Goal: Task Accomplishment & Management: Manage account settings

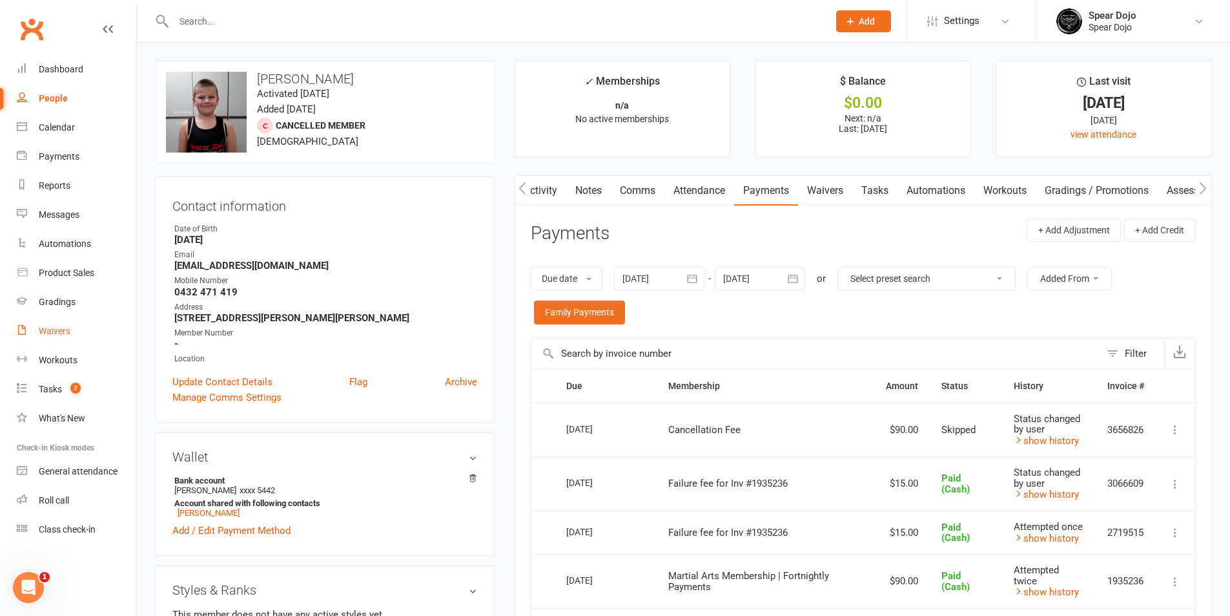
scroll to position [0, 1]
click at [43, 324] on link "Waivers" at bounding box center [76, 330] width 119 height 29
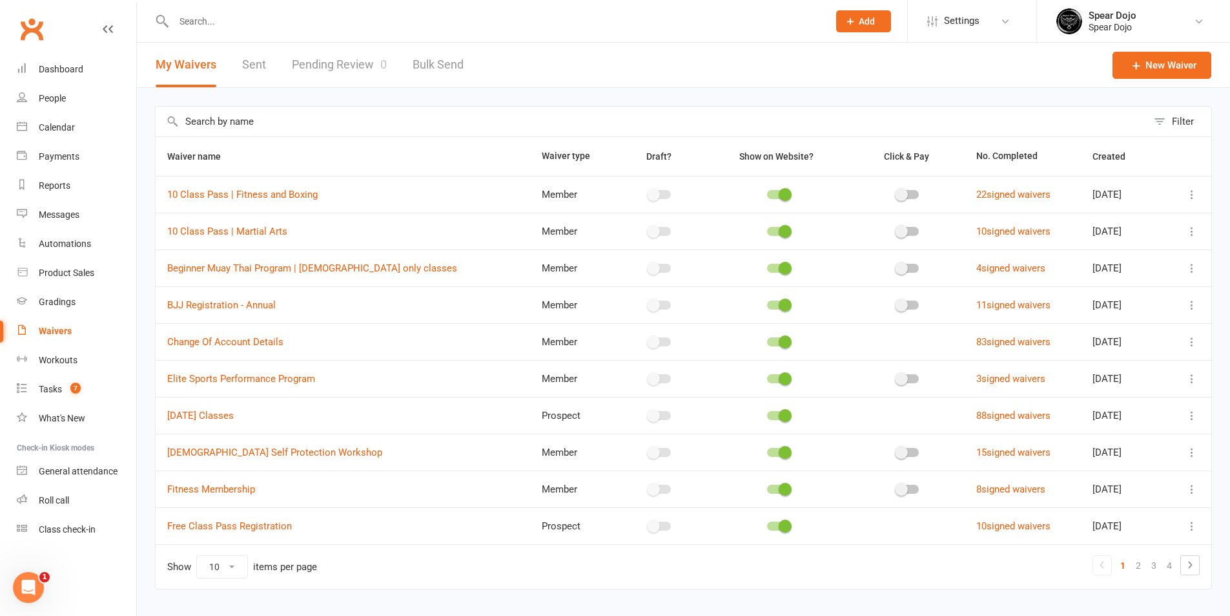
click at [337, 121] on input "text" at bounding box center [652, 122] width 992 height 30
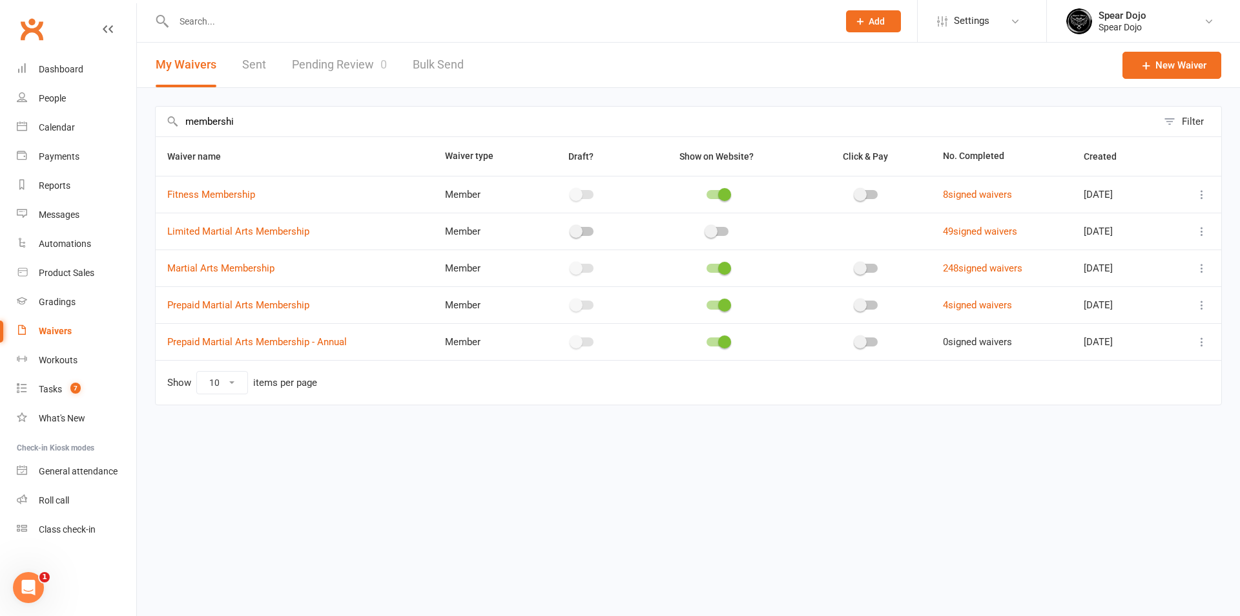
type input "membershi"
click at [1200, 263] on icon at bounding box center [1201, 268] width 13 height 13
click at [1206, 228] on icon at bounding box center [1201, 231] width 13 height 13
click at [1112, 254] on link "Edit waiver" at bounding box center [1133, 256] width 152 height 26
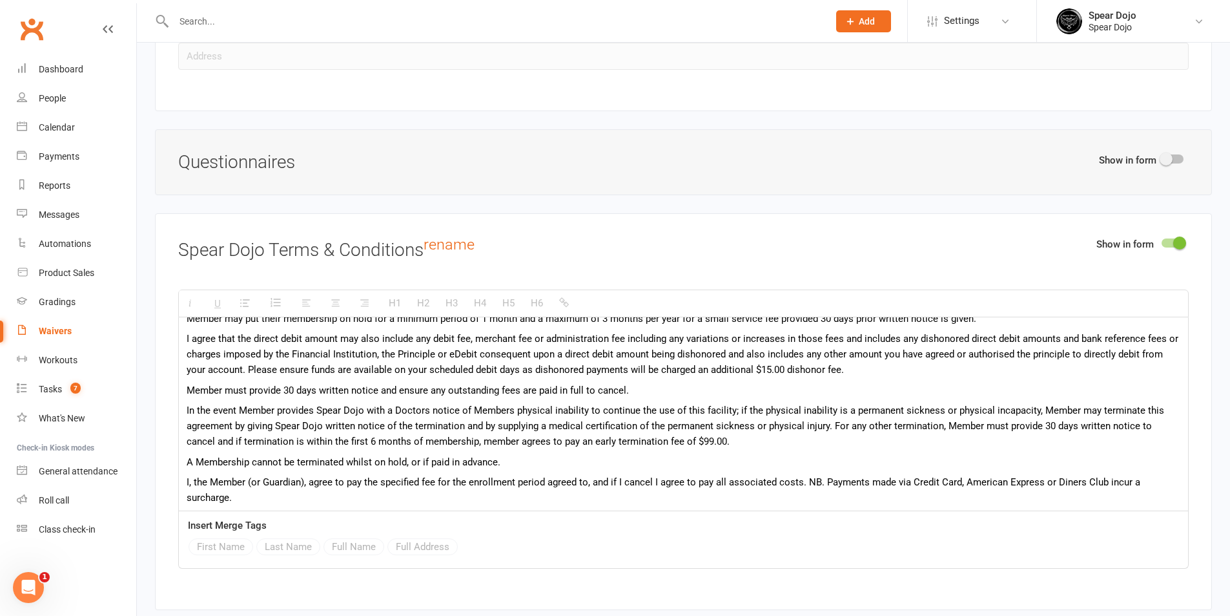
scroll to position [139, 0]
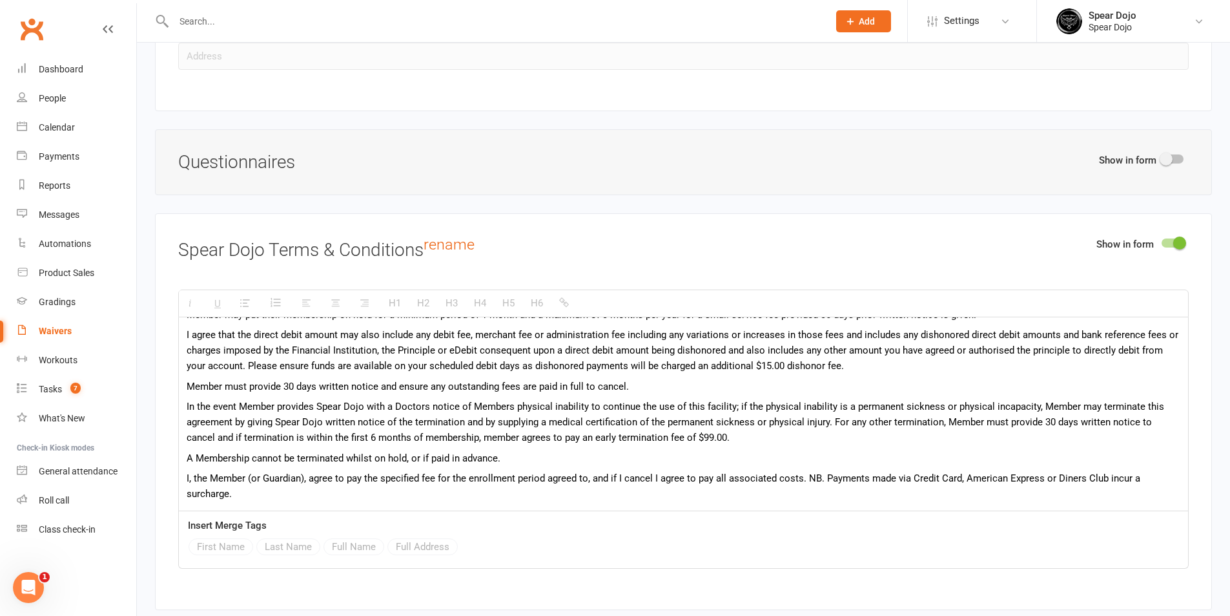
drag, startPoint x: 184, startPoint y: 329, endPoint x: 588, endPoint y: 545, distance: 457.7
click at [588, 545] on div "H1 H2 H3 H4 H5 H6 Member agrees to purchase for a minimum of six consecutive mo…" at bounding box center [683, 428] width 1011 height 279
paste div
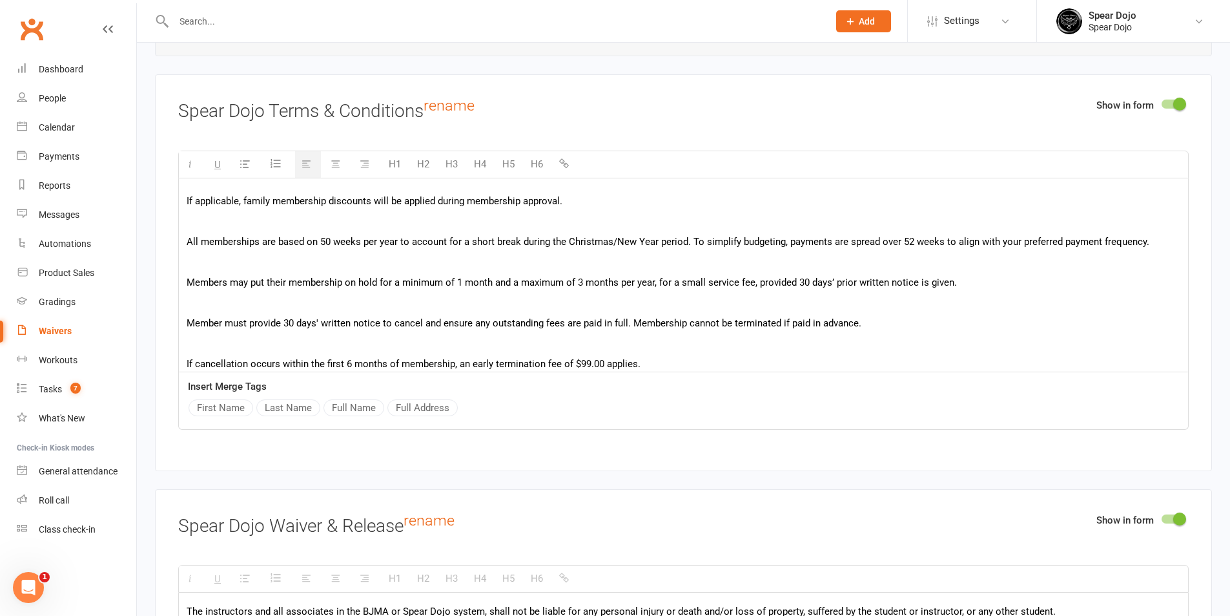
scroll to position [0, 0]
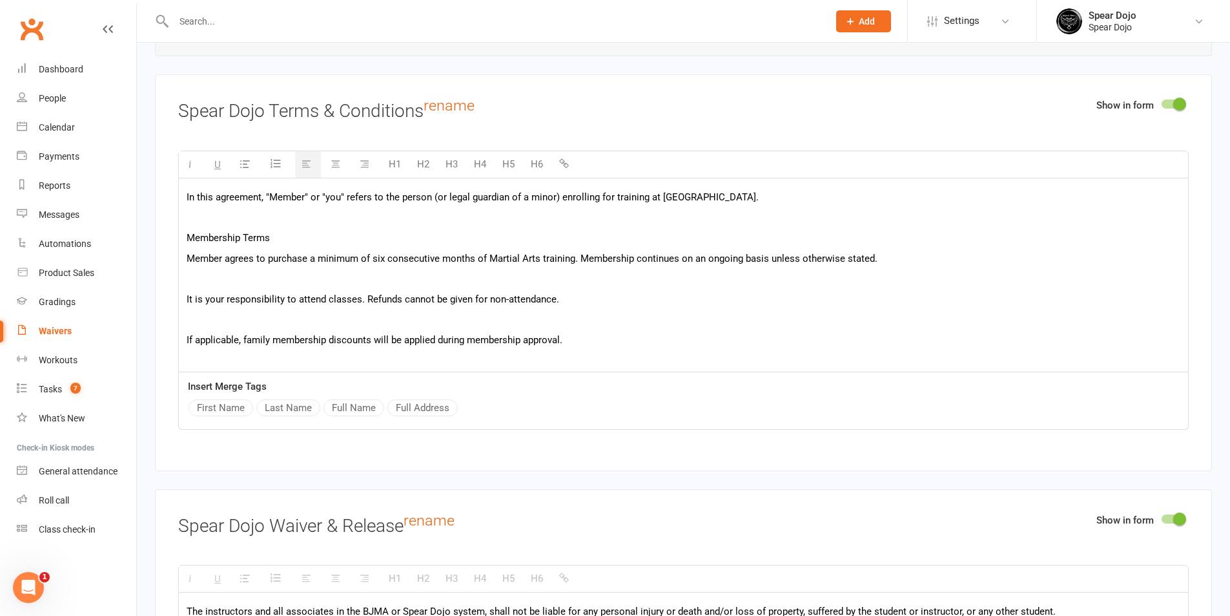
click at [540, 271] on p at bounding box center [684, 279] width 994 height 16
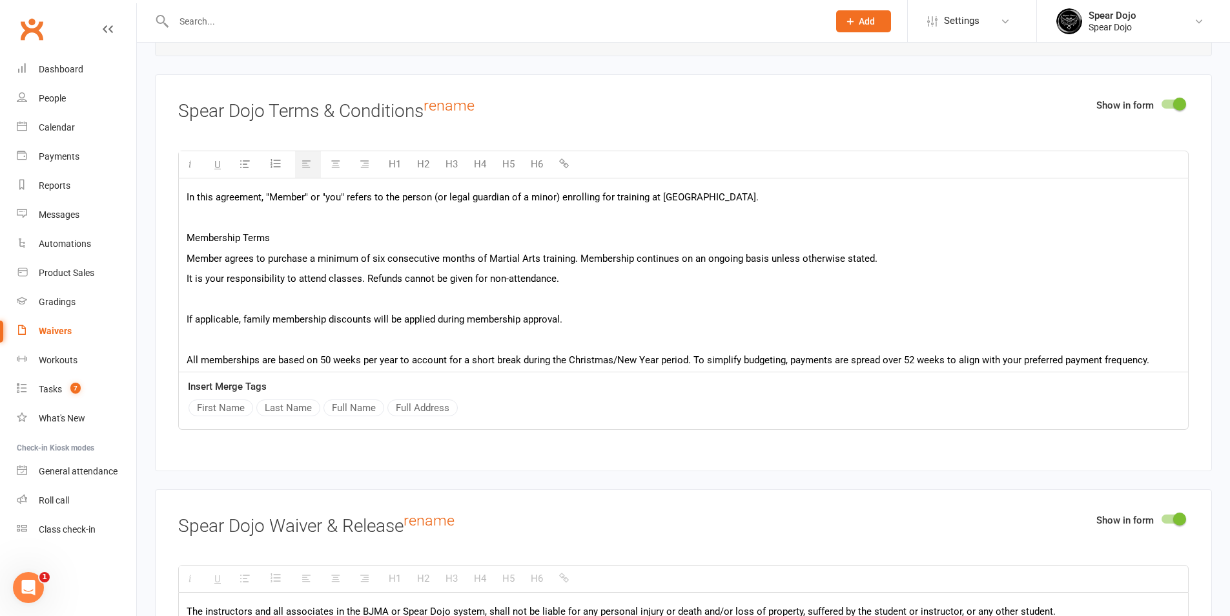
click at [490, 296] on p at bounding box center [684, 299] width 994 height 16
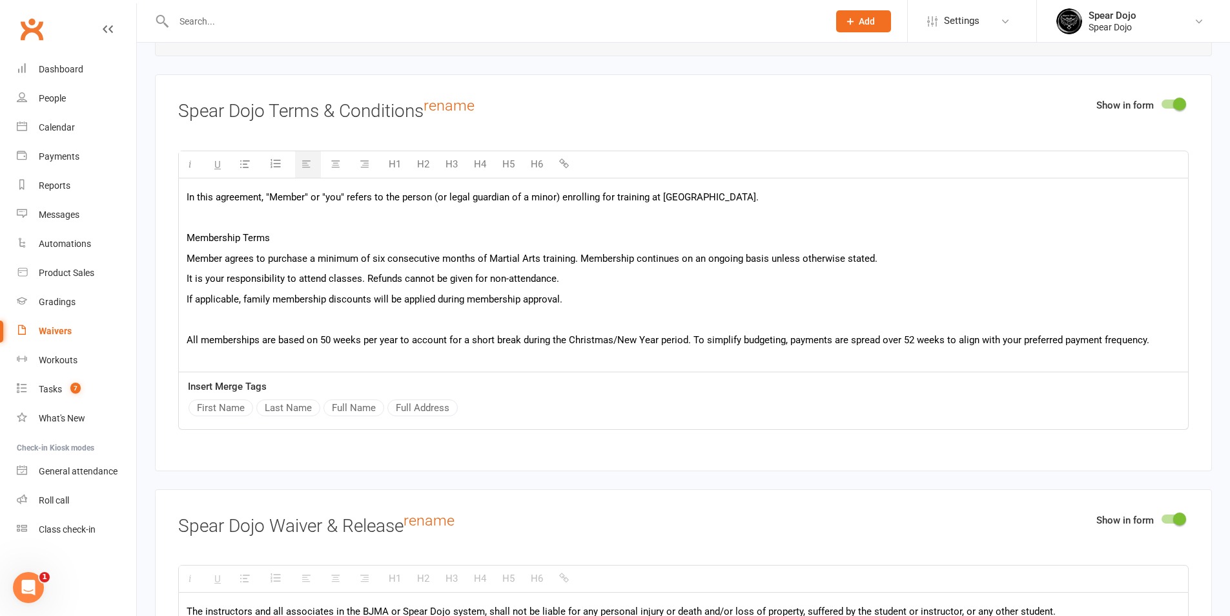
click at [468, 325] on p at bounding box center [684, 319] width 994 height 16
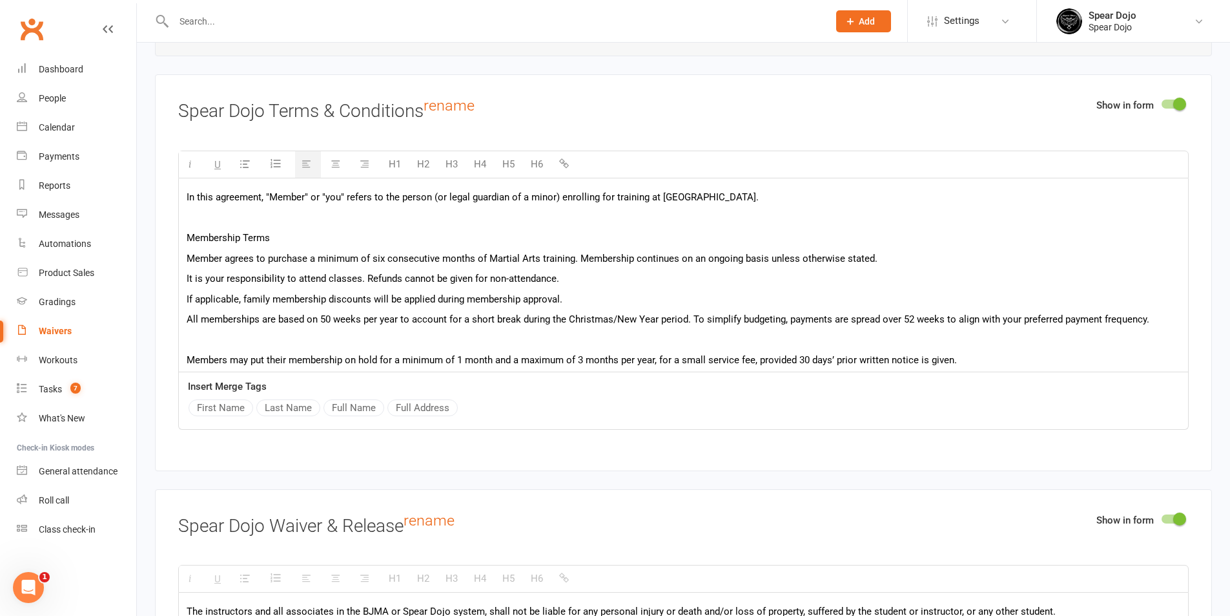
click at [446, 340] on p at bounding box center [684, 340] width 994 height 16
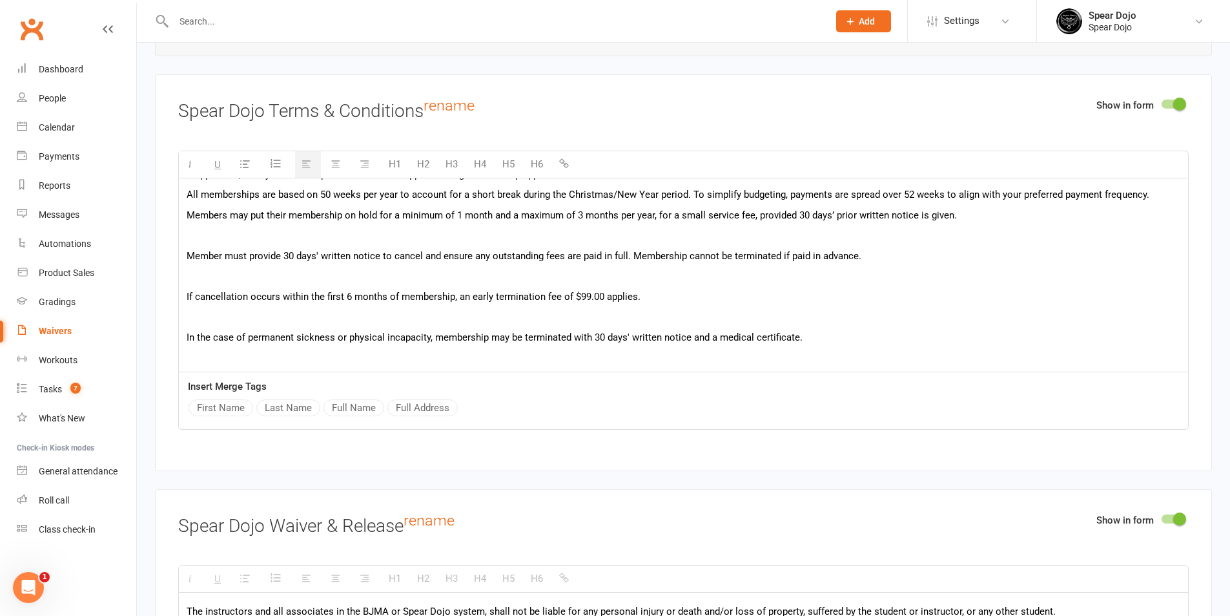
scroll to position [129, 0]
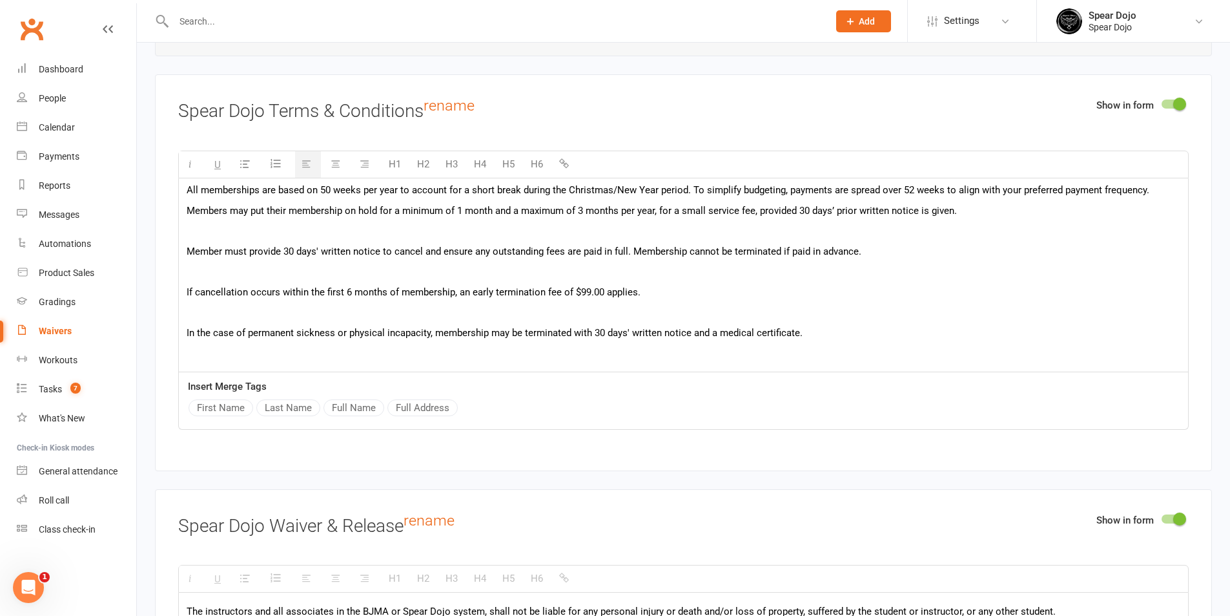
click at [462, 230] on p at bounding box center [684, 231] width 994 height 16
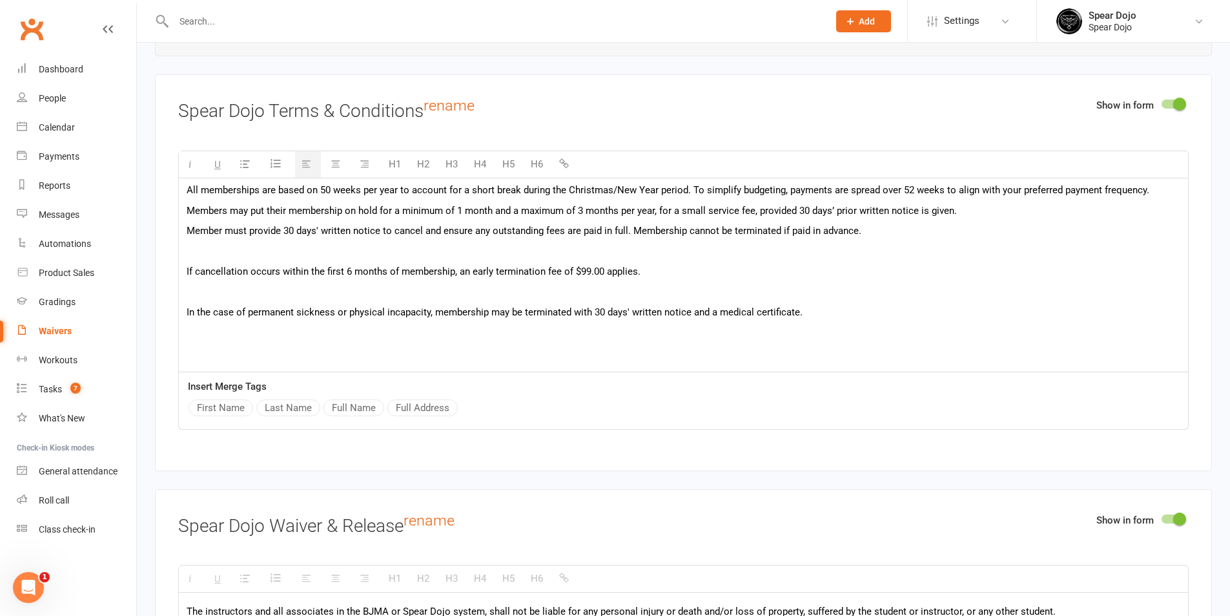
click at [439, 247] on p at bounding box center [684, 251] width 994 height 16
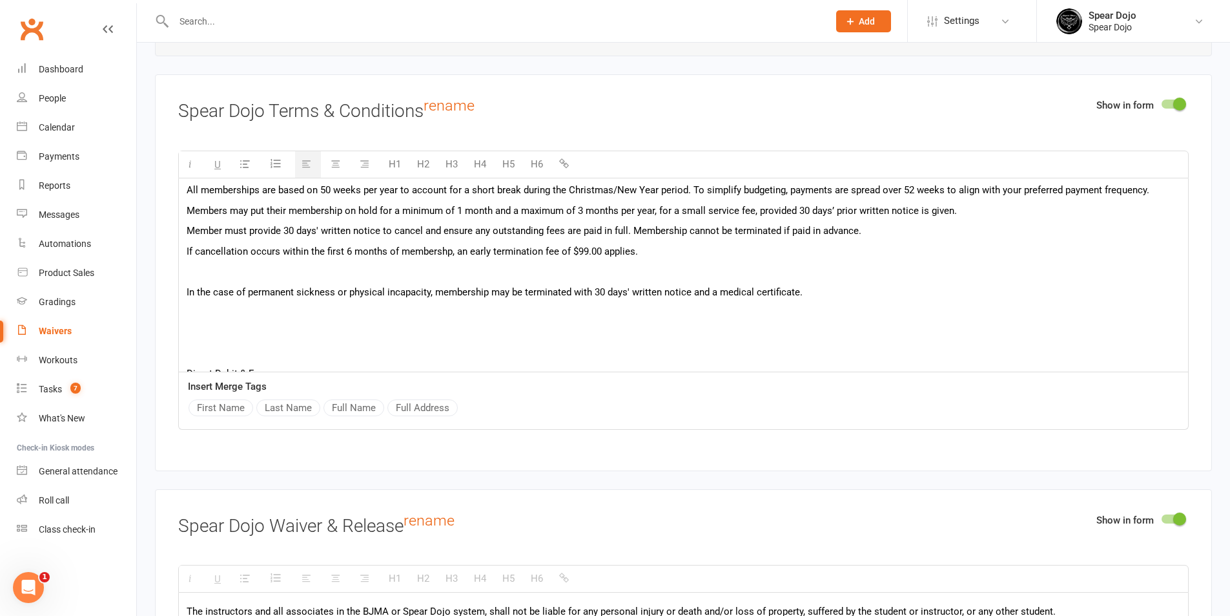
click at [427, 276] on p at bounding box center [684, 272] width 994 height 16
click at [440, 264] on p at bounding box center [684, 272] width 994 height 16
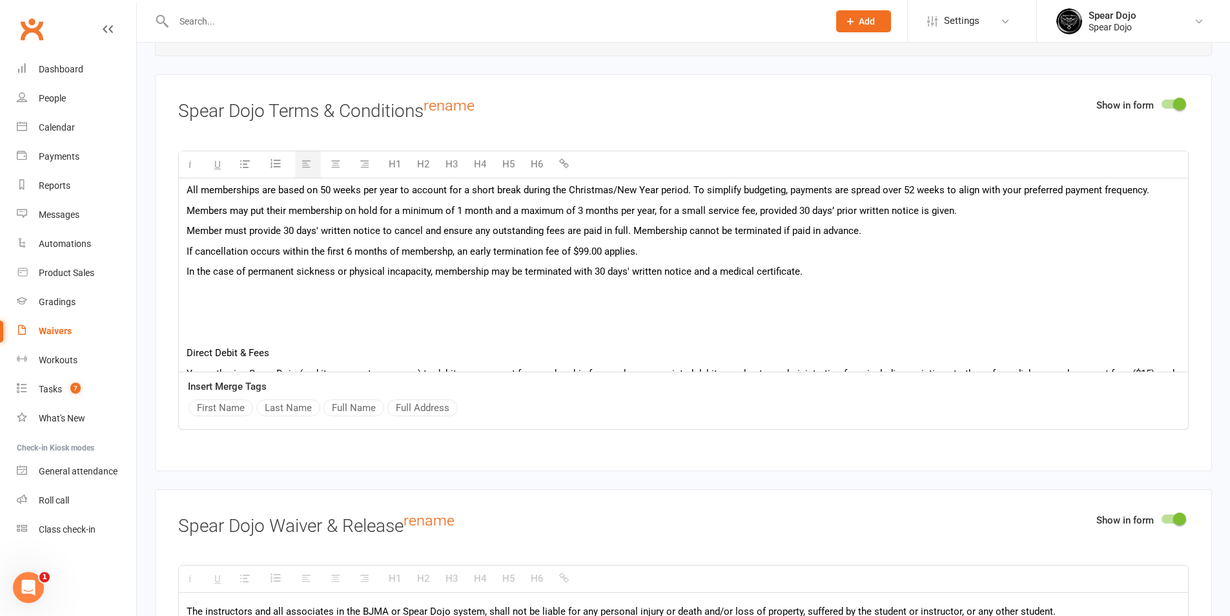
click at [440, 250] on span "If cancellation occurs within the first 6 months of membershp, an early termina…" at bounding box center [412, 251] width 451 height 12
click at [446, 249] on span "If cancellation occurs within the first 6 months of membershp, an early termina…" at bounding box center [412, 251] width 451 height 12
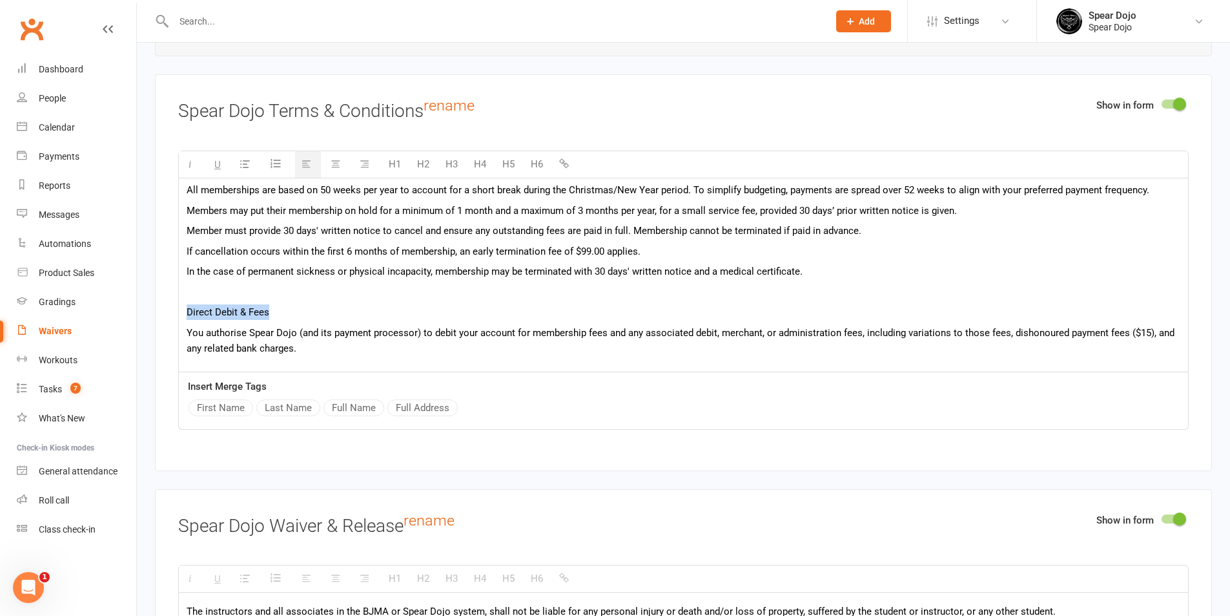
drag, startPoint x: 276, startPoint y: 309, endPoint x: 179, endPoint y: 309, distance: 97.5
click at [179, 309] on div "In this agreement, "Member" or "you" refers to the person (or legal guardian of…" at bounding box center [683, 611] width 1009 height 1124
click at [513, 163] on button "H5" at bounding box center [508, 164] width 25 height 26
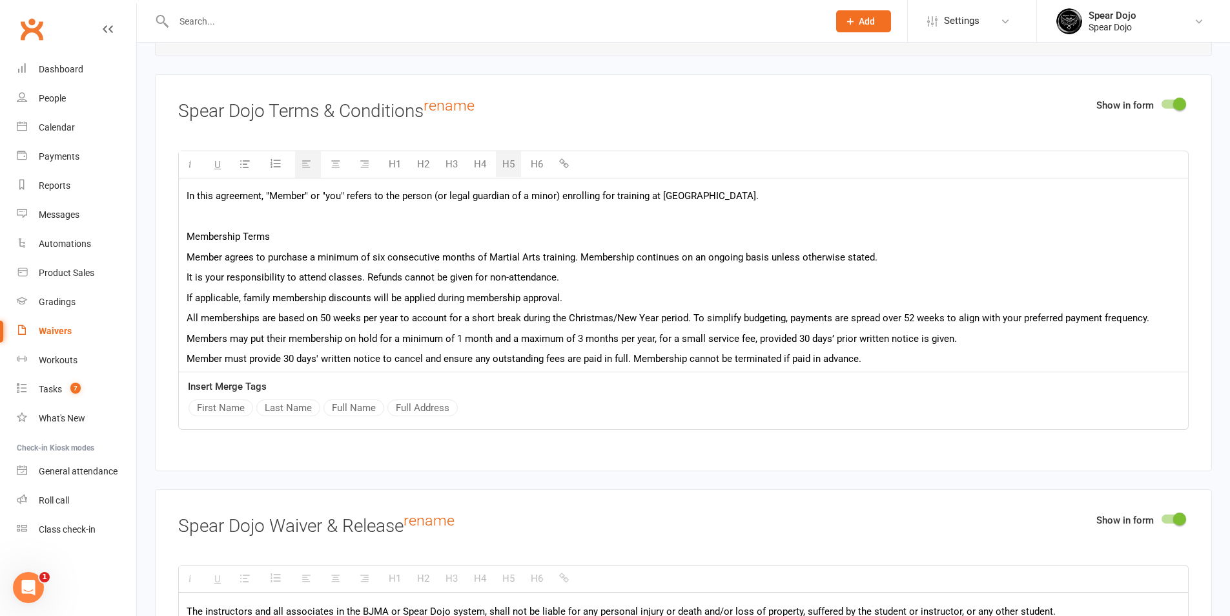
scroll to position [0, 0]
drag, startPoint x: 285, startPoint y: 231, endPoint x: 179, endPoint y: 234, distance: 106.6
click at [503, 163] on button "H5" at bounding box center [508, 164] width 25 height 26
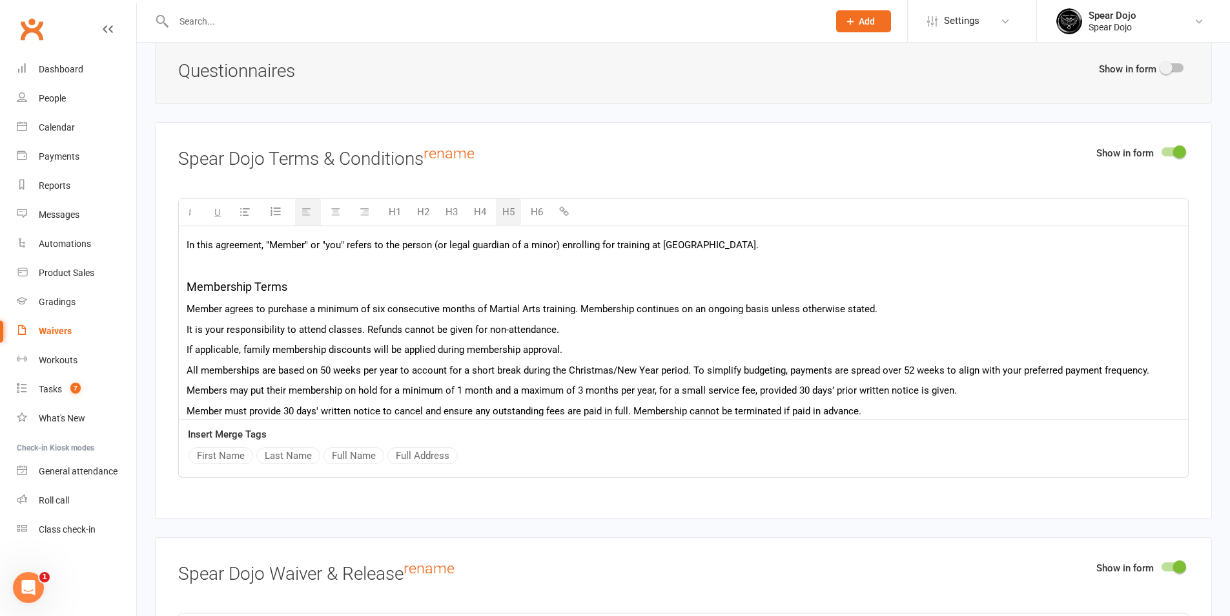
scroll to position [1624, 0]
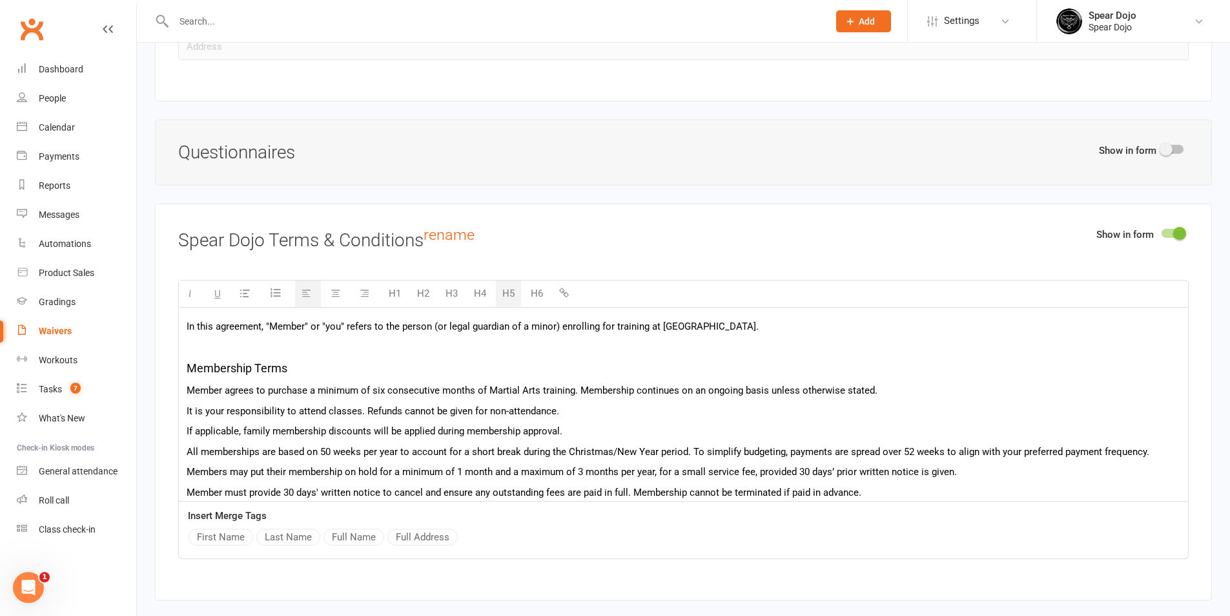
click at [229, 350] on p at bounding box center [684, 347] width 994 height 16
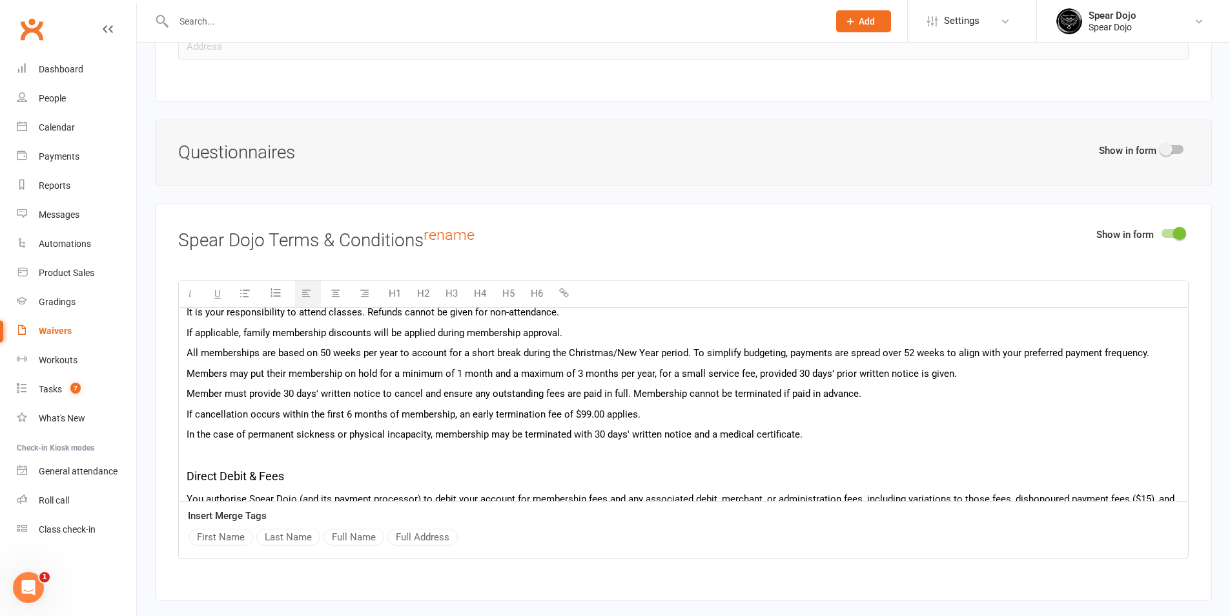
scroll to position [194, 0]
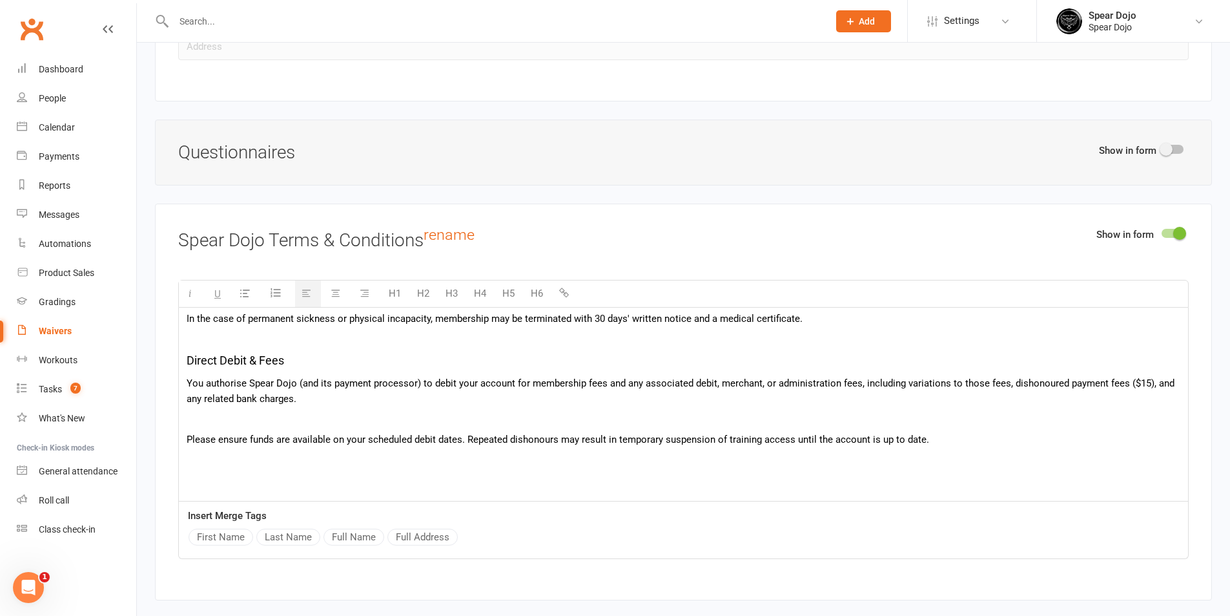
click at [346, 411] on p at bounding box center [684, 419] width 994 height 16
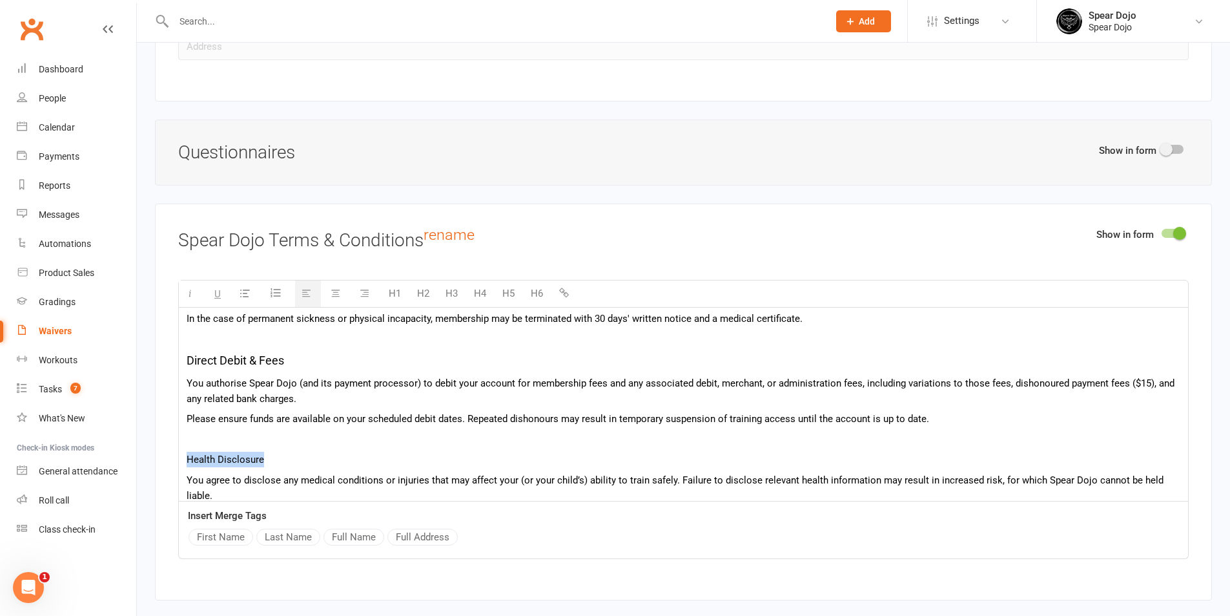
drag, startPoint x: 269, startPoint y: 456, endPoint x: 182, endPoint y: 458, distance: 86.6
click at [508, 284] on button "H5" at bounding box center [508, 293] width 25 height 26
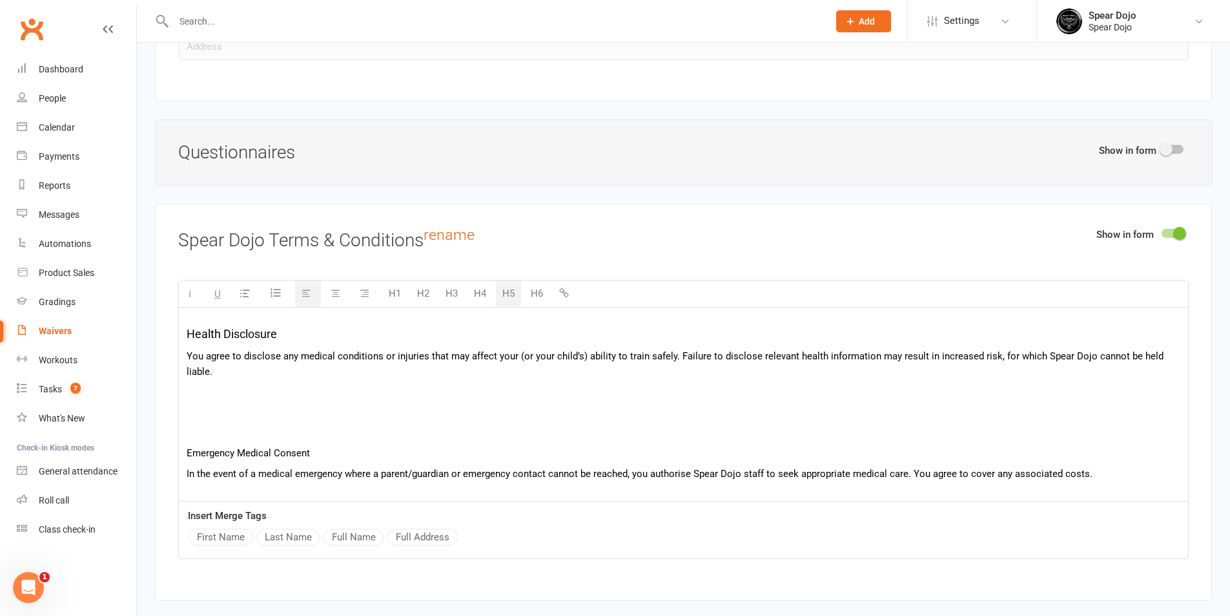
scroll to position [323, 0]
click at [229, 404] on p at bounding box center [684, 410] width 994 height 16
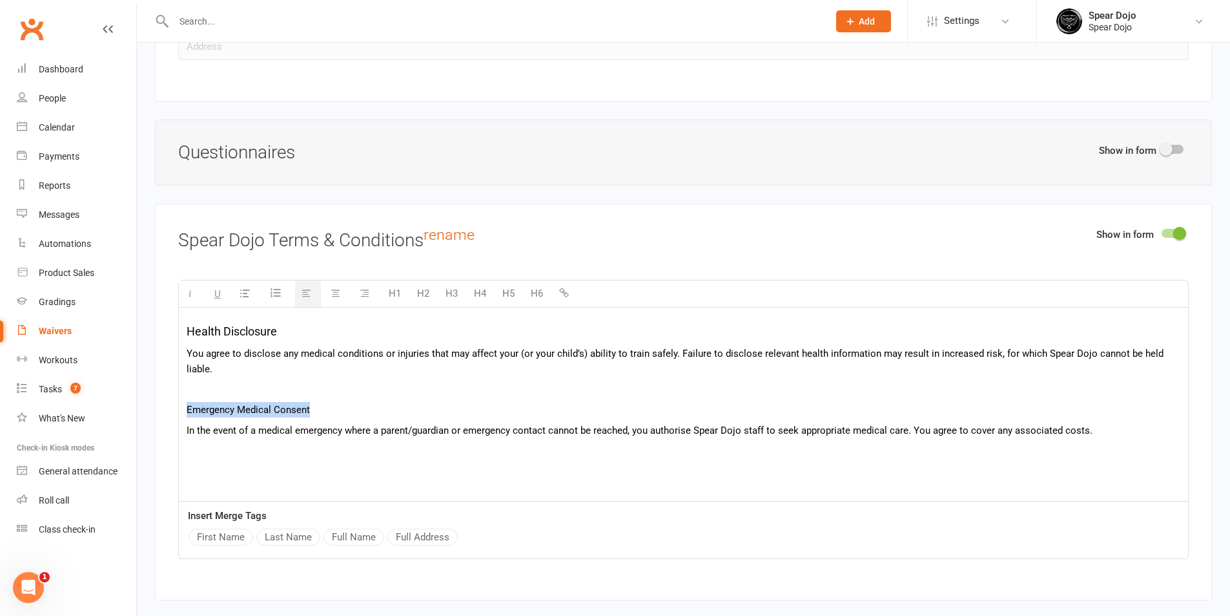
drag, startPoint x: 322, startPoint y: 409, endPoint x: 169, endPoint y: 405, distance: 152.5
click at [169, 405] on div "Show in form Spear Dojo Terms & Conditions rename H1 H2 H3 H4 H5 H6 In this agr…" at bounding box center [683, 401] width 1057 height 396
click at [503, 288] on button "H5" at bounding box center [508, 293] width 25 height 26
click at [308, 455] on p at bounding box center [684, 454] width 994 height 16
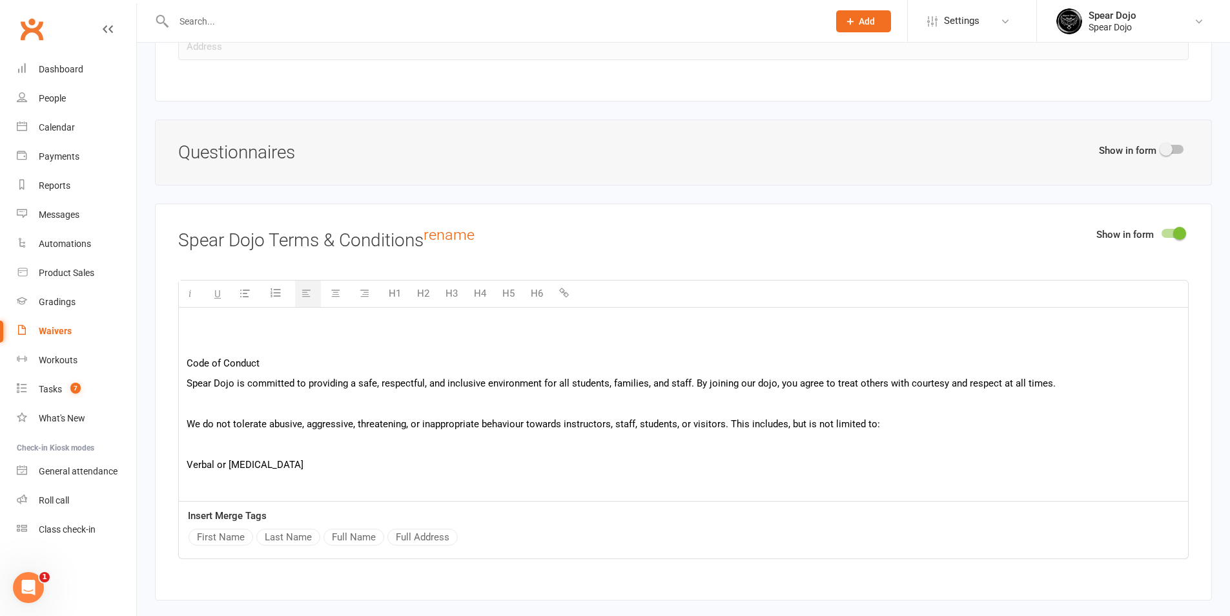
scroll to position [452, 0]
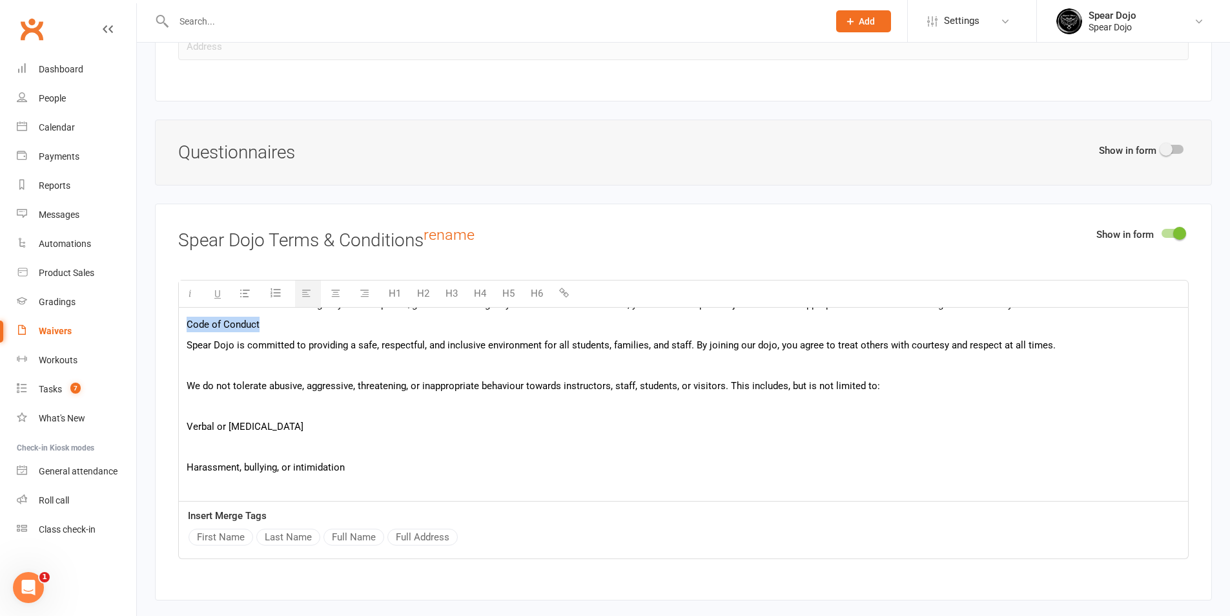
drag, startPoint x: 245, startPoint y: 321, endPoint x: 174, endPoint y: 322, distance: 71.0
click at [174, 322] on div "Show in form Spear Dojo Terms & Conditions rename H1 H2 H3 H4 H5 H6 In this agr…" at bounding box center [683, 401] width 1057 height 396
click at [504, 285] on button "H5" at bounding box center [508, 293] width 25 height 26
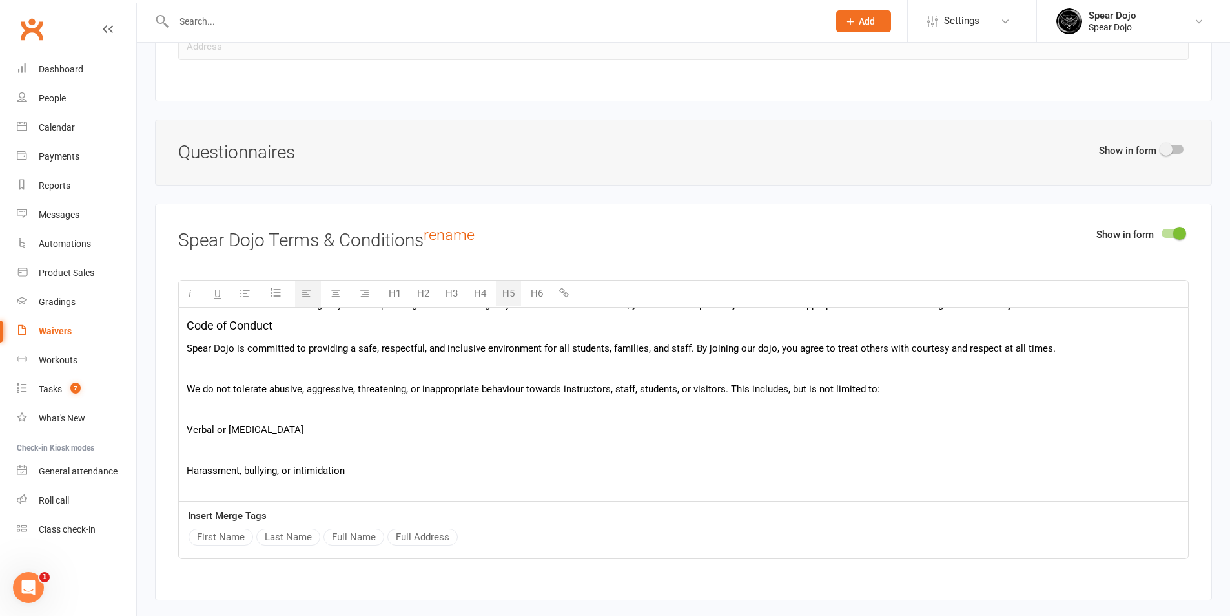
click at [297, 362] on p at bounding box center [684, 368] width 994 height 16
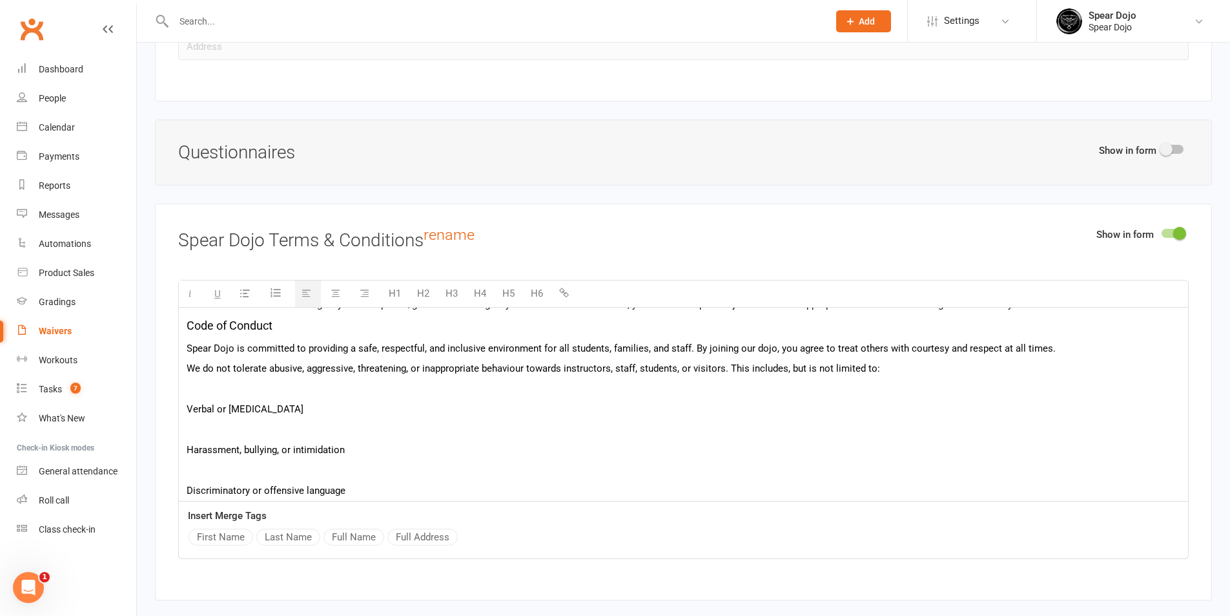
click at [289, 387] on p at bounding box center [684, 389] width 994 height 16
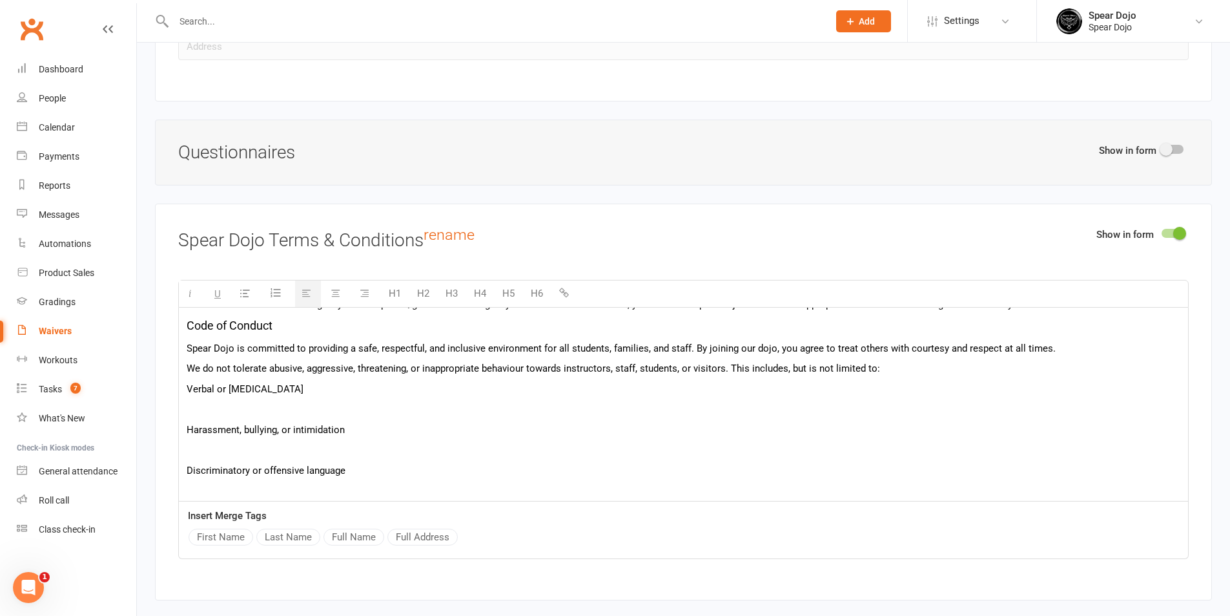
click at [284, 404] on p at bounding box center [684, 409] width 994 height 16
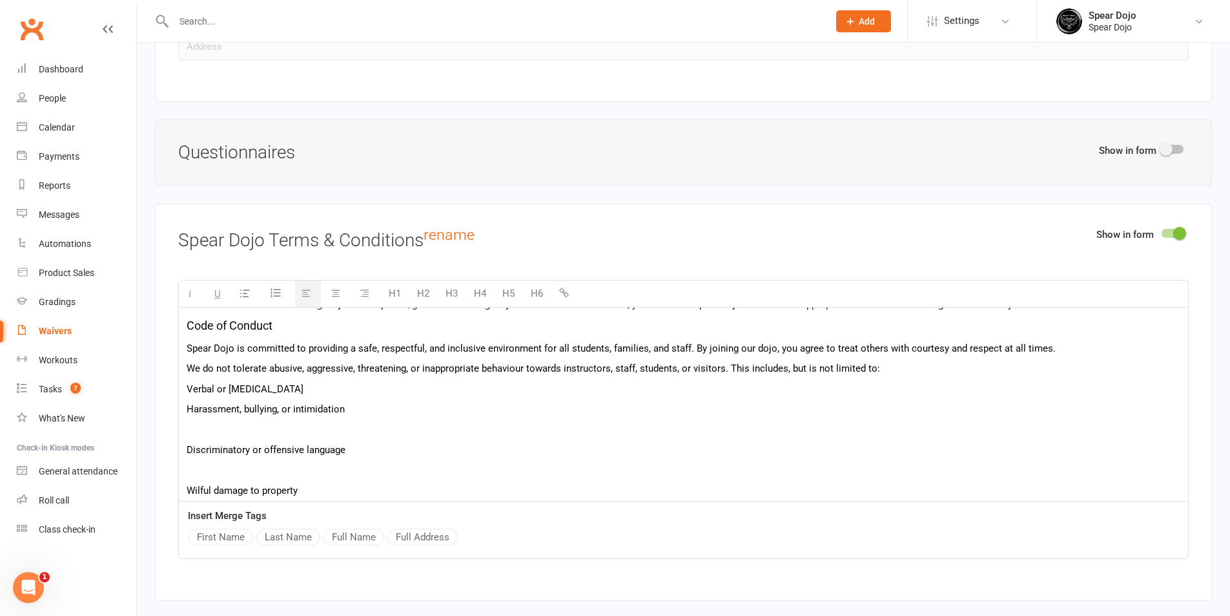
click at [274, 424] on p at bounding box center [684, 430] width 994 height 16
click at [266, 442] on p at bounding box center [684, 450] width 994 height 16
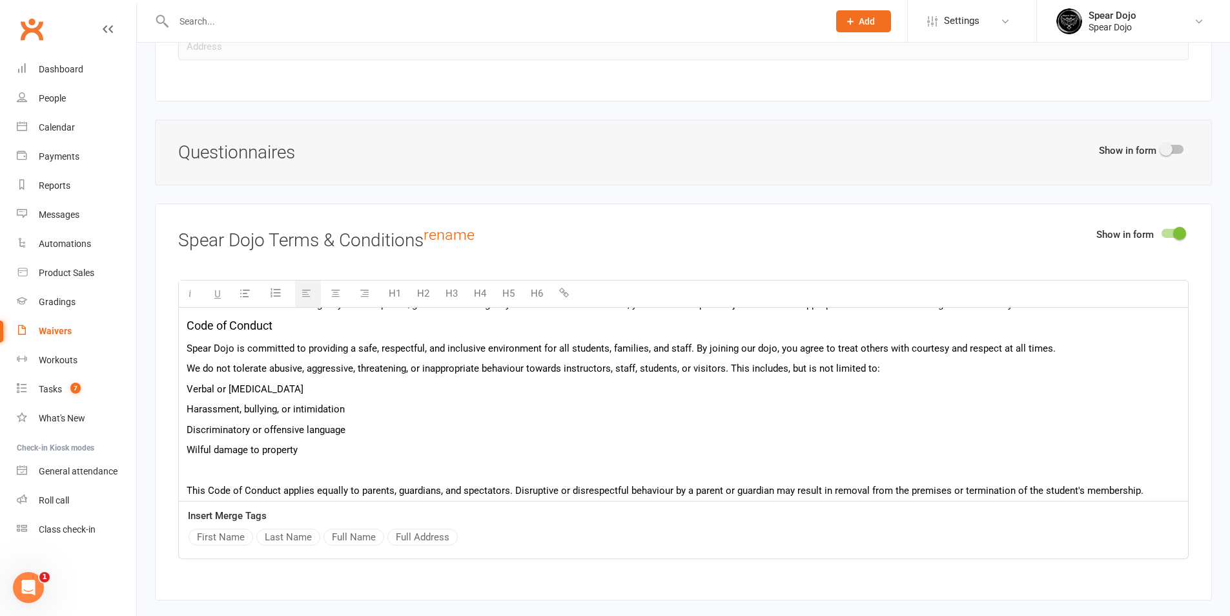
click at [268, 465] on p at bounding box center [684, 470] width 994 height 16
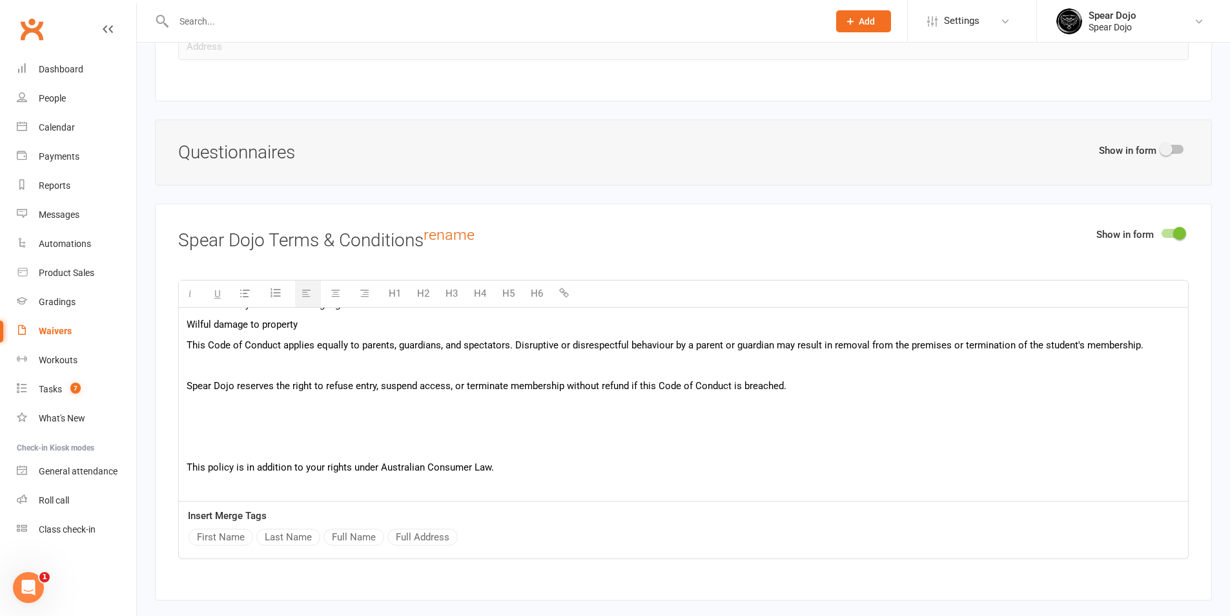
scroll to position [581, 0]
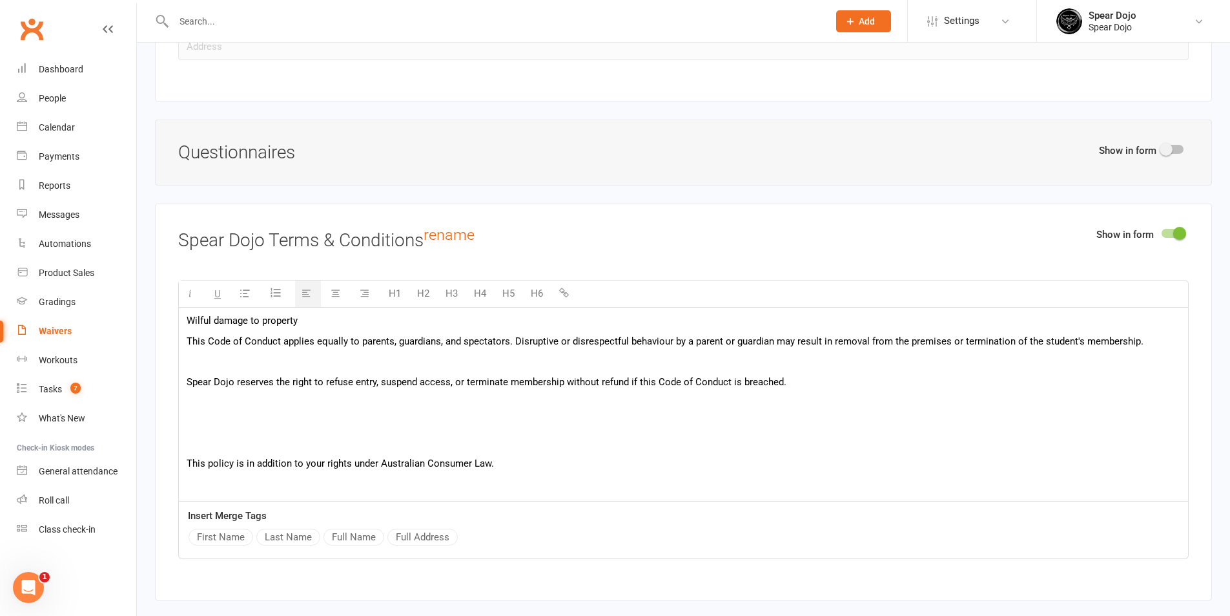
click at [294, 360] on p at bounding box center [684, 361] width 994 height 16
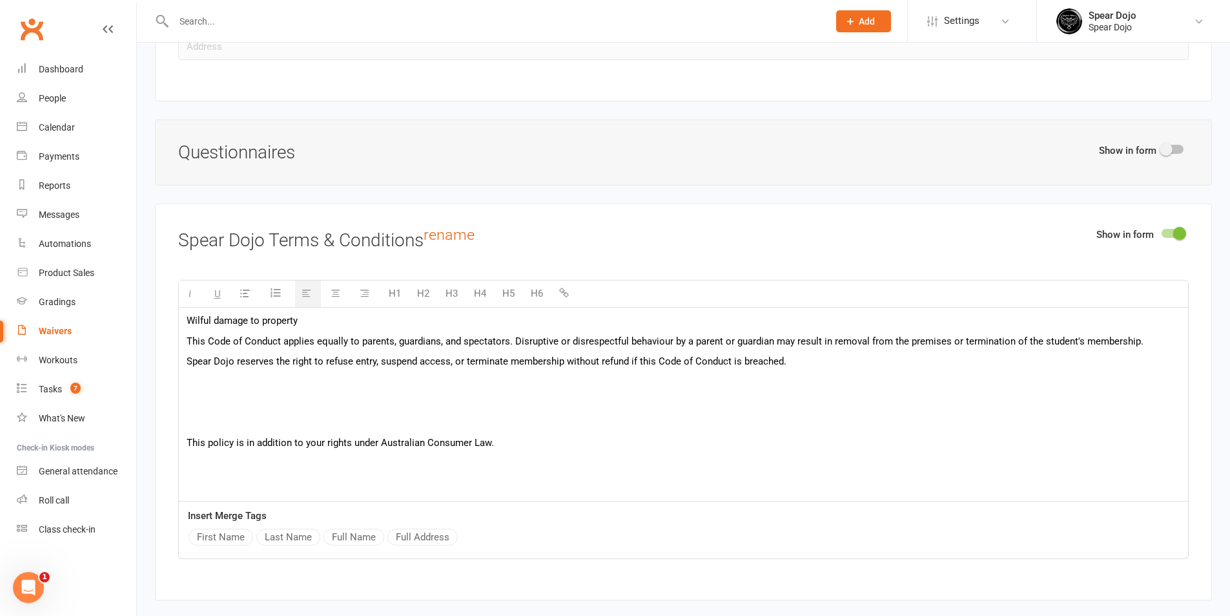
click at [281, 387] on p at bounding box center [684, 382] width 994 height 16
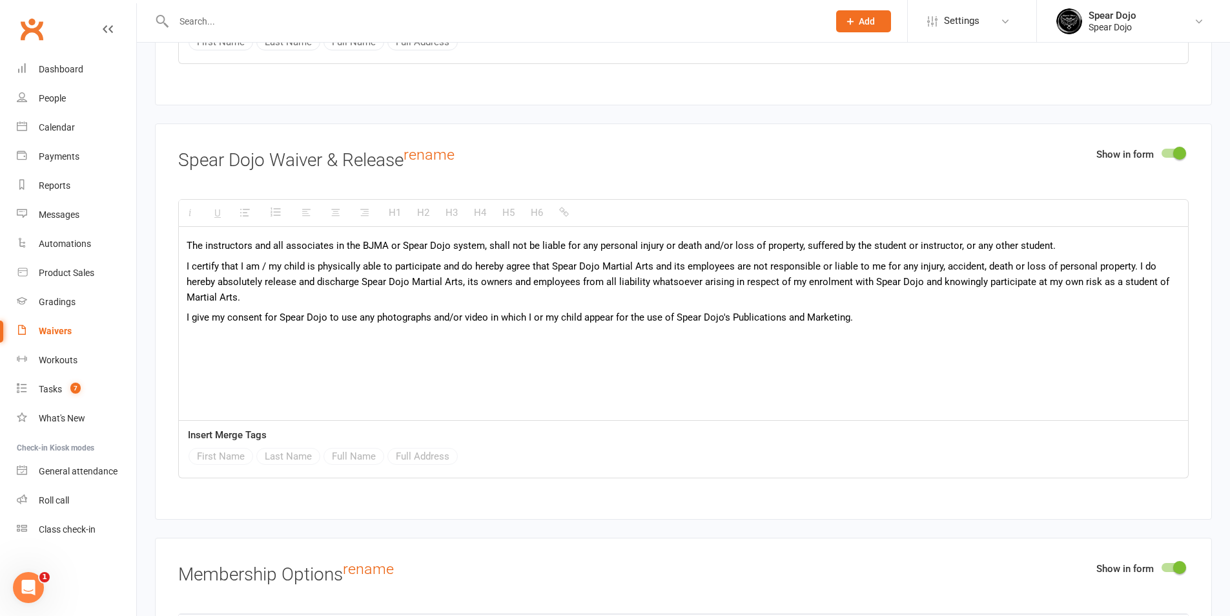
scroll to position [2142, 0]
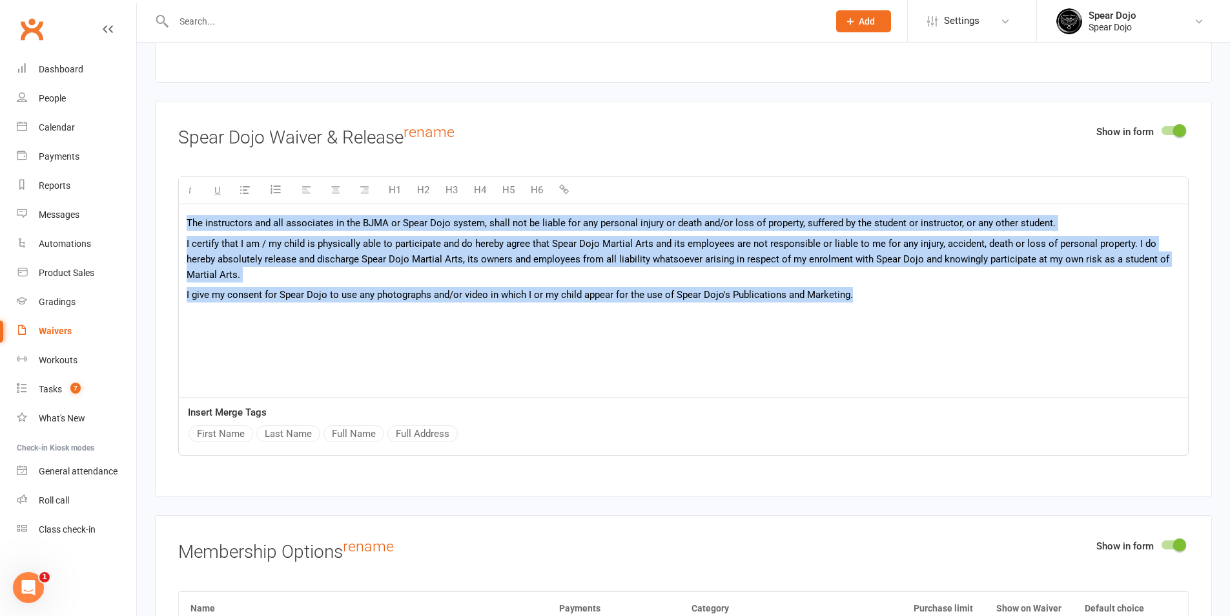
drag, startPoint x: 884, startPoint y: 291, endPoint x: 186, endPoint y: 218, distance: 702.0
click at [186, 218] on div "The instructors and all associates in the BJMA or Spear Dojo system, shall not …" at bounding box center [683, 301] width 1009 height 194
paste div
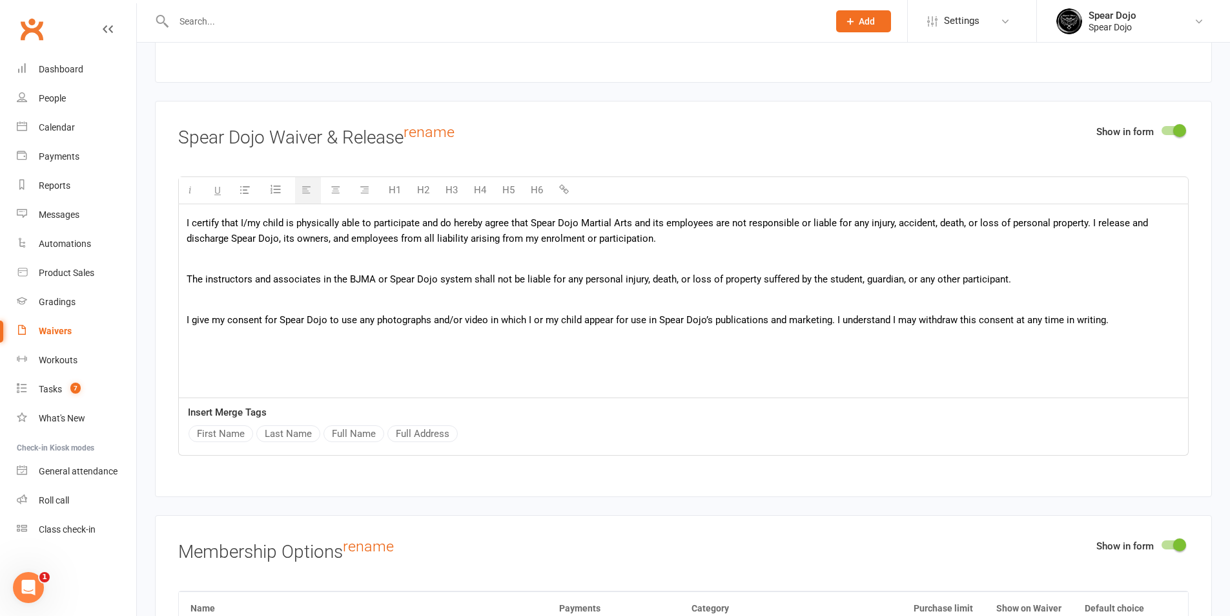
click at [285, 254] on p at bounding box center [684, 259] width 994 height 16
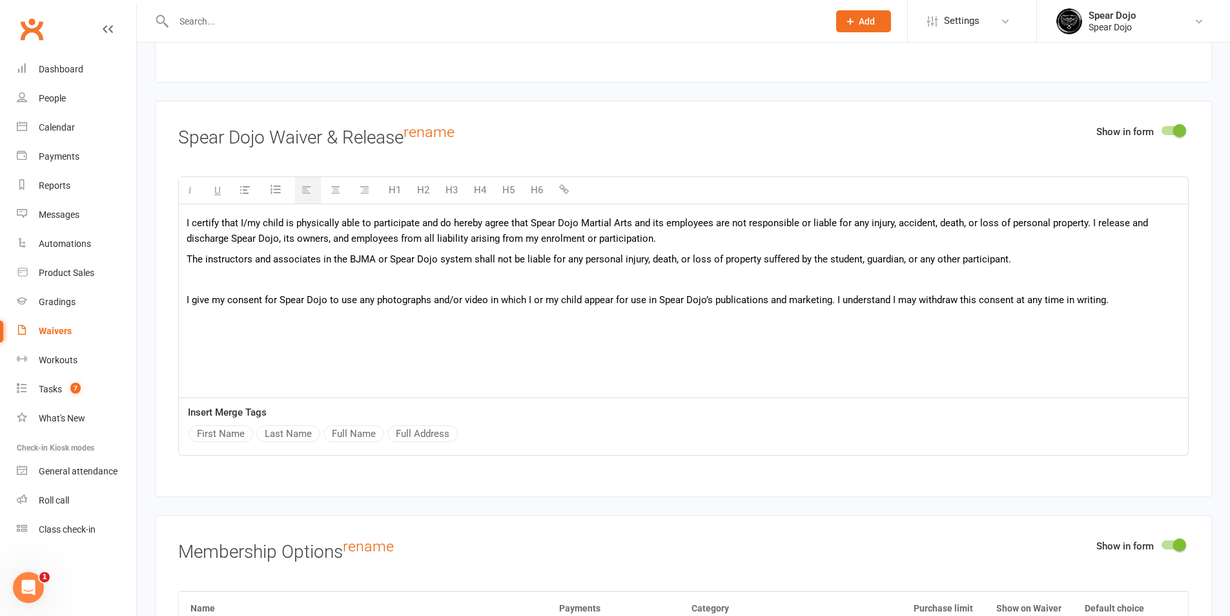
click at [256, 274] on p at bounding box center [684, 279] width 994 height 16
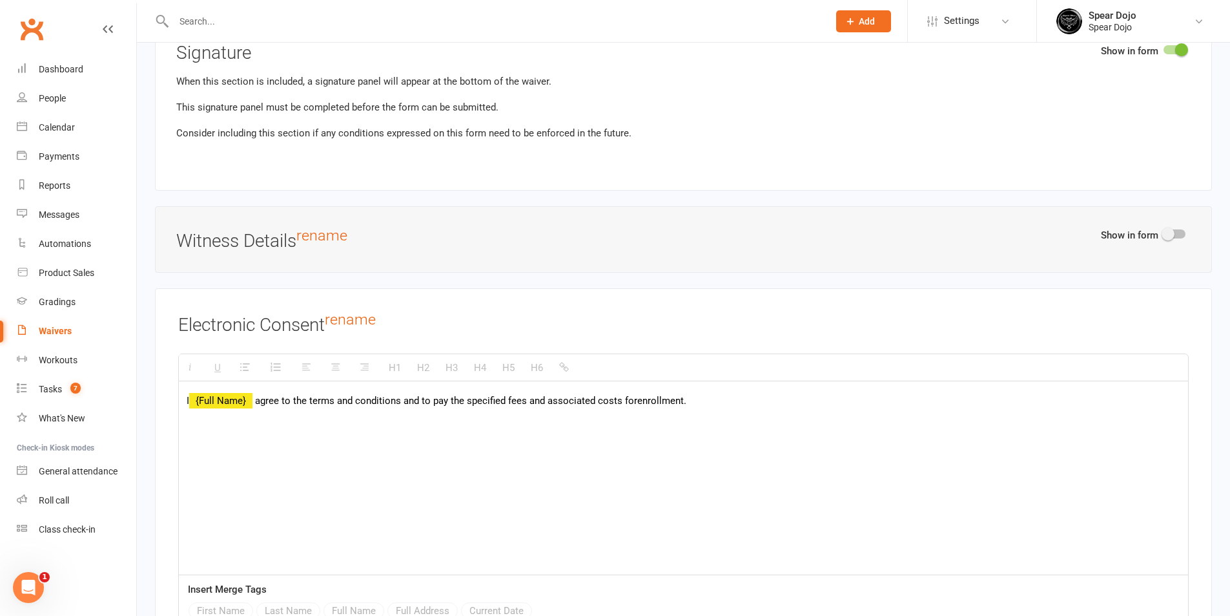
scroll to position [1, 0]
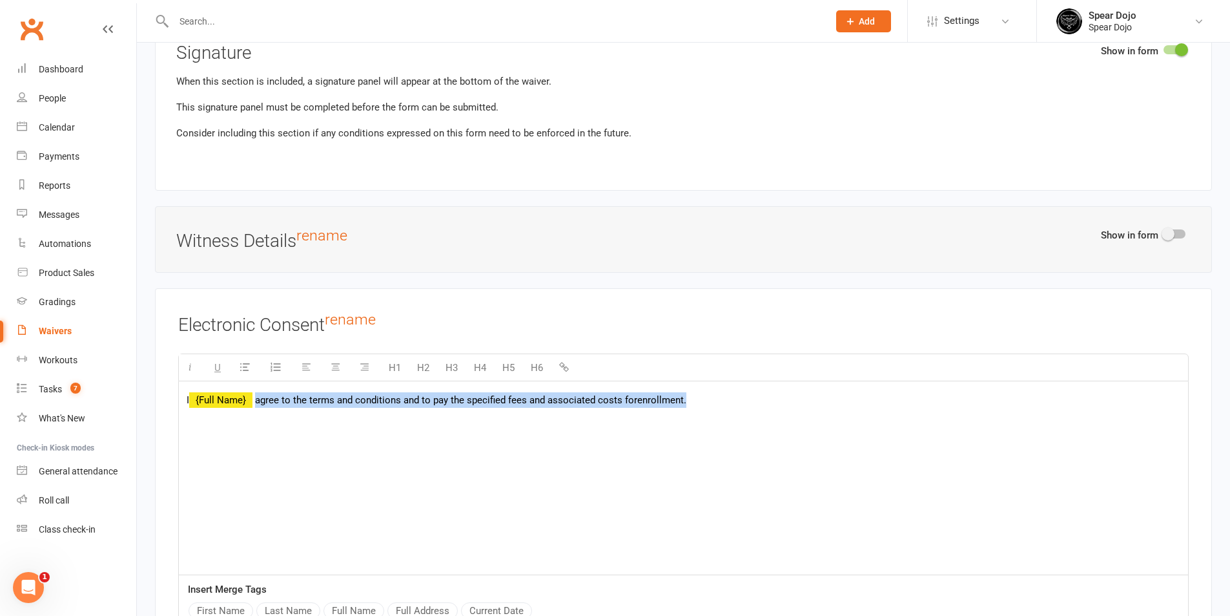
drag, startPoint x: 257, startPoint y: 398, endPoint x: 730, endPoint y: 404, distance: 473.4
click at [730, 404] on div "I {Full Name} agree to the terms and conditions and to pay the specified fees a…" at bounding box center [683, 477] width 1009 height 194
drag, startPoint x: 616, startPoint y: 398, endPoint x: 609, endPoint y: 400, distance: 7.6
paste div
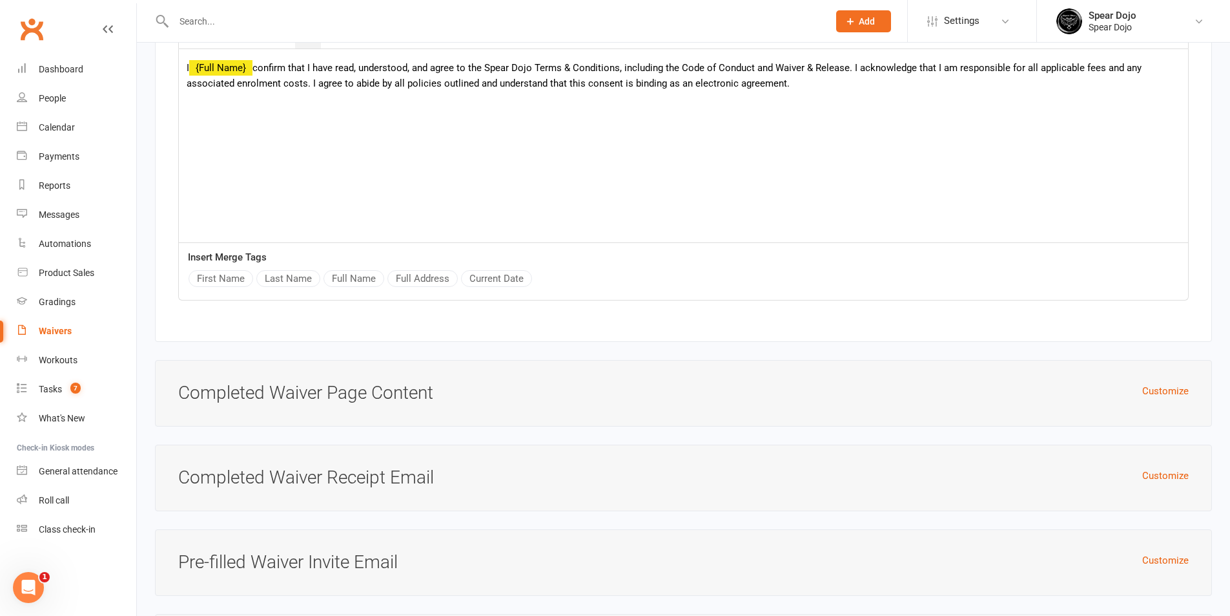
scroll to position [4230, 0]
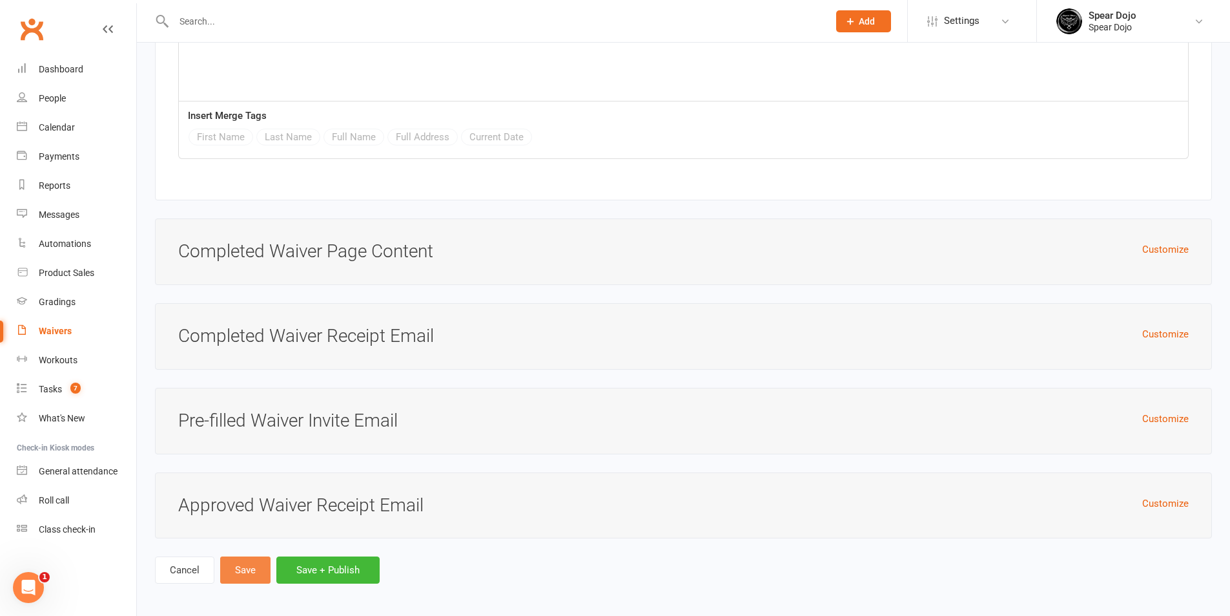
click at [255, 572] on button "Save" at bounding box center [245, 569] width 50 height 27
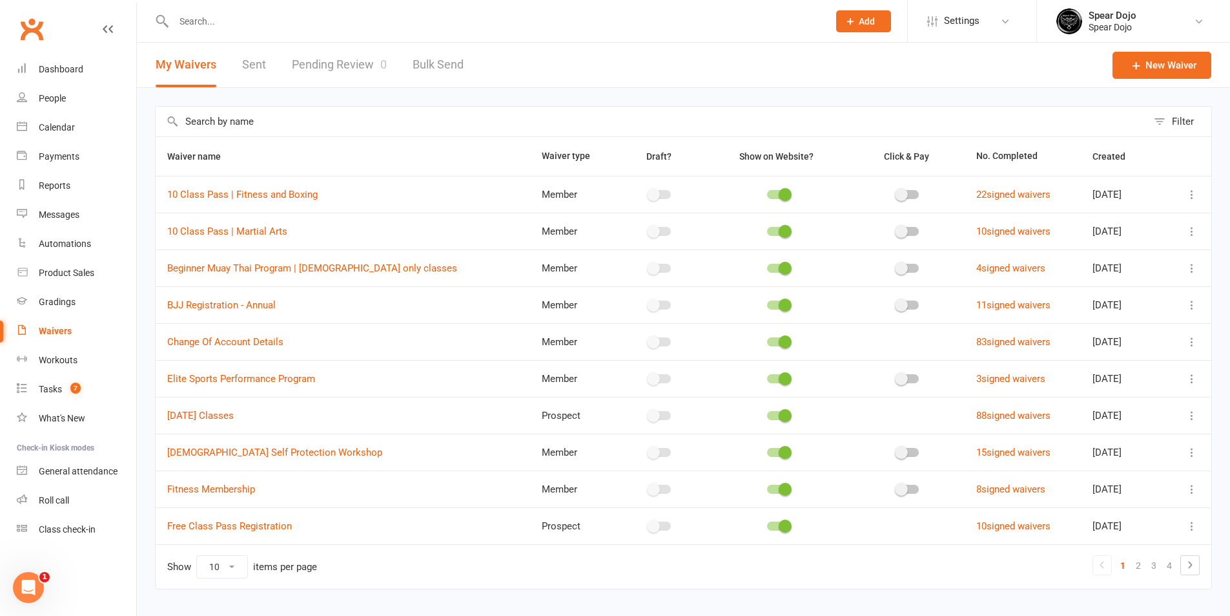
click at [293, 125] on input "text" at bounding box center [652, 122] width 992 height 30
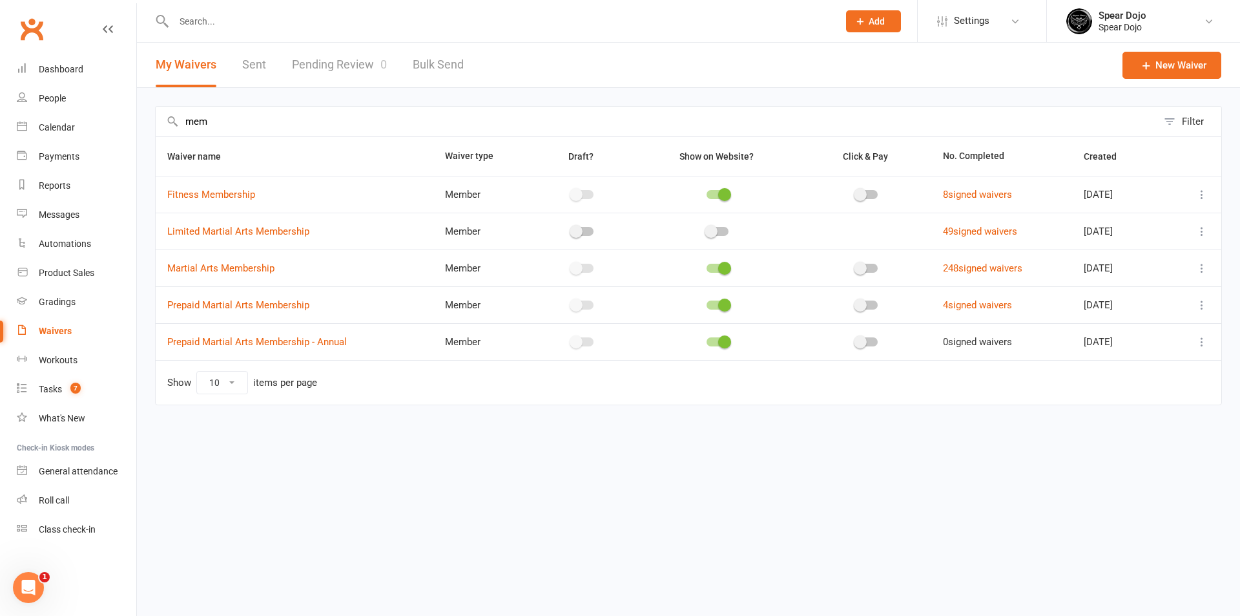
type input "mem"
click at [1198, 193] on icon at bounding box center [1201, 194] width 13 height 13
click at [1168, 214] on link "Edit waiver" at bounding box center [1133, 220] width 152 height 26
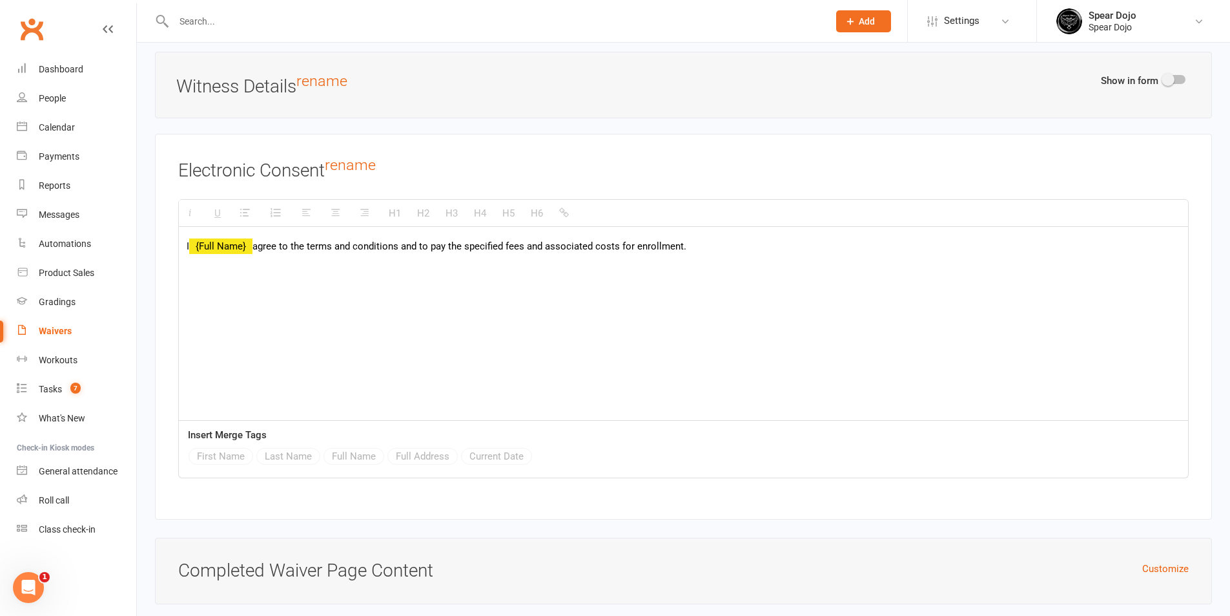
scroll to position [3811, 0]
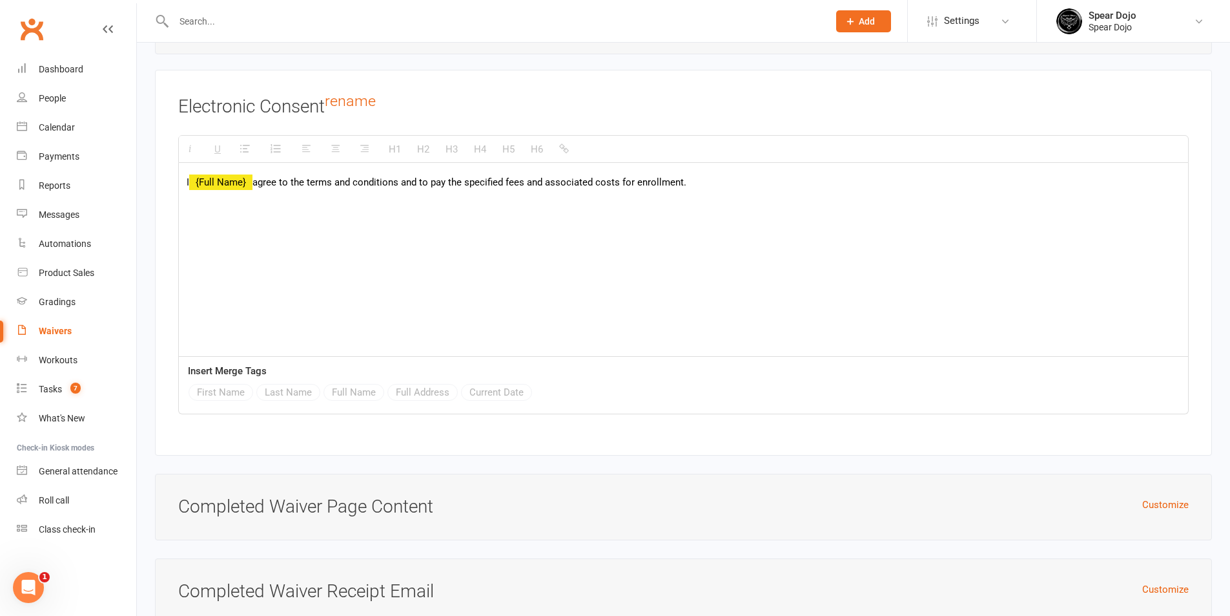
drag, startPoint x: 258, startPoint y: 178, endPoint x: 741, endPoint y: 181, distance: 483.8
click at [741, 181] on p "I {Full Name} agree to the terms and conditions and to pay the specified fees a…" at bounding box center [684, 182] width 994 height 16
paste div
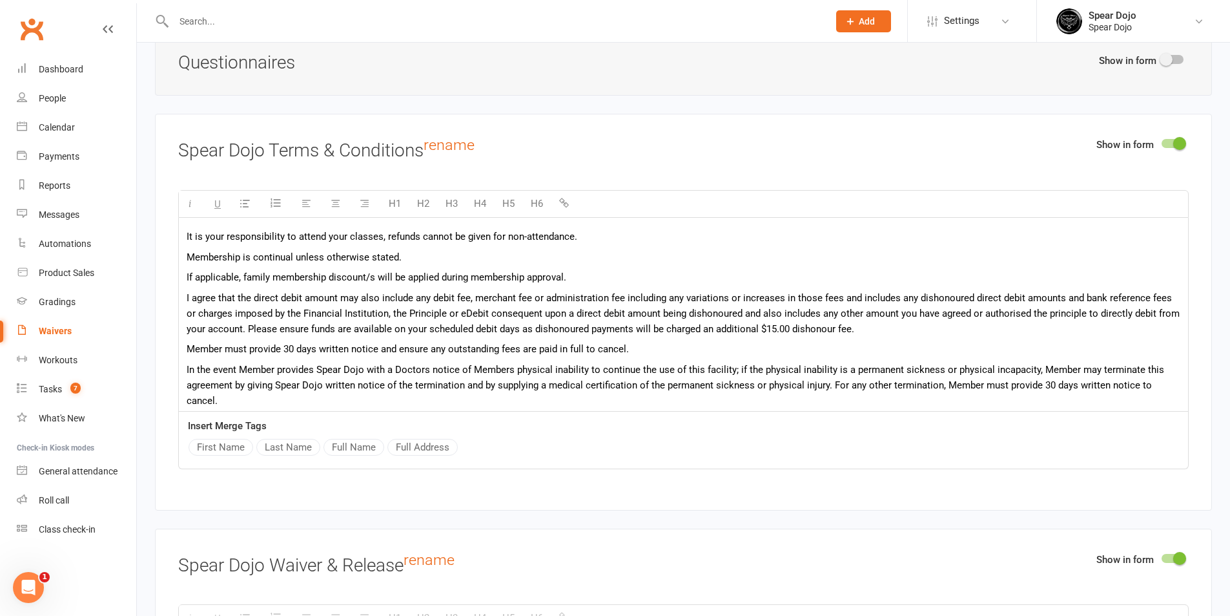
scroll to position [63, 0]
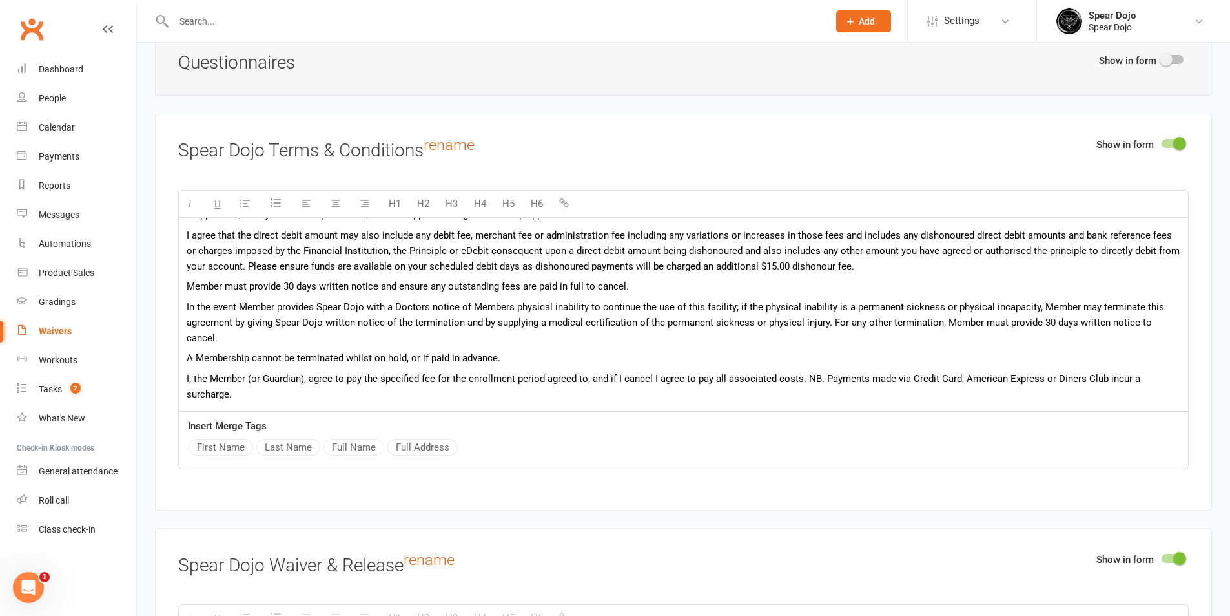
drag, startPoint x: 186, startPoint y: 234, endPoint x: 605, endPoint y: 433, distance: 464.0
click at [605, 433] on div "H1 H2 H3 H4 H5 H6 It is your responsibility to attend your classes, refunds can…" at bounding box center [683, 329] width 1011 height 279
paste div
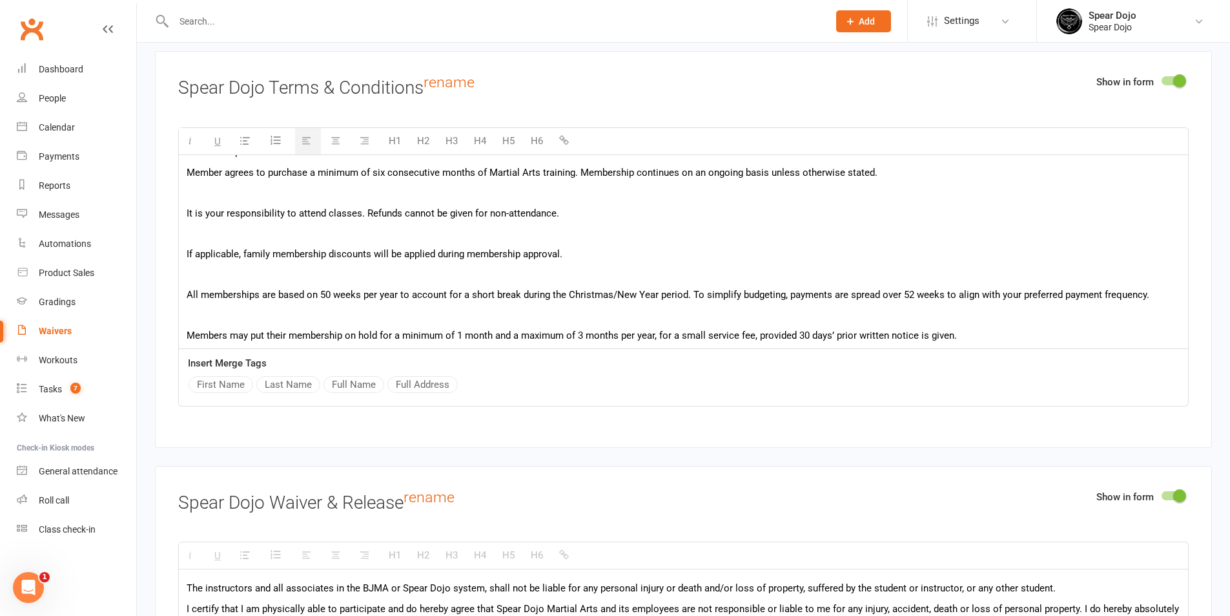
scroll to position [0, 0]
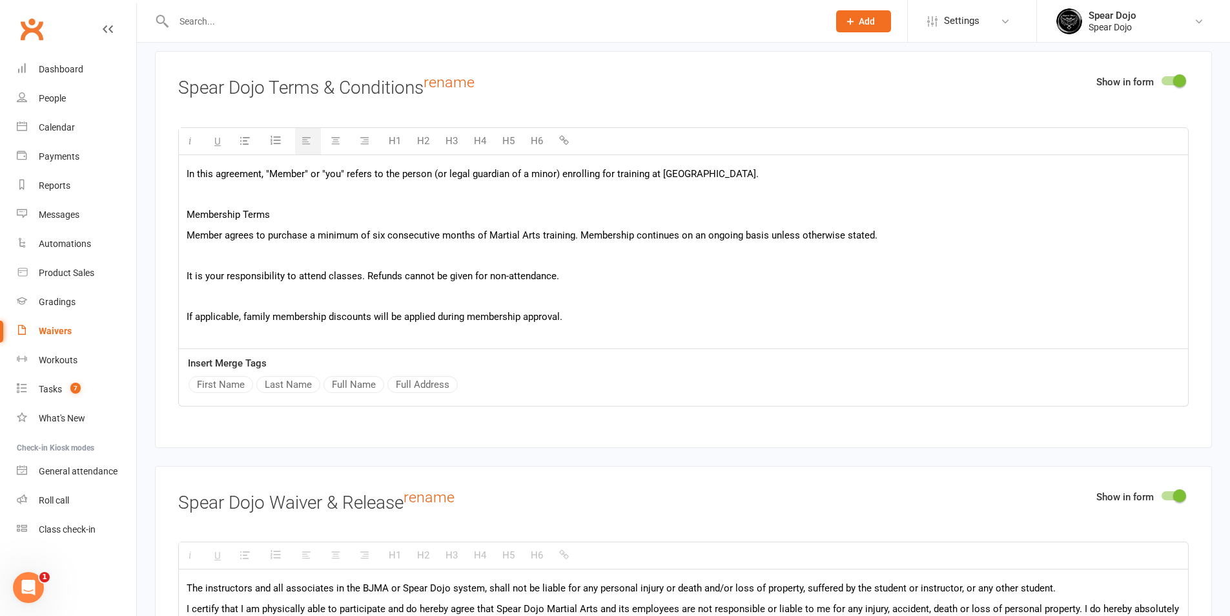
click at [271, 254] on p at bounding box center [684, 255] width 994 height 16
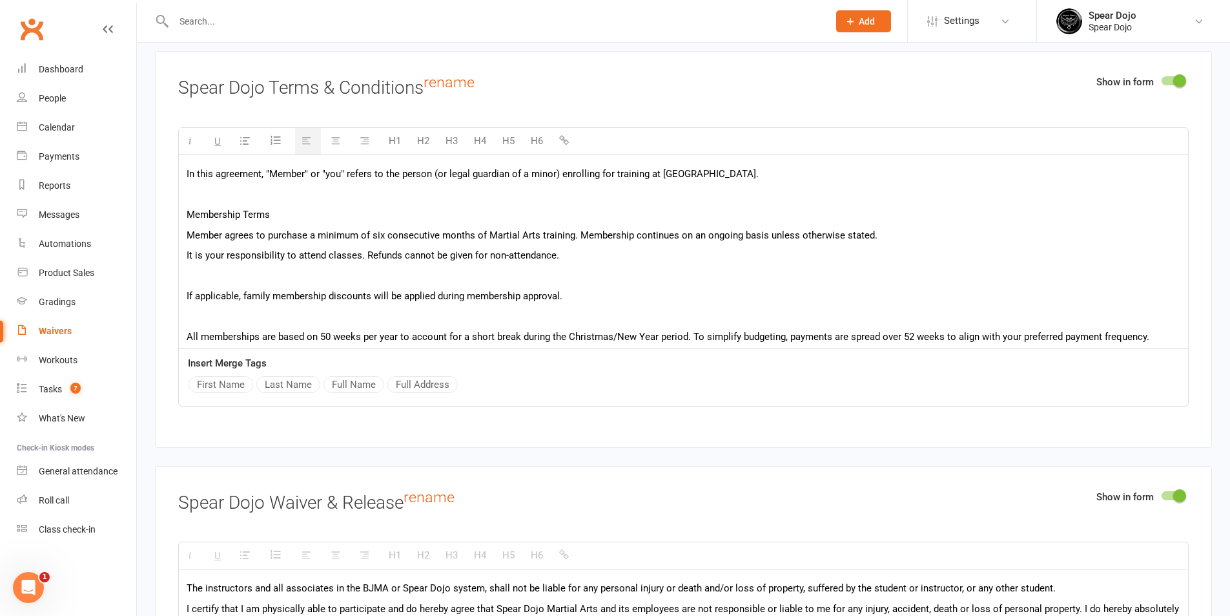
click at [238, 274] on p at bounding box center [684, 276] width 994 height 16
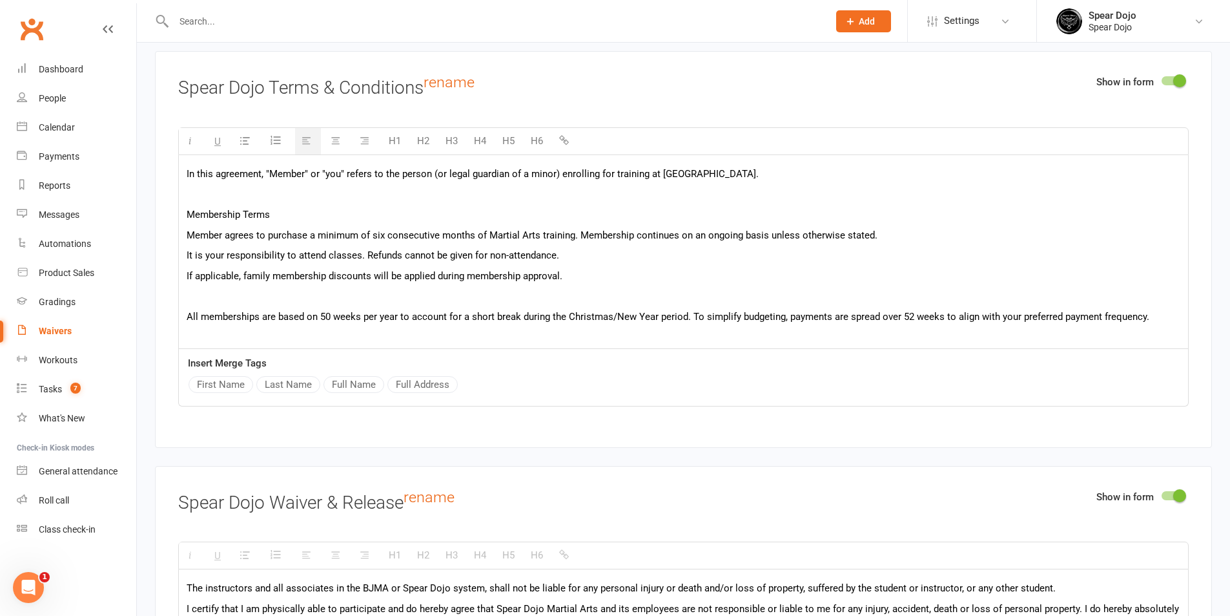
click at [233, 296] on p at bounding box center [684, 296] width 994 height 16
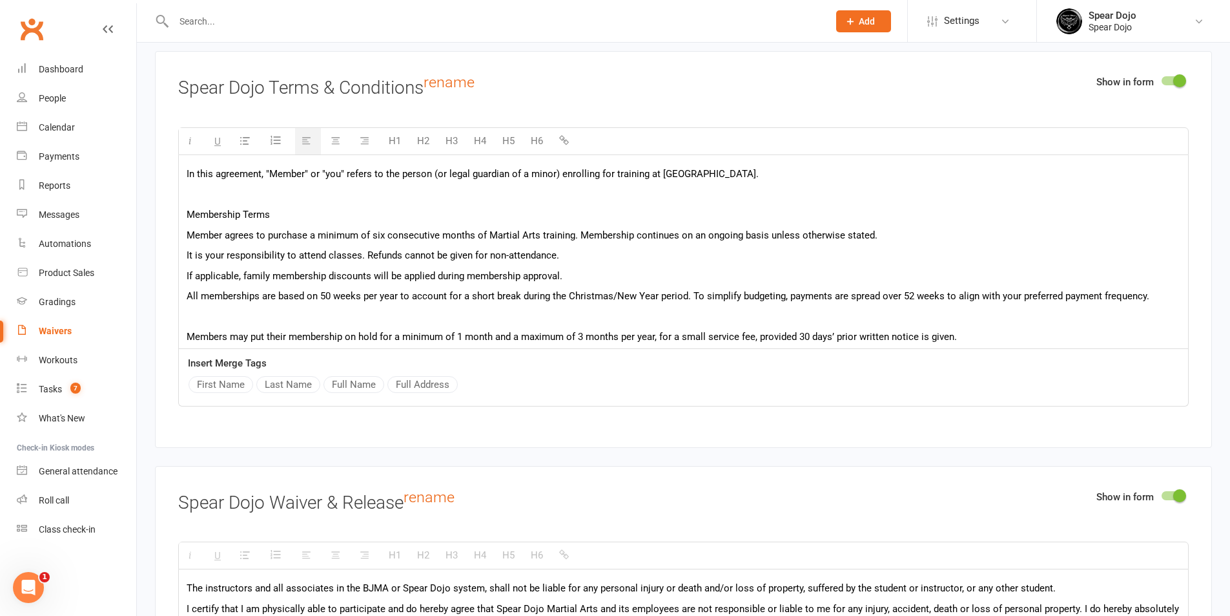
click at [229, 198] on p at bounding box center [684, 195] width 994 height 16
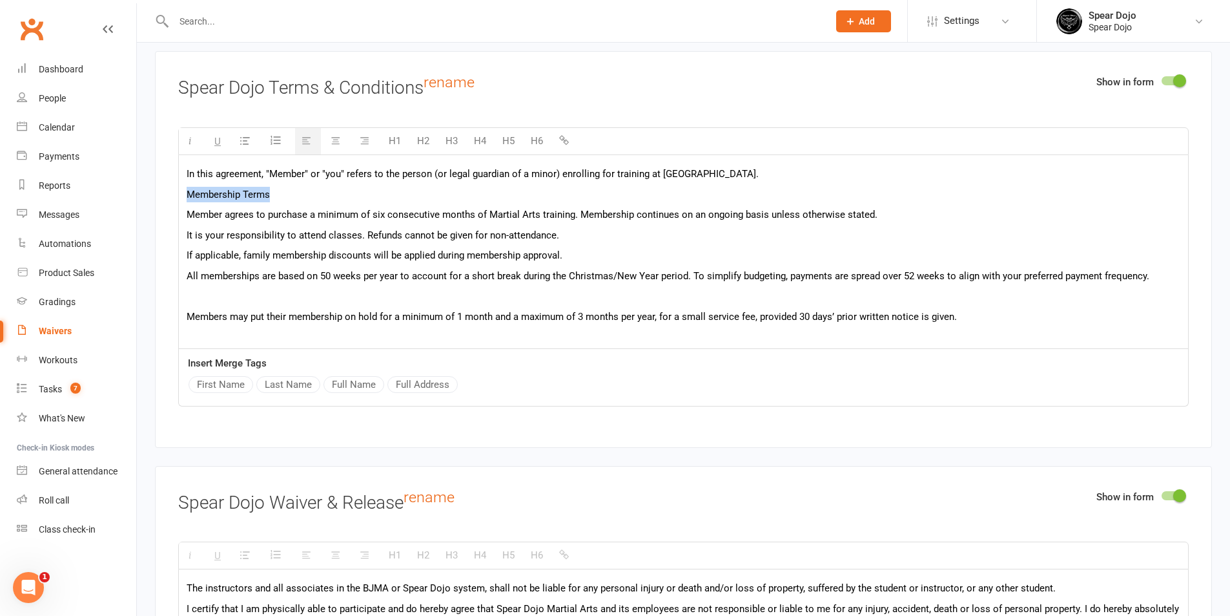
drag, startPoint x: 271, startPoint y: 192, endPoint x: 179, endPoint y: 194, distance: 92.4
click at [504, 134] on button "H5" at bounding box center [508, 141] width 25 height 26
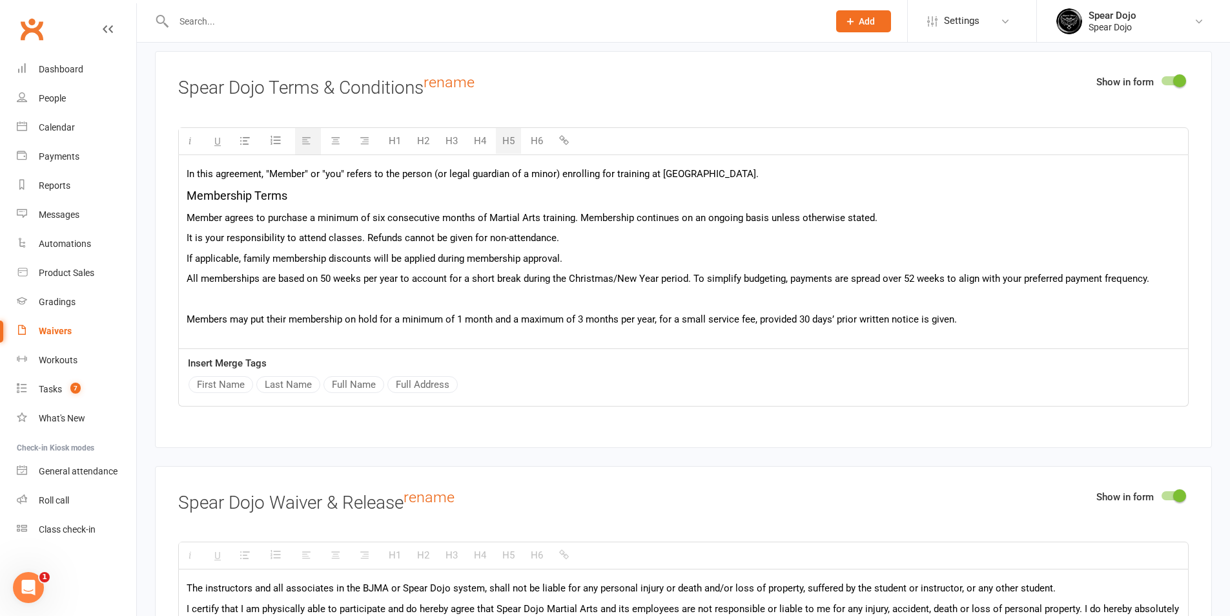
click at [231, 298] on p at bounding box center [684, 299] width 994 height 16
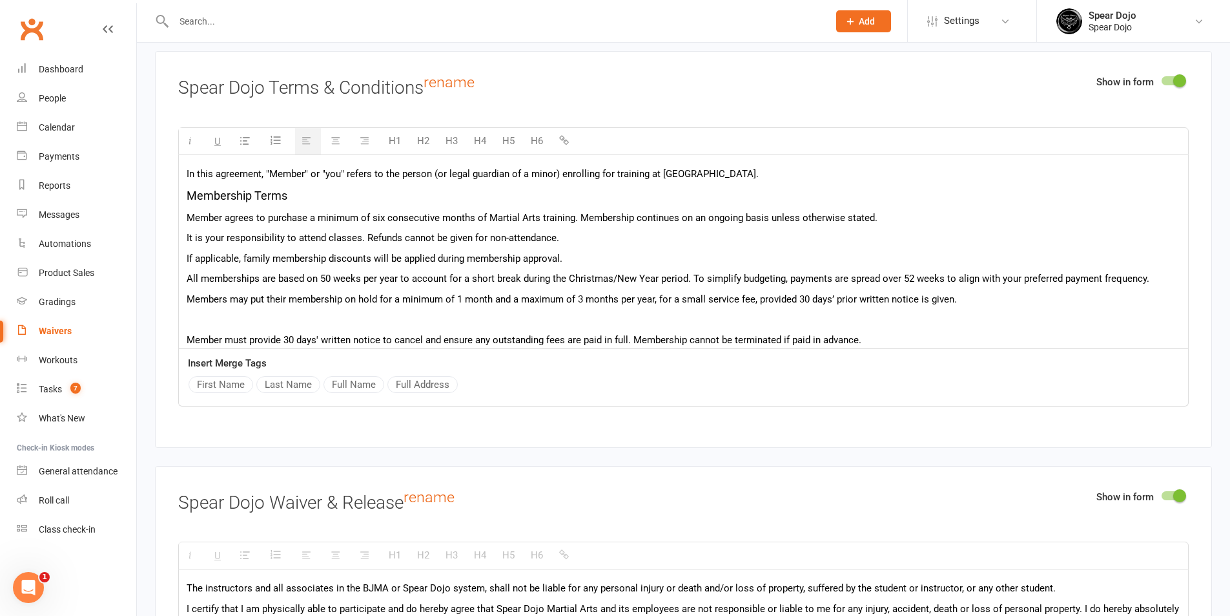
click at [222, 318] on p at bounding box center [684, 319] width 994 height 16
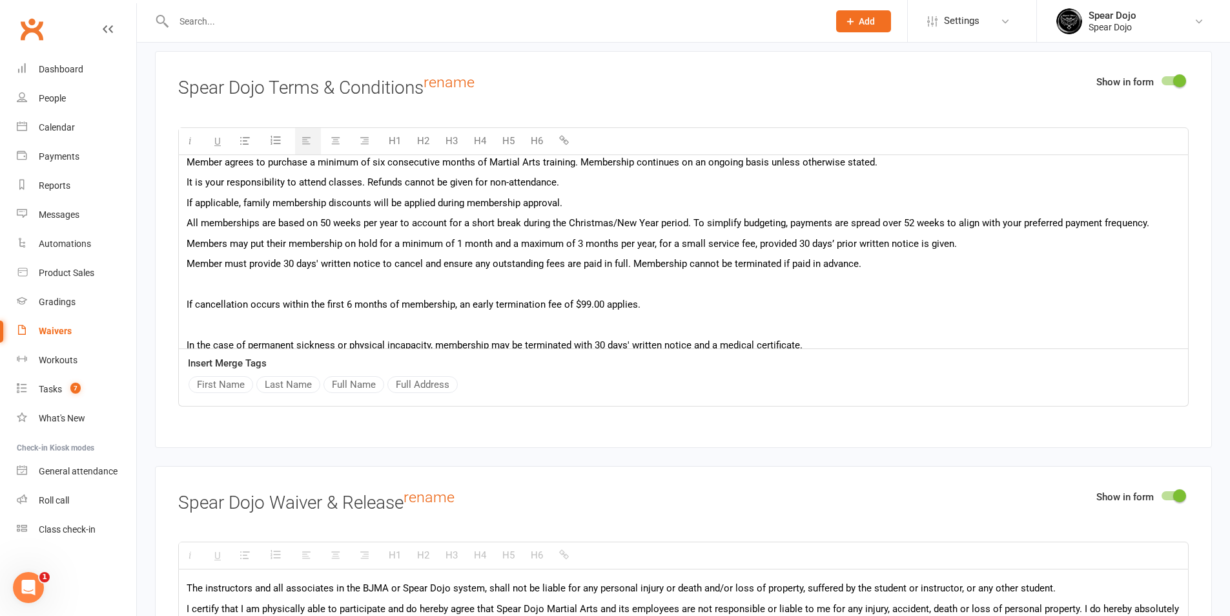
scroll to position [129, 0]
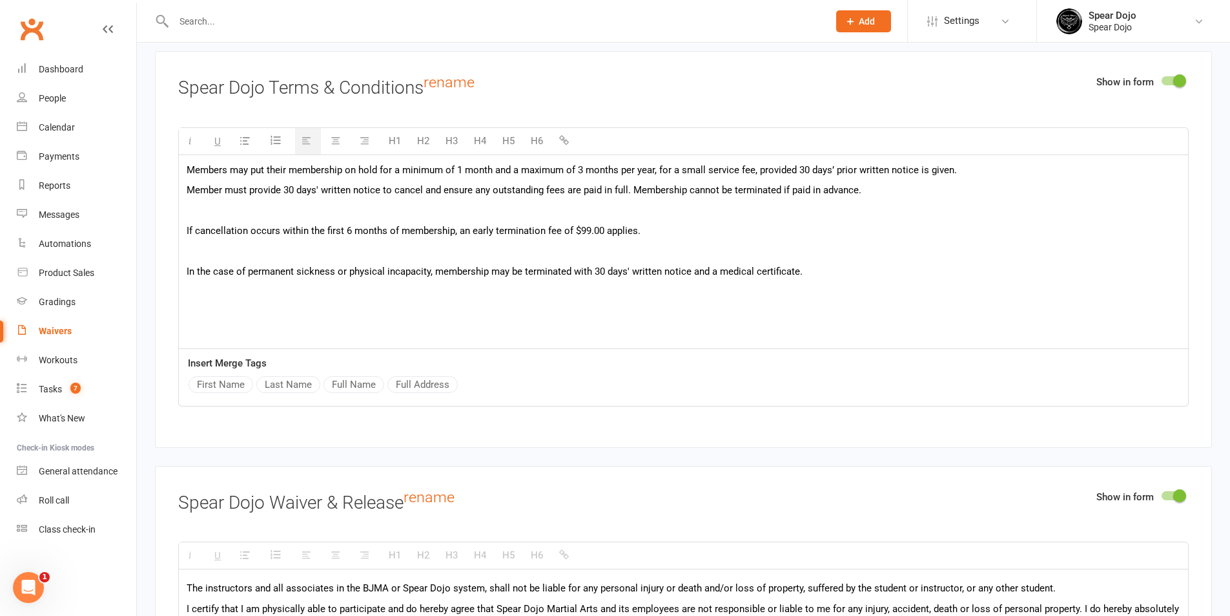
click at [271, 203] on p at bounding box center [684, 211] width 994 height 16
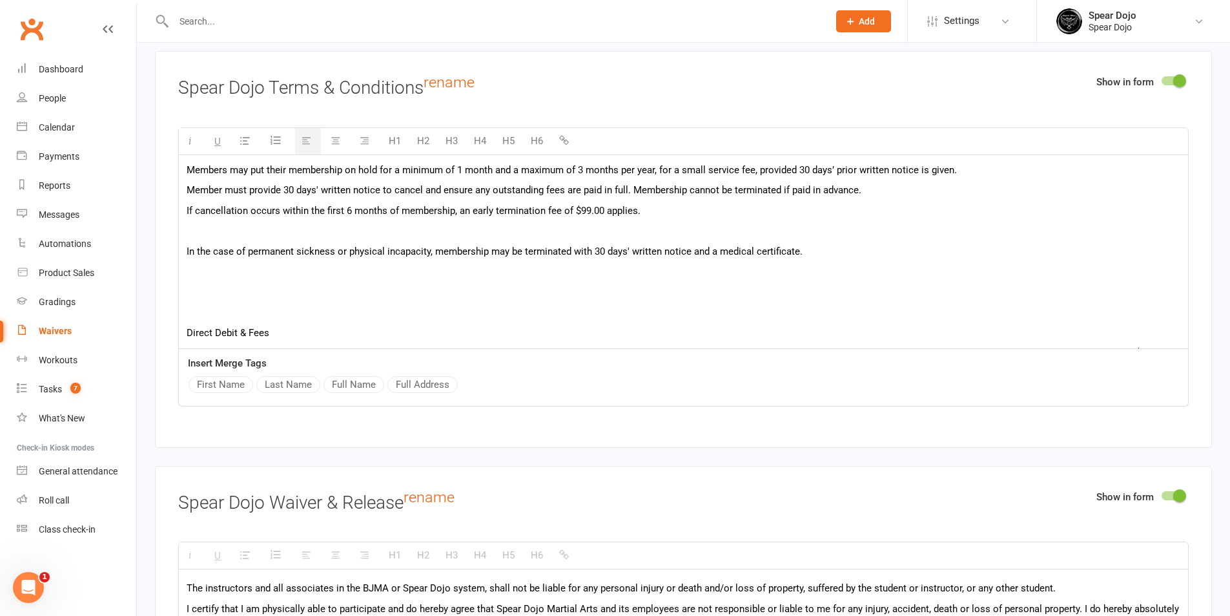
click at [253, 223] on p at bounding box center [684, 231] width 994 height 16
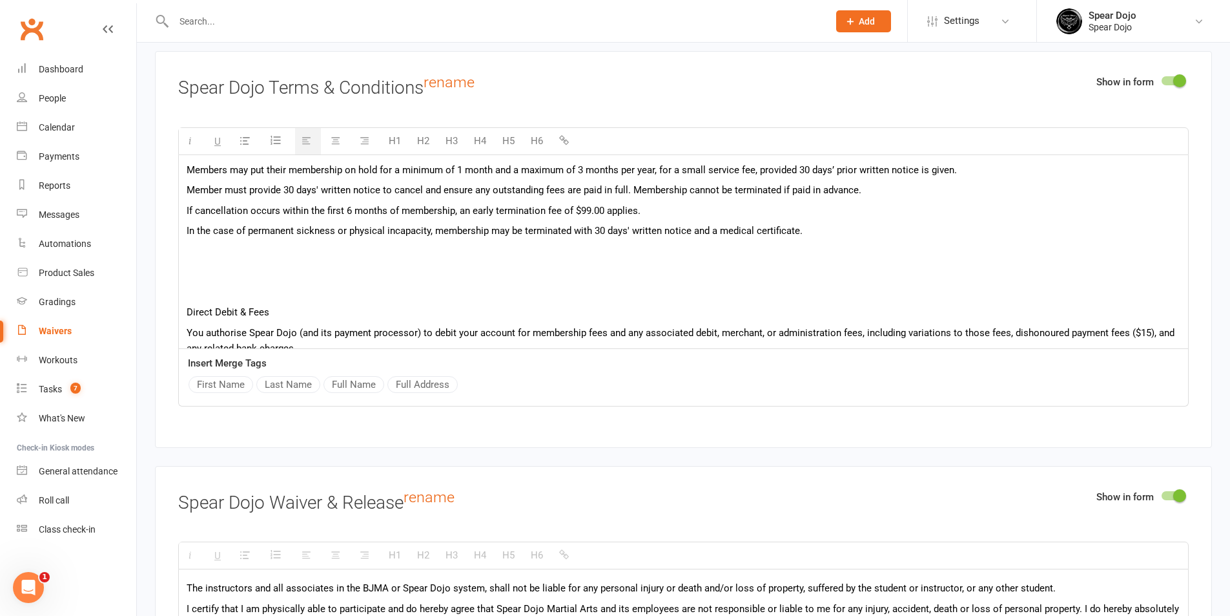
click at [234, 250] on p at bounding box center [684, 251] width 994 height 16
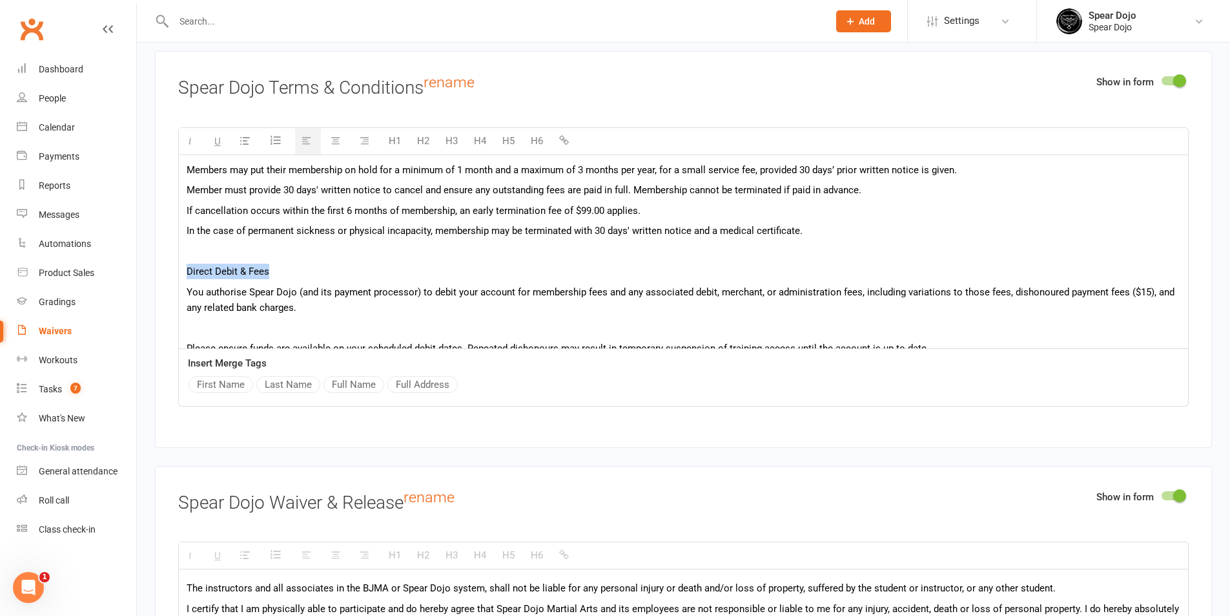
drag, startPoint x: 269, startPoint y: 267, endPoint x: 181, endPoint y: 270, distance: 88.5
click at [181, 270] on div "In this agreement, "Member" or "you" refers to the person (or legal guardian of…" at bounding box center [683, 539] width 1009 height 1026
click at [512, 137] on button "H5" at bounding box center [508, 141] width 25 height 26
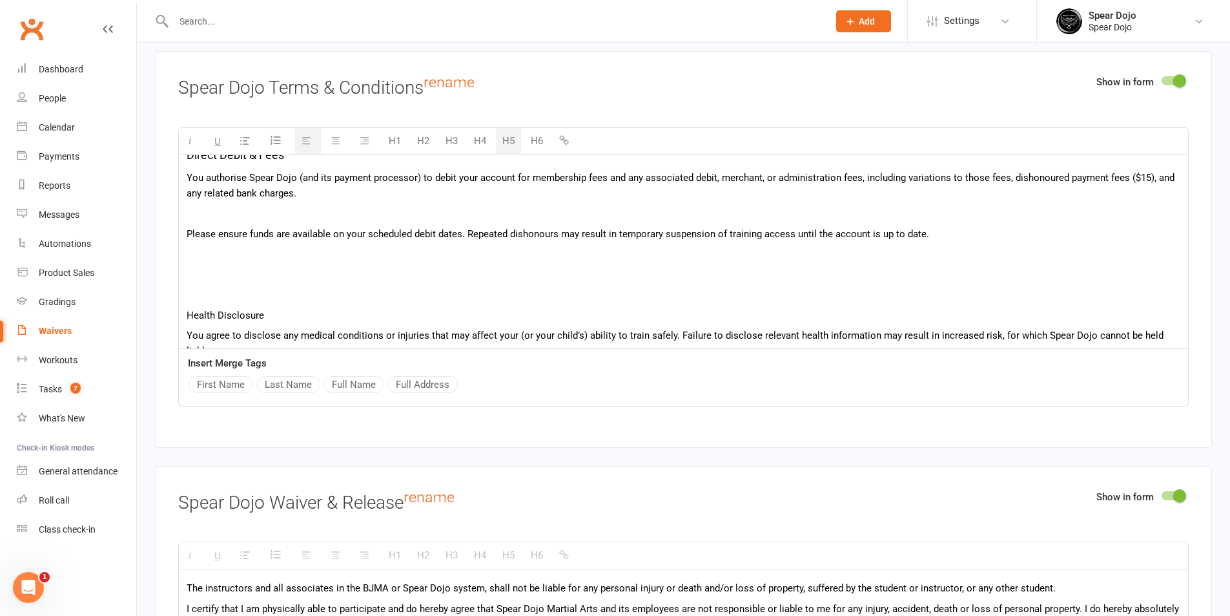
scroll to position [258, 0]
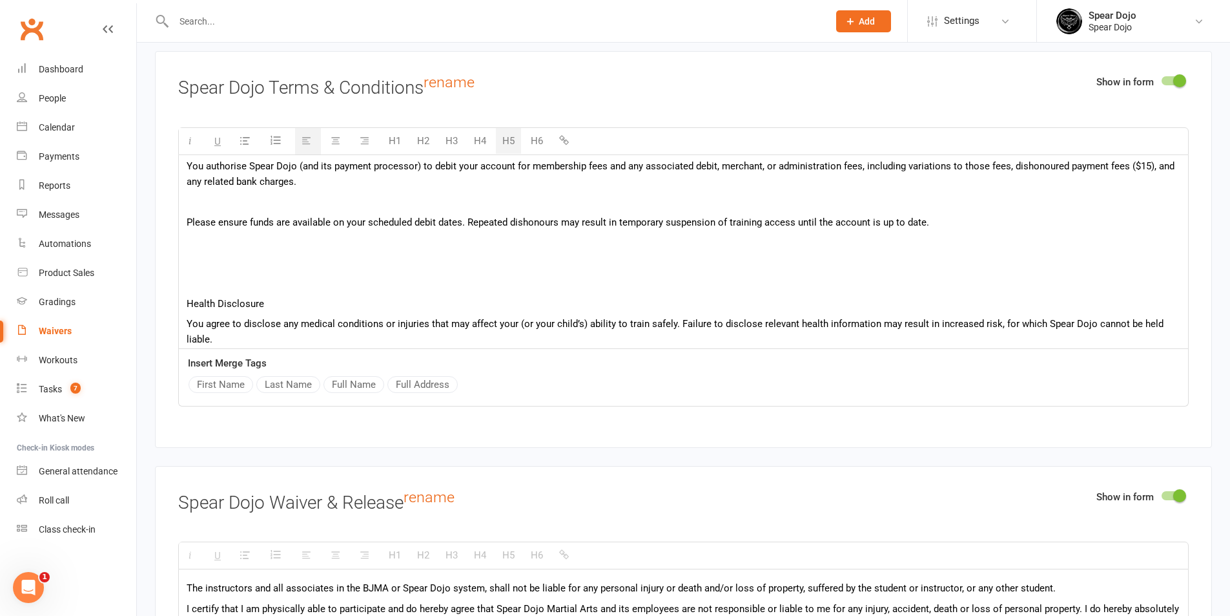
click at [270, 209] on div "In this agreement, "Member" or "you" refers to the person (or legal guardian of…" at bounding box center [683, 411] width 1009 height 1029
click at [294, 203] on p at bounding box center [684, 202] width 994 height 16
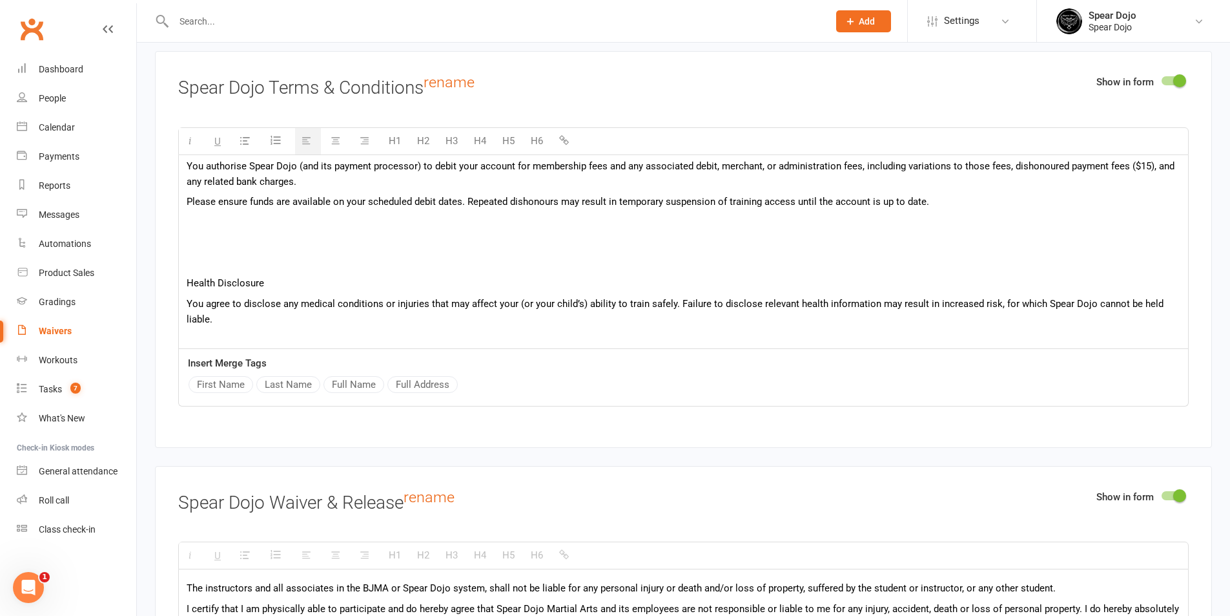
click at [249, 236] on p at bounding box center [684, 242] width 994 height 16
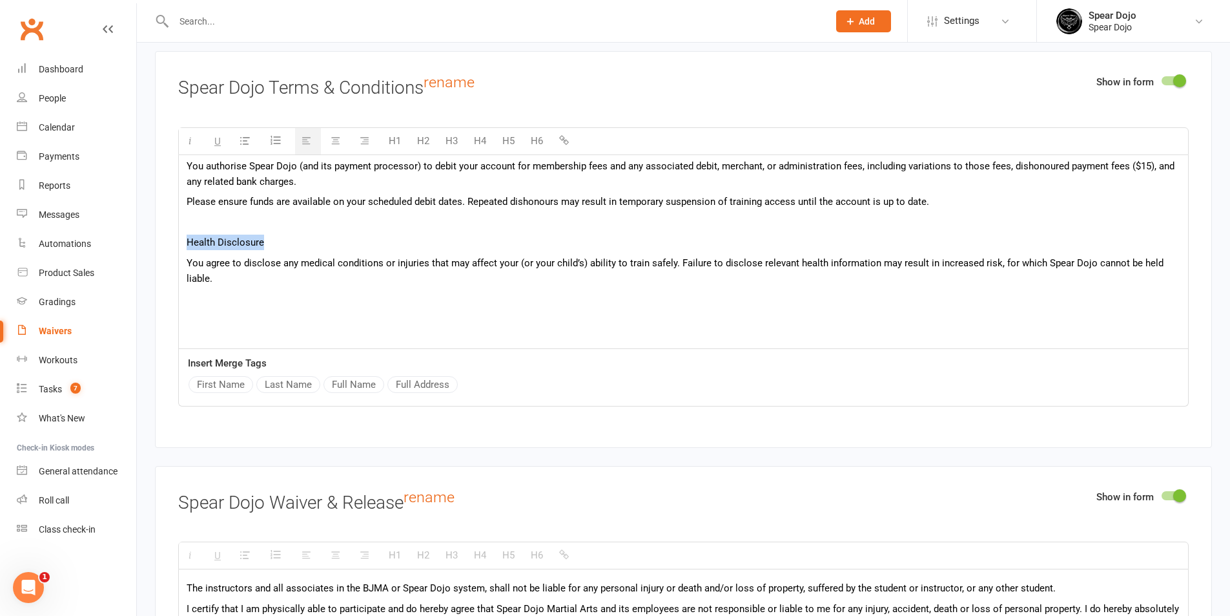
drag, startPoint x: 266, startPoint y: 238, endPoint x: 178, endPoint y: 238, distance: 88.5
click at [178, 238] on div "Show in form Spear Dojo Terms & Conditions rename H1 H2 H3 H4 H5 H6 In this agr…" at bounding box center [683, 249] width 1057 height 396
click at [501, 136] on button "H5" at bounding box center [508, 141] width 25 height 26
click at [265, 216] on p at bounding box center [684, 222] width 994 height 16
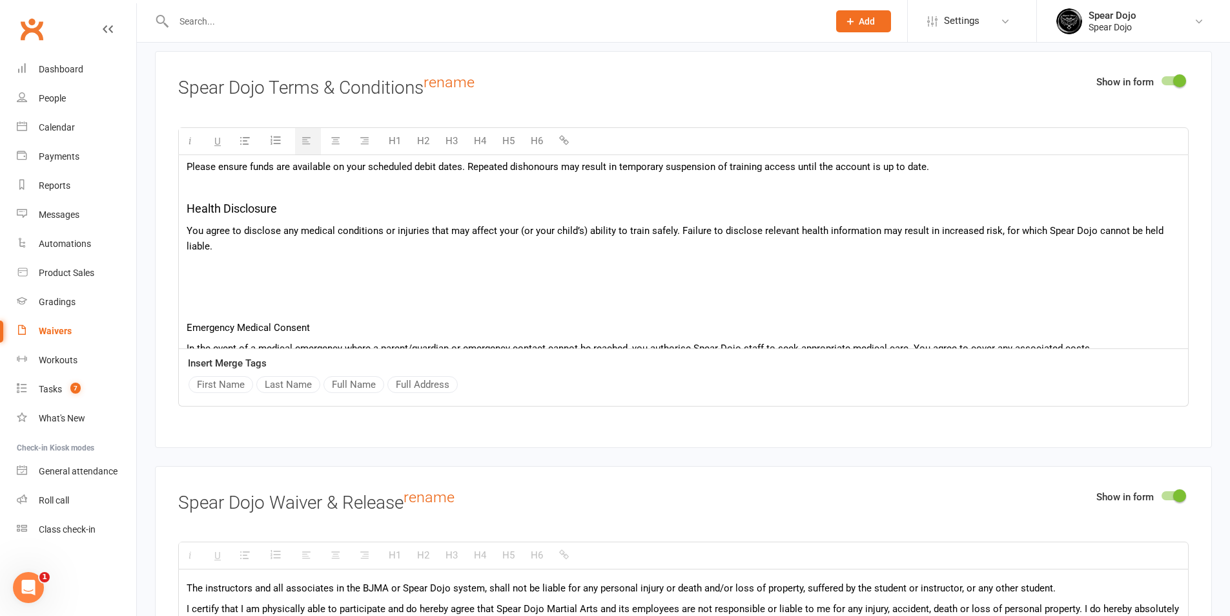
scroll to position [323, 0]
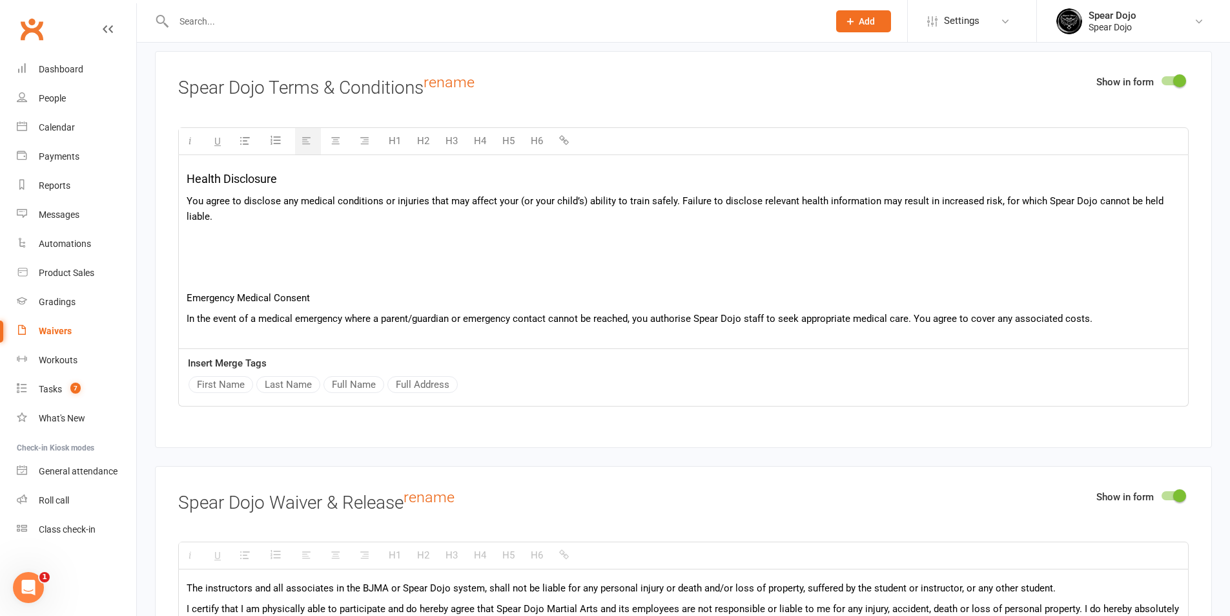
click at [242, 240] on p at bounding box center [684, 237] width 994 height 16
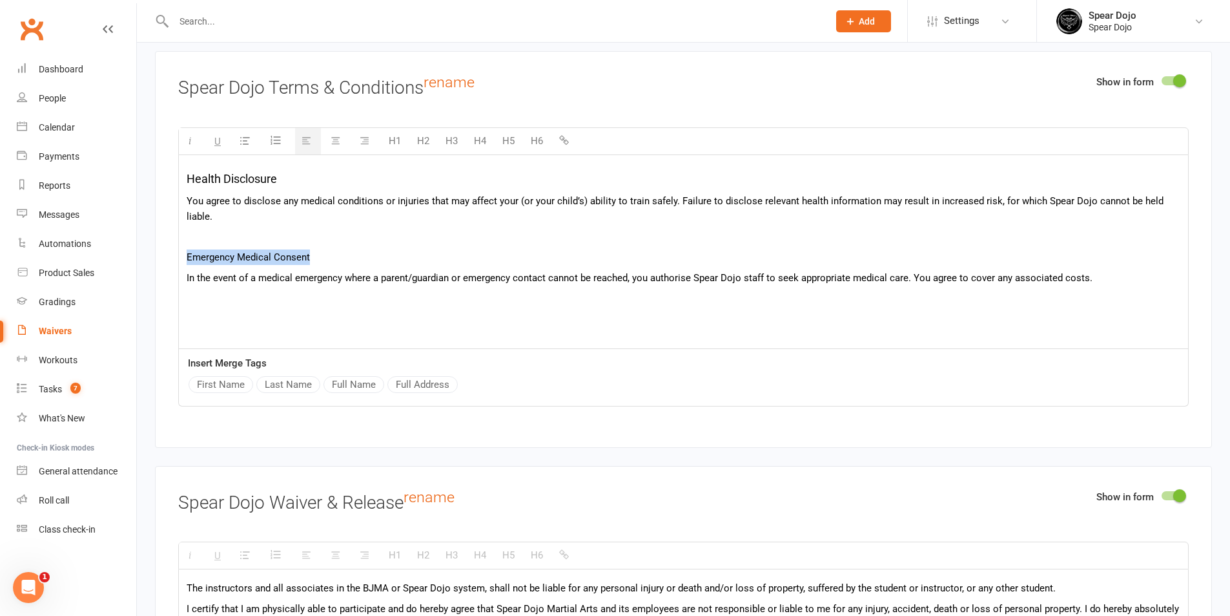
drag, startPoint x: 308, startPoint y: 256, endPoint x: 177, endPoint y: 256, distance: 131.1
click at [177, 256] on div "Show in form Spear Dojo Terms & Conditions rename H1 H2 H3 H4 H5 H6 In this agr…" at bounding box center [683, 249] width 1057 height 396
click at [512, 140] on button "H5" at bounding box center [508, 141] width 25 height 26
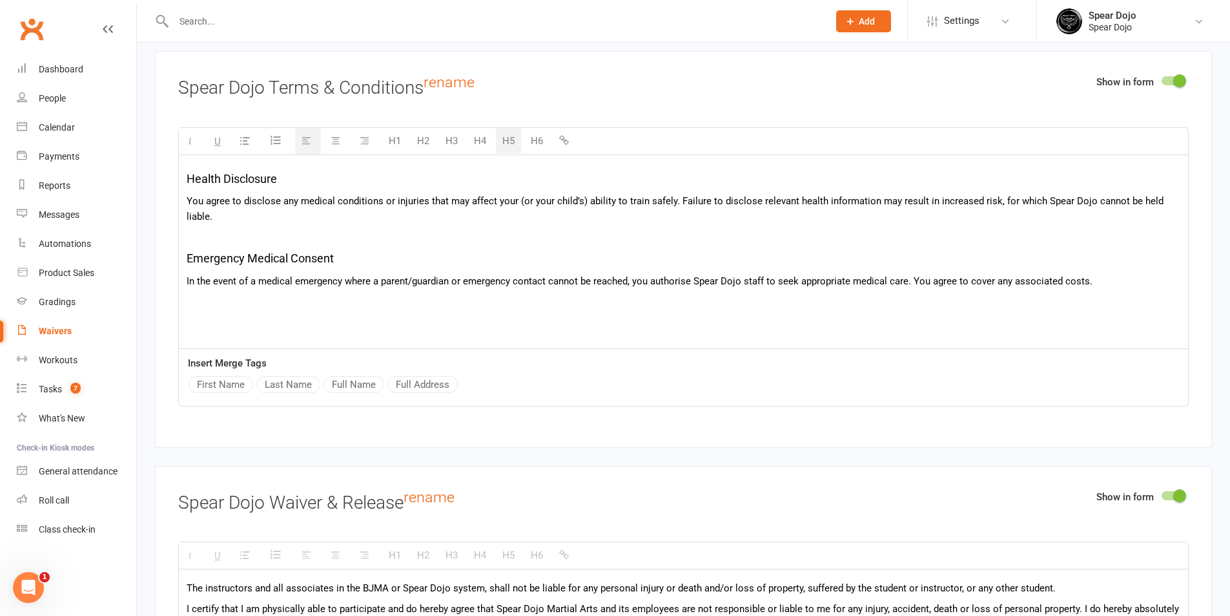
scroll to position [452, 0]
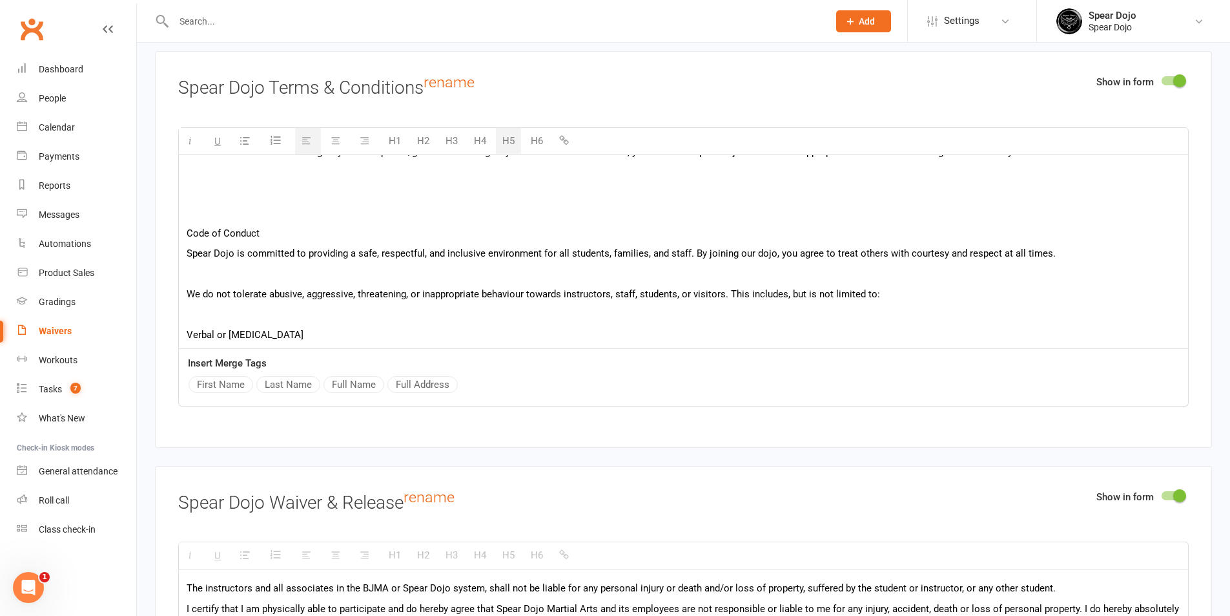
click at [264, 176] on p at bounding box center [684, 172] width 994 height 16
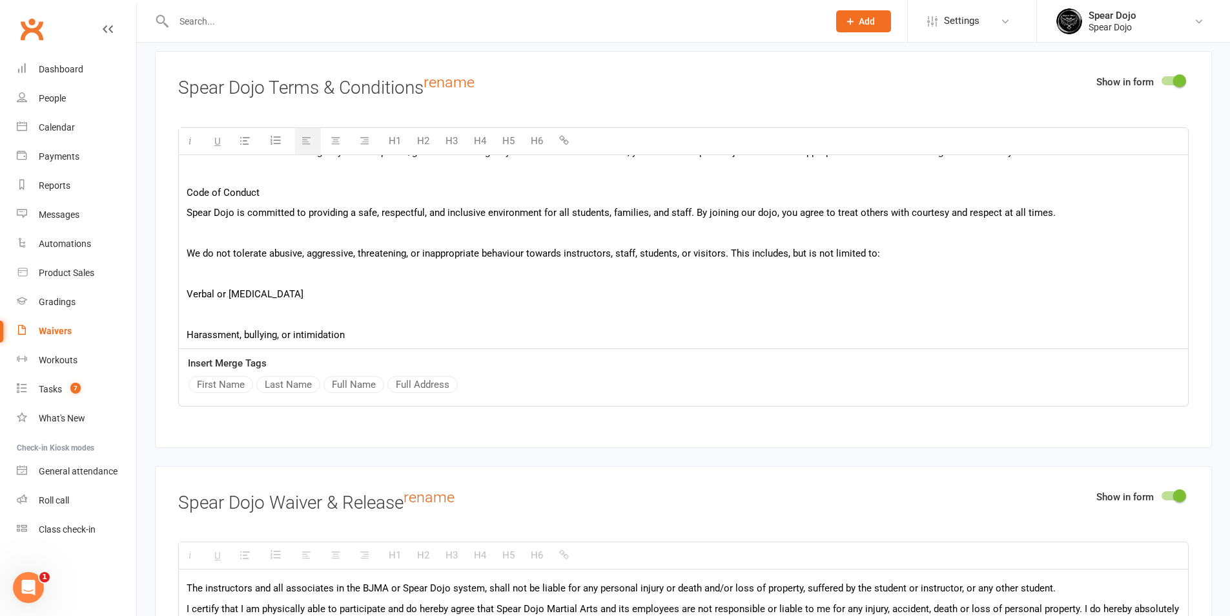
scroll to position [388, 0]
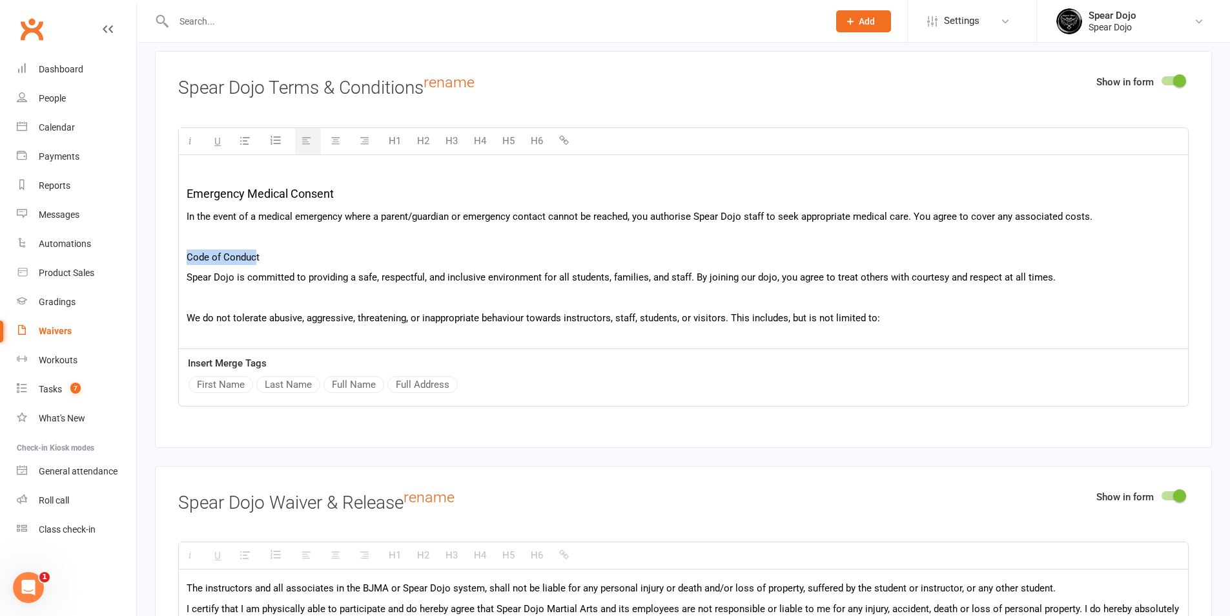
drag, startPoint x: 254, startPoint y: 254, endPoint x: 180, endPoint y: 256, distance: 73.7
click at [180, 256] on div "In this agreement, "Member" or "you" refers to the person (or legal guardian of…" at bounding box center [683, 213] width 1009 height 893
click at [508, 136] on button "H5" at bounding box center [508, 141] width 25 height 26
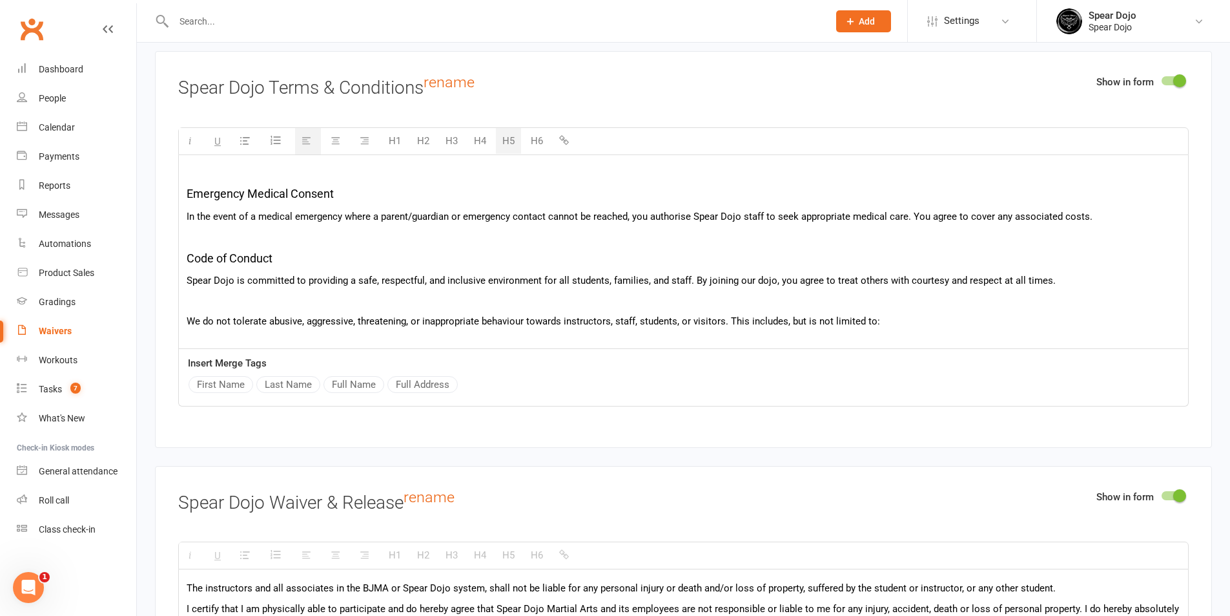
click at [207, 300] on p at bounding box center [684, 301] width 994 height 16
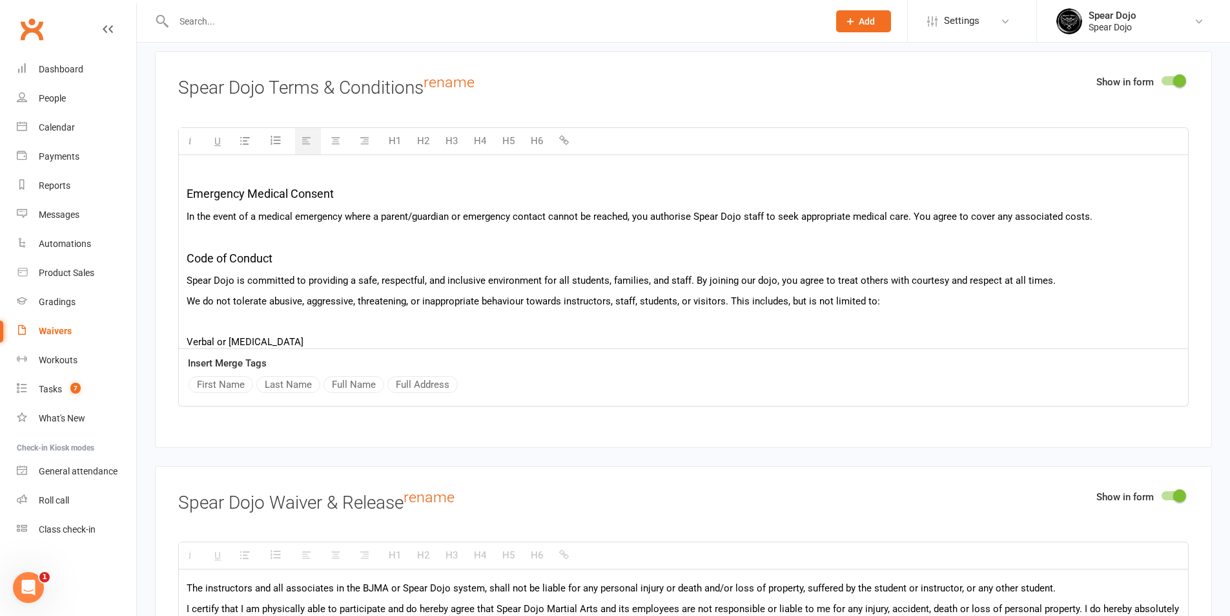
click at [212, 313] on p at bounding box center [684, 321] width 994 height 16
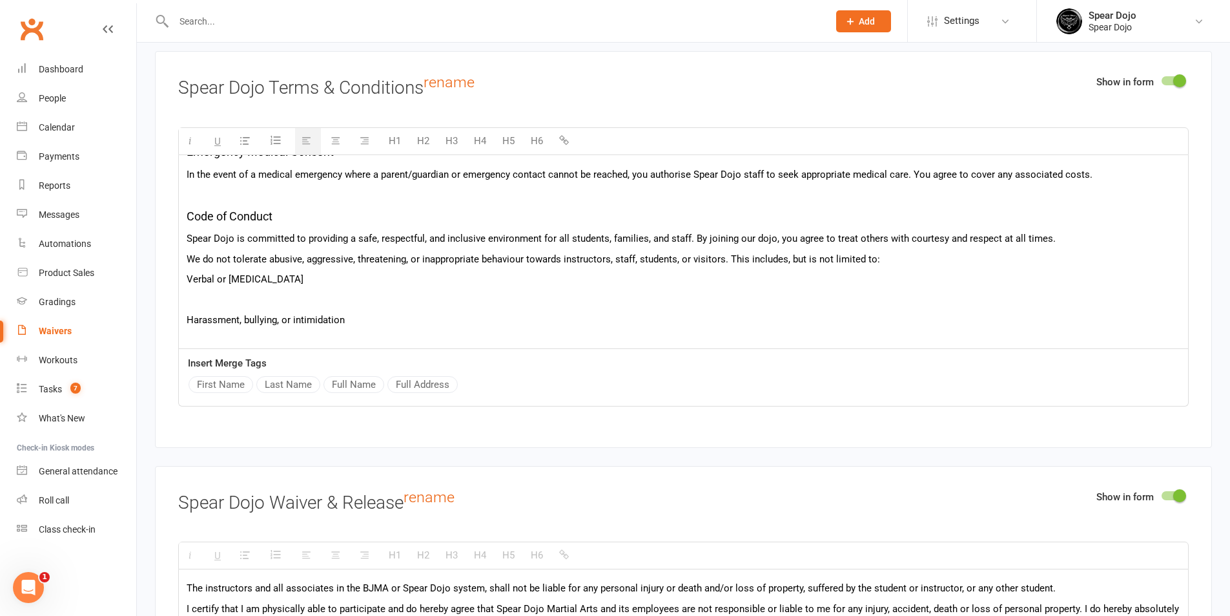
scroll to position [452, 0]
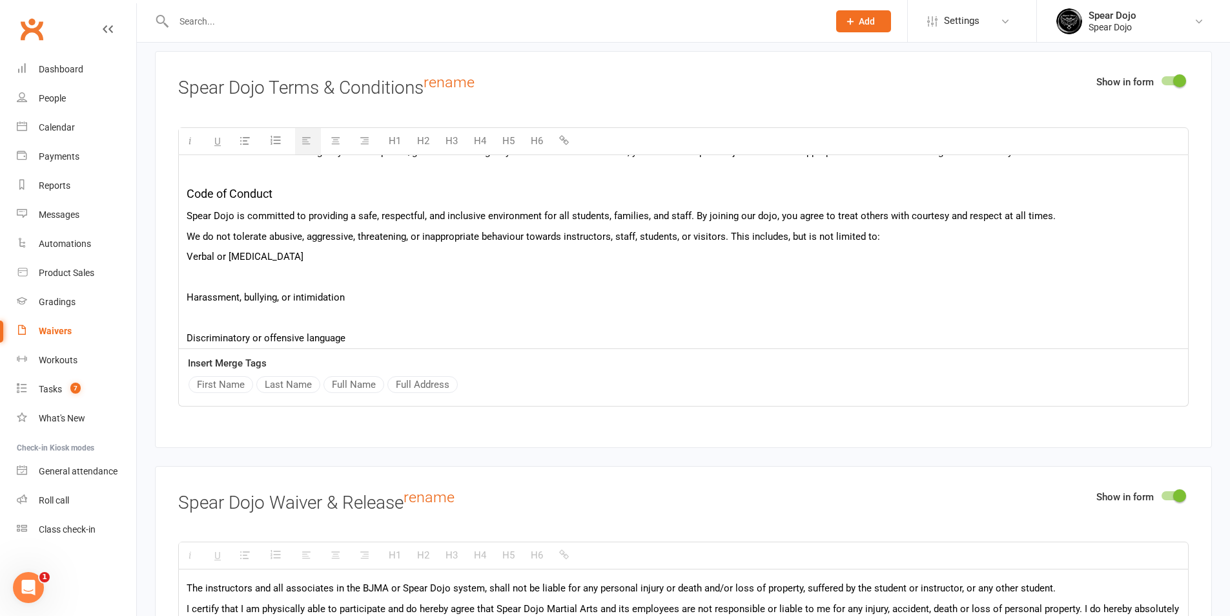
click at [246, 272] on p at bounding box center [684, 277] width 994 height 16
click at [234, 295] on p at bounding box center [684, 297] width 994 height 16
click at [231, 307] on div "In this agreement, "Member" or "you" refers to the person (or legal guardian of…" at bounding box center [683, 110] width 1009 height 814
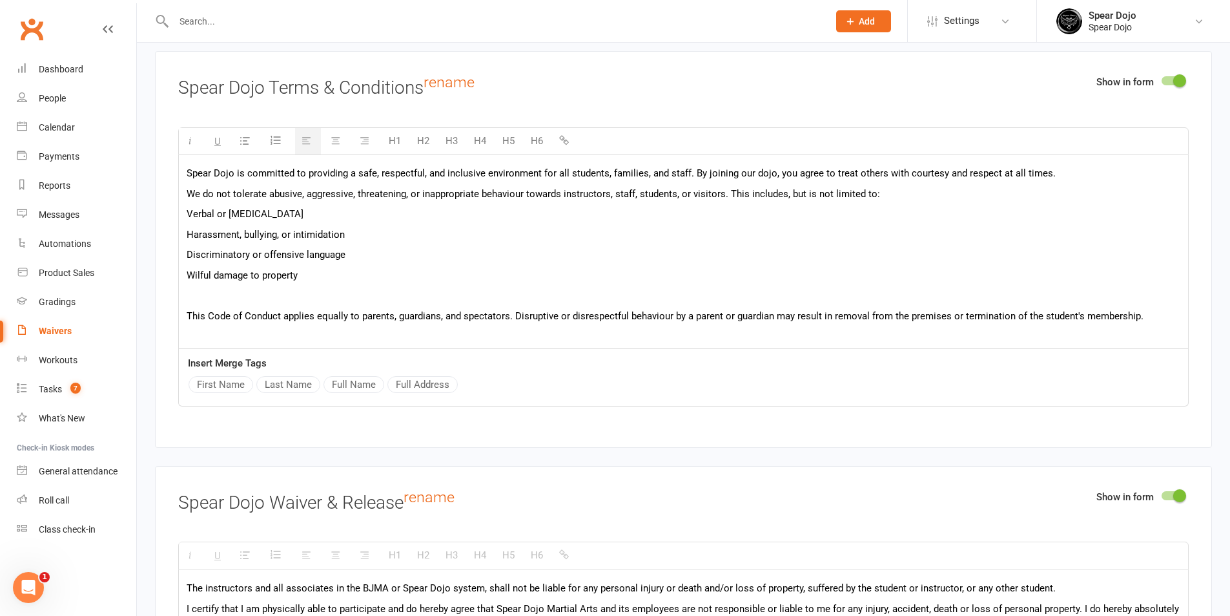
scroll to position [517, 0]
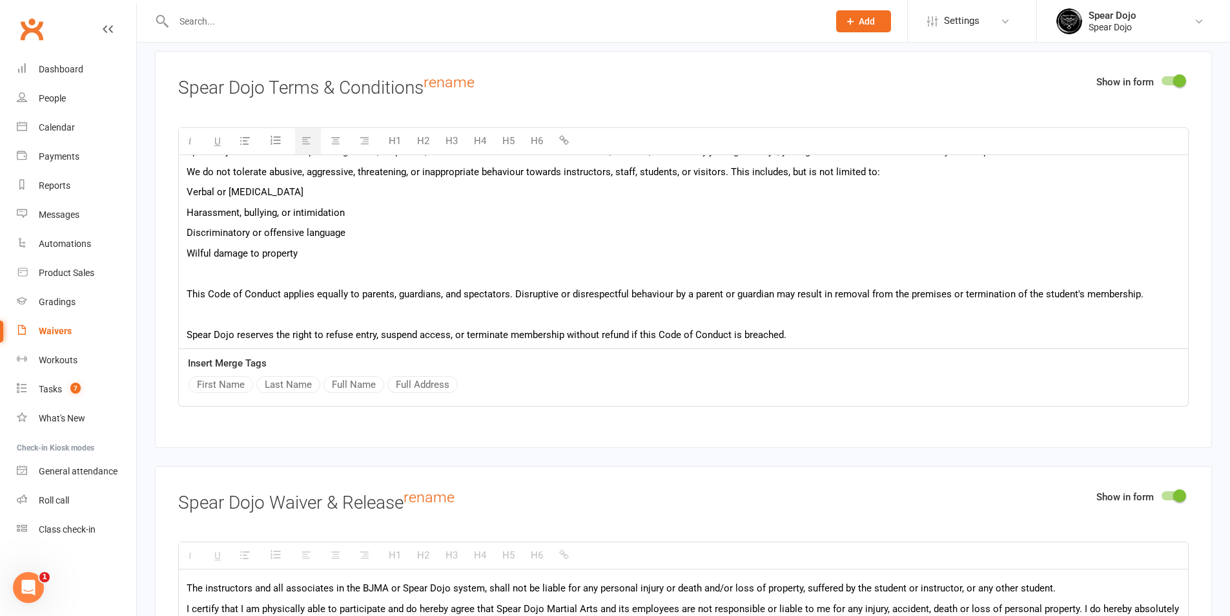
click at [251, 272] on p at bounding box center [684, 273] width 994 height 16
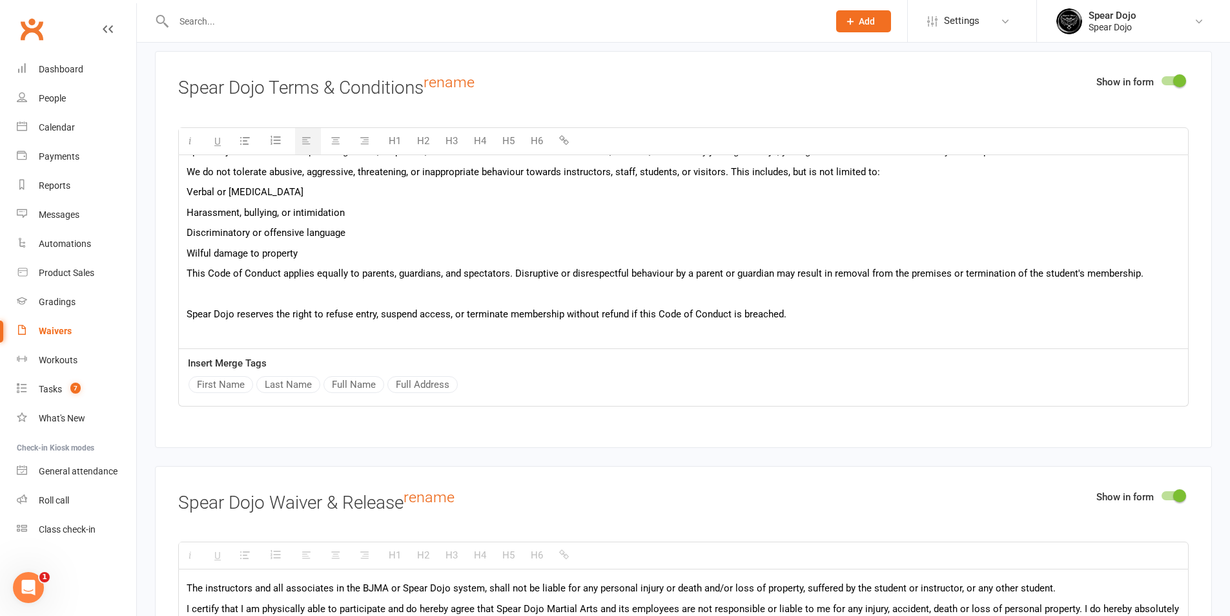
click at [247, 289] on p at bounding box center [684, 294] width 994 height 16
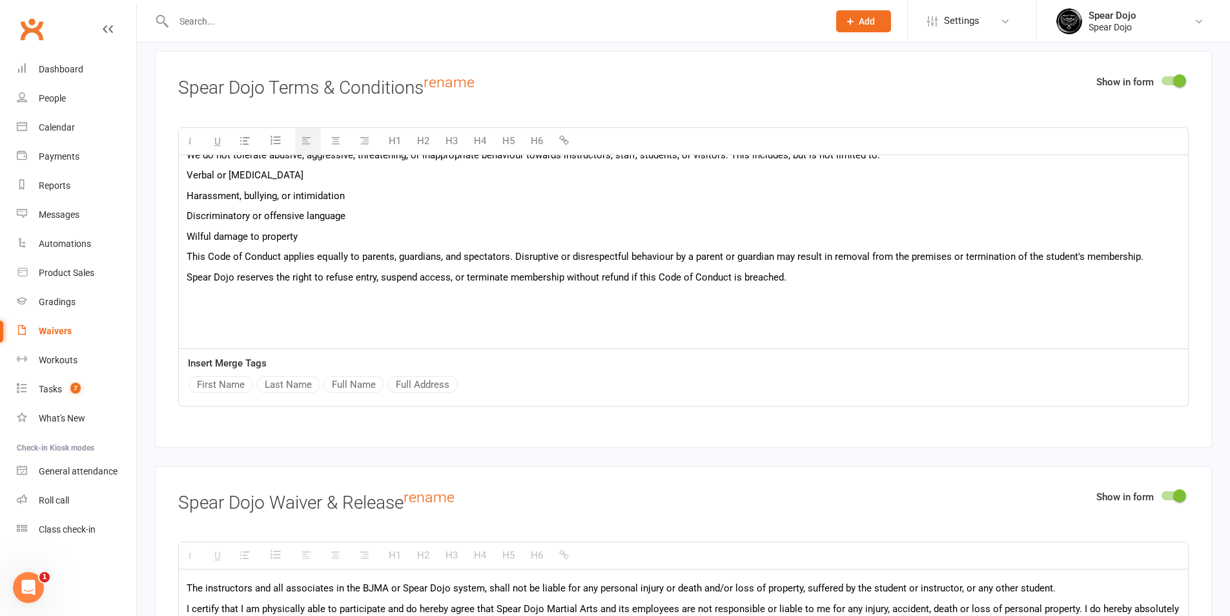
scroll to position [560, 0]
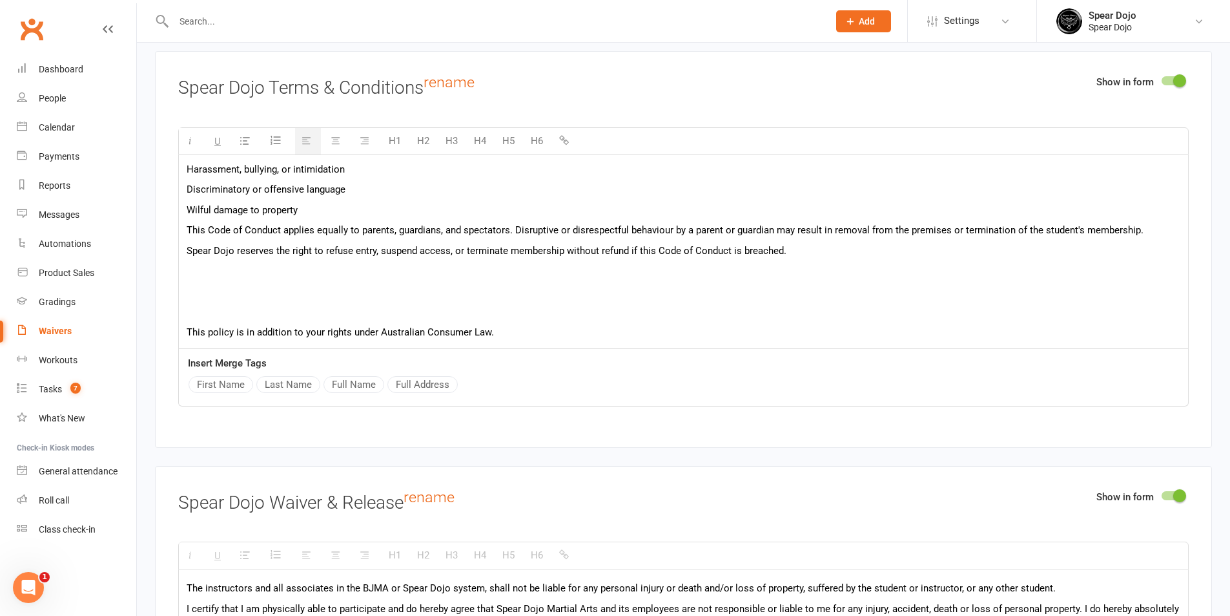
click at [373, 263] on p at bounding box center [684, 271] width 994 height 16
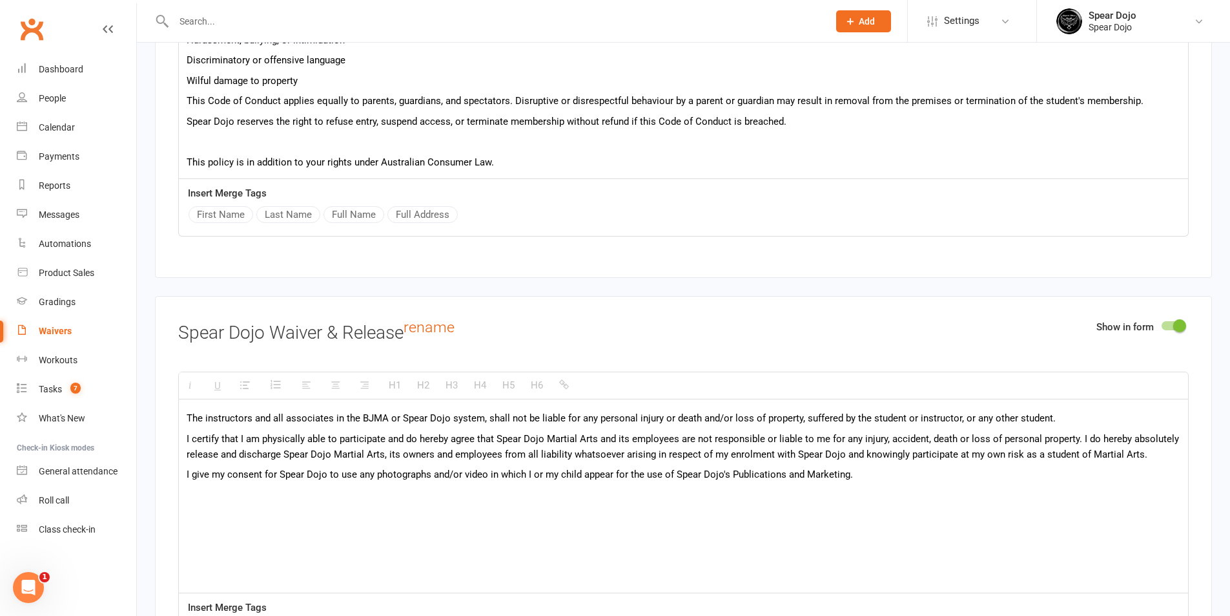
scroll to position [1803, 0]
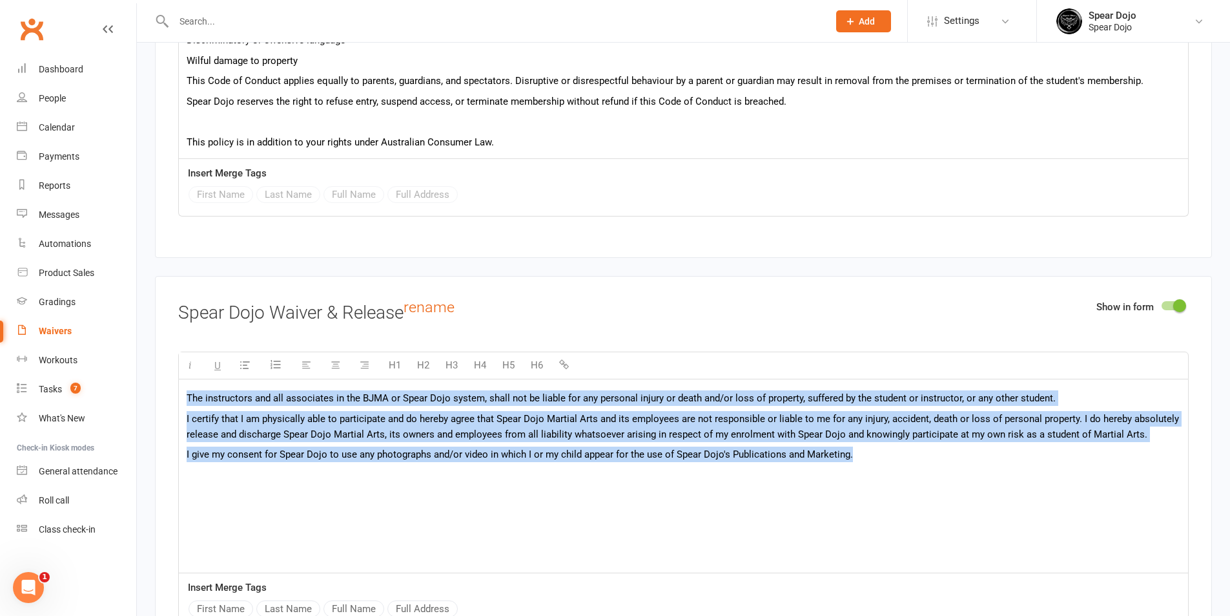
drag, startPoint x: 872, startPoint y: 471, endPoint x: 157, endPoint y: 383, distance: 720.3
click at [157, 383] on div "Show in form Spear Dojo Waiver & Release rename H1 H2 H3 H4 H5 H6 The instructo…" at bounding box center [683, 474] width 1057 height 396
paste div
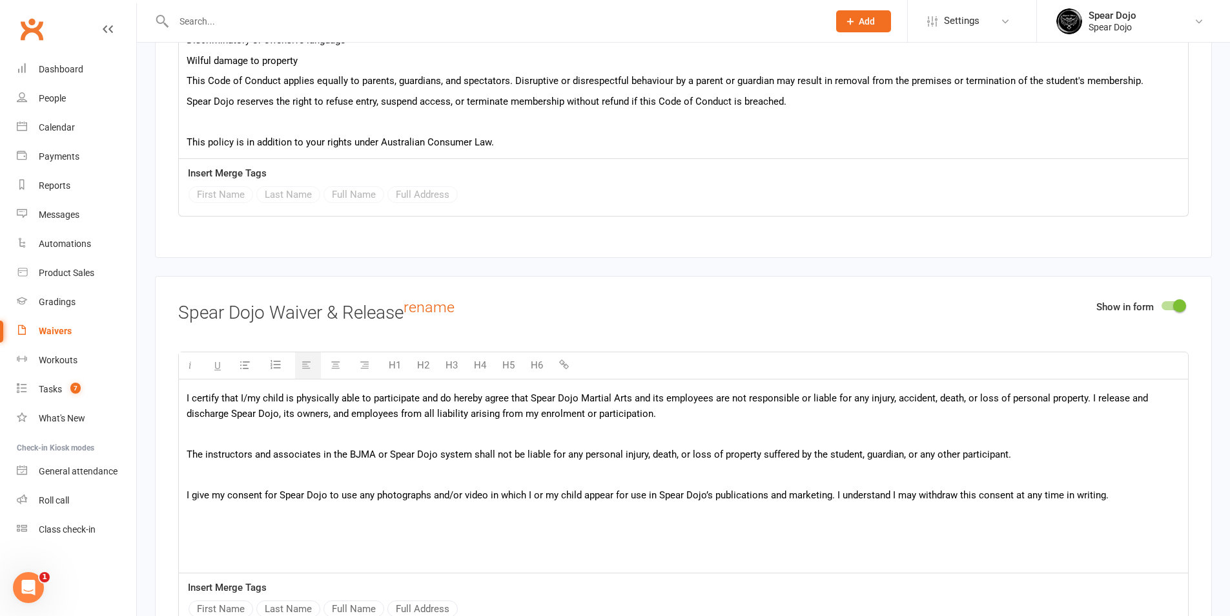
click at [246, 426] on p at bounding box center [684, 434] width 994 height 16
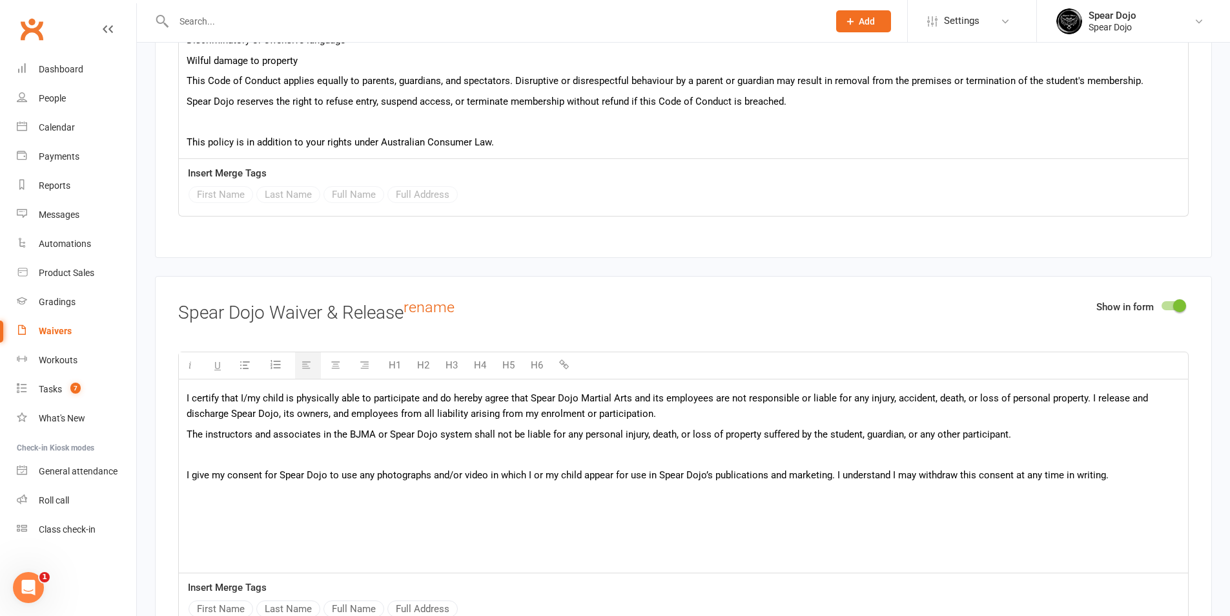
click at [240, 451] on p at bounding box center [684, 454] width 994 height 16
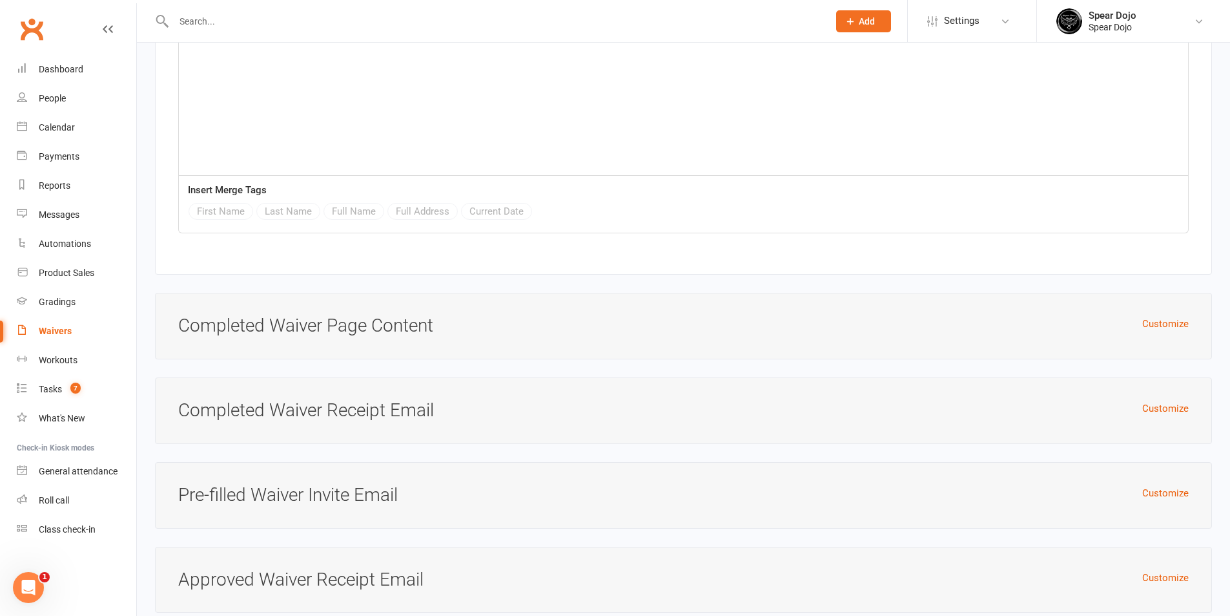
scroll to position [4066, 0]
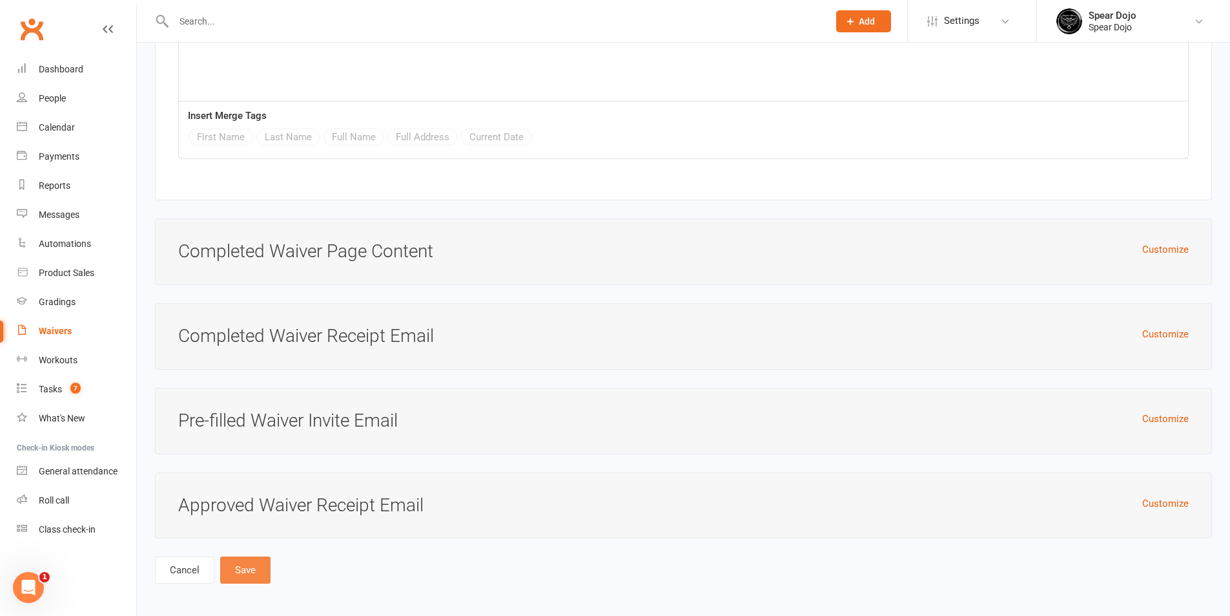
click at [260, 566] on button "Save" at bounding box center [245, 569] width 50 height 27
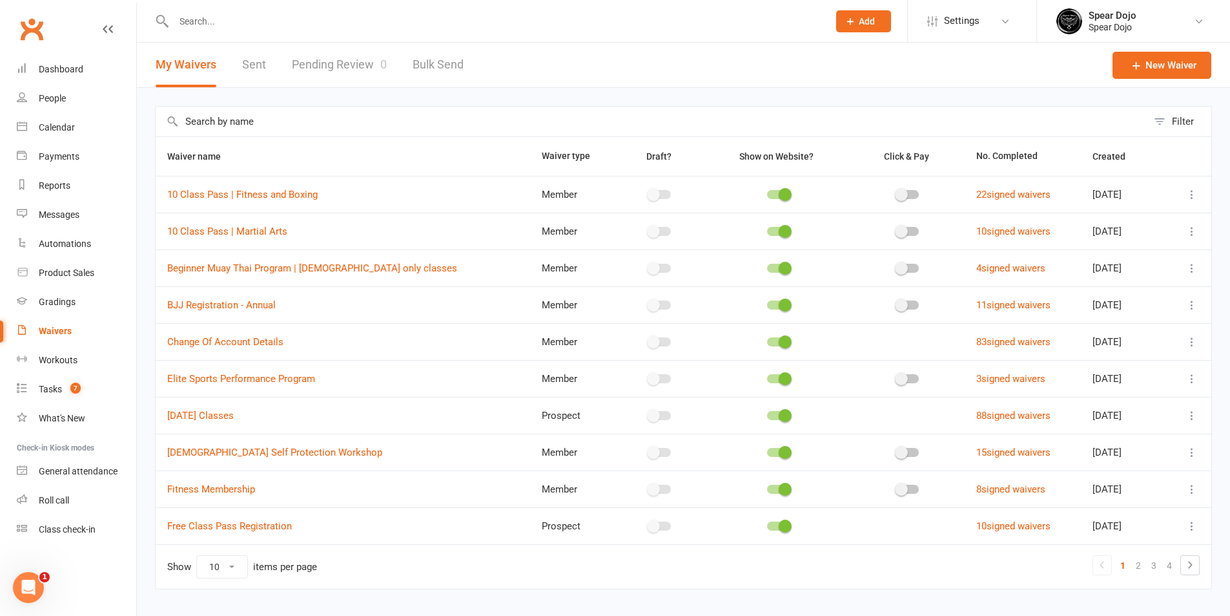
click at [266, 123] on input "text" at bounding box center [652, 122] width 992 height 30
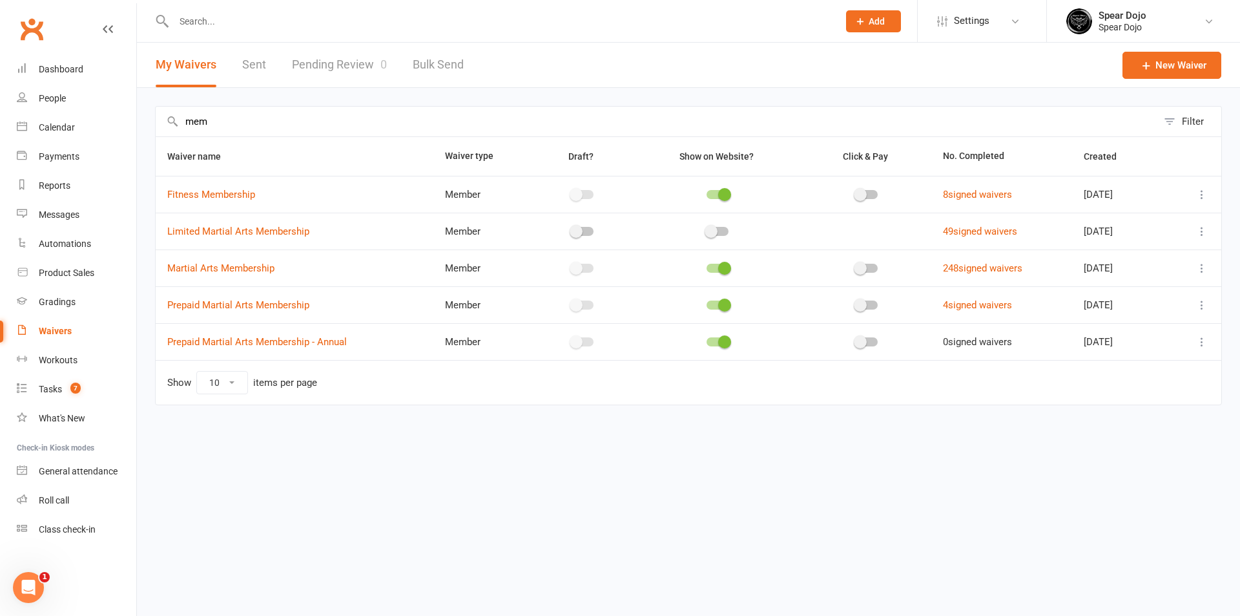
type input "mem"
click at [1203, 303] on icon at bounding box center [1201, 304] width 13 height 13
click at [1150, 331] on link "Edit waiver" at bounding box center [1133, 330] width 152 height 26
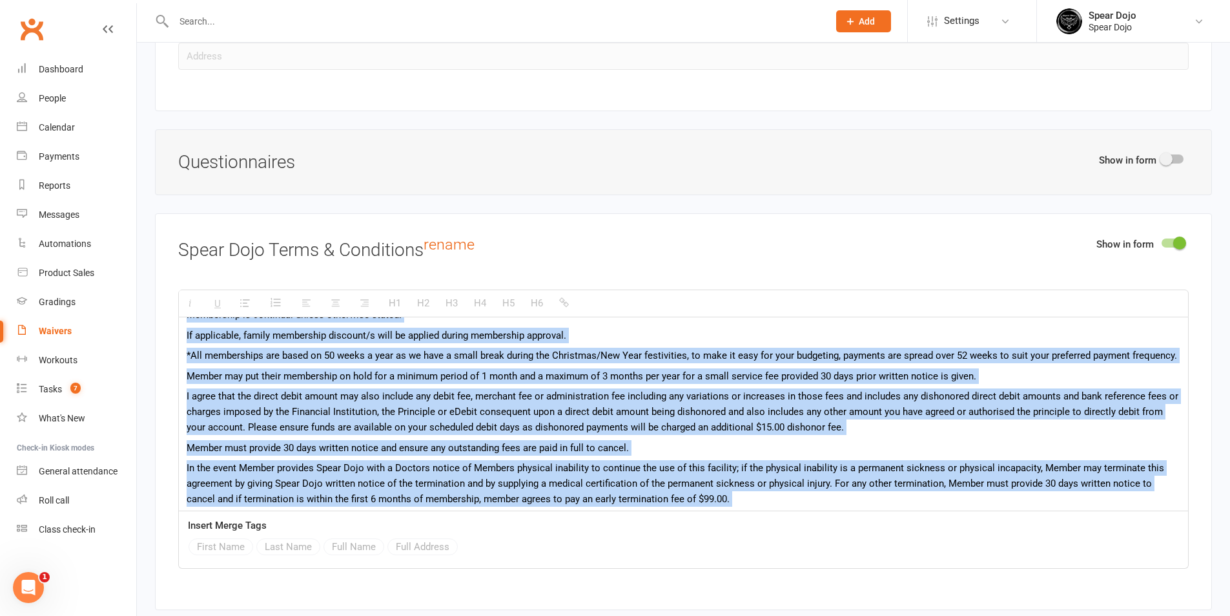
scroll to position [139, 0]
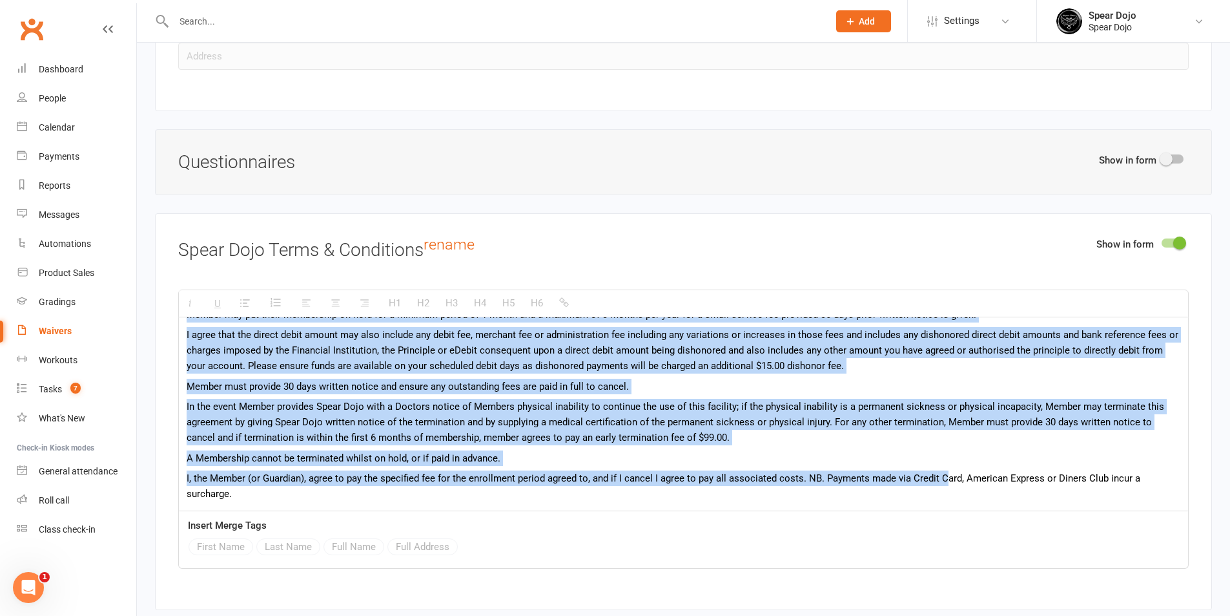
drag, startPoint x: 187, startPoint y: 334, endPoint x: 944, endPoint y: 517, distance: 778.1
click at [944, 517] on div "H1 H2 H3 H4 H5 H6 Member agrees to purchase for a minimum of six consecutive mo…" at bounding box center [683, 428] width 1011 height 279
paste div
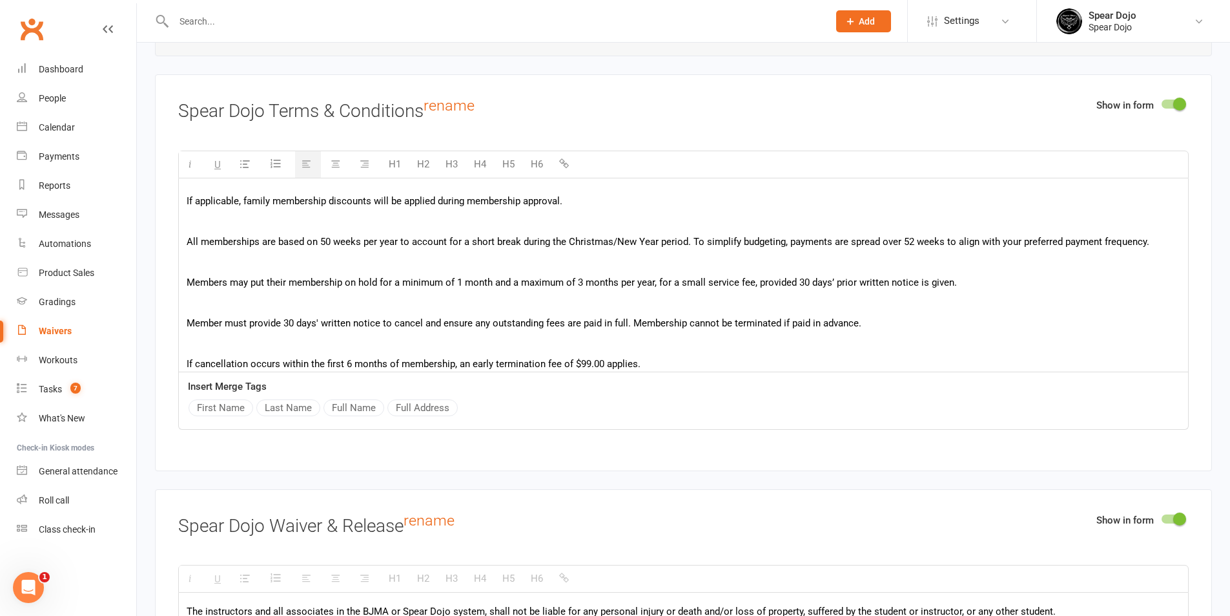
scroll to position [0, 0]
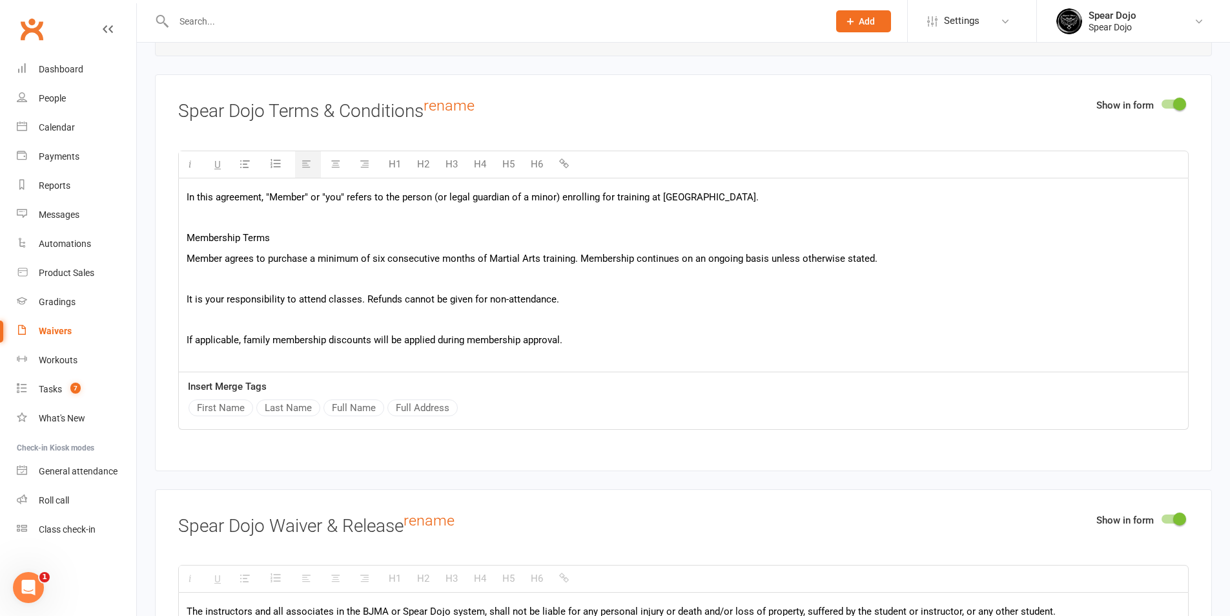
click at [360, 318] on p at bounding box center [684, 319] width 994 height 16
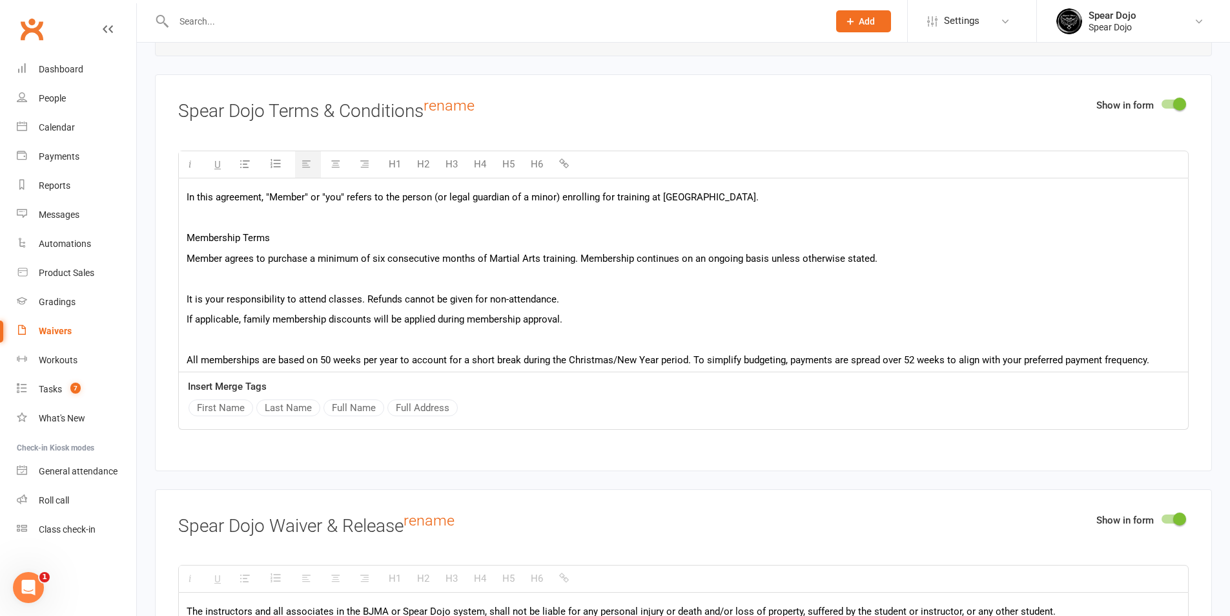
click at [363, 276] on p at bounding box center [684, 279] width 994 height 16
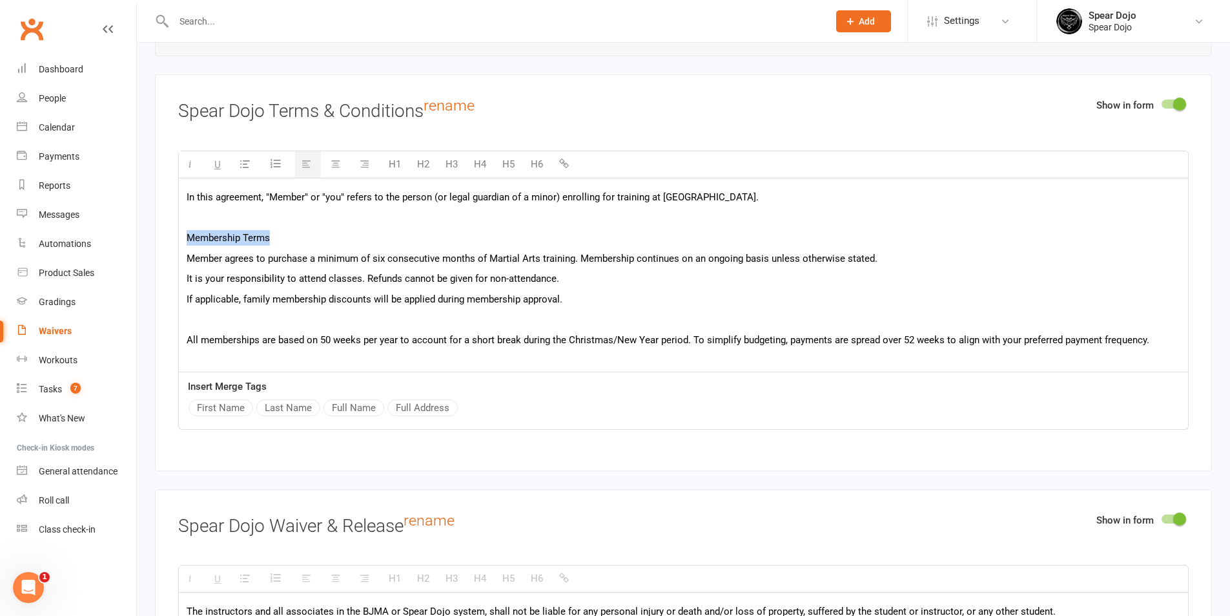
drag, startPoint x: 268, startPoint y: 234, endPoint x: 182, endPoint y: 236, distance: 85.9
click at [507, 157] on button "H5" at bounding box center [508, 164] width 25 height 26
click at [360, 210] on p at bounding box center [684, 218] width 994 height 16
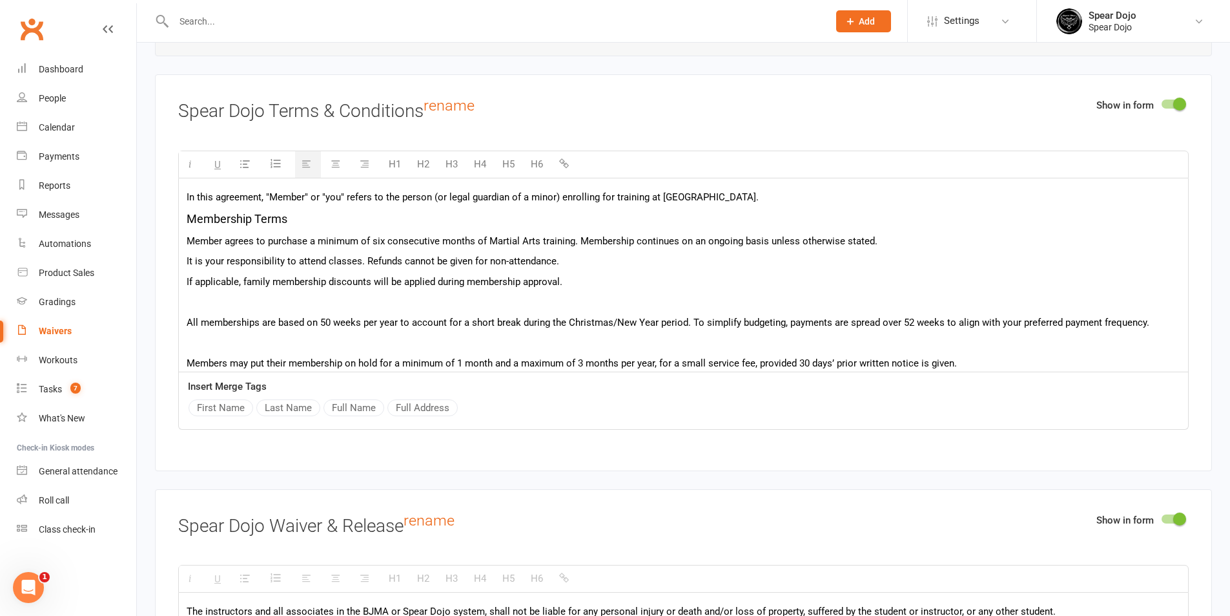
click at [301, 298] on p at bounding box center [684, 302] width 994 height 16
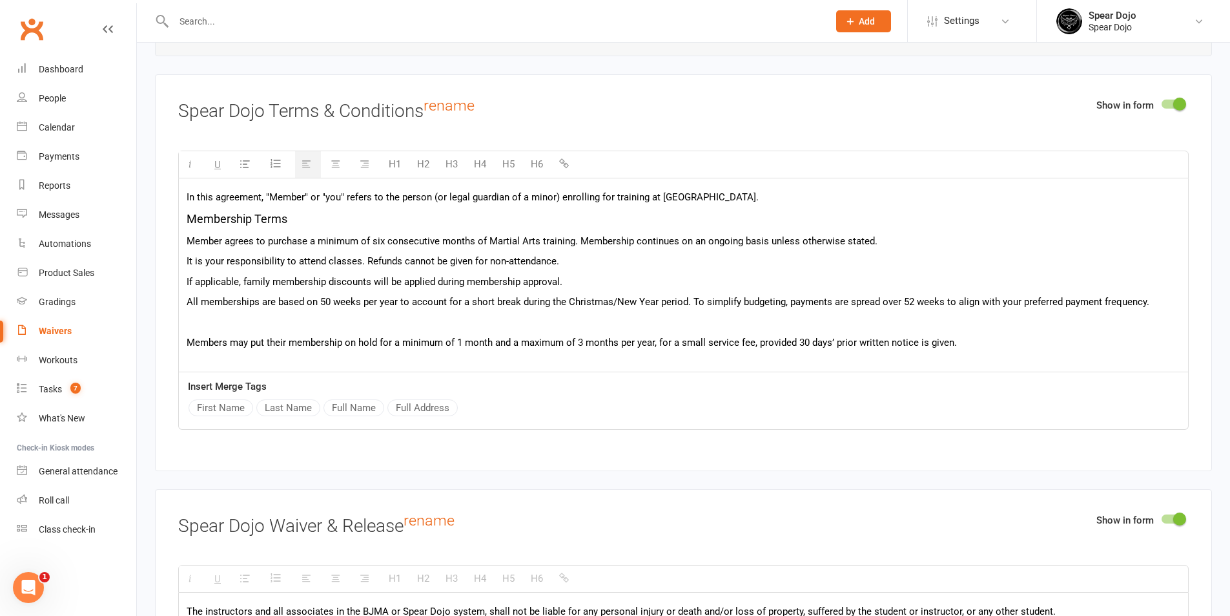
click at [295, 318] on p at bounding box center [684, 323] width 994 height 16
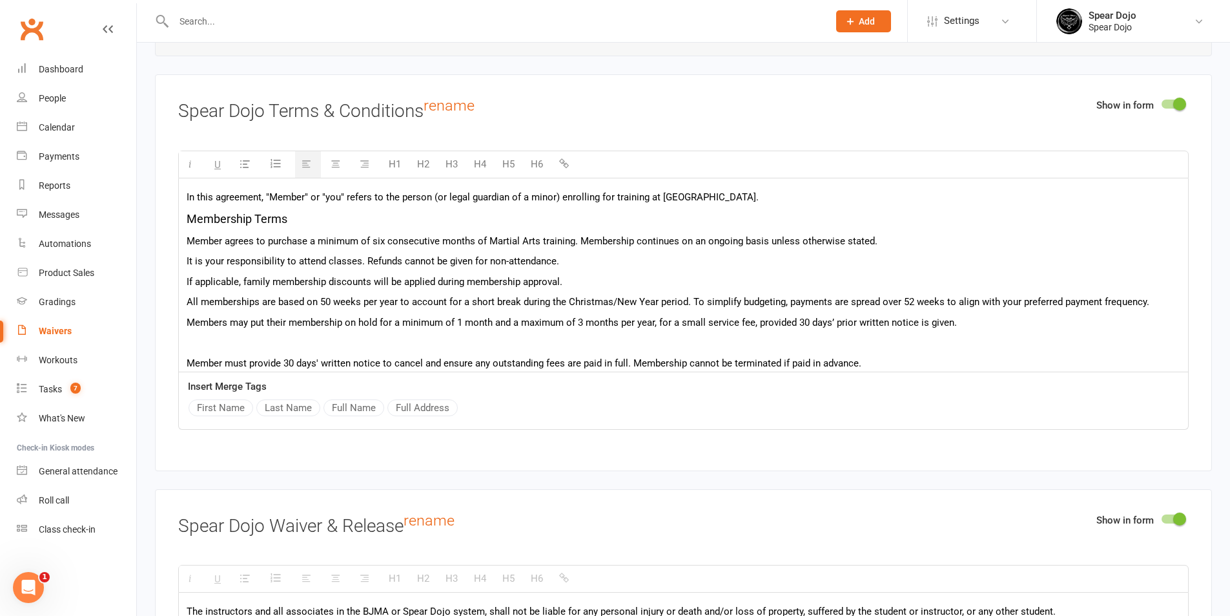
click at [273, 337] on p at bounding box center [684, 343] width 994 height 16
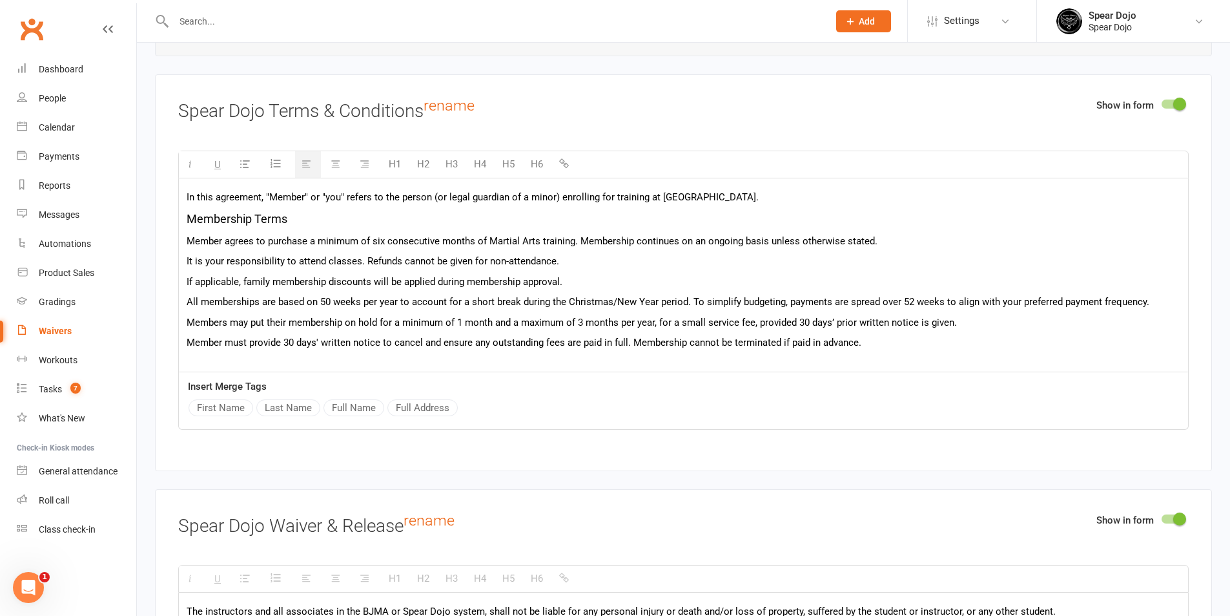
scroll to position [129, 0]
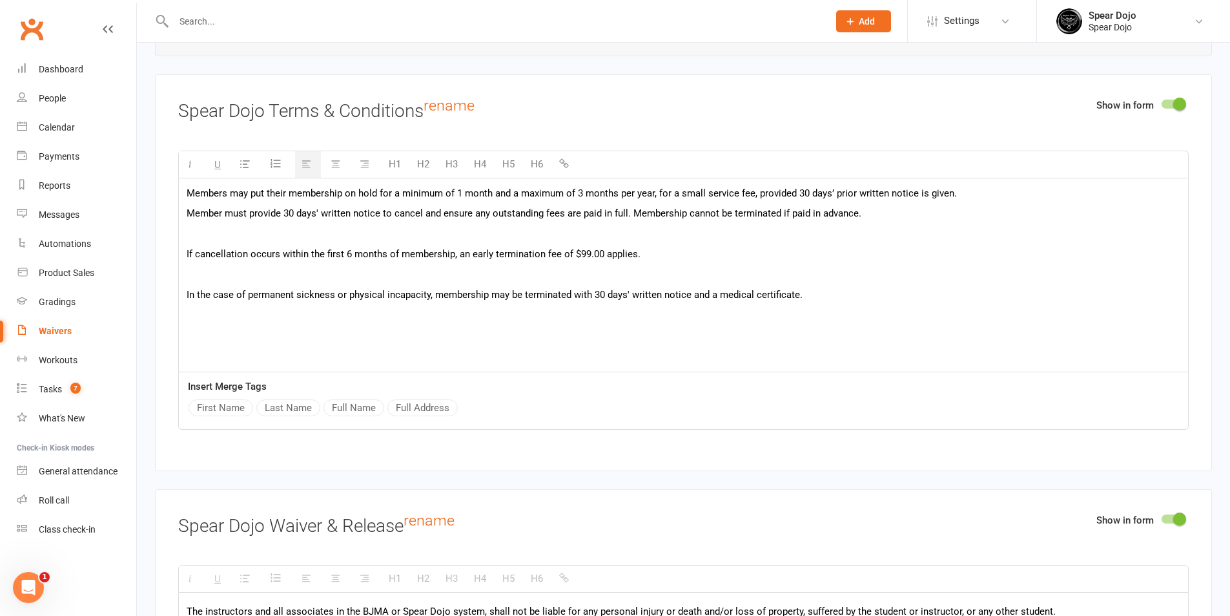
click at [309, 233] on p at bounding box center [684, 234] width 994 height 16
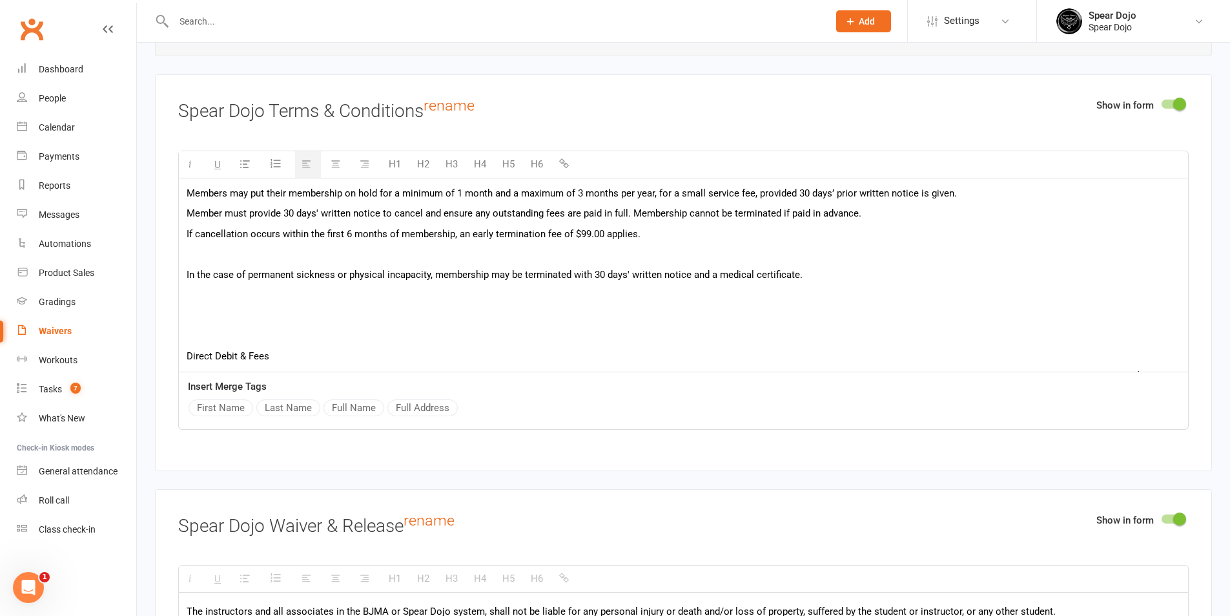
click at [300, 254] on p at bounding box center [684, 254] width 994 height 16
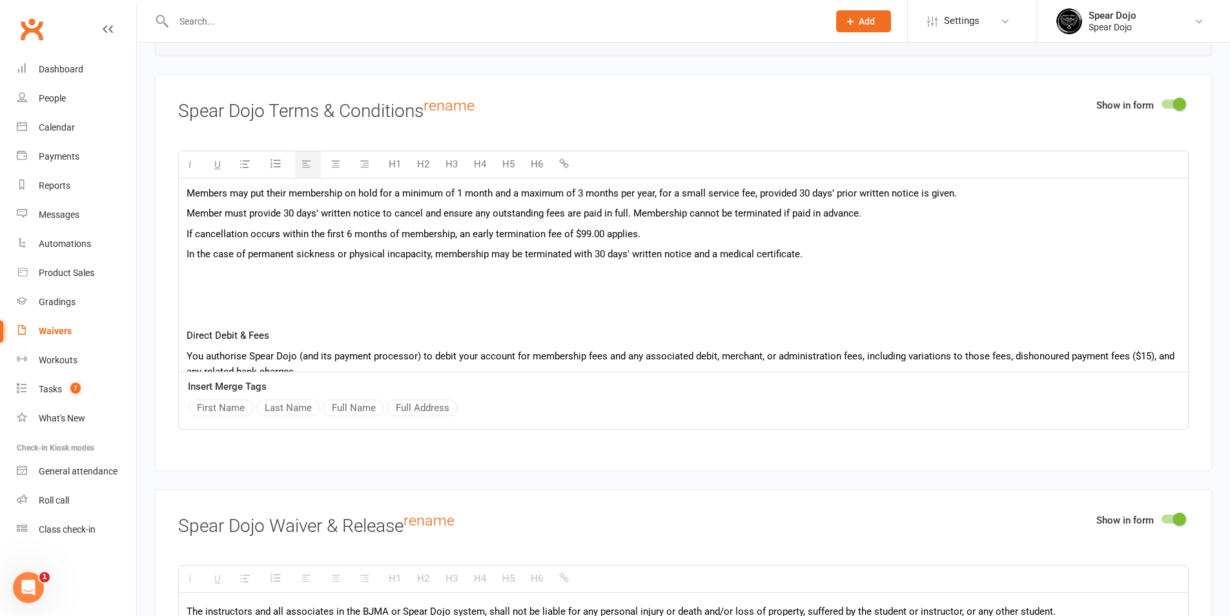
click at [280, 274] on p at bounding box center [684, 275] width 994 height 16
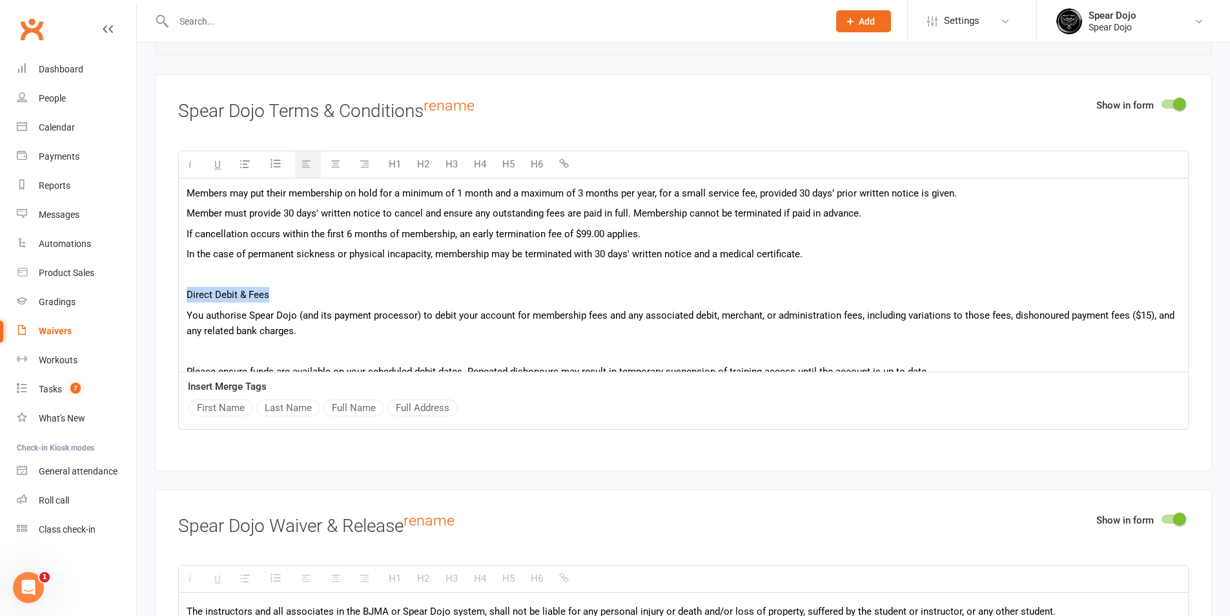
drag, startPoint x: 271, startPoint y: 292, endPoint x: 178, endPoint y: 291, distance: 93.0
click at [178, 291] on div "Show in form Spear Dojo Terms & Conditions rename H1 H2 H3 H4 H5 H6 In this agr…" at bounding box center [683, 272] width 1057 height 396
click at [504, 163] on button "H5" at bounding box center [508, 164] width 25 height 26
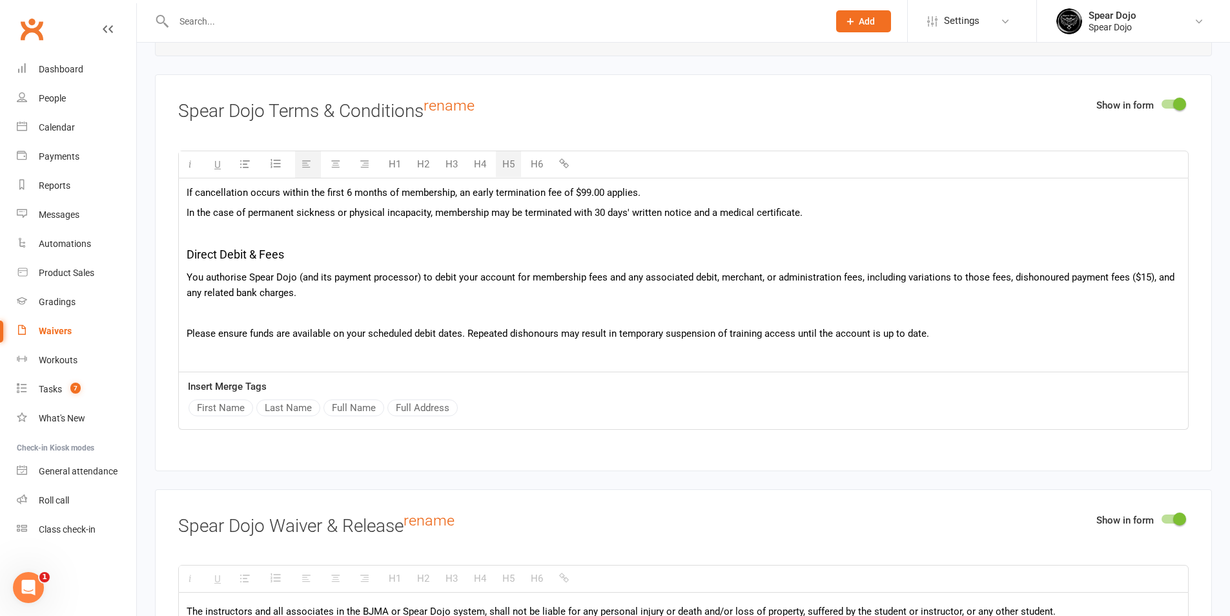
scroll to position [194, 0]
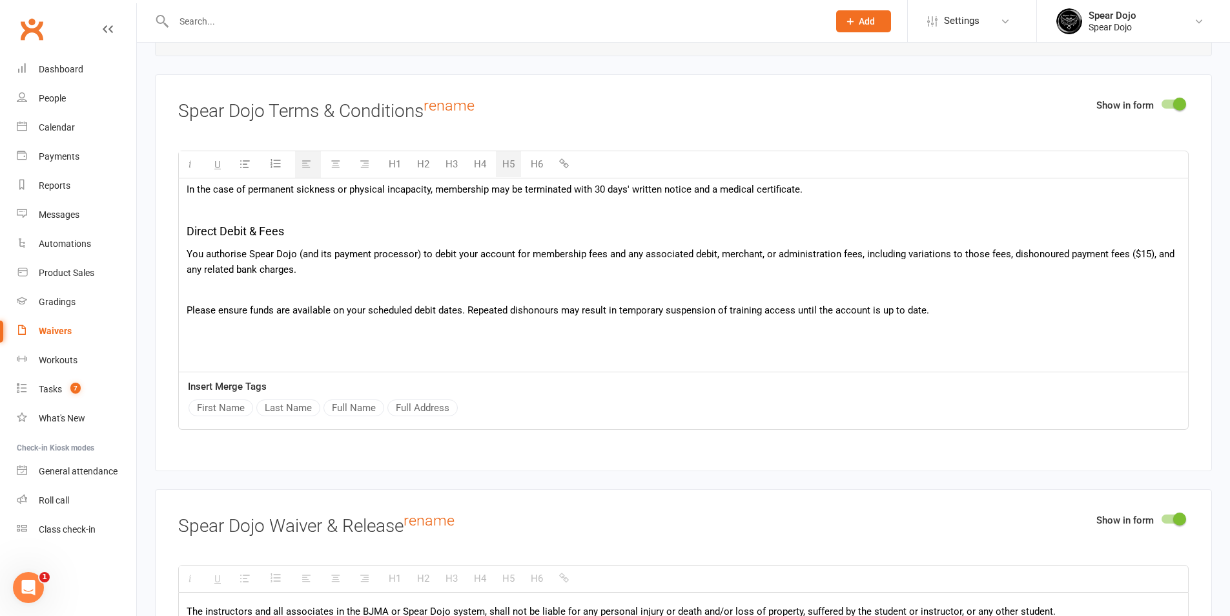
click at [315, 288] on p at bounding box center [684, 290] width 994 height 16
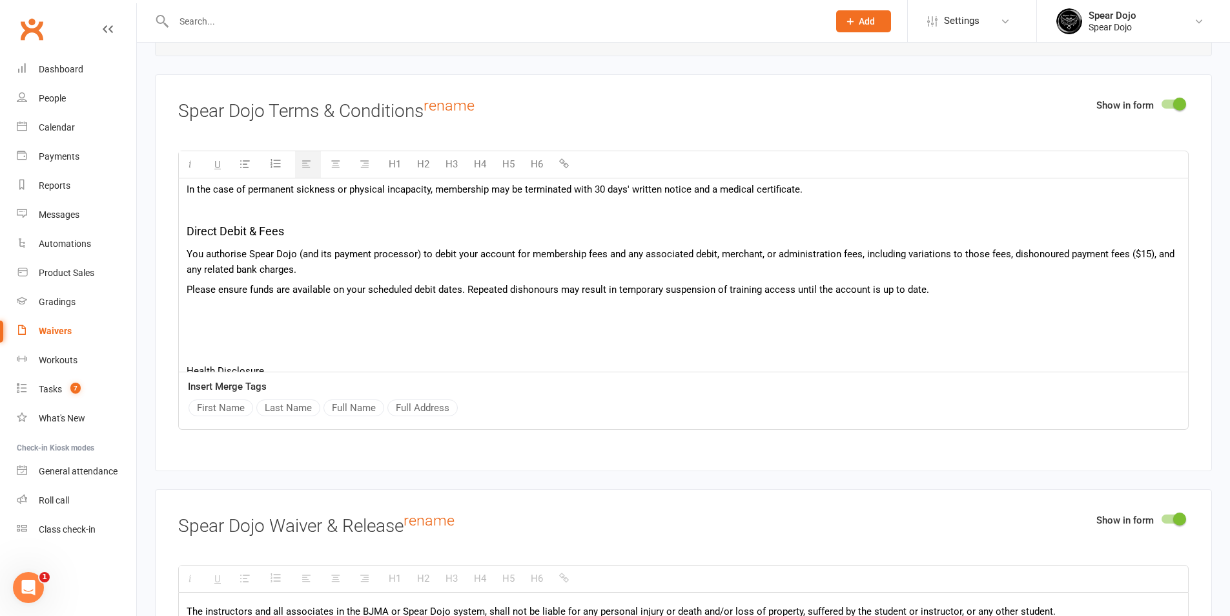
click at [280, 318] on div "In this agreement, "Member" or "you" refers to the person (or legal guardian of…" at bounding box center [683, 529] width 1009 height 1090
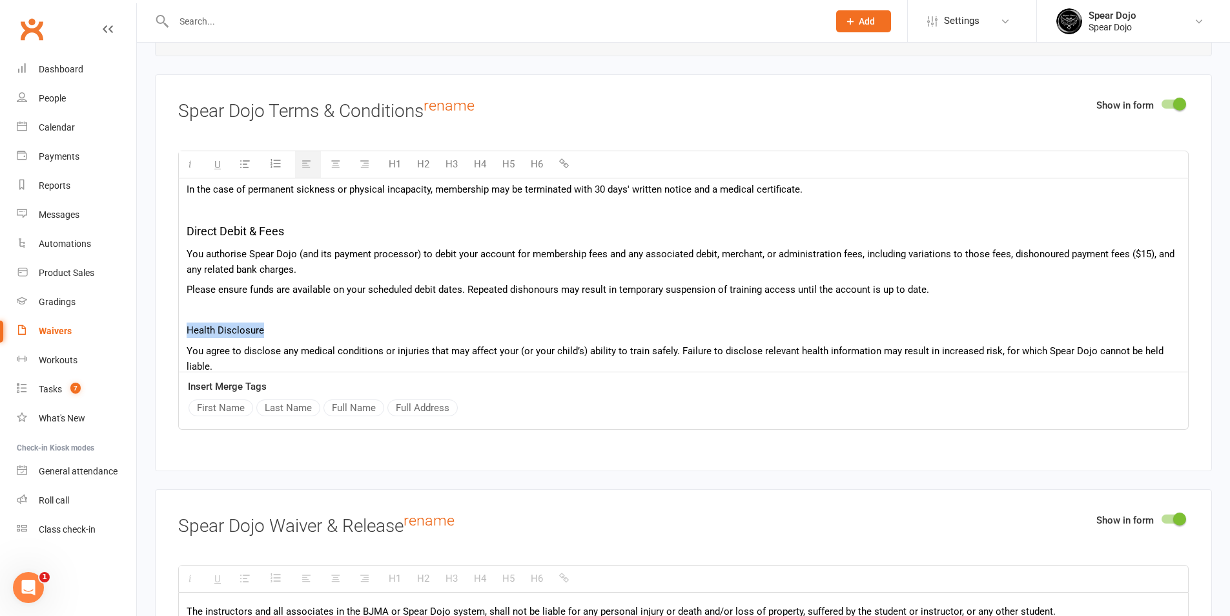
drag, startPoint x: 261, startPoint y: 327, endPoint x: 176, endPoint y: 331, distance: 85.3
click at [176, 331] on div "Show in form Spear Dojo Terms & Conditions rename H1 H2 H3 H4 H5 H6 In this agr…" at bounding box center [683, 272] width 1057 height 396
click at [509, 159] on button "H5" at bounding box center [508, 164] width 25 height 26
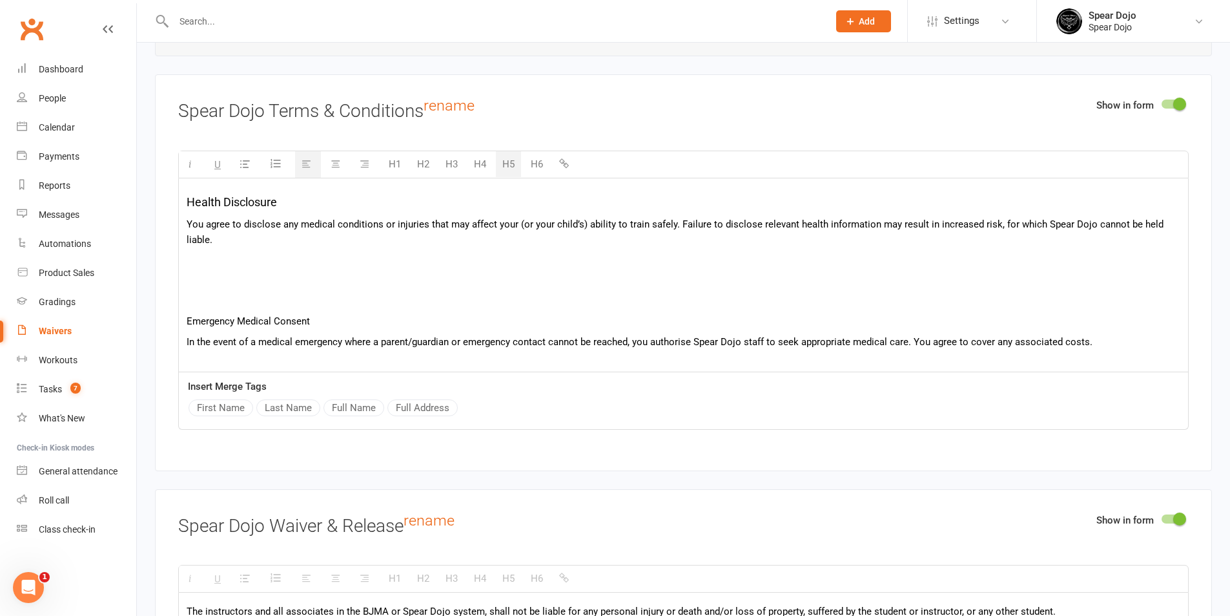
click at [262, 273] on p at bounding box center [684, 281] width 994 height 16
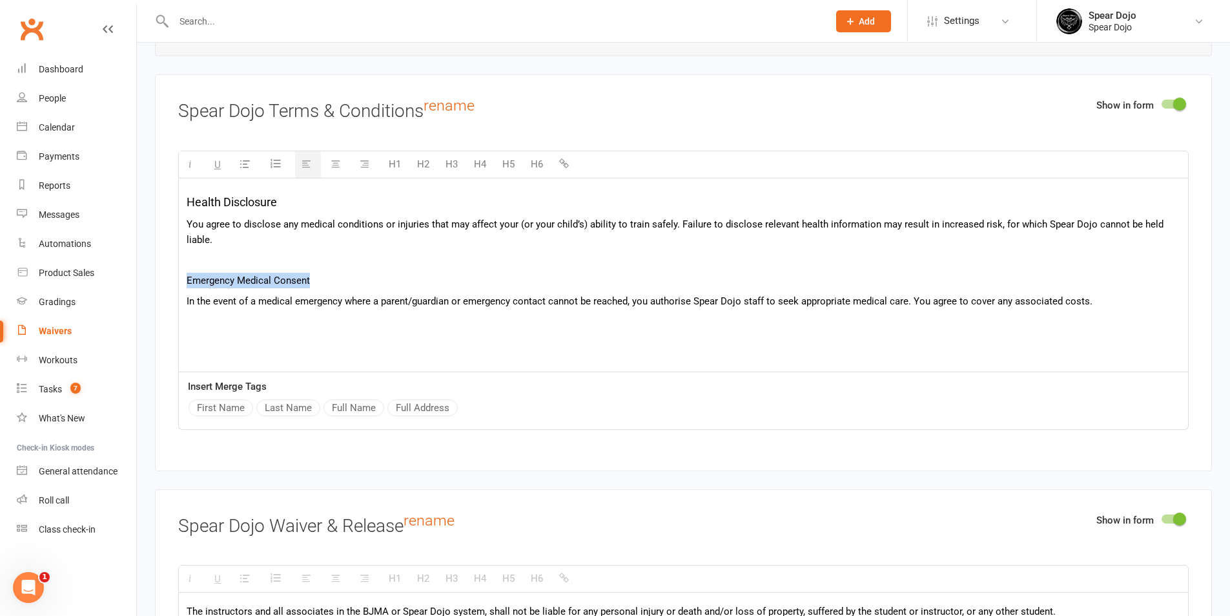
drag, startPoint x: 309, startPoint y: 277, endPoint x: 169, endPoint y: 279, distance: 139.5
click at [169, 279] on div "Show in form Spear Dojo Terms & Conditions rename H1 H2 H3 H4 H5 H6 In this agr…" at bounding box center [683, 272] width 1057 height 396
click at [509, 161] on button "H5" at bounding box center [508, 164] width 25 height 26
click at [308, 260] on p at bounding box center [684, 261] width 994 height 16
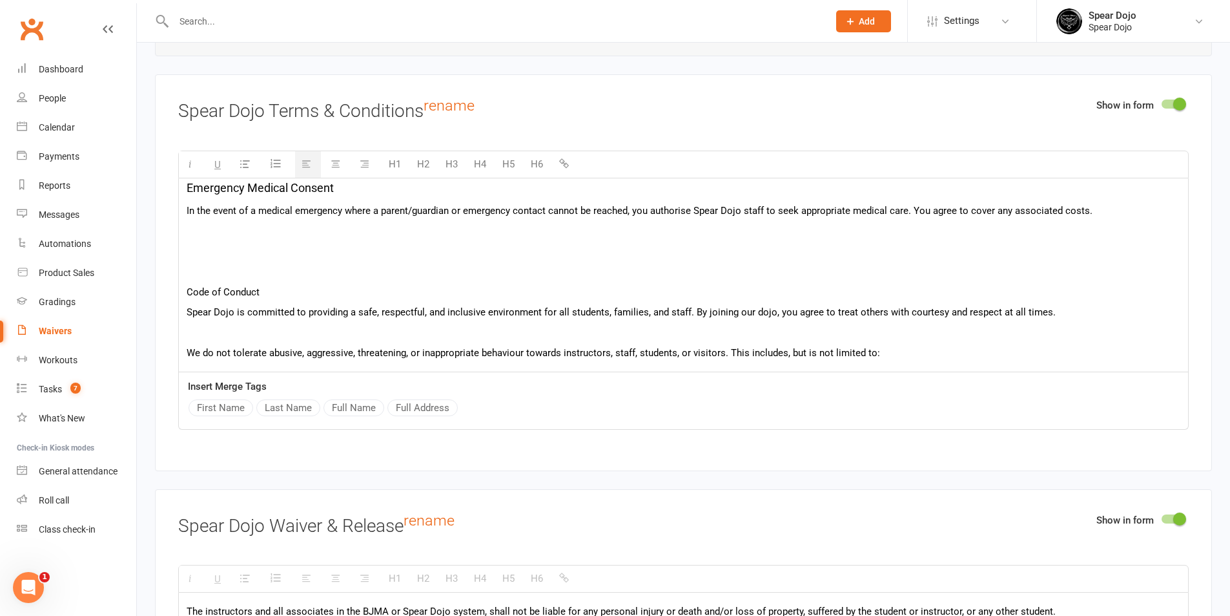
scroll to position [452, 0]
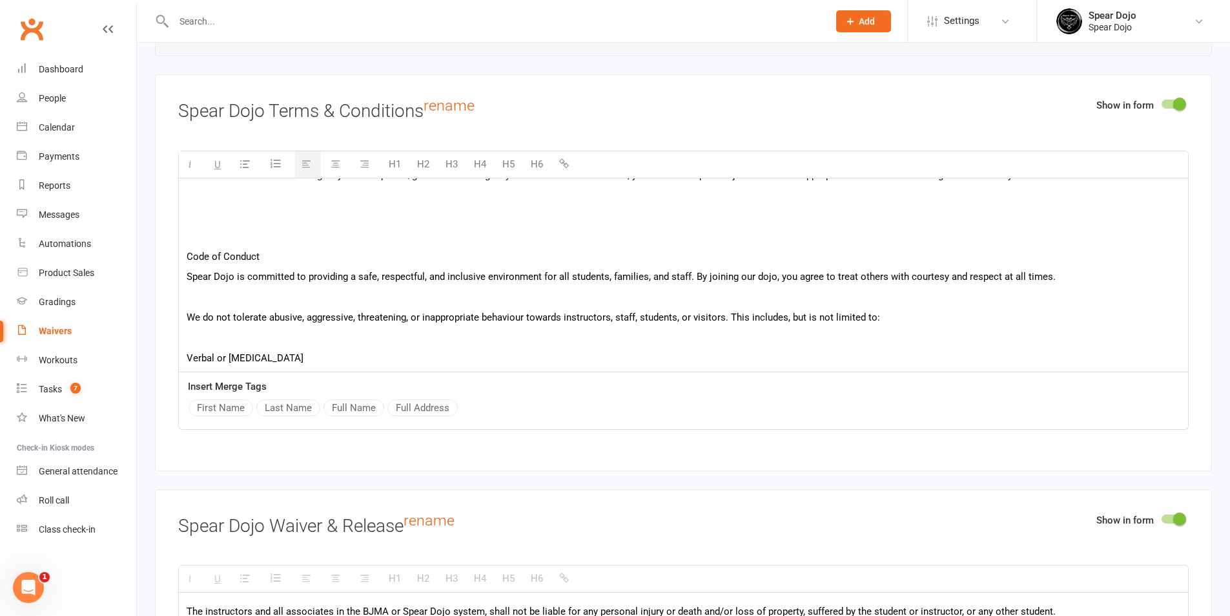
click at [295, 208] on p at bounding box center [684, 216] width 994 height 16
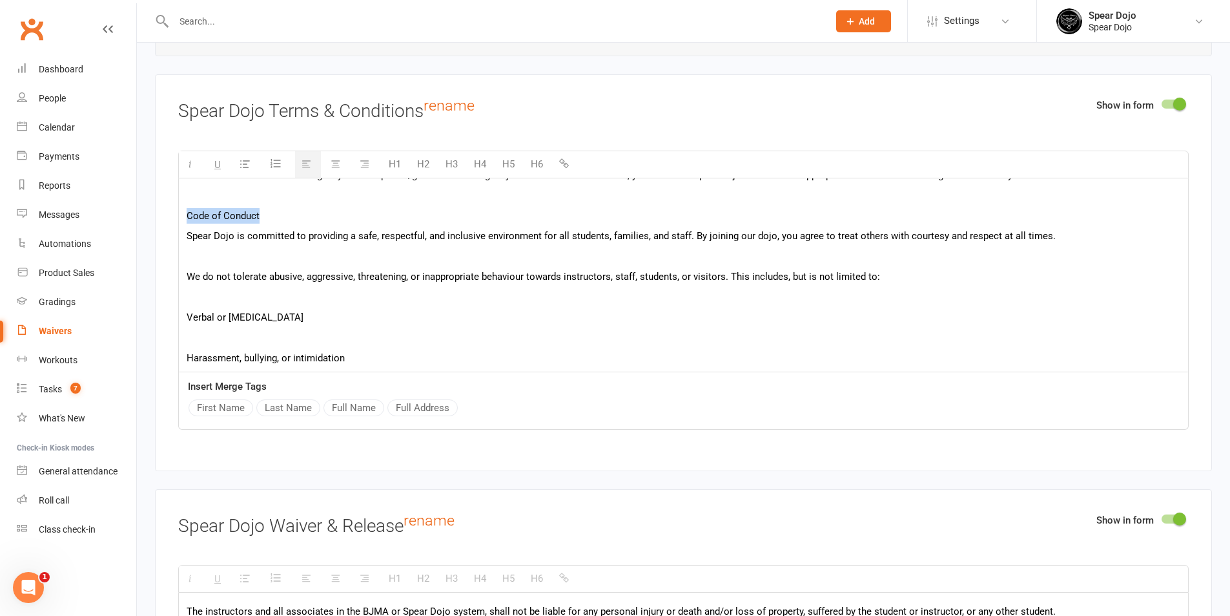
drag, startPoint x: 267, startPoint y: 211, endPoint x: 185, endPoint y: 212, distance: 82.7
click at [185, 212] on div "In this agreement, "Member" or "you" refers to the person (or legal guardian of…" at bounding box center [683, 213] width 1009 height 974
click at [512, 161] on button "H5" at bounding box center [508, 164] width 25 height 26
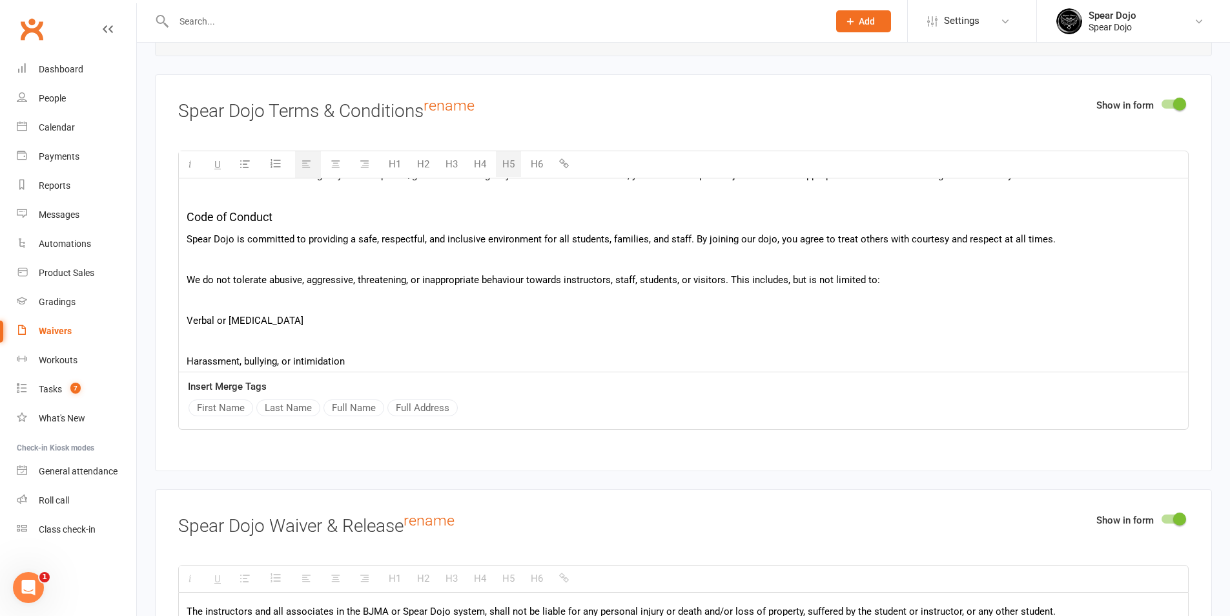
click at [271, 257] on p at bounding box center [684, 260] width 994 height 16
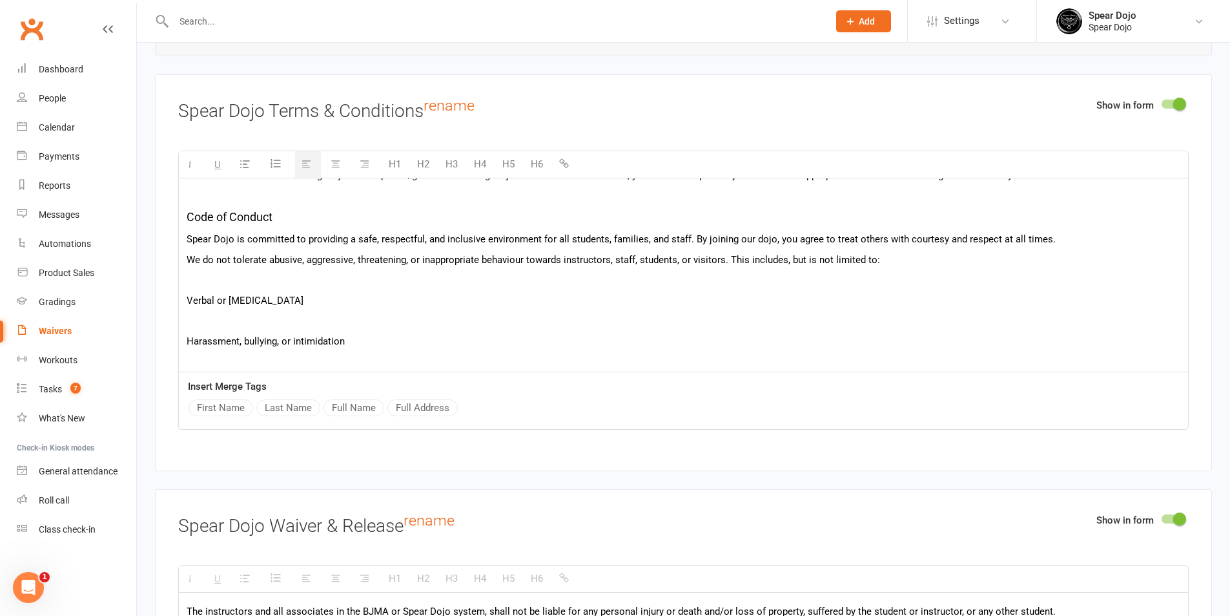
click at [265, 272] on p at bounding box center [684, 280] width 994 height 16
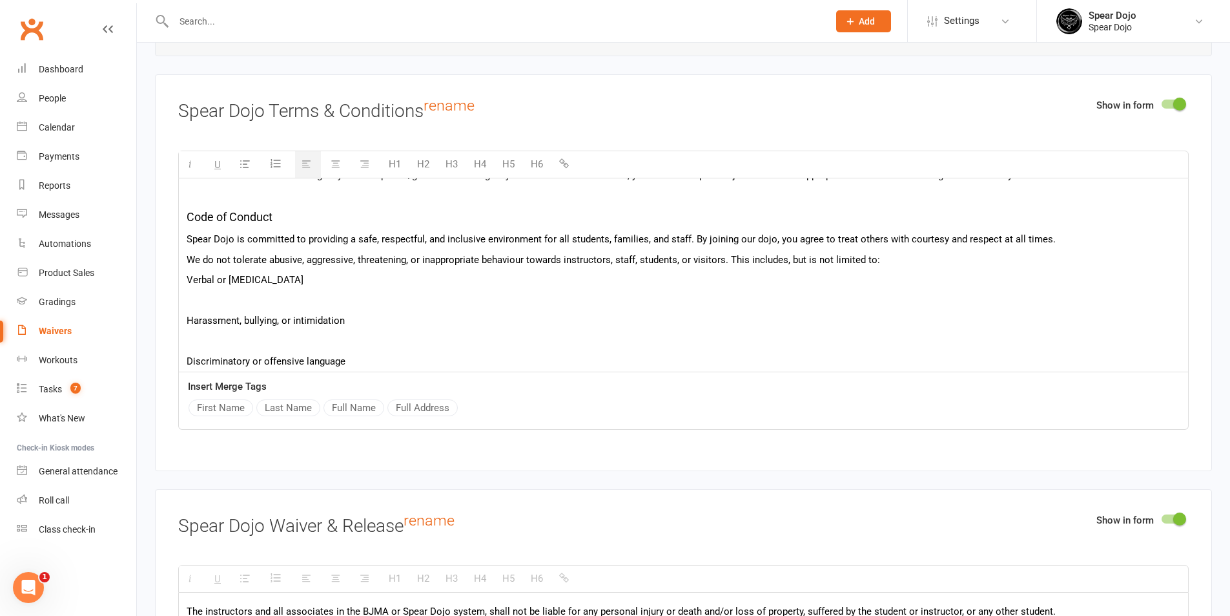
click at [259, 293] on p at bounding box center [684, 301] width 994 height 16
click at [252, 313] on p at bounding box center [684, 321] width 994 height 16
click at [243, 333] on p at bounding box center [684, 341] width 994 height 16
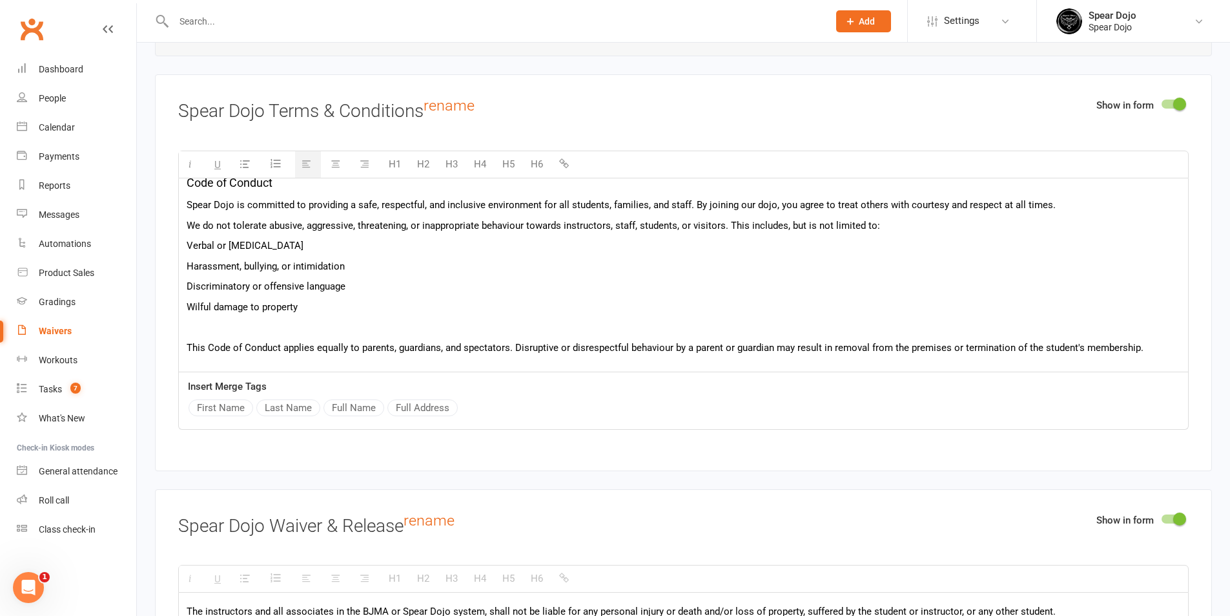
scroll to position [517, 0]
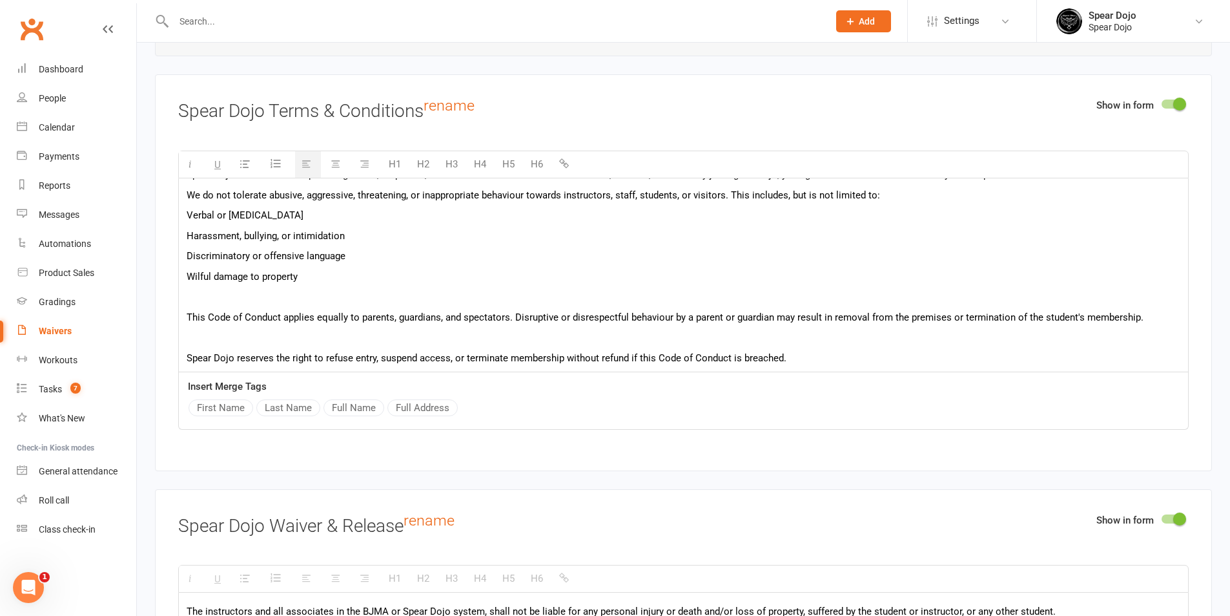
click at [267, 296] on p at bounding box center [684, 297] width 994 height 16
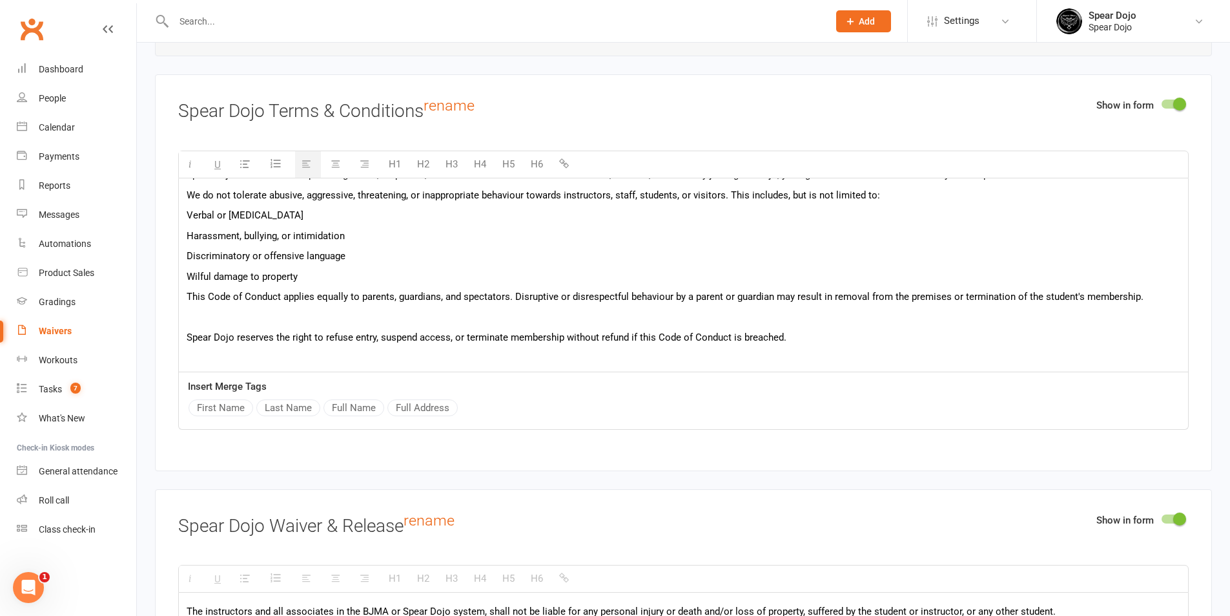
click at [254, 314] on p at bounding box center [684, 317] width 994 height 16
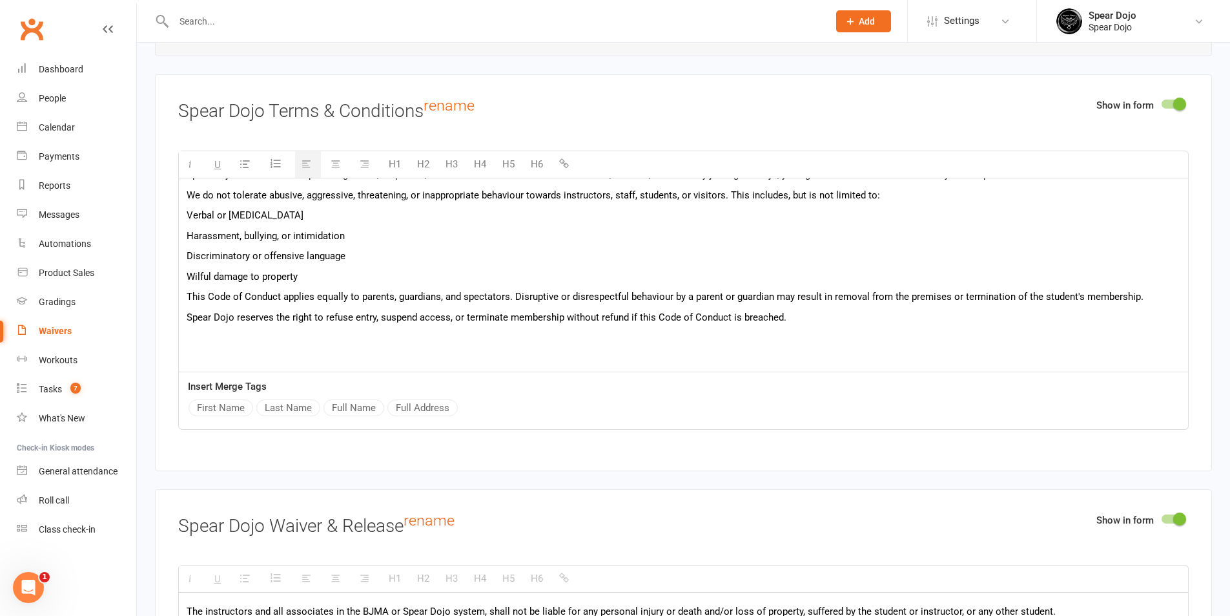
scroll to position [581, 0]
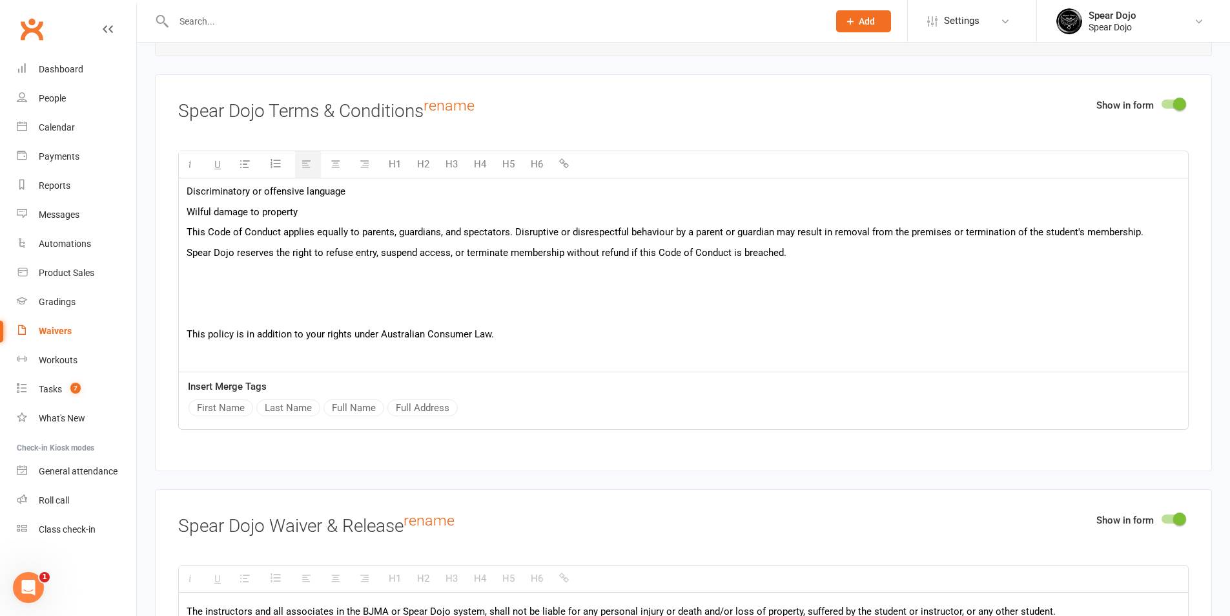
click at [267, 282] on div "In this agreement, "Member" or "you" refers to the person (or legal guardian of…" at bounding box center [683, 14] width 1009 height 834
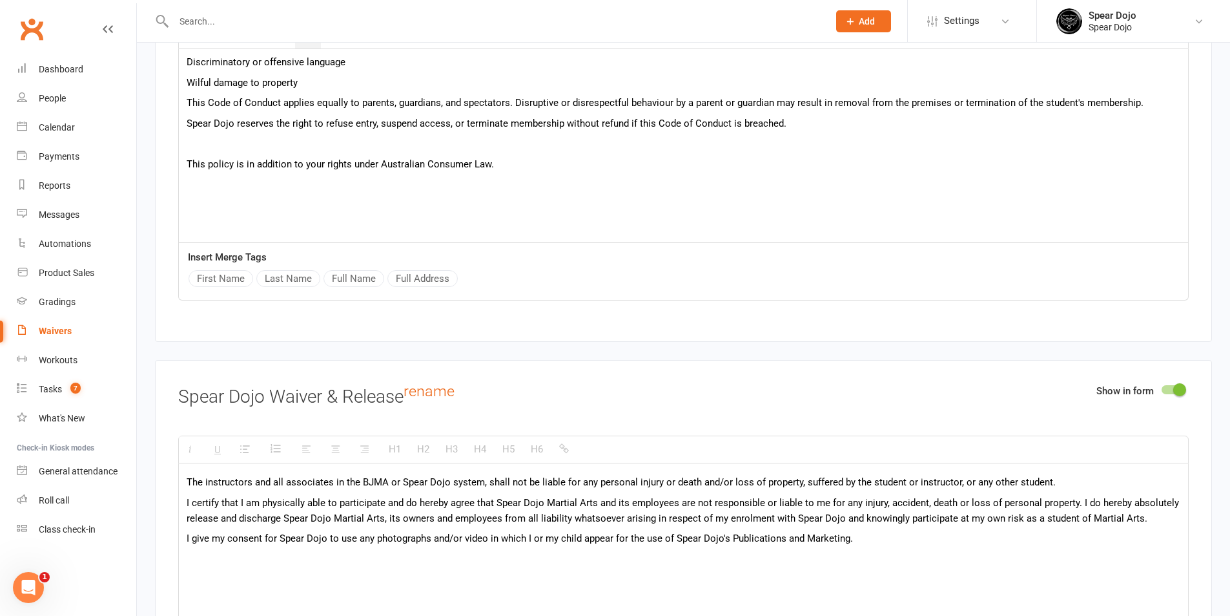
scroll to position [1, 0]
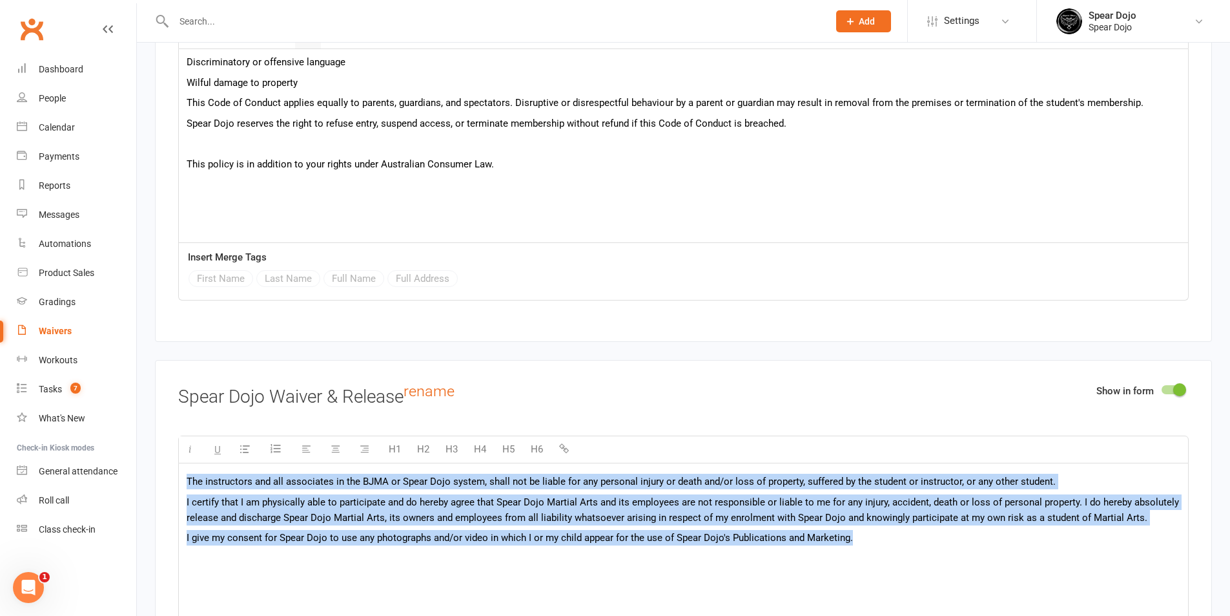
drag, startPoint x: 876, startPoint y: 557, endPoint x: 176, endPoint y: 477, distance: 704.7
click at [176, 477] on div "Show in form Spear Dojo Waiver & Release rename H1 H2 H3 H4 H5 H6 The instructo…" at bounding box center [683, 558] width 1057 height 396
paste div
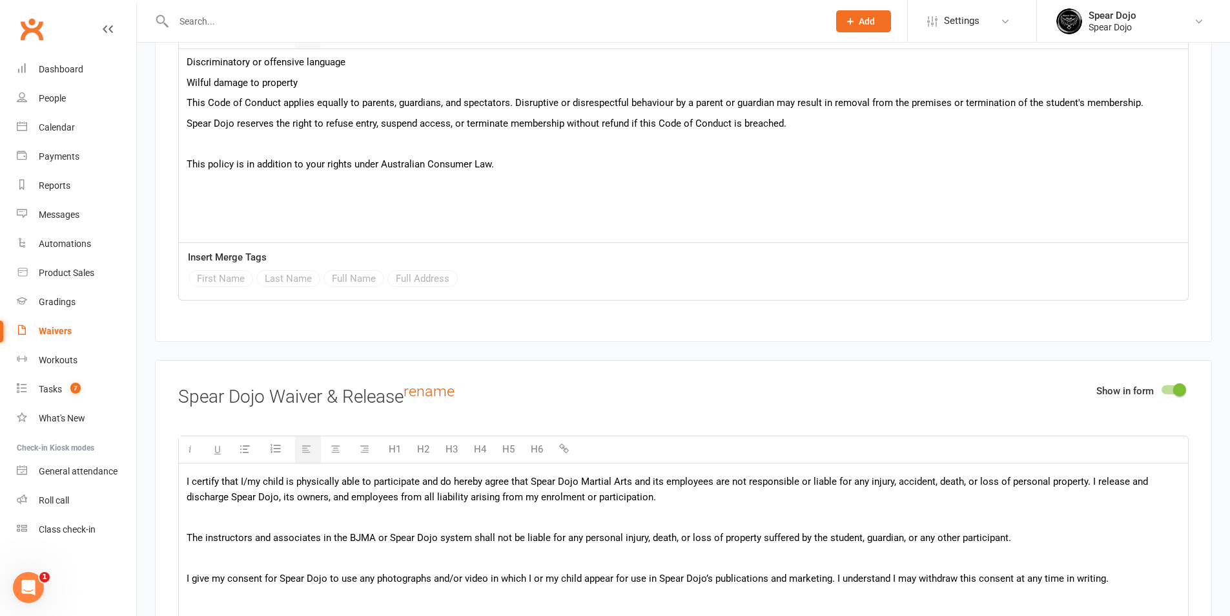
click at [245, 521] on p at bounding box center [684, 518] width 994 height 16
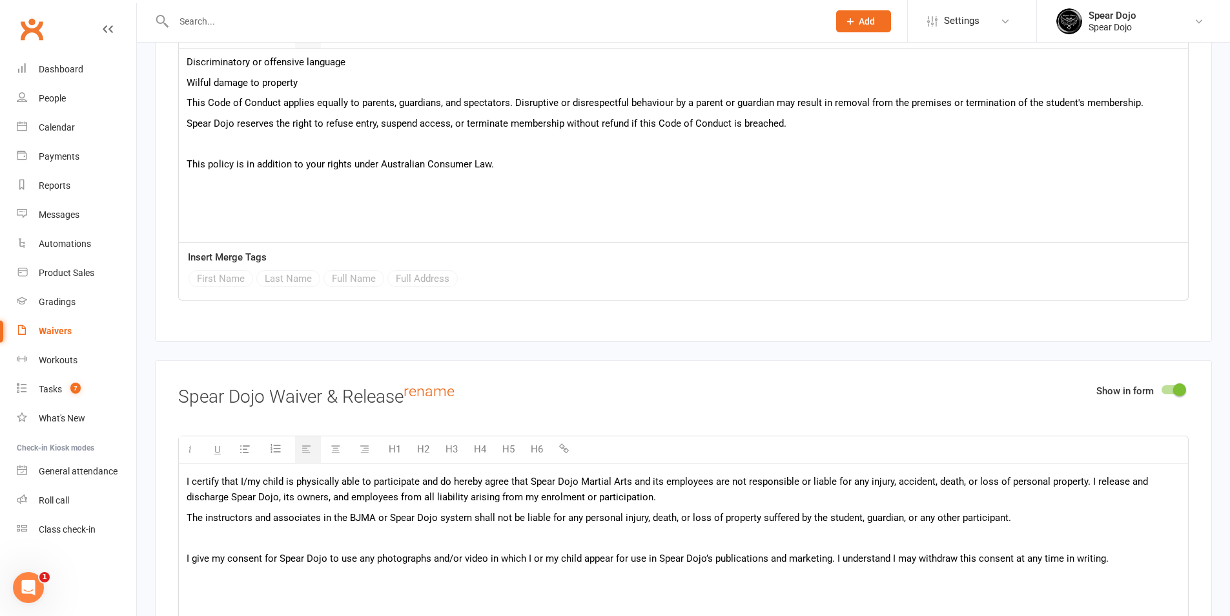
click at [241, 530] on p at bounding box center [684, 538] width 994 height 16
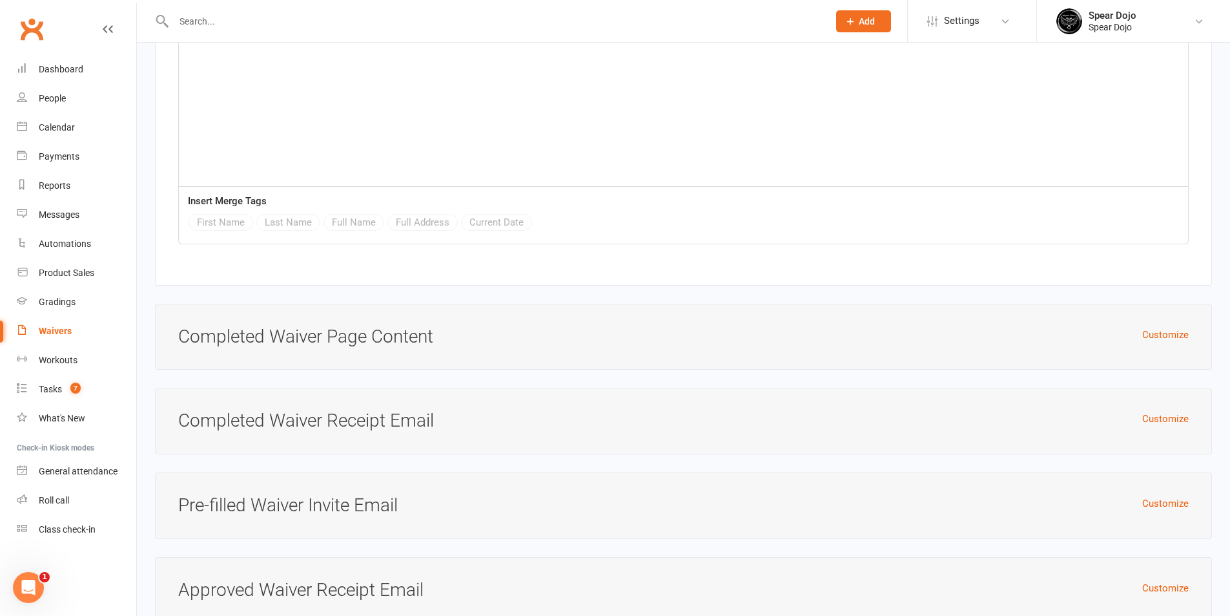
scroll to position [3671, 0]
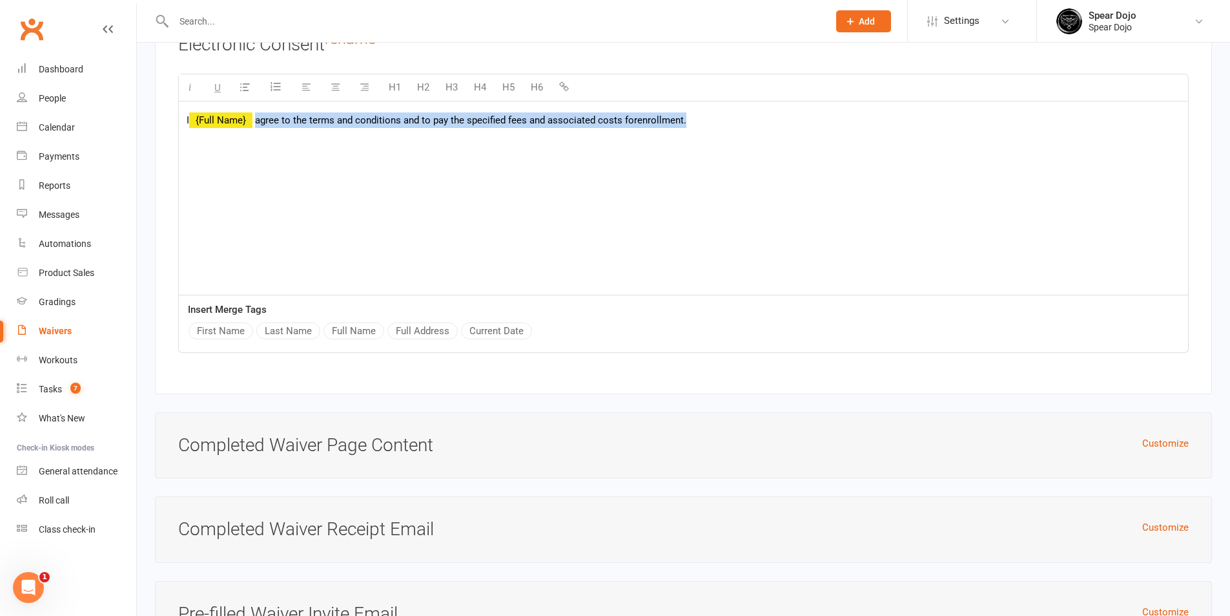
drag, startPoint x: 256, startPoint y: 114, endPoint x: 729, endPoint y: 116, distance: 472.8
click at [729, 116] on p "I {Full Name} agree to the terms and conditions and to pay the specified fees a…" at bounding box center [684, 120] width 994 height 16
paste div
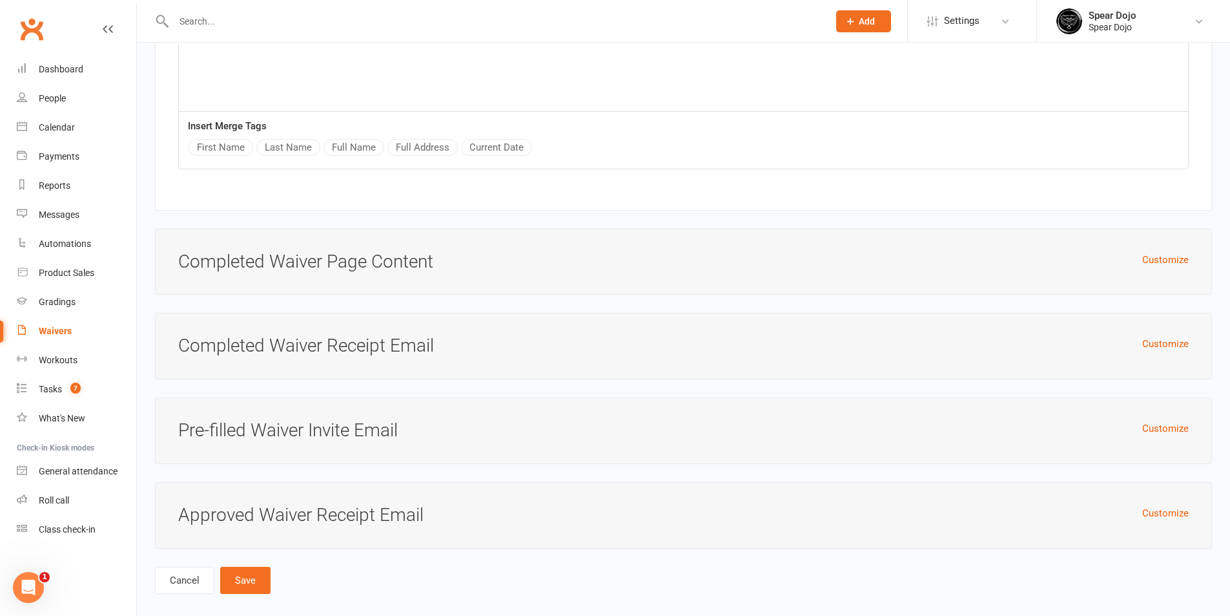
scroll to position [3865, 0]
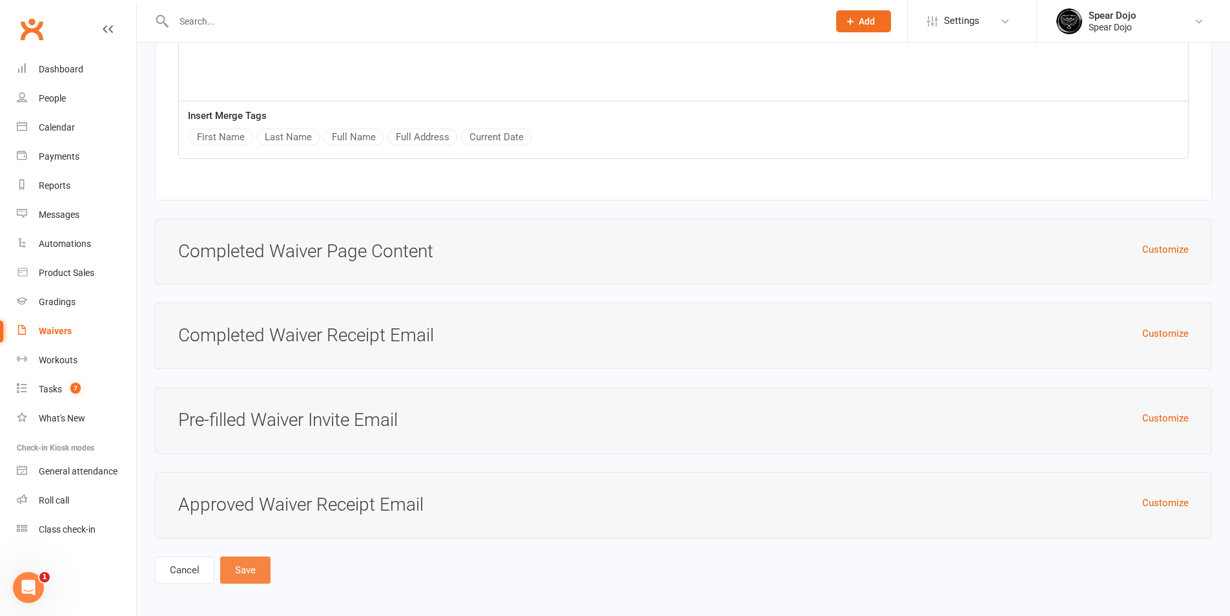
click at [249, 568] on button "Save" at bounding box center [245, 569] width 50 height 27
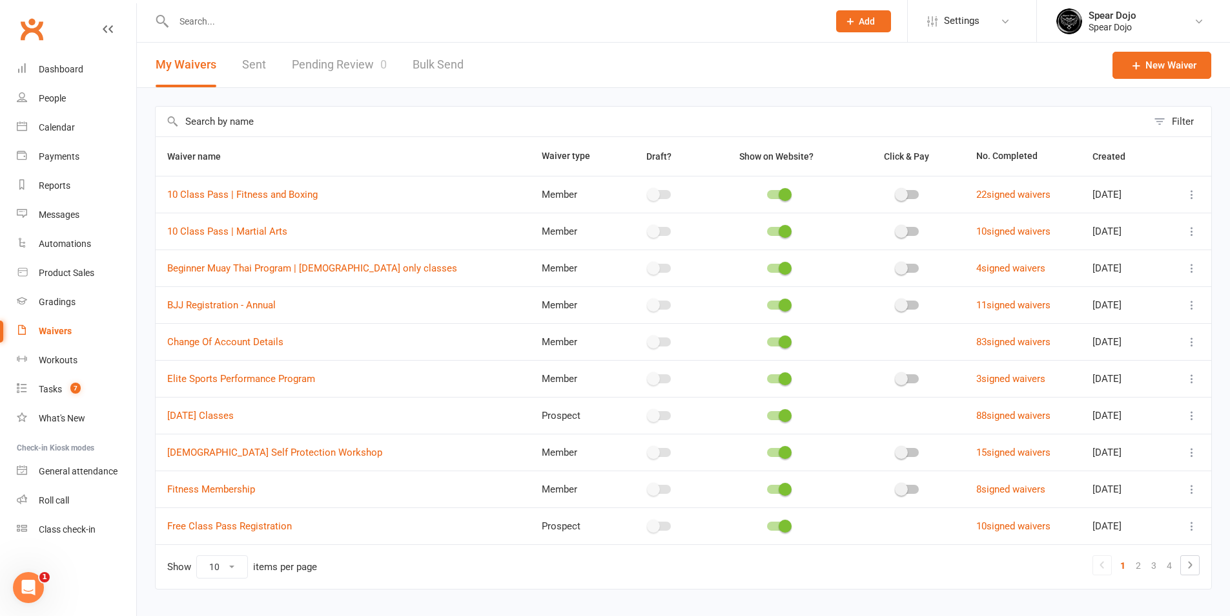
click at [410, 123] on input "text" at bounding box center [652, 122] width 992 height 30
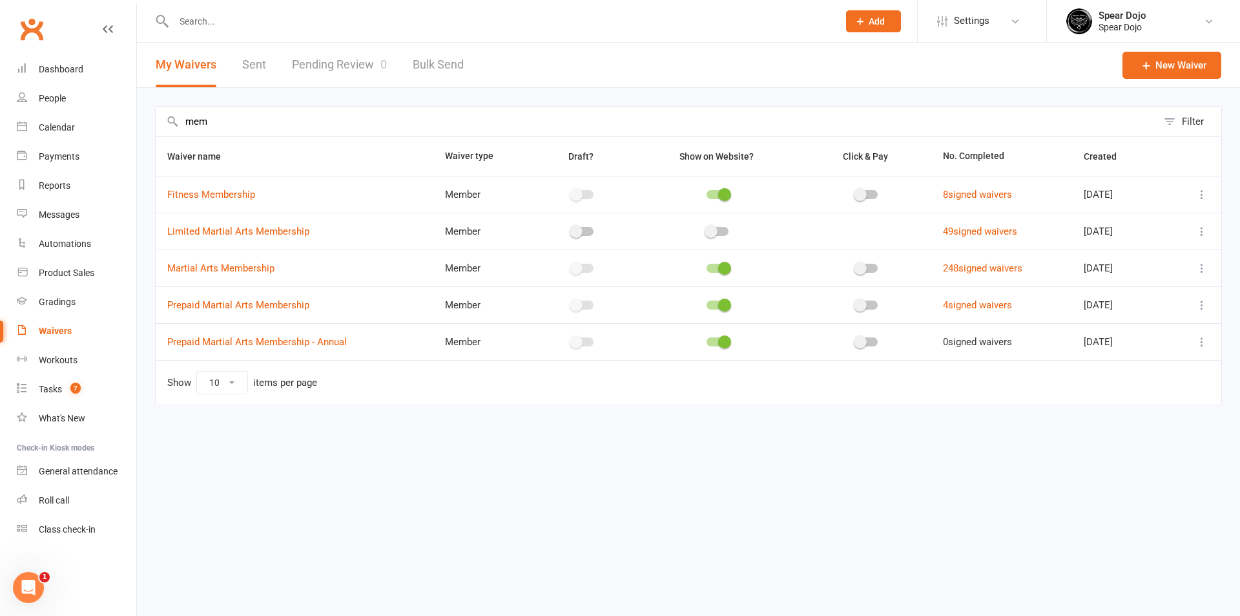
type input "mem"
click at [1205, 340] on icon at bounding box center [1201, 341] width 13 height 13
click at [1108, 363] on link "Edit waiver" at bounding box center [1133, 367] width 152 height 26
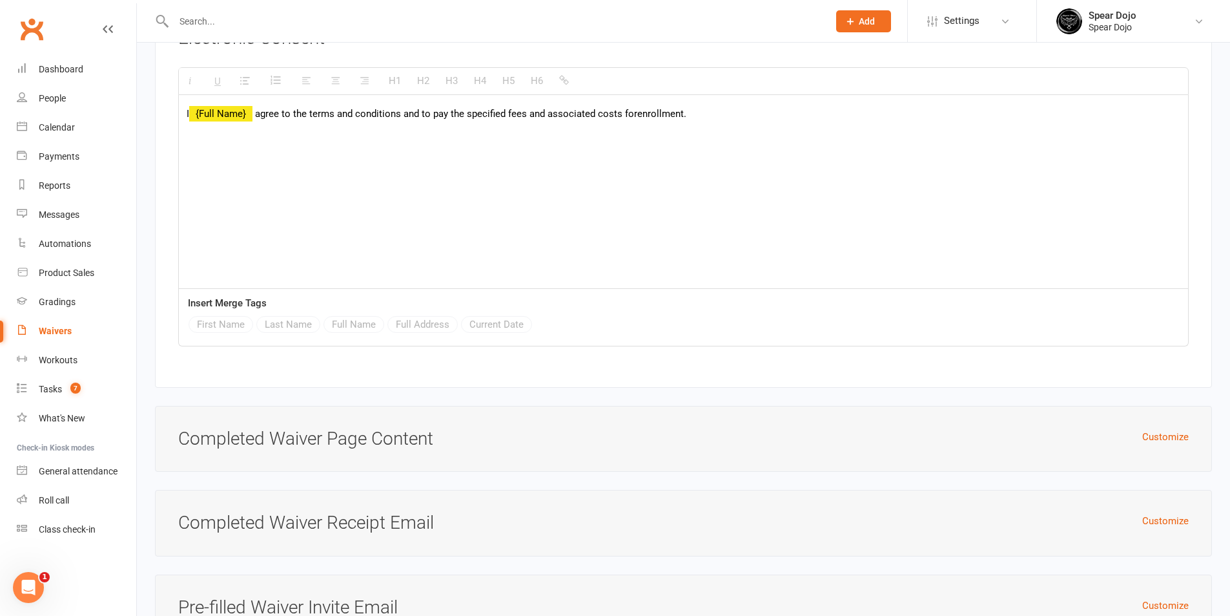
scroll to position [3671, 0]
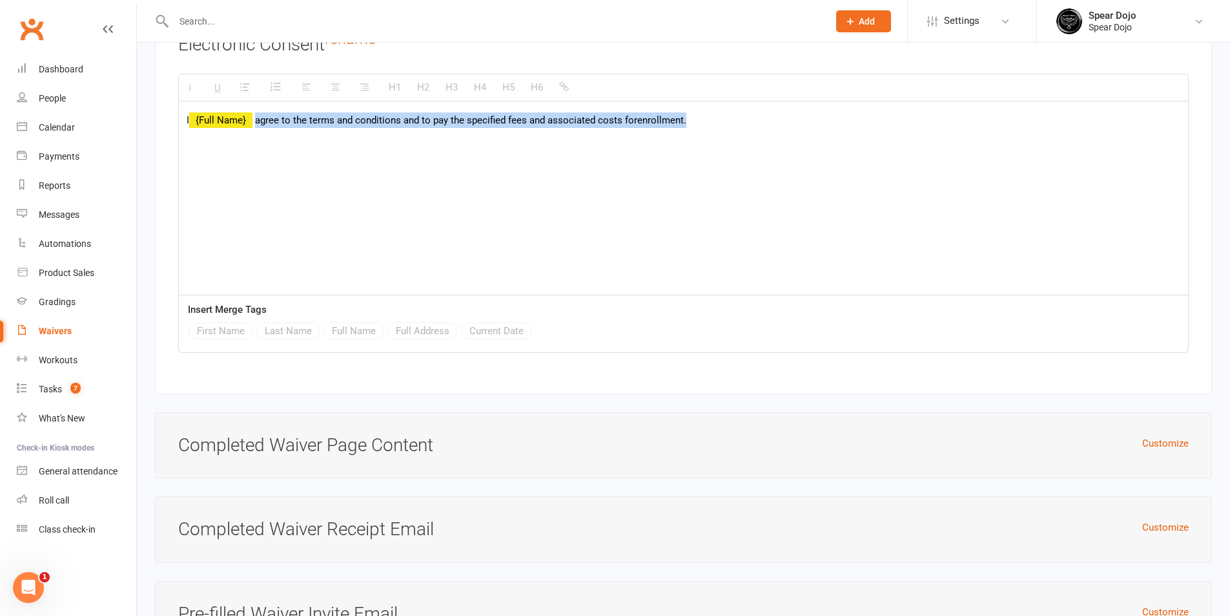
drag, startPoint x: 258, startPoint y: 117, endPoint x: 728, endPoint y: 118, distance: 470.2
click at [728, 118] on p "I {Full Name} agree to the terms and conditions and to pay the specified fees a…" at bounding box center [684, 120] width 994 height 16
paste div
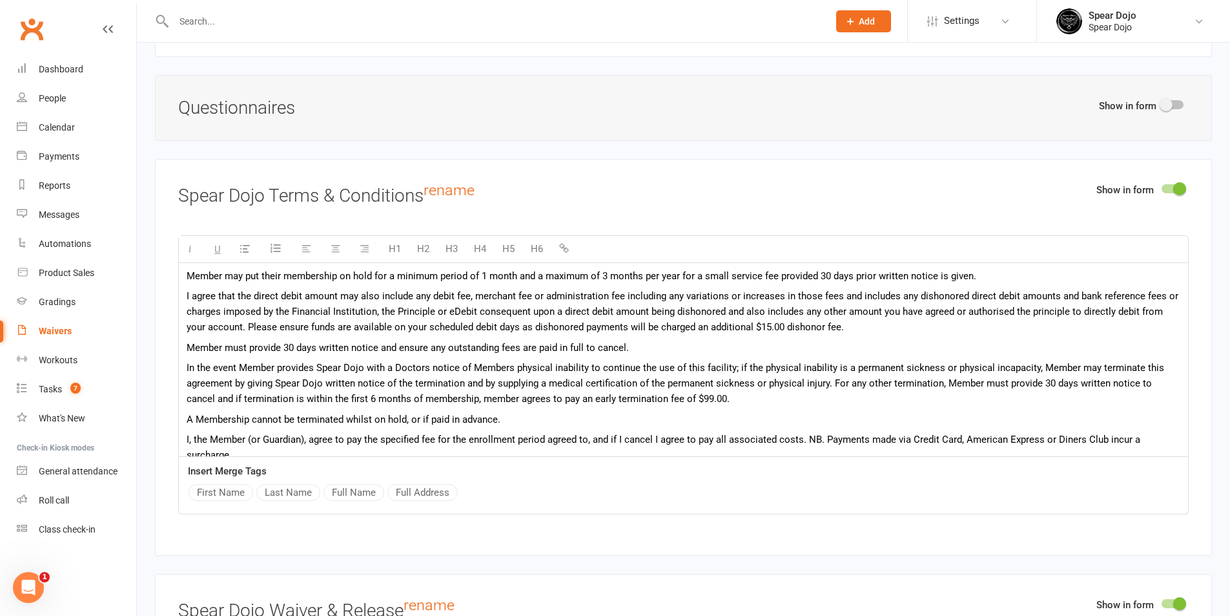
scroll to position [139, 0]
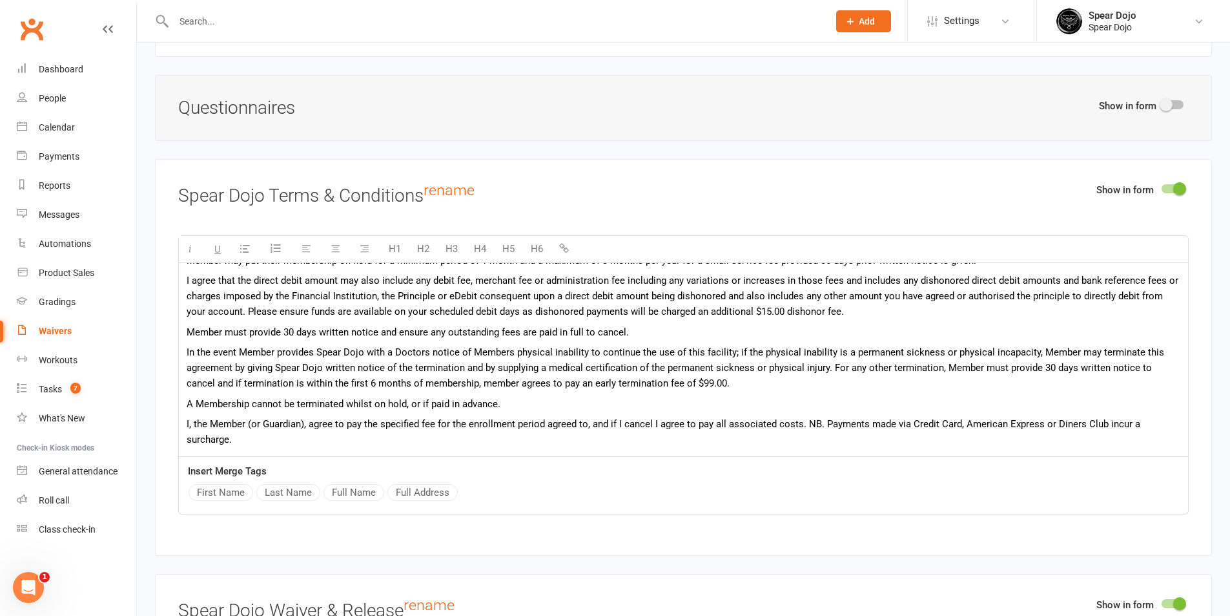
drag, startPoint x: 189, startPoint y: 280, endPoint x: 912, endPoint y: 497, distance: 754.6
click at [912, 497] on div "H1 H2 H3 H4 H5 H6 Member agrees to purchase for a minimum of six consecutive mo…" at bounding box center [683, 374] width 1011 height 279
paste div
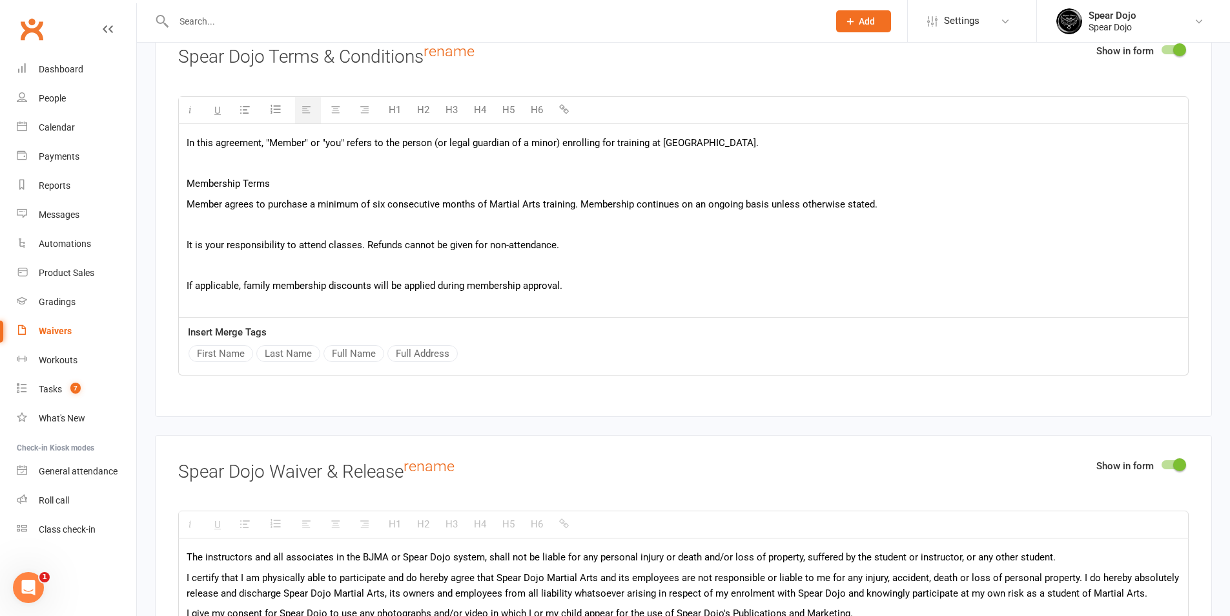
click at [295, 269] on p at bounding box center [684, 265] width 994 height 16
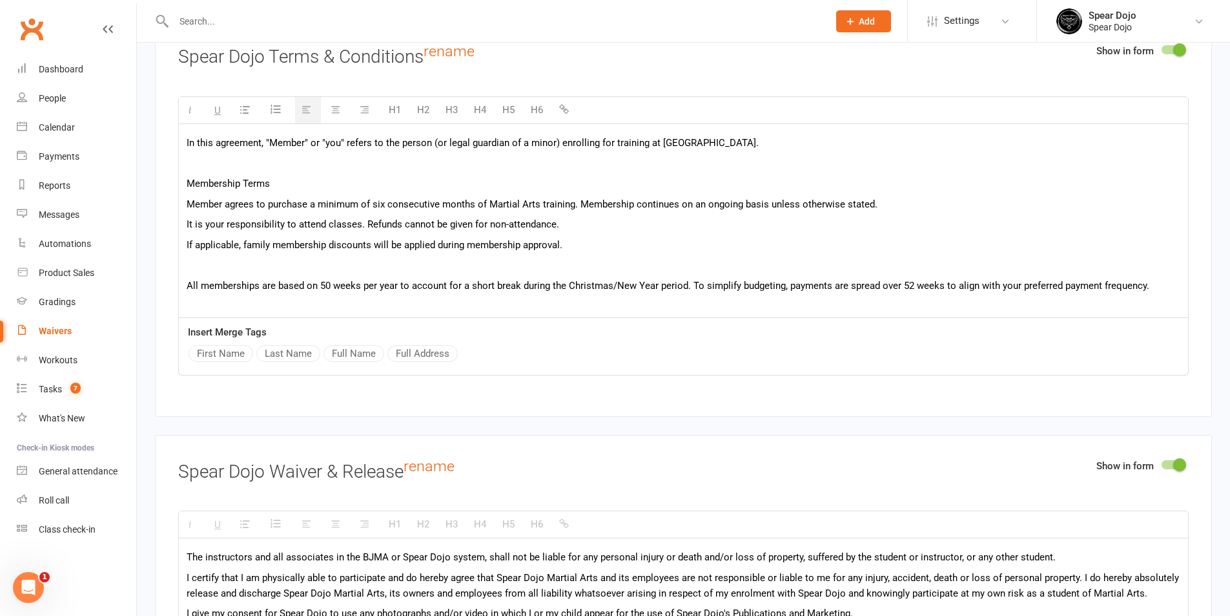
click at [262, 165] on p at bounding box center [684, 164] width 994 height 16
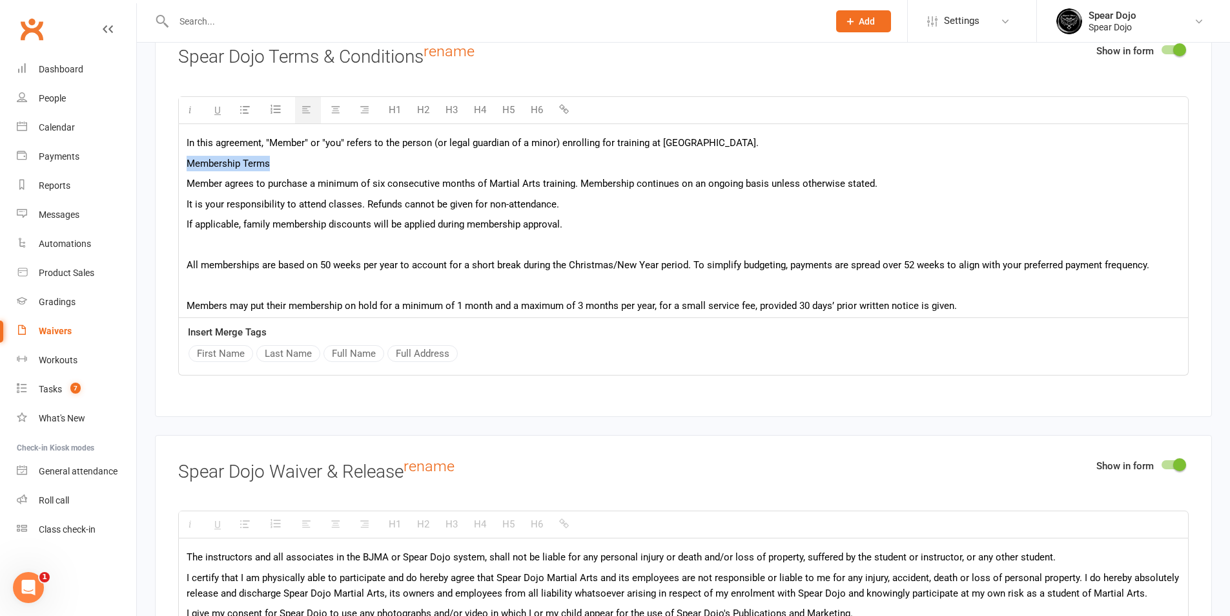
drag, startPoint x: 271, startPoint y: 163, endPoint x: 176, endPoint y: 163, distance: 94.9
click at [176, 163] on div "Show in form Spear Dojo Terms & Conditions rename H1 H2 H3 H4 H5 H6 In this agr…" at bounding box center [683, 218] width 1057 height 396
click at [506, 108] on button "H5" at bounding box center [508, 110] width 25 height 26
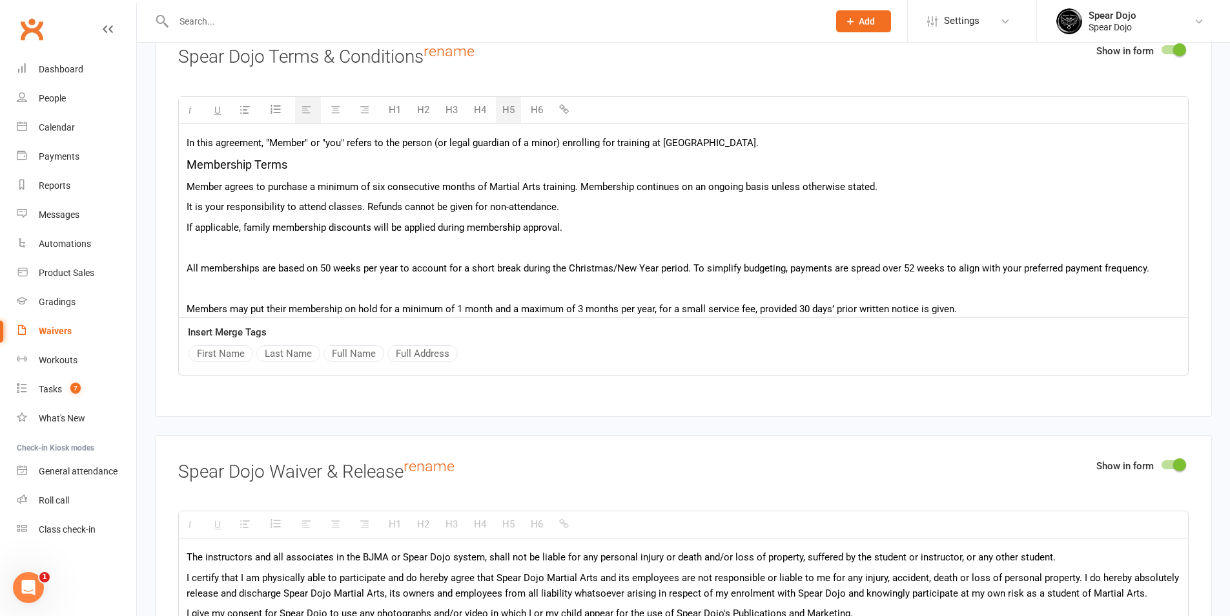
click at [270, 243] on p at bounding box center [684, 248] width 994 height 16
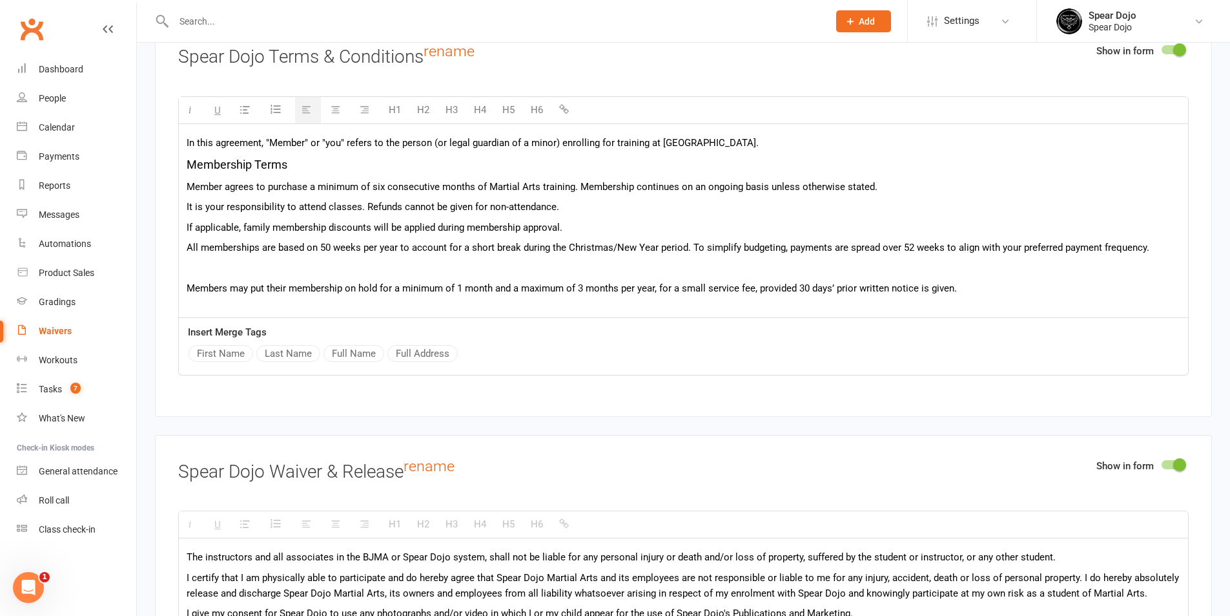
click at [253, 271] on p at bounding box center [684, 268] width 994 height 16
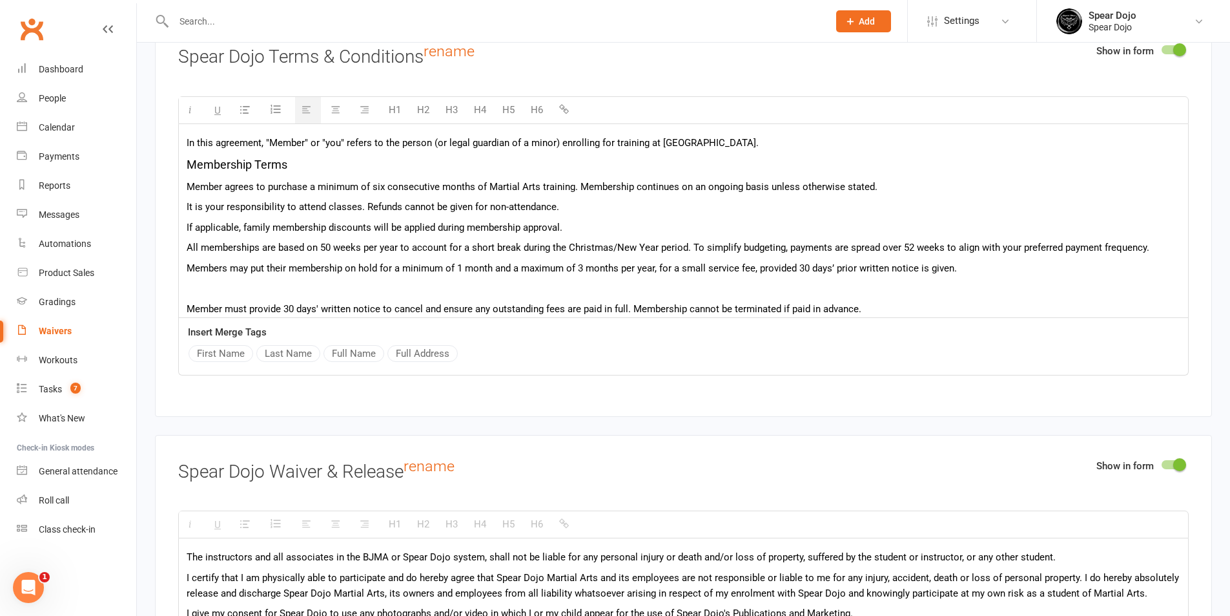
click at [253, 288] on p at bounding box center [684, 288] width 994 height 16
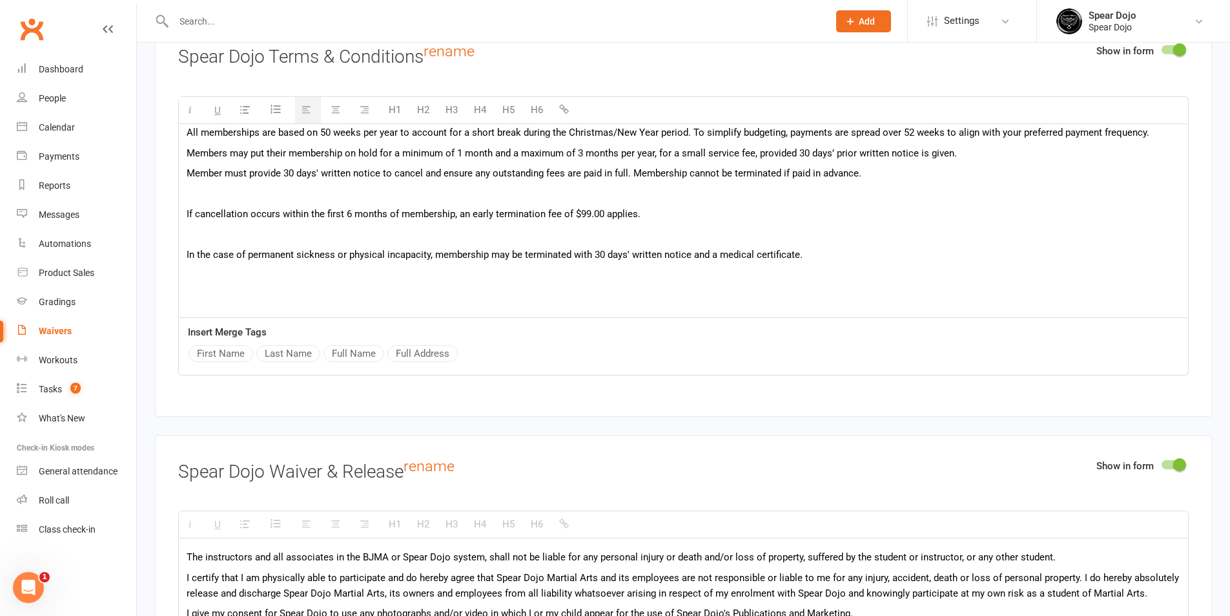
scroll to position [129, 0]
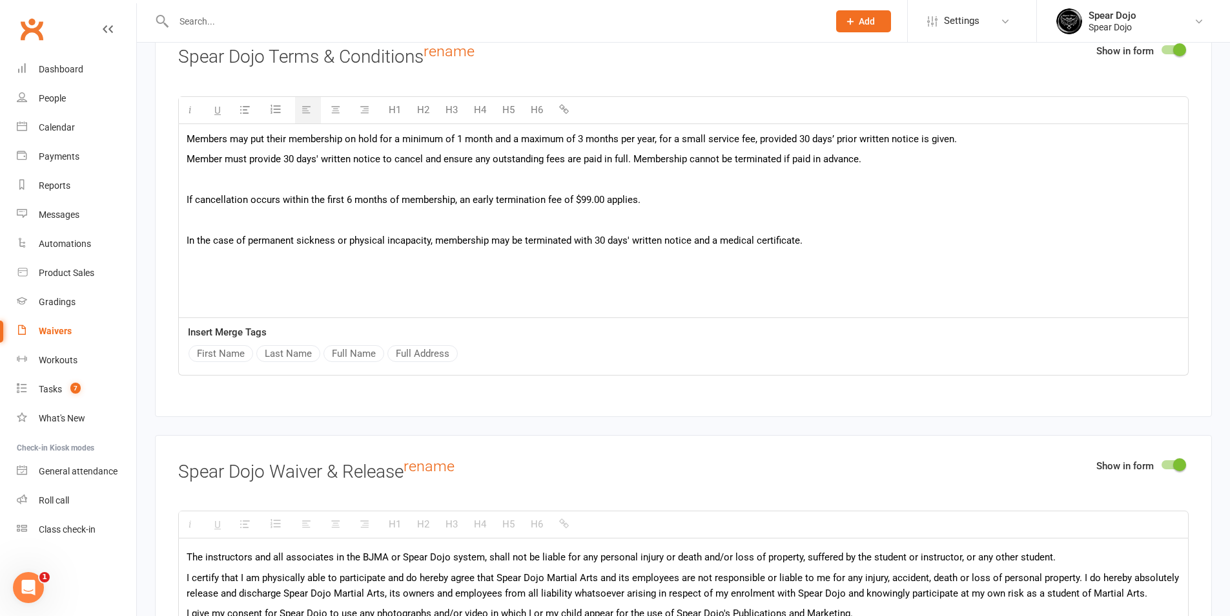
click at [307, 178] on p at bounding box center [684, 180] width 994 height 16
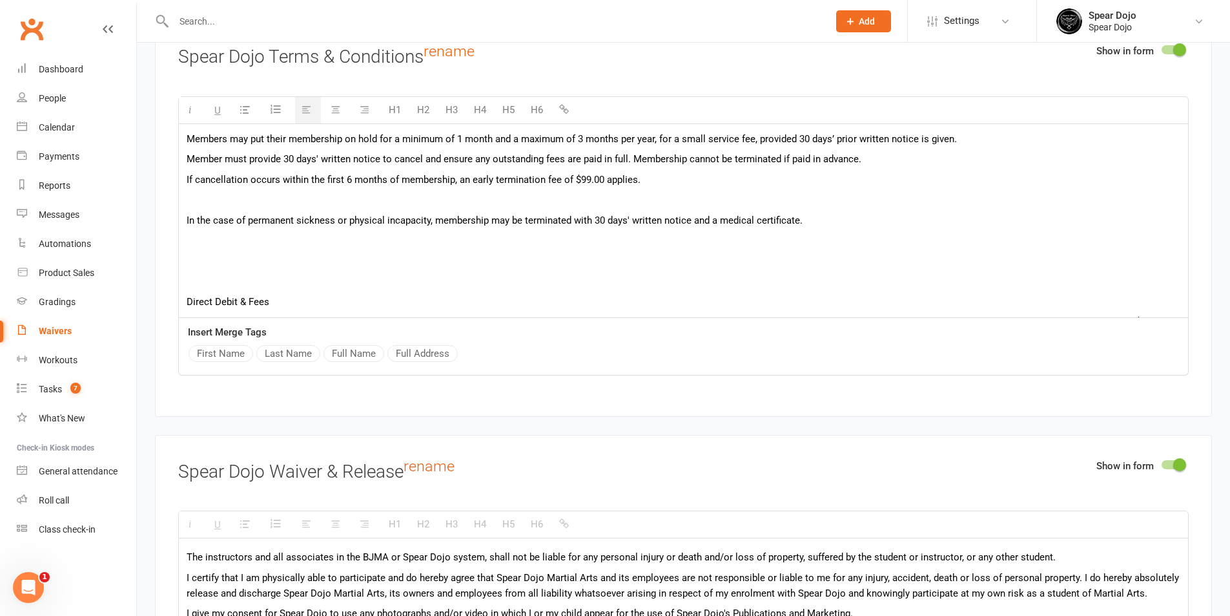
click at [273, 205] on p at bounding box center [684, 200] width 994 height 16
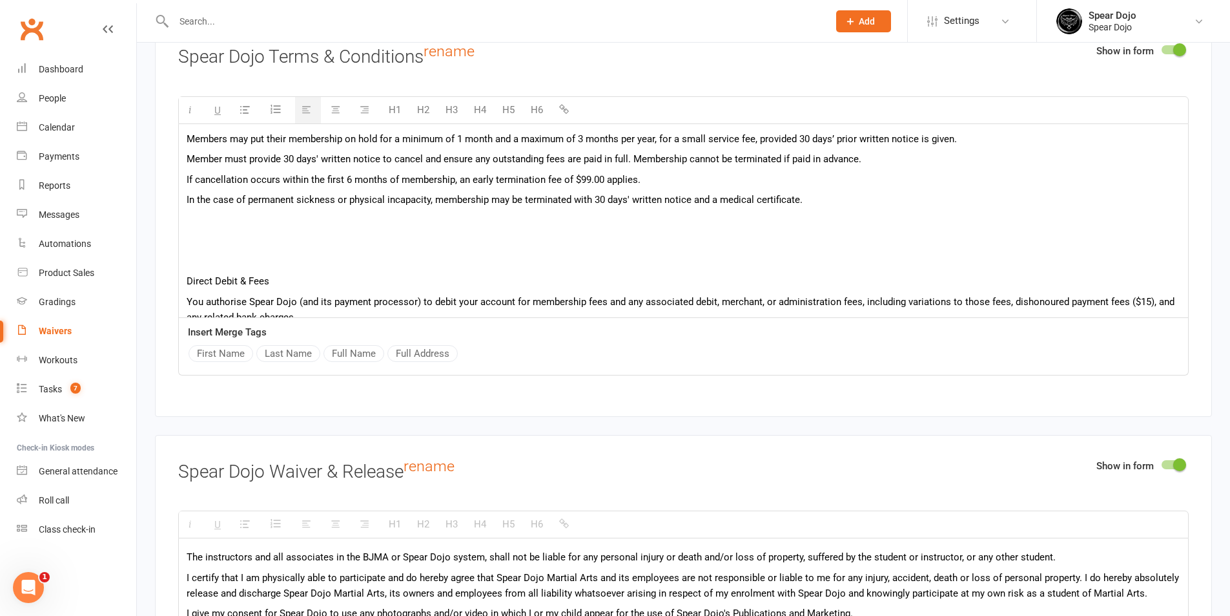
click at [265, 227] on div "In this agreement, "Member" or "you" refers to the person (or legal guardian of…" at bounding box center [683, 528] width 1009 height 1066
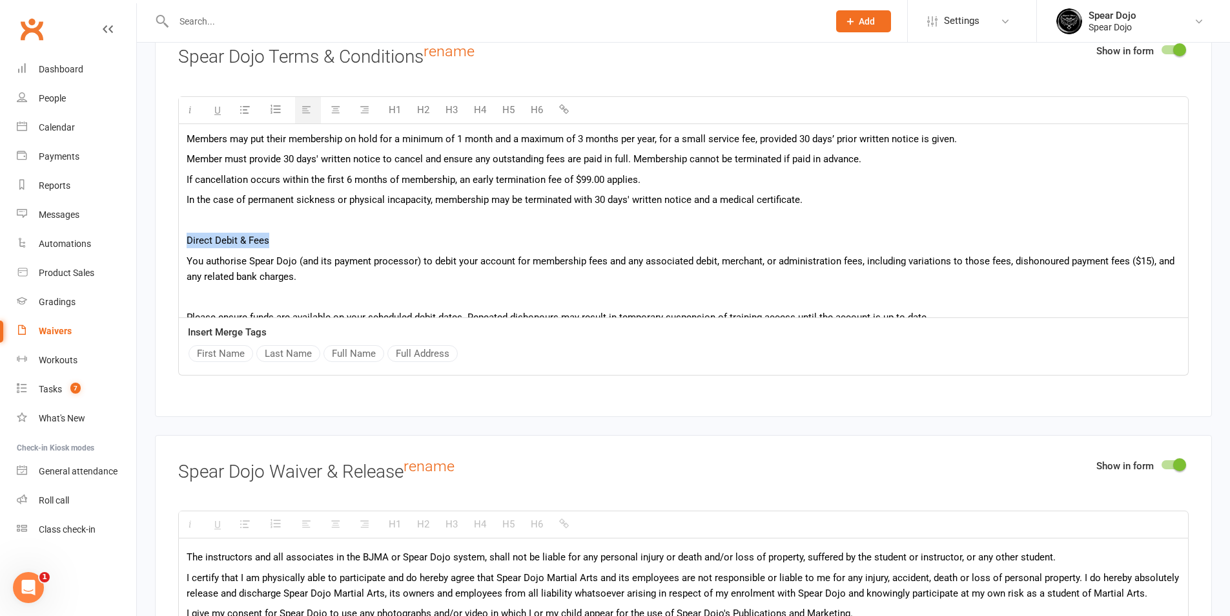
drag, startPoint x: 268, startPoint y: 237, endPoint x: 180, endPoint y: 238, distance: 87.8
click at [180, 238] on div "In this agreement, "Member" or "you" refers to the person (or legal guardian of…" at bounding box center [683, 508] width 1009 height 1026
click at [502, 105] on button "H5" at bounding box center [508, 110] width 25 height 26
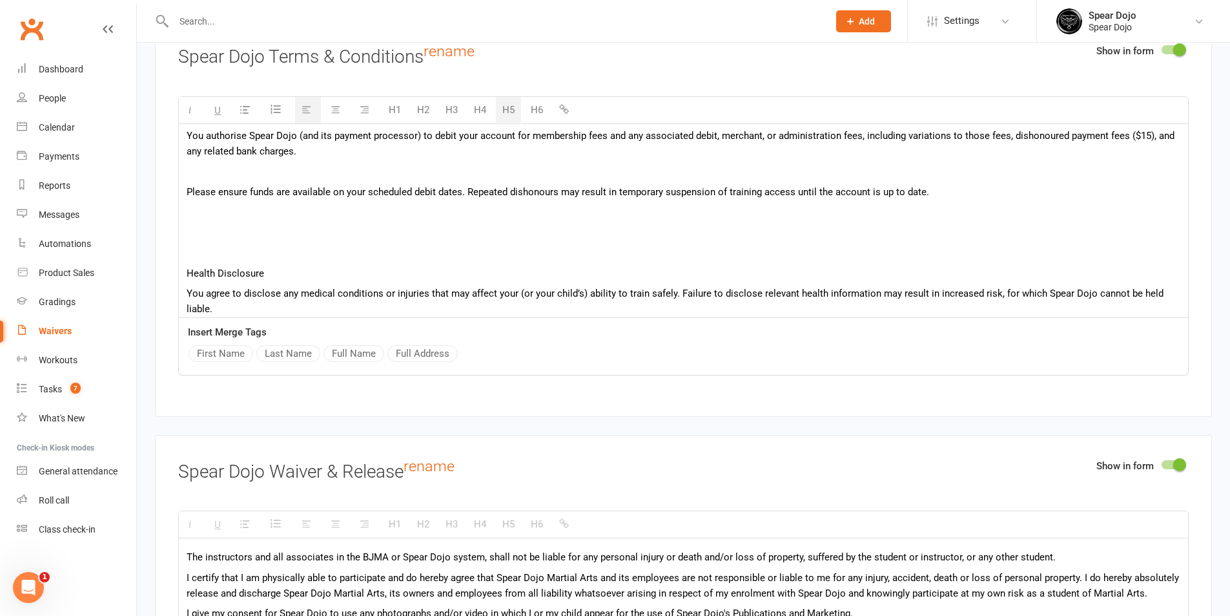
scroll to position [258, 0]
click at [282, 171] on p at bounding box center [684, 171] width 994 height 16
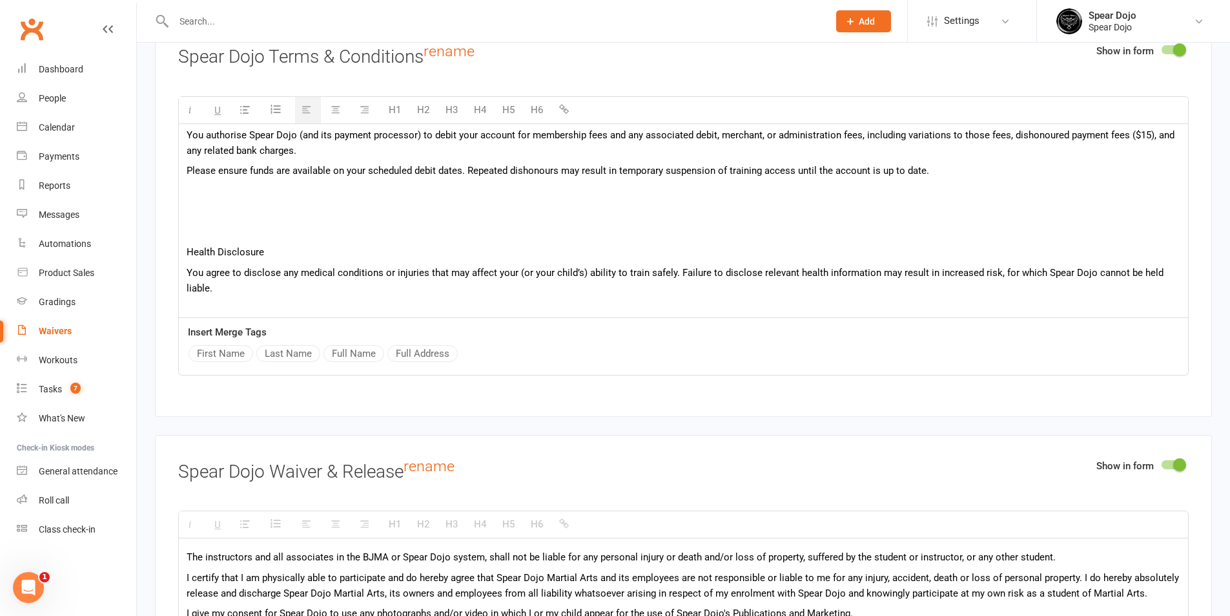
click at [273, 198] on div "In this agreement, "Member" or "you" refers to the person (or legal guardian of…" at bounding box center [683, 370] width 1009 height 1009
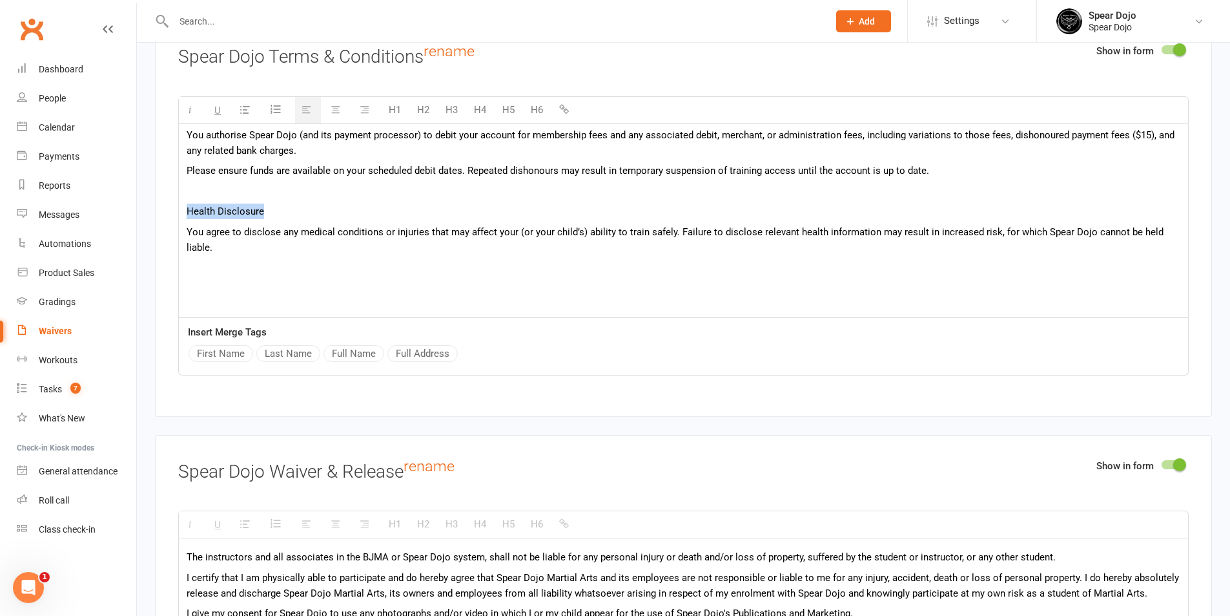
drag, startPoint x: 264, startPoint y: 206, endPoint x: 181, endPoint y: 207, distance: 82.0
click at [181, 207] on div "In this agreement, "Member" or "you" refers to the person (or legal guardian of…" at bounding box center [683, 350] width 1009 height 968
click at [508, 103] on button "H5" at bounding box center [508, 110] width 25 height 26
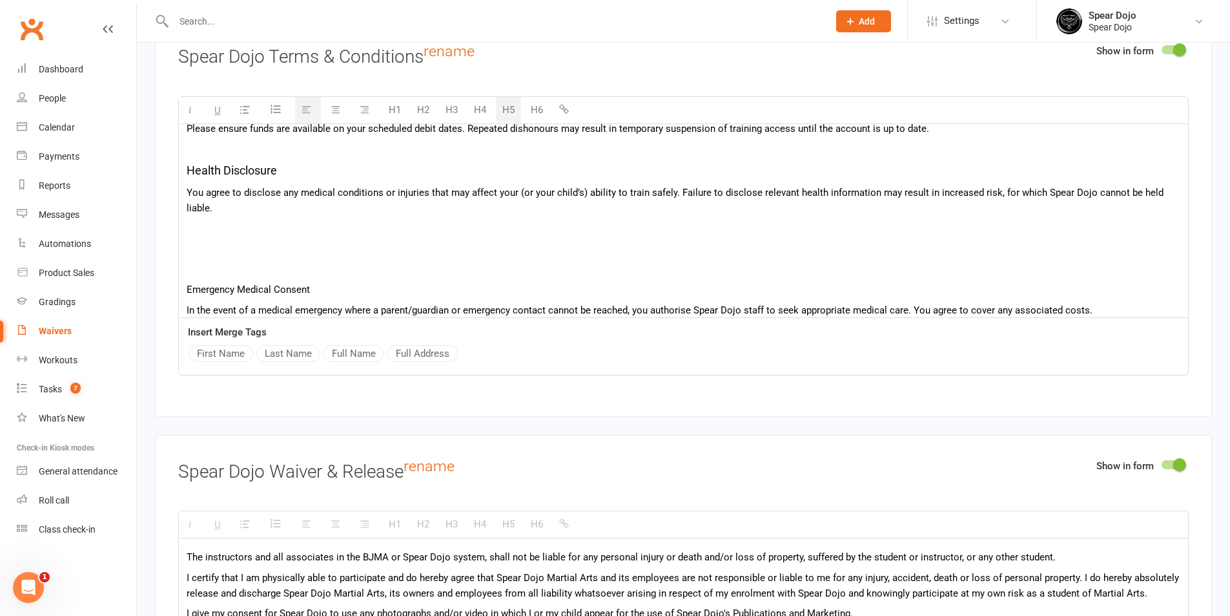
scroll to position [323, 0]
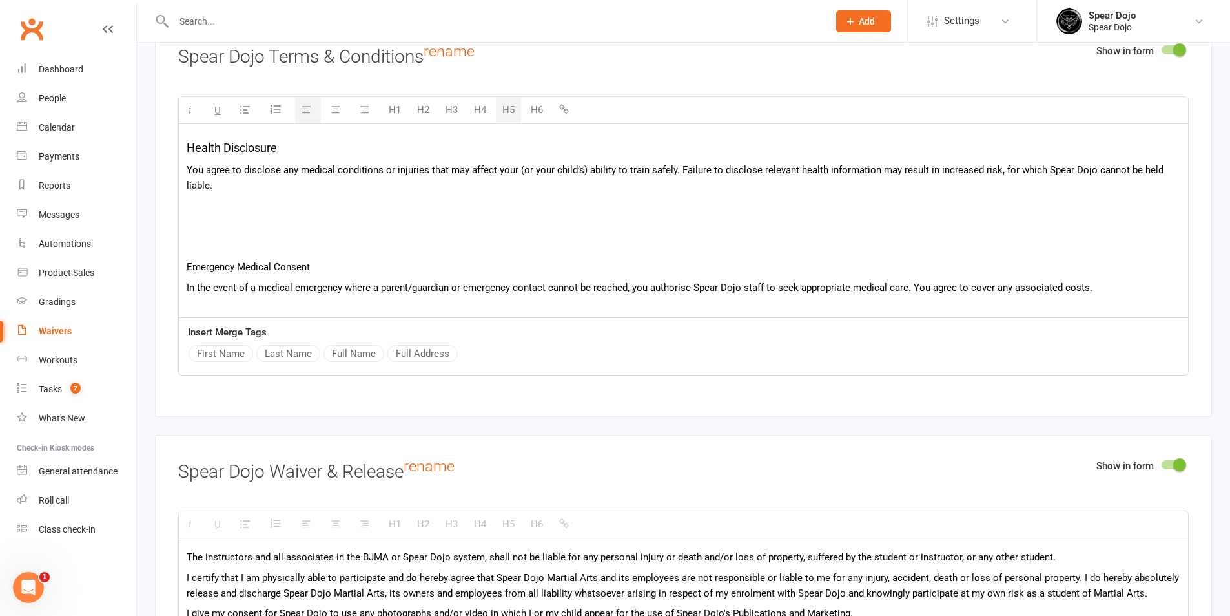
click at [250, 224] on p at bounding box center [684, 226] width 994 height 16
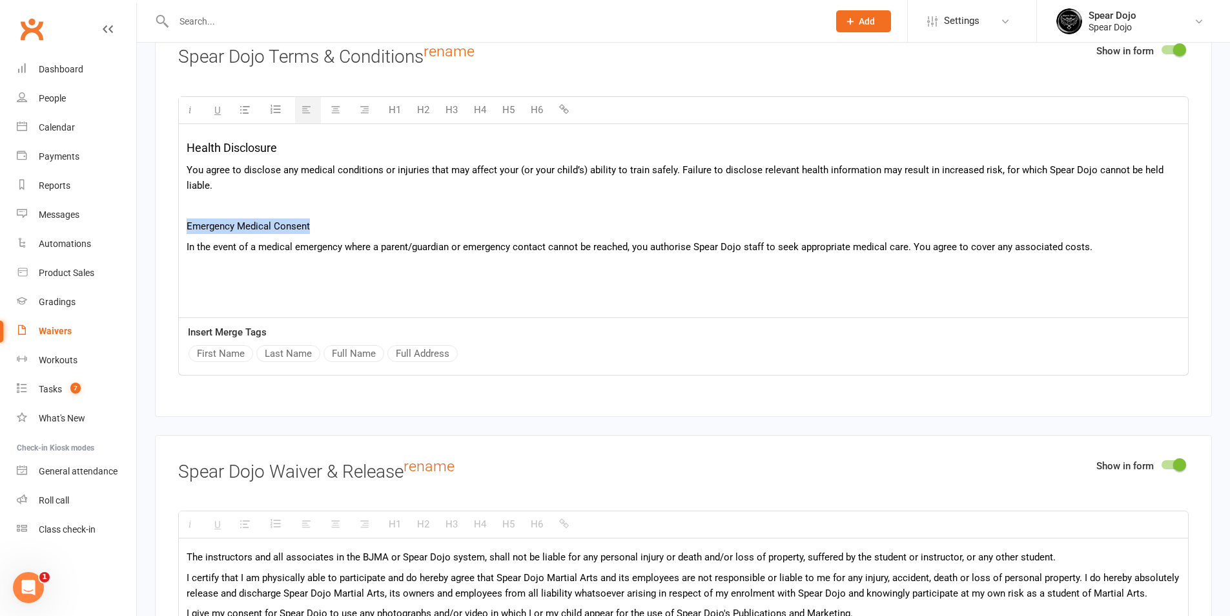
drag, startPoint x: 311, startPoint y: 222, endPoint x: 189, endPoint y: 222, distance: 122.7
click at [189, 222] on p "Emergency Medical Consent" at bounding box center [684, 226] width 994 height 16
click at [505, 106] on button "H5" at bounding box center [508, 110] width 25 height 26
click at [275, 266] on p at bounding box center [684, 270] width 994 height 16
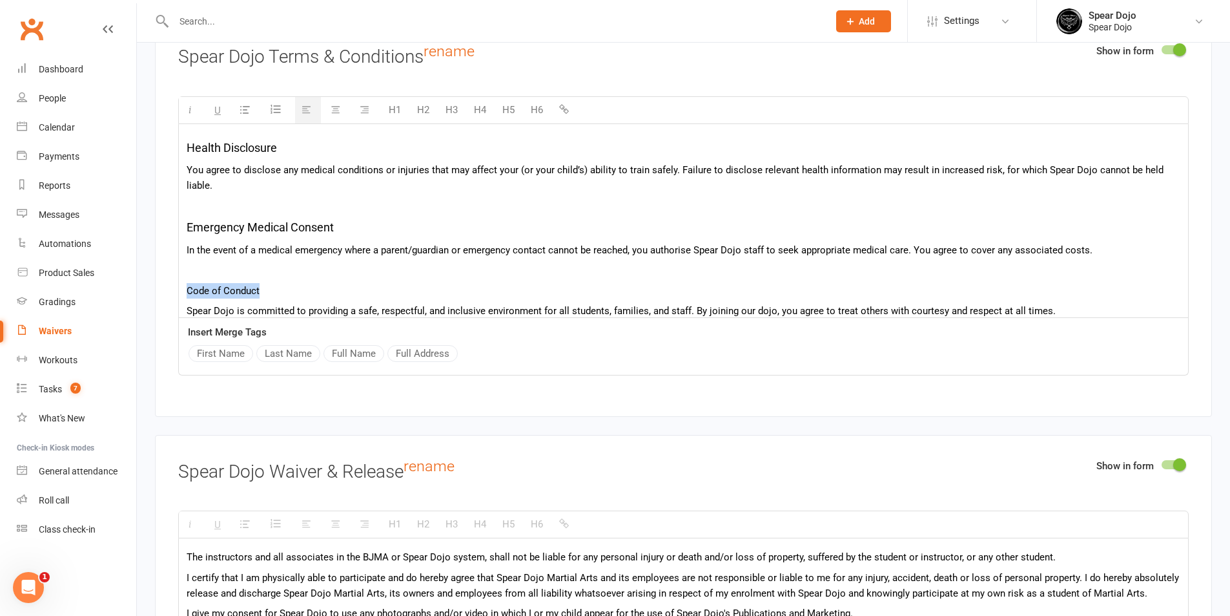
drag, startPoint x: 262, startPoint y: 283, endPoint x: 178, endPoint y: 288, distance: 84.1
click at [178, 288] on div "In this agreement, "Member" or "you" refers to the person (or legal guardian of…" at bounding box center [683, 221] width 1011 height 194
click at [508, 105] on button "H5" at bounding box center [508, 110] width 25 height 26
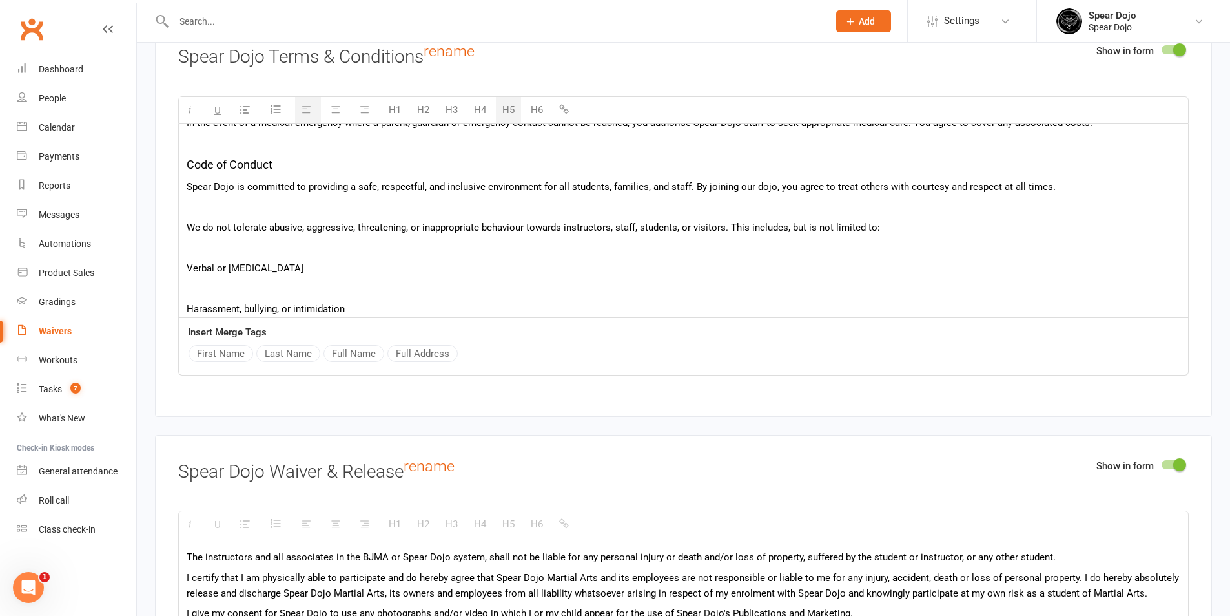
scroll to position [452, 0]
click at [309, 198] on p at bounding box center [684, 206] width 994 height 16
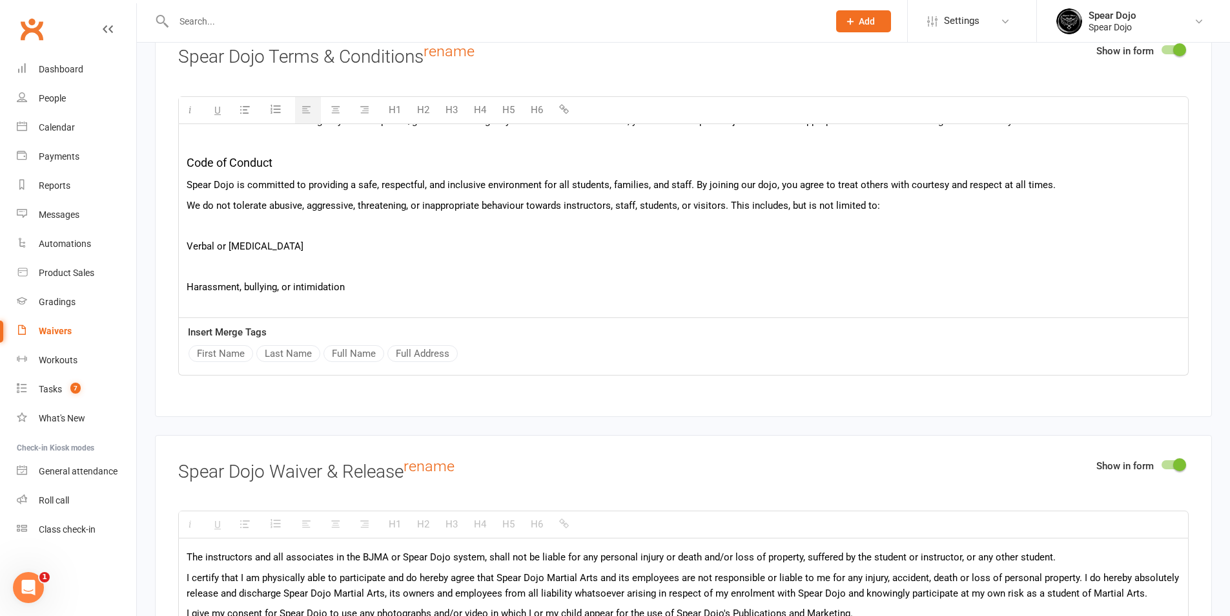
click at [287, 222] on p at bounding box center [684, 226] width 994 height 16
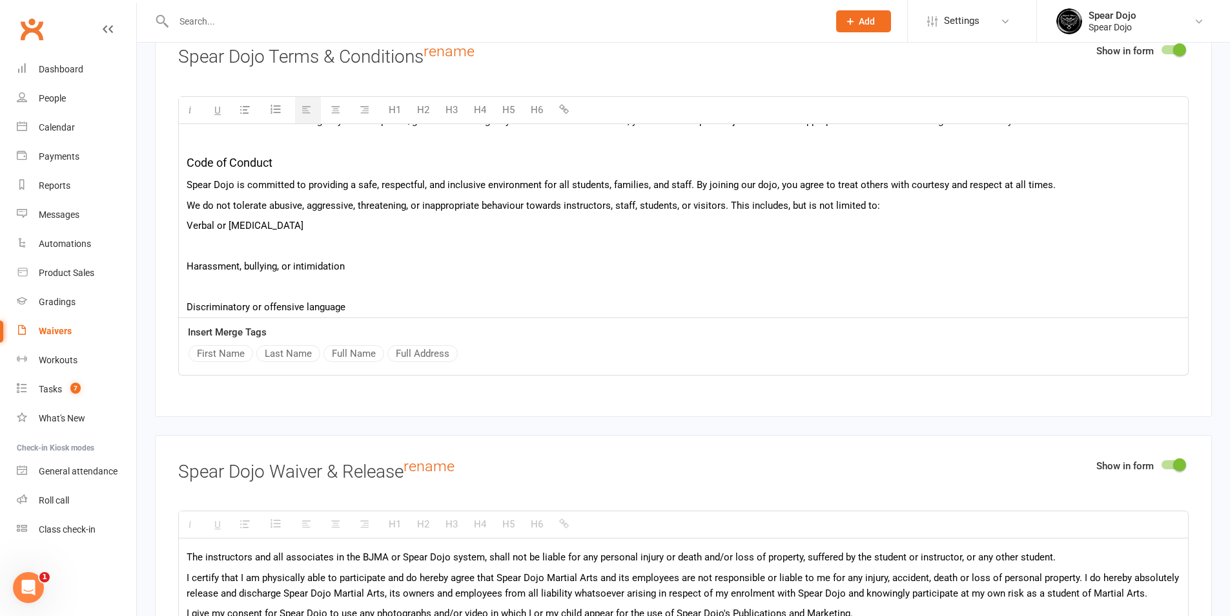
click at [278, 241] on p at bounding box center [684, 246] width 994 height 16
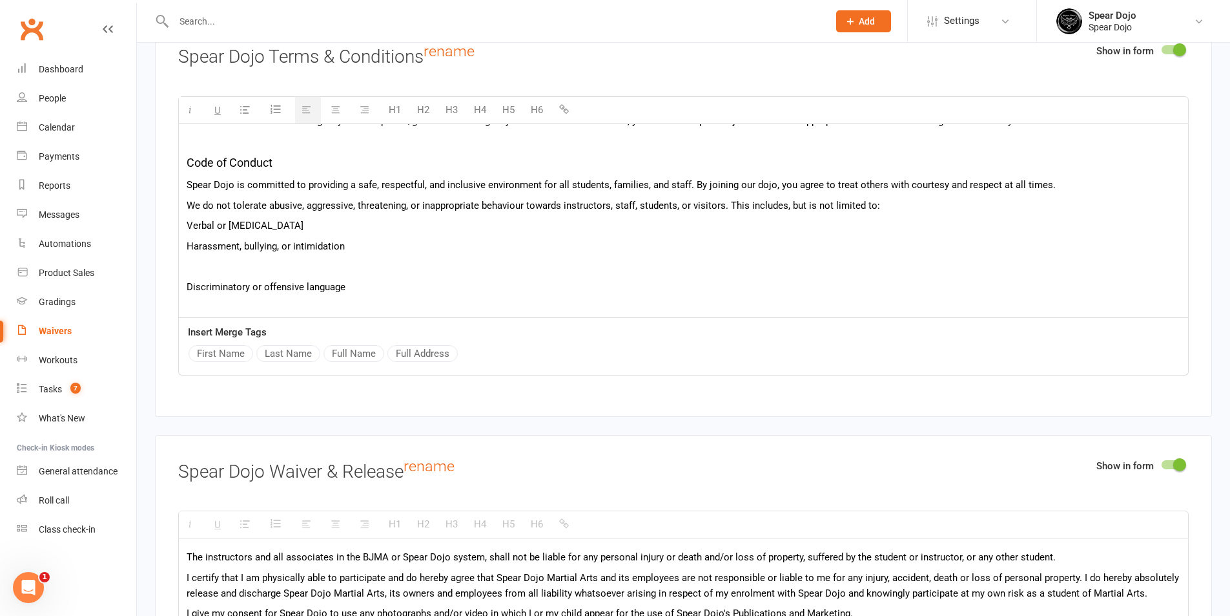
click at [267, 260] on p at bounding box center [684, 266] width 994 height 16
click at [258, 275] on div "In this agreement, "Member" or "you" refers to the person (or legal guardian of…" at bounding box center [683, 79] width 1009 height 814
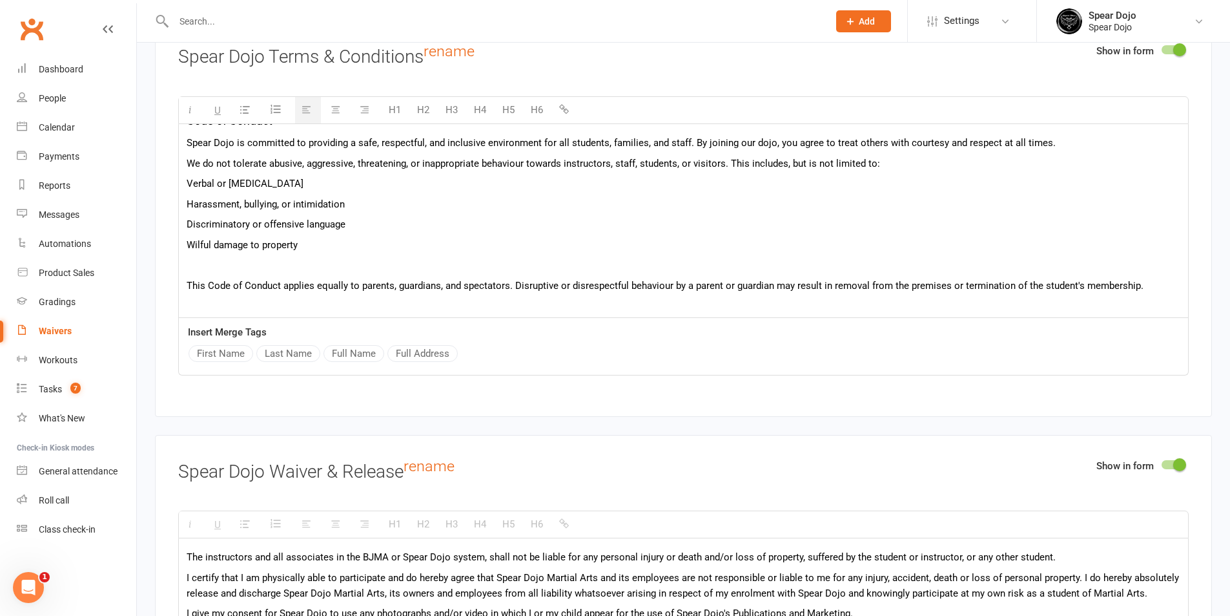
scroll to position [517, 0]
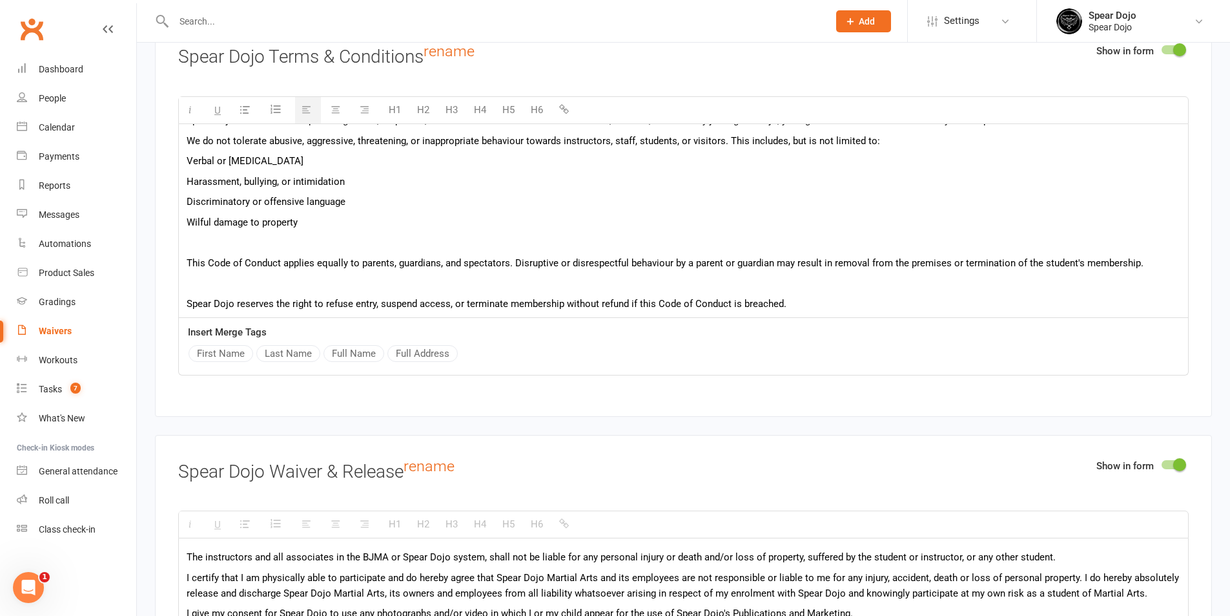
click at [276, 235] on p at bounding box center [684, 242] width 994 height 16
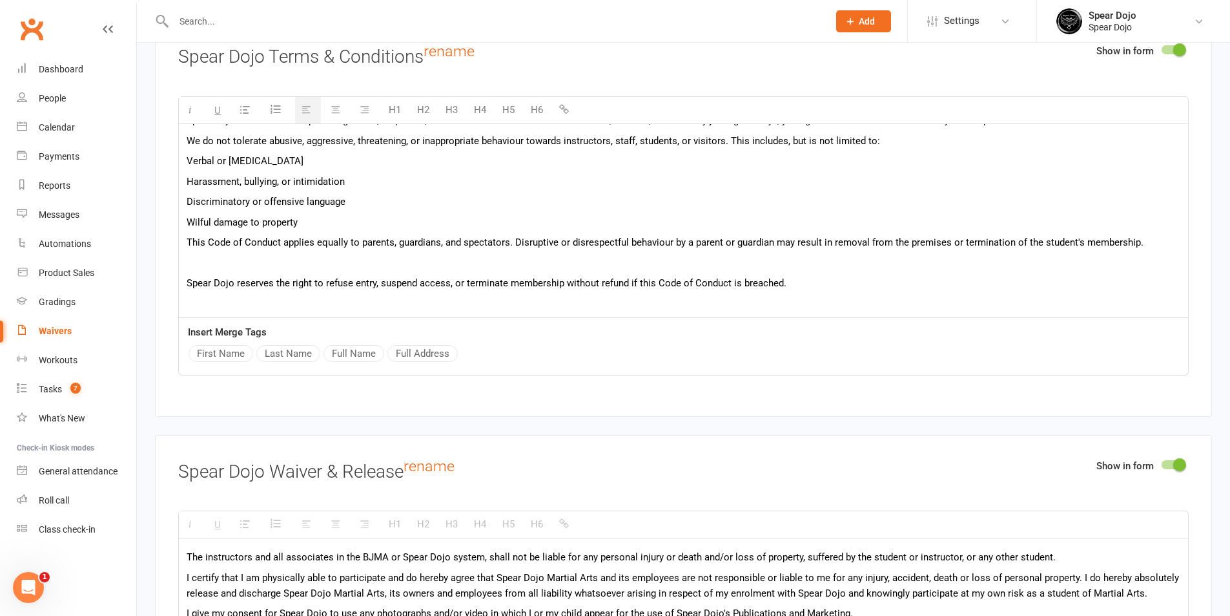
click at [265, 256] on p at bounding box center [684, 263] width 994 height 16
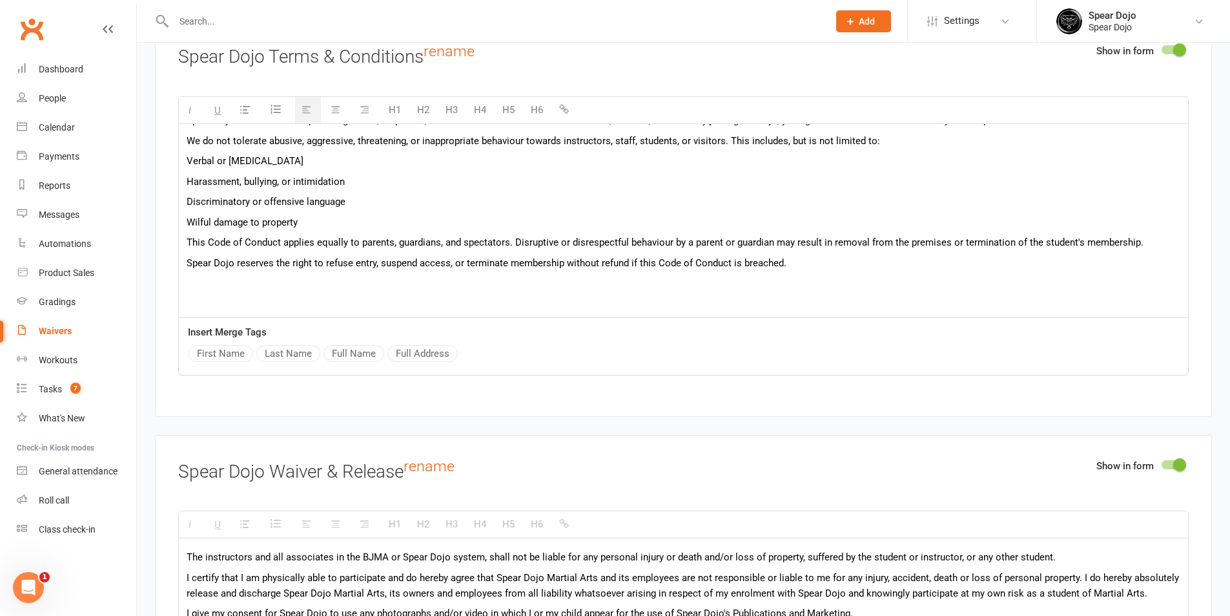
scroll to position [560, 0]
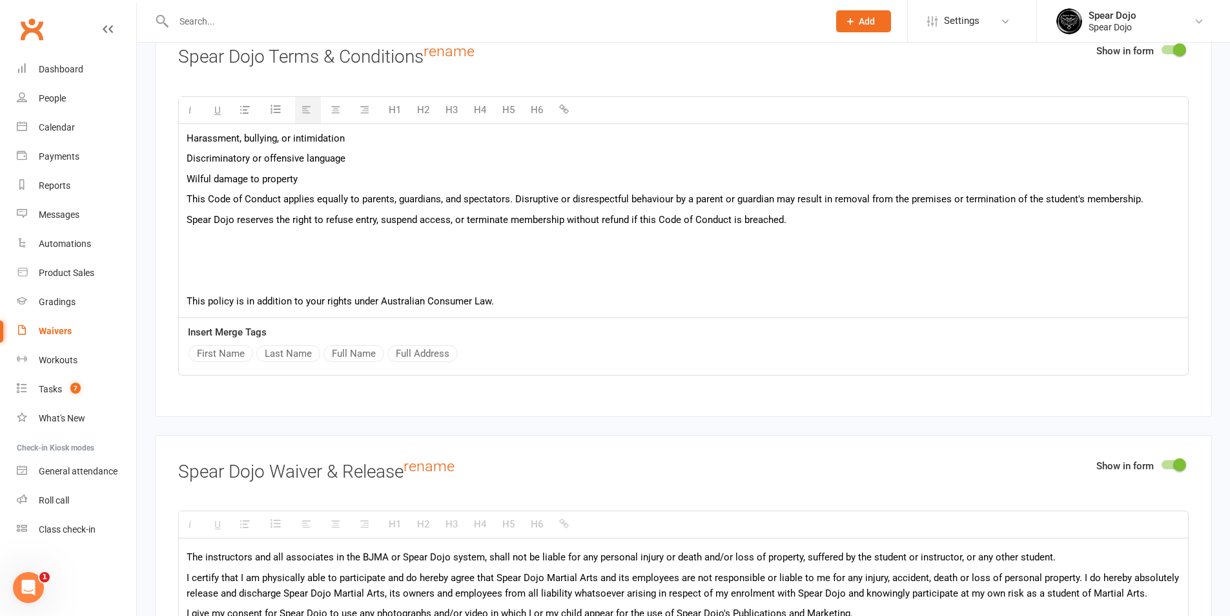
click at [273, 242] on p at bounding box center [684, 240] width 994 height 16
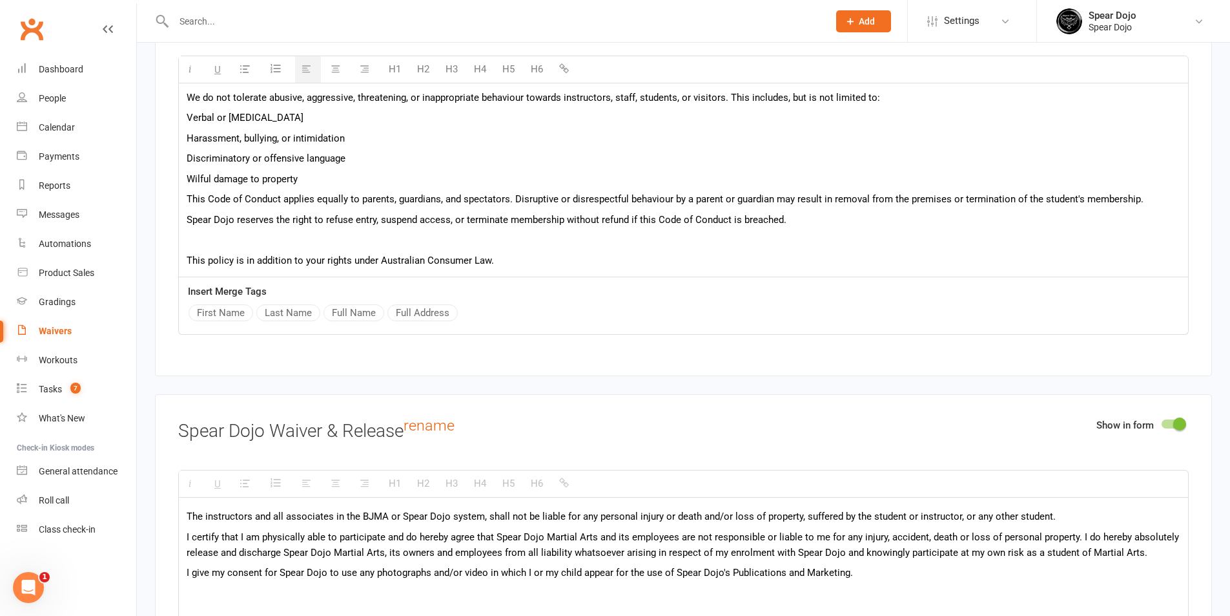
scroll to position [519, 0]
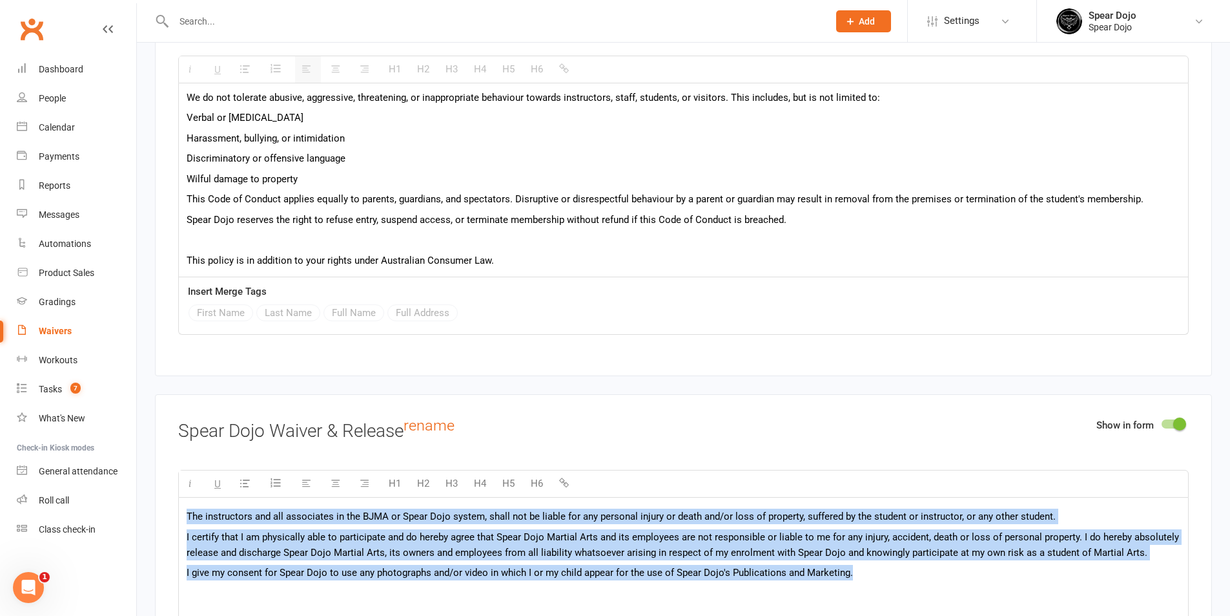
drag, startPoint x: 183, startPoint y: 511, endPoint x: 952, endPoint y: 603, distance: 774.7
click at [952, 603] on div "The instructors and all associates in the BJMA or Spear Dojo system, shall not …" at bounding box center [683, 594] width 1009 height 194
paste div
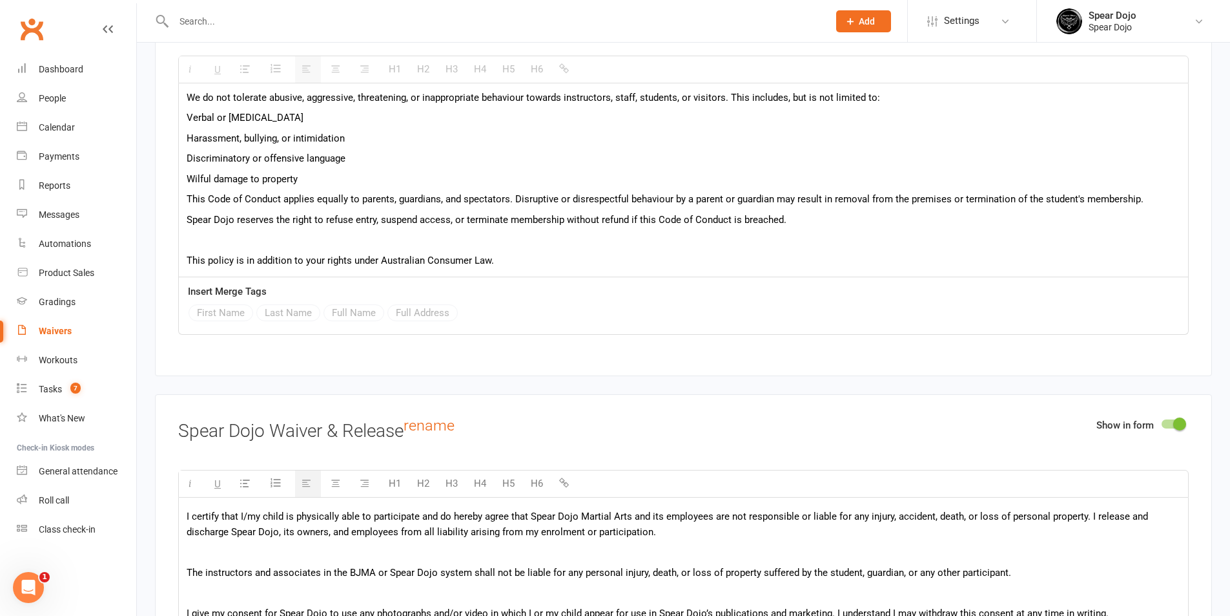
click at [262, 552] on p at bounding box center [684, 552] width 994 height 16
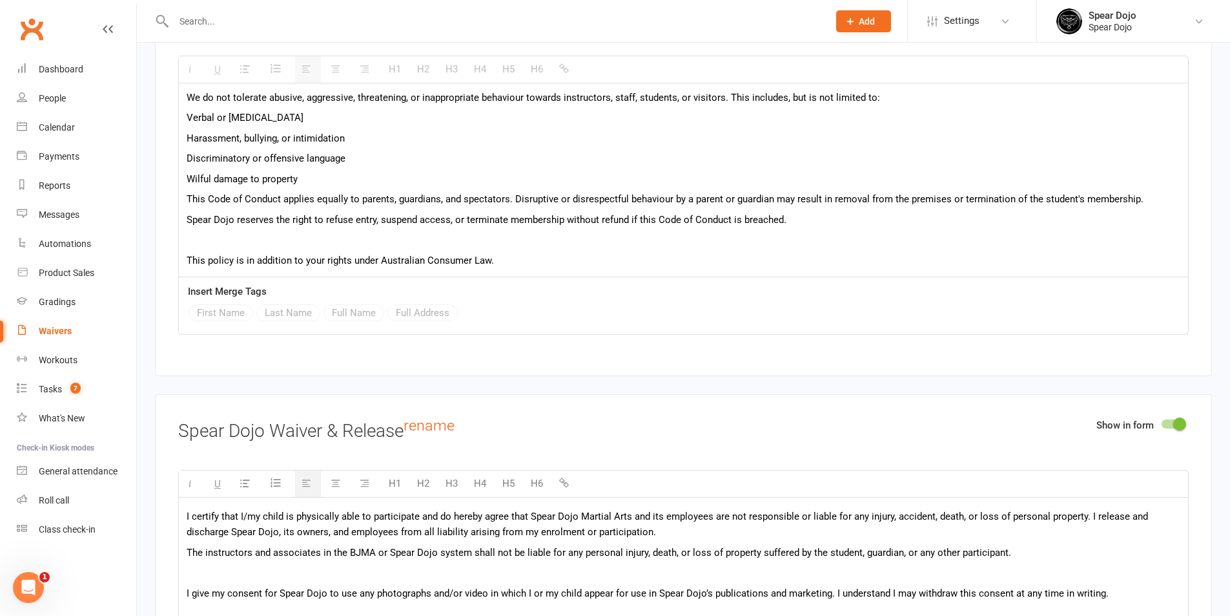
click at [209, 574] on p at bounding box center [684, 572] width 994 height 16
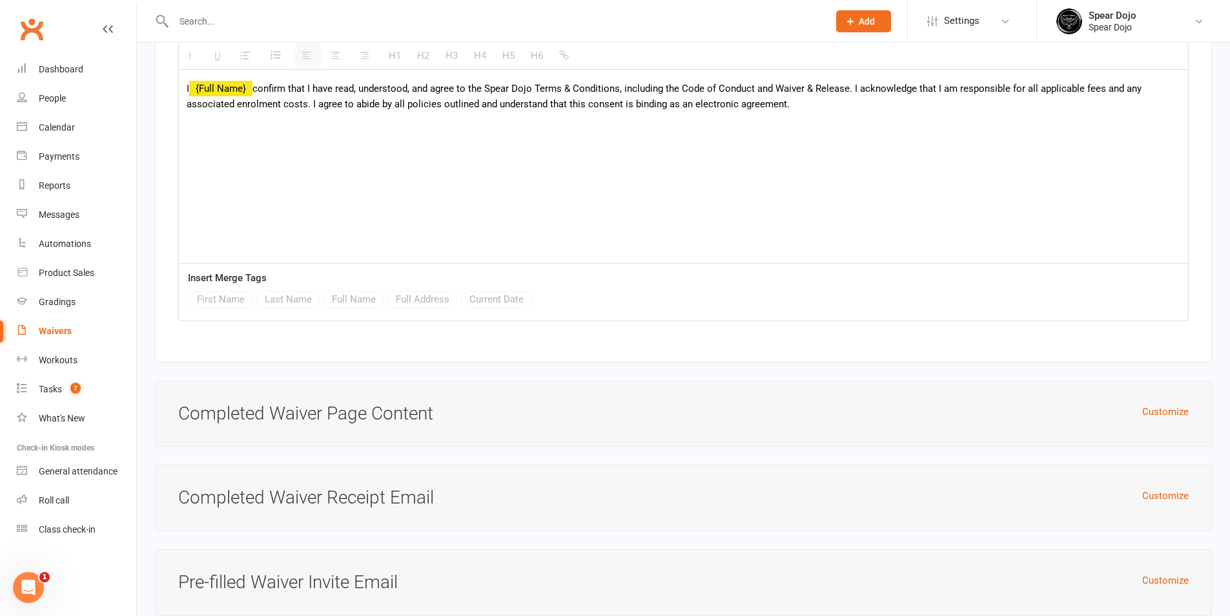
scroll to position [3865, 0]
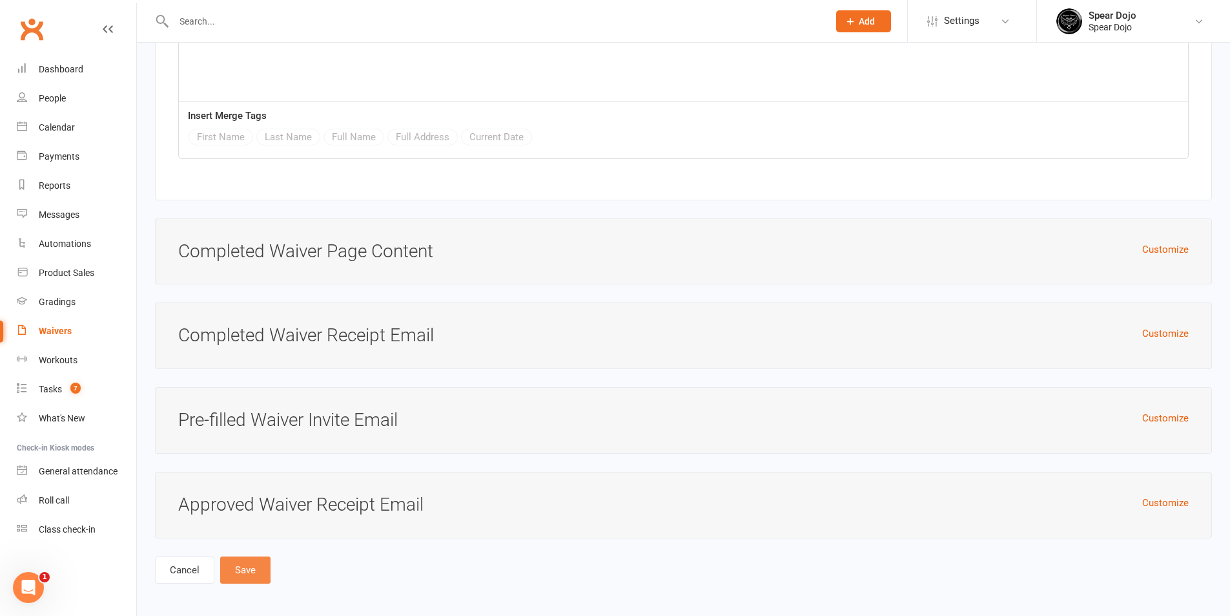
click at [242, 568] on button "Save" at bounding box center [245, 569] width 50 height 27
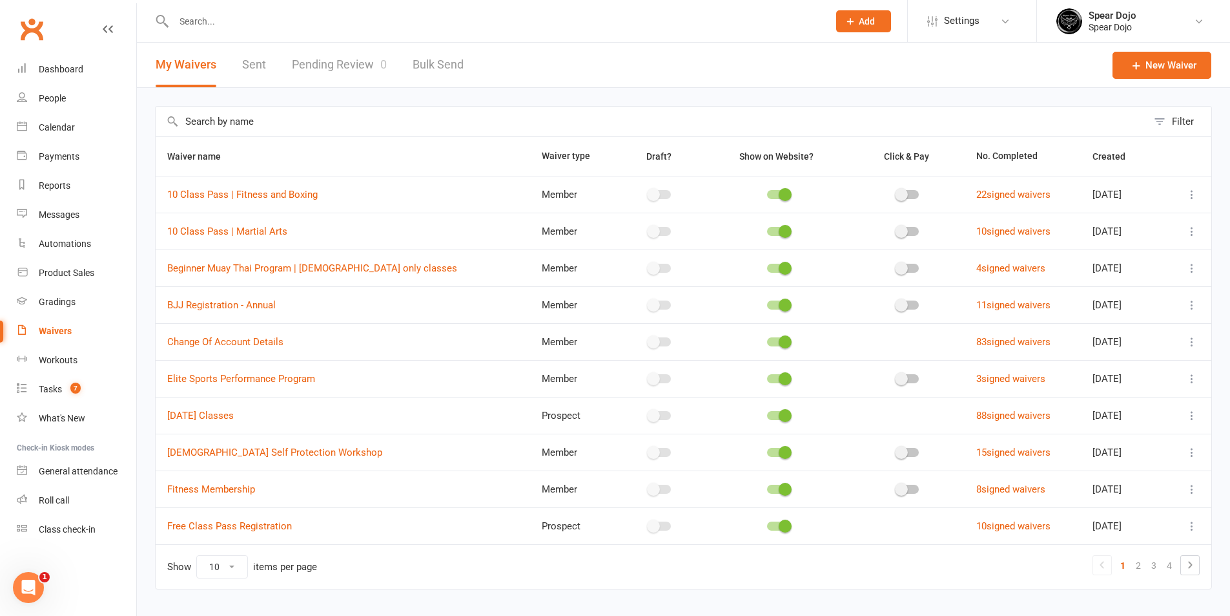
click at [254, 127] on input "text" at bounding box center [652, 122] width 992 height 30
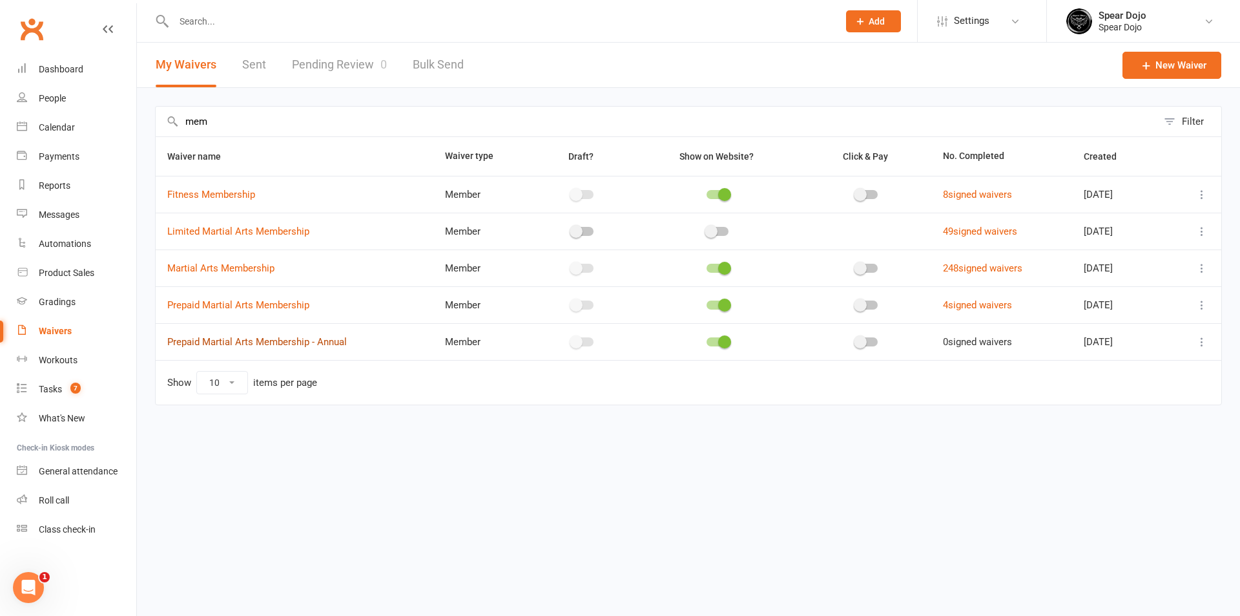
type input "mem"
click at [336, 344] on link "Prepaid Martial Arts Membership - Annual" at bounding box center [257, 342] width 180 height 12
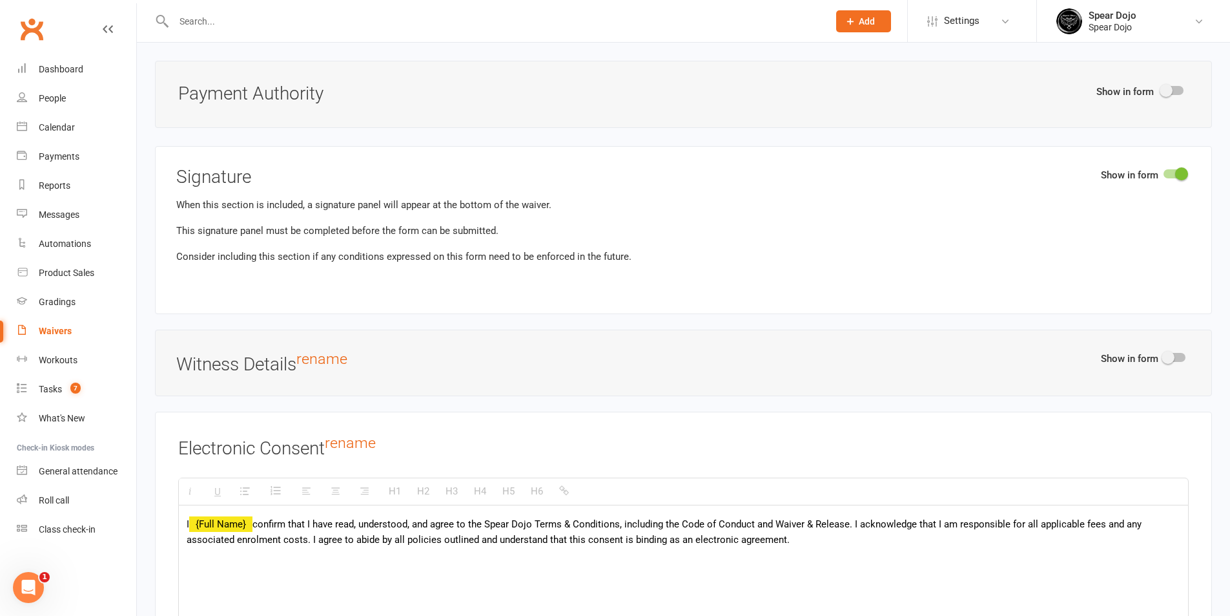
scroll to position [3423, 0]
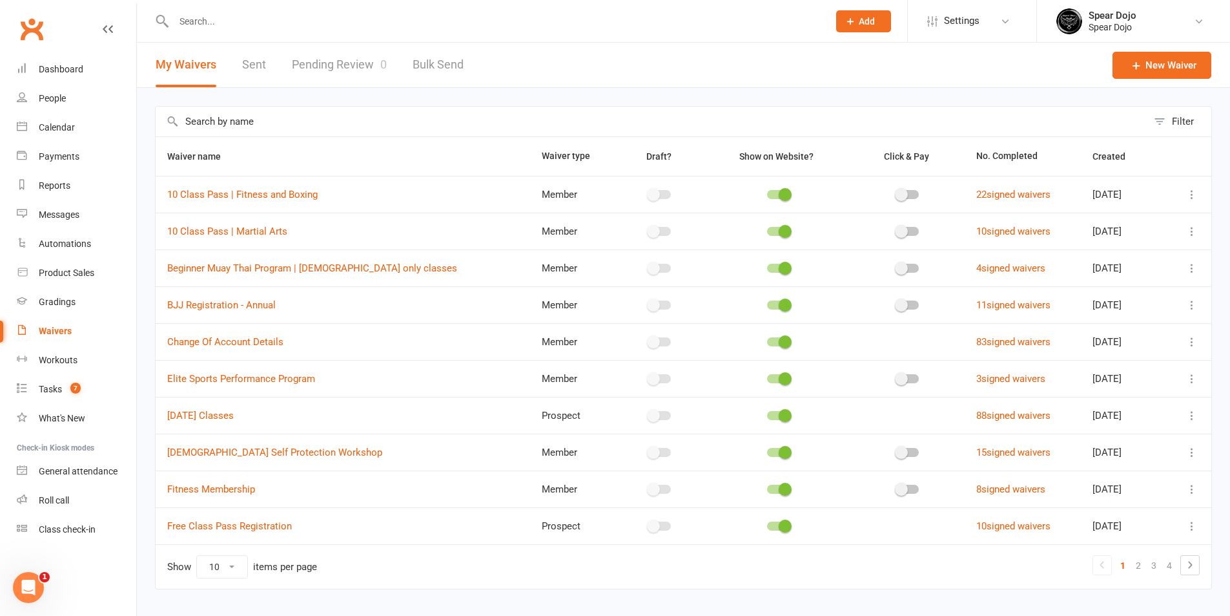
click at [1198, 305] on button at bounding box center [1193, 305] width 16 height 16
click at [1124, 334] on link "Edit waiver" at bounding box center [1114, 330] width 152 height 26
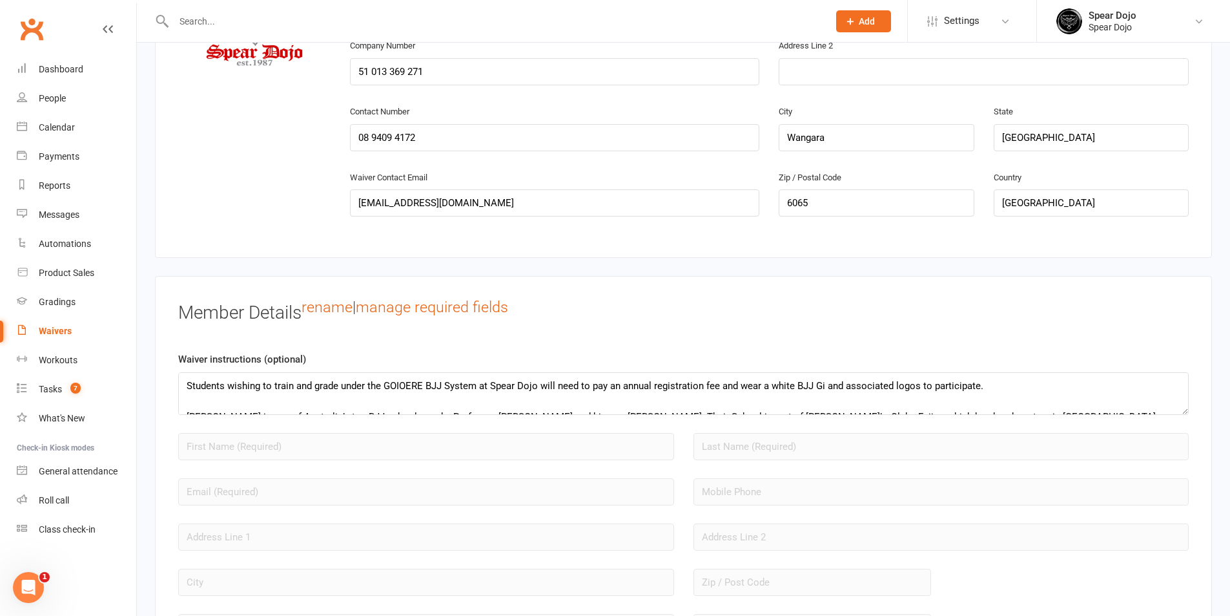
scroll to position [840, 0]
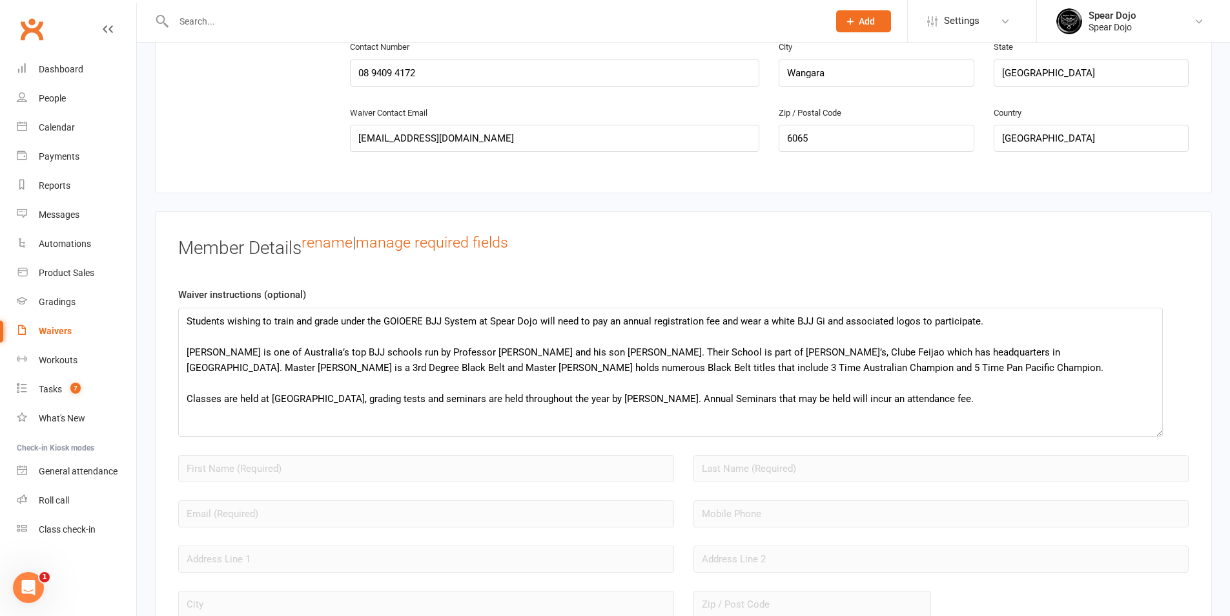
drag, startPoint x: 1186, startPoint y: 346, endPoint x: 1160, endPoint y: 432, distance: 90.3
click at [1160, 432] on textarea "Students wishing to train and grade under the GOIOERE BJJ System at Spear Dojo …" at bounding box center [670, 371] width 985 height 129
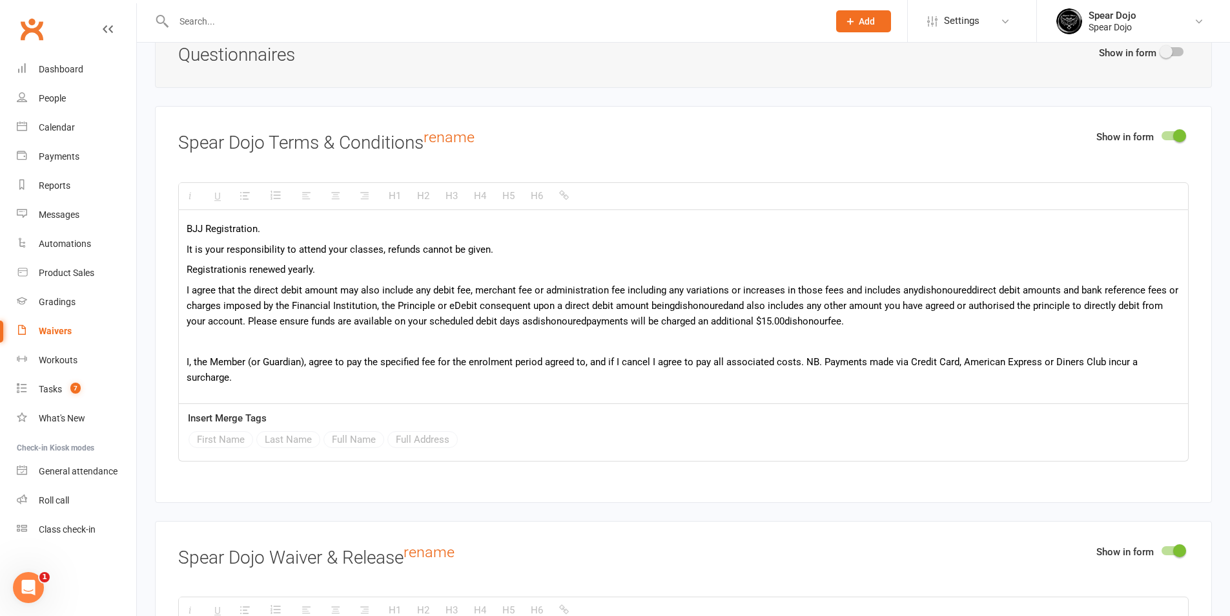
scroll to position [1, 0]
drag, startPoint x: 246, startPoint y: 379, endPoint x: 181, endPoint y: 227, distance: 164.9
click at [181, 227] on div "BJJ Registration. It is your responsibility to attend your classes, refunds can…" at bounding box center [683, 306] width 1009 height 194
paste div
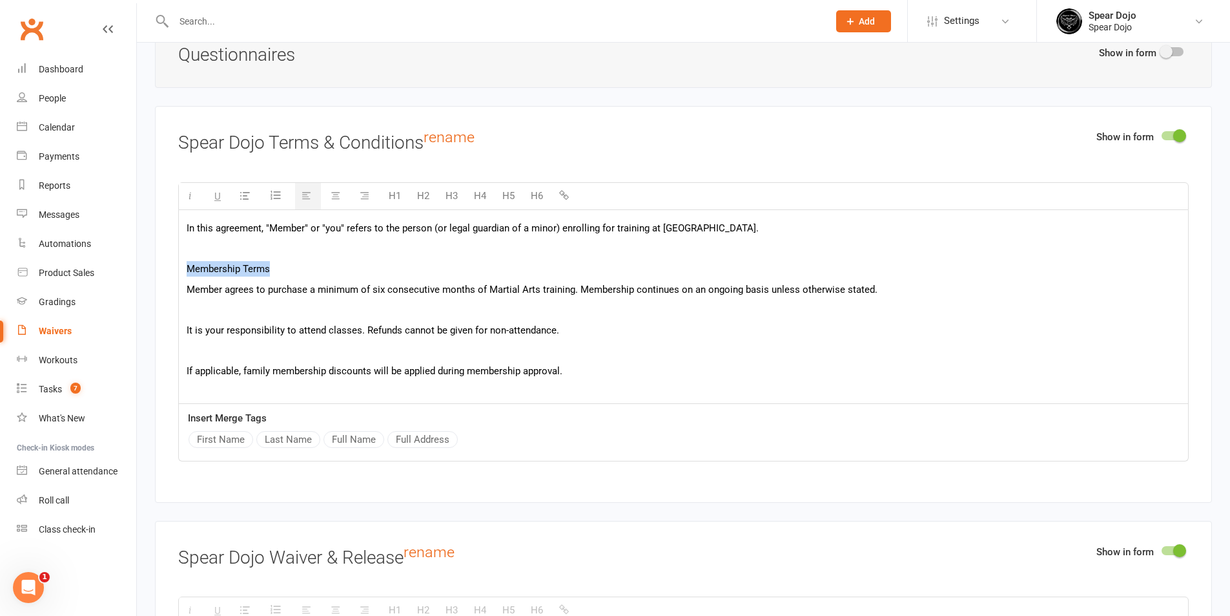
drag, startPoint x: 288, startPoint y: 266, endPoint x: 183, endPoint y: 263, distance: 104.7
drag, startPoint x: 563, startPoint y: 190, endPoint x: 729, endPoint y: 103, distance: 188.1
click at [561, 190] on icon "button" at bounding box center [564, 195] width 10 height 10
click at [510, 191] on button "H5" at bounding box center [508, 196] width 25 height 26
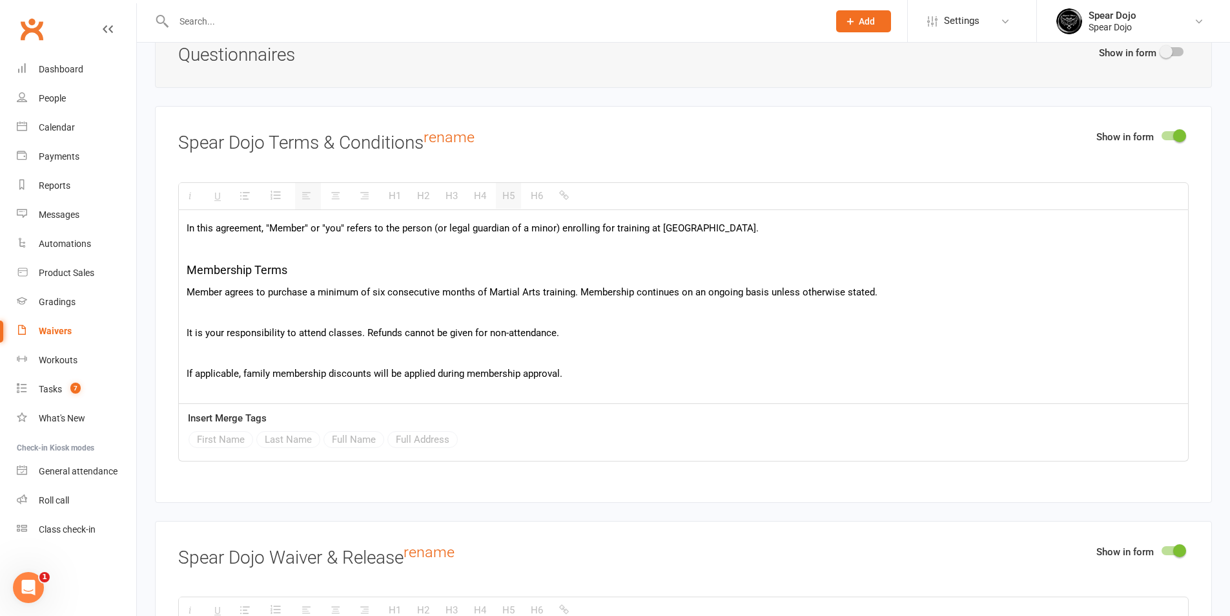
click at [310, 248] on p at bounding box center [684, 249] width 994 height 16
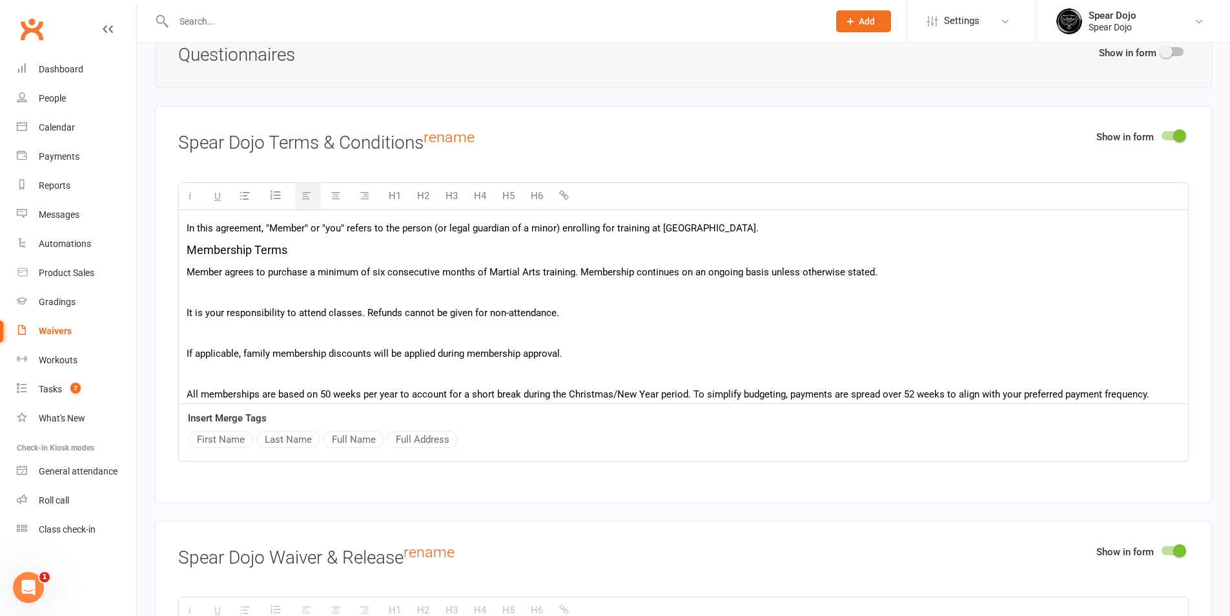
click at [297, 287] on p at bounding box center [684, 292] width 994 height 16
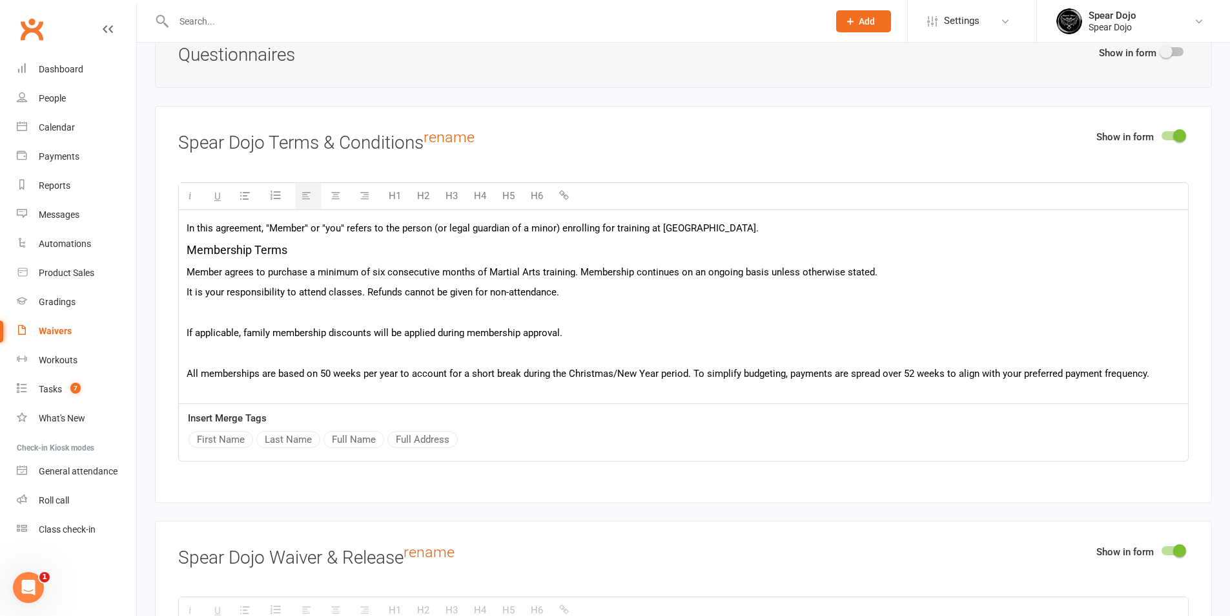
click at [292, 311] on p at bounding box center [684, 313] width 994 height 16
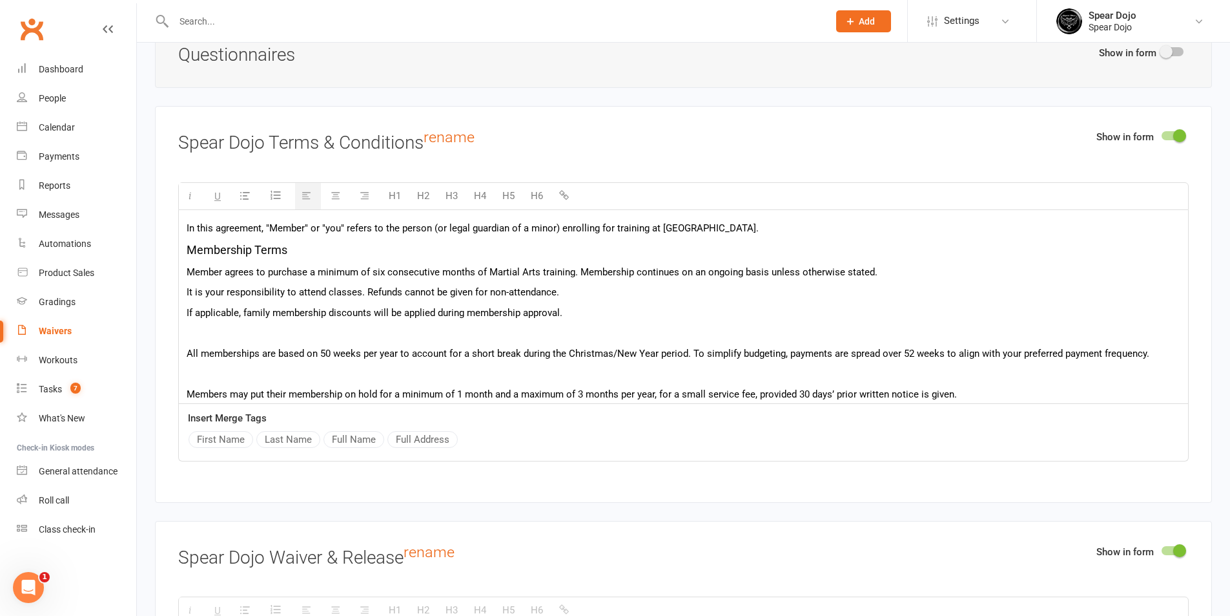
click at [284, 333] on p at bounding box center [684, 333] width 994 height 16
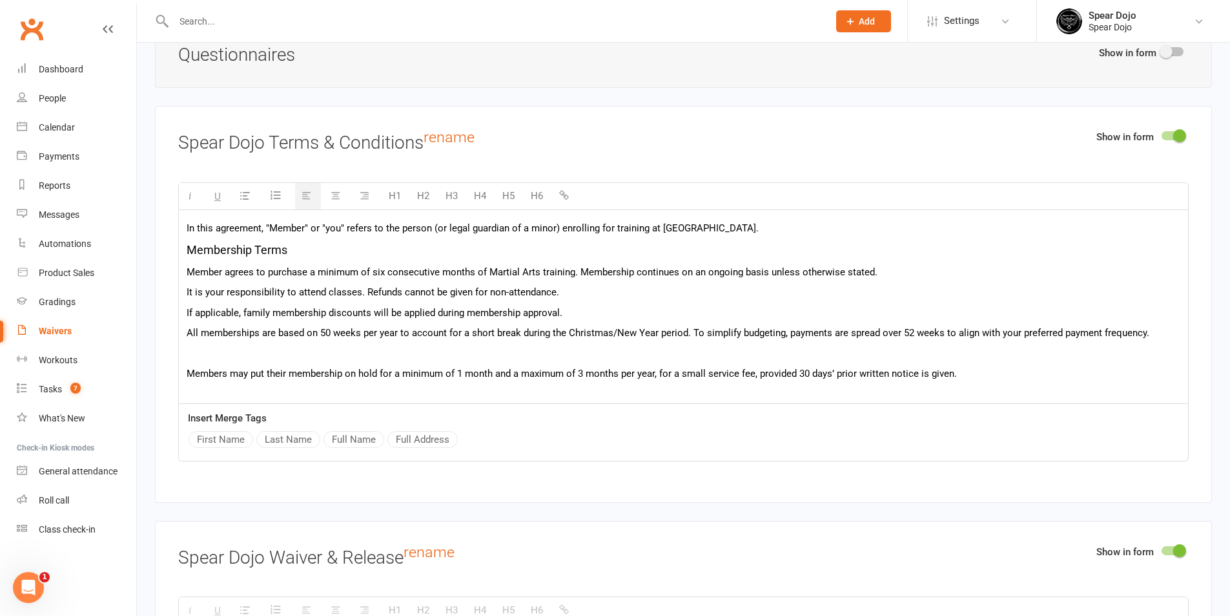
click at [274, 350] on p at bounding box center [684, 354] width 994 height 16
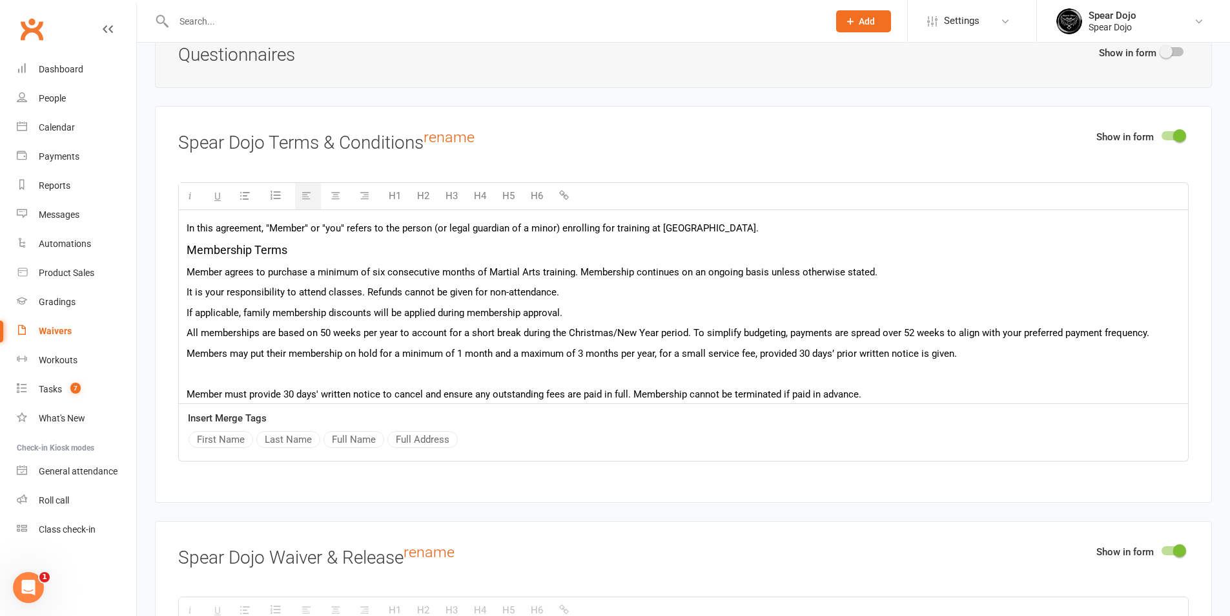
click at [275, 366] on p at bounding box center [684, 374] width 994 height 16
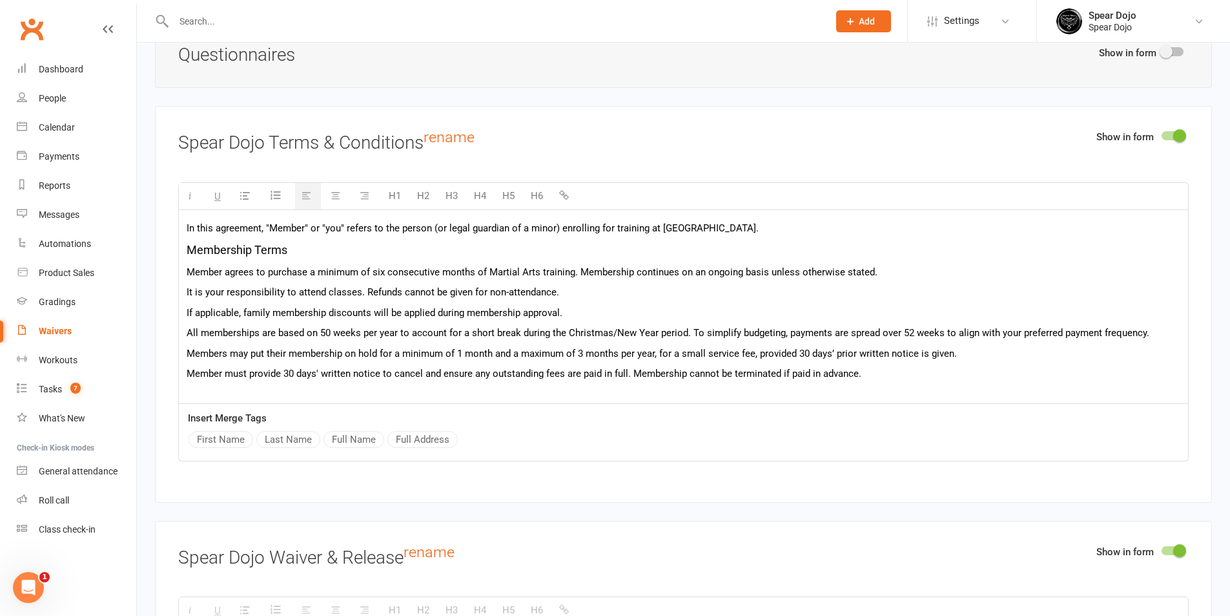
scroll to position [130, 0]
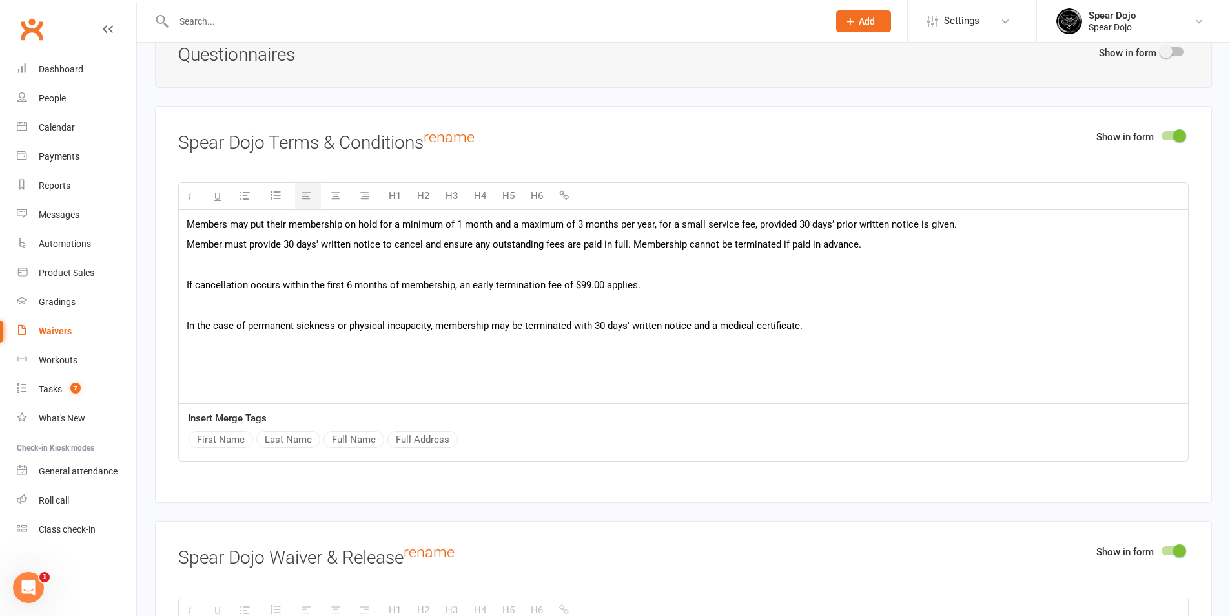
click at [297, 269] on p at bounding box center [684, 265] width 994 height 16
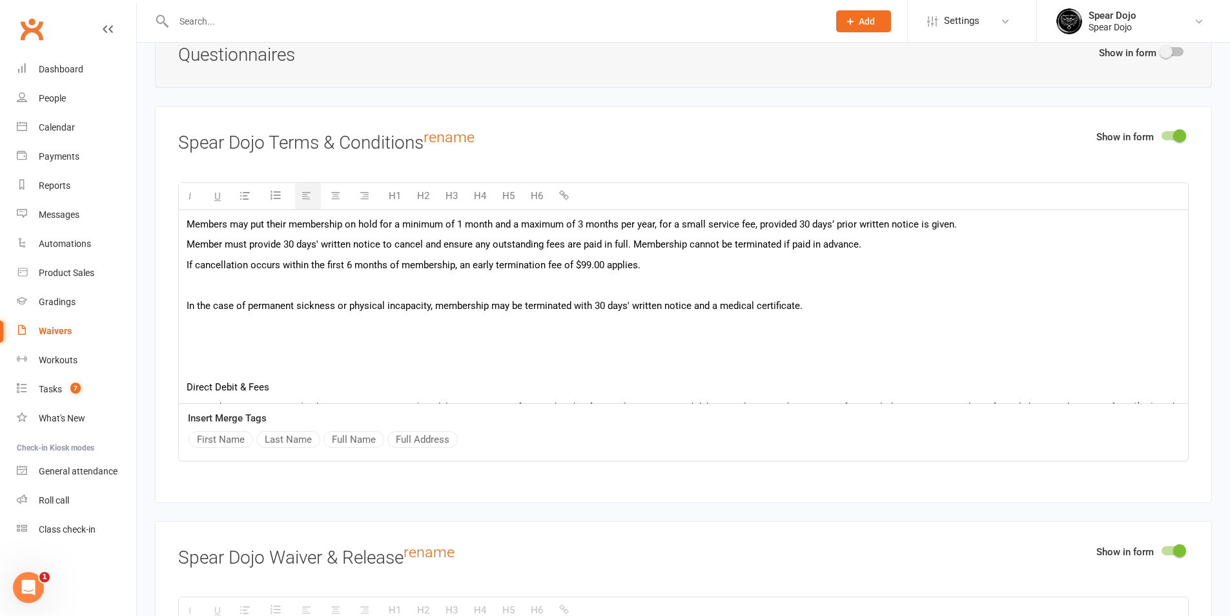
click at [296, 279] on p at bounding box center [684, 285] width 994 height 16
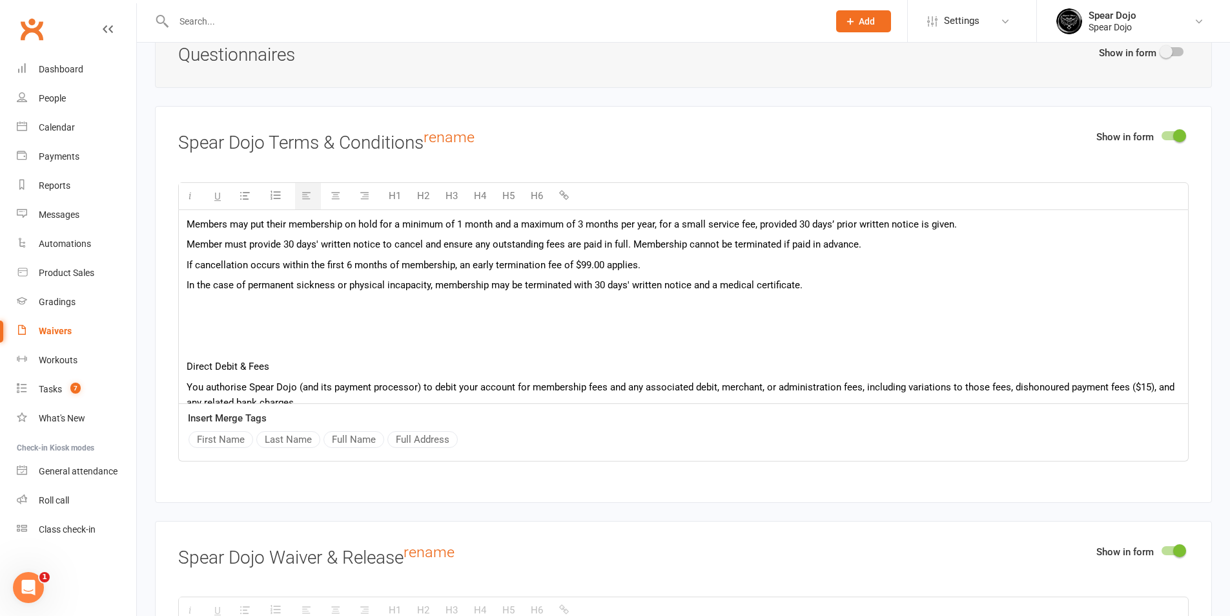
click at [266, 331] on p at bounding box center [684, 326] width 994 height 16
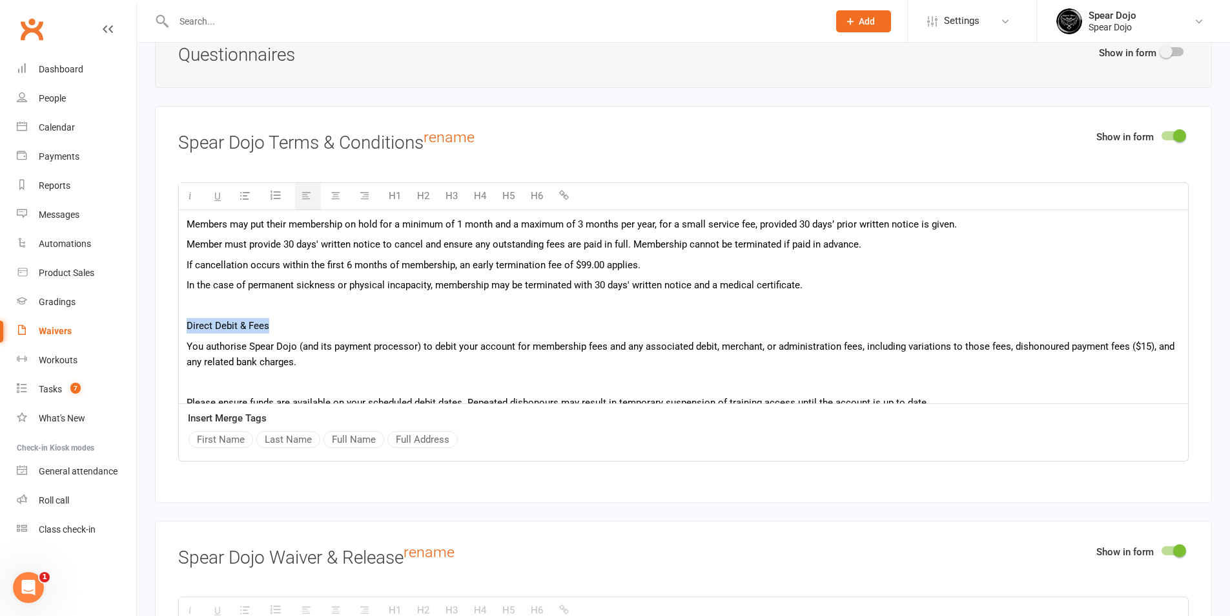
drag, startPoint x: 272, startPoint y: 326, endPoint x: 188, endPoint y: 322, distance: 84.0
click at [188, 322] on p "Direct Debit & Fees" at bounding box center [684, 326] width 994 height 16
click at [508, 190] on button "H5" at bounding box center [508, 196] width 25 height 26
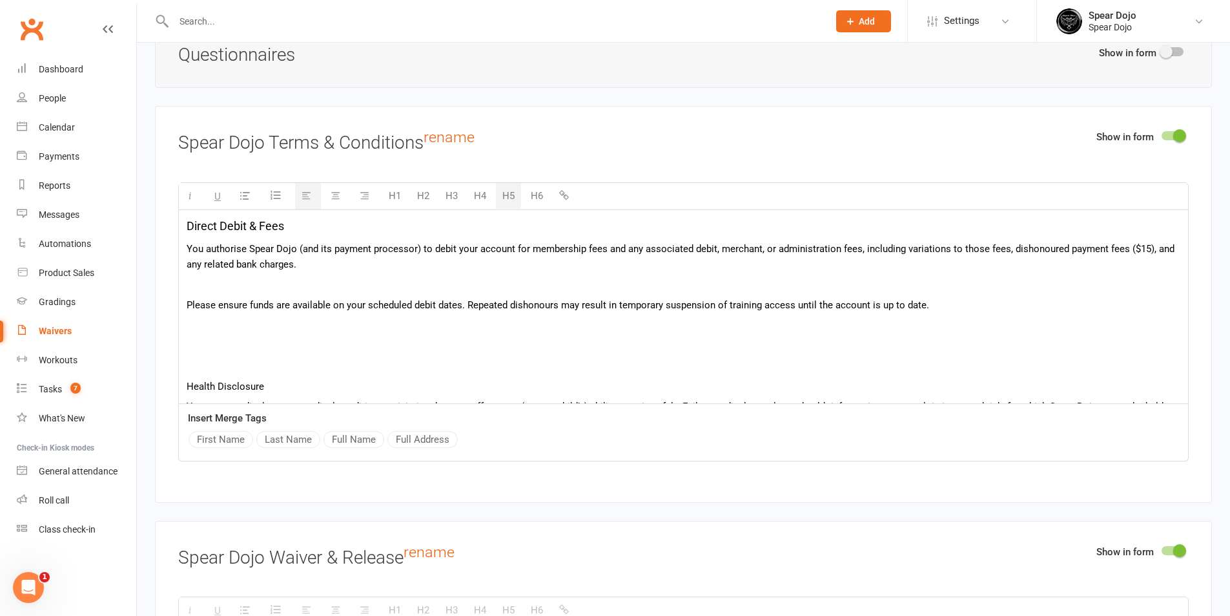
scroll to position [259, 0]
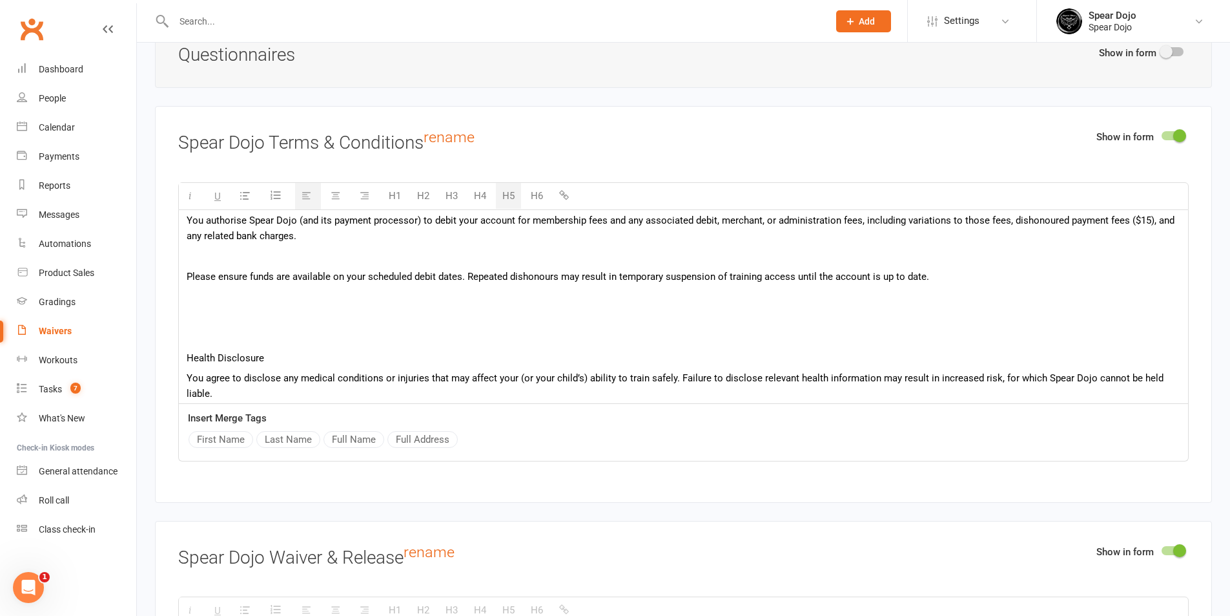
click at [323, 262] on div "In this agreement, "Member" or "you" refers to the person (or legal guardian of…" at bounding box center [683, 506] width 1009 height 1110
click at [339, 258] on p at bounding box center [684, 256] width 994 height 16
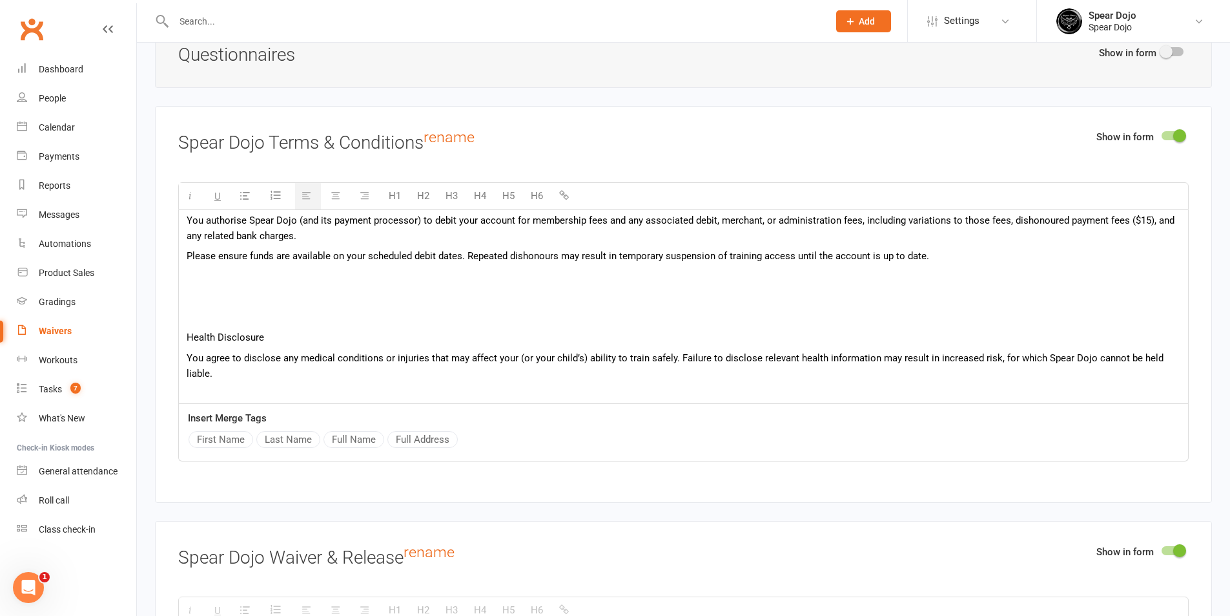
click at [307, 275] on p at bounding box center [684, 277] width 994 height 16
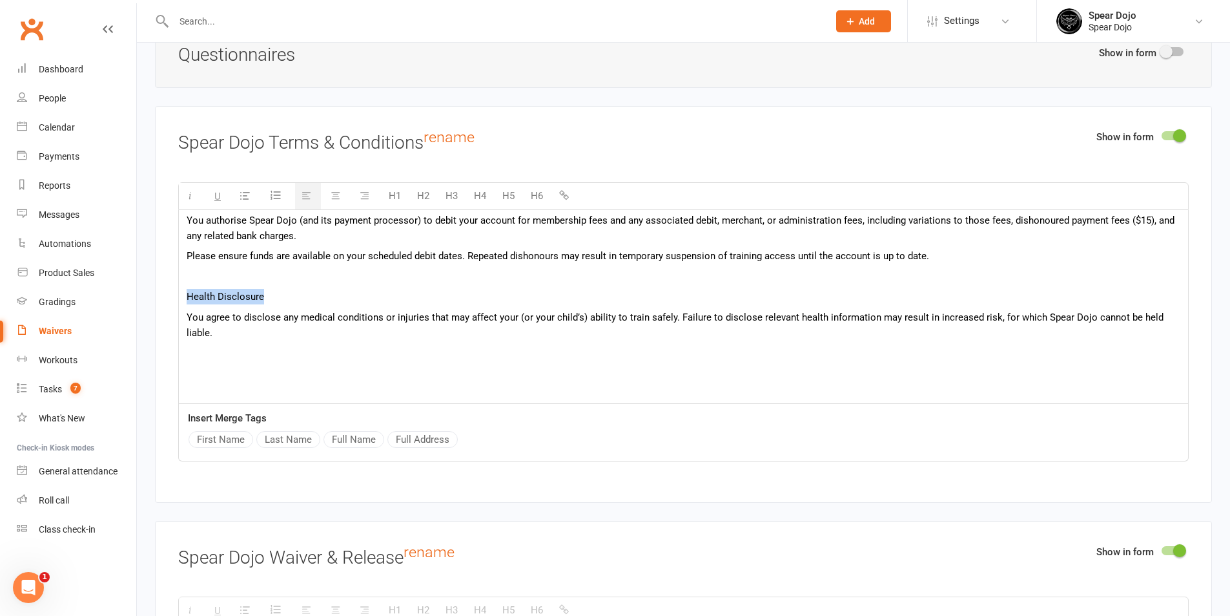
drag, startPoint x: 249, startPoint y: 295, endPoint x: 176, endPoint y: 295, distance: 73.0
click at [176, 295] on div "Show in form Spear Dojo Terms & Conditions rename H1 H2 H3 H4 H5 H6 In this agr…" at bounding box center [683, 304] width 1057 height 396
click at [504, 194] on button "H5" at bounding box center [508, 196] width 25 height 26
click at [223, 352] on p at bounding box center [684, 356] width 994 height 16
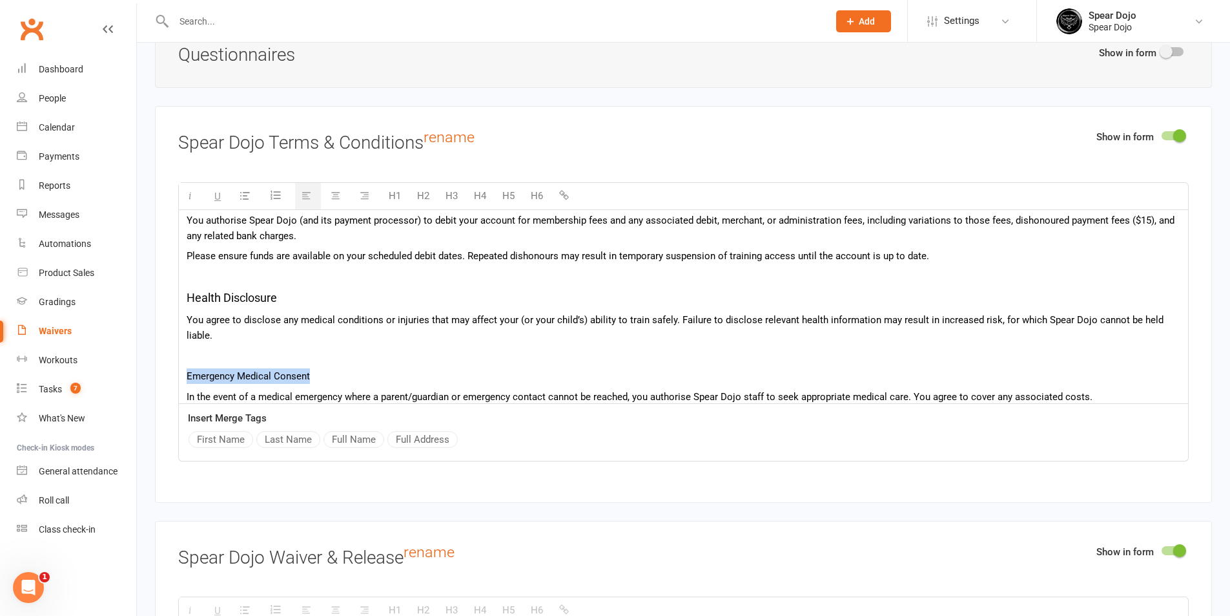
drag, startPoint x: 320, startPoint y: 371, endPoint x: 198, endPoint y: 364, distance: 122.3
click at [180, 371] on div "In this agreement, "Member" or "you" refers to the person (or legal guardian of…" at bounding box center [683, 456] width 1009 height 1011
click at [503, 192] on button "H5" at bounding box center [508, 196] width 25 height 26
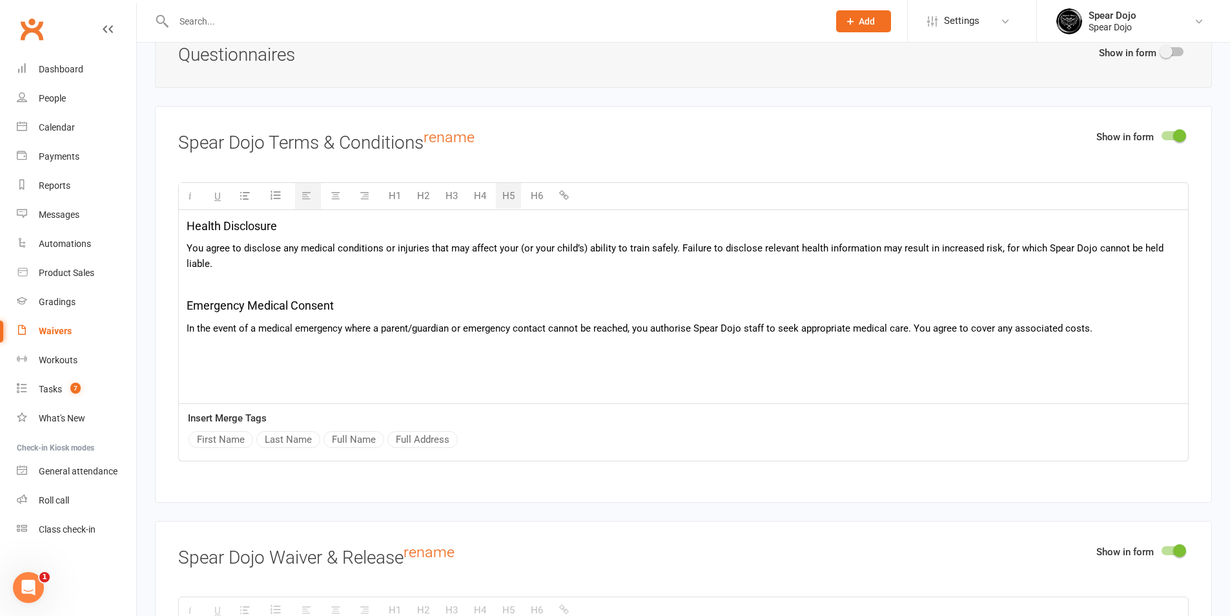
scroll to position [388, 0]
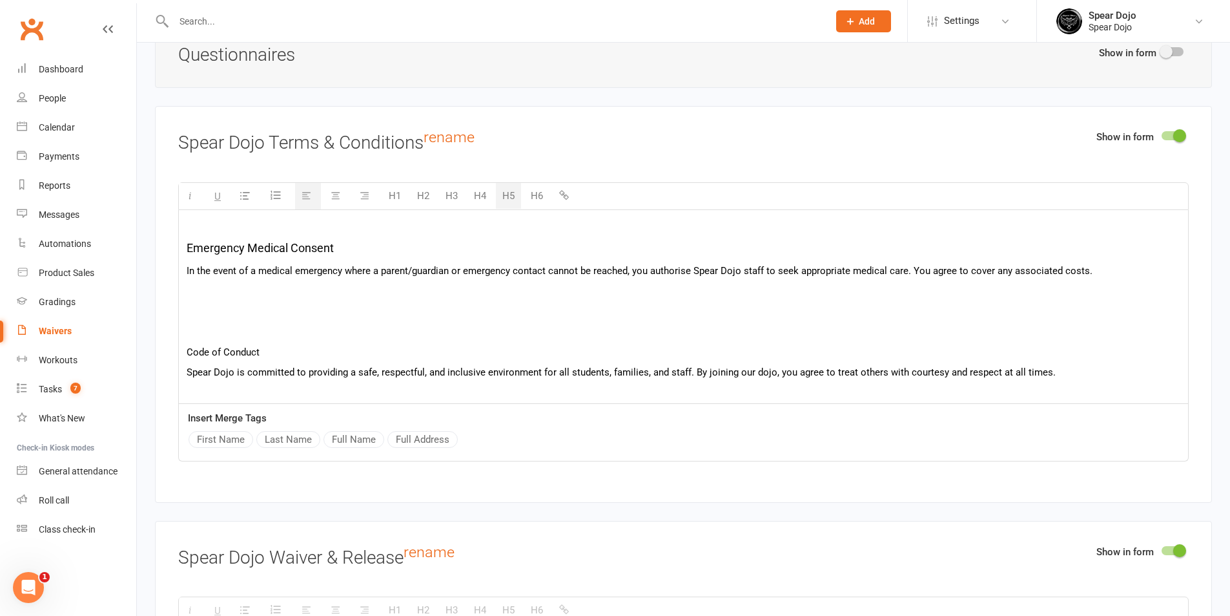
click at [287, 297] on div "In this agreement, "Member" or "you" refers to the person (or legal guardian of…" at bounding box center [683, 329] width 1009 height 1015
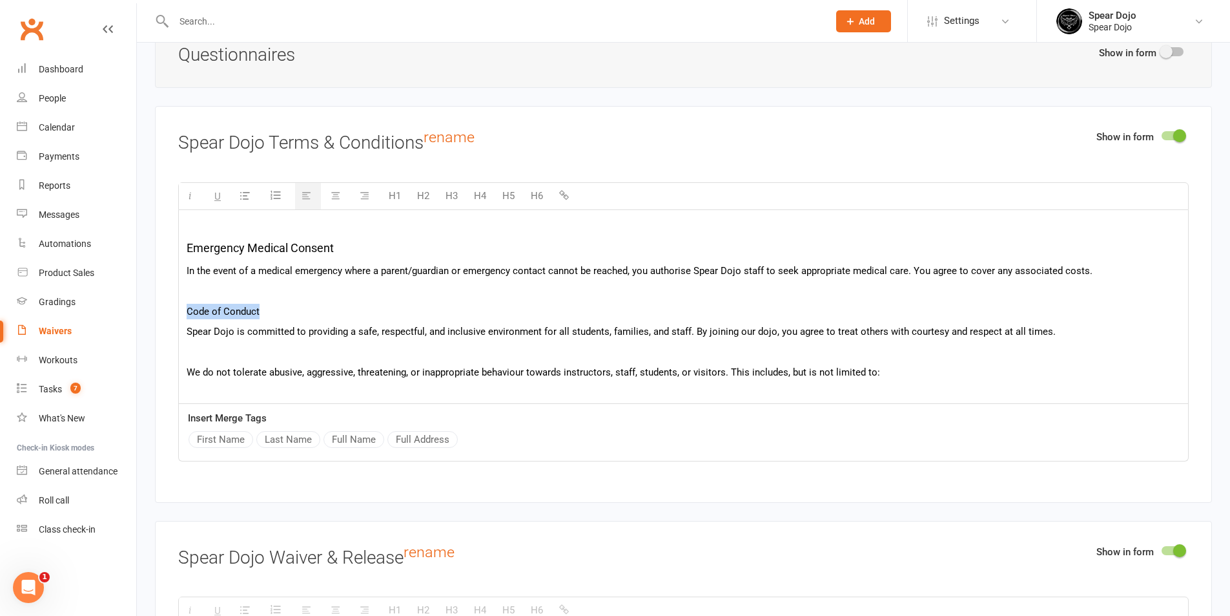
drag, startPoint x: 262, startPoint y: 309, endPoint x: 187, endPoint y: 309, distance: 74.3
click at [187, 309] on p "Code of Conduct" at bounding box center [684, 312] width 994 height 16
click at [509, 192] on button "H5" at bounding box center [508, 196] width 25 height 26
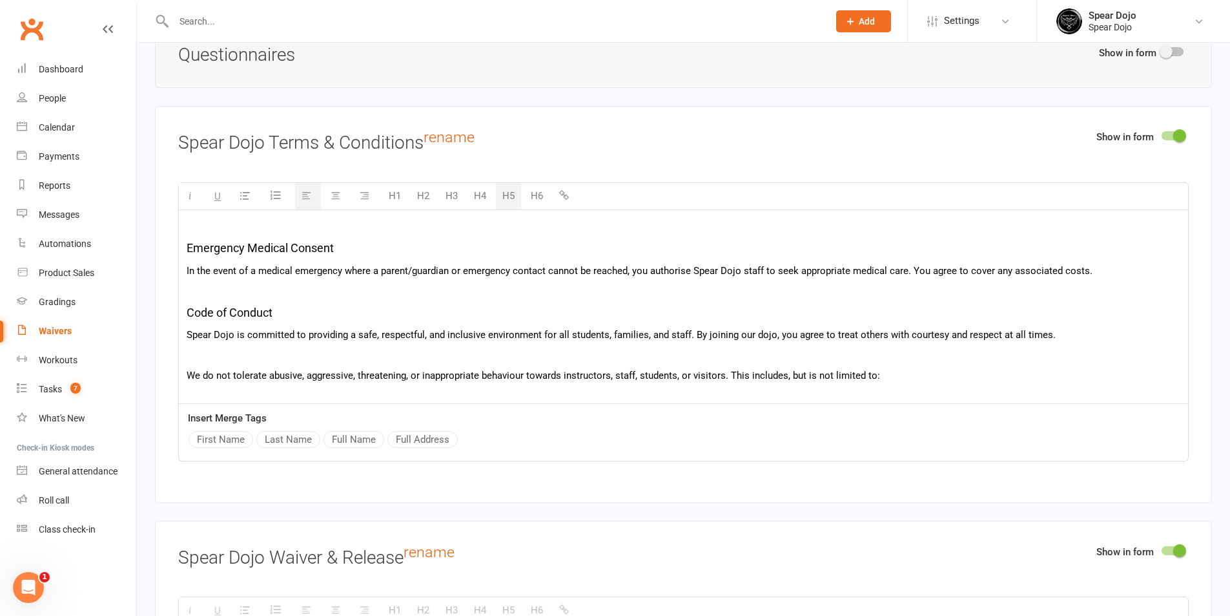
click at [291, 347] on p at bounding box center [684, 355] width 994 height 16
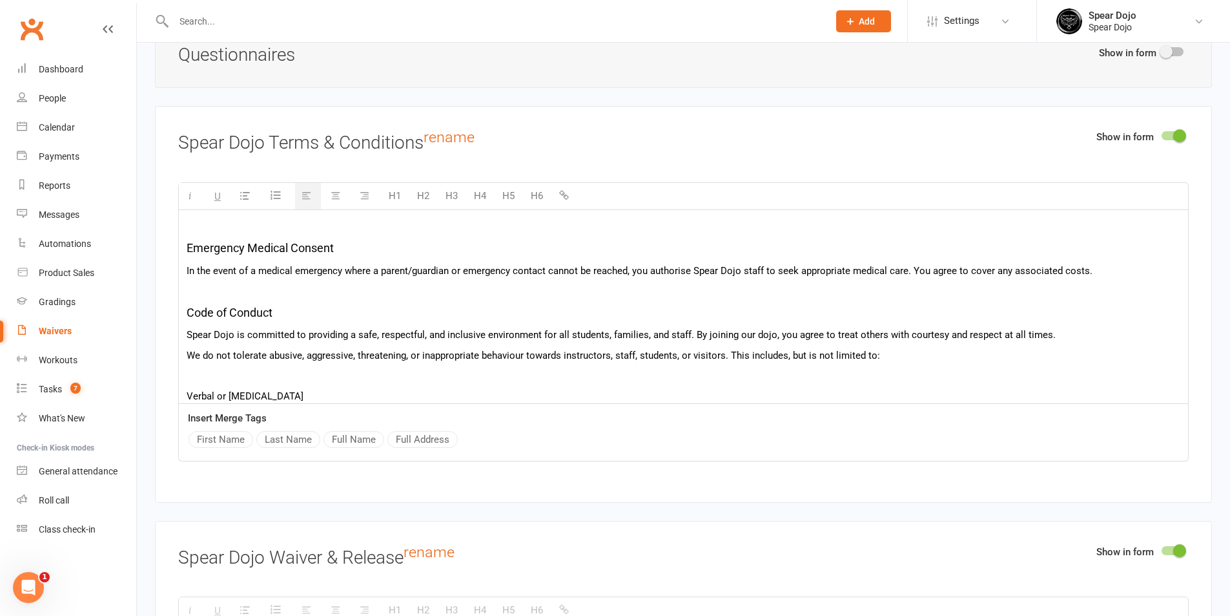
click at [287, 367] on p at bounding box center [684, 375] width 994 height 16
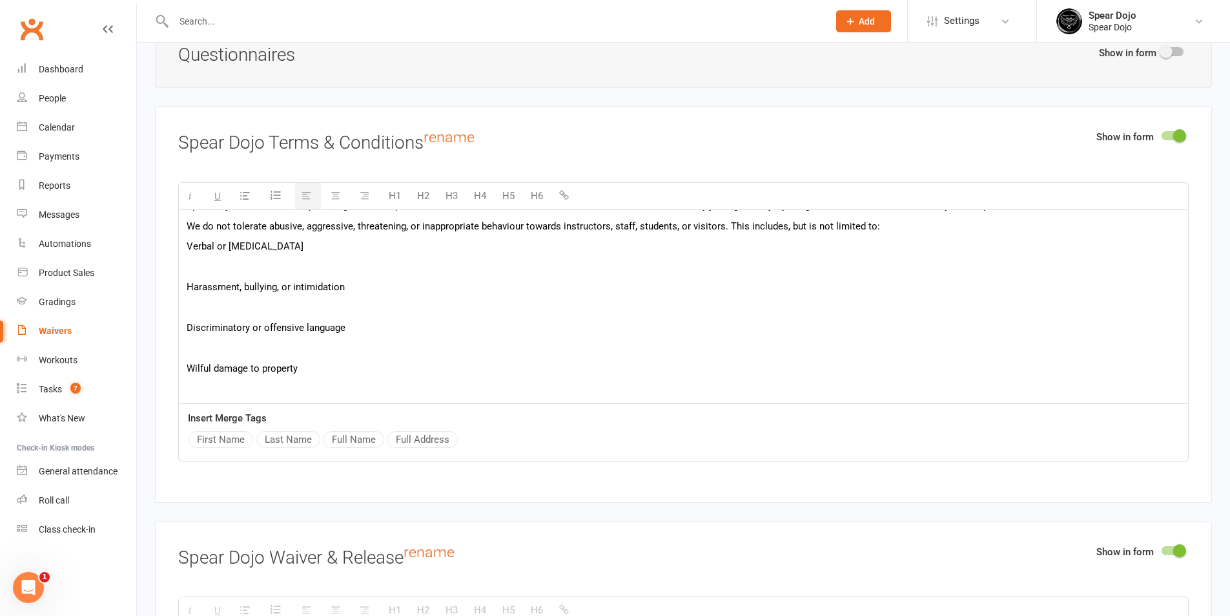
click at [300, 266] on p at bounding box center [684, 267] width 994 height 16
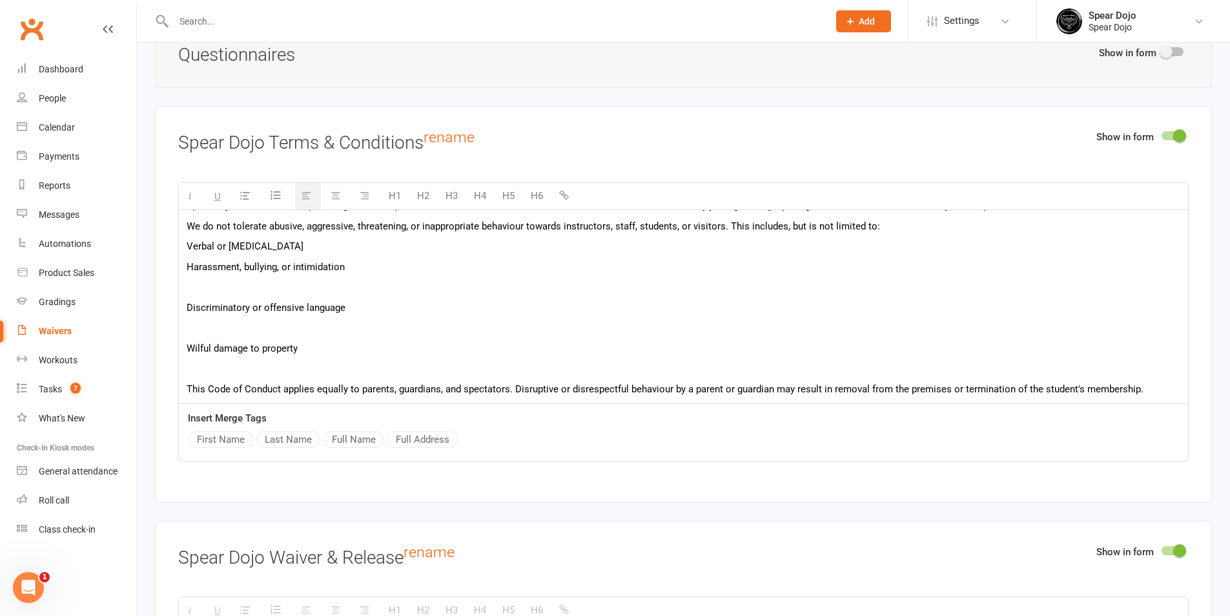
click at [290, 284] on p at bounding box center [684, 287] width 994 height 16
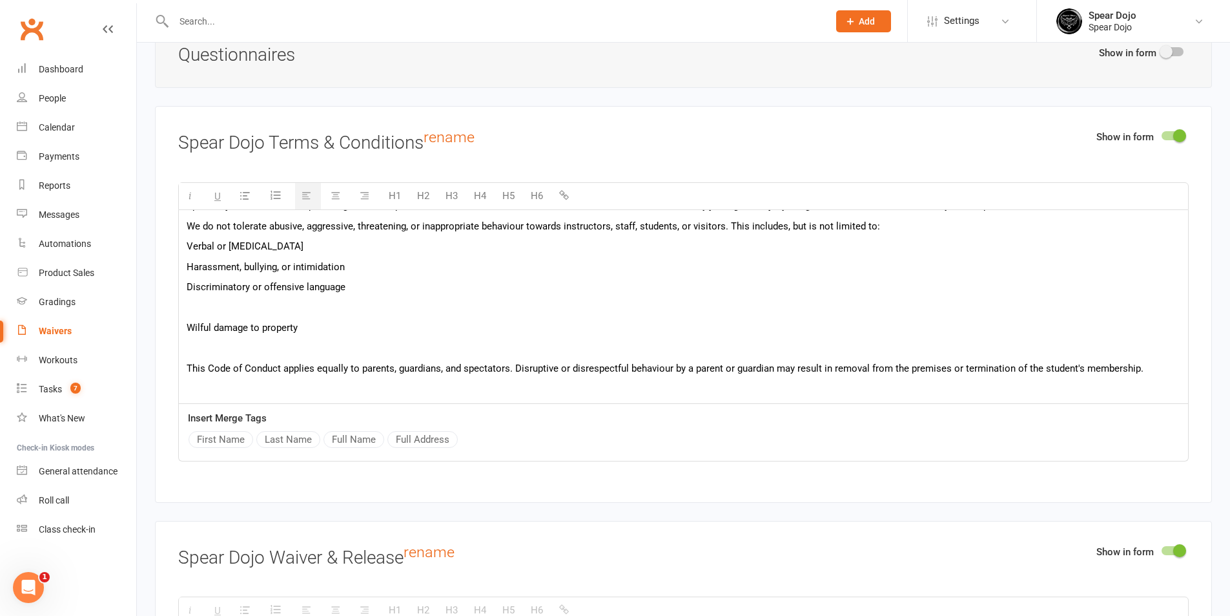
click at [285, 300] on p at bounding box center [684, 308] width 994 height 16
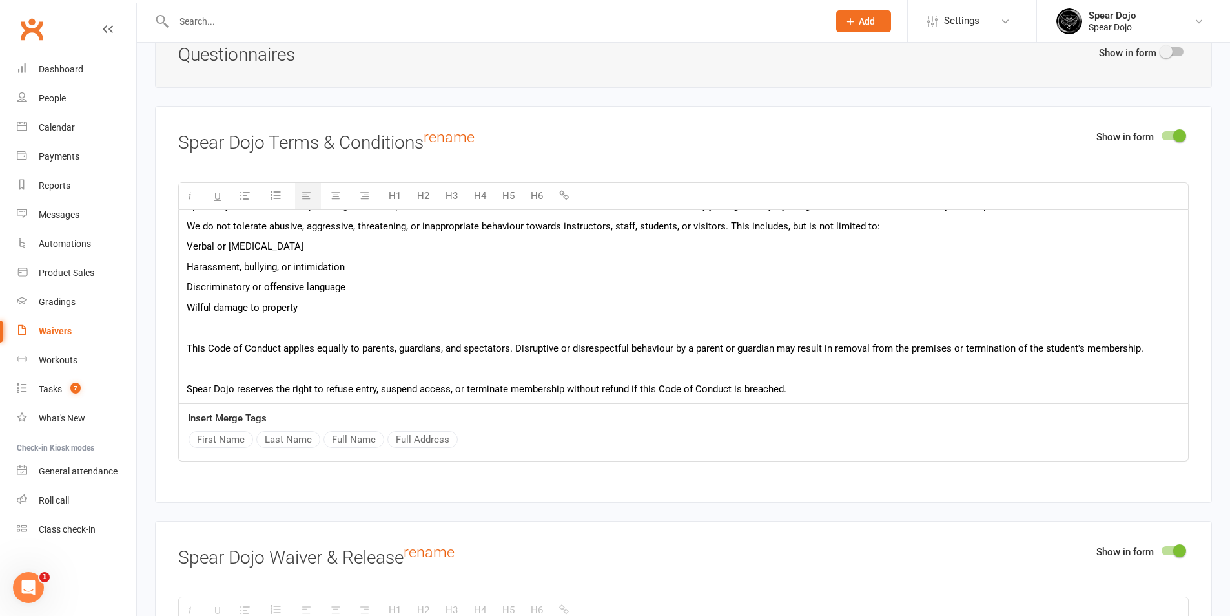
click at [277, 317] on div "In this agreement, "Member" or "you" refers to the person (or legal guardian of…" at bounding box center [683, 130] width 1009 height 875
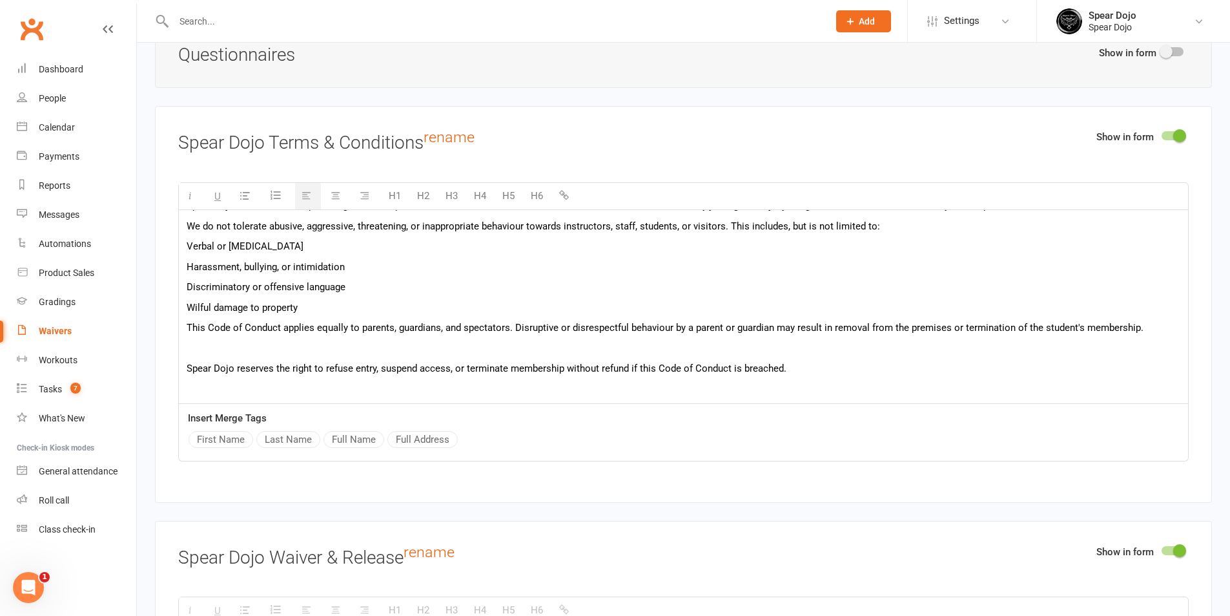
click at [263, 340] on p at bounding box center [684, 348] width 994 height 16
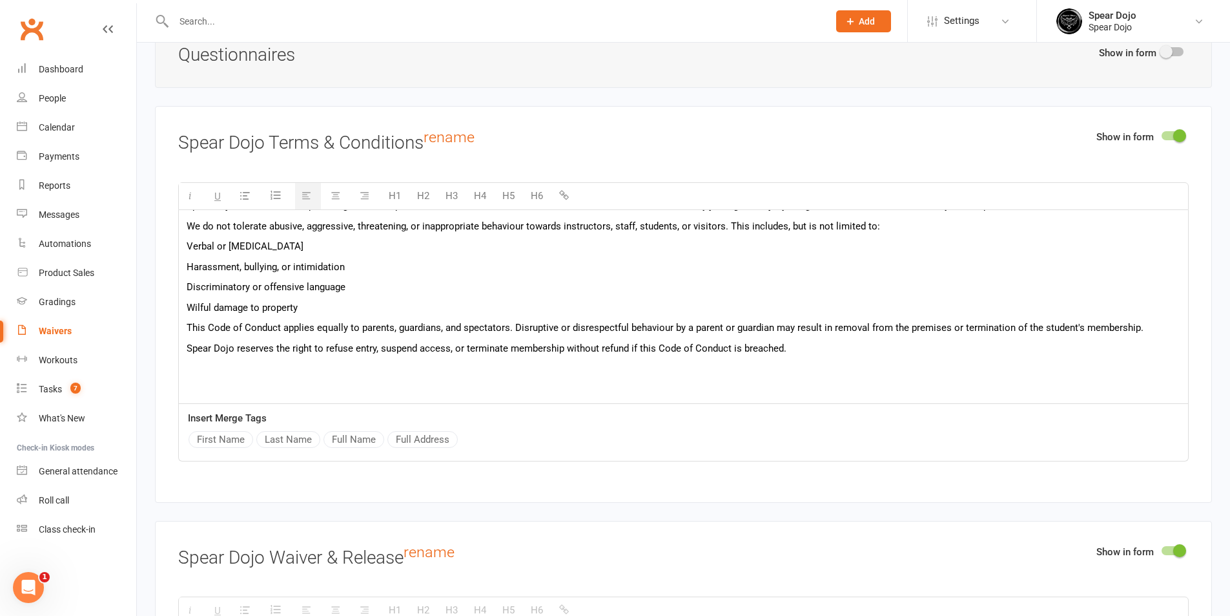
click at [247, 363] on p at bounding box center [684, 368] width 994 height 16
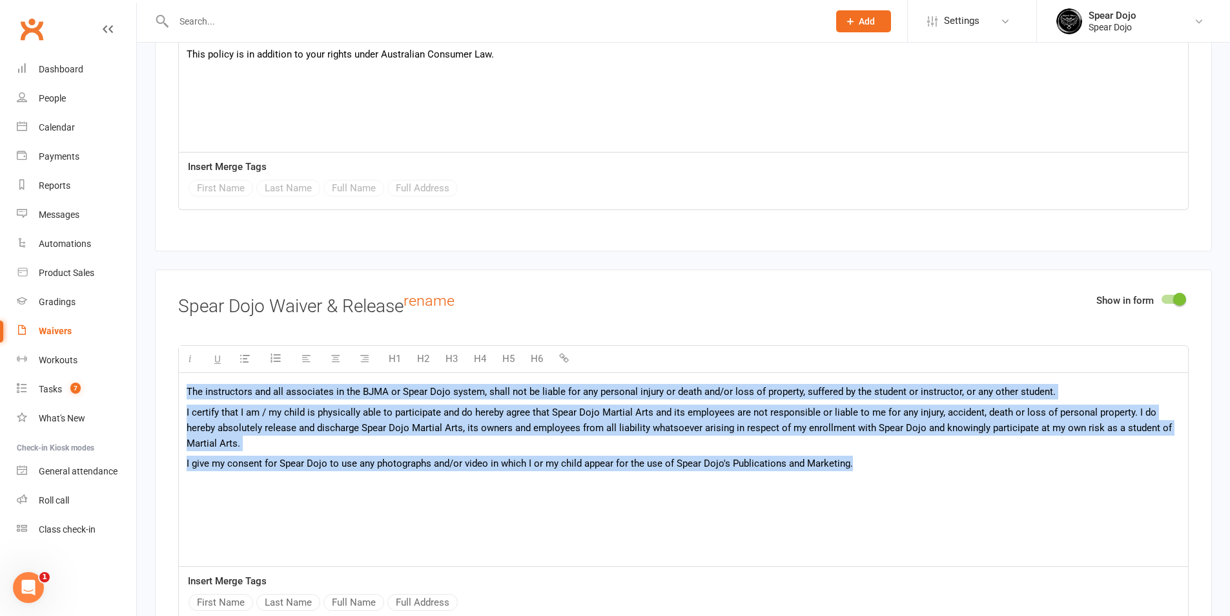
scroll to position [2138, 0]
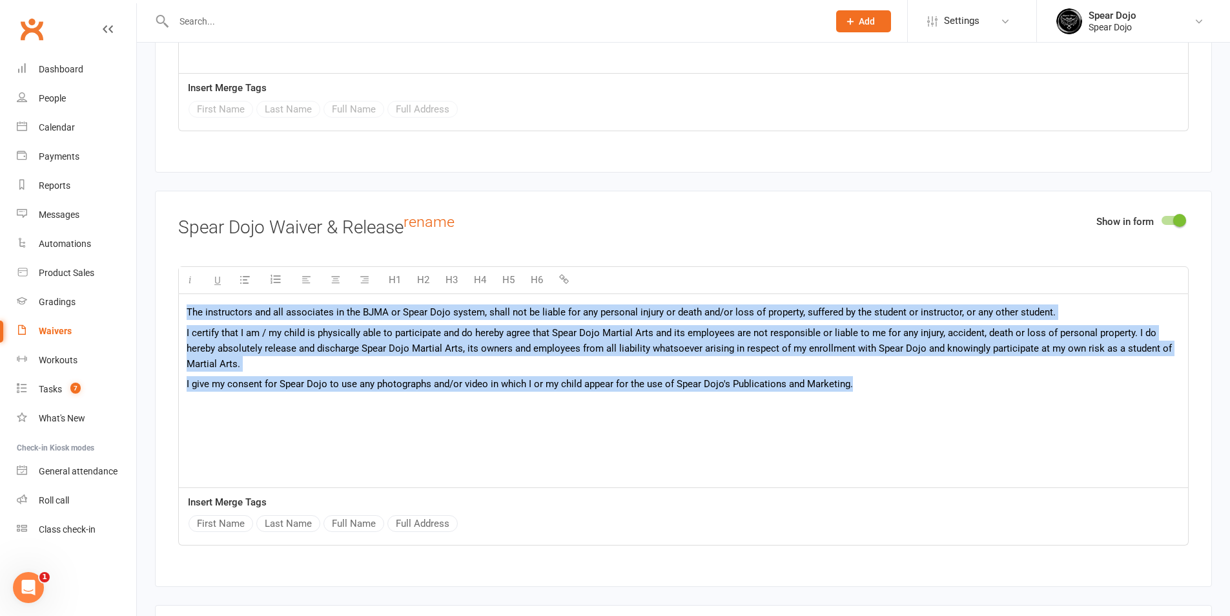
drag, startPoint x: 185, startPoint y: 516, endPoint x: 932, endPoint y: 452, distance: 749.3
click at [932, 452] on div "The instructors and all associates in the BJMA or Spear Dojo system, shall not …" at bounding box center [683, 390] width 1009 height 194
paste div
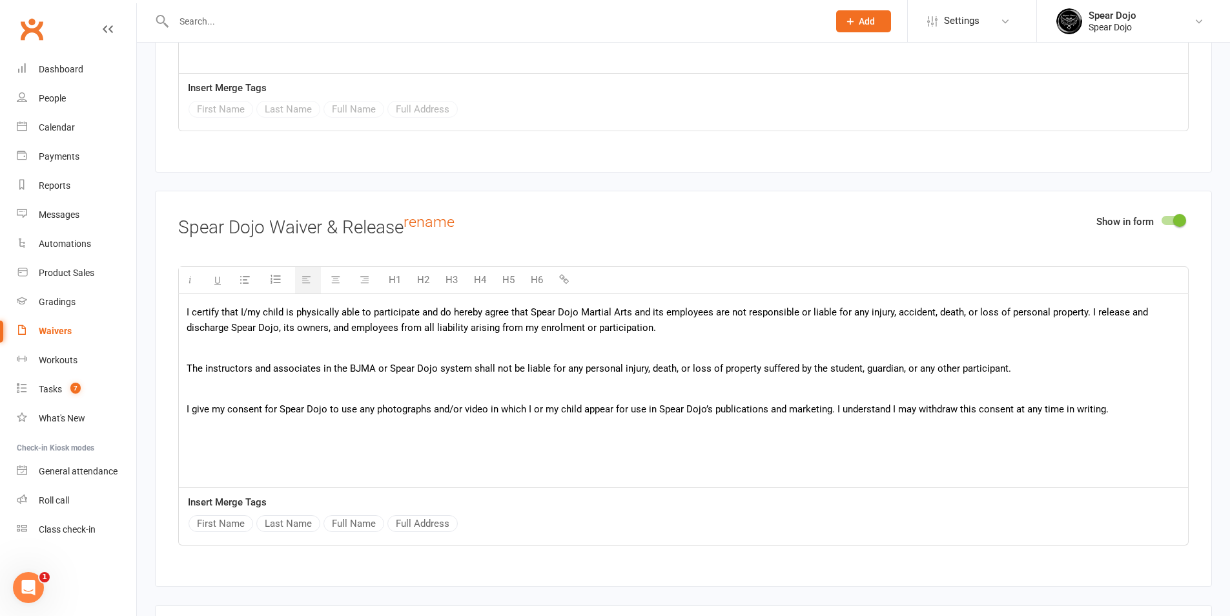
click at [321, 340] on p at bounding box center [684, 348] width 994 height 16
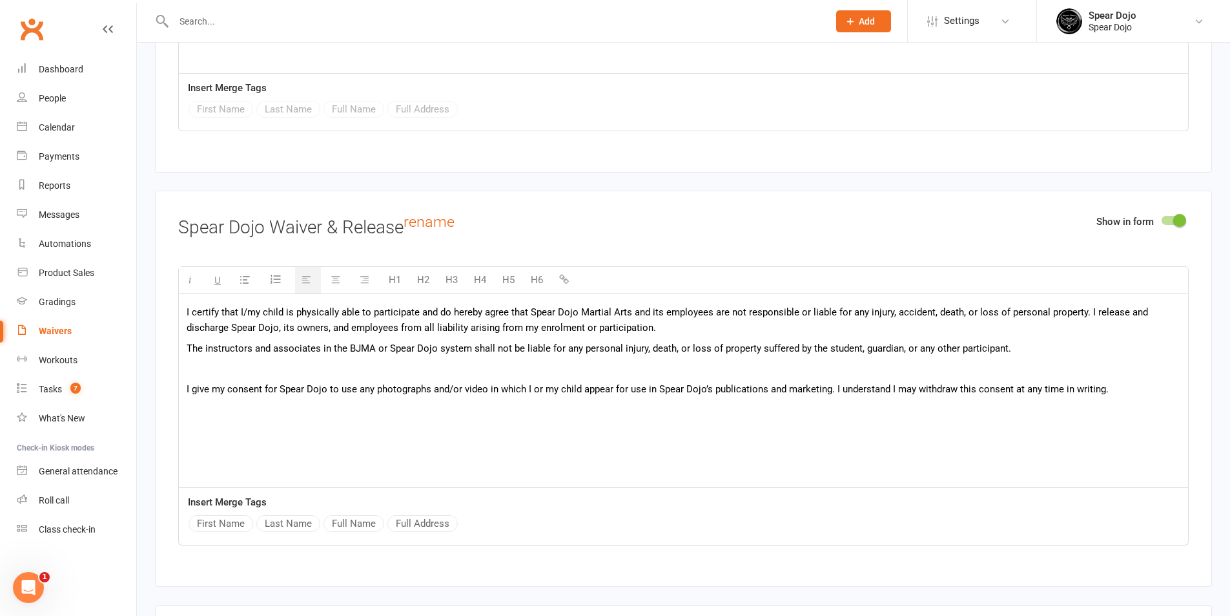
click at [293, 366] on p at bounding box center [684, 368] width 994 height 16
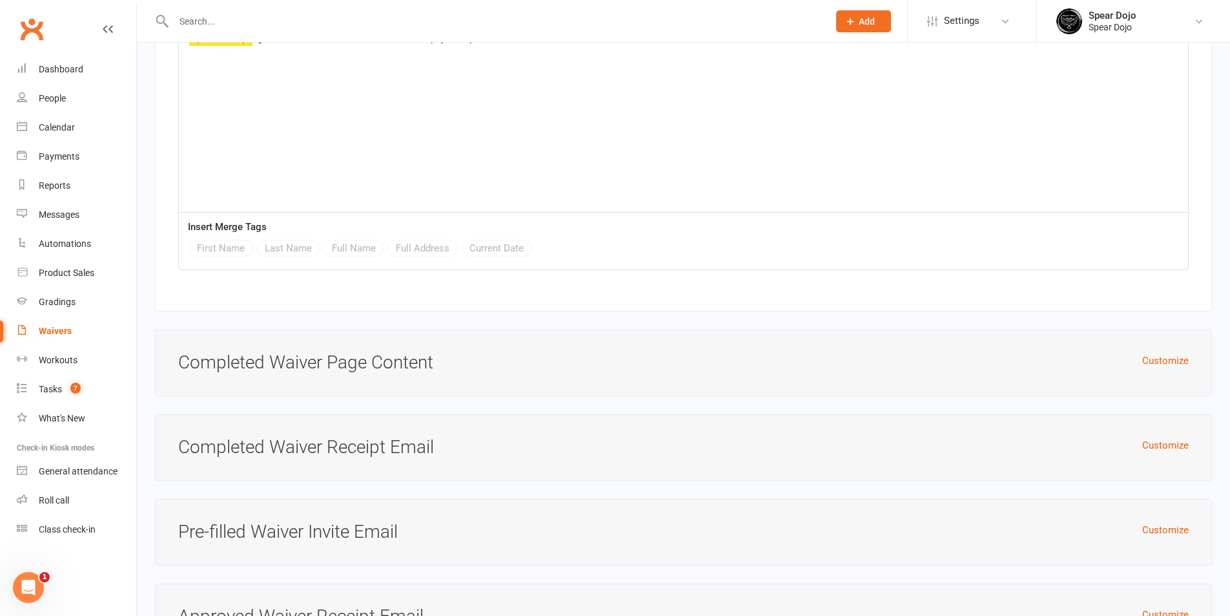
scroll to position [4076, 0]
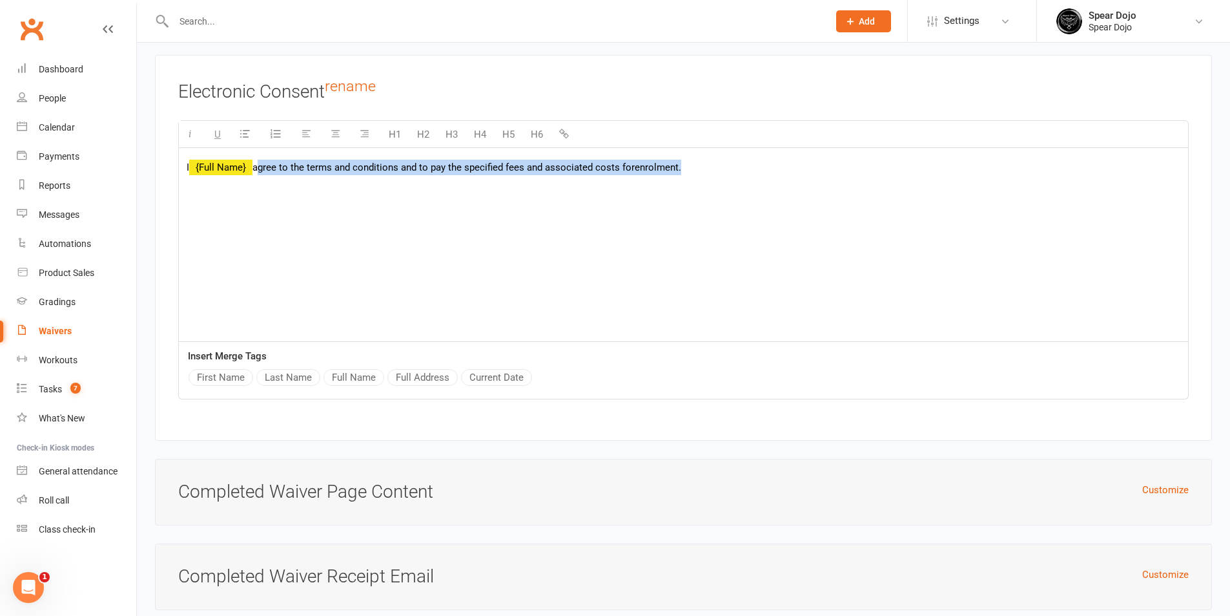
drag, startPoint x: 257, startPoint y: 164, endPoint x: 764, endPoint y: 168, distance: 507.0
click at [764, 168] on p "I {Full Name} agree to the terms and conditions and to pay the specified fees a…" at bounding box center [684, 168] width 994 height 16
paste div
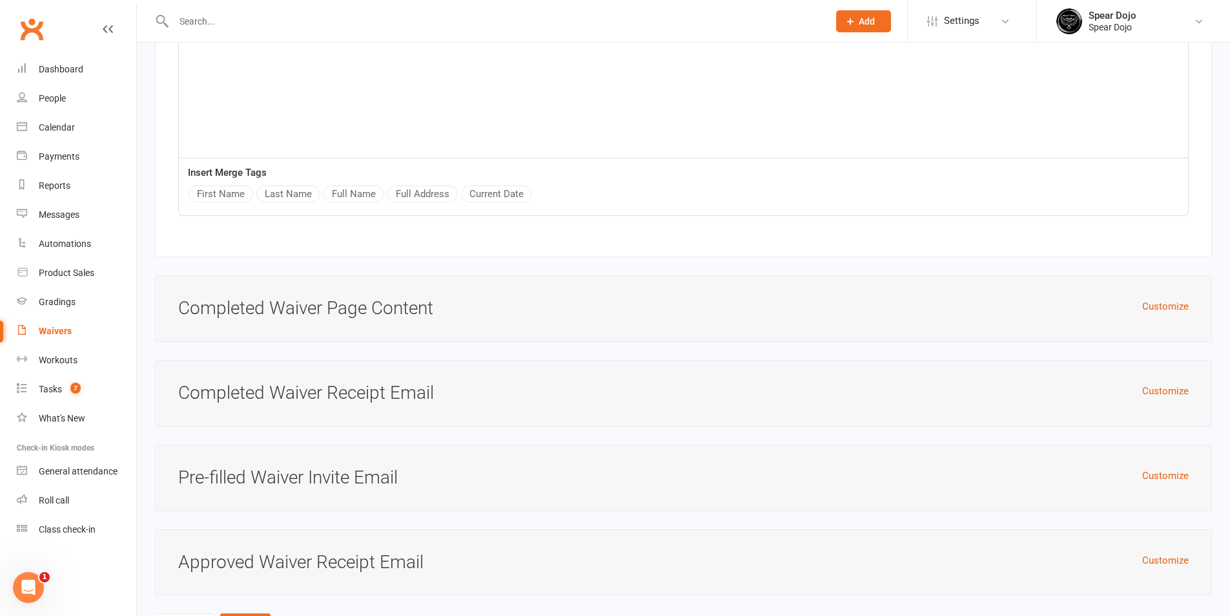
scroll to position [4316, 0]
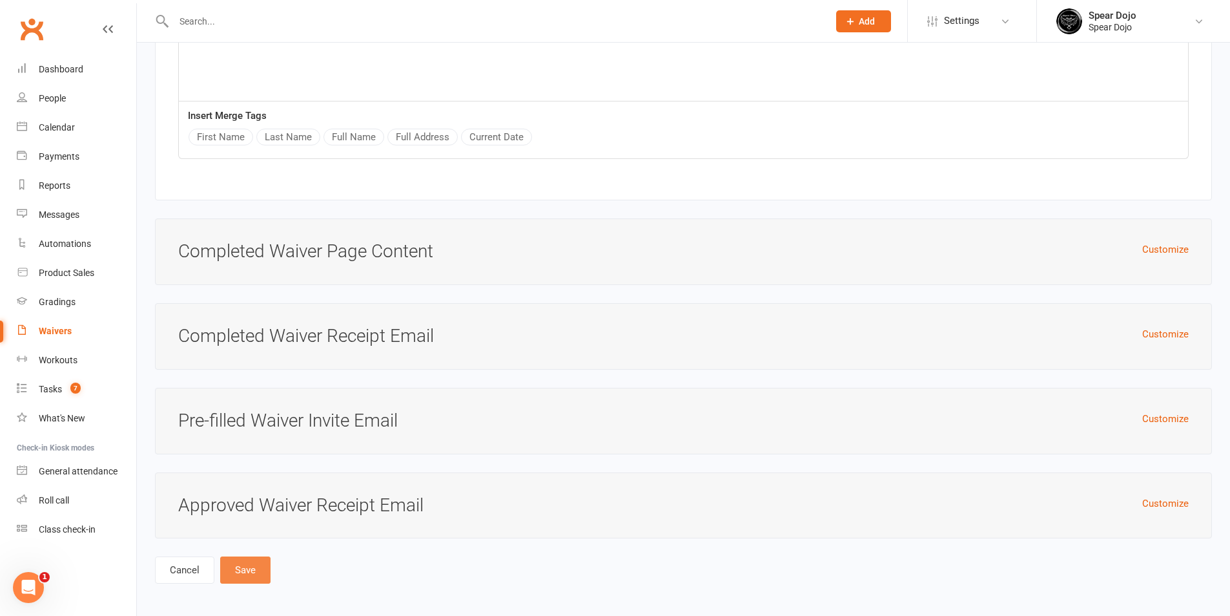
click at [240, 570] on button "Save" at bounding box center [245, 569] width 50 height 27
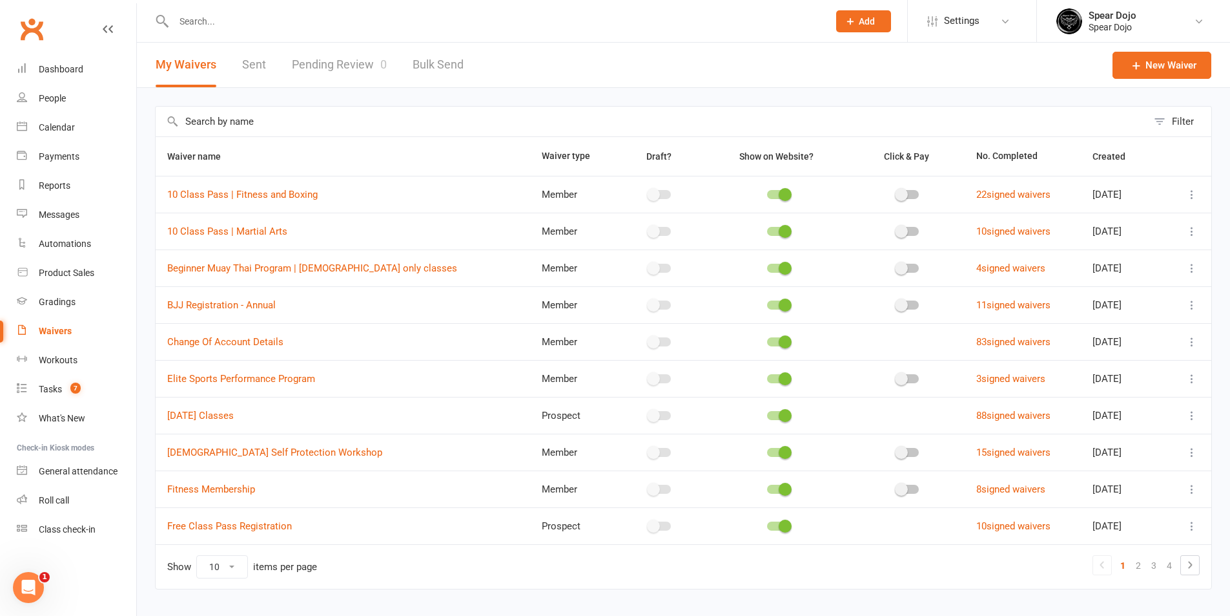
click at [1196, 344] on icon at bounding box center [1192, 341] width 13 height 13
click at [1113, 362] on link "Edit waiver" at bounding box center [1114, 367] width 152 height 26
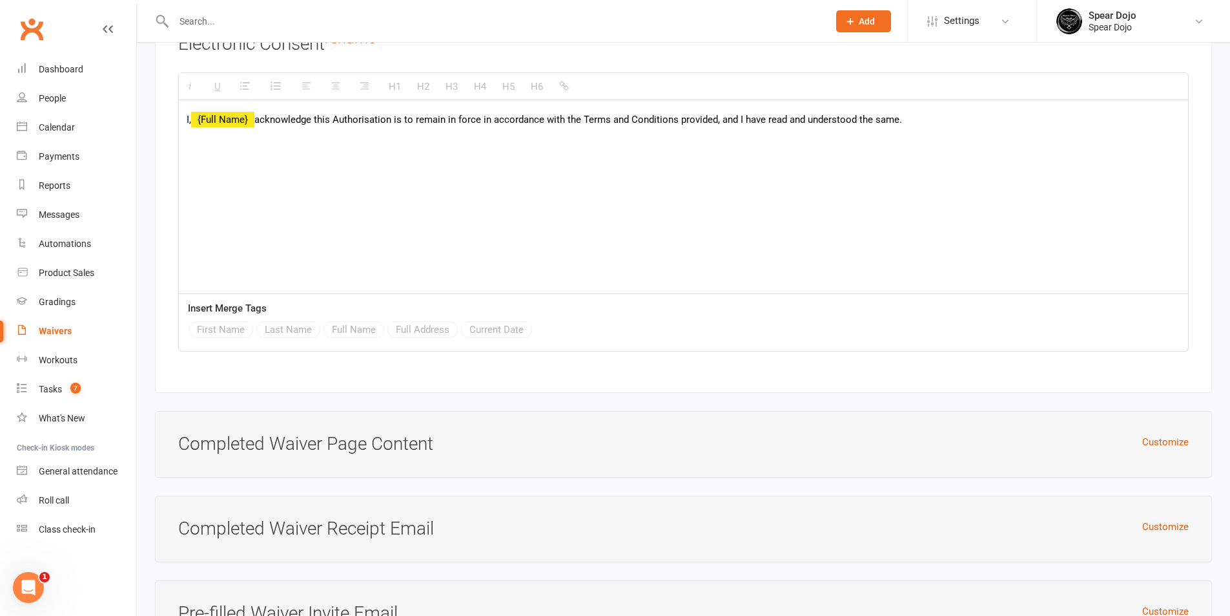
scroll to position [2832, 0]
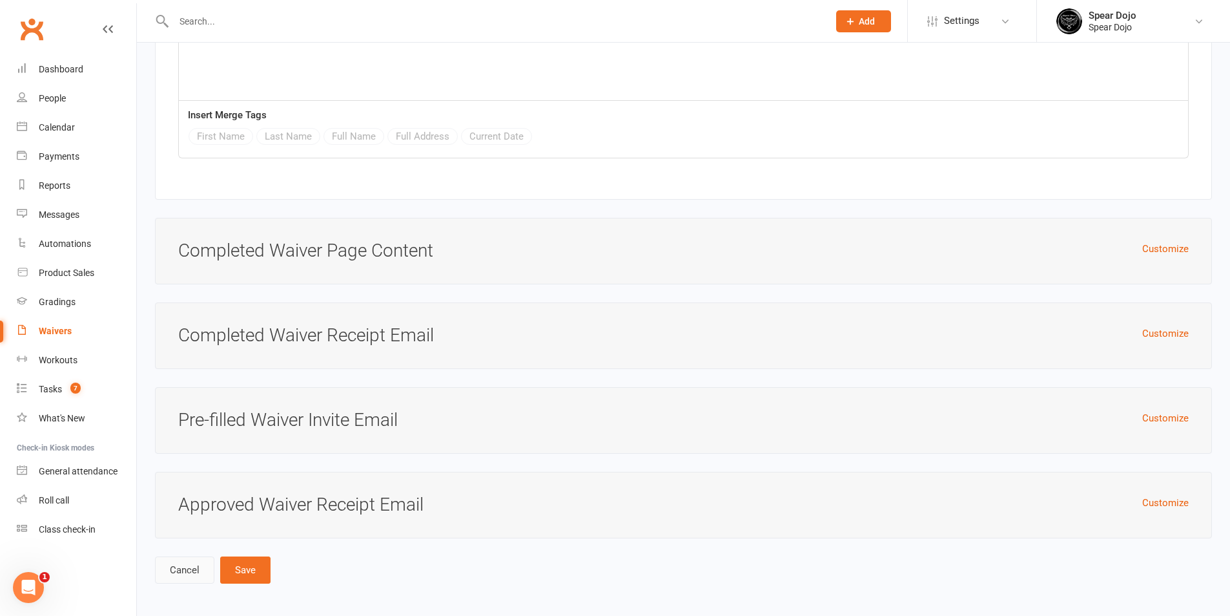
click at [180, 564] on link "Cancel" at bounding box center [184, 569] width 59 height 27
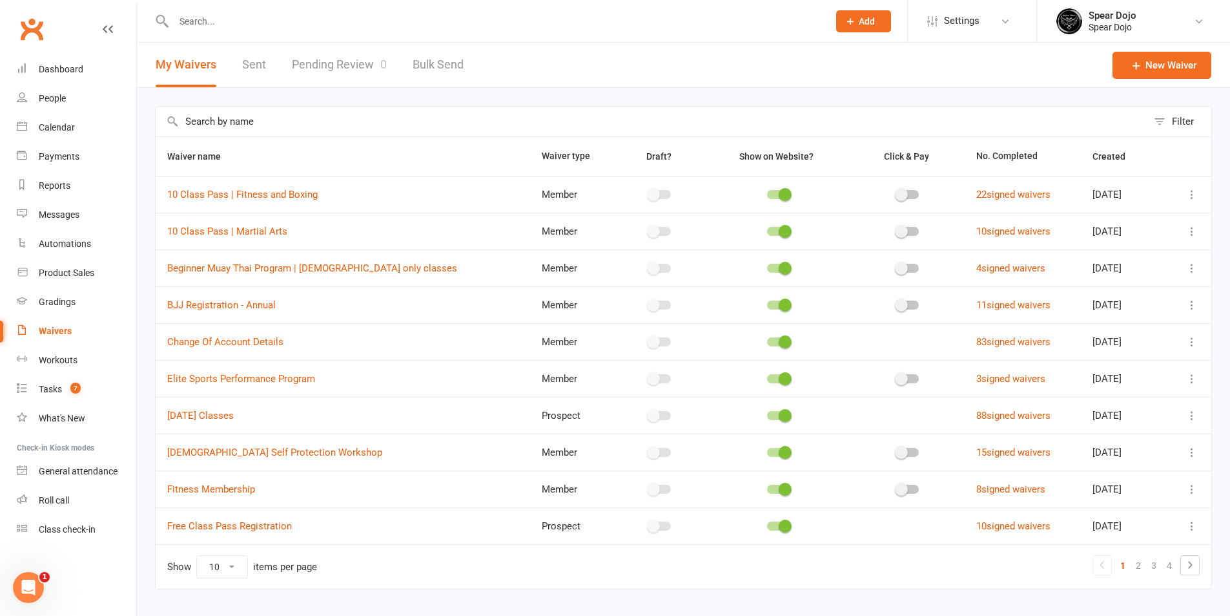
click at [1194, 380] on icon at bounding box center [1192, 378] width 13 height 13
click at [1102, 409] on link "Edit waiver" at bounding box center [1114, 404] width 152 height 26
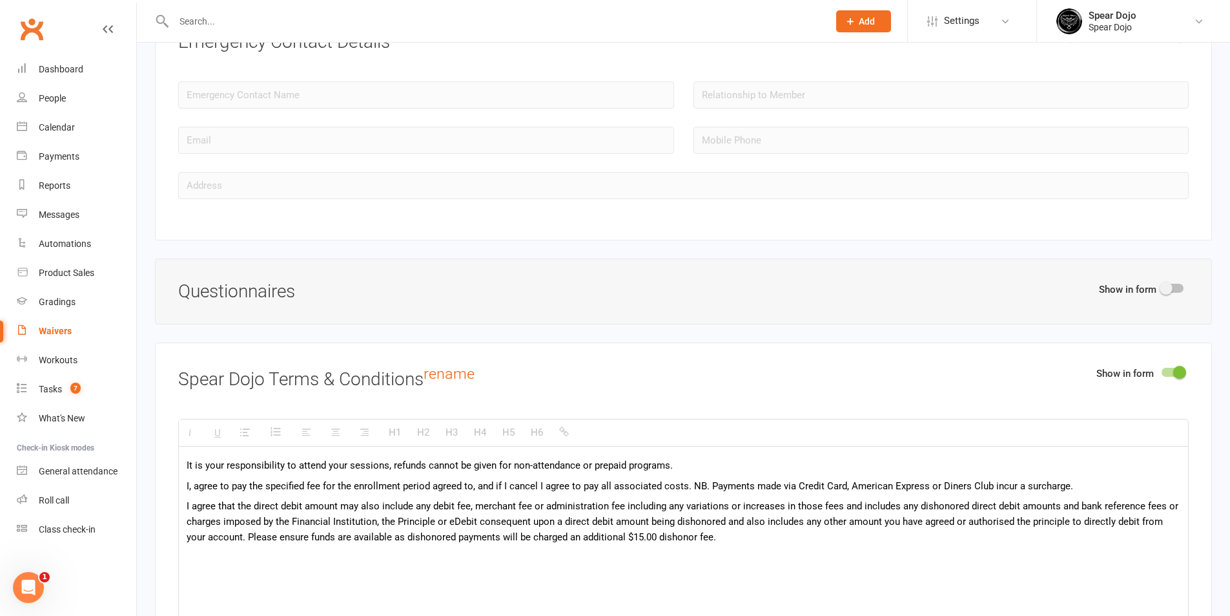
scroll to position [1679, 0]
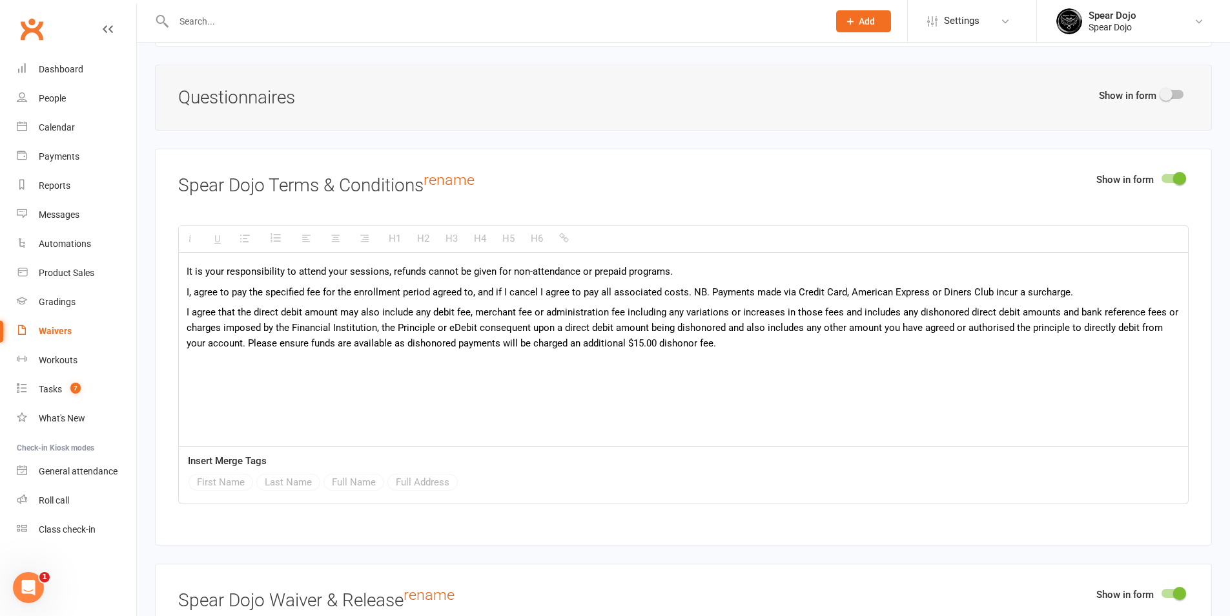
click at [196, 367] on div "It is your responsibility to attend your sessions, refunds cannot be given for …" at bounding box center [683, 350] width 1009 height 194
click at [192, 362] on div "It is your responsibility to attend your sessions, refunds cannot be given for …" at bounding box center [683, 350] width 1009 height 194
click at [754, 345] on p "I agree that the direct debit amount may also include any debit fee, merchant f…" at bounding box center [684, 327] width 994 height 47
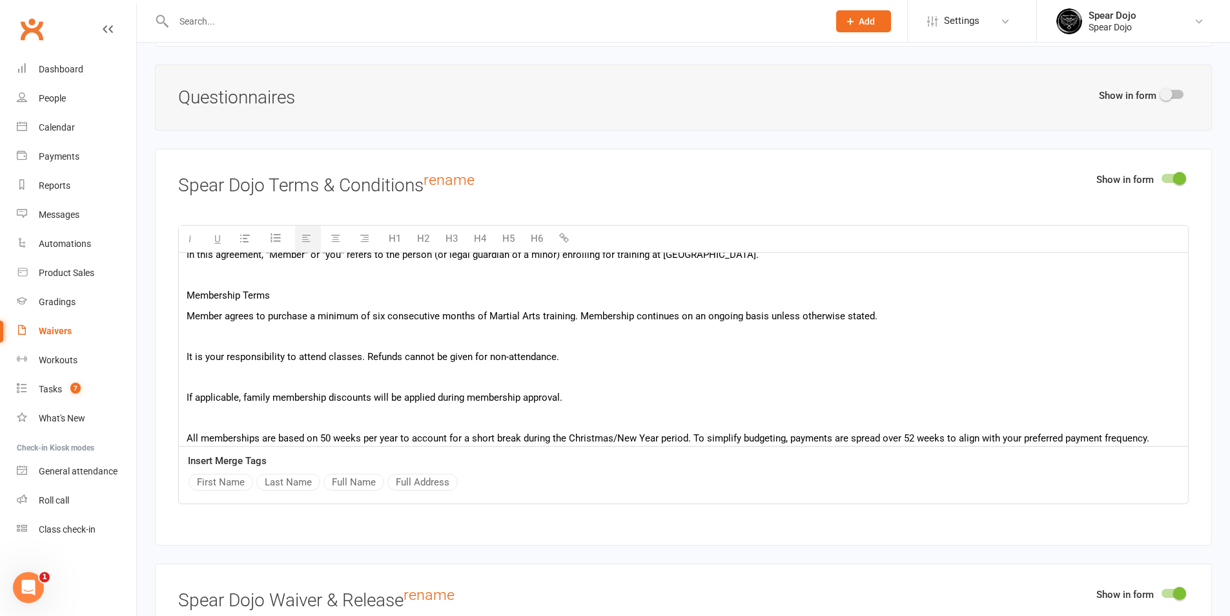
scroll to position [0, 0]
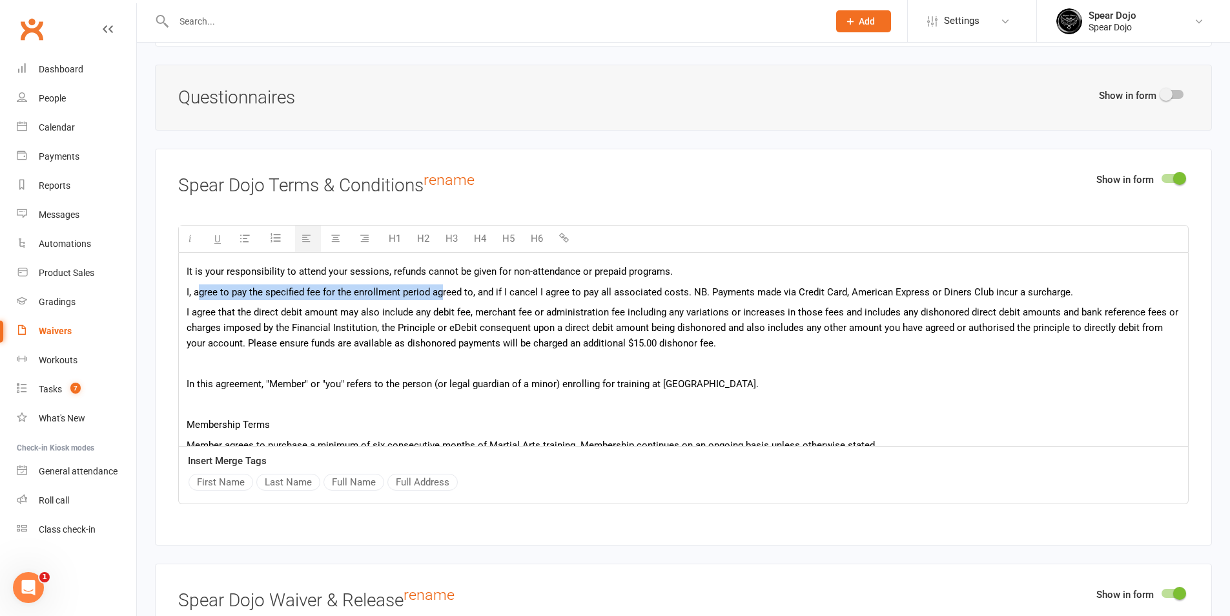
drag, startPoint x: 196, startPoint y: 290, endPoint x: 443, endPoint y: 283, distance: 246.8
click at [443, 284] on p "I, agree to pay the specified fee for the enrollment period agreed to, and if I…" at bounding box center [684, 292] width 994 height 16
click at [258, 291] on span "I, agree to pay the specified fee for the enrollment period agreed to, and if I…" at bounding box center [630, 292] width 887 height 12
drag, startPoint x: 220, startPoint y: 291, endPoint x: 473, endPoint y: 291, distance: 253.2
click at [473, 291] on span "I, agree to pay the specified fee for the enrollment period agreed to, and if I…" at bounding box center [630, 292] width 887 height 12
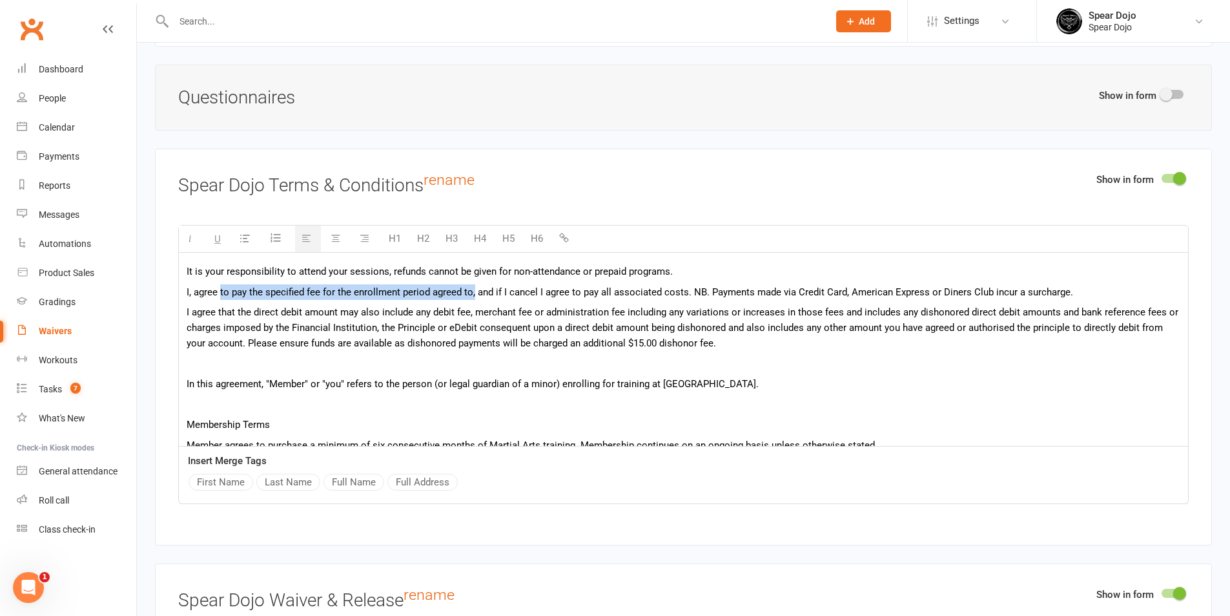
copy span "to pay the specified fee for the enrollment period agreed to,"
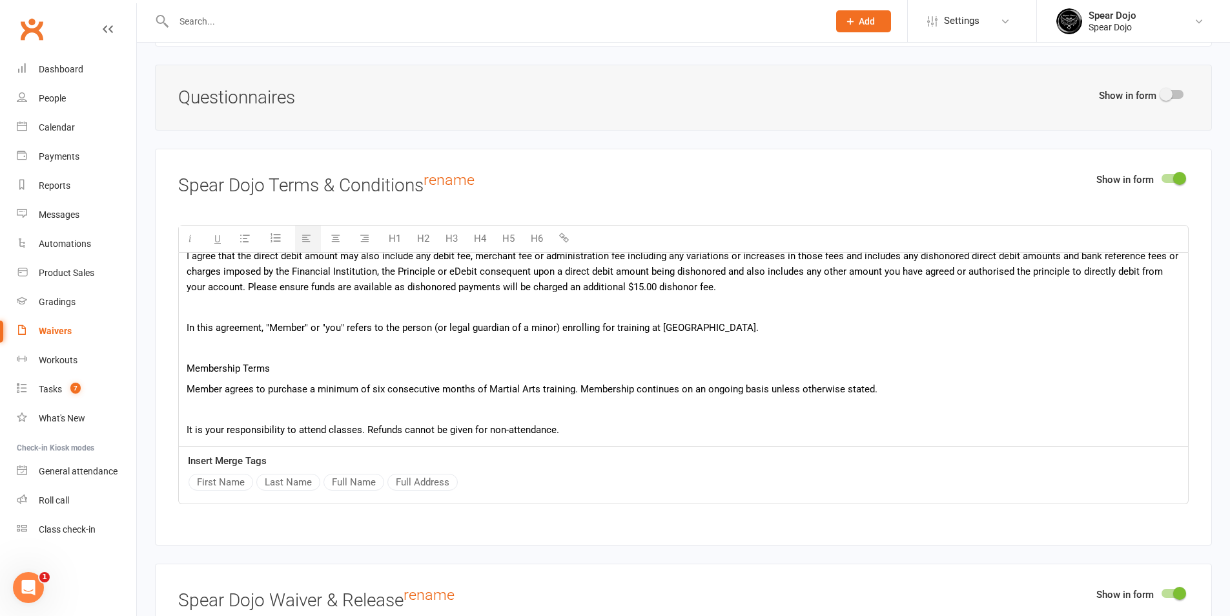
scroll to position [129, 0]
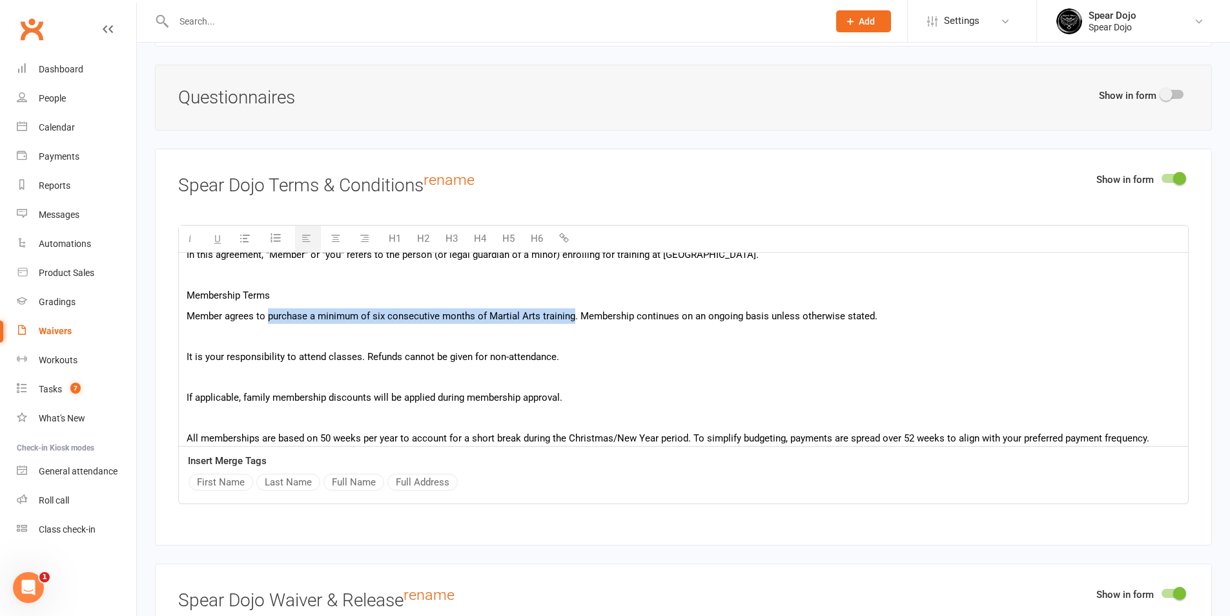
drag, startPoint x: 268, startPoint y: 315, endPoint x: 574, endPoint y: 311, distance: 306.2
click at [574, 311] on p "Member agrees to purchase a minimum of six consecutive months of Martial Arts t…" at bounding box center [684, 316] width 994 height 16
click at [422, 314] on p "Member agrees to to pay the specified fee for the enrollment period agreed to,.…" at bounding box center [684, 316] width 994 height 16
click at [518, 316] on p "Member agrees to to pay the specified fee for the enrolment period agreed to,. …" at bounding box center [684, 316] width 994 height 16
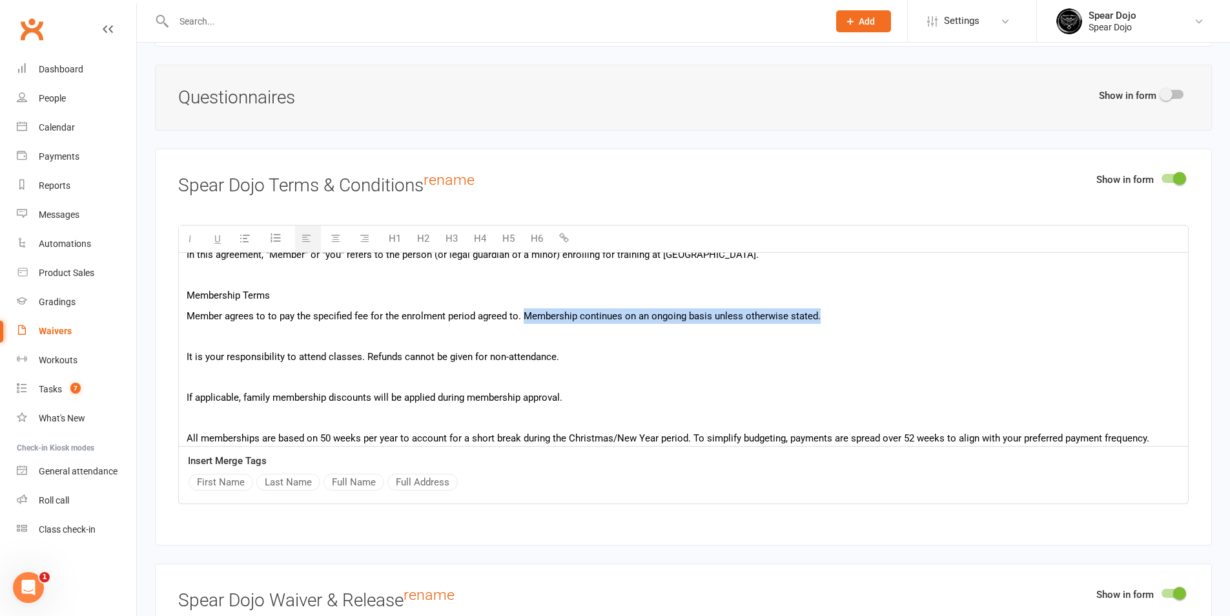
drag, startPoint x: 524, startPoint y: 315, endPoint x: 865, endPoint y: 318, distance: 341.7
click at [865, 318] on p "Member agrees to to pay the specified fee for the enrolment period agreed to. M…" at bounding box center [684, 316] width 994 height 16
click at [499, 335] on p at bounding box center [684, 336] width 994 height 16
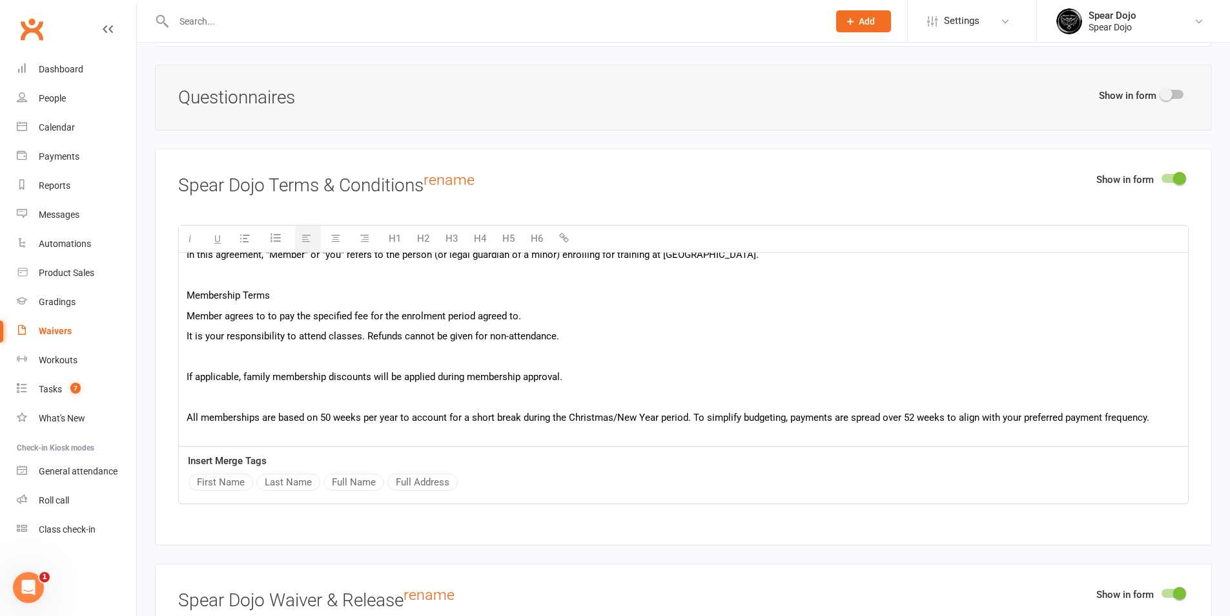
click at [473, 349] on p at bounding box center [684, 357] width 994 height 16
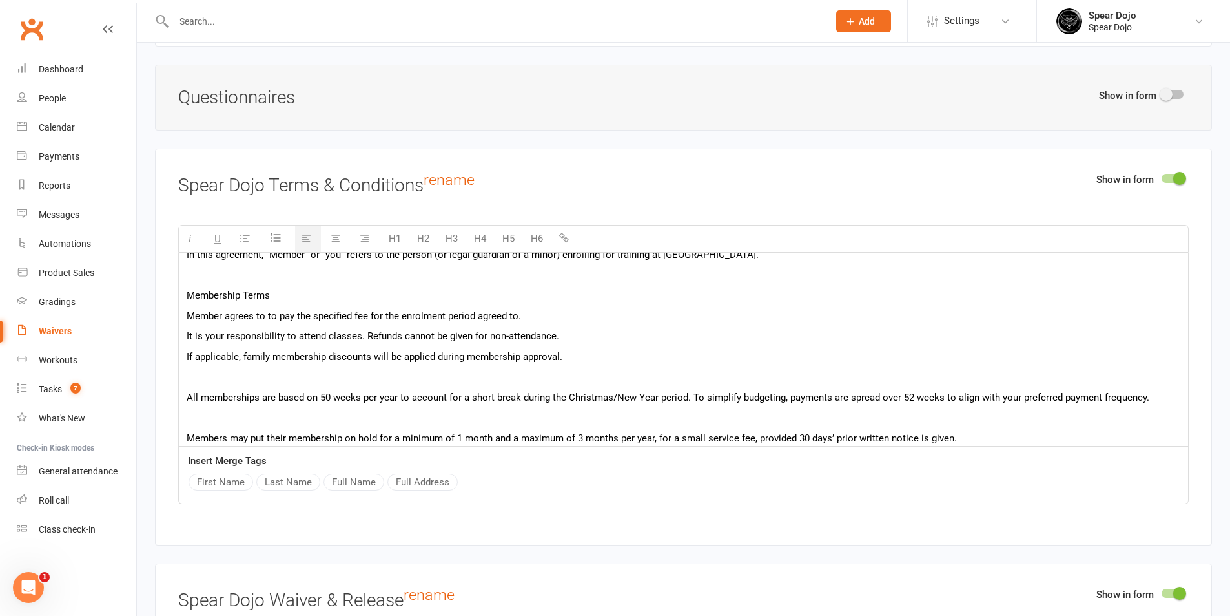
click at [458, 369] on p at bounding box center [684, 377] width 994 height 16
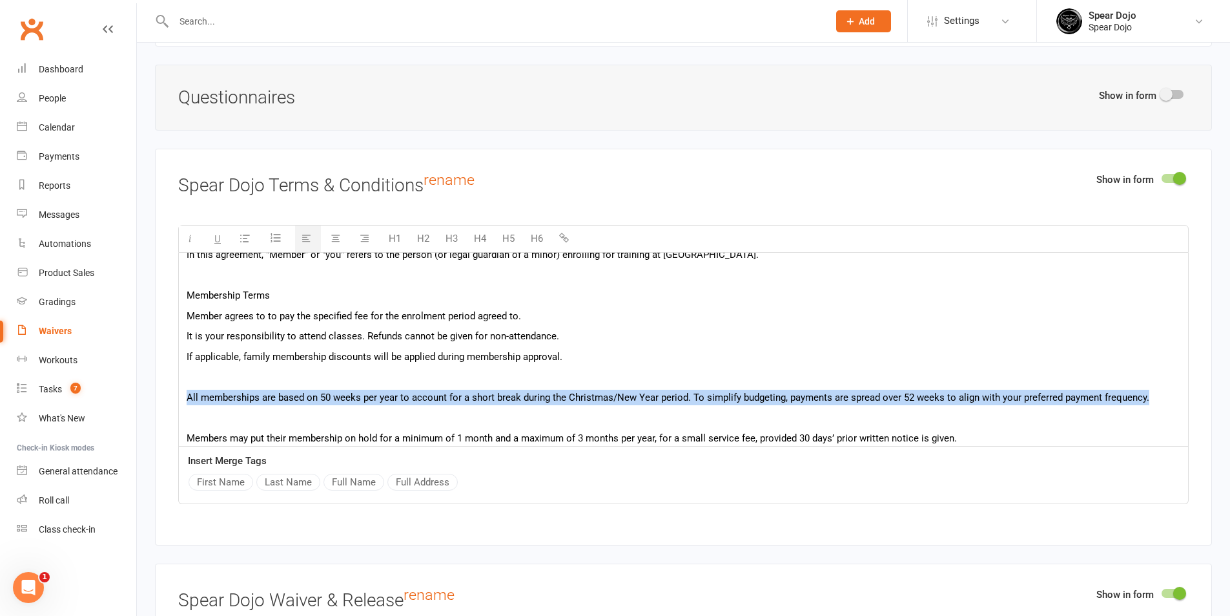
drag, startPoint x: 1154, startPoint y: 391, endPoint x: 183, endPoint y: 396, distance: 970.7
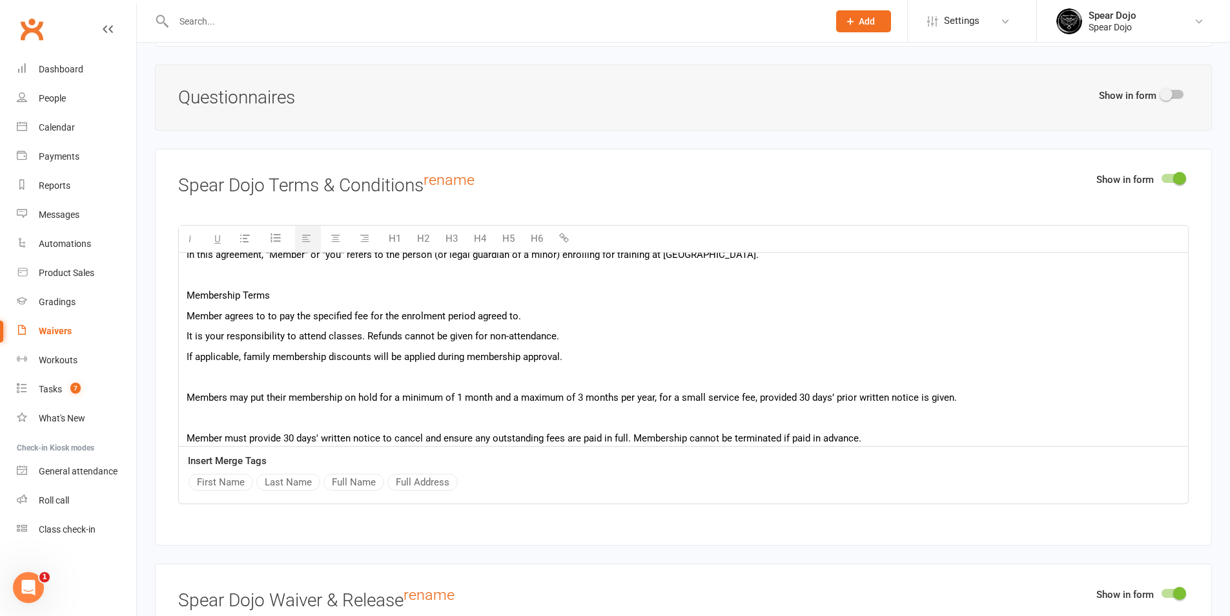
click at [196, 378] on p at bounding box center [684, 377] width 994 height 16
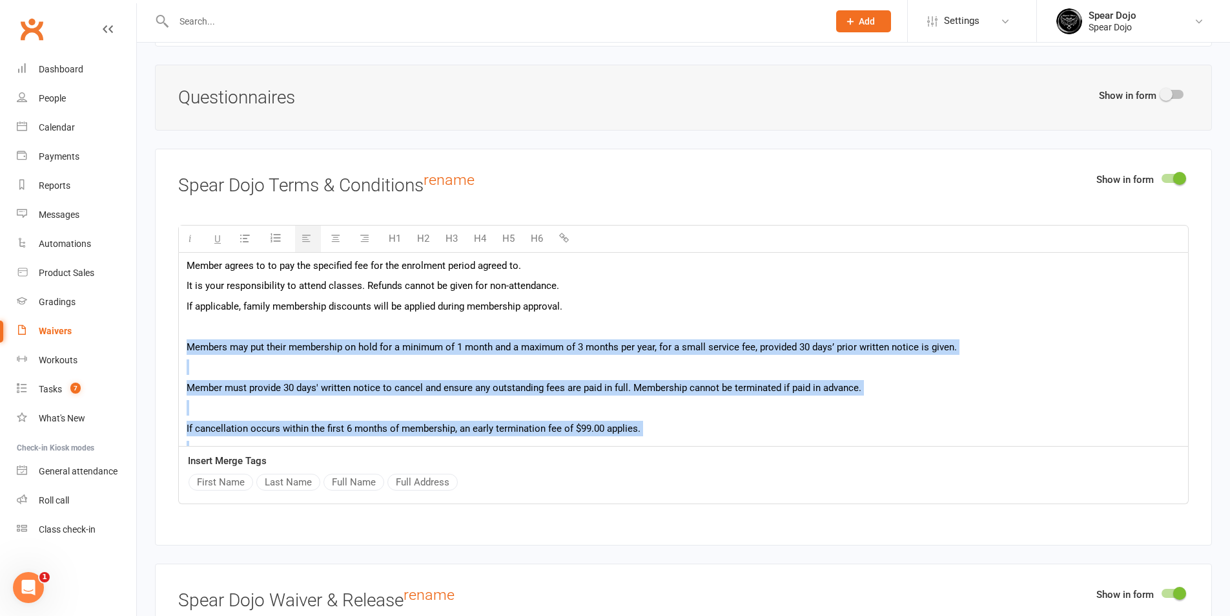
scroll to position [225, 0]
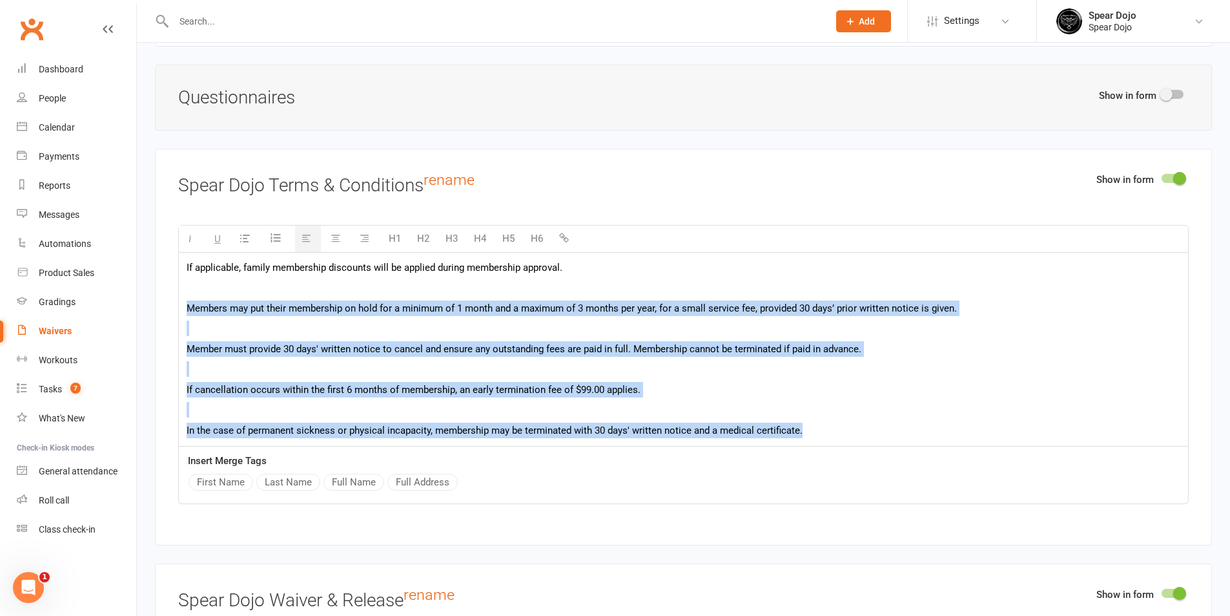
drag, startPoint x: 182, startPoint y: 392, endPoint x: 973, endPoint y: 435, distance: 791.7
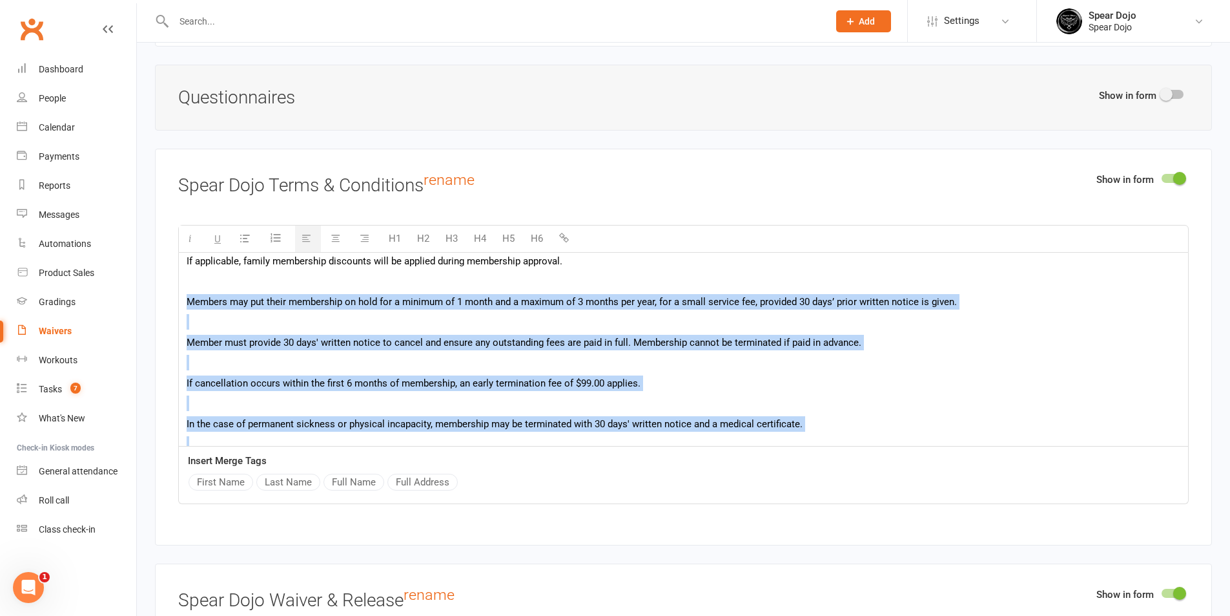
click at [971, 366] on p at bounding box center [684, 363] width 994 height 16
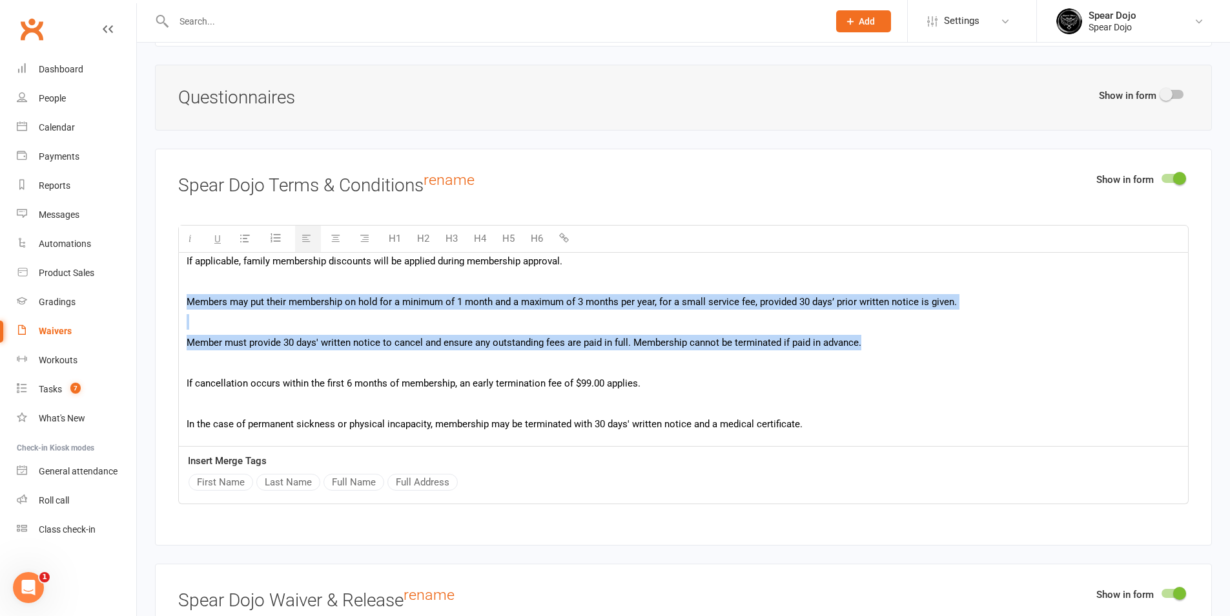
drag, startPoint x: 871, startPoint y: 338, endPoint x: 177, endPoint y: 299, distance: 695.4
click at [177, 299] on div "Show in form Spear Dojo Terms & Conditions rename H1 H2 H3 H4 H5 H6 It is your …" at bounding box center [683, 347] width 1057 height 396
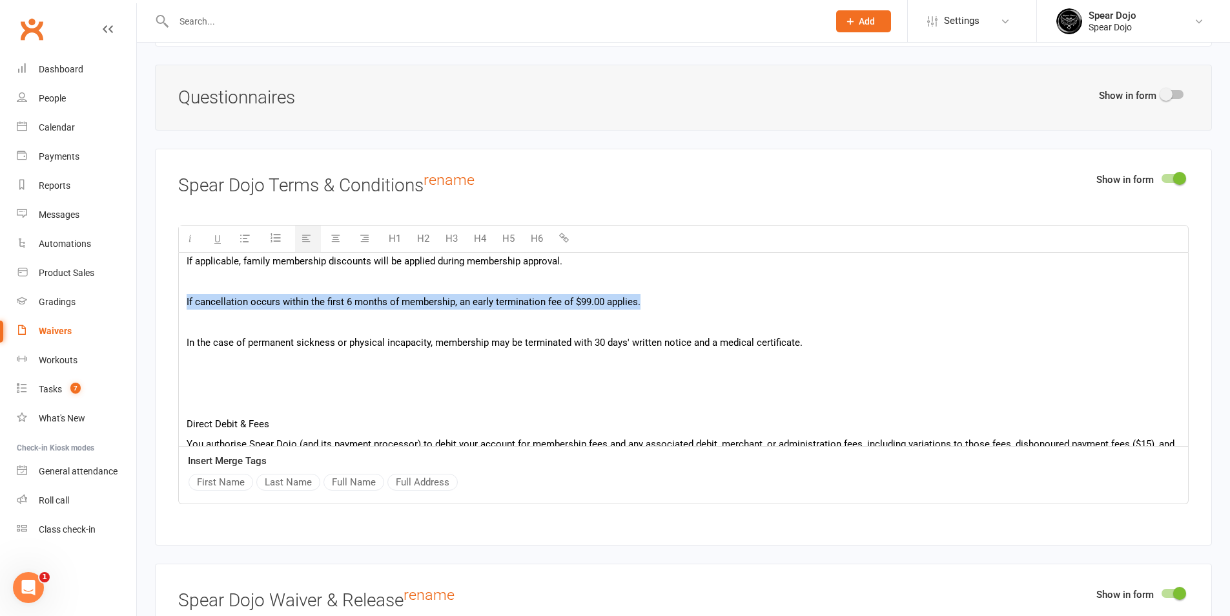
drag, startPoint x: 183, startPoint y: 298, endPoint x: 709, endPoint y: 297, distance: 525.7
click at [709, 297] on div "It is your responsibility to attend your sessions, refunds cannot be given for …" at bounding box center [683, 616] width 1009 height 1176
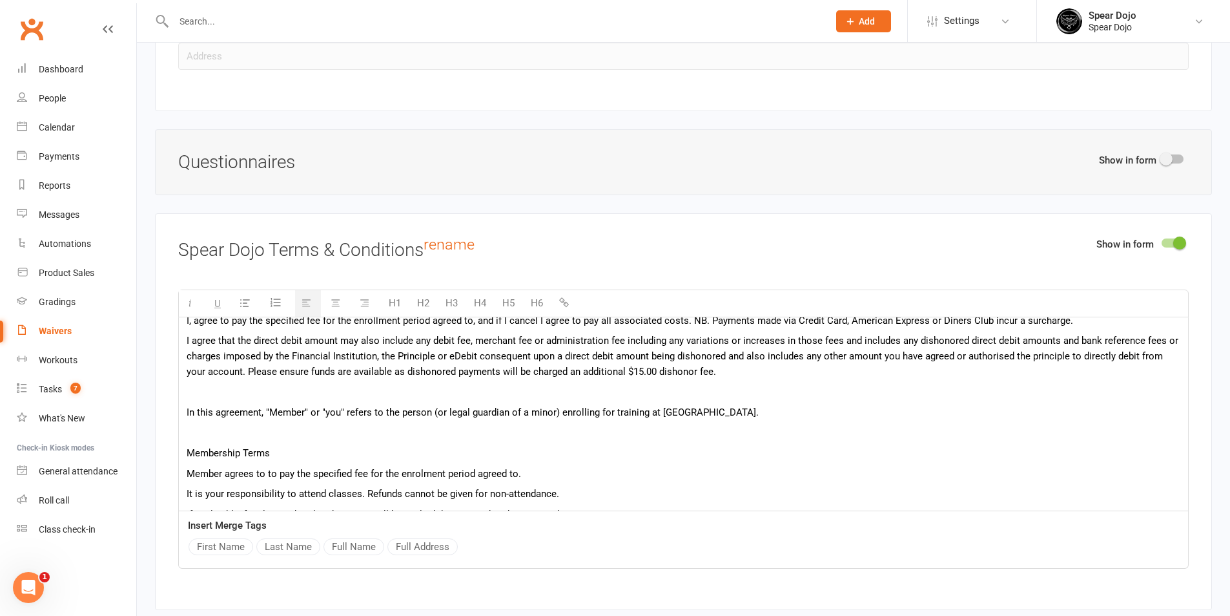
scroll to position [129, 0]
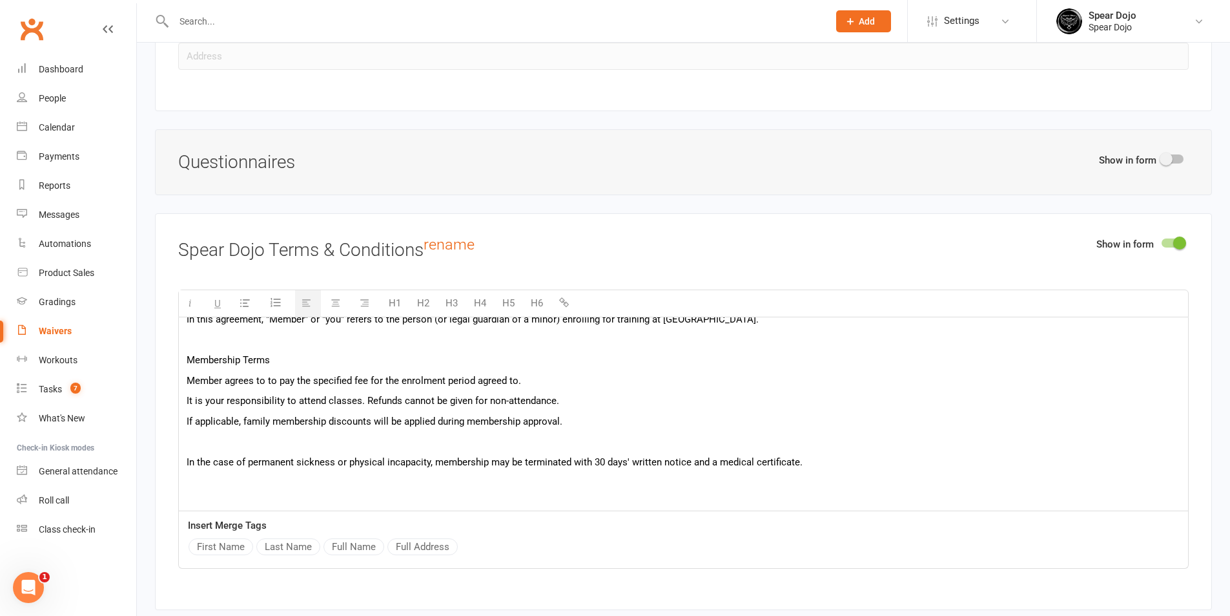
click at [553, 398] on span "It is your responsibility to attend classes. Refunds cannot be given for non-at…" at bounding box center [373, 401] width 373 height 12
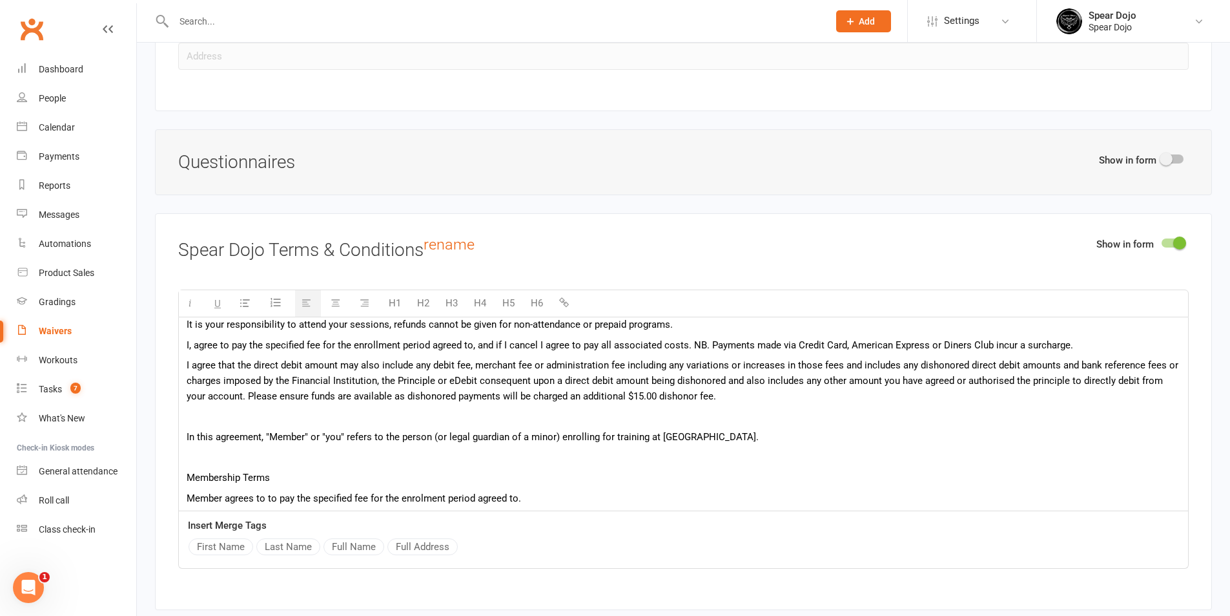
scroll to position [0, 0]
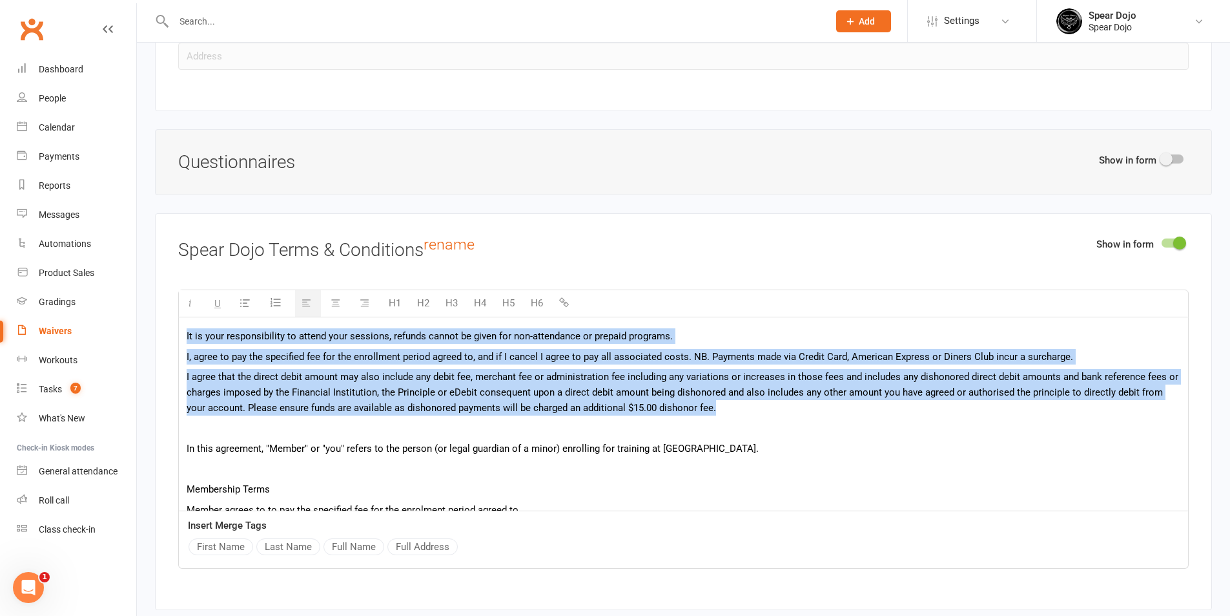
drag, startPoint x: 721, startPoint y: 409, endPoint x: 187, endPoint y: 330, distance: 539.9
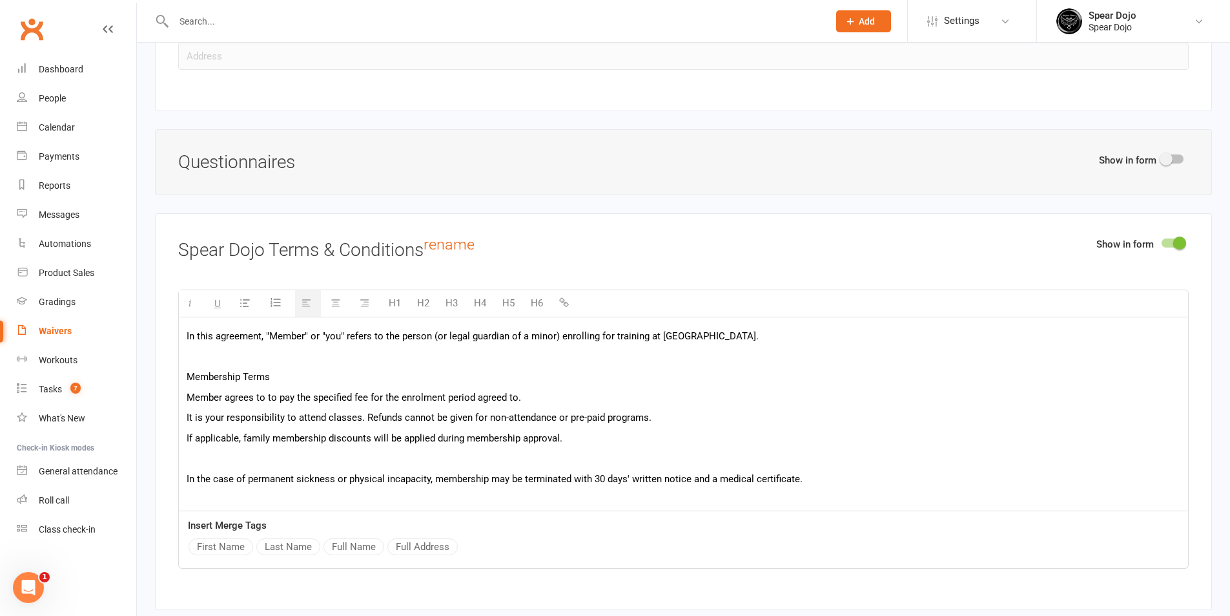
click at [233, 355] on p at bounding box center [684, 357] width 994 height 16
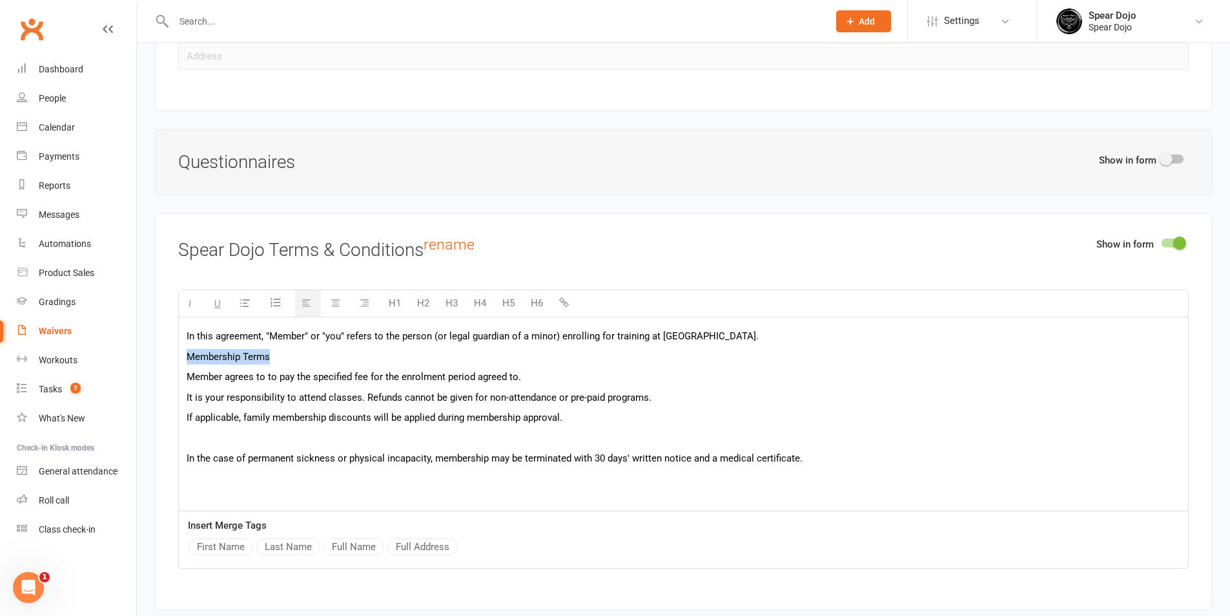
drag, startPoint x: 282, startPoint y: 357, endPoint x: 185, endPoint y: 355, distance: 97.5
click at [510, 304] on button "H5" at bounding box center [508, 303] width 25 height 26
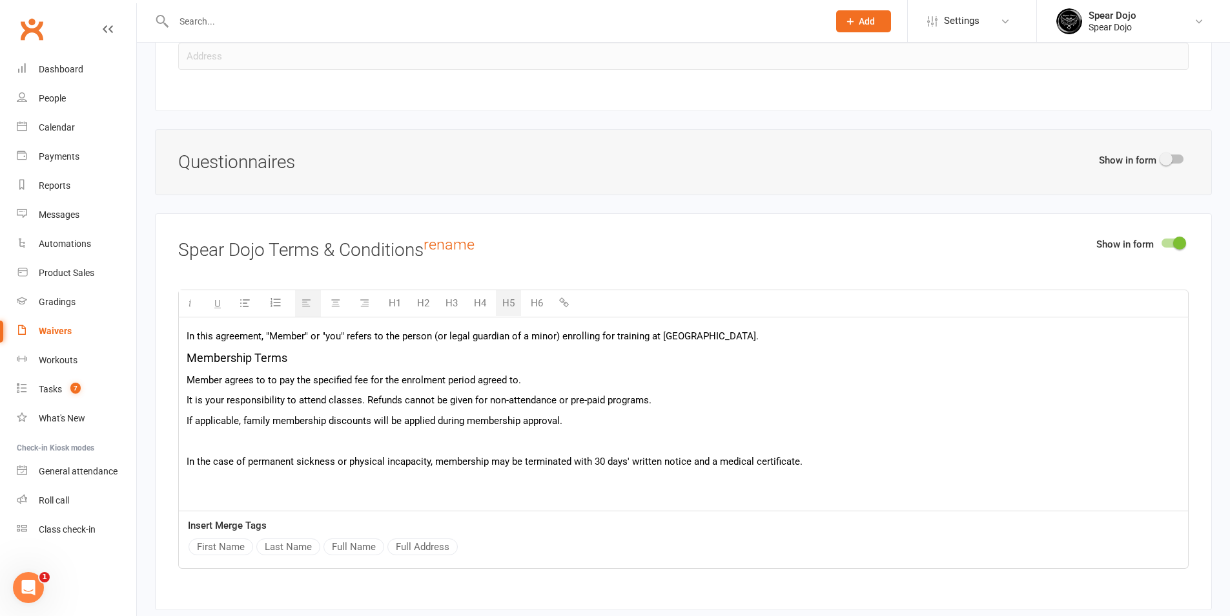
click at [286, 445] on p at bounding box center [684, 441] width 994 height 16
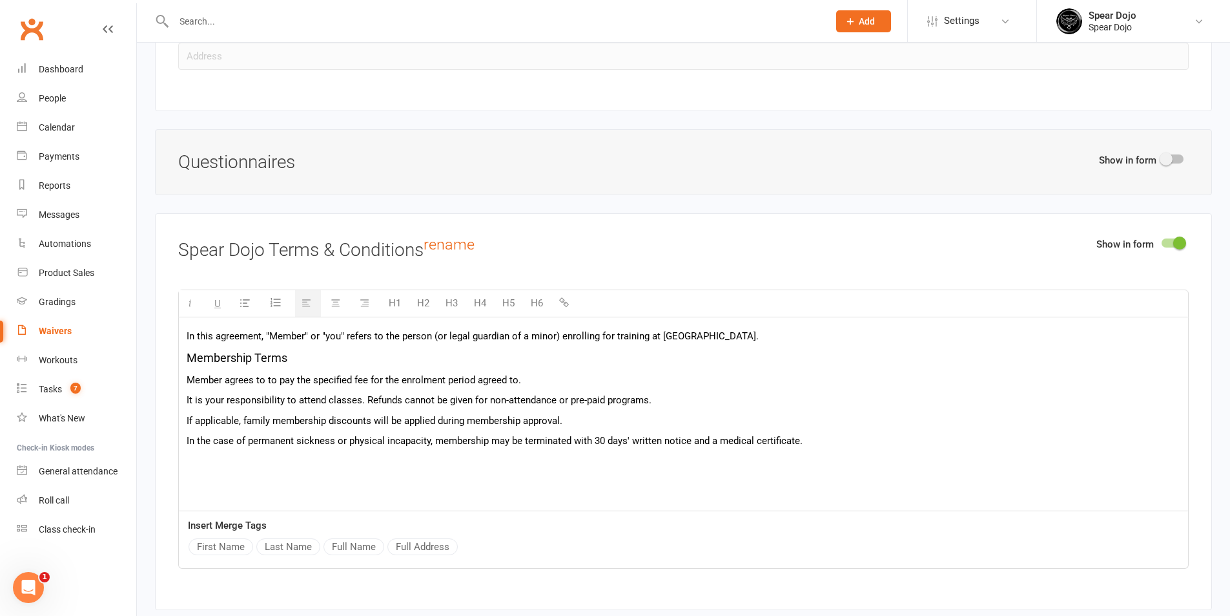
click at [275, 460] on p at bounding box center [684, 461] width 994 height 16
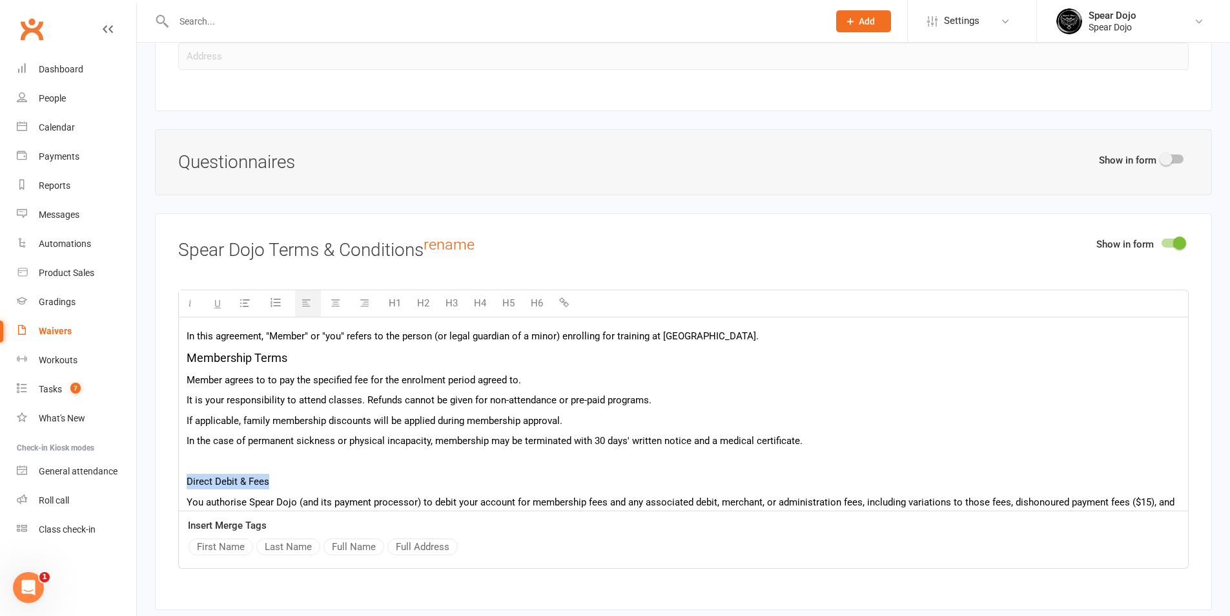
drag, startPoint x: 272, startPoint y: 477, endPoint x: 185, endPoint y: 477, distance: 87.2
drag, startPoint x: 504, startPoint y: 300, endPoint x: 500, endPoint y: 306, distance: 7.4
click at [505, 300] on button "H5" at bounding box center [508, 303] width 25 height 26
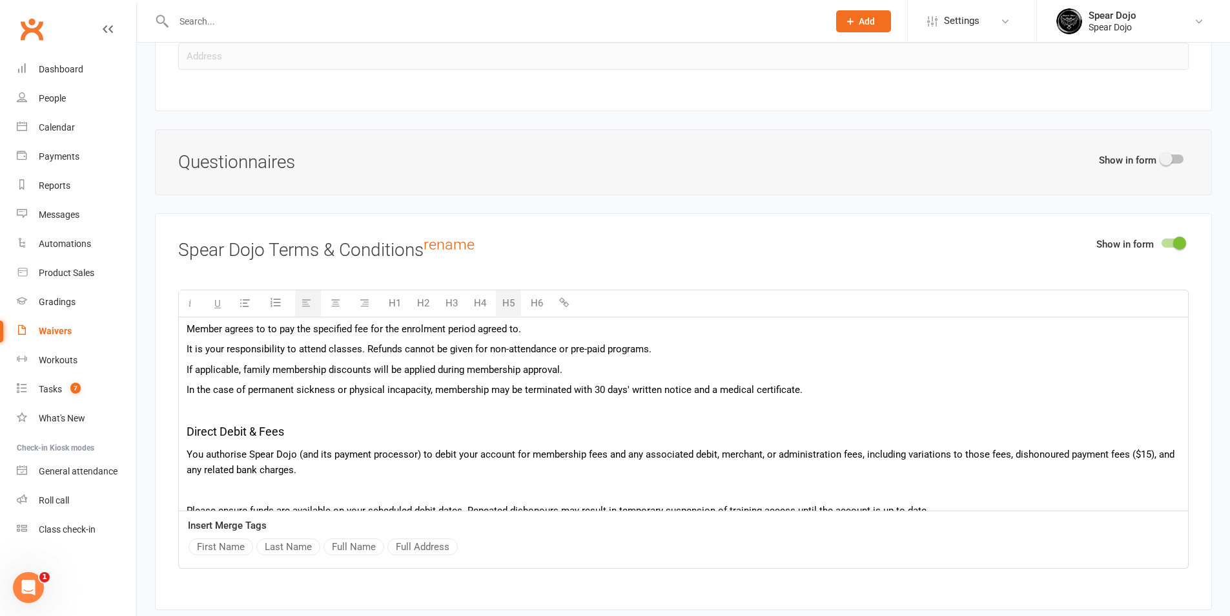
scroll to position [129, 0]
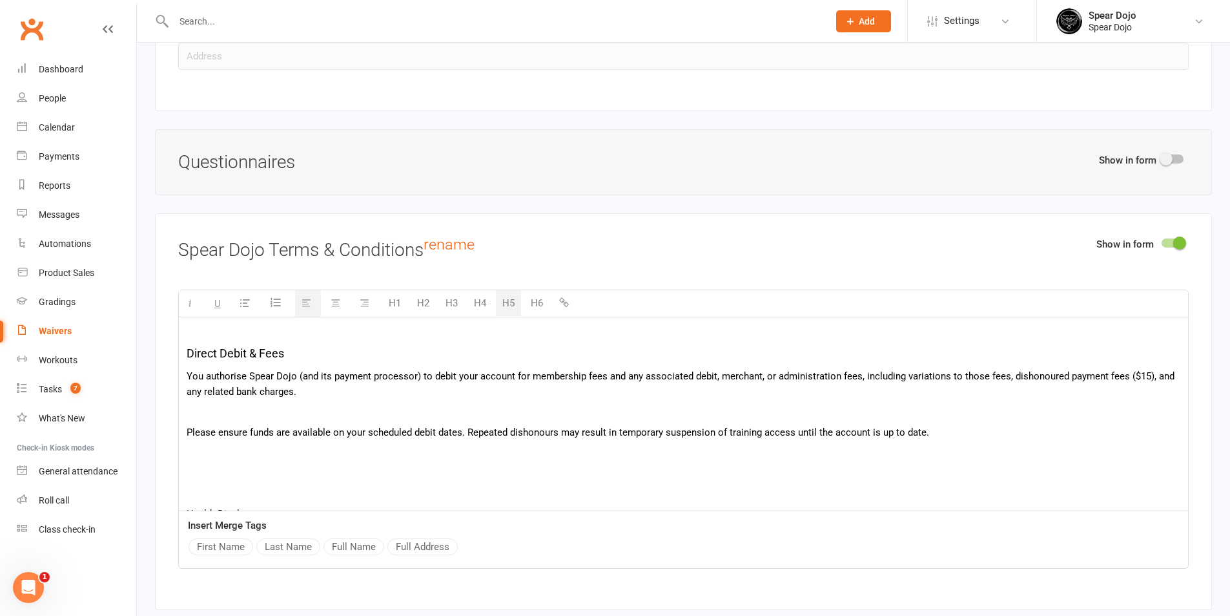
click at [336, 415] on p at bounding box center [684, 412] width 994 height 16
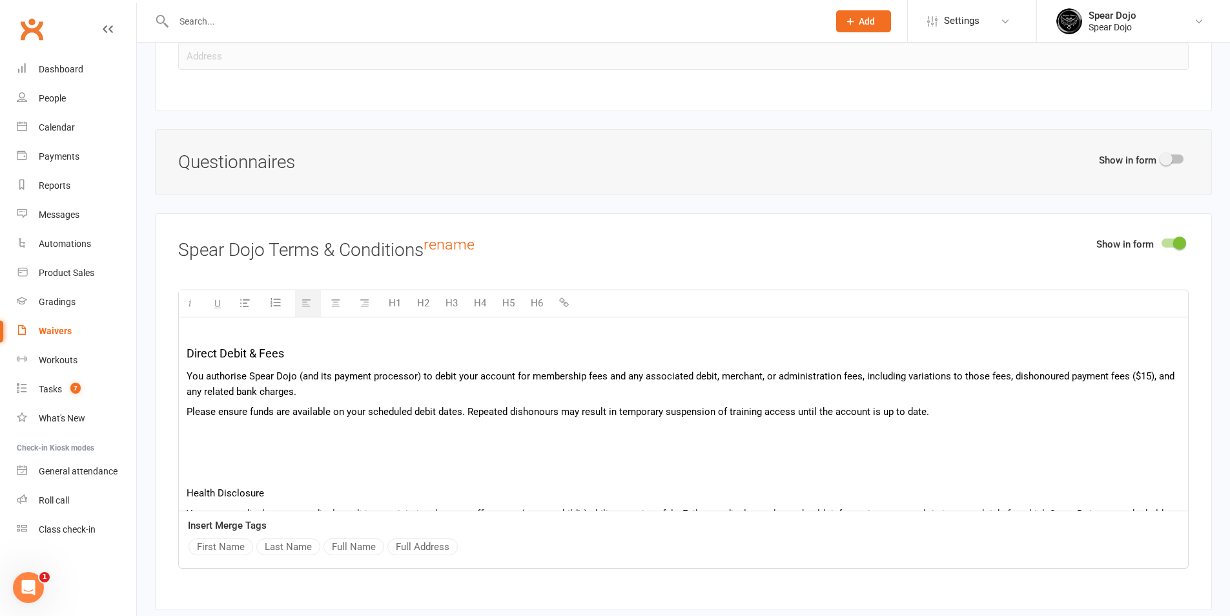
click at [326, 435] on p at bounding box center [684, 432] width 994 height 16
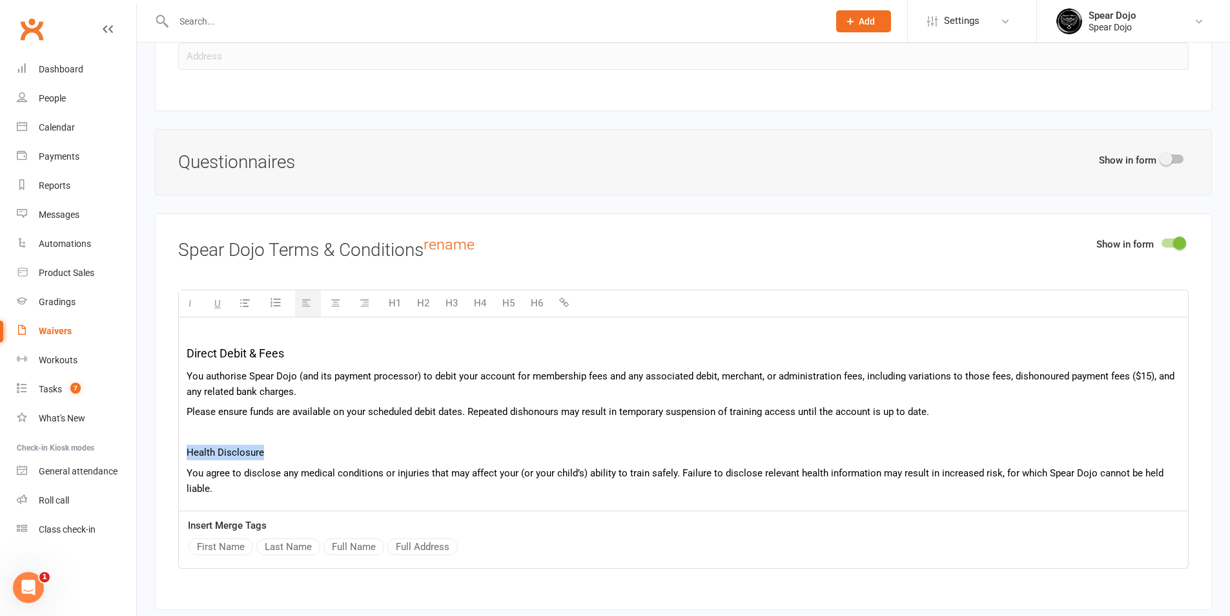
drag, startPoint x: 273, startPoint y: 450, endPoint x: 185, endPoint y: 451, distance: 87.9
click at [505, 302] on button "H5" at bounding box center [508, 303] width 25 height 26
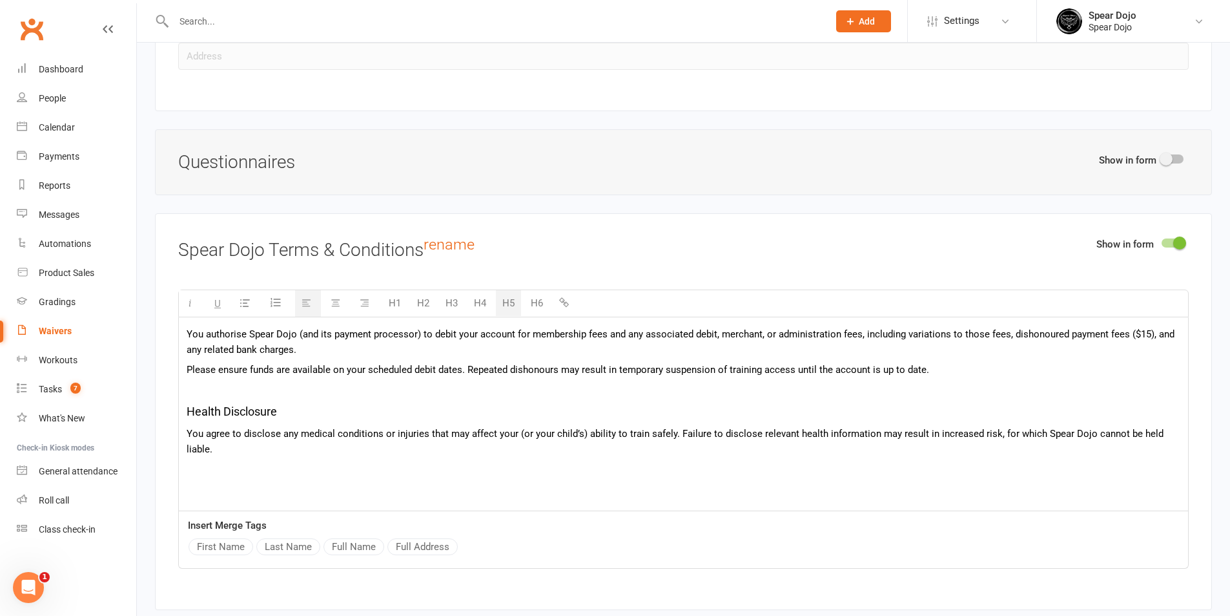
scroll to position [194, 0]
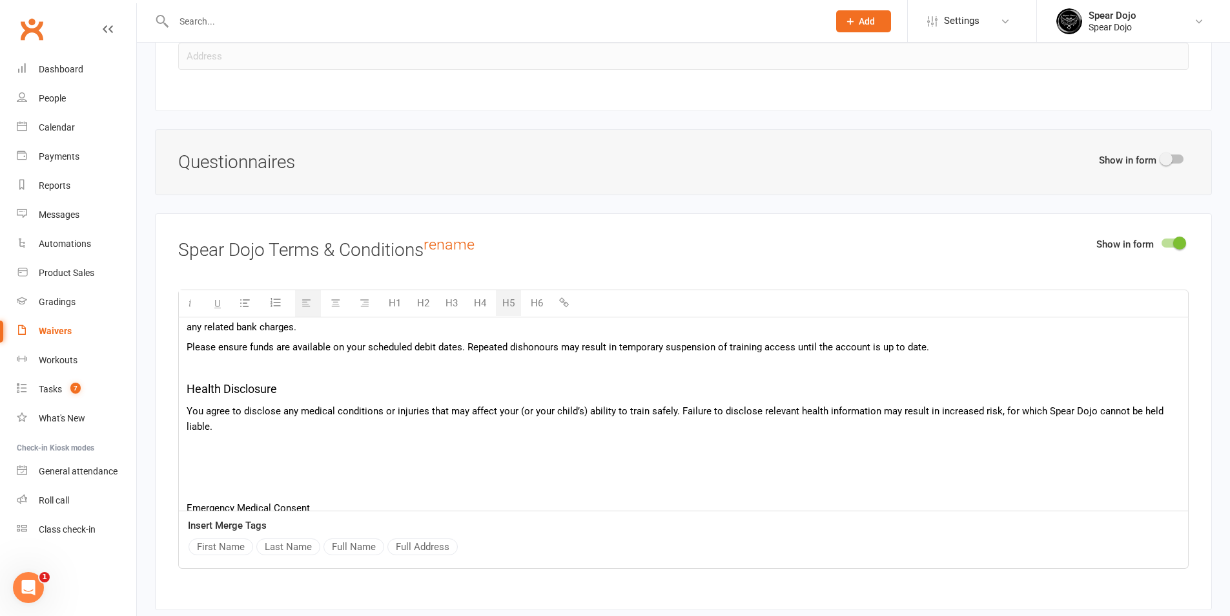
click at [240, 466] on p at bounding box center [684, 467] width 994 height 16
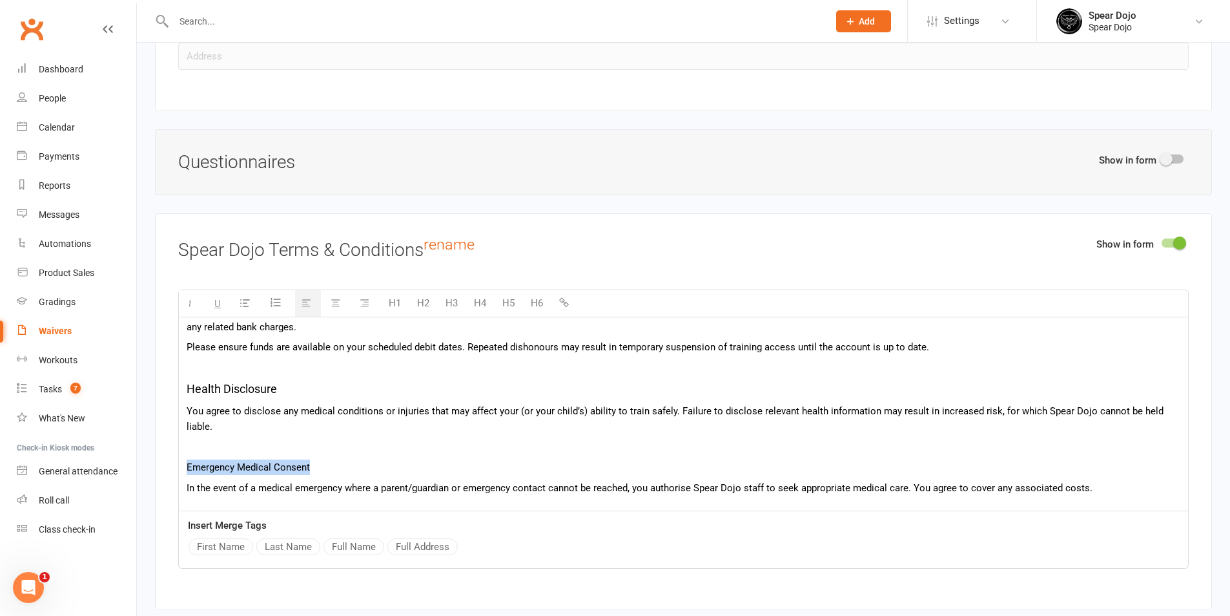
drag, startPoint x: 310, startPoint y: 460, endPoint x: 165, endPoint y: 466, distance: 145.4
click at [165, 466] on div "Show in form Spear Dojo Terms & Conditions rename H1 H2 H3 H4 H5 H6 In this agr…" at bounding box center [683, 411] width 1057 height 396
click at [509, 304] on button "H5" at bounding box center [508, 303] width 25 height 26
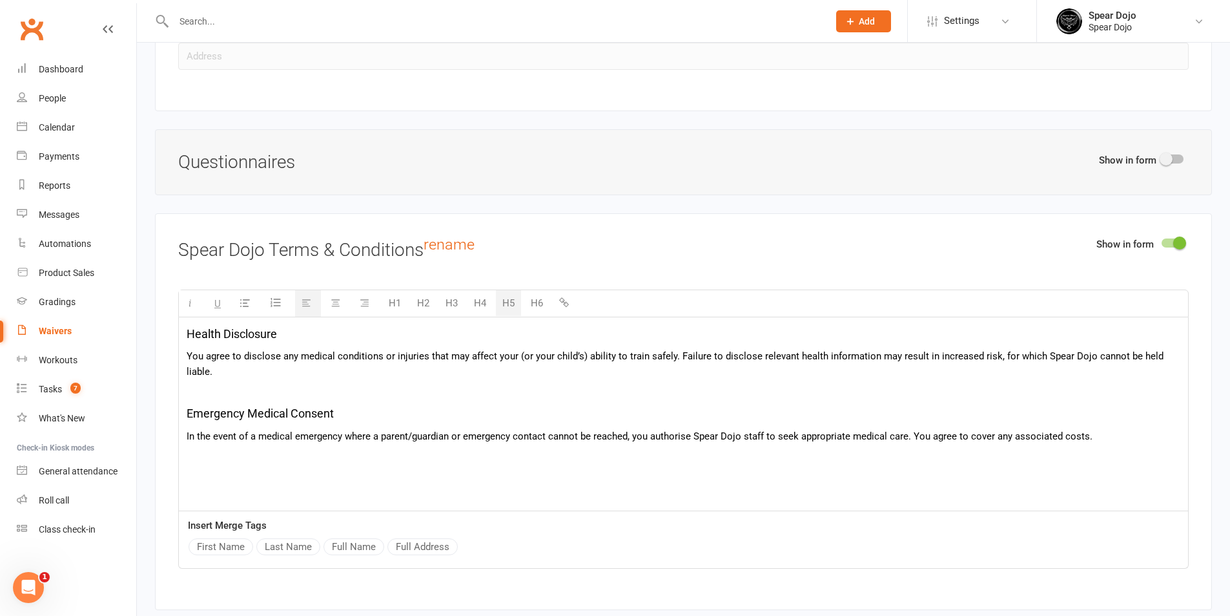
scroll to position [323, 0]
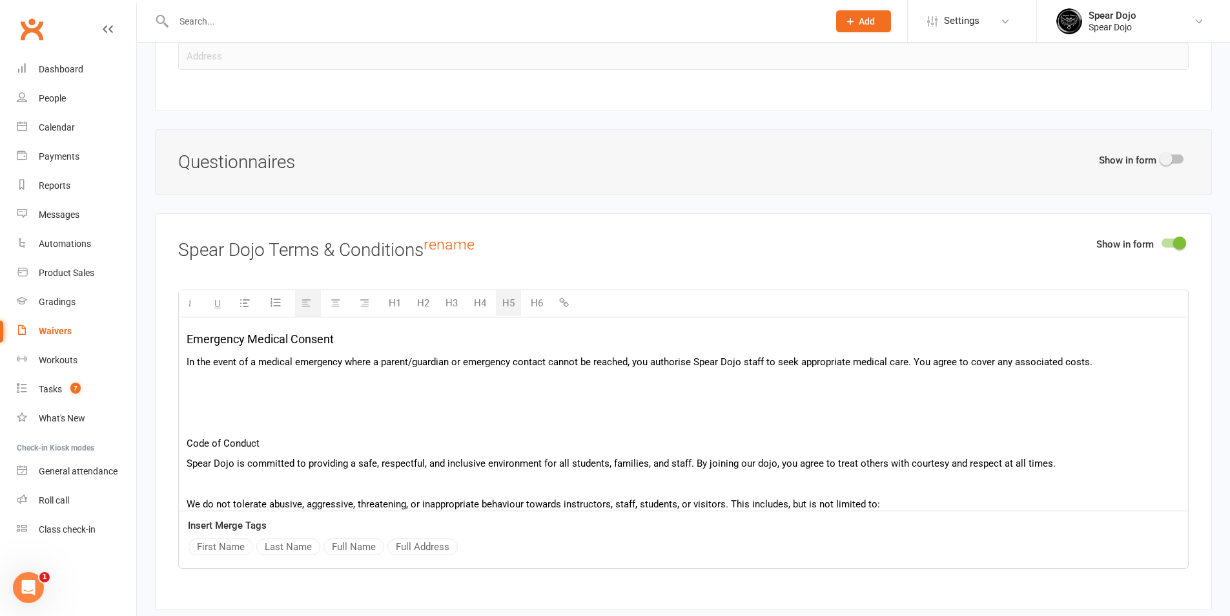
click at [285, 390] on p "Membership Terms Member agrees to to pay the specified fee for the enrolment pe…" at bounding box center [684, 432] width 994 height 812
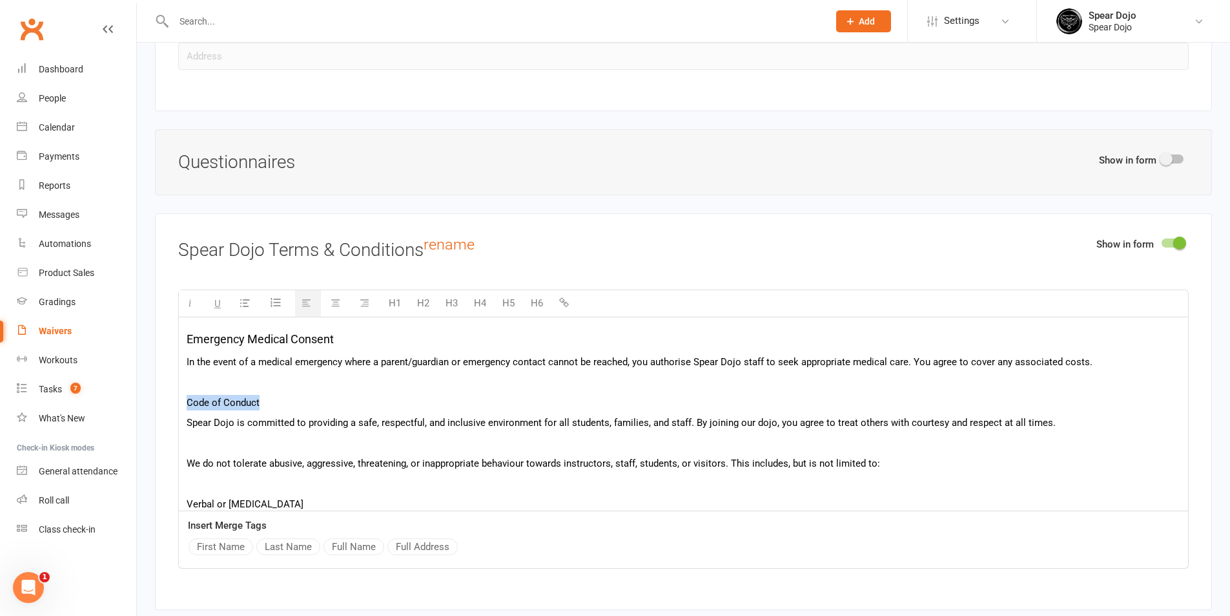
drag, startPoint x: 264, startPoint y: 402, endPoint x: 181, endPoint y: 404, distance: 83.4
click at [181, 404] on div "In this agreement, "Member" or "you" refers to the person (or legal guardian of…" at bounding box center [683, 399] width 1009 height 811
click at [504, 298] on button "H5" at bounding box center [508, 303] width 25 height 26
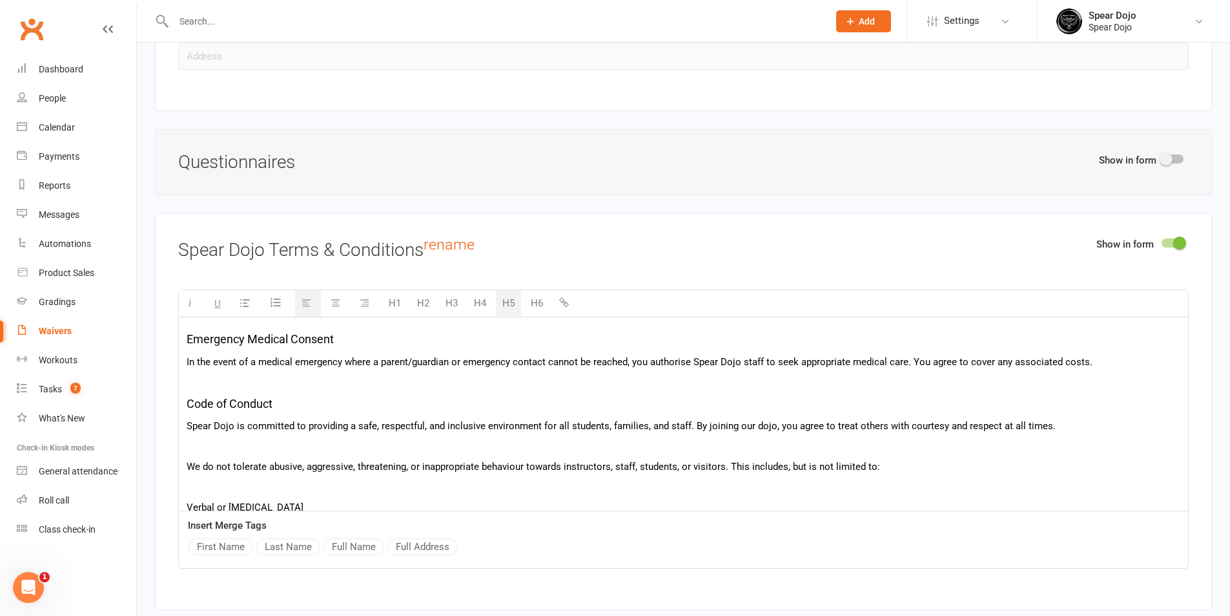
click at [304, 439] on p at bounding box center [684, 447] width 994 height 16
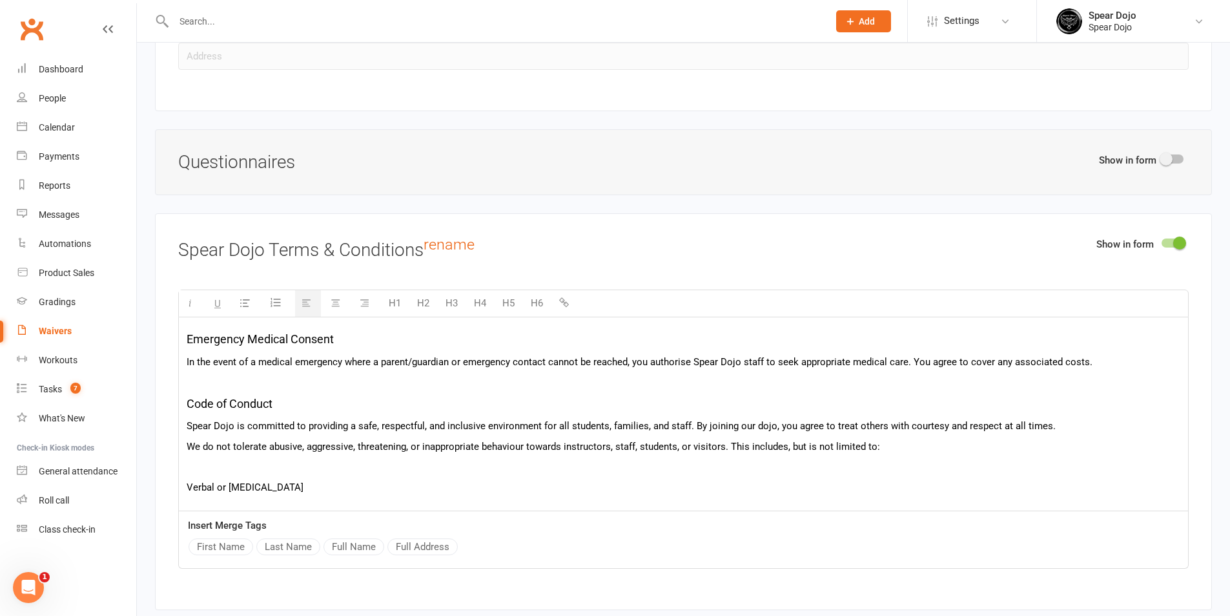
click at [284, 459] on p at bounding box center [684, 467] width 994 height 16
click at [271, 476] on p "Membership Terms Member agrees to to pay the specified fee for the enrolment pe…" at bounding box center [684, 392] width 994 height 733
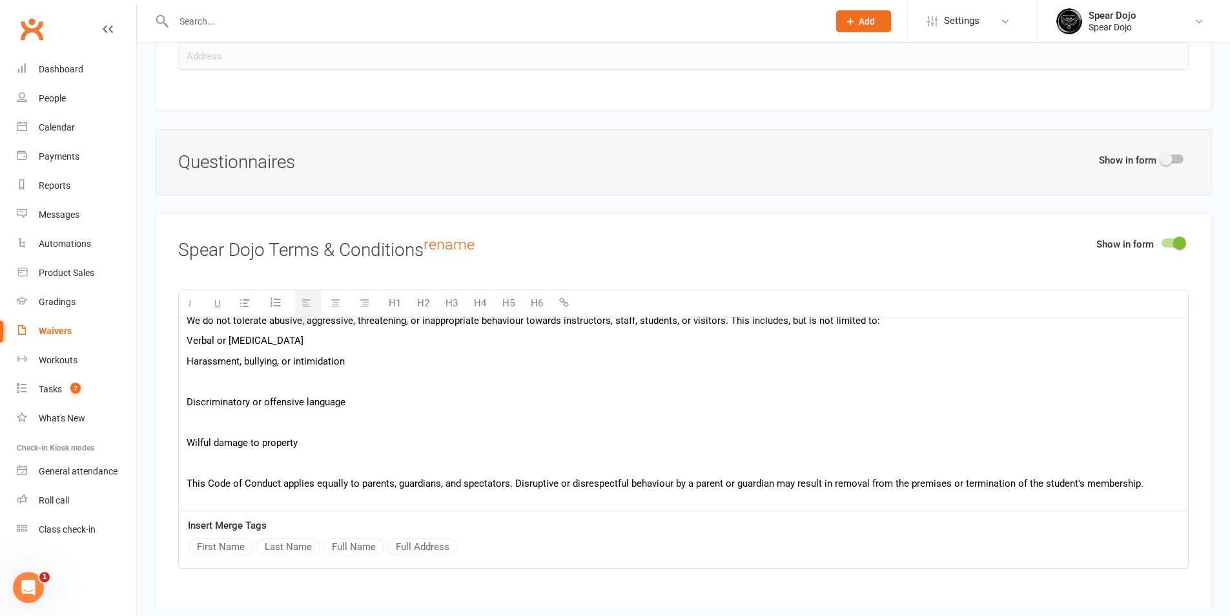
scroll to position [452, 0]
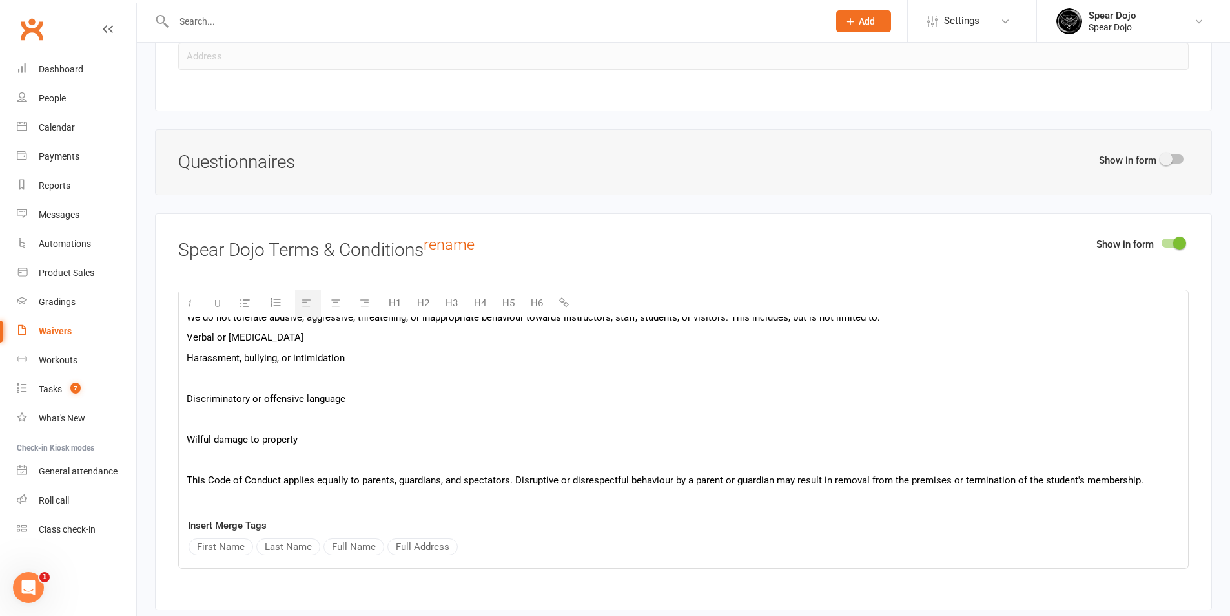
click at [315, 373] on p at bounding box center [684, 378] width 994 height 16
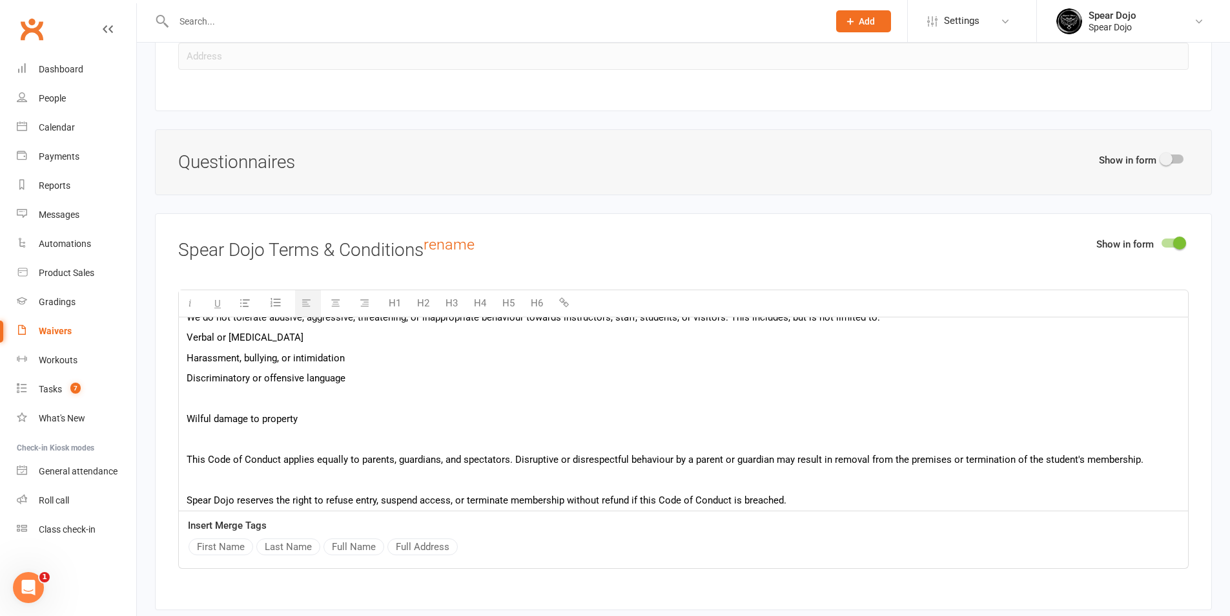
click at [302, 391] on p at bounding box center [684, 399] width 994 height 16
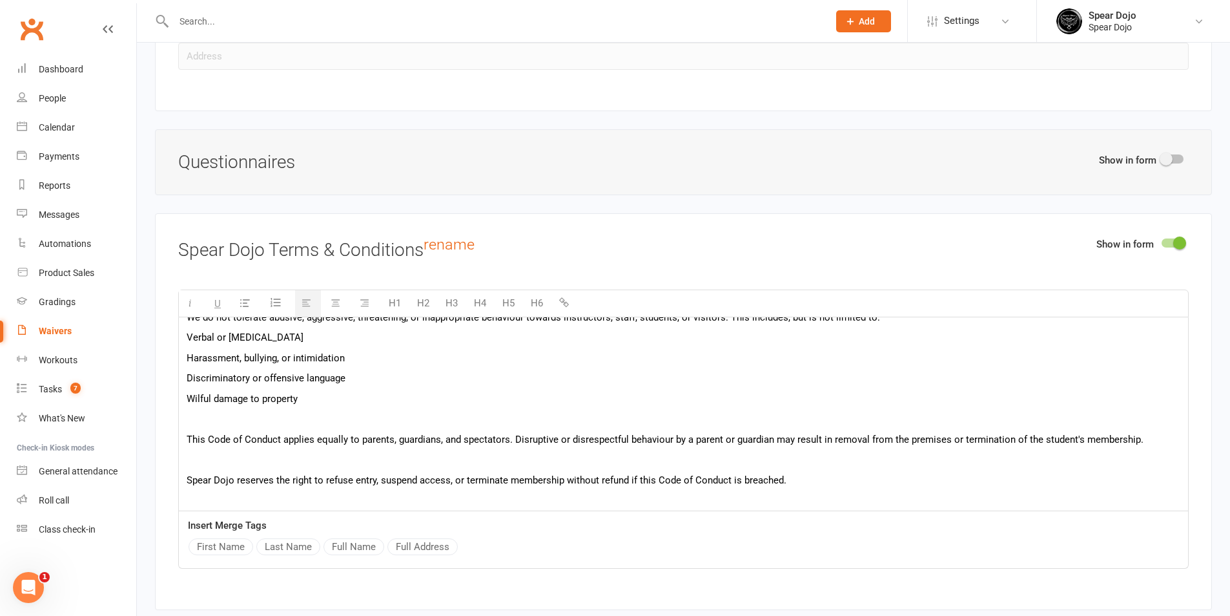
click at [287, 415] on p at bounding box center [684, 419] width 994 height 16
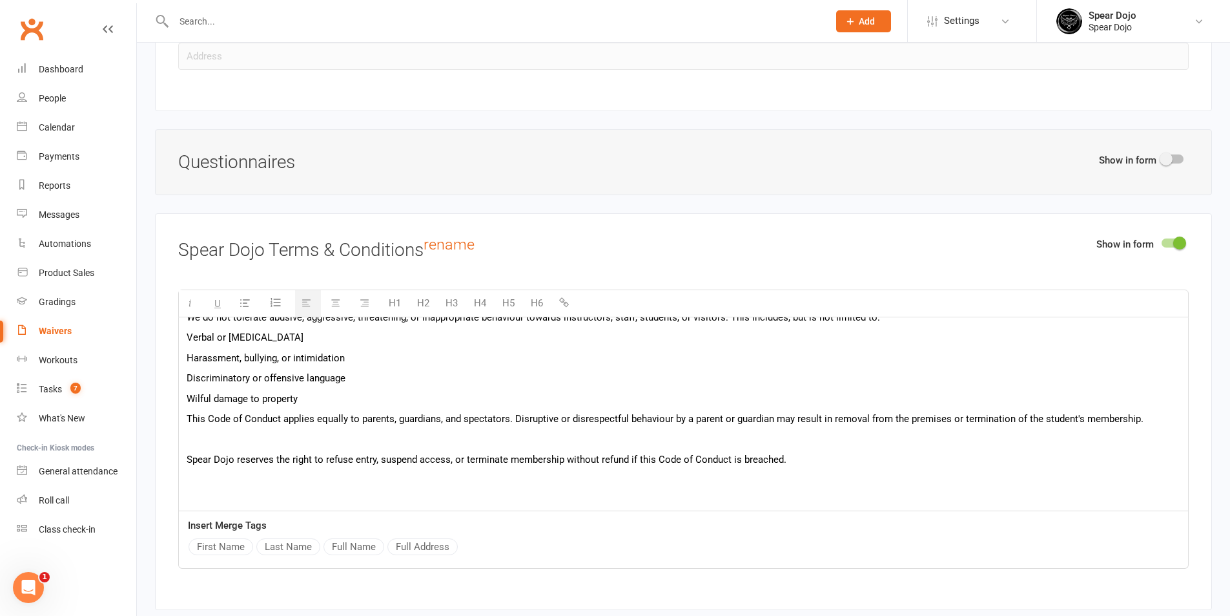
click at [278, 434] on p at bounding box center [684, 439] width 994 height 16
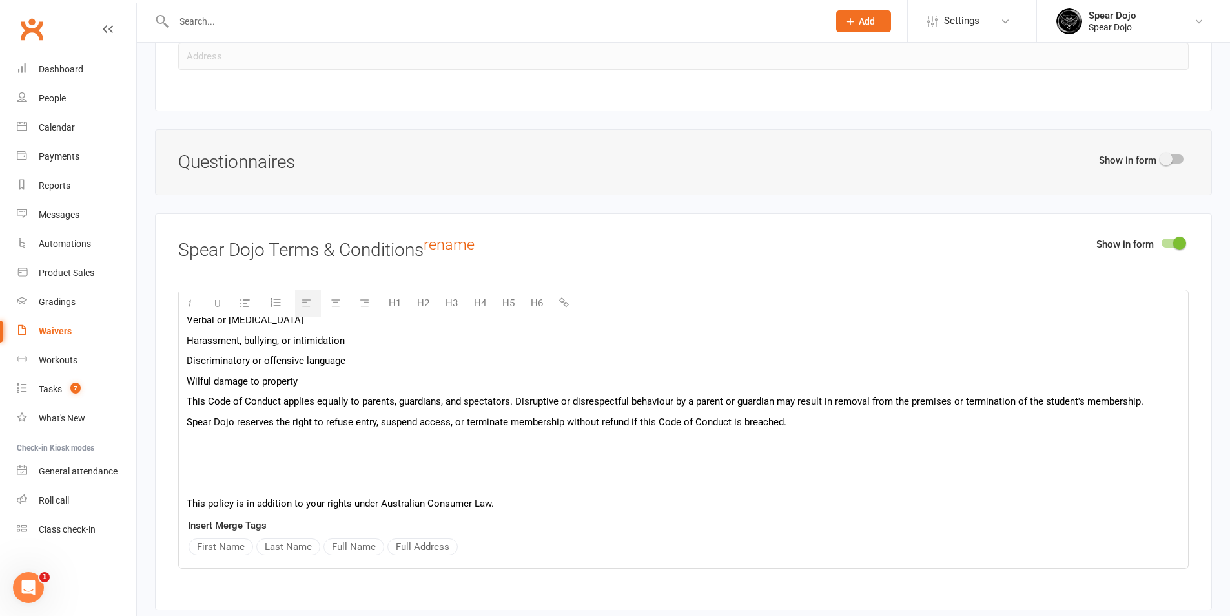
scroll to position [479, 0]
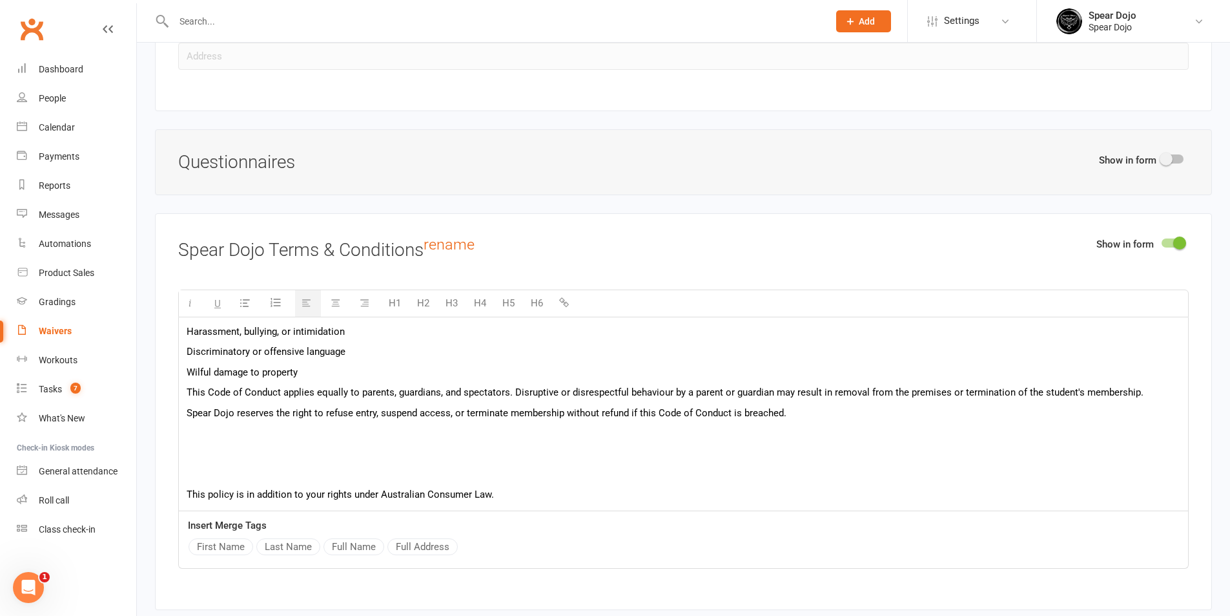
click at [284, 447] on p at bounding box center [684, 454] width 994 height 16
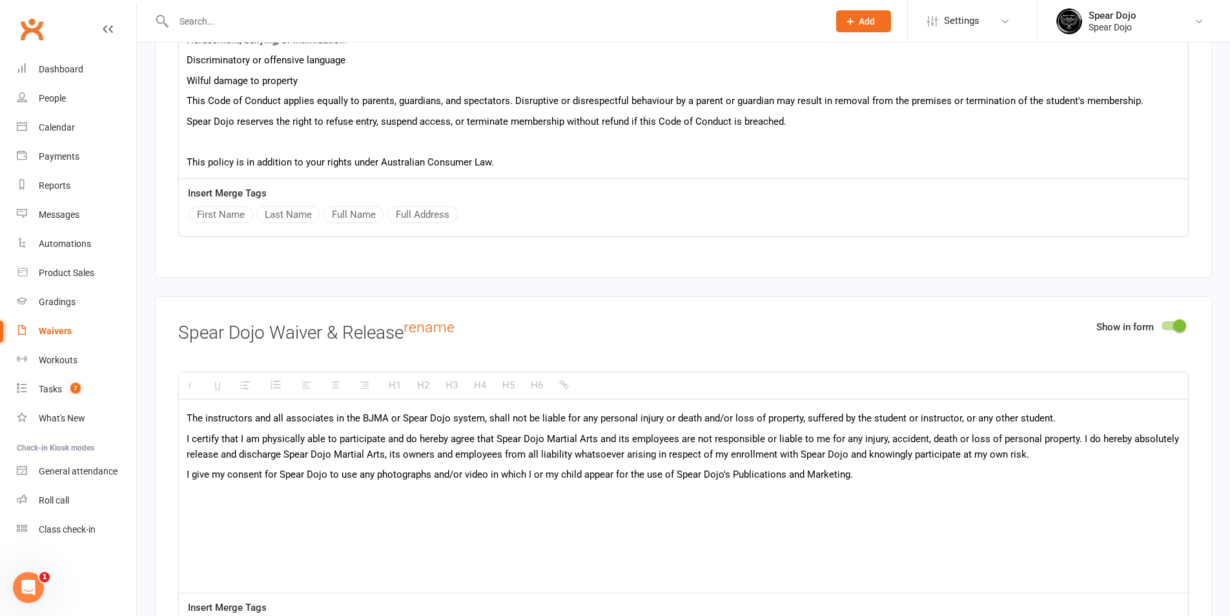
scroll to position [1978, 0]
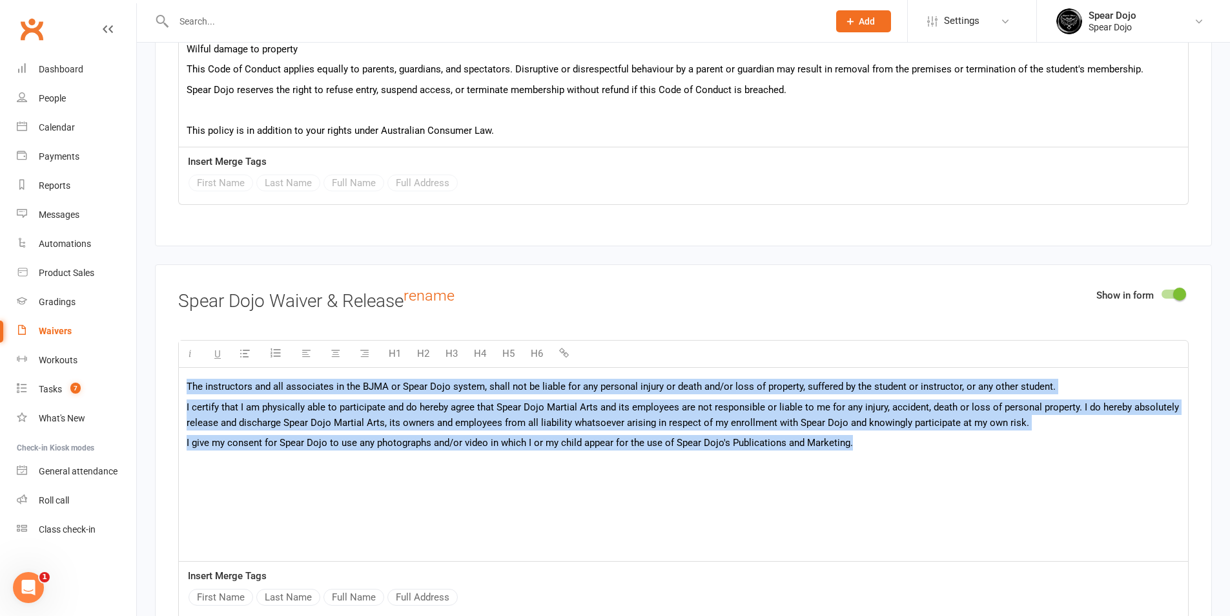
drag, startPoint x: 876, startPoint y: 444, endPoint x: 180, endPoint y: 381, distance: 698.5
click at [180, 381] on div "The instructors and all associates in the BJMA or Spear Dojo system, shall not …" at bounding box center [683, 464] width 1009 height 194
paste div
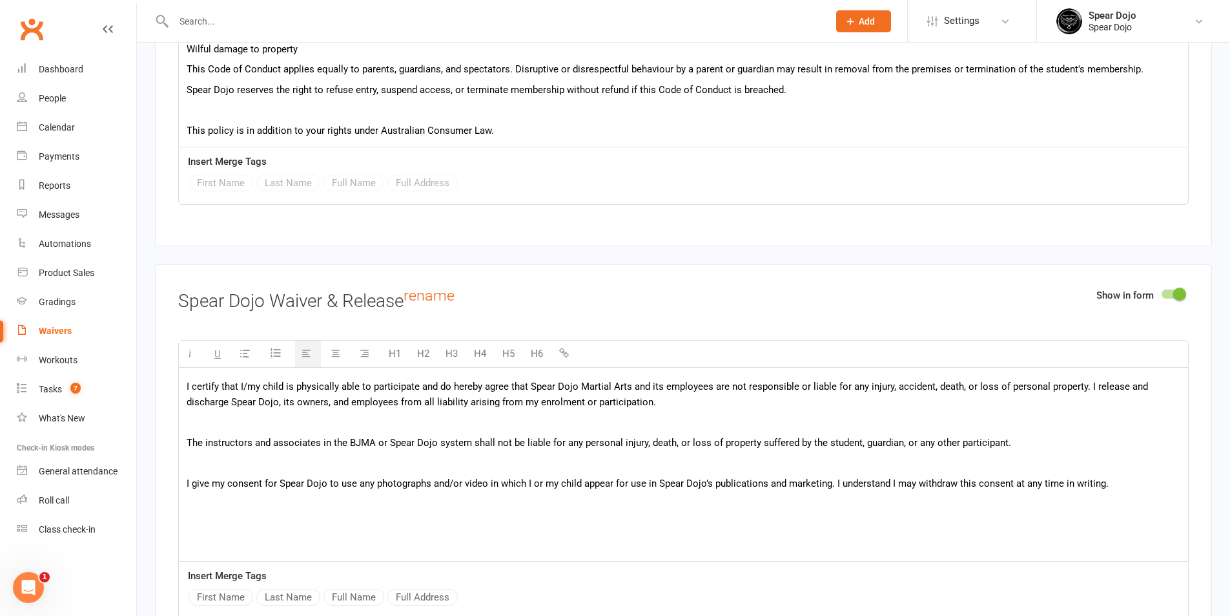
click at [200, 423] on p at bounding box center [684, 423] width 994 height 16
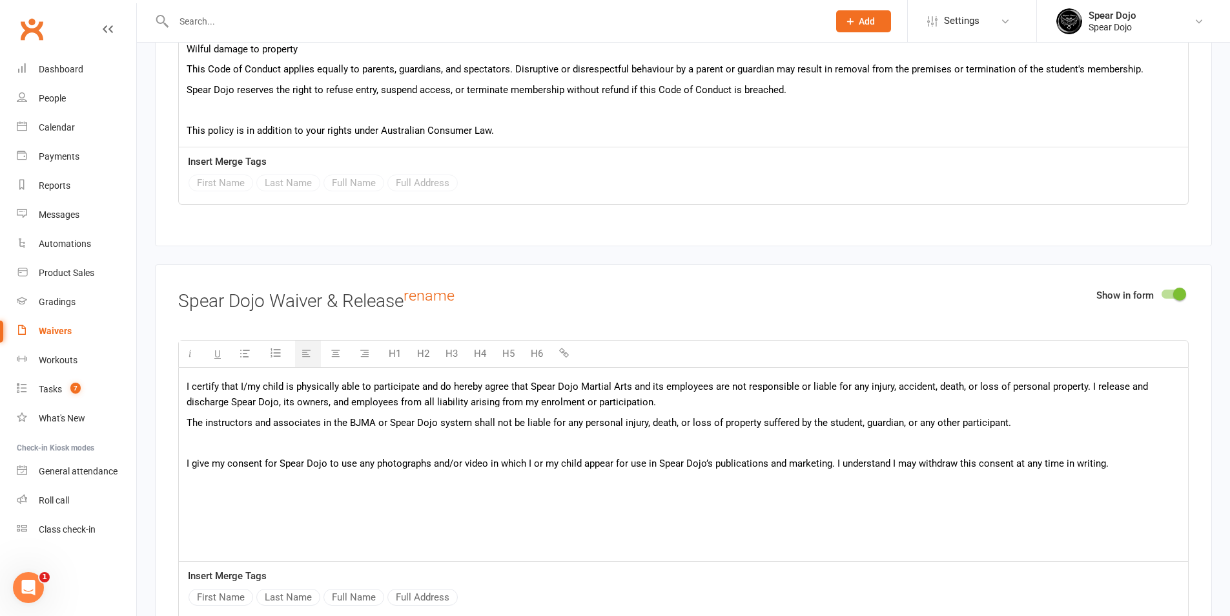
click at [216, 438] on p at bounding box center [684, 443] width 994 height 16
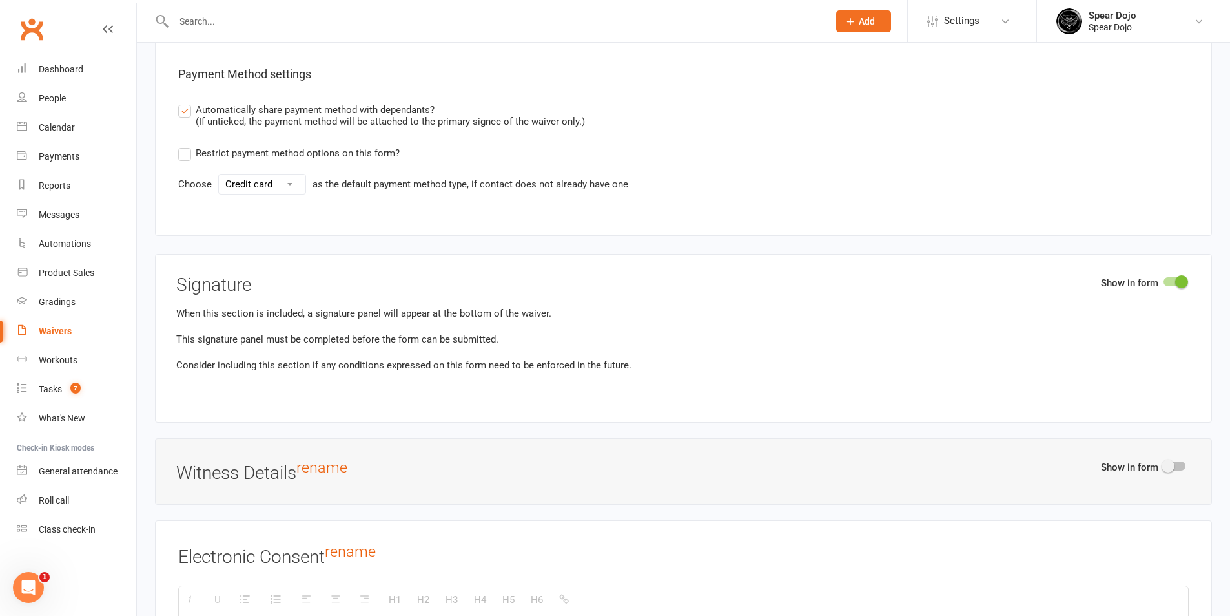
scroll to position [3657, 0]
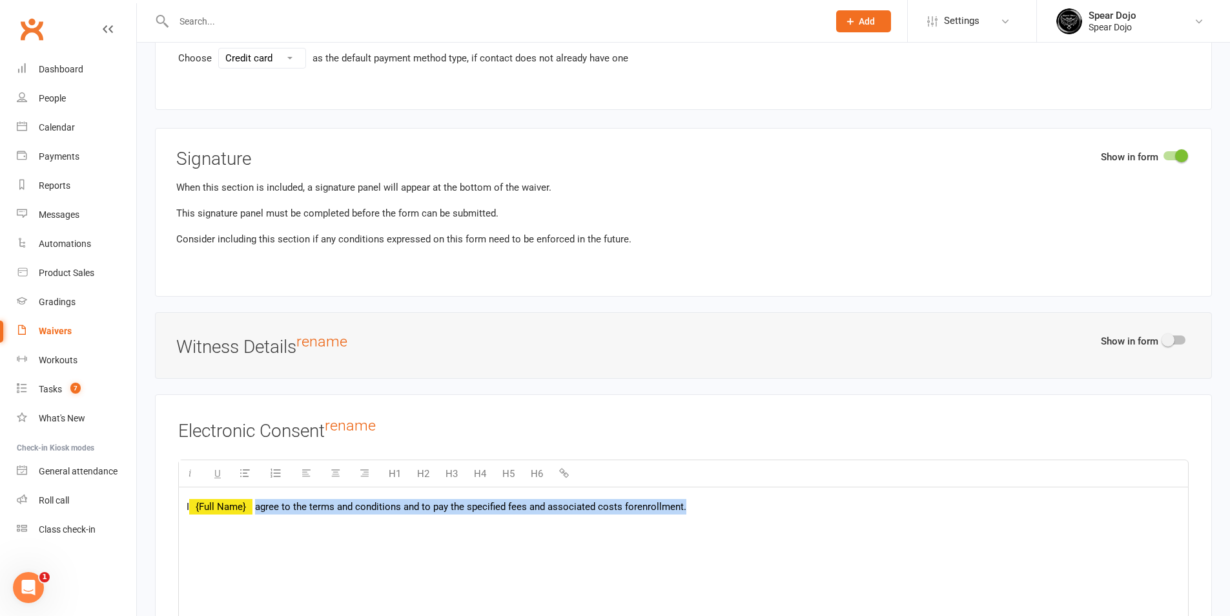
drag, startPoint x: 705, startPoint y: 496, endPoint x: 257, endPoint y: 497, distance: 448.2
click at [257, 499] on p "I {Full Name} agree to the terms and conditions and to pay the specified fees a…" at bounding box center [684, 507] width 994 height 16
paste div
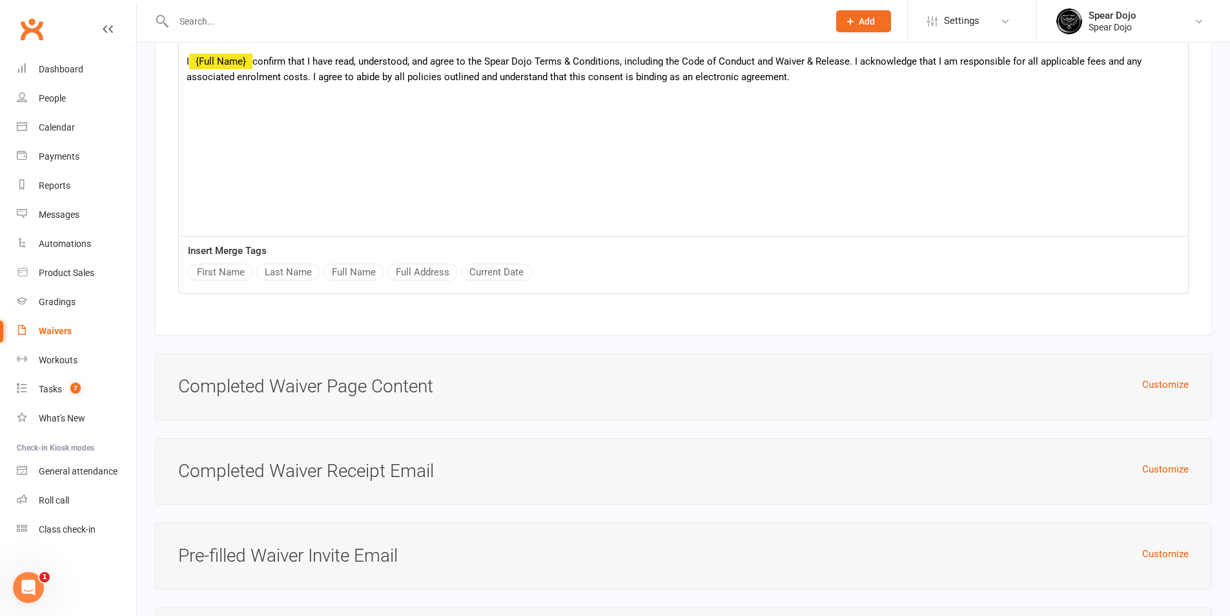
scroll to position [4237, 0]
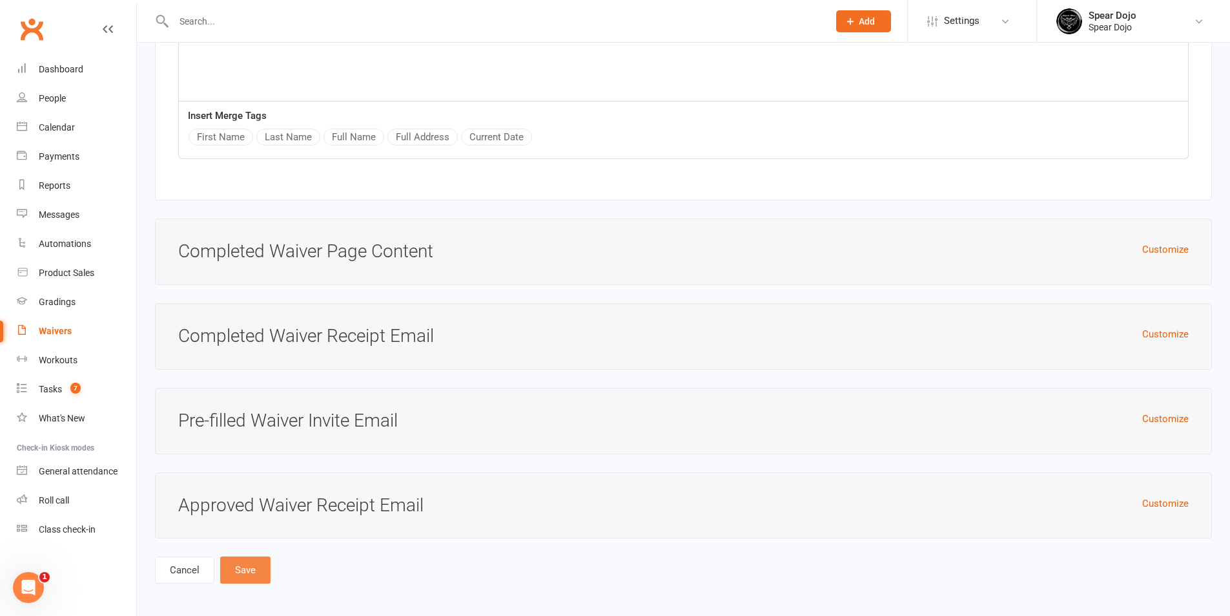
click at [245, 573] on button "Save" at bounding box center [245, 569] width 50 height 27
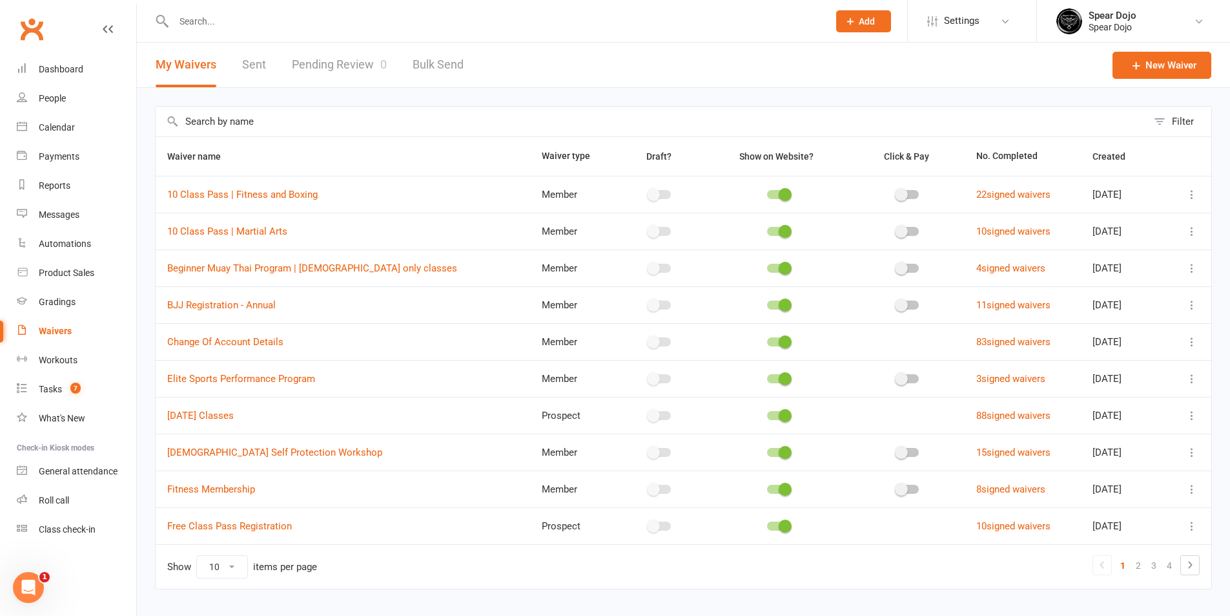
click at [767, 268] on div at bounding box center [778, 268] width 22 height 9
click at [767, 266] on input "checkbox" at bounding box center [767, 266] width 0 height 0
click at [1199, 192] on button at bounding box center [1193, 195] width 16 height 16
click at [1123, 221] on link "Edit waiver" at bounding box center [1114, 220] width 152 height 26
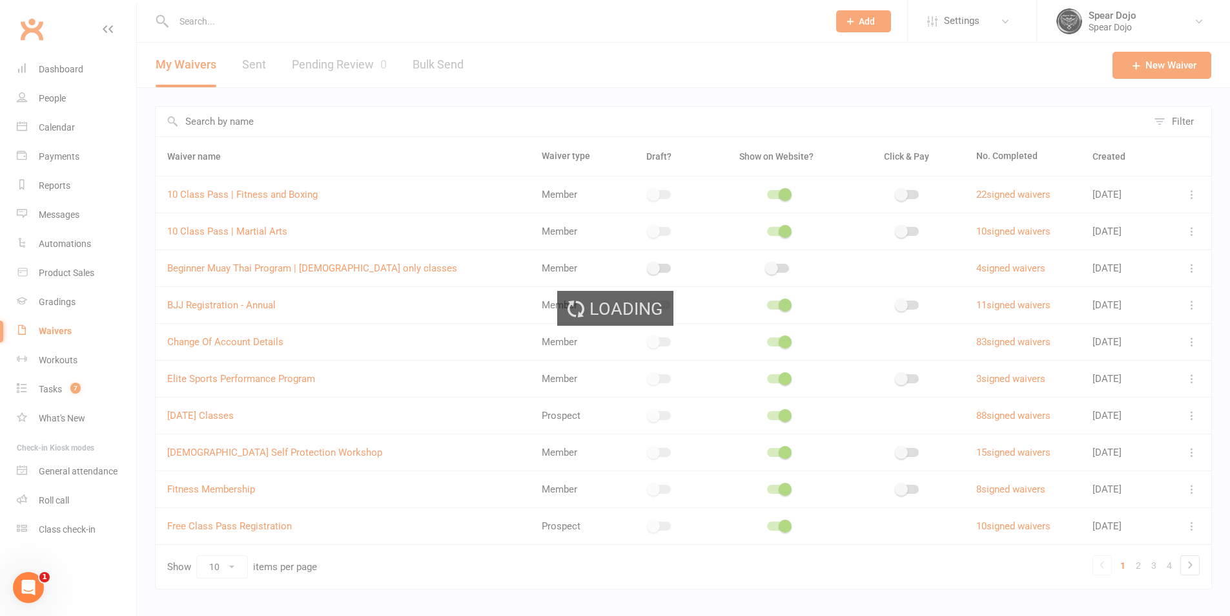
select select "bank_account"
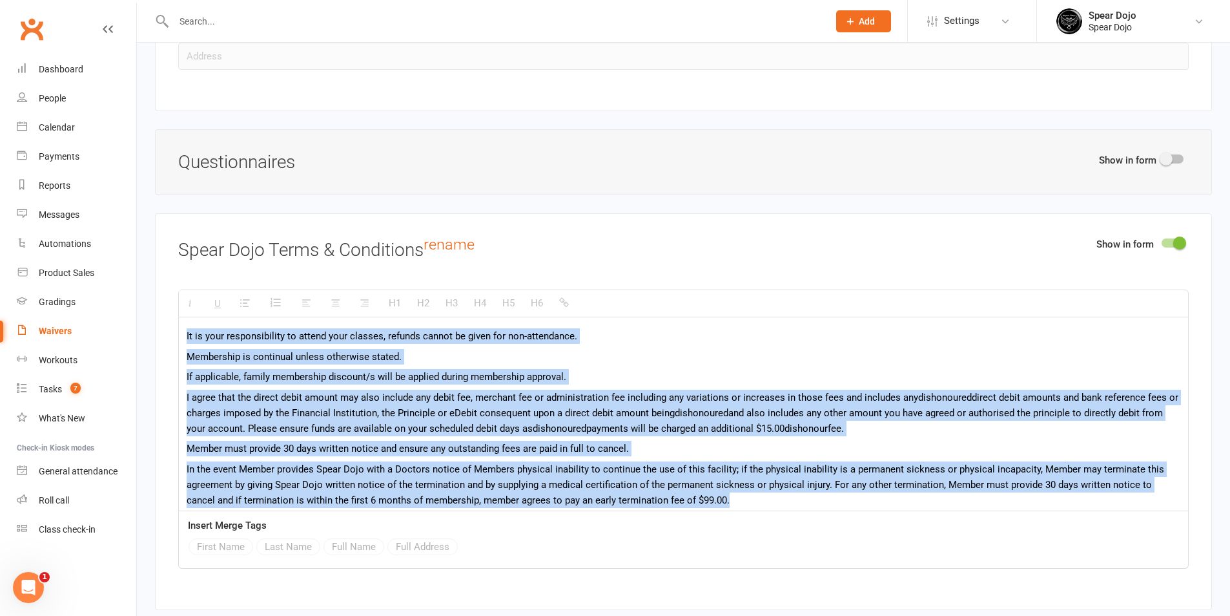
scroll to position [63, 0]
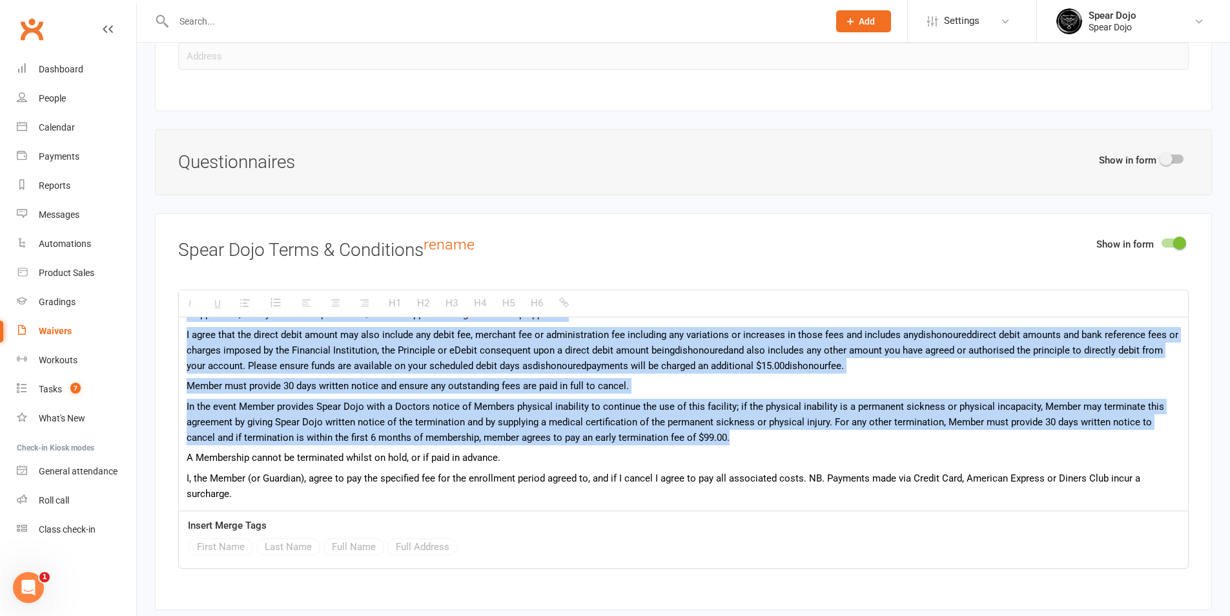
drag, startPoint x: 187, startPoint y: 334, endPoint x: 773, endPoint y: 533, distance: 619.3
click at [773, 533] on div "H1 H2 H3 H4 H5 H6 It is your responsibility to attend your classes, refunds can…" at bounding box center [683, 428] width 1011 height 279
paste div
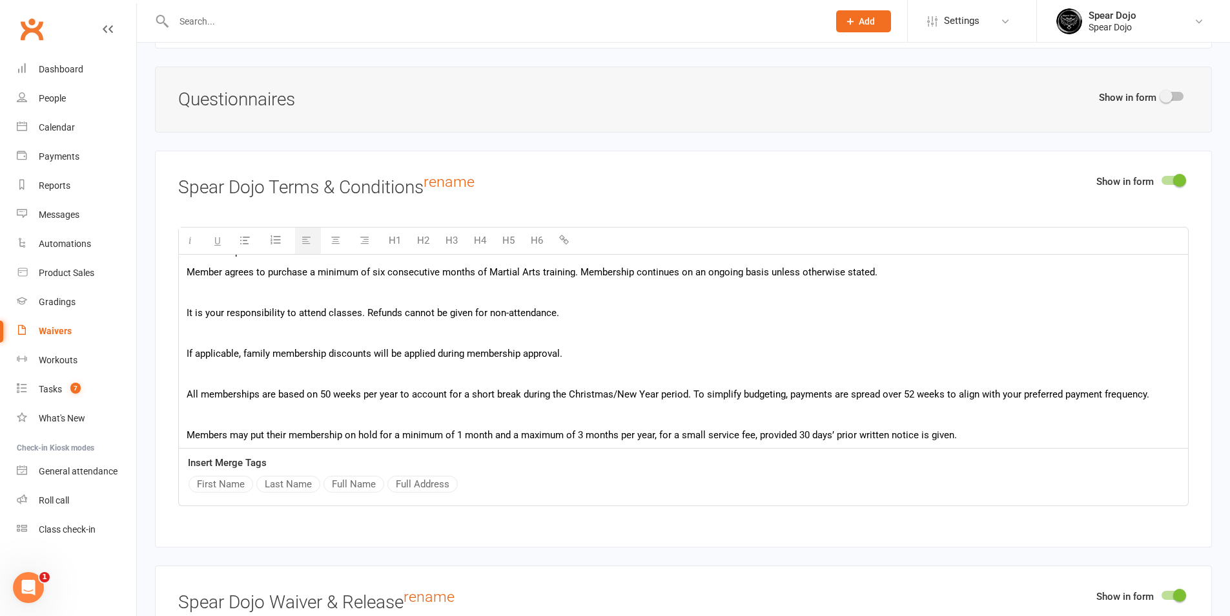
scroll to position [0, 0]
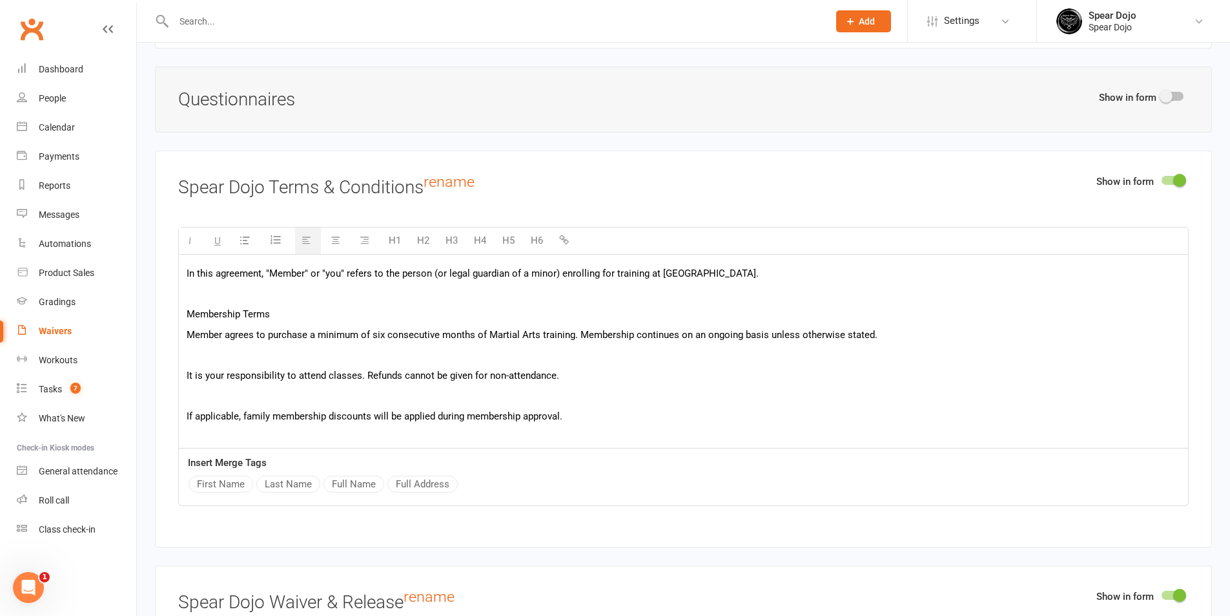
click at [296, 357] on p at bounding box center [684, 355] width 994 height 16
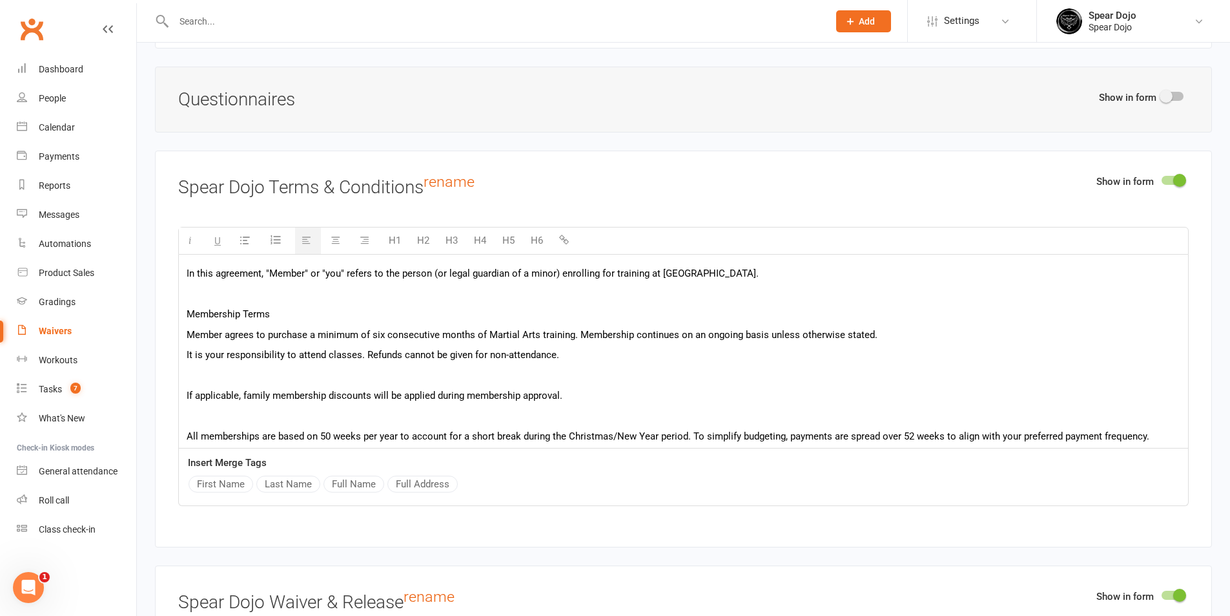
click at [296, 367] on p at bounding box center [684, 375] width 994 height 16
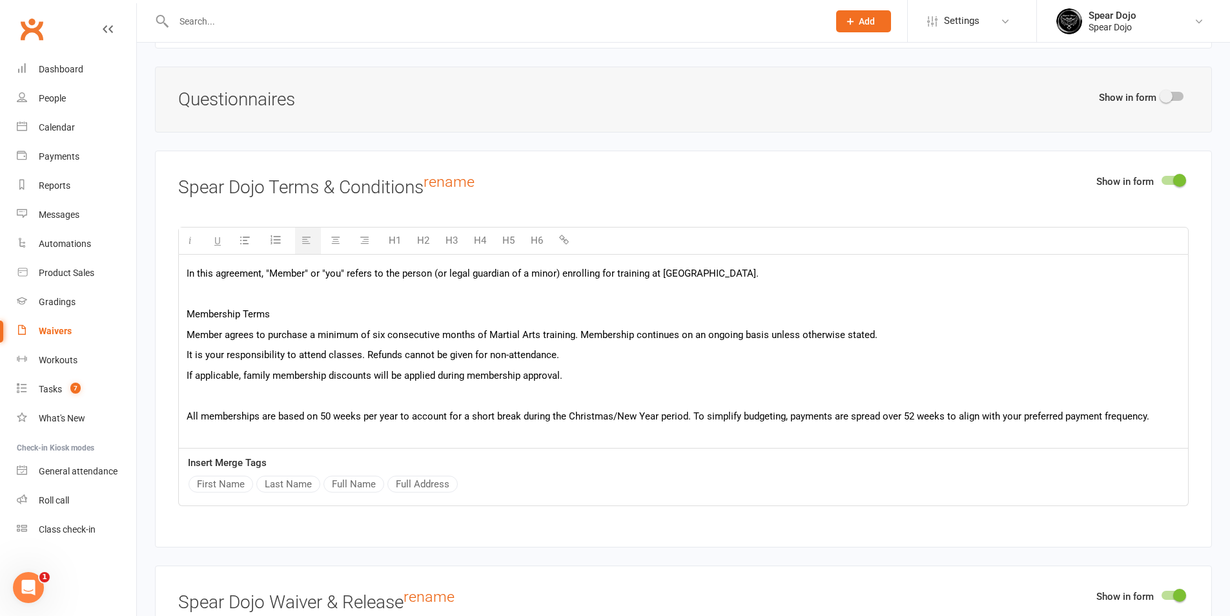
click at [278, 293] on p at bounding box center [684, 294] width 994 height 16
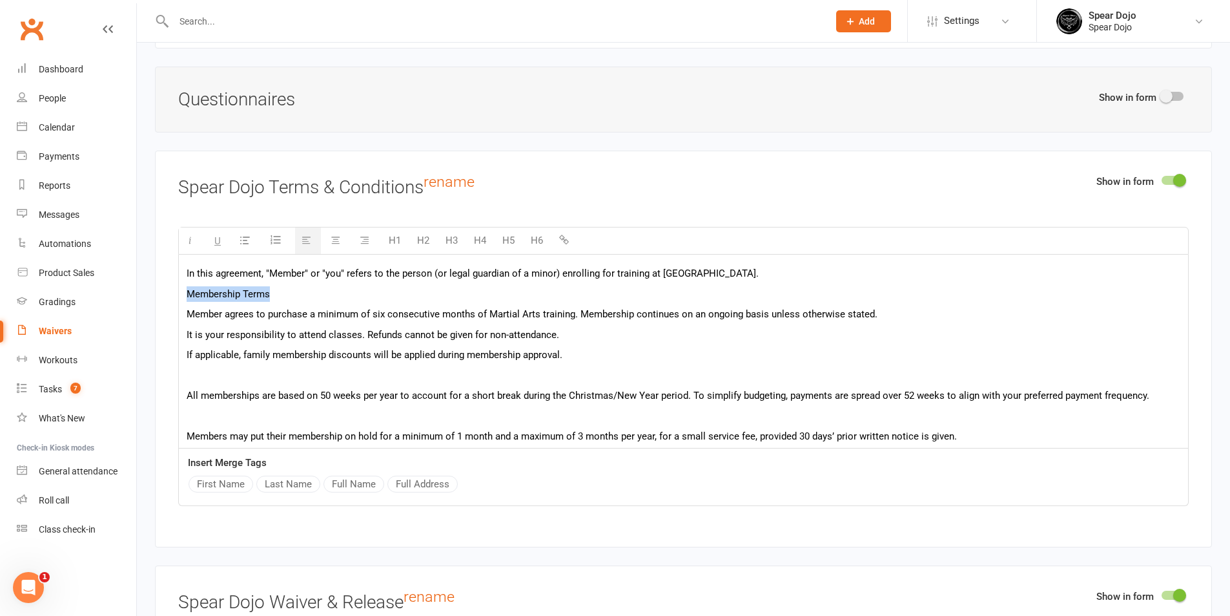
drag, startPoint x: 276, startPoint y: 290, endPoint x: 173, endPoint y: 290, distance: 103.3
click at [173, 290] on div "Show in form Spear Dojo Terms & Conditions rename H1 H2 H3 H4 H5 H6 In this agr…" at bounding box center [683, 348] width 1057 height 396
click at [508, 239] on button "H5" at bounding box center [508, 240] width 25 height 26
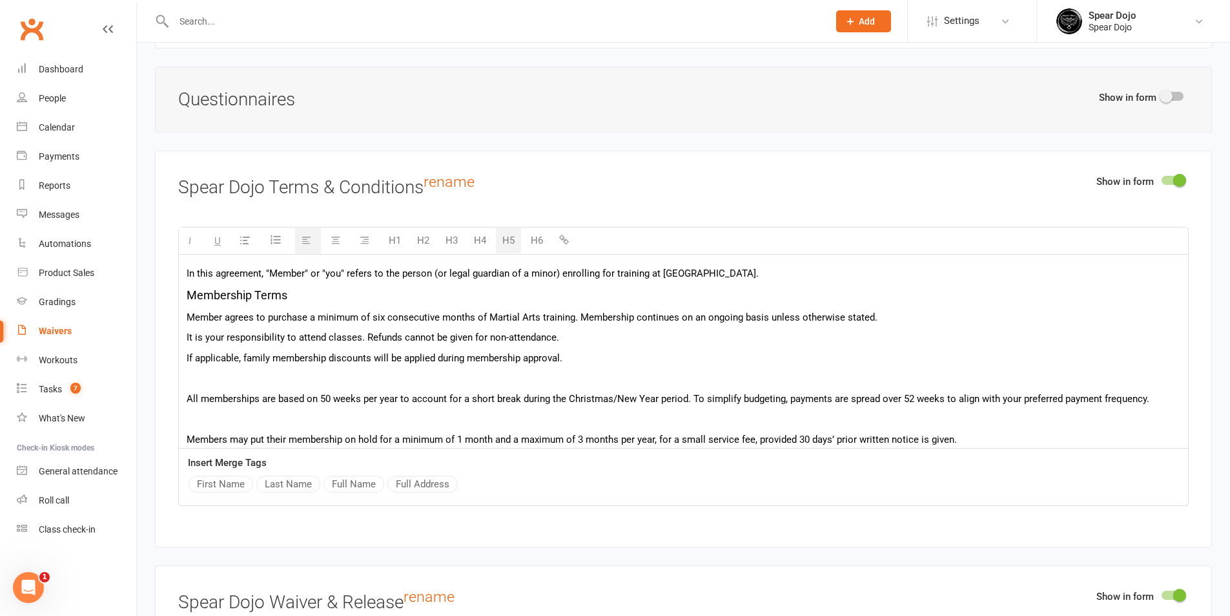
click at [298, 380] on p at bounding box center [684, 378] width 994 height 16
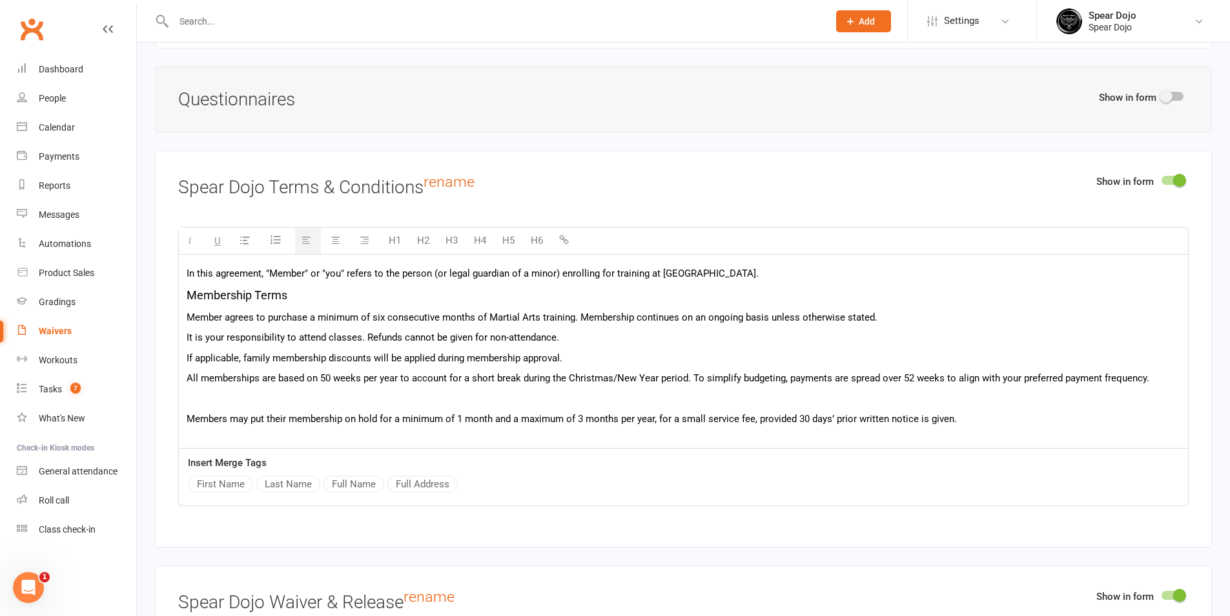
click at [553, 335] on span "It is your responsibility to attend classes. Refunds cannot be given for non-at…" at bounding box center [373, 337] width 373 height 12
drag, startPoint x: 607, startPoint y: 334, endPoint x: 646, endPoint y: 333, distance: 38.8
click at [652, 333] on p "It is your responsibility to attend classes. Refunds cannot be given for non-at…" at bounding box center [684, 337] width 994 height 16
click at [595, 351] on p "If applicable, family membership discounts will be applied during membership ap…" at bounding box center [684, 358] width 994 height 16
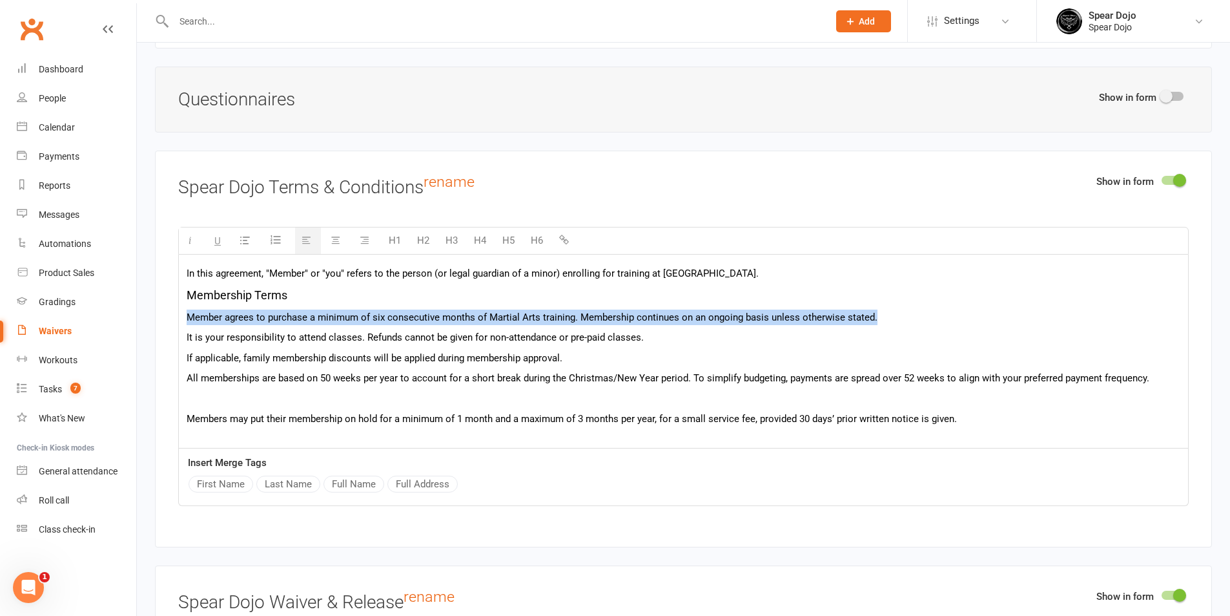
drag, startPoint x: 893, startPoint y: 315, endPoint x: 173, endPoint y: 318, distance: 719.5
click at [173, 318] on div "Show in form Spear Dojo Terms & Conditions rename H1 H2 H3 H4 H5 H6 In this agr…" at bounding box center [683, 348] width 1057 height 396
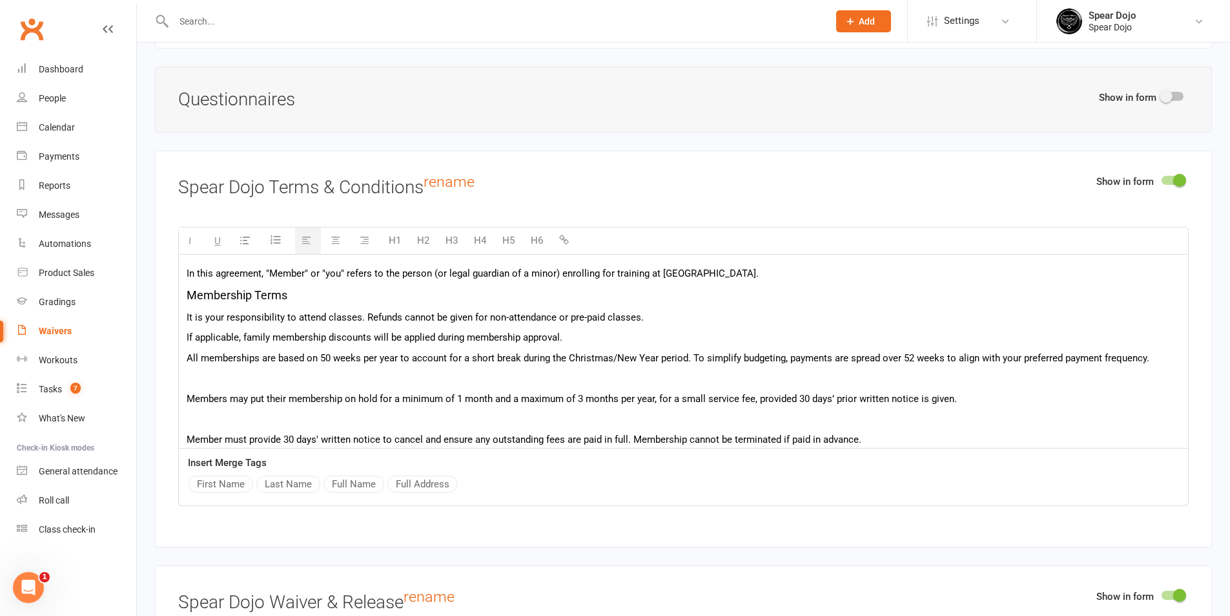
click at [470, 372] on p at bounding box center [684, 378] width 994 height 16
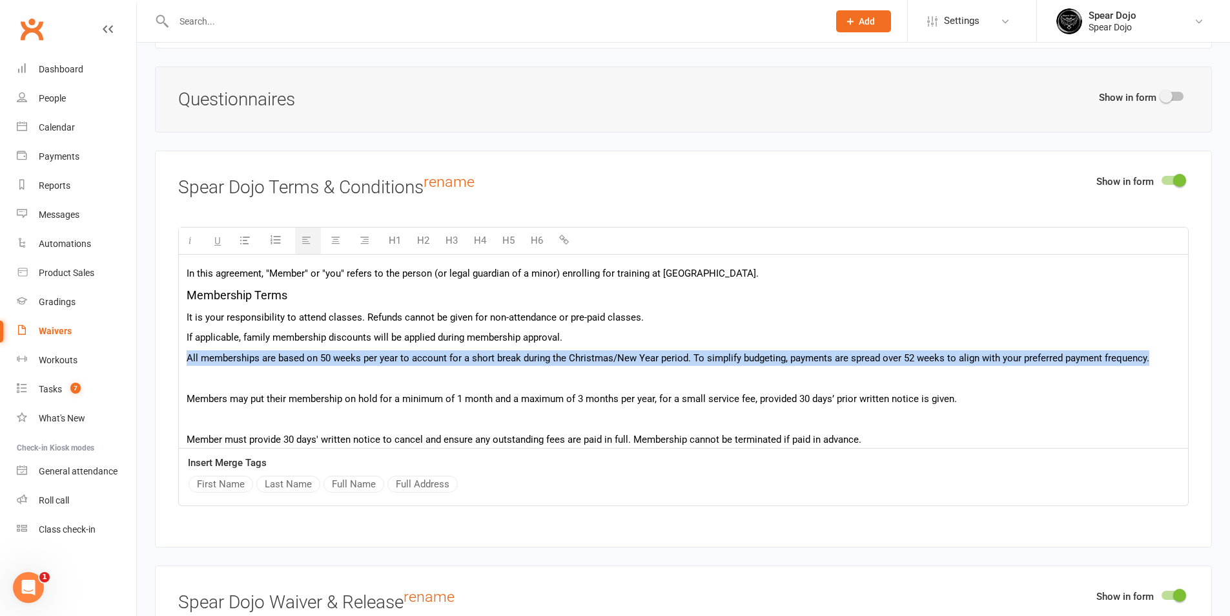
drag, startPoint x: 1146, startPoint y: 353, endPoint x: 185, endPoint y: 355, distance: 961.0
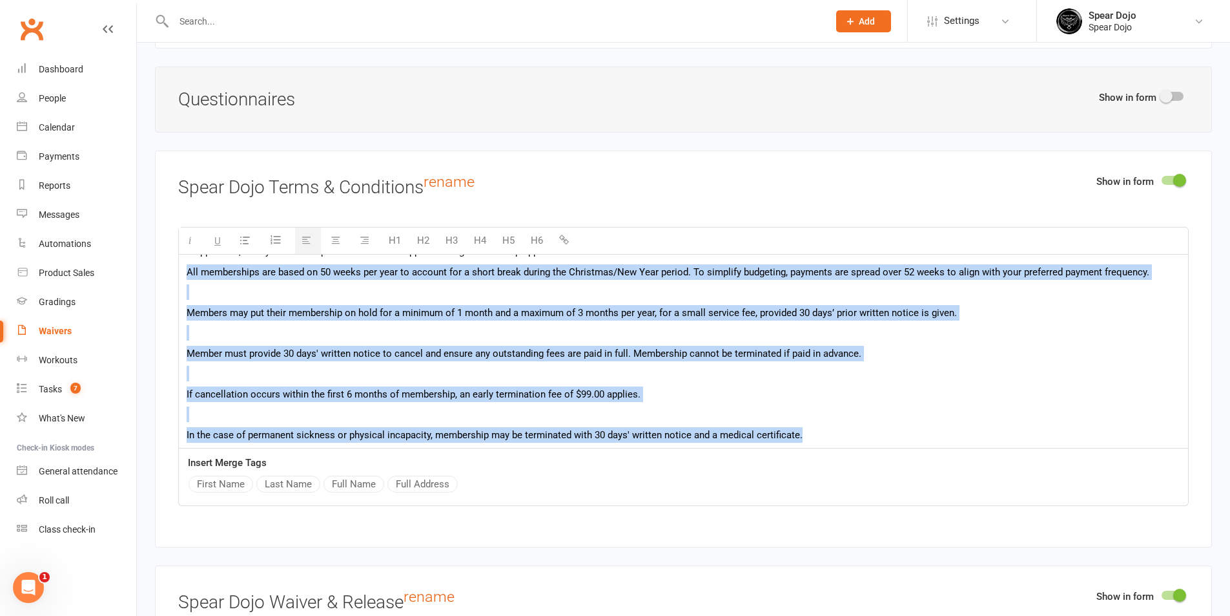
scroll to position [88, 0]
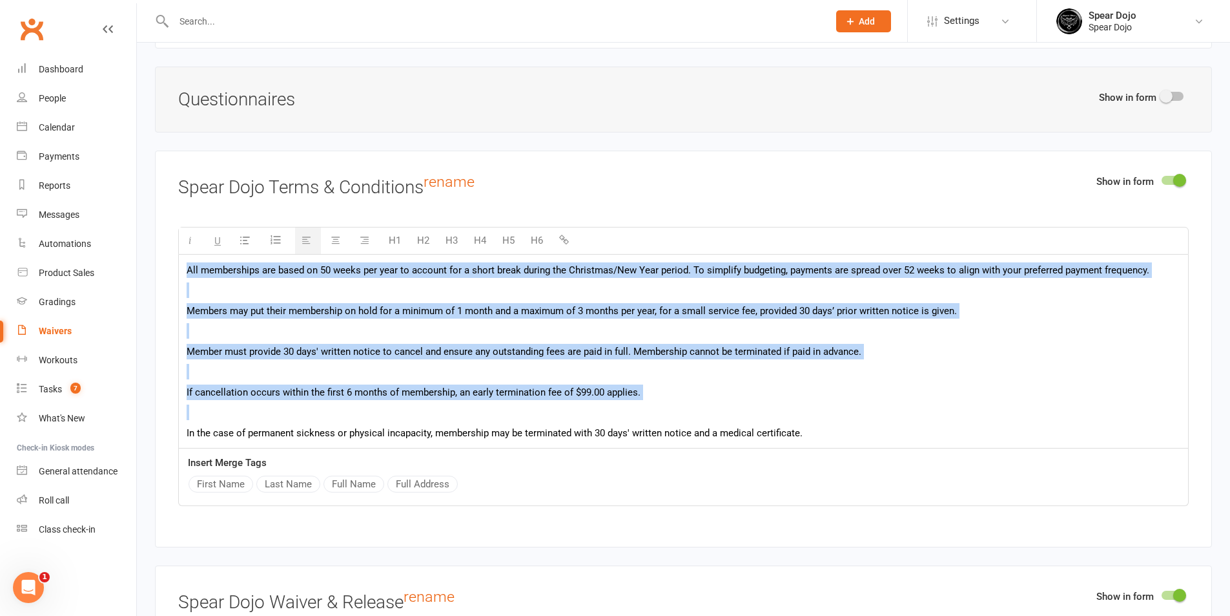
drag, startPoint x: 185, startPoint y: 355, endPoint x: 976, endPoint y: 409, distance: 792.3
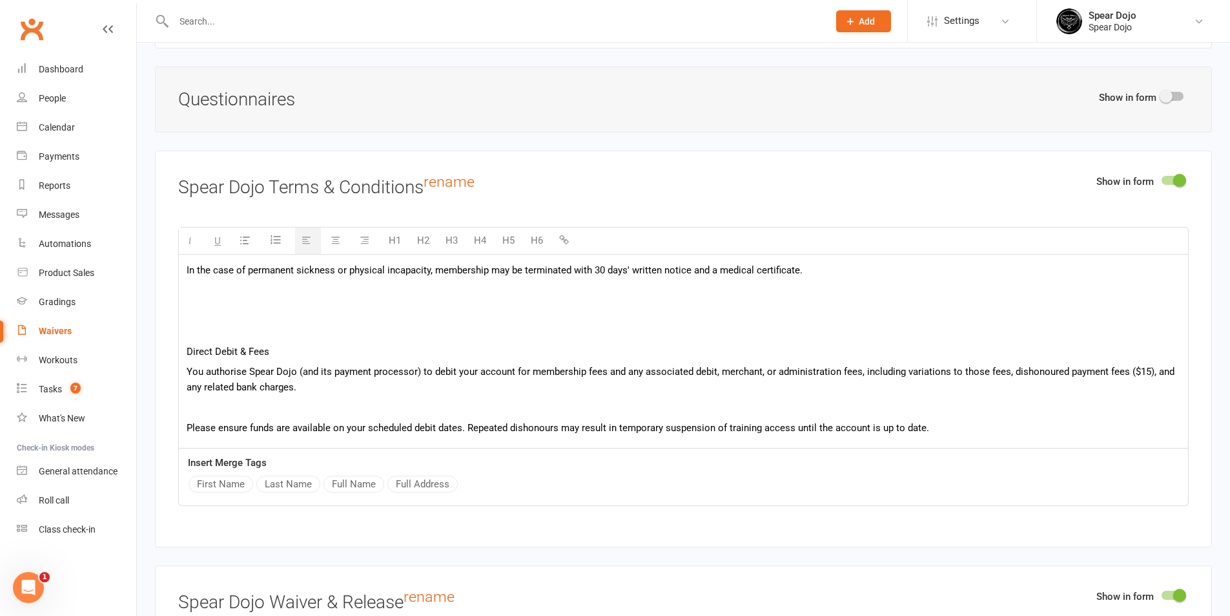
scroll to position [77, 0]
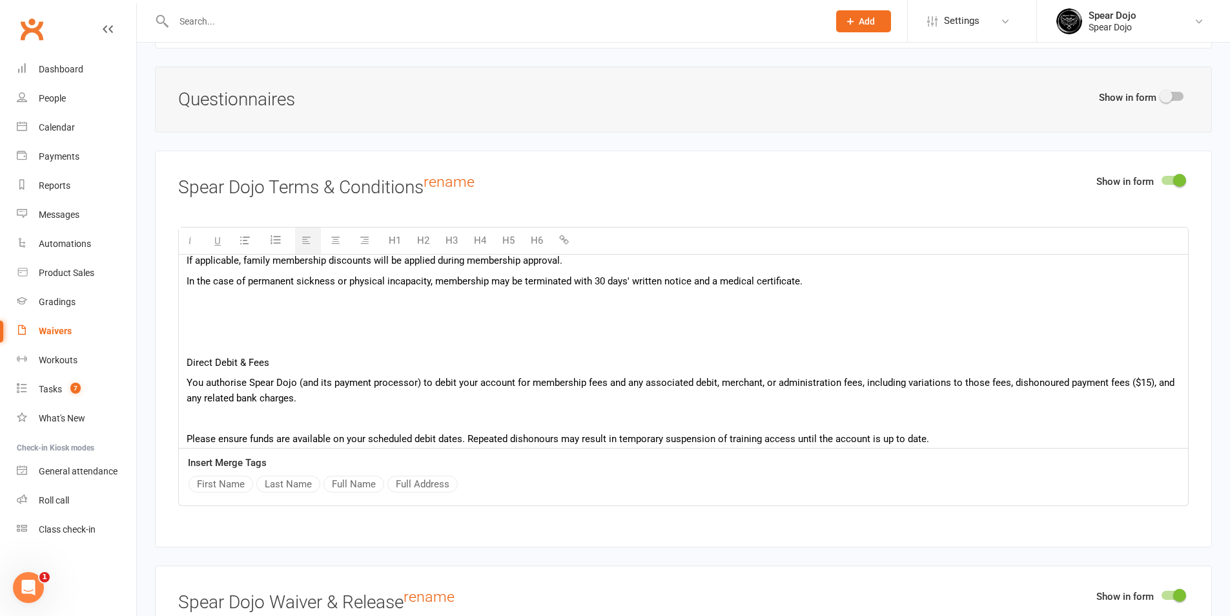
click at [306, 314] on p at bounding box center [684, 322] width 994 height 16
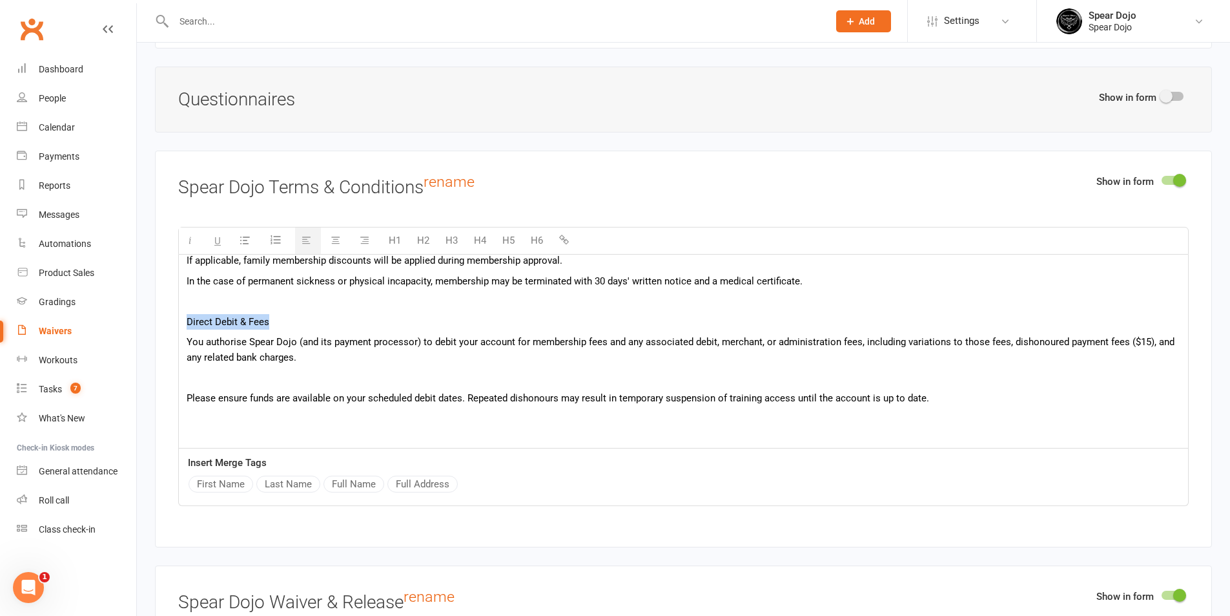
drag, startPoint x: 269, startPoint y: 317, endPoint x: 185, endPoint y: 318, distance: 83.3
click at [509, 242] on button "H5" at bounding box center [508, 240] width 25 height 26
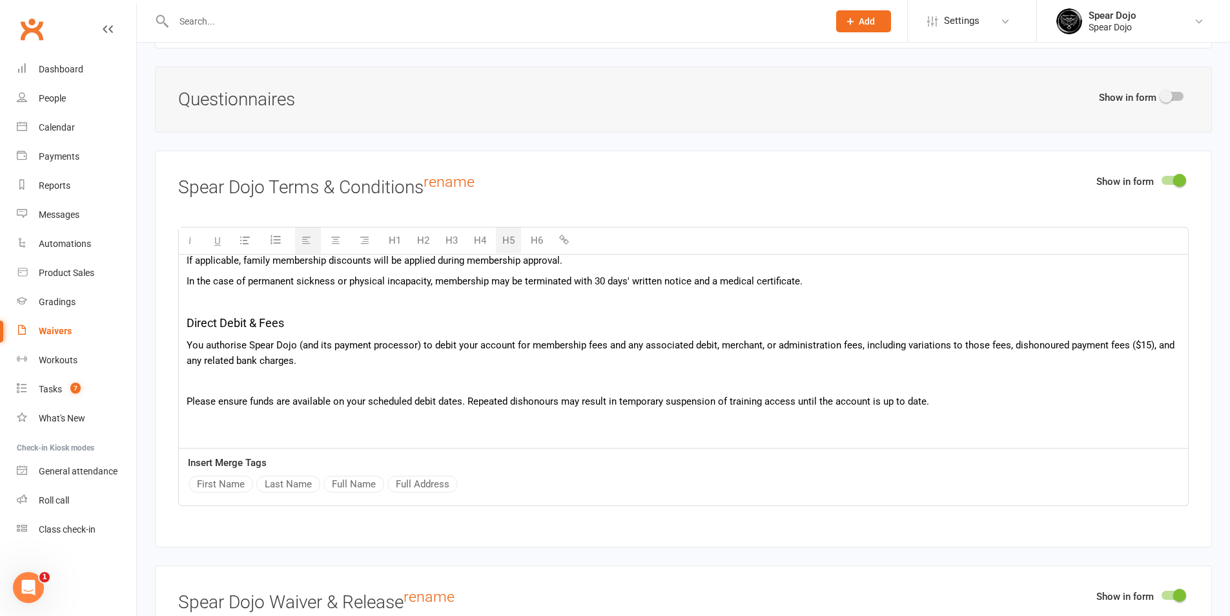
click at [286, 380] on p at bounding box center [684, 381] width 994 height 16
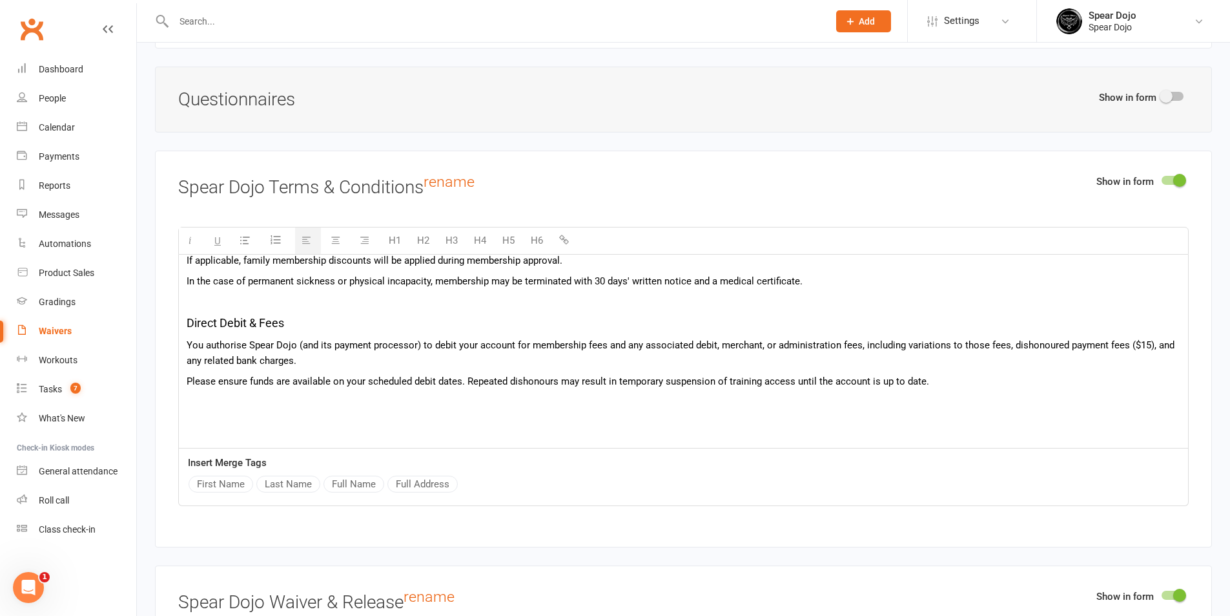
click at [262, 405] on p at bounding box center [684, 401] width 994 height 16
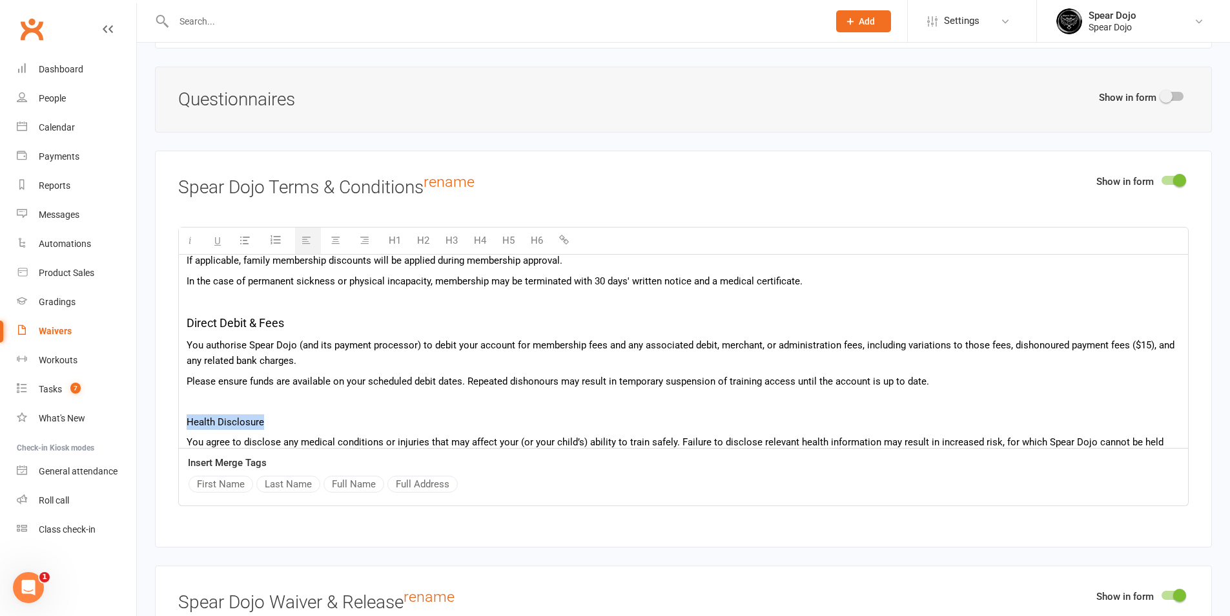
drag, startPoint x: 260, startPoint y: 419, endPoint x: 178, endPoint y: 421, distance: 82.7
click at [178, 421] on div "Show in form Spear Dojo Terms & Conditions rename H1 H2 H3 H4 H5 H6 In this agr…" at bounding box center [683, 348] width 1057 height 396
click at [506, 234] on button "H5" at bounding box center [508, 240] width 25 height 26
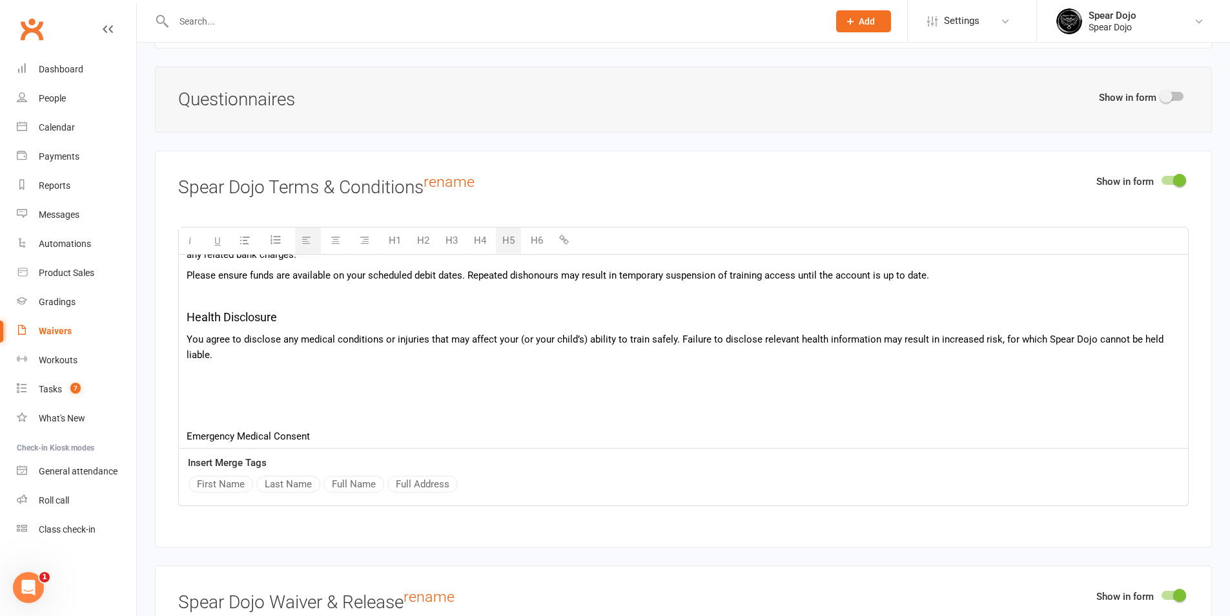
scroll to position [271, 0]
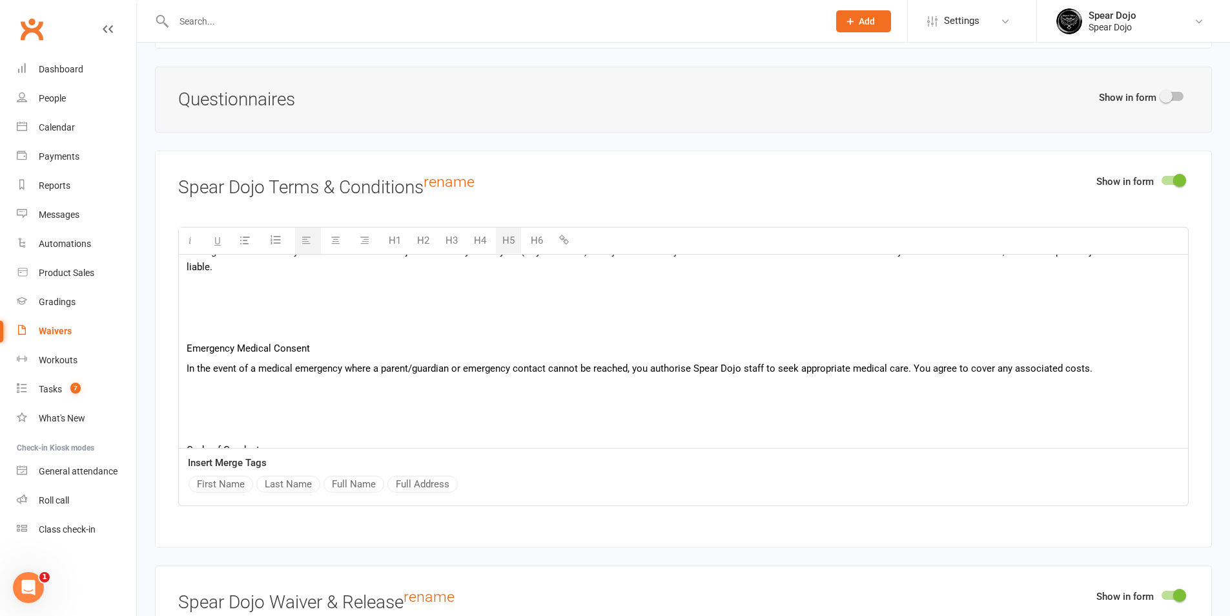
click at [249, 290] on p at bounding box center [684, 287] width 994 height 16
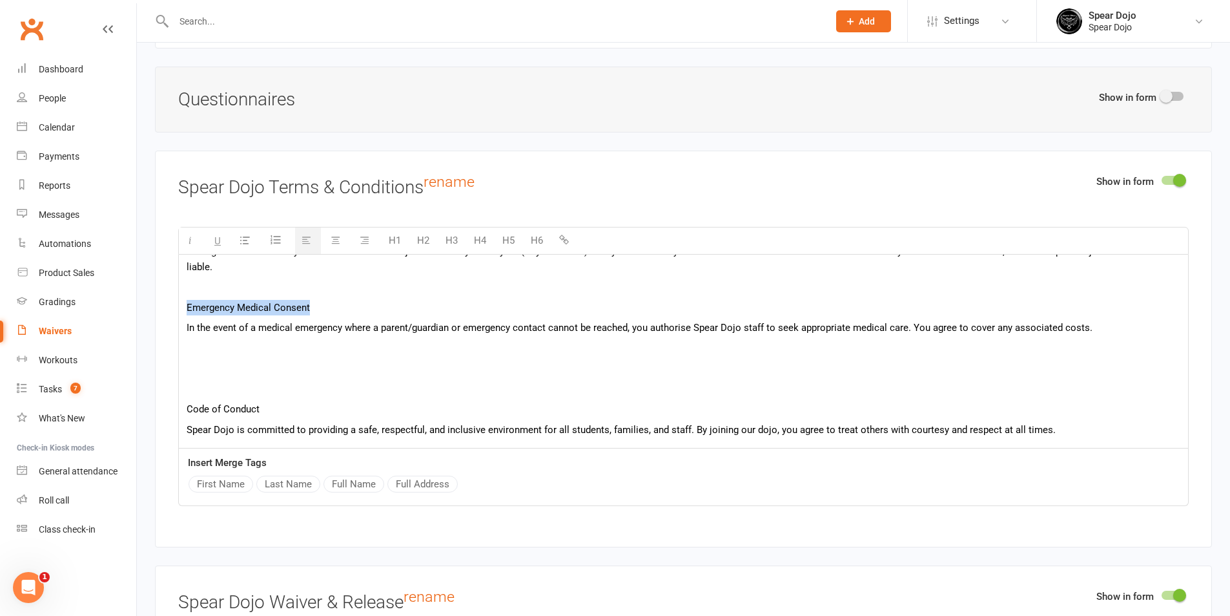
drag, startPoint x: 313, startPoint y: 302, endPoint x: 183, endPoint y: 306, distance: 130.5
click at [183, 306] on div "In this agreement, "Member" or "you" refers to the person (or legal guardian of…" at bounding box center [683, 398] width 1009 height 829
click at [508, 238] on button "H5" at bounding box center [508, 240] width 25 height 26
click at [285, 347] on p at bounding box center [684, 352] width 994 height 16
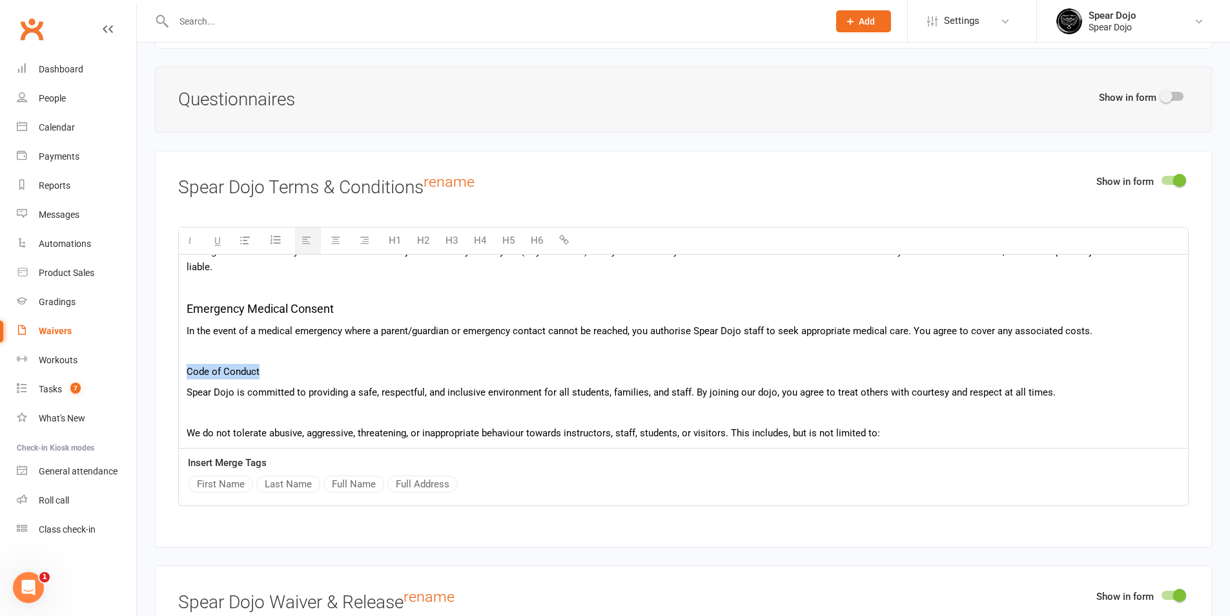
drag, startPoint x: 265, startPoint y: 366, endPoint x: 176, endPoint y: 369, distance: 88.6
click at [176, 369] on div "Show in form Spear Dojo Terms & Conditions rename H1 H2 H3 H4 H5 H6 In this agr…" at bounding box center [683, 348] width 1057 height 396
click at [510, 240] on button "H5" at bounding box center [508, 240] width 25 height 26
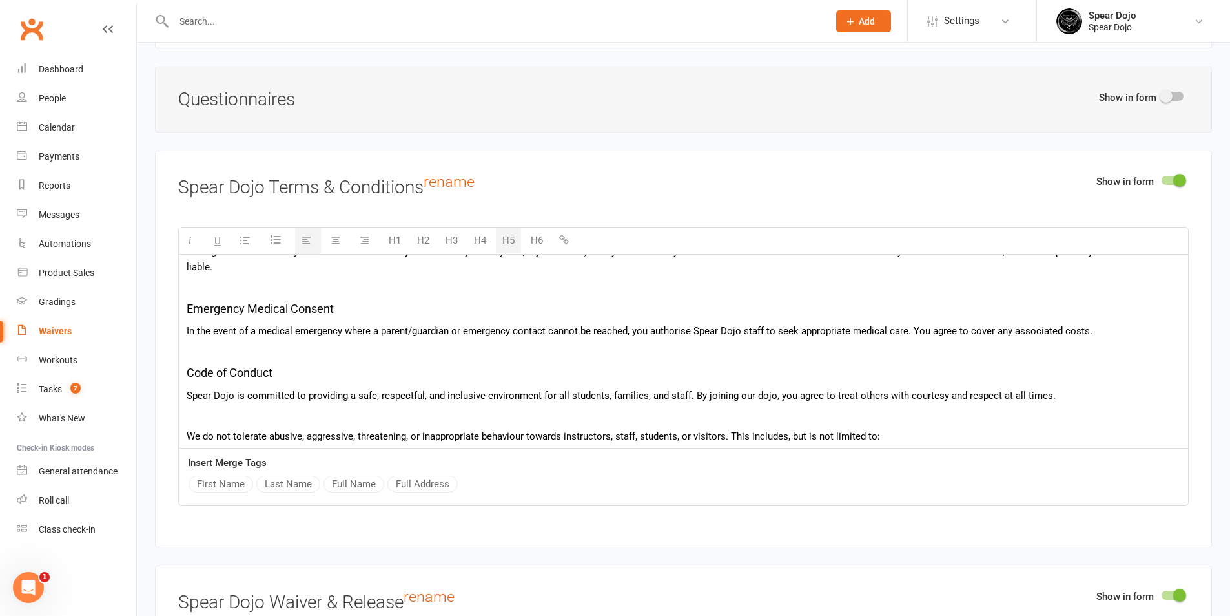
click at [247, 417] on p at bounding box center [684, 416] width 994 height 16
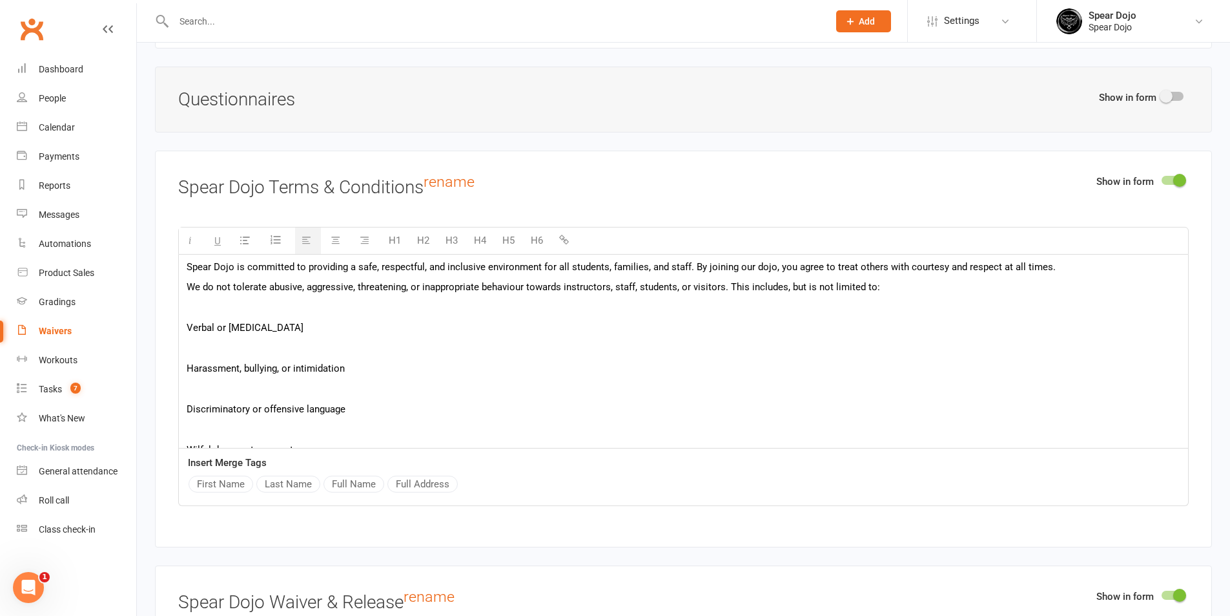
scroll to position [400, 0]
click at [308, 299] on p at bounding box center [684, 307] width 994 height 16
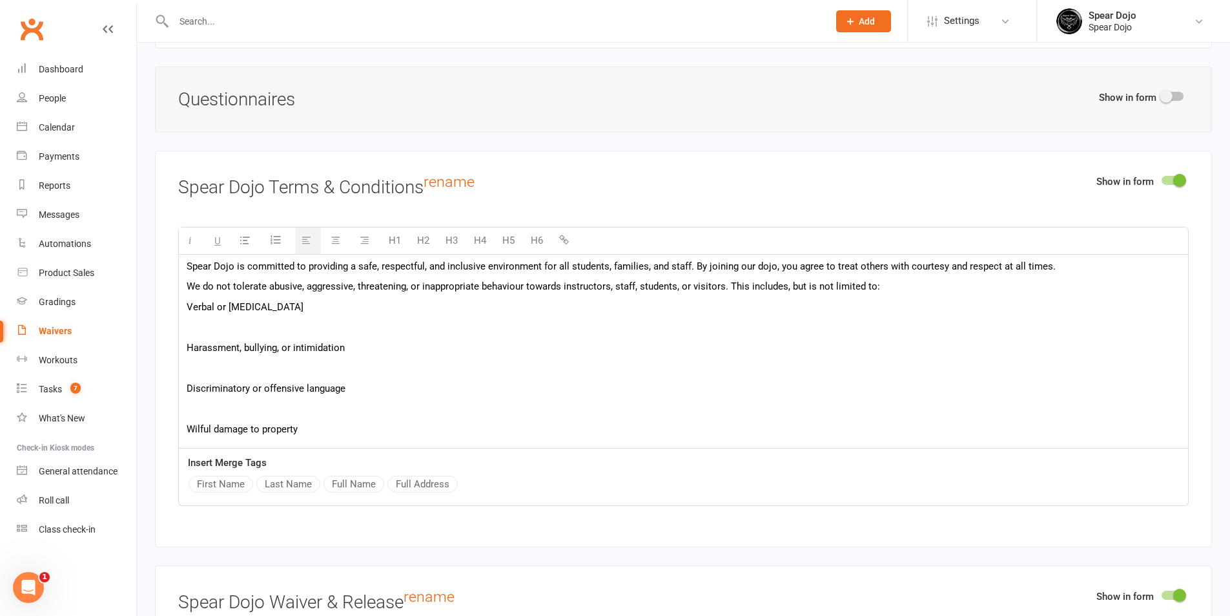
click at [299, 331] on p at bounding box center [684, 327] width 994 height 16
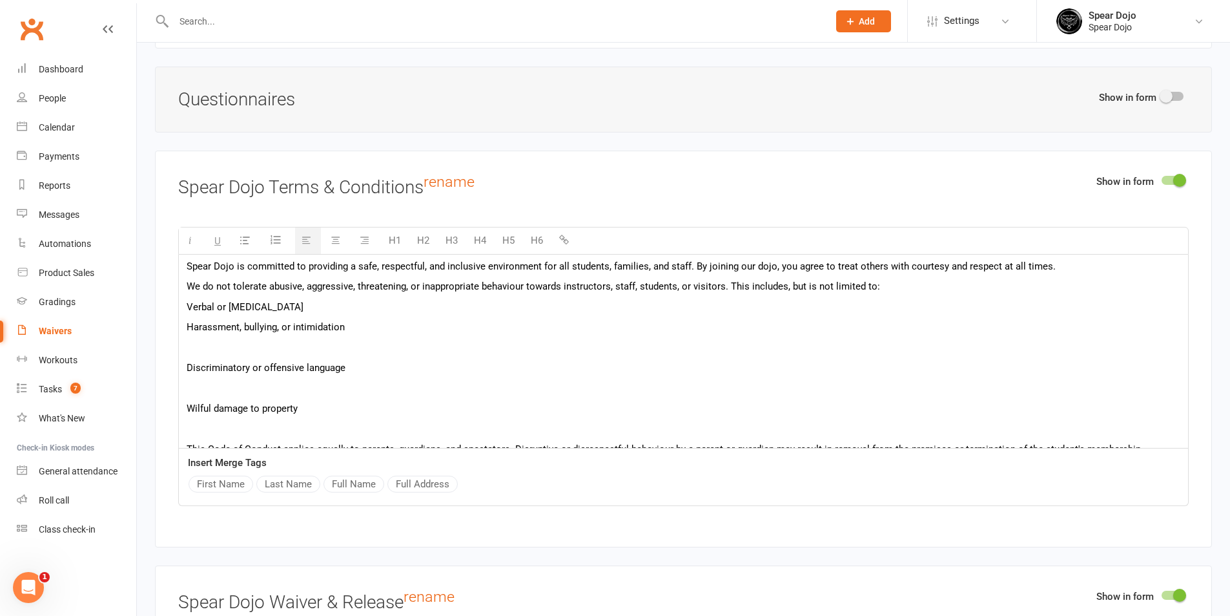
click at [286, 354] on div "In this agreement, "Member" or "you" refers to the person (or legal guardian of…" at bounding box center [683, 221] width 1009 height 733
click at [297, 344] on p at bounding box center [684, 348] width 994 height 16
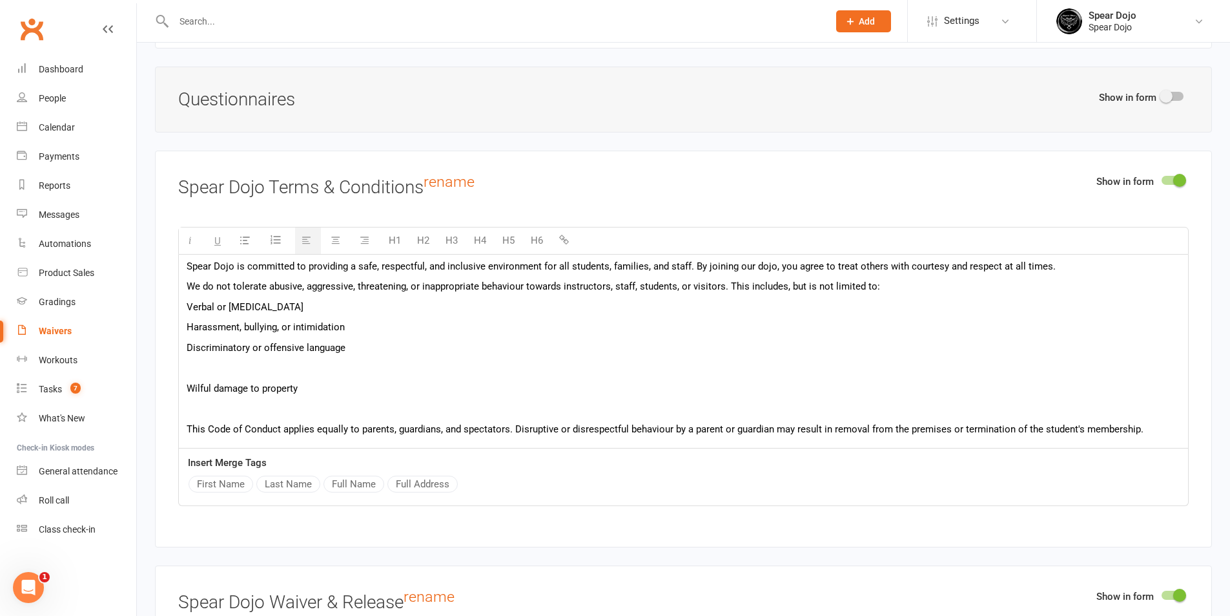
click at [282, 362] on p at bounding box center [684, 368] width 994 height 16
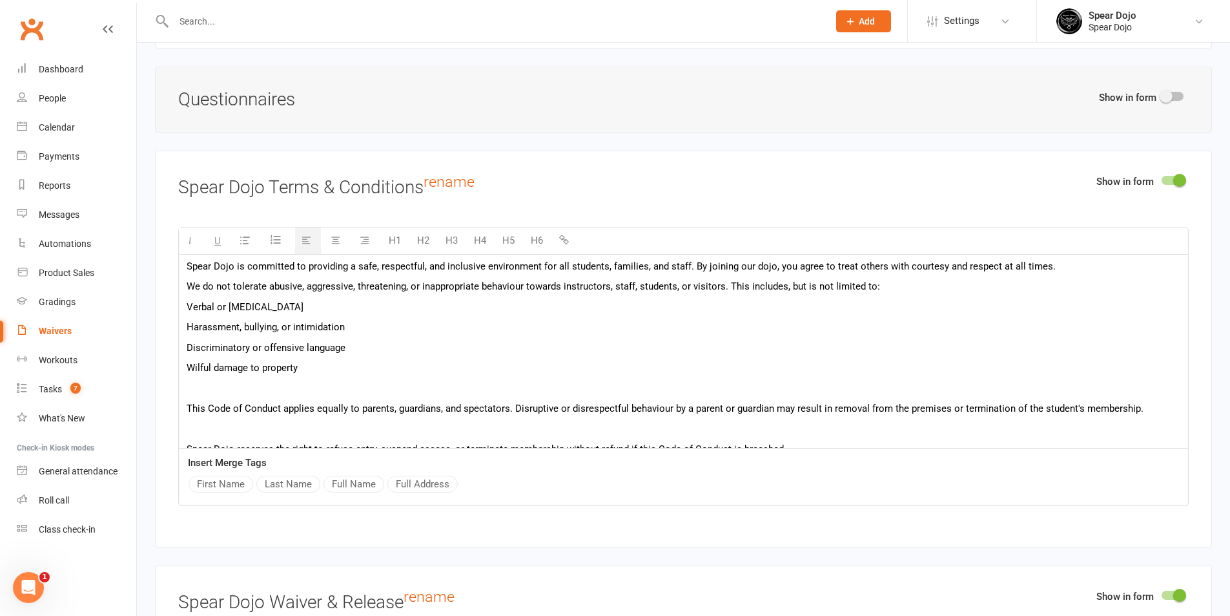
click at [284, 382] on p at bounding box center [684, 388] width 994 height 16
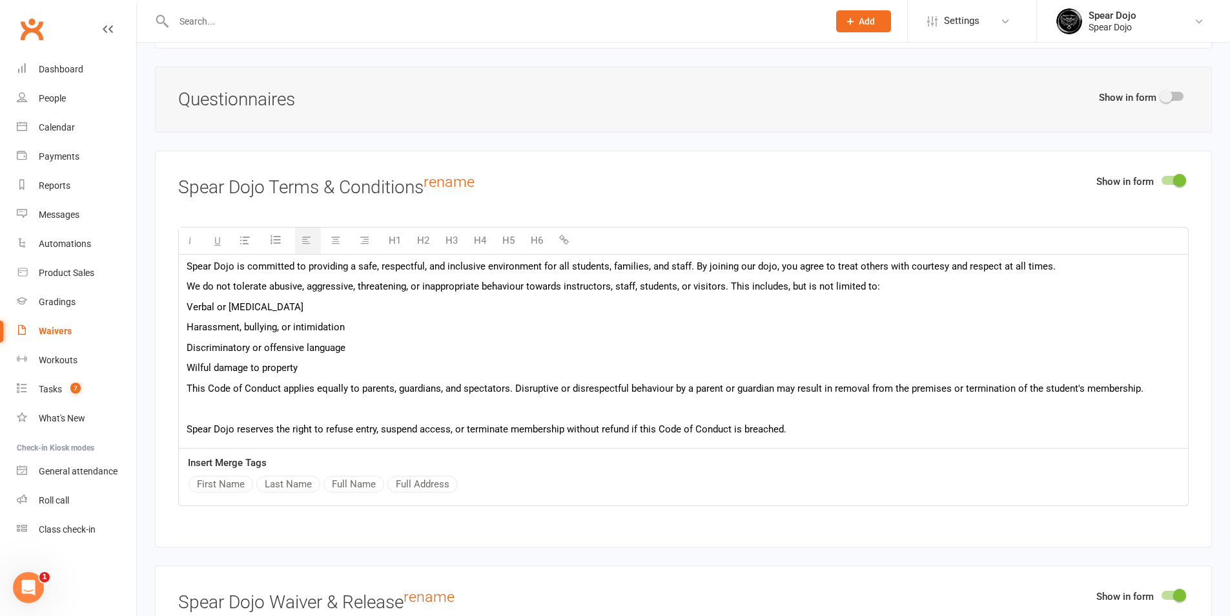
click at [270, 402] on p at bounding box center [684, 408] width 994 height 16
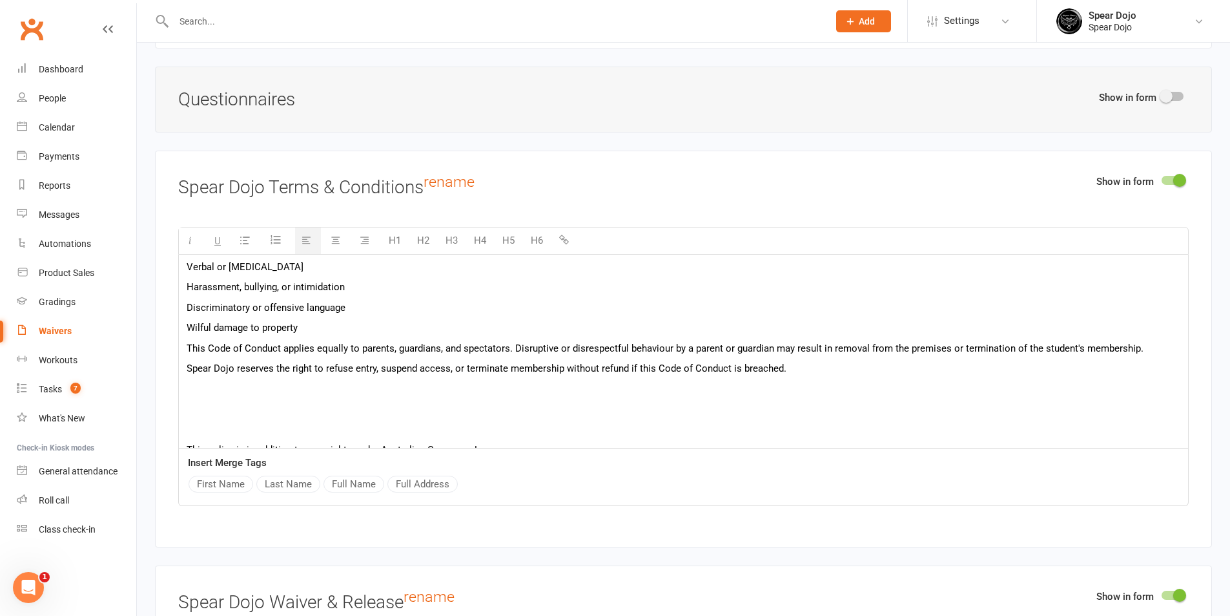
scroll to position [459, 0]
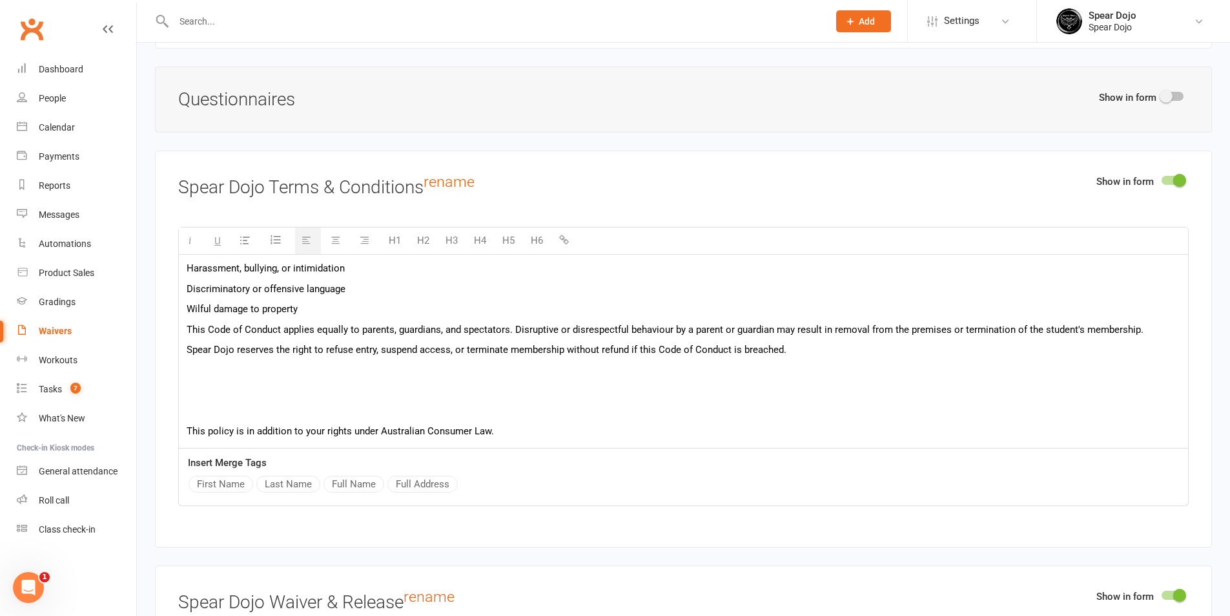
click at [367, 384] on p at bounding box center [684, 390] width 994 height 16
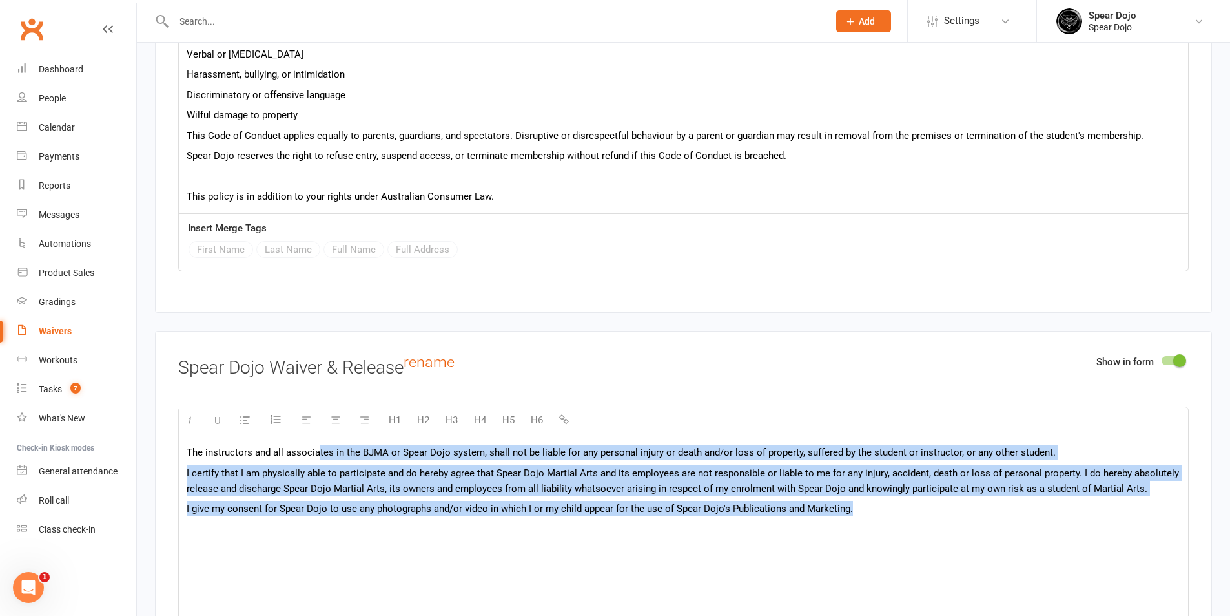
scroll to position [0, 0]
drag, startPoint x: 866, startPoint y: 524, endPoint x: 186, endPoint y: 440, distance: 685.3
click at [174, 440] on div "Show in form Spear Dojo Waiver & Release rename H1 H2 H3 H4 H5 H6 The instructo…" at bounding box center [683, 529] width 1057 height 396
paste div
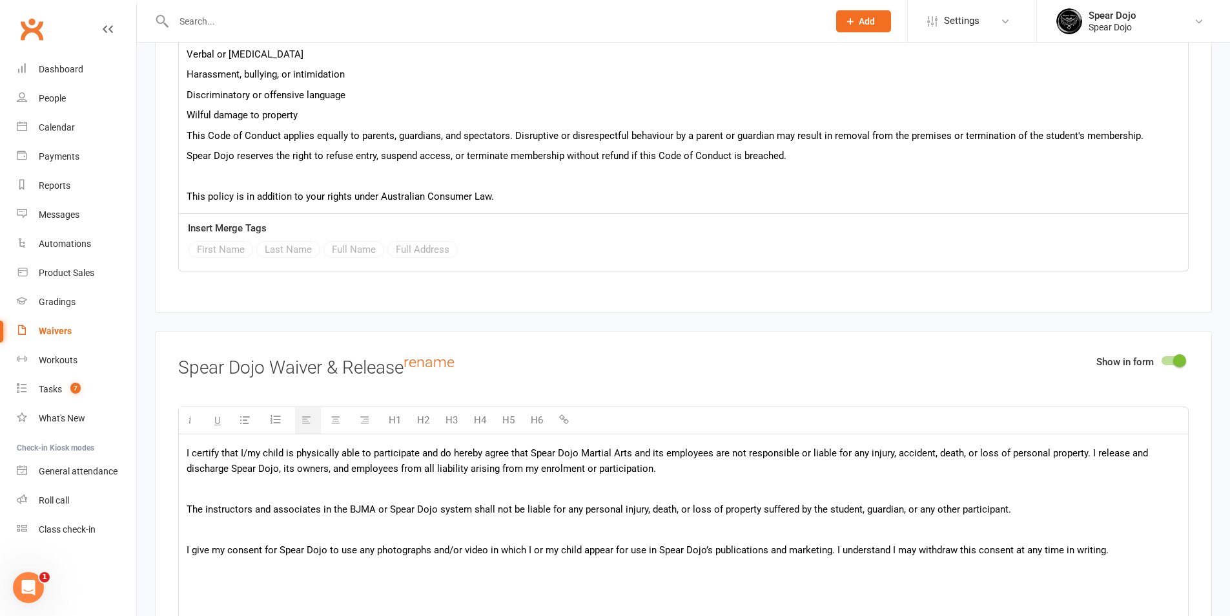
click at [268, 491] on p at bounding box center [684, 489] width 994 height 16
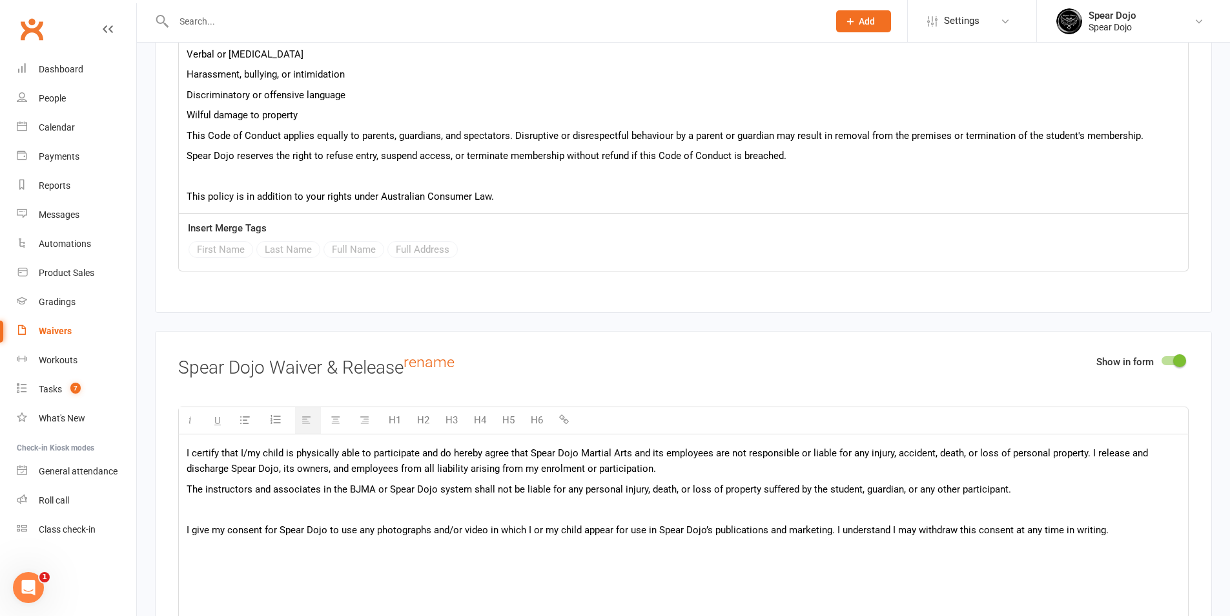
click at [307, 502] on p at bounding box center [684, 509] width 994 height 16
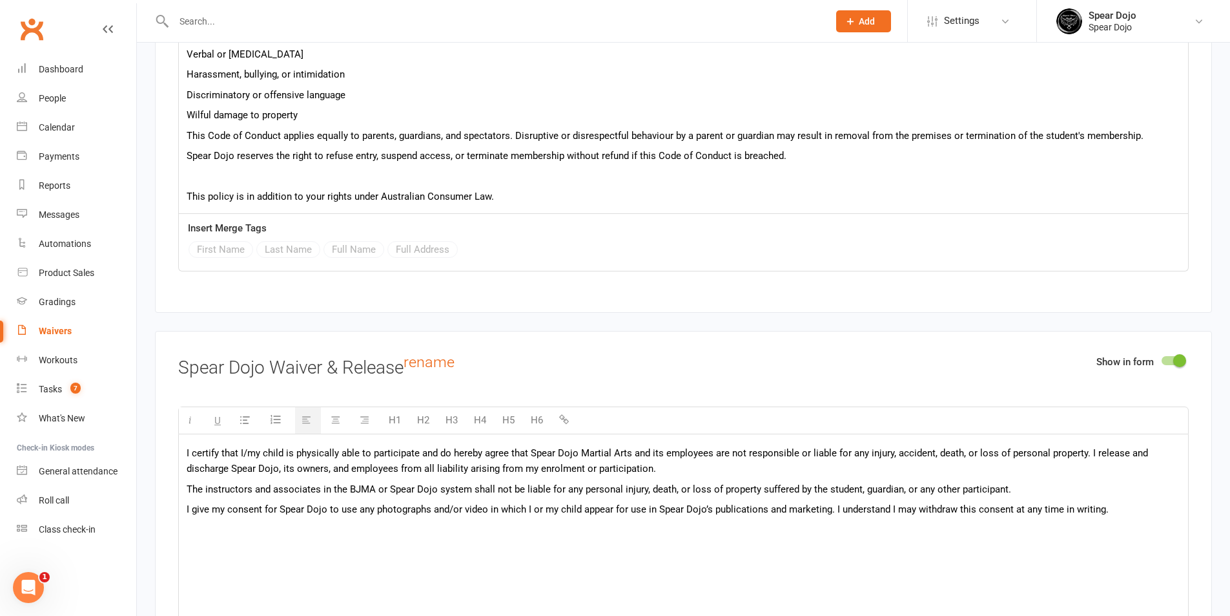
scroll to position [1, 0]
click at [290, 561] on div "I certify that I/my child is physically able to participate and do hereby agree…" at bounding box center [683, 530] width 1009 height 194
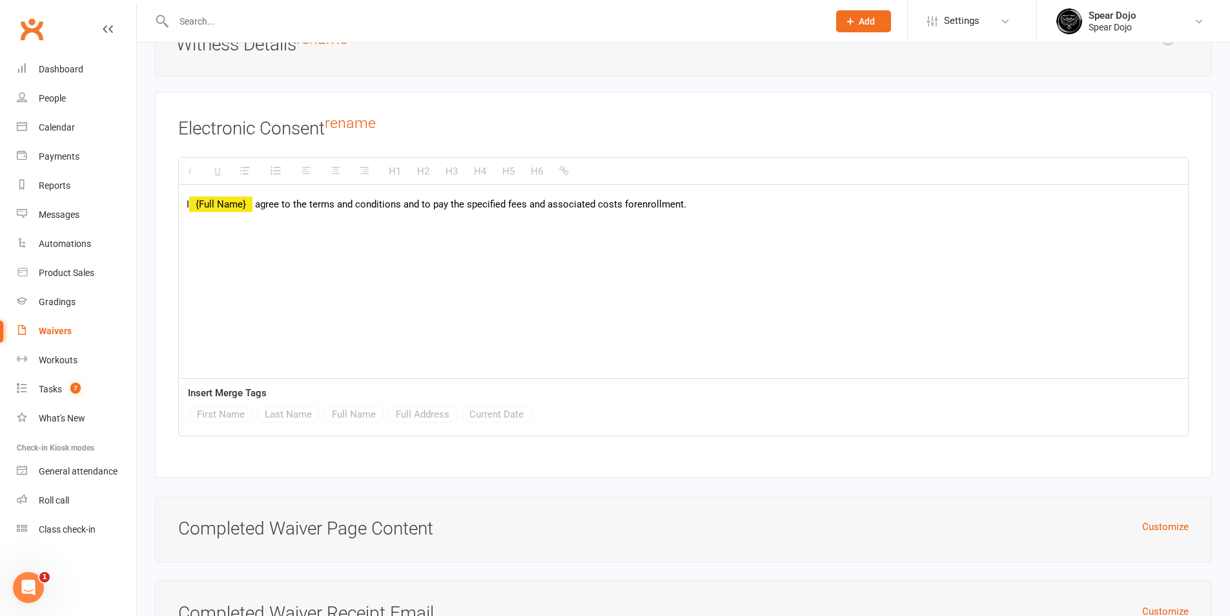
scroll to position [3978, 0]
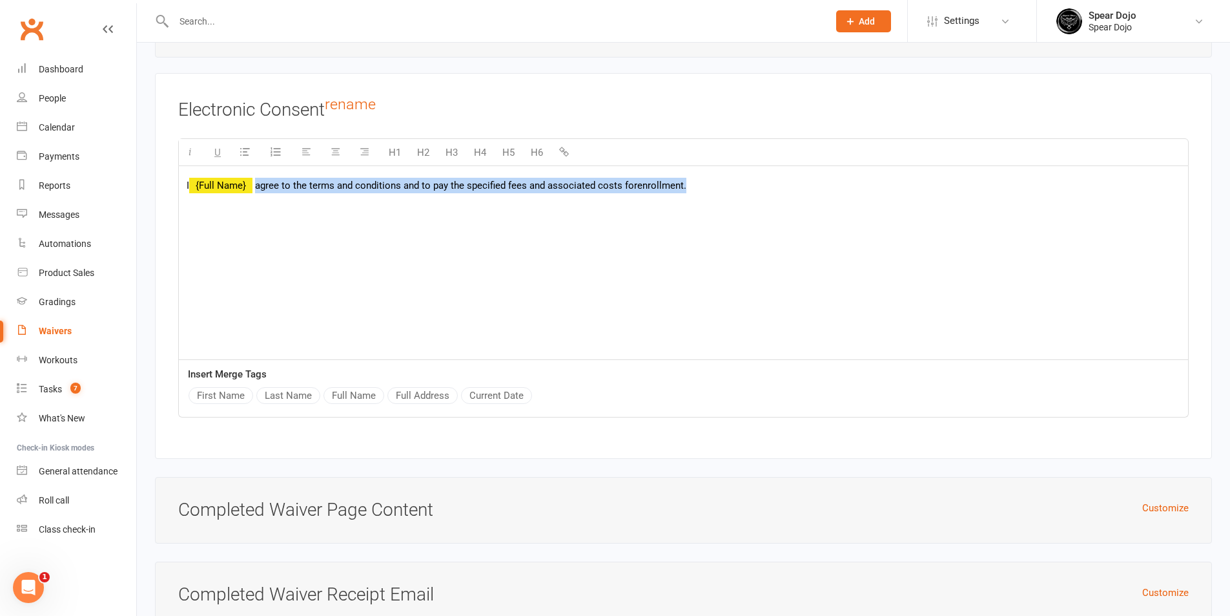
drag, startPoint x: 258, startPoint y: 182, endPoint x: 743, endPoint y: 187, distance: 484.4
click at [743, 187] on p "I {Full Name} agree to the terms and conditions and to pay the specified fees a…" at bounding box center [684, 186] width 994 height 16
paste div
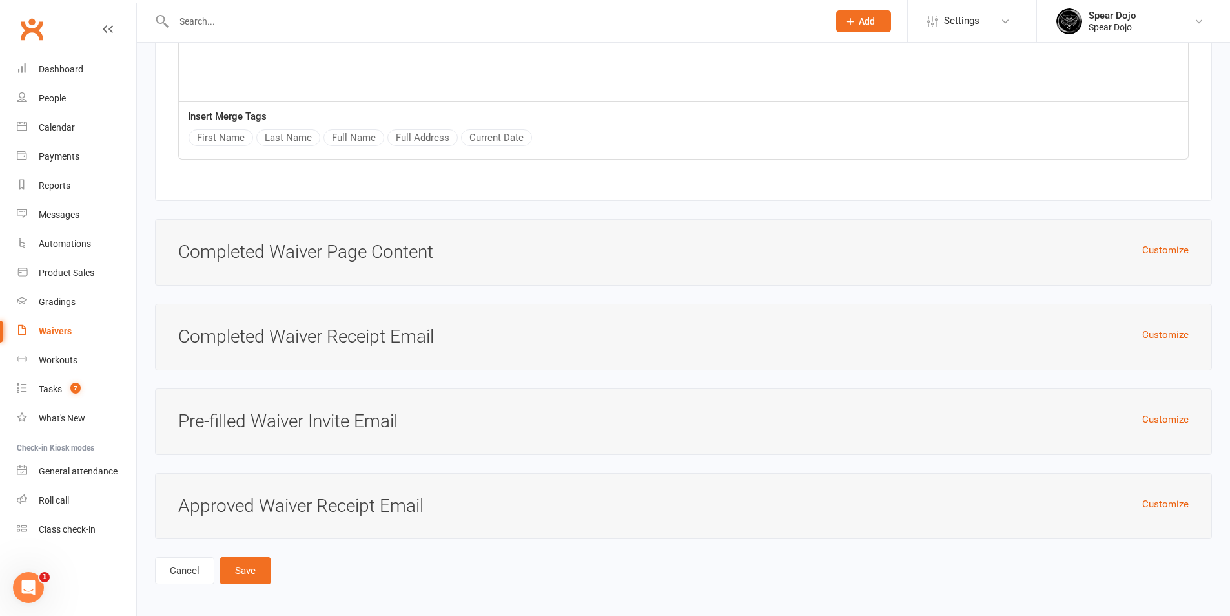
scroll to position [4237, 0]
click at [242, 569] on button "Save" at bounding box center [245, 569] width 50 height 27
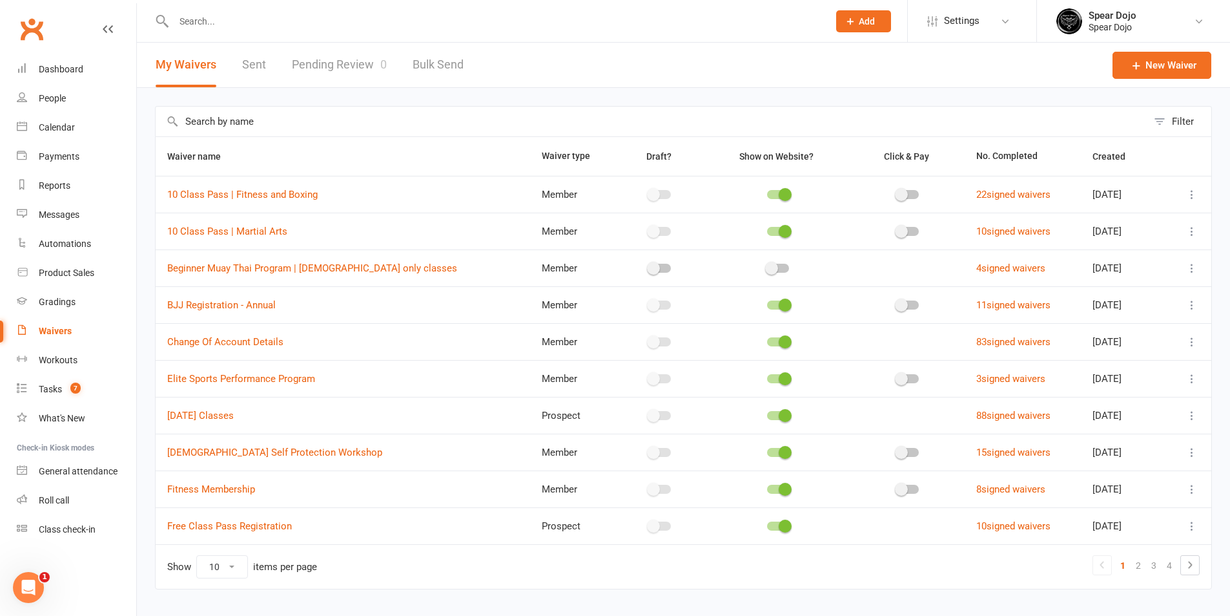
click at [1196, 191] on icon at bounding box center [1192, 194] width 13 height 13
click at [1149, 218] on link "Edit waiver" at bounding box center [1114, 220] width 152 height 26
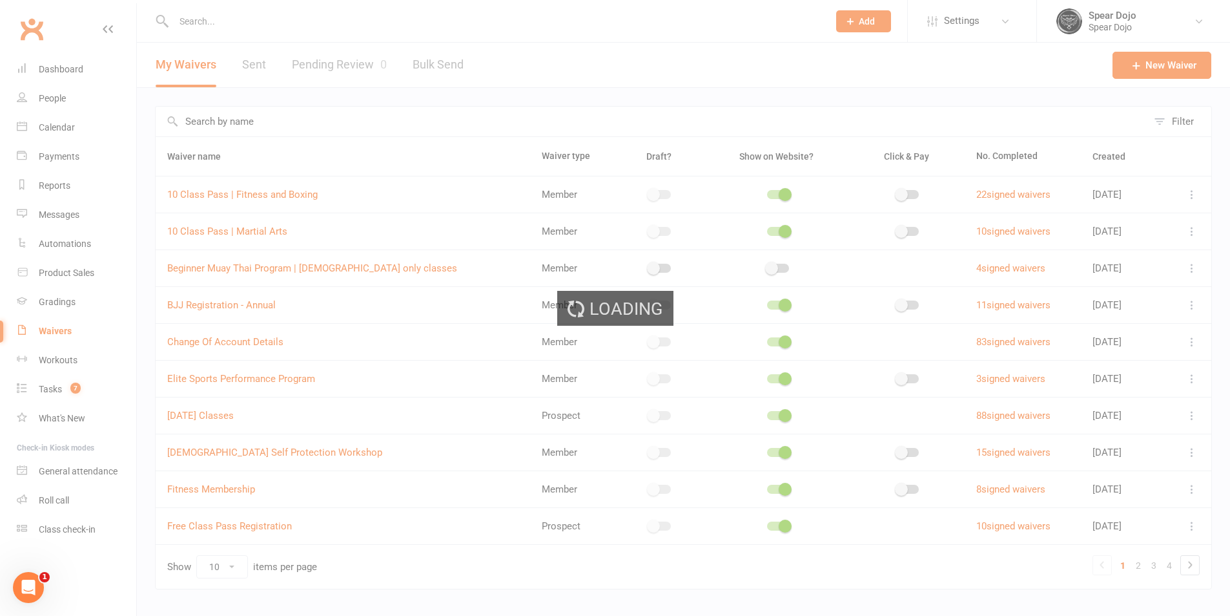
select select "bank_account"
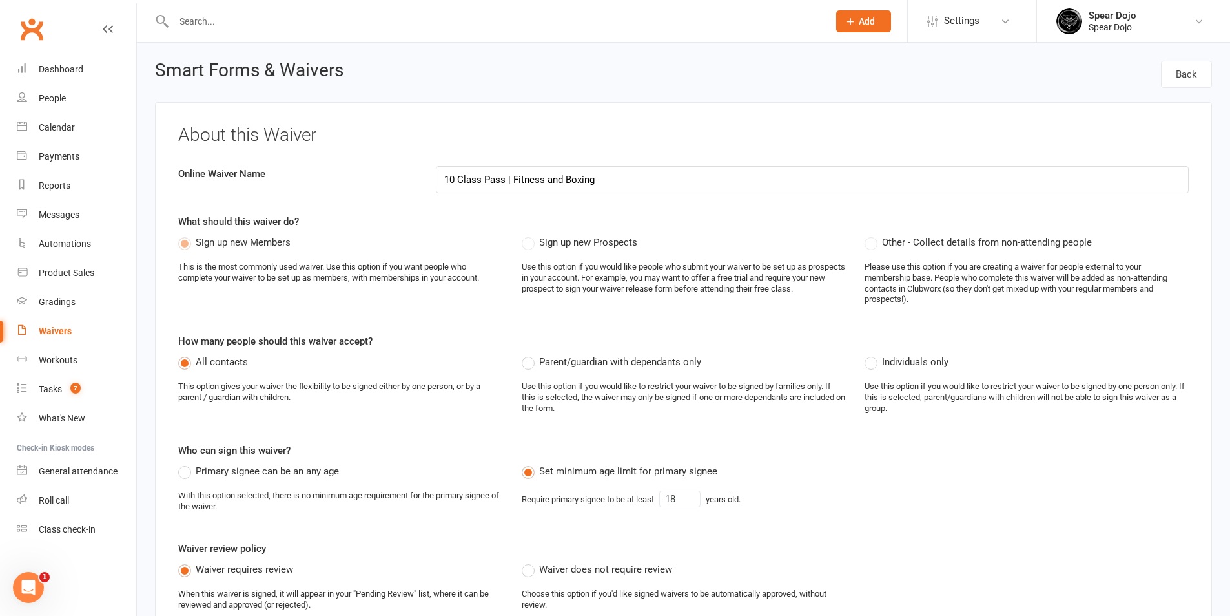
drag, startPoint x: 565, startPoint y: 175, endPoint x: 513, endPoint y: 180, distance: 51.9
click at [513, 180] on input "10 Class Pass | Fitness and Boxing" at bounding box center [812, 179] width 753 height 27
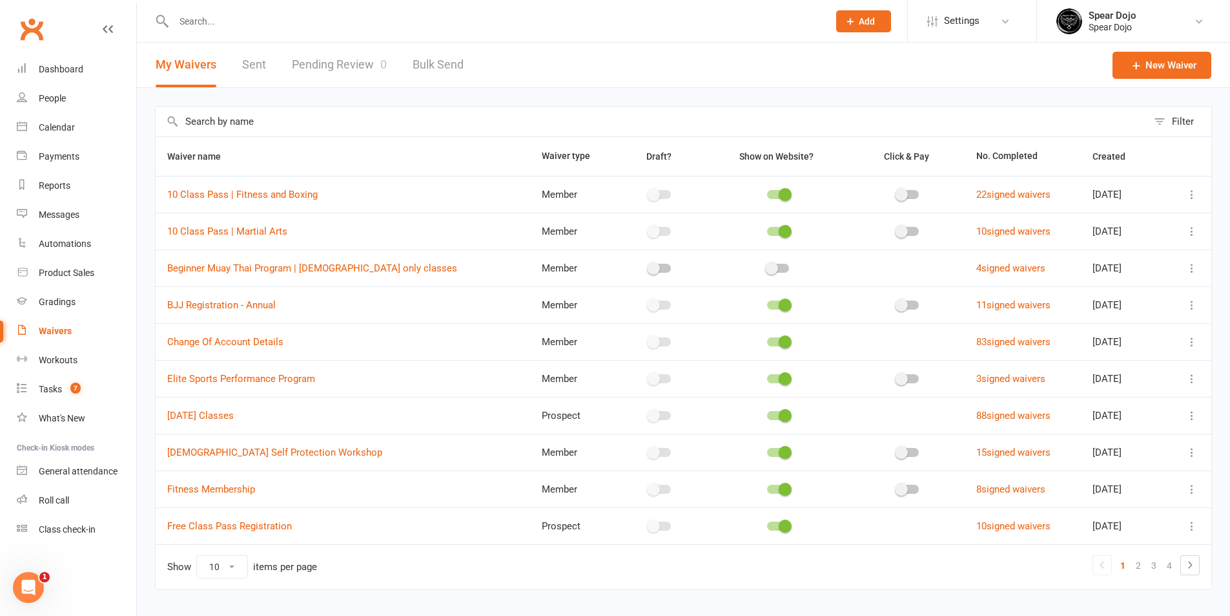
click at [1196, 229] on icon at bounding box center [1192, 231] width 13 height 13
click at [1101, 265] on link "Edit waiver" at bounding box center [1114, 256] width 152 height 26
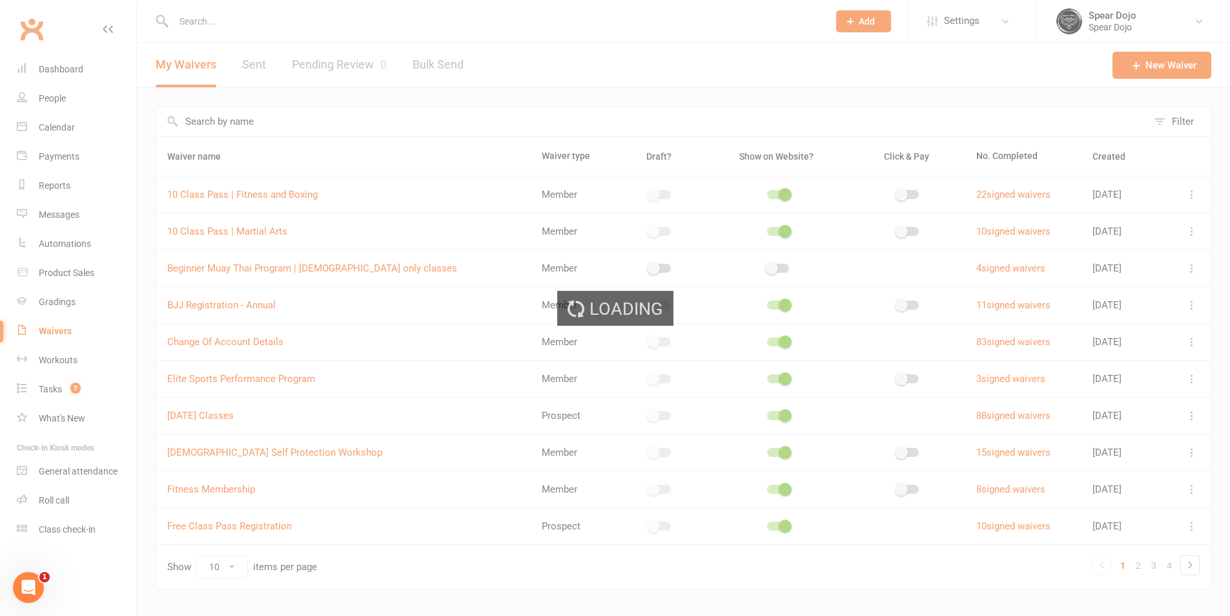
select select "bank_account"
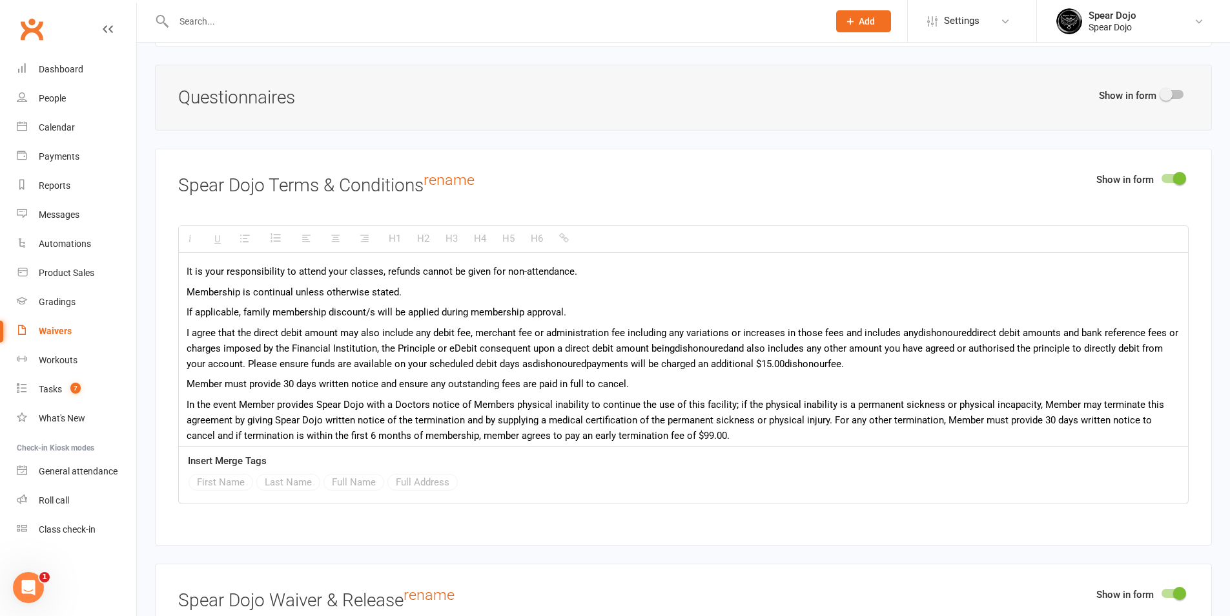
scroll to position [63, 0]
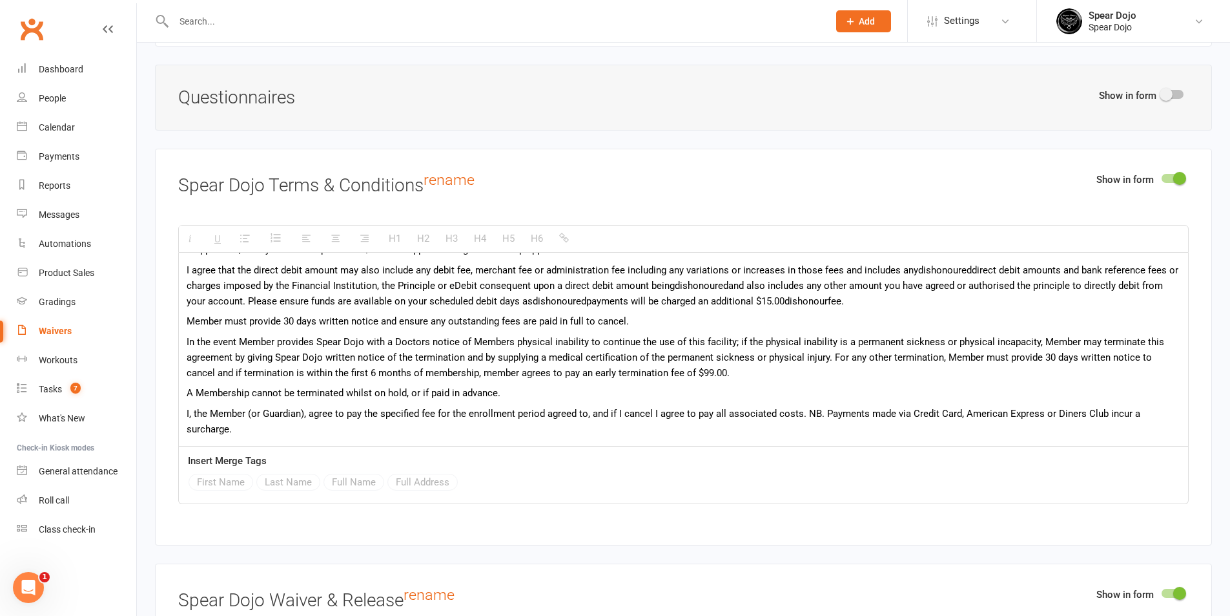
drag, startPoint x: 186, startPoint y: 267, endPoint x: 798, endPoint y: 455, distance: 639.9
click at [798, 455] on div "H1 H2 H3 H4 H5 H6 It is your responsibility to attend your classes, refunds can…" at bounding box center [683, 364] width 1011 height 279
paste div
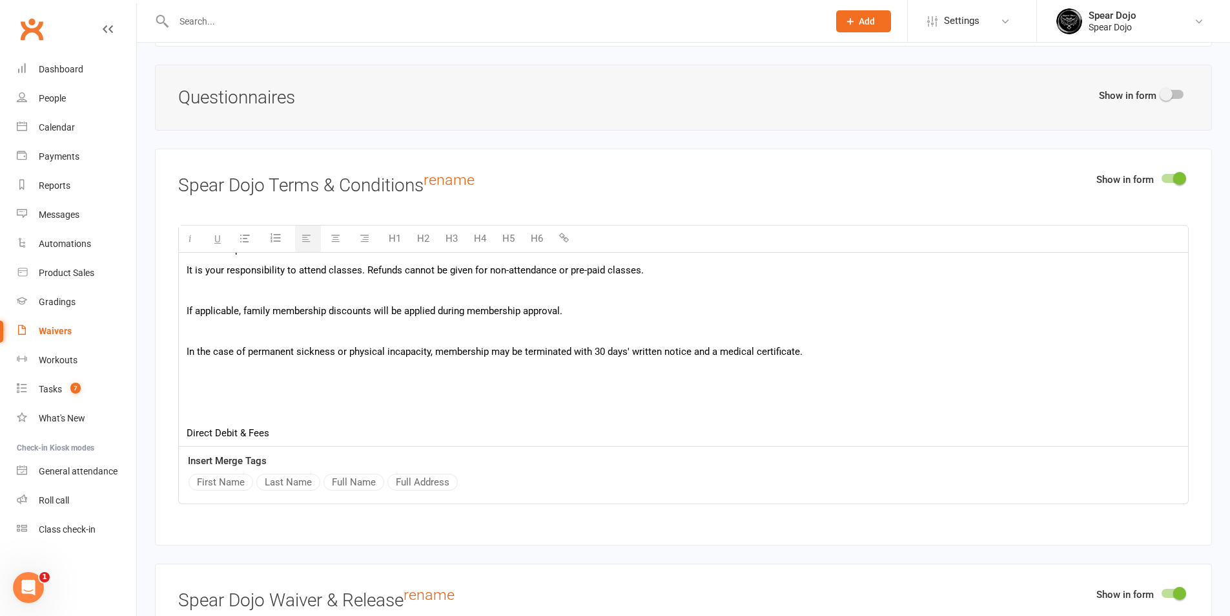
scroll to position [1742, 0]
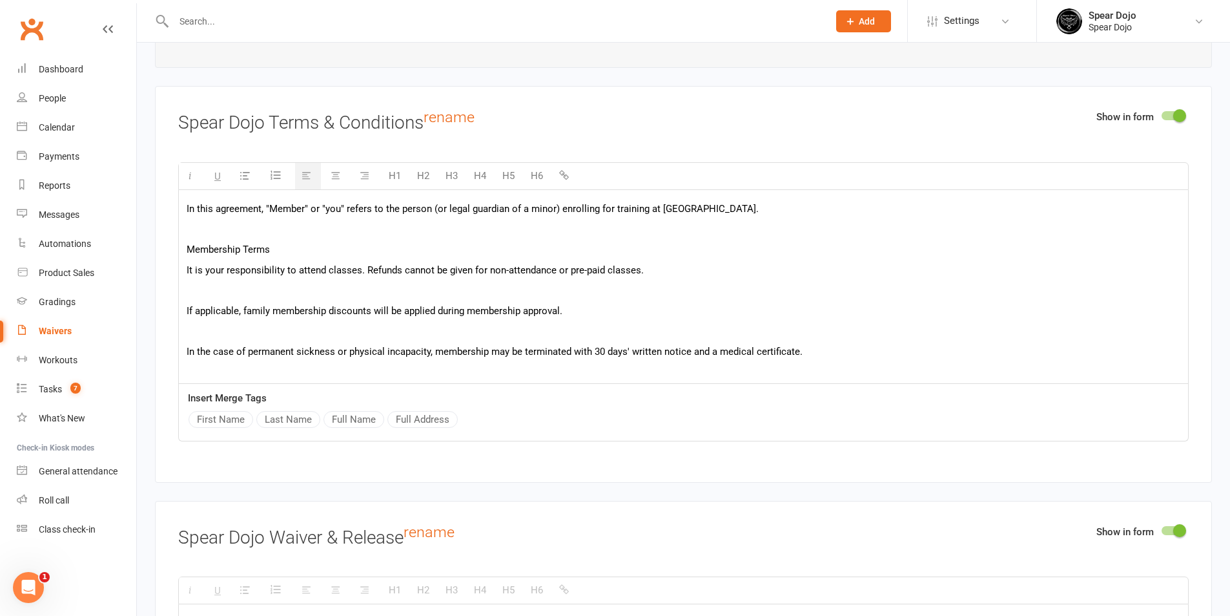
click at [253, 287] on p at bounding box center [684, 290] width 994 height 16
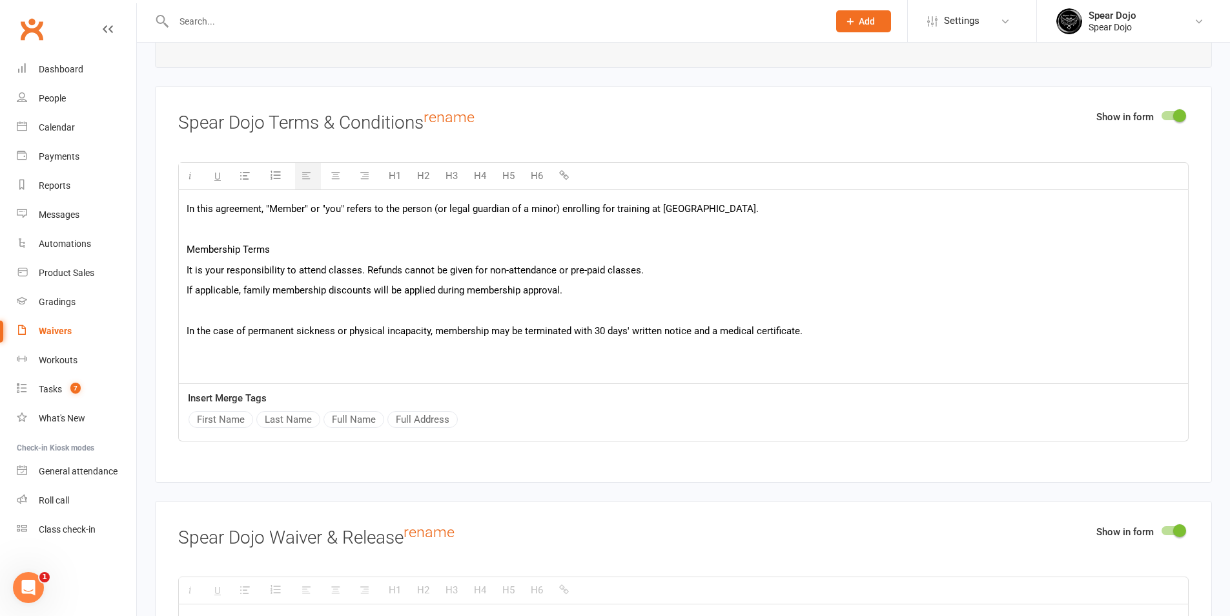
click at [261, 308] on p at bounding box center [684, 311] width 994 height 16
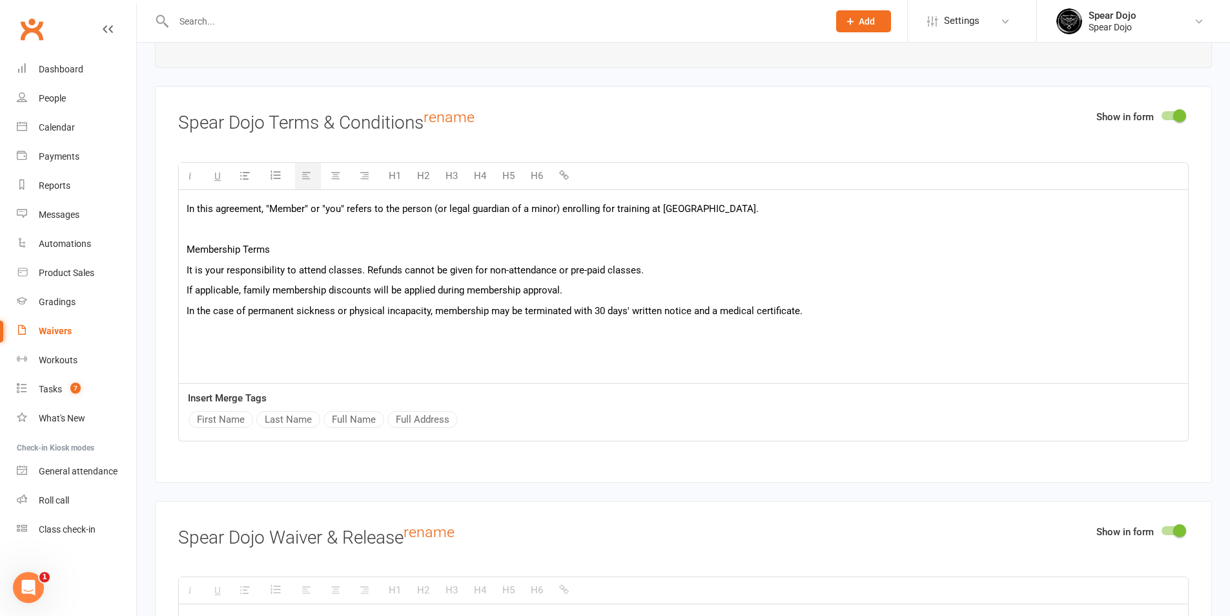
click at [284, 229] on p at bounding box center [684, 230] width 994 height 16
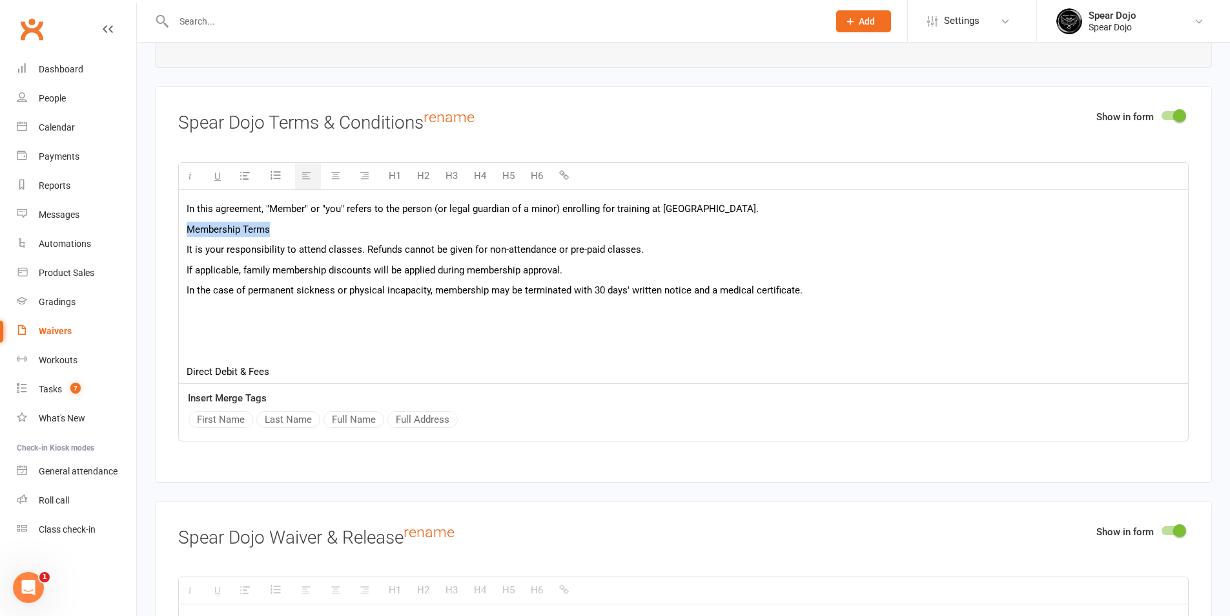
drag, startPoint x: 270, startPoint y: 227, endPoint x: 184, endPoint y: 228, distance: 85.9
click at [506, 167] on button "H5" at bounding box center [508, 176] width 25 height 26
click at [224, 307] on p at bounding box center [684, 313] width 994 height 16
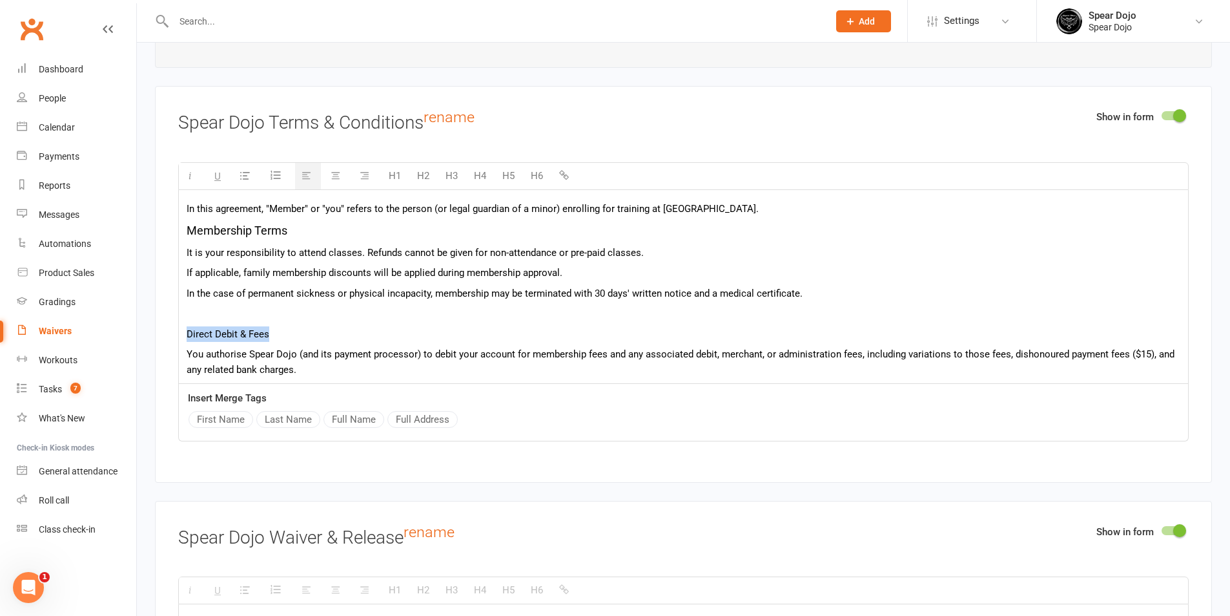
drag, startPoint x: 266, startPoint y: 331, endPoint x: 173, endPoint y: 330, distance: 93.0
click at [173, 330] on div "Show in form Spear Dojo Terms & Conditions rename H1 H2 H3 H4 H5 H6 In this agr…" at bounding box center [683, 284] width 1057 height 396
click at [510, 168] on button "H5" at bounding box center [508, 176] width 25 height 26
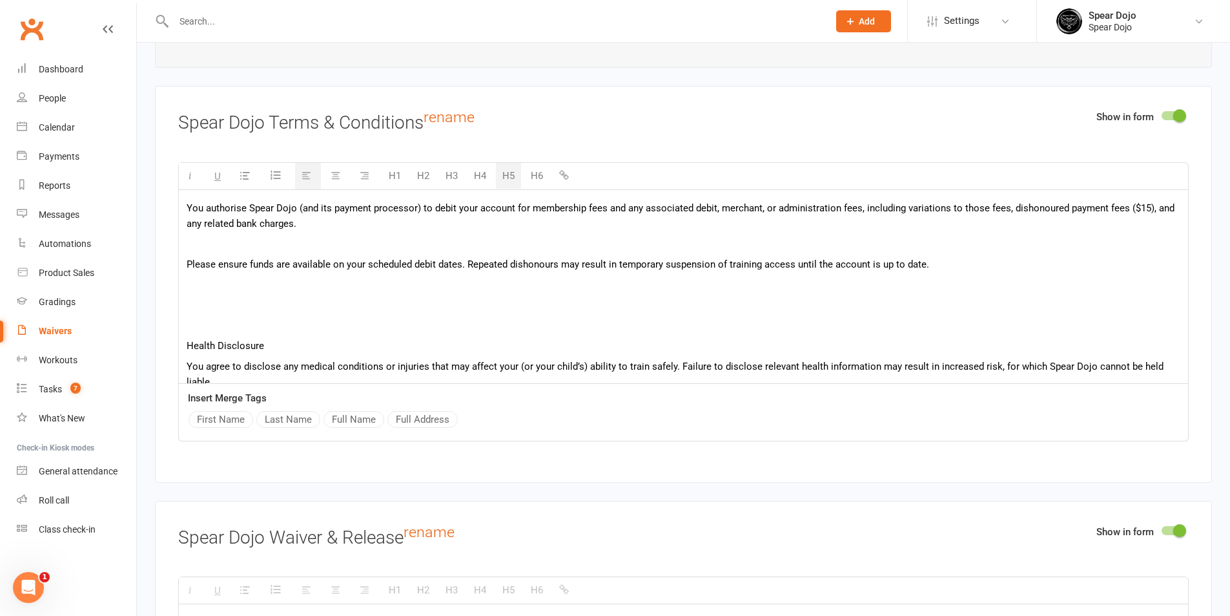
scroll to position [129, 0]
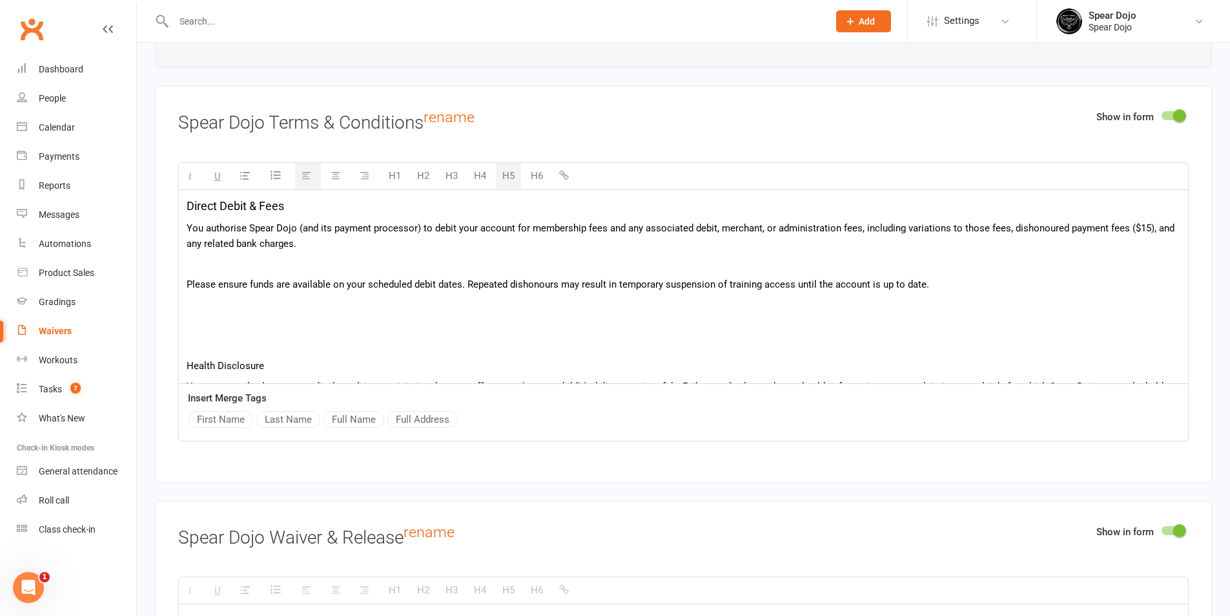
click at [291, 260] on p at bounding box center [684, 264] width 994 height 16
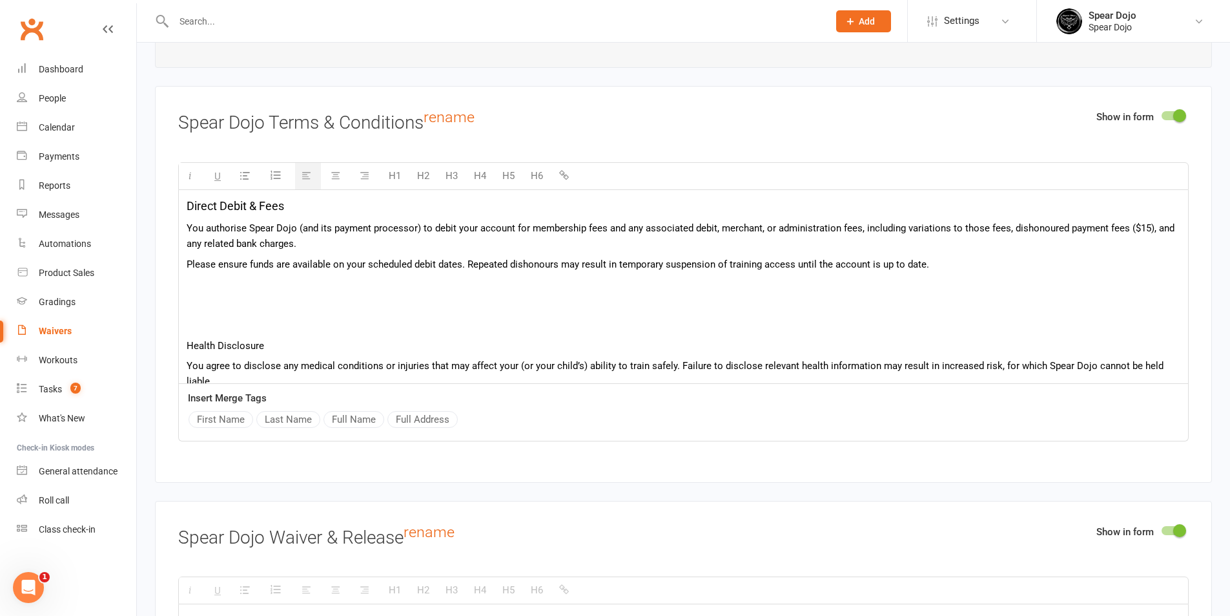
click at [273, 286] on p at bounding box center [684, 284] width 994 height 16
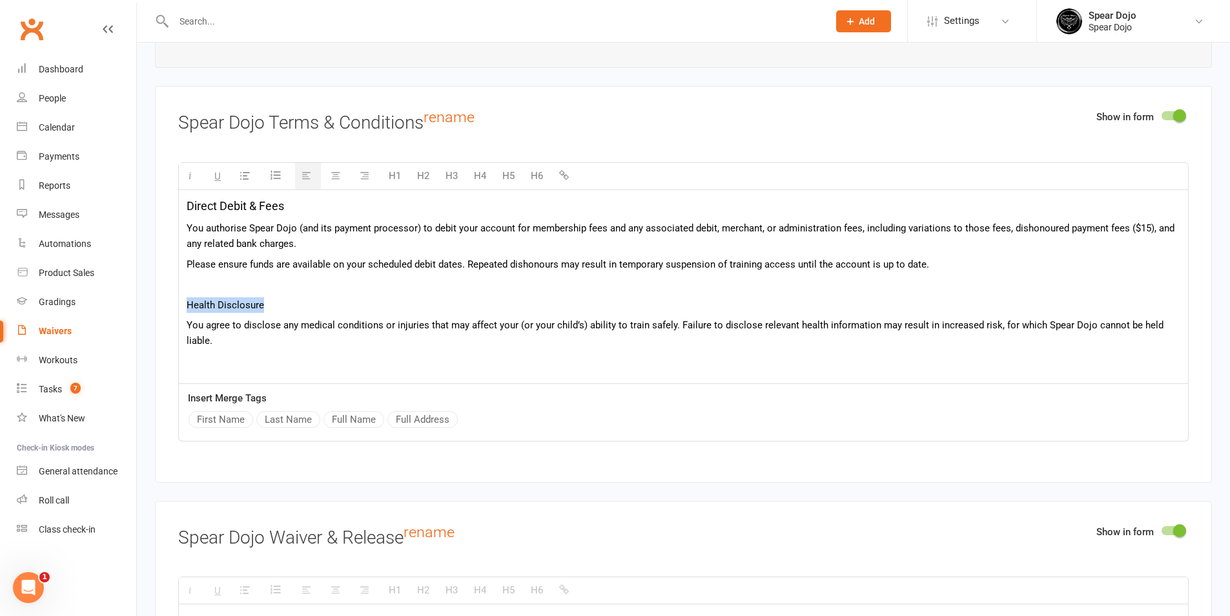
drag, startPoint x: 265, startPoint y: 301, endPoint x: 186, endPoint y: 305, distance: 78.9
click at [186, 305] on div "In this agreement, "Member" or "you" refers to the person (or legal guardian of…" at bounding box center [683, 494] width 1009 height 866
click at [501, 172] on button "H5" at bounding box center [508, 176] width 25 height 26
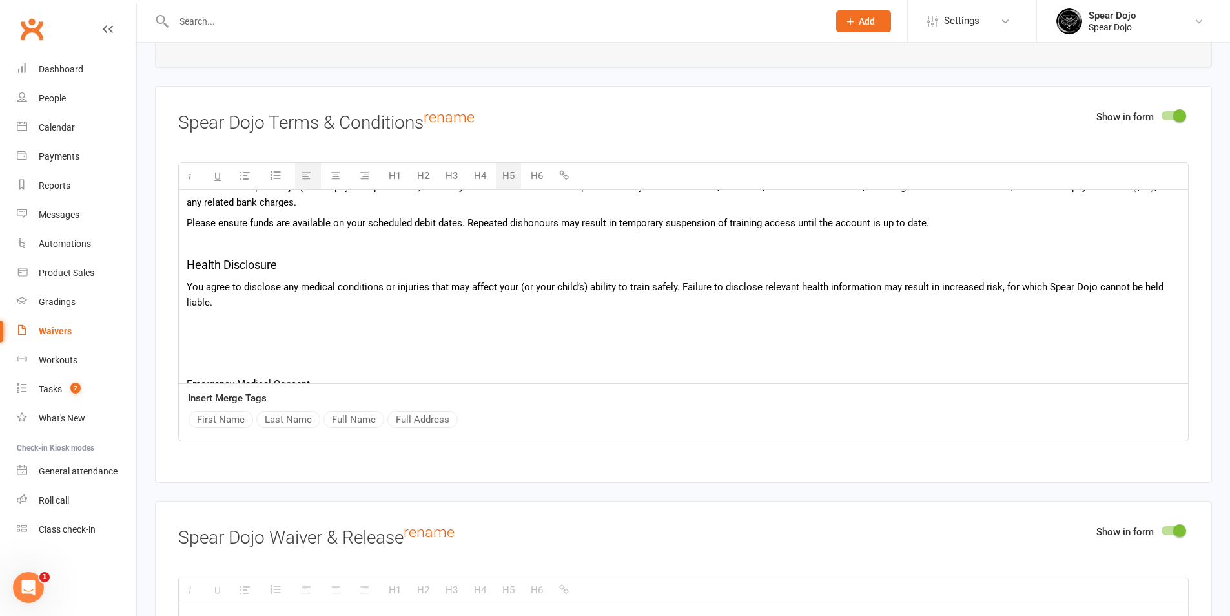
scroll to position [194, 0]
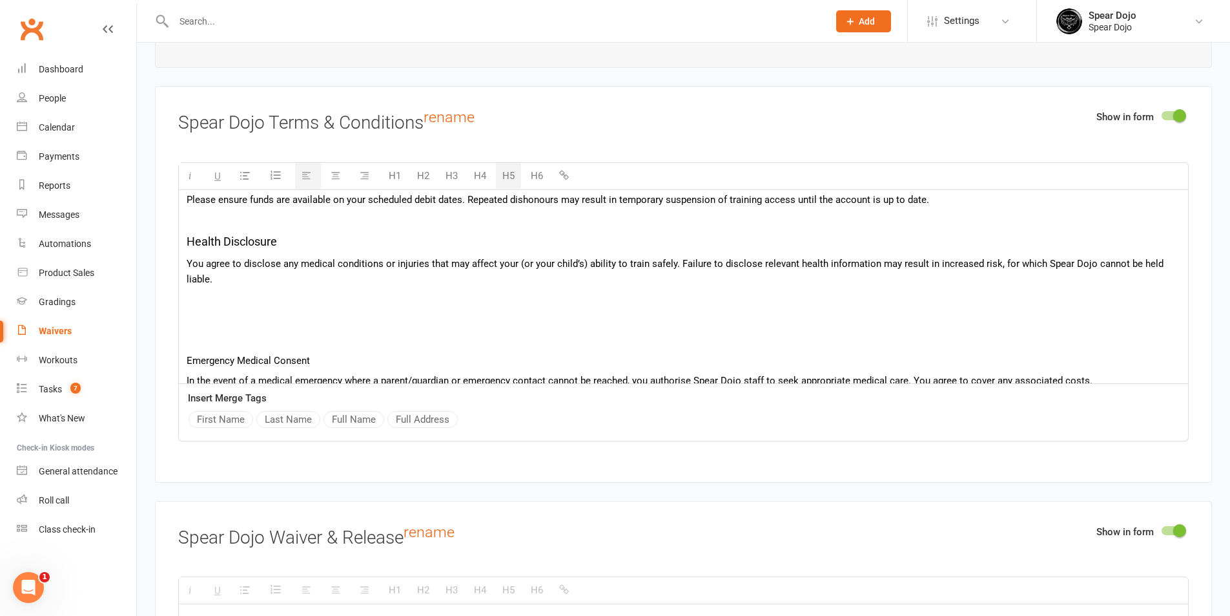
click at [307, 309] on div "In this agreement, "Member" or "you" refers to the person (or legal guardian of…" at bounding box center [683, 430] width 1009 height 869
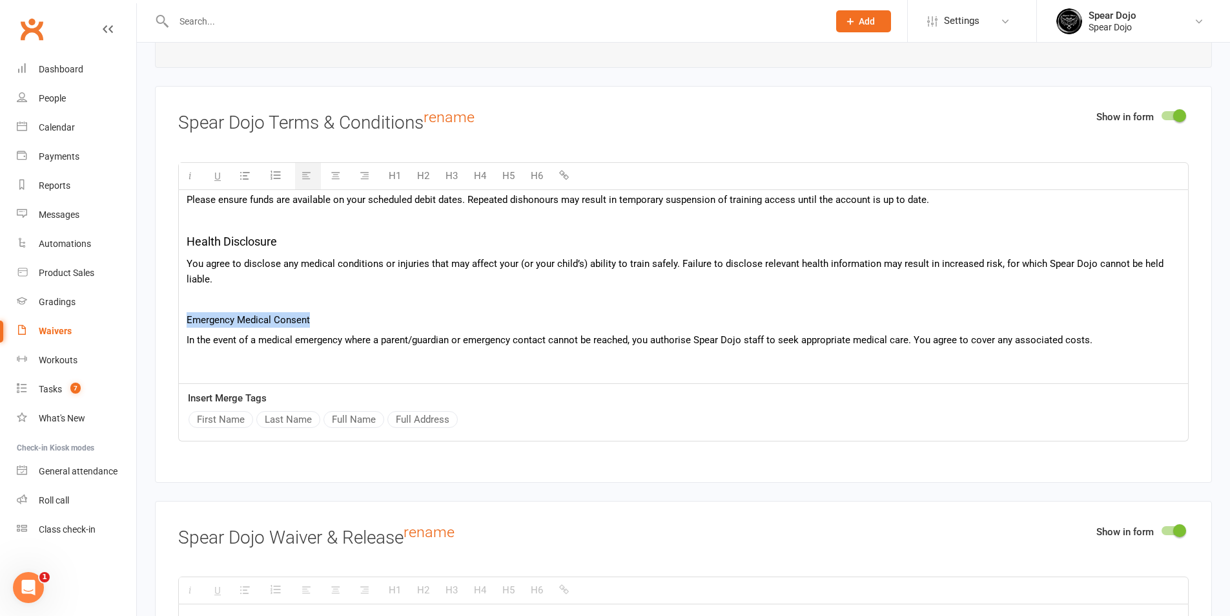
drag, startPoint x: 313, startPoint y: 320, endPoint x: 165, endPoint y: 316, distance: 148.6
click at [165, 316] on div "Show in form Spear Dojo Terms & Conditions rename H1 H2 H3 H4 H5 H6 In this agr…" at bounding box center [683, 284] width 1057 height 396
click at [502, 173] on button "H5" at bounding box center [508, 176] width 25 height 26
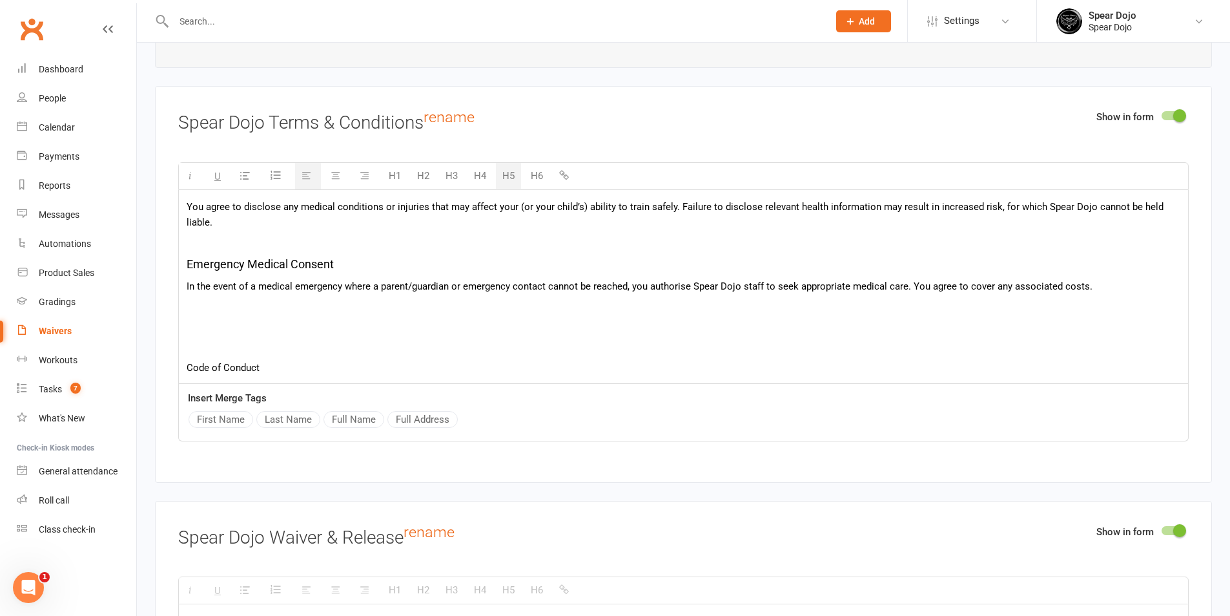
scroll to position [323, 0]
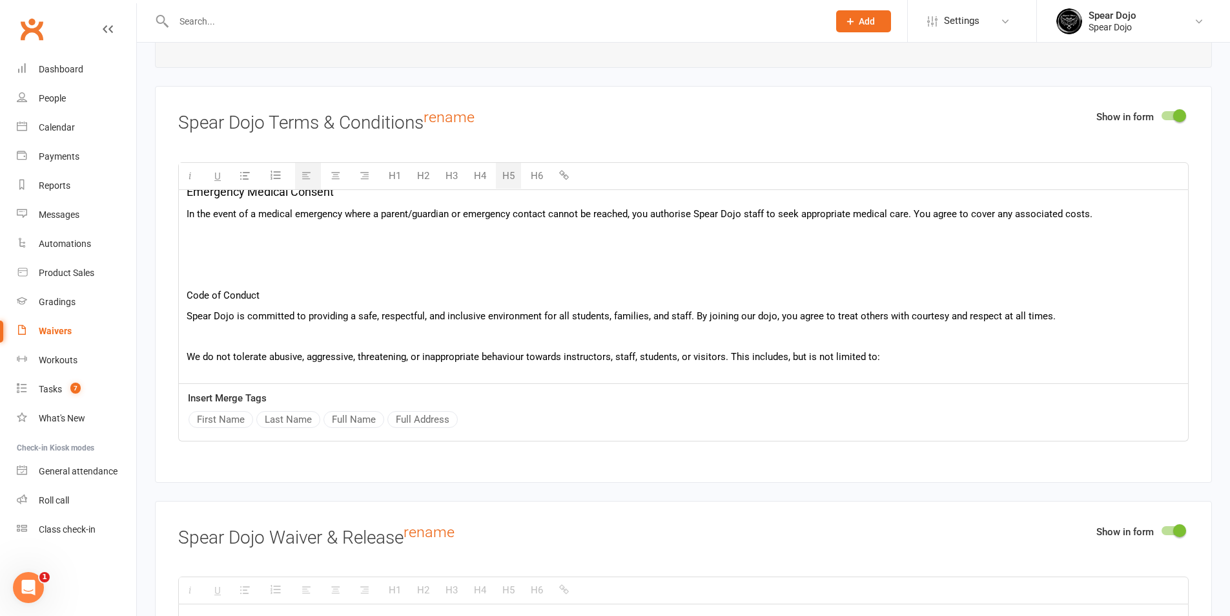
click at [347, 247] on p at bounding box center [684, 255] width 994 height 16
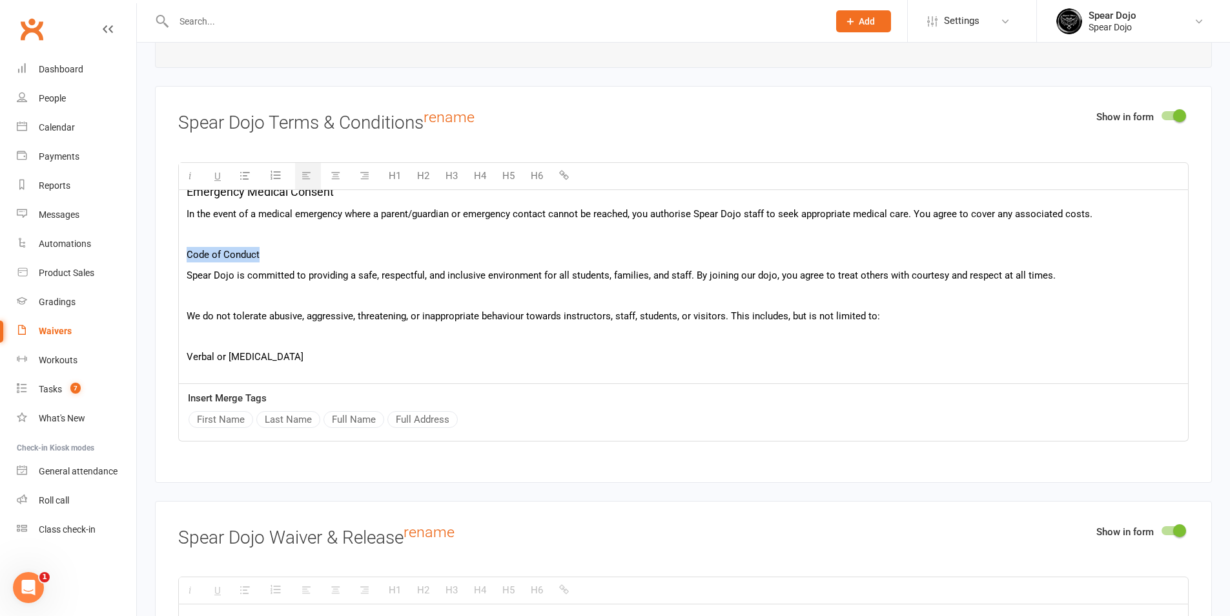
drag, startPoint x: 262, startPoint y: 254, endPoint x: 182, endPoint y: 255, distance: 79.4
click at [182, 255] on div "In this agreement, "Member" or "you" refers to the person (or legal guardian of…" at bounding box center [683, 262] width 1009 height 791
click at [510, 171] on button "H5" at bounding box center [508, 176] width 25 height 26
click at [273, 292] on p at bounding box center [684, 299] width 994 height 16
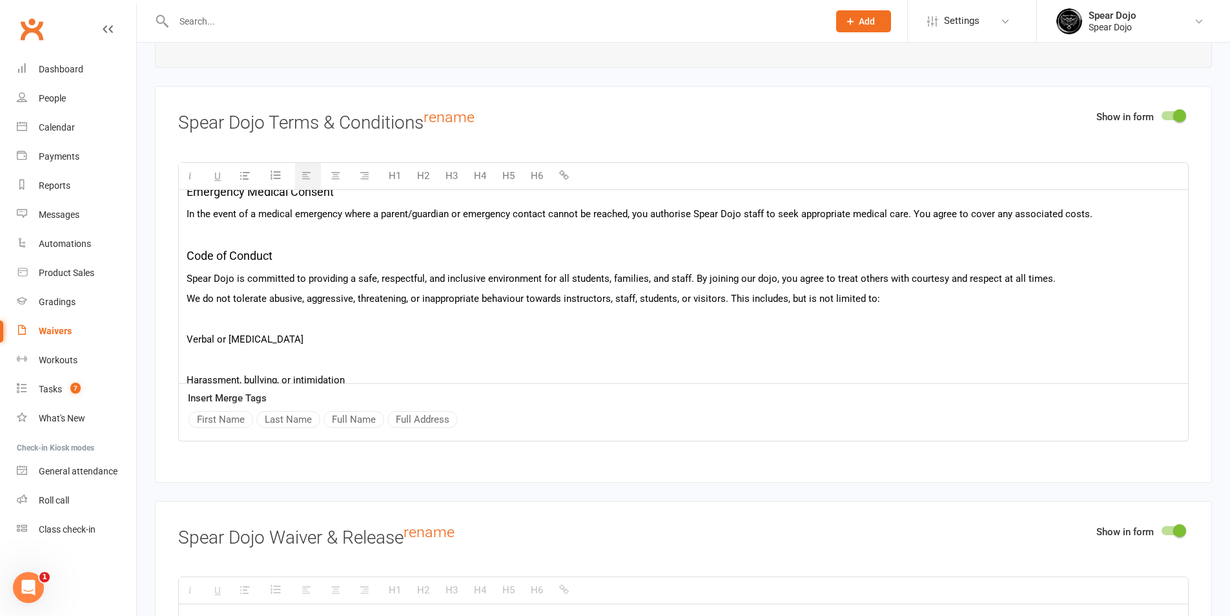
click at [265, 311] on p at bounding box center [684, 319] width 994 height 16
click at [255, 327] on div "In this agreement, "Member" or "you" refers to the person (or legal guardian of…" at bounding box center [683, 243] width 1009 height 753
click at [249, 355] on p at bounding box center [684, 360] width 994 height 16
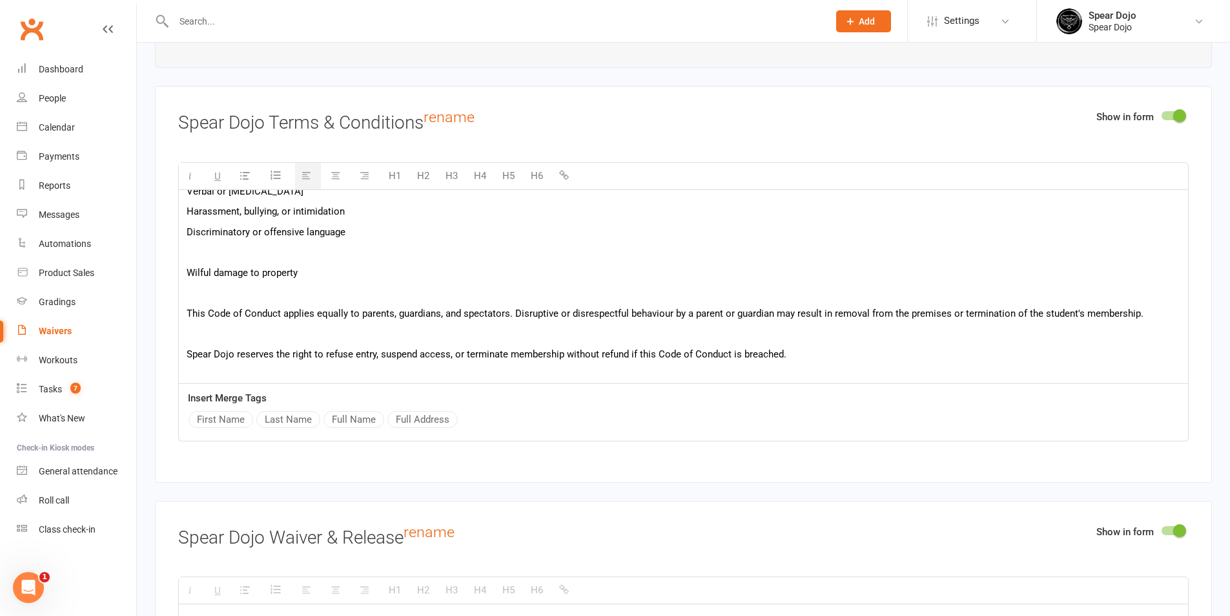
scroll to position [452, 0]
click at [302, 248] on p at bounding box center [684, 251] width 994 height 16
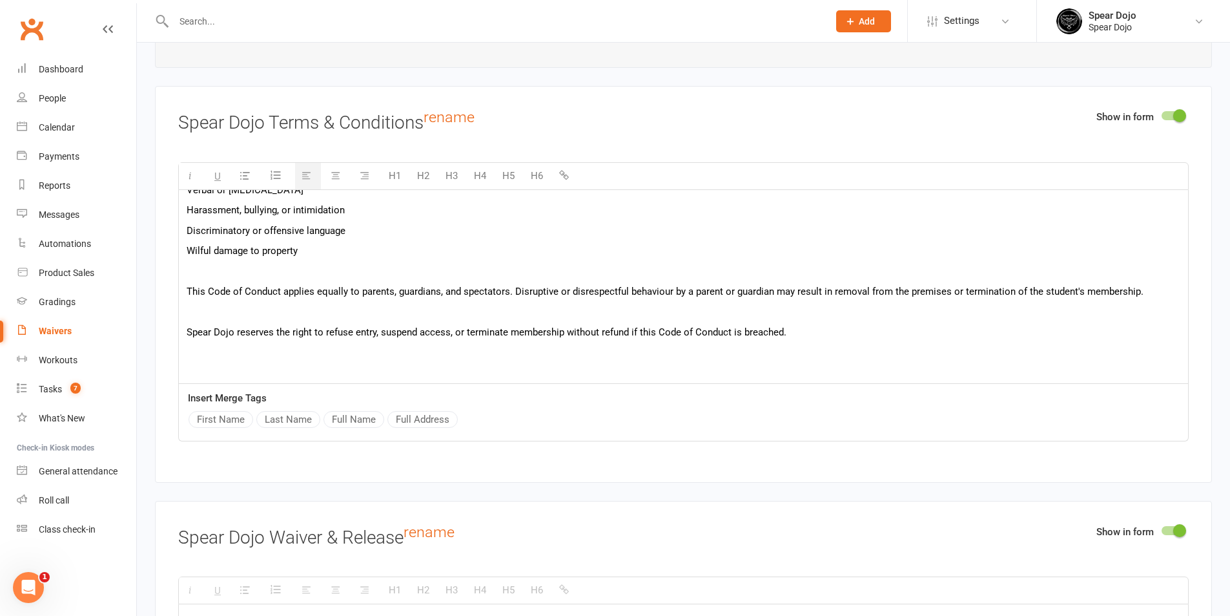
click at [274, 267] on p at bounding box center [684, 272] width 994 height 16
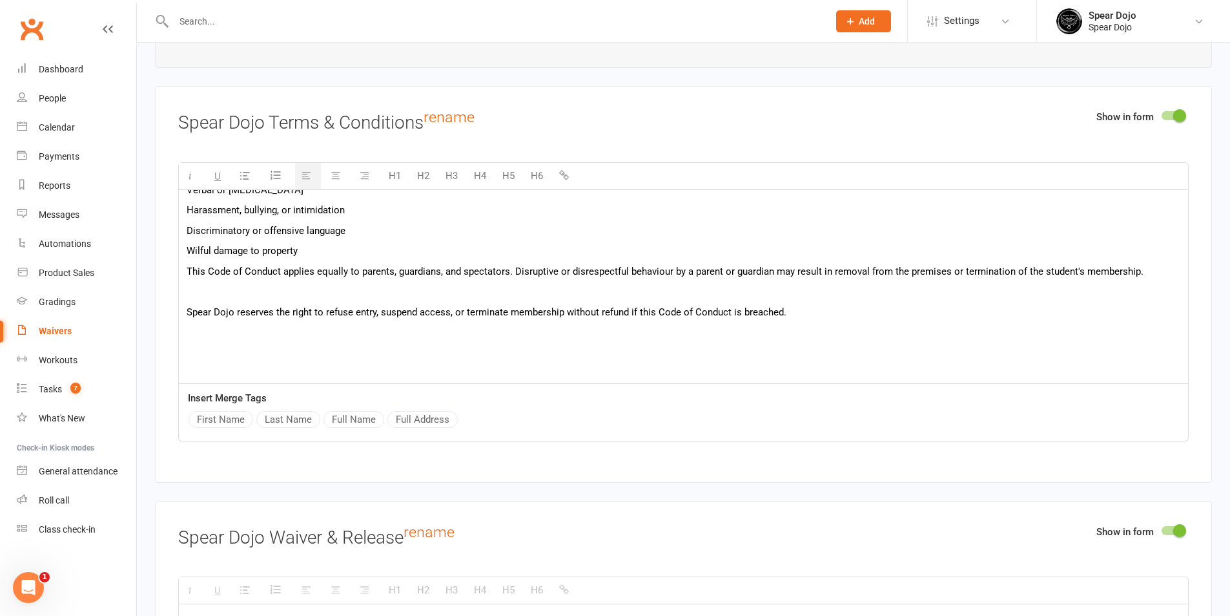
click at [276, 289] on p at bounding box center [684, 292] width 994 height 16
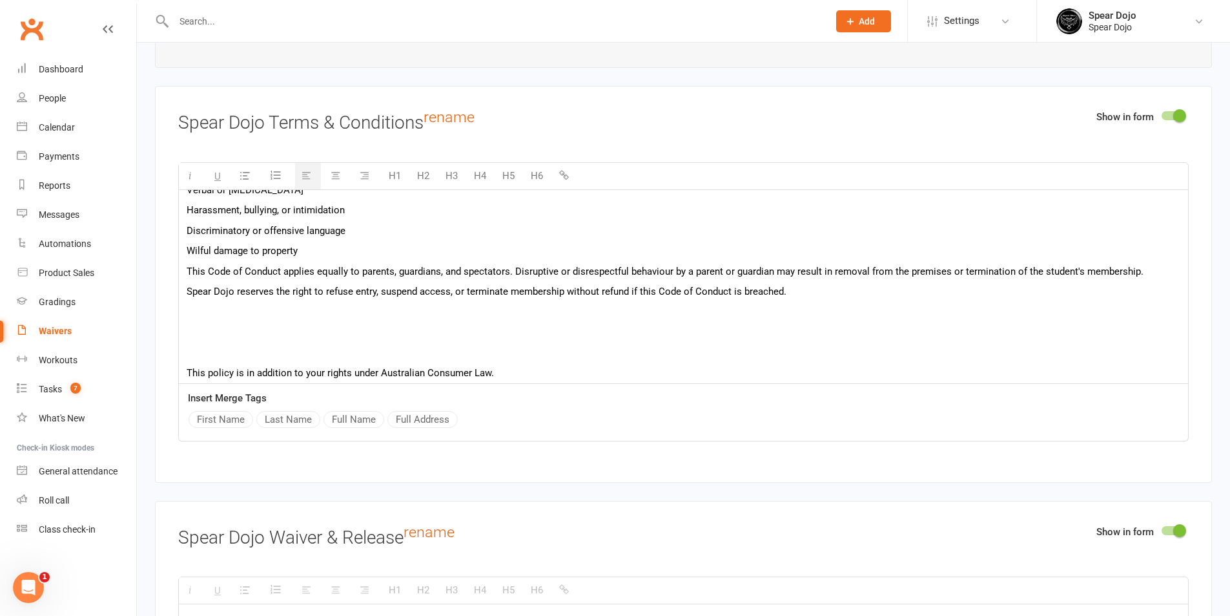
click at [278, 318] on div "In this agreement, "Member" or "you" refers to the person (or legal guardian of…" at bounding box center [683, 64] width 1009 height 652
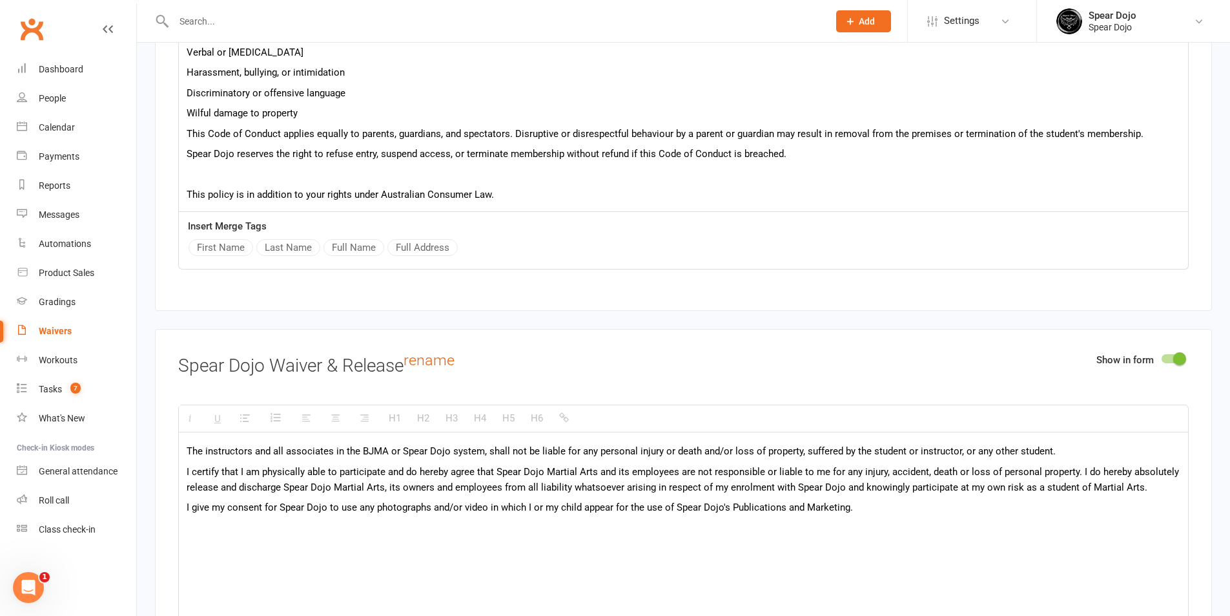
scroll to position [1970, 0]
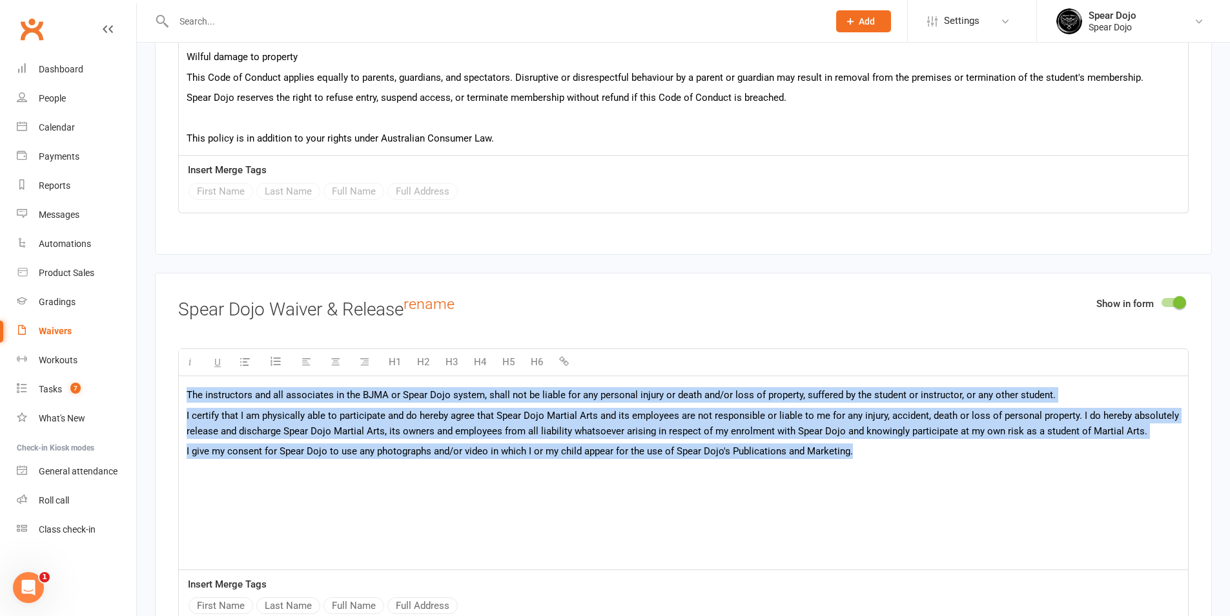
drag, startPoint x: 878, startPoint y: 464, endPoint x: 165, endPoint y: 397, distance: 716.1
click at [165, 397] on div "Show in form Spear Dojo Waiver & Release rename H1 H2 H3 H4 H5 H6 The instructo…" at bounding box center [683, 471] width 1057 height 396
paste div
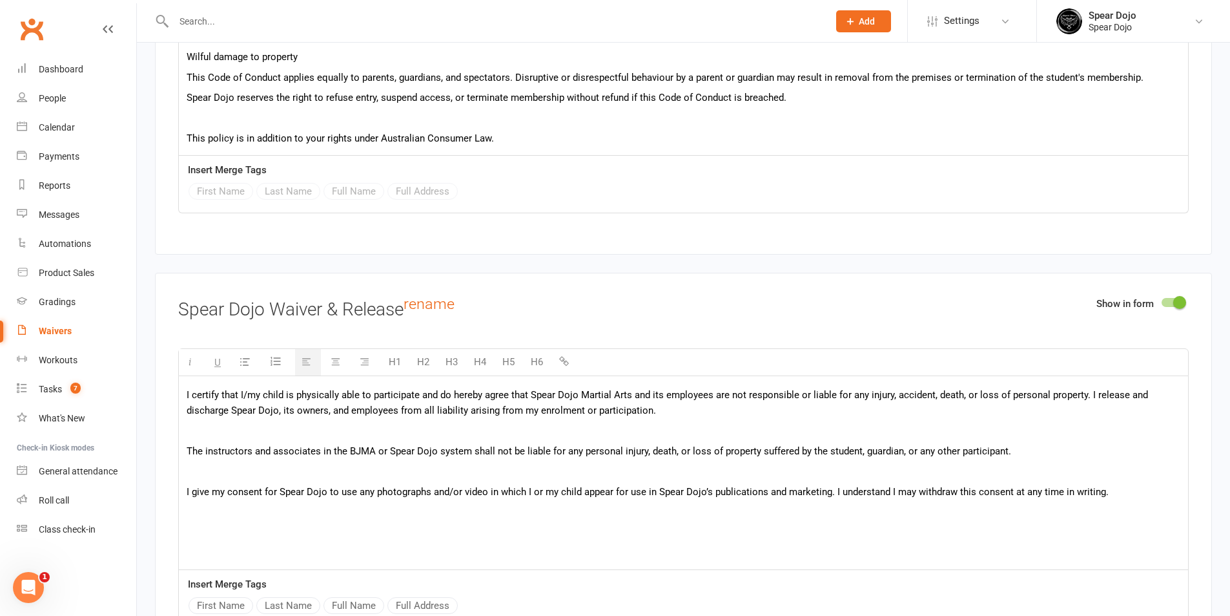
click at [312, 424] on p at bounding box center [684, 431] width 994 height 16
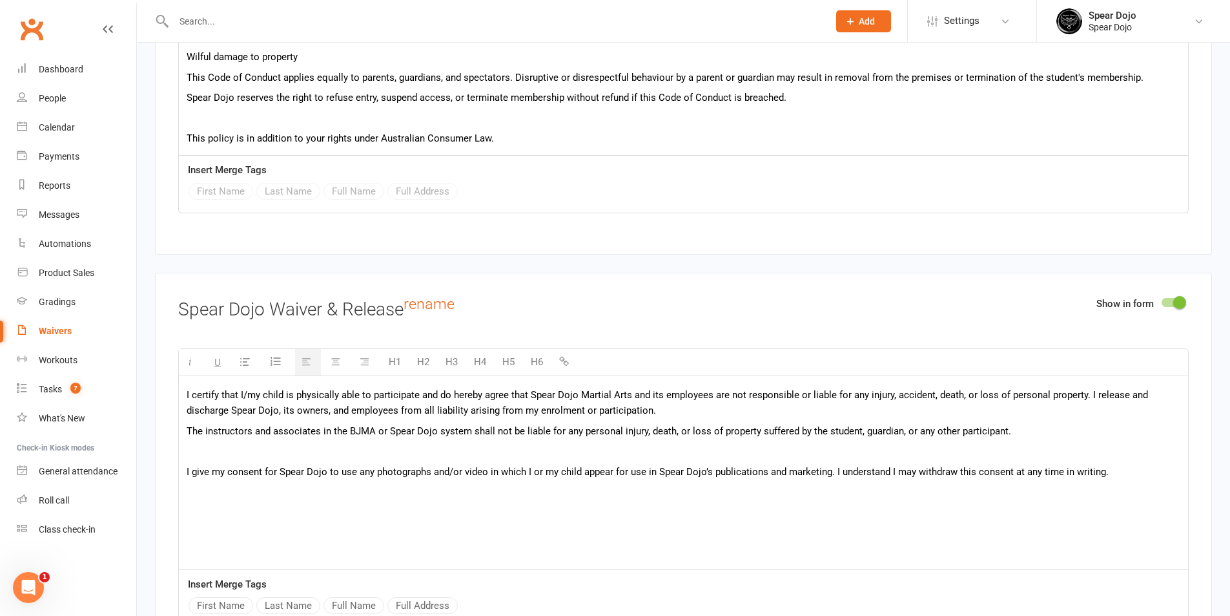
click at [288, 447] on p at bounding box center [684, 451] width 994 height 16
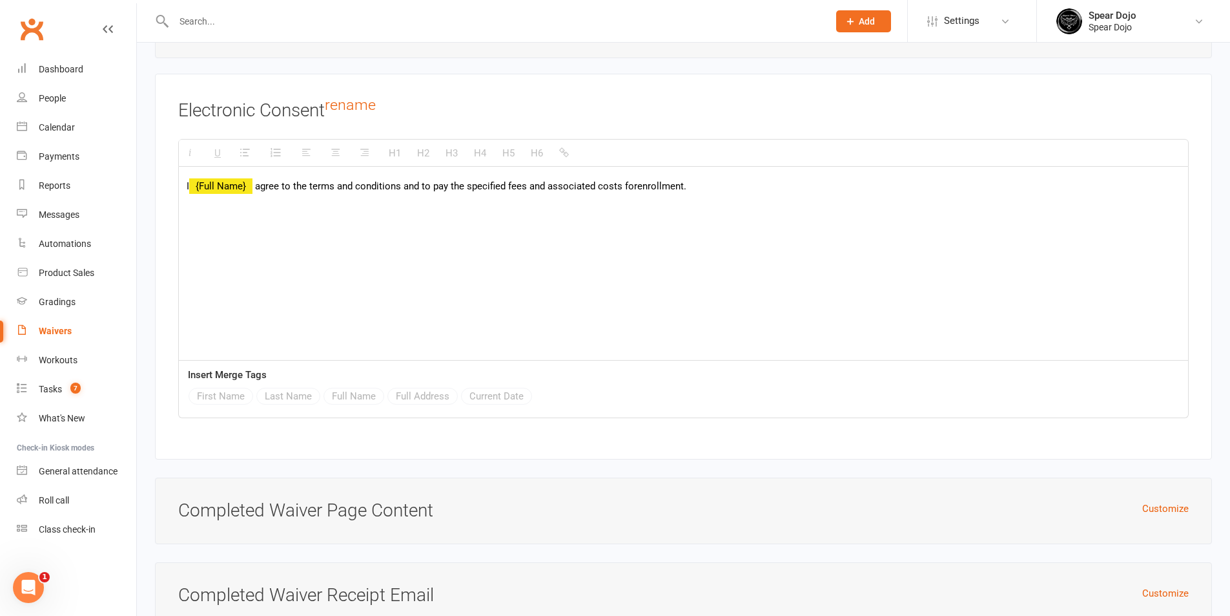
scroll to position [4043, 0]
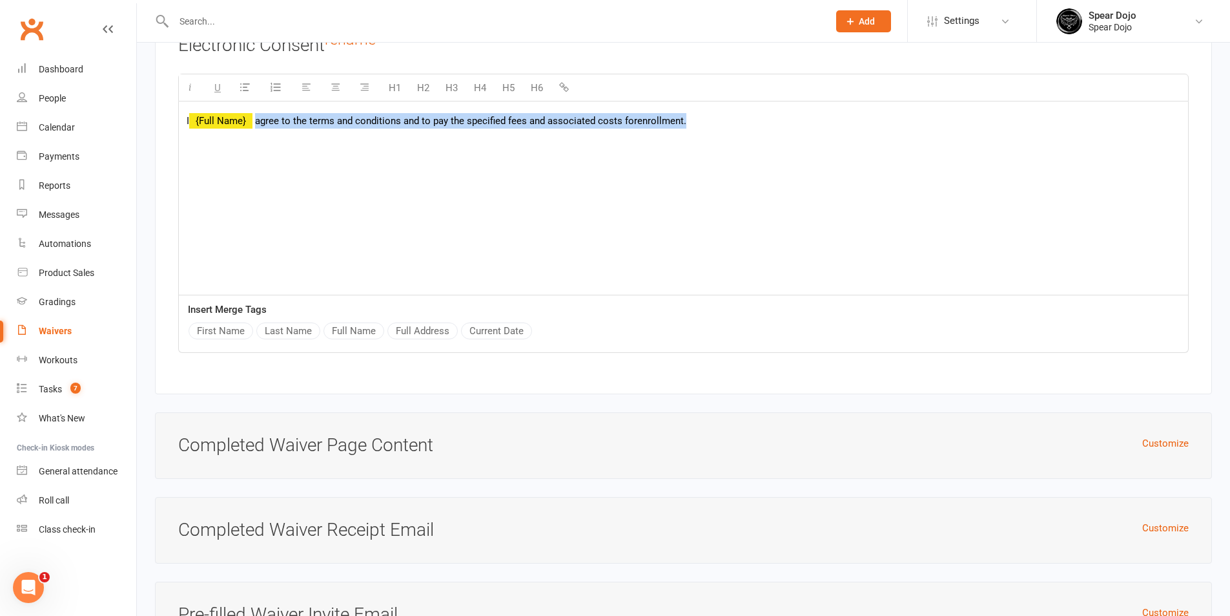
drag, startPoint x: 259, startPoint y: 114, endPoint x: 765, endPoint y: 113, distance: 506.4
click at [765, 113] on p "I {Full Name} agree to the terms and conditions and to pay the specified fees a…" at bounding box center [684, 121] width 994 height 16
paste div
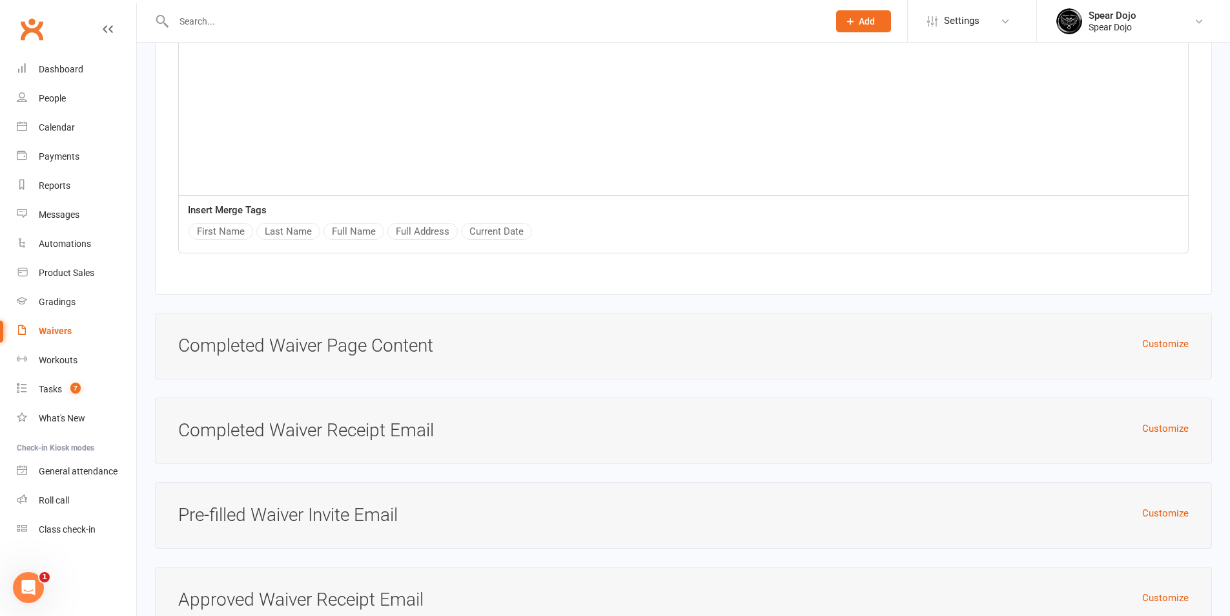
scroll to position [4237, 0]
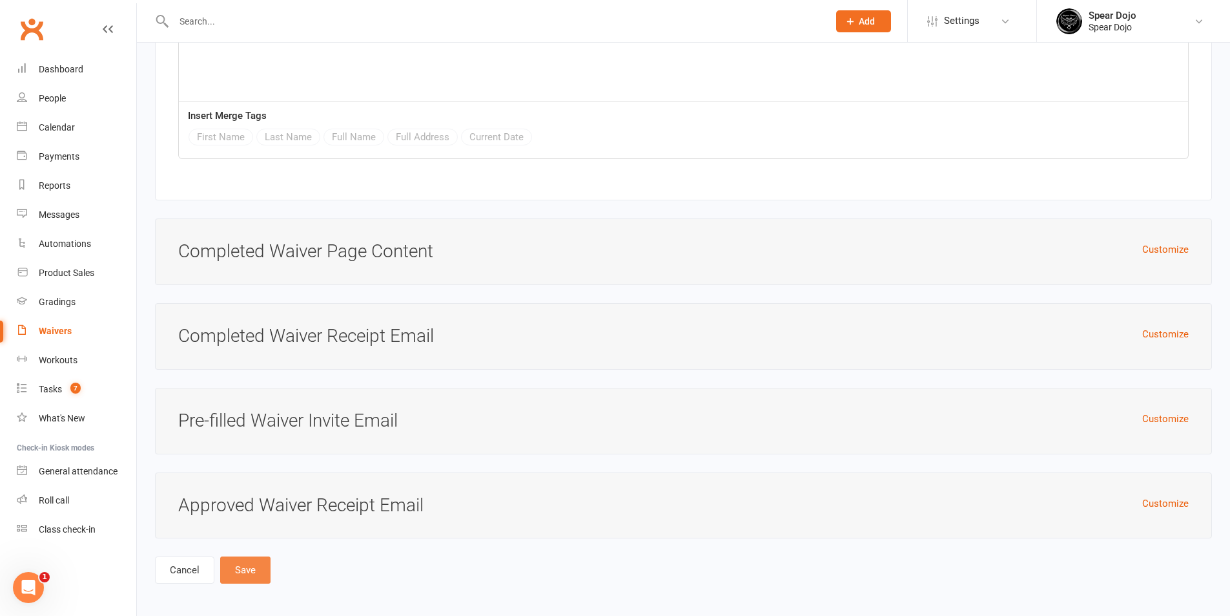
drag, startPoint x: 232, startPoint y: 567, endPoint x: 239, endPoint y: 567, distance: 7.1
click at [231, 568] on button "Save" at bounding box center [245, 569] width 50 height 27
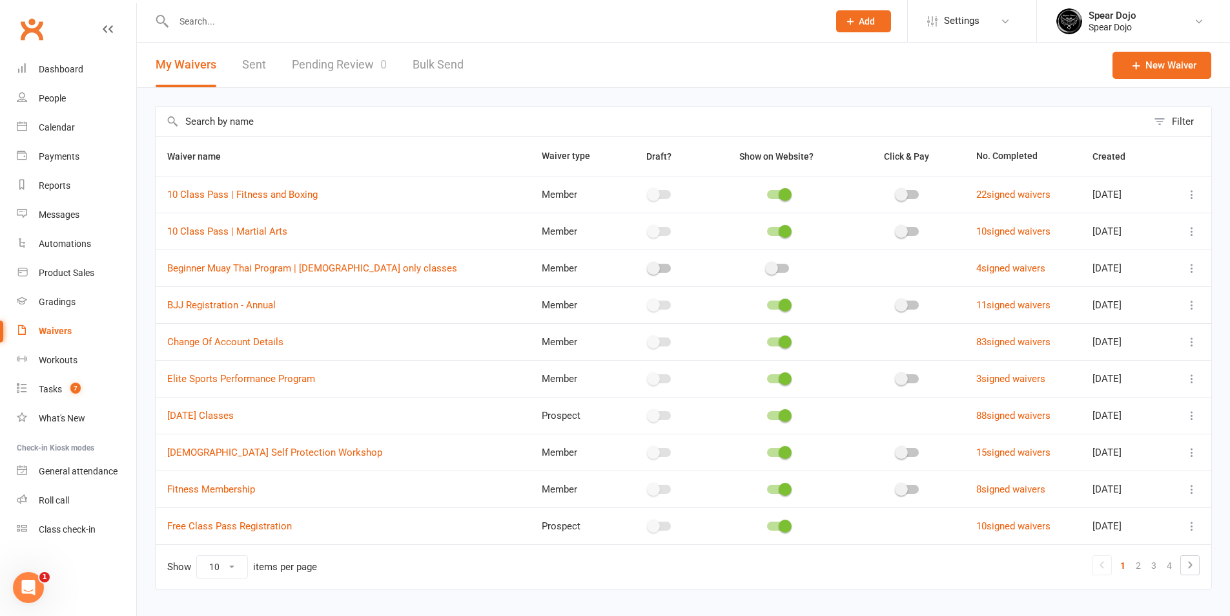
click at [767, 413] on div at bounding box center [778, 415] width 22 height 9
click at [767, 413] on input "checkbox" at bounding box center [767, 413] width 0 height 0
click at [767, 450] on div at bounding box center [778, 452] width 22 height 9
click at [767, 450] on input "checkbox" at bounding box center [767, 450] width 0 height 0
click at [767, 490] on div at bounding box center [778, 488] width 22 height 9
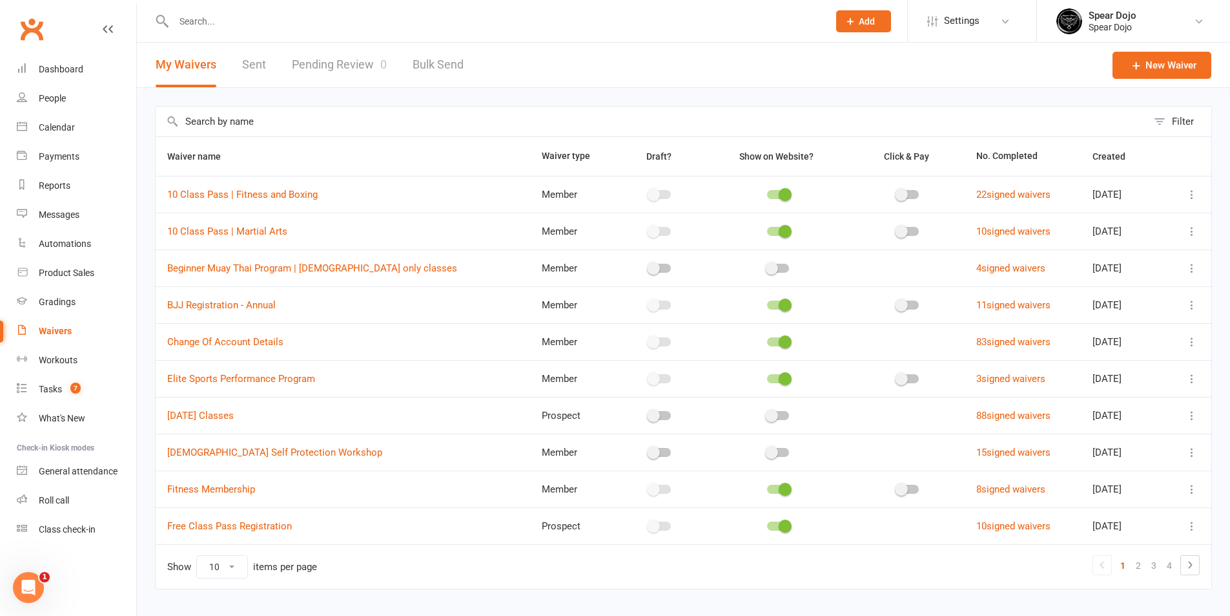
click at [767, 487] on input "checkbox" at bounding box center [767, 487] width 0 height 0
click at [767, 527] on div at bounding box center [778, 525] width 22 height 9
click at [767, 524] on input "checkbox" at bounding box center [767, 524] width 0 height 0
click at [1192, 484] on icon at bounding box center [1192, 488] width 13 height 13
click at [1101, 519] on link "Edit waiver" at bounding box center [1114, 514] width 152 height 26
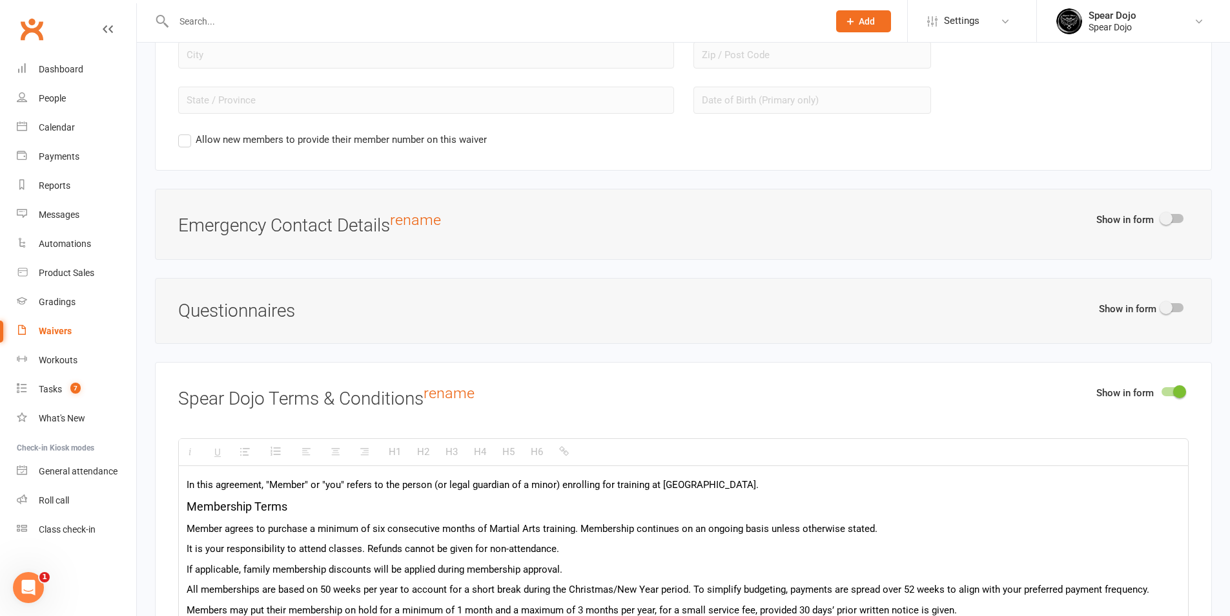
scroll to position [1421, 0]
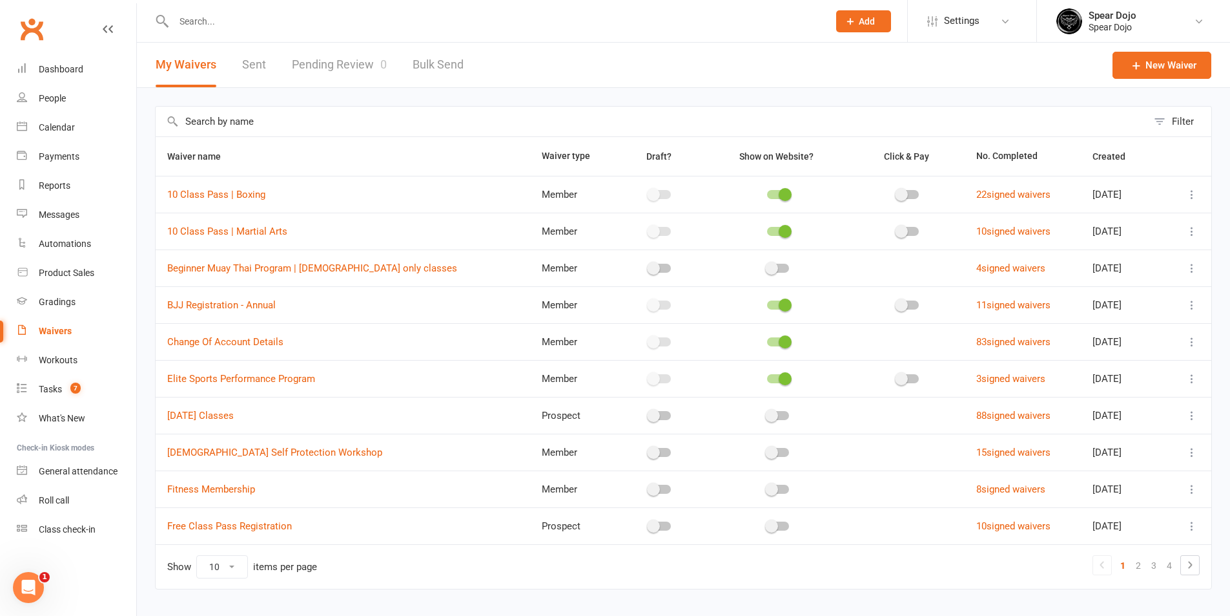
click at [1188, 265] on icon at bounding box center [1192, 268] width 13 height 13
click at [1088, 289] on link "Edit waiver" at bounding box center [1114, 293] width 152 height 26
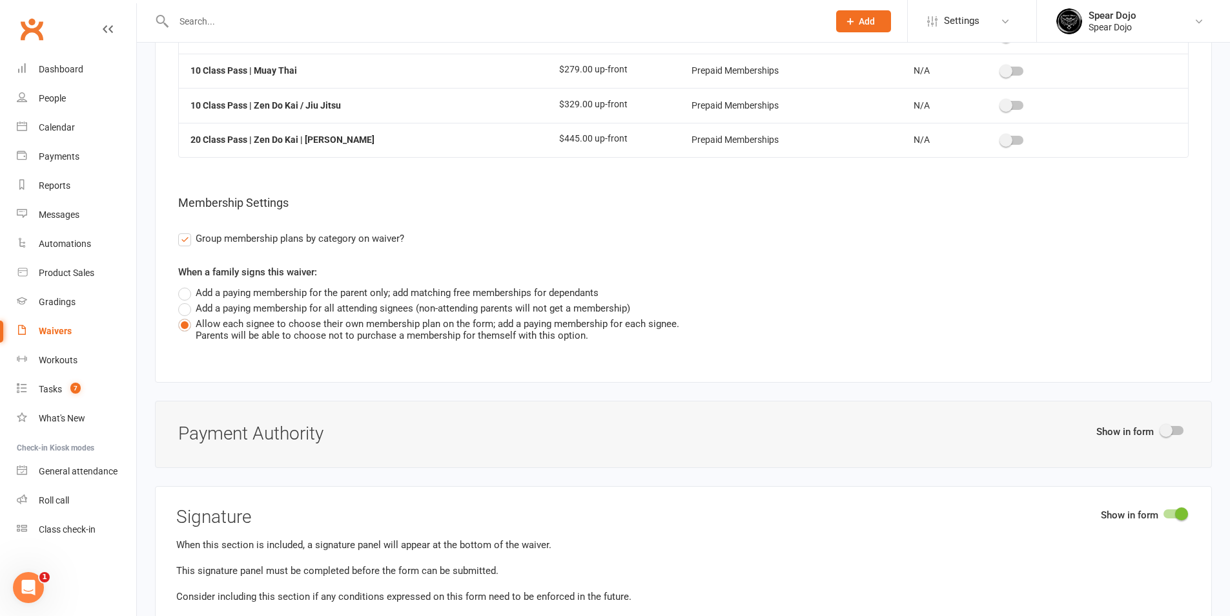
scroll to position [2906, 0]
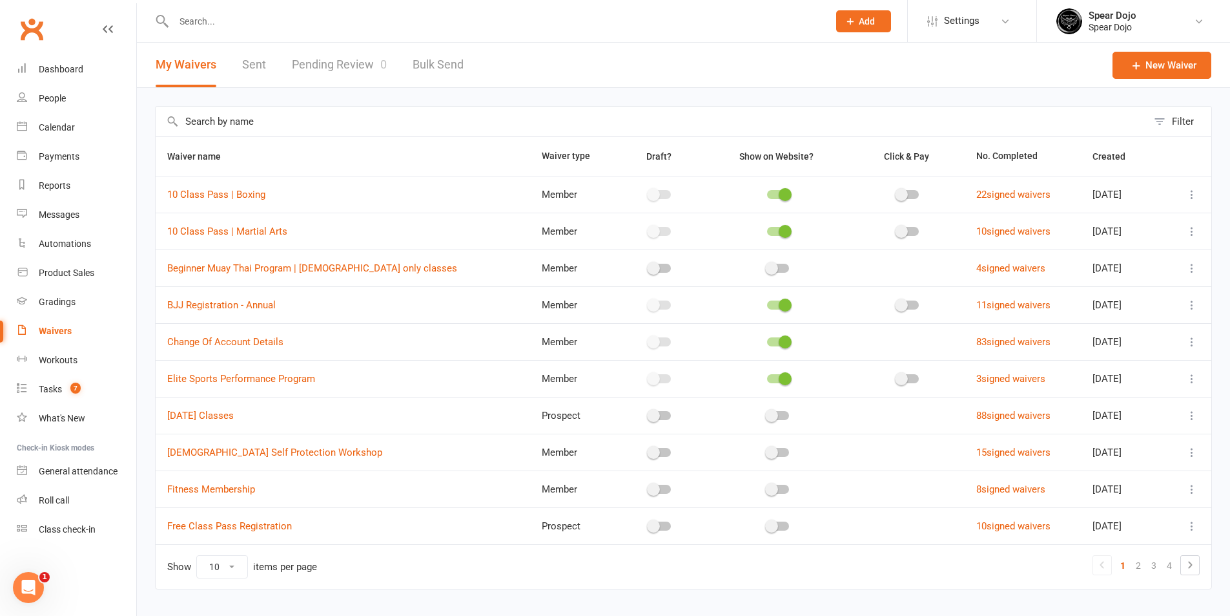
click at [1190, 523] on icon at bounding box center [1192, 525] width 13 height 13
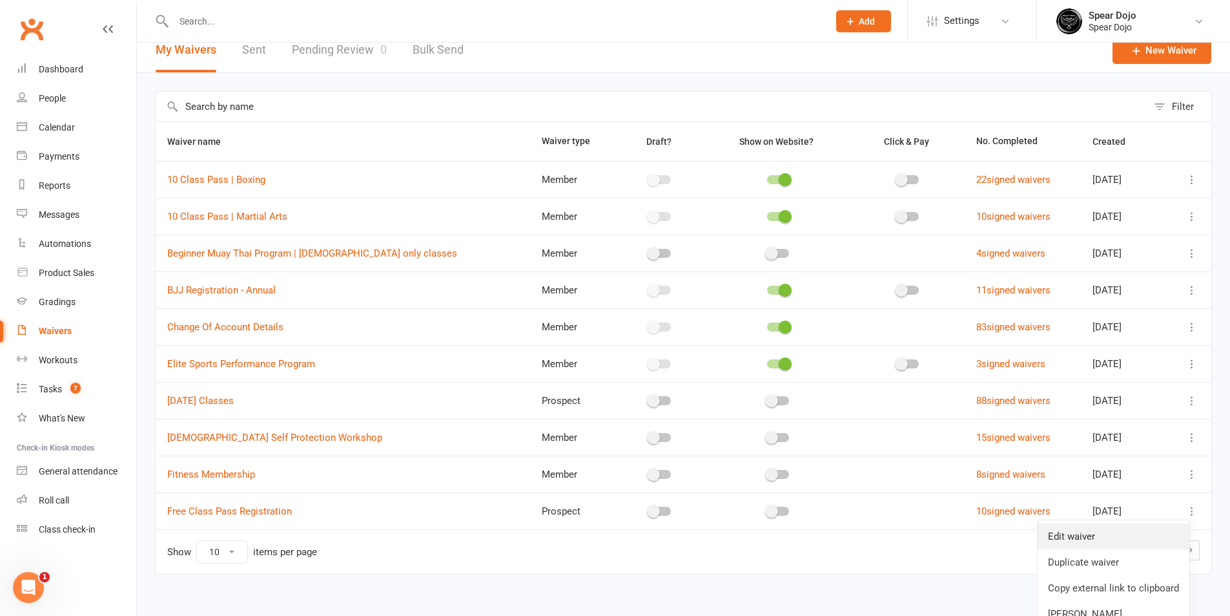
scroll to position [30, 0]
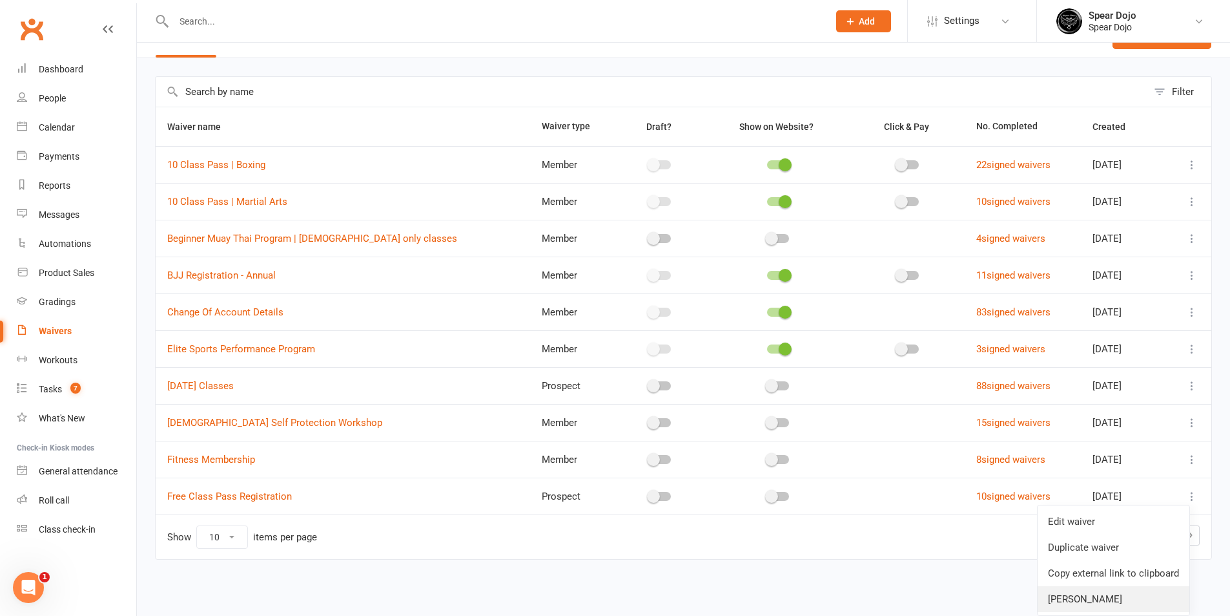
click at [1076, 595] on link "Delete waiver" at bounding box center [1114, 599] width 152 height 26
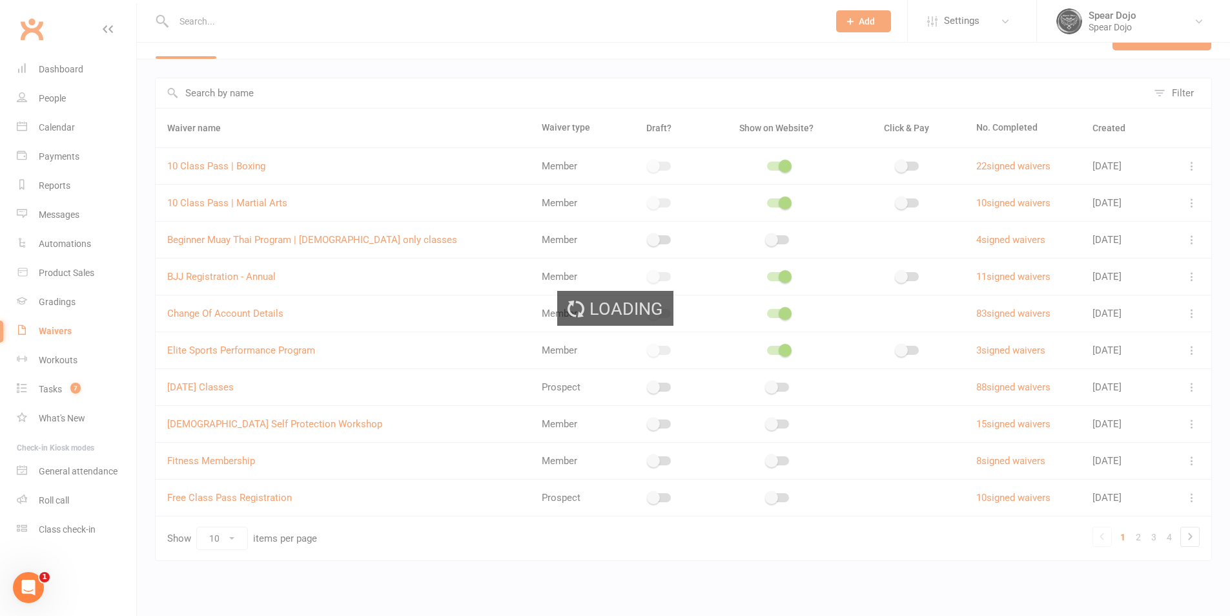
scroll to position [28, 0]
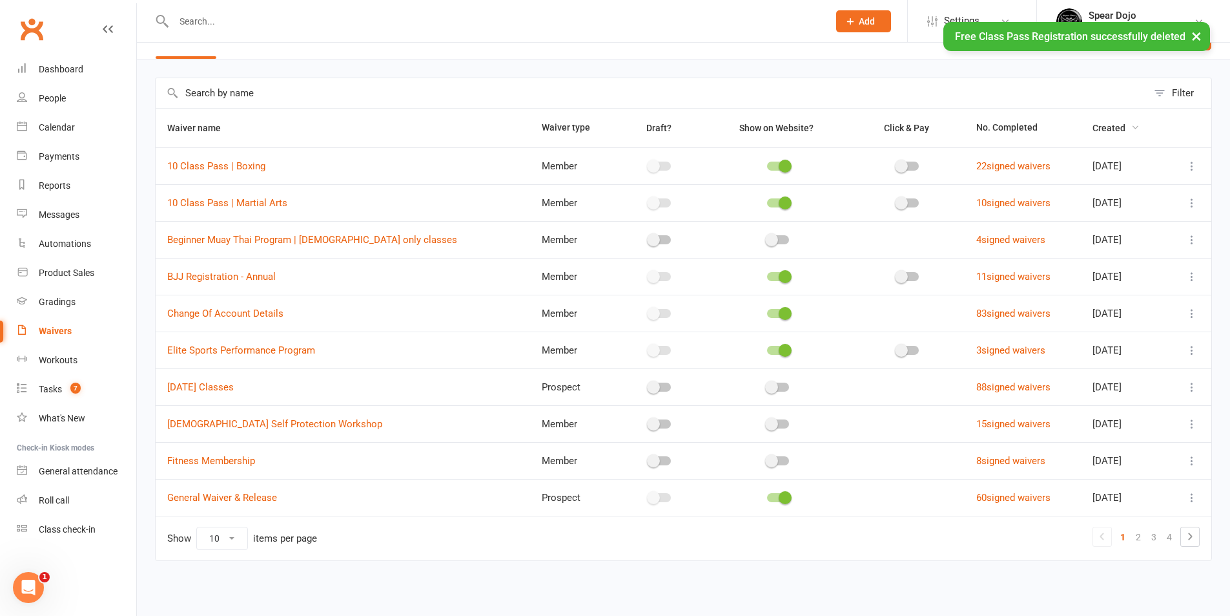
click at [1093, 123] on span "Created" at bounding box center [1116, 128] width 47 height 10
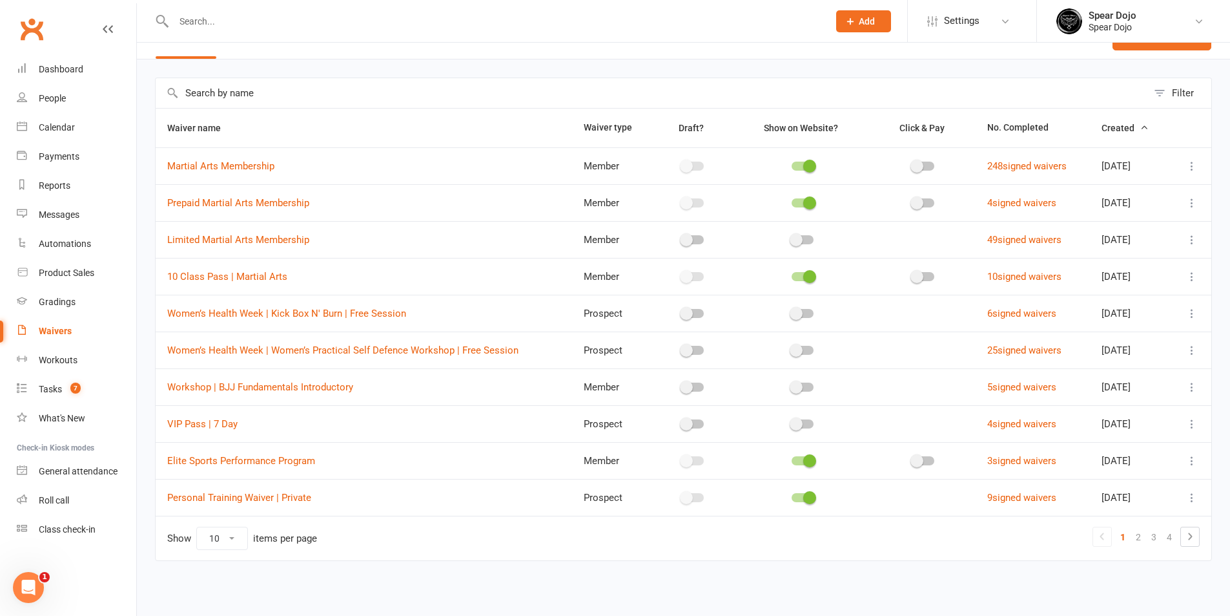
click at [1192, 313] on icon at bounding box center [1192, 313] width 13 height 13
drag, startPoint x: 1101, startPoint y: 418, endPoint x: 723, endPoint y: 79, distance: 507.2
click at [1100, 418] on link "Delete waiver" at bounding box center [1114, 416] width 152 height 26
click at [202, 133] on span "Waiver name" at bounding box center [201, 128] width 68 height 10
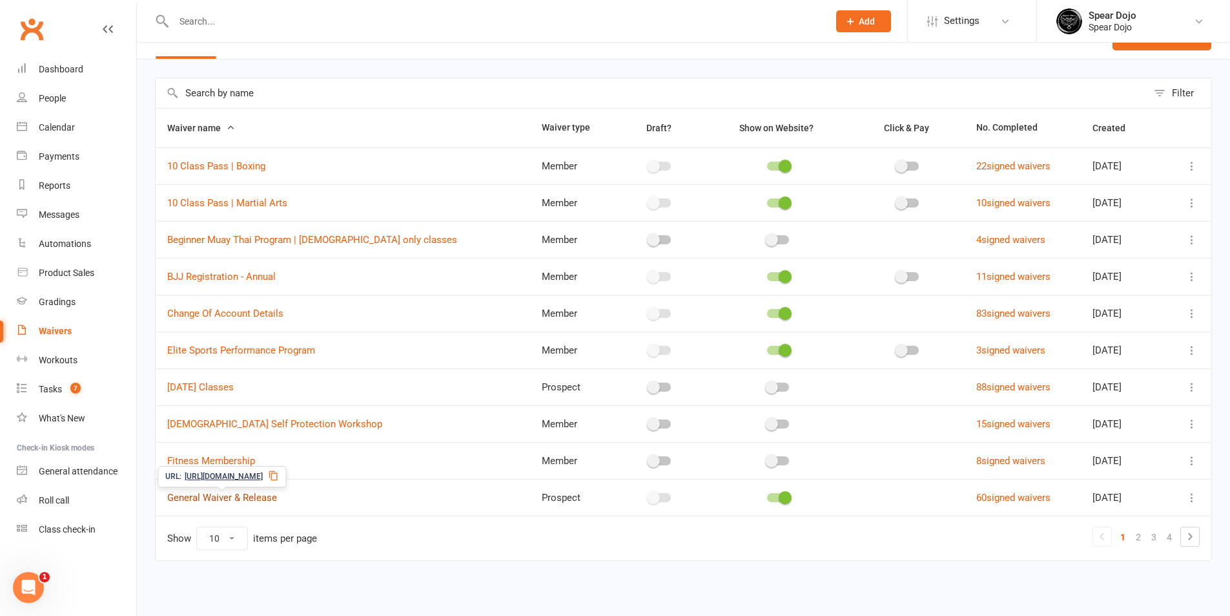
click at [253, 493] on link "General Waiver & Release" at bounding box center [222, 497] width 110 height 12
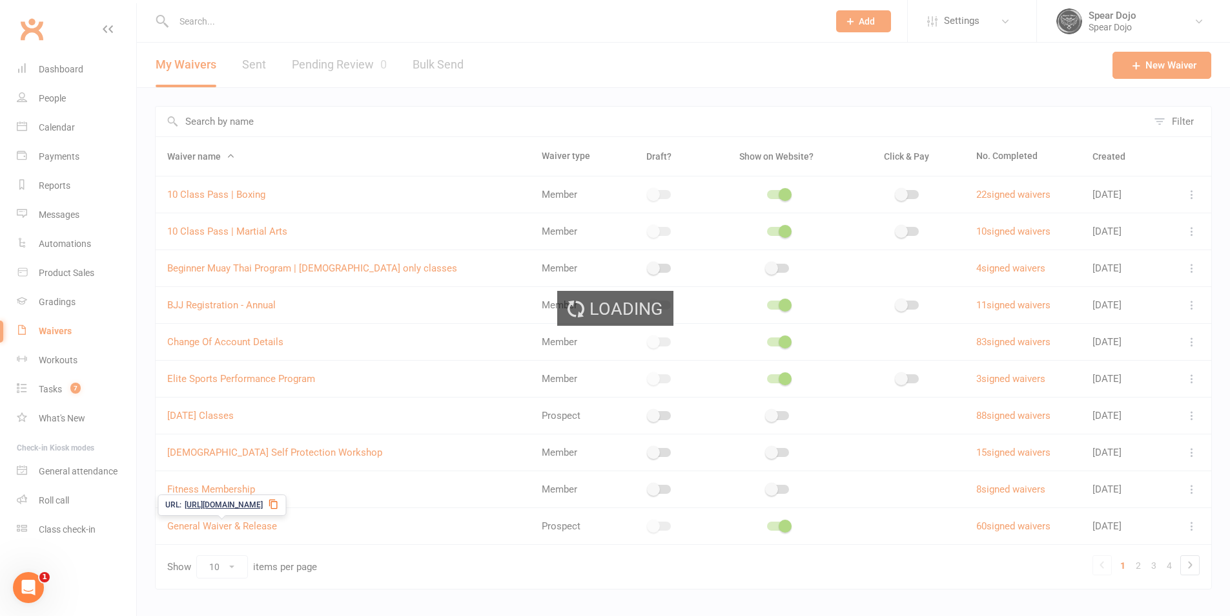
select select "applies_to_all_signees"
select select "checkbox"
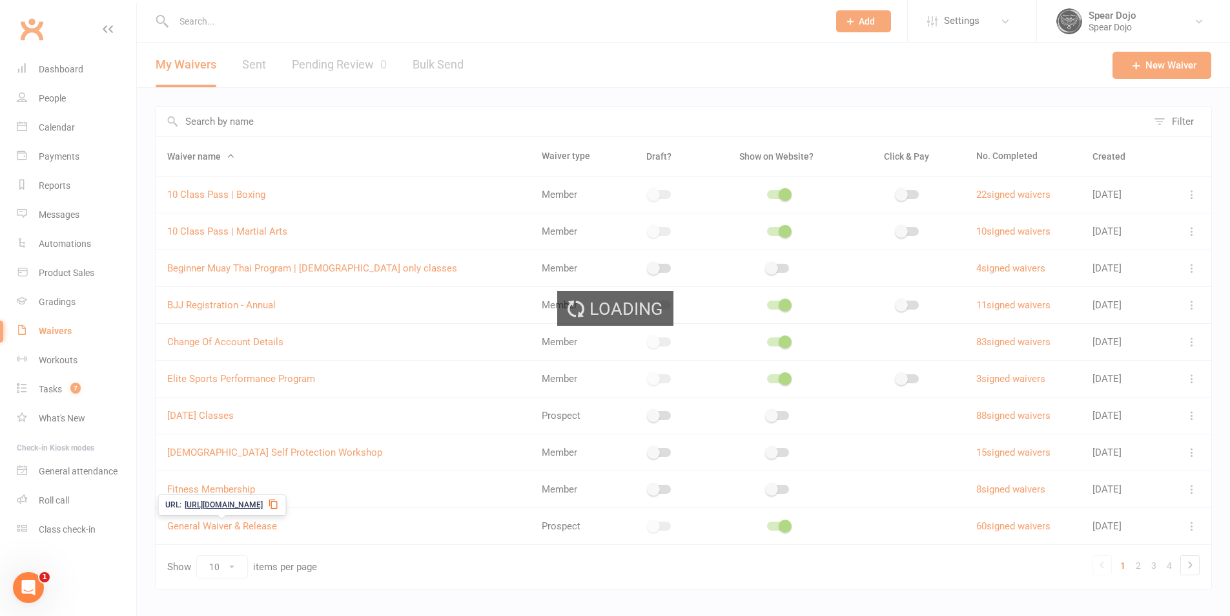
select select "checkbox"
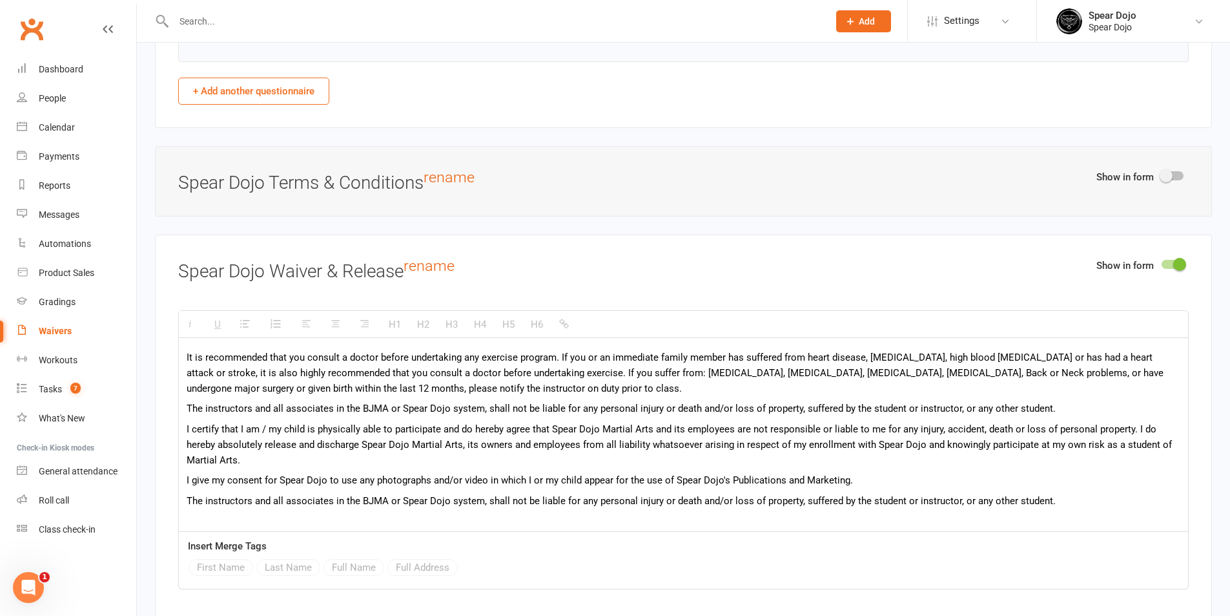
scroll to position [2971, 0]
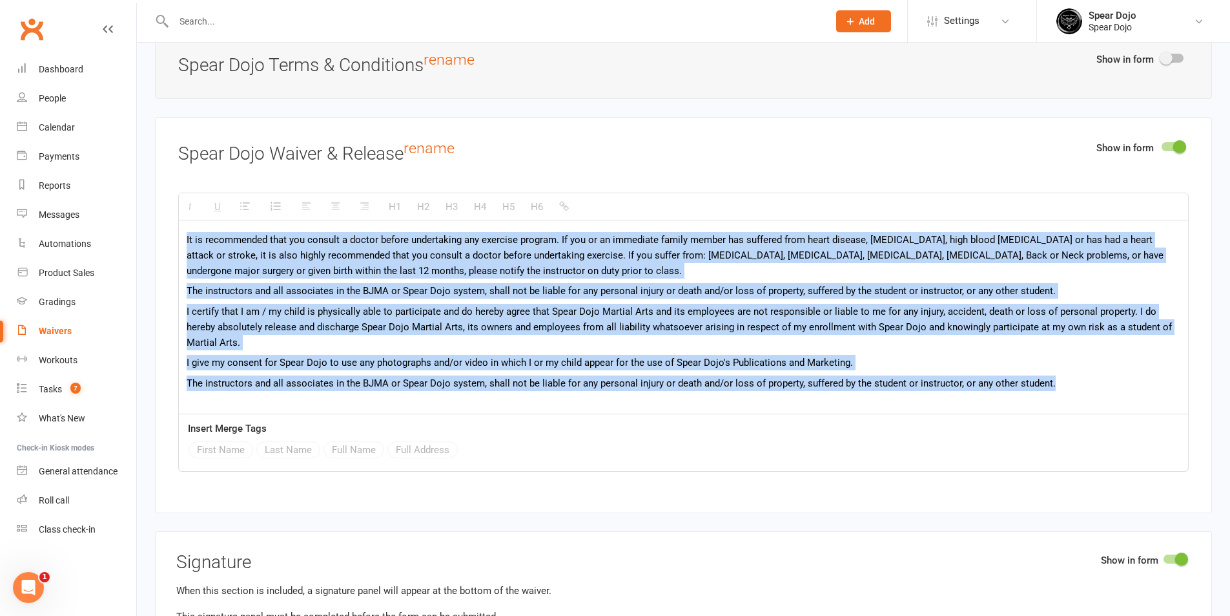
drag, startPoint x: 187, startPoint y: 236, endPoint x: 1073, endPoint y: 380, distance: 898.4
click at [1073, 380] on div "It is recommended that you consult a doctor before undertaking any exercise pro…" at bounding box center [683, 330] width 1009 height 220
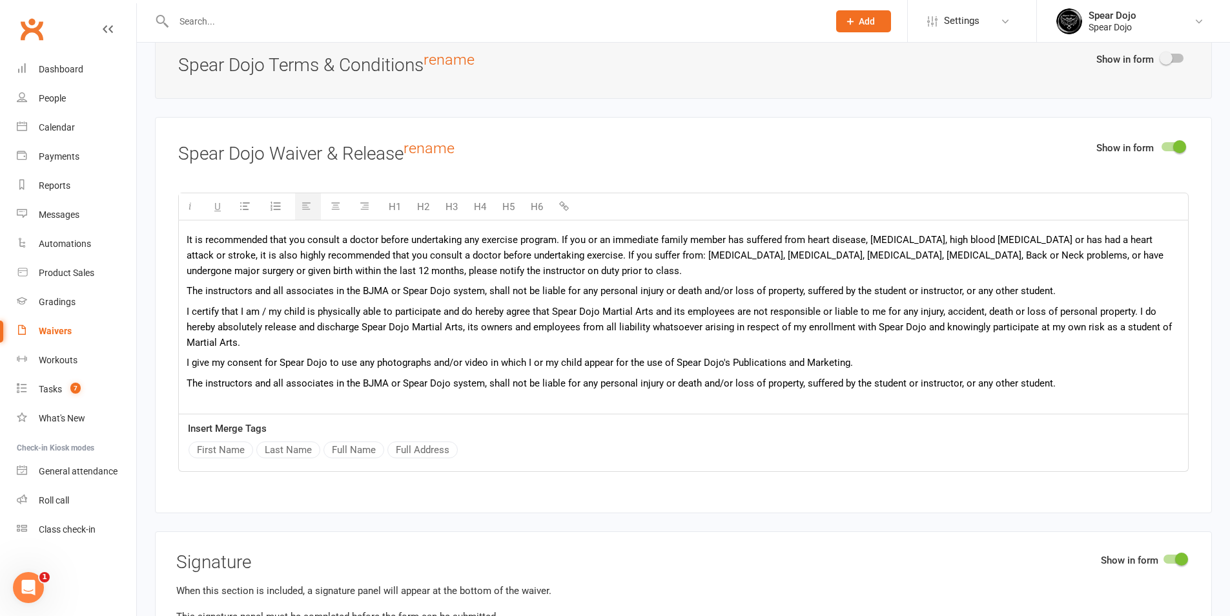
click at [1173, 55] on div at bounding box center [1173, 58] width 22 height 9
click at [1162, 56] on input "checkbox" at bounding box center [1162, 56] width 0 height 0
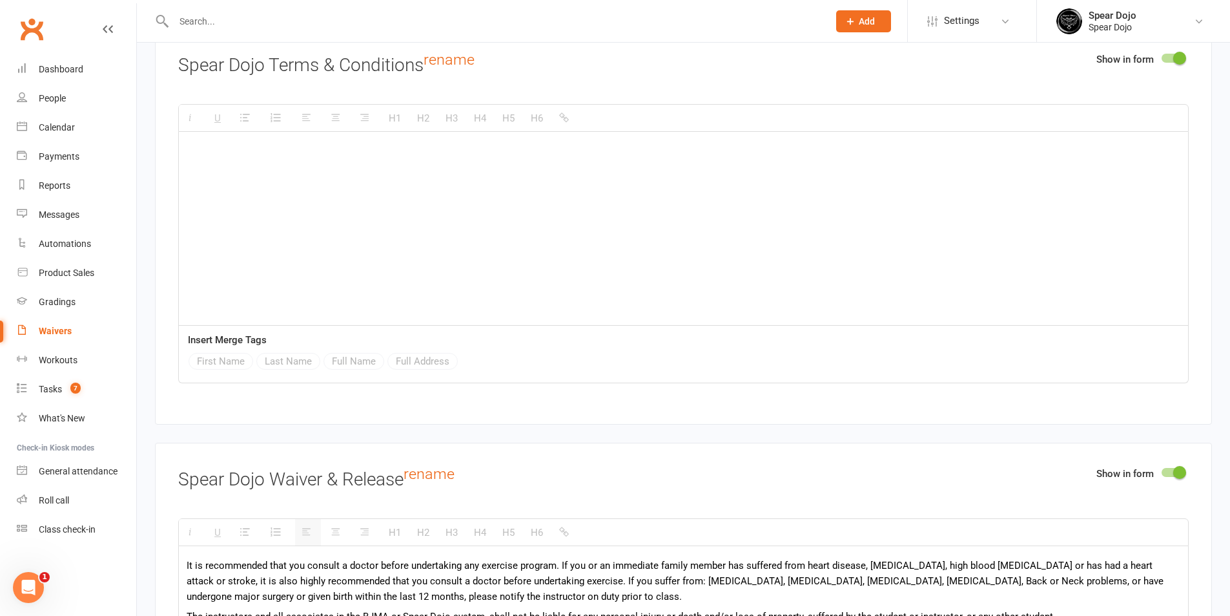
click at [258, 147] on p at bounding box center [684, 151] width 994 height 16
paste div
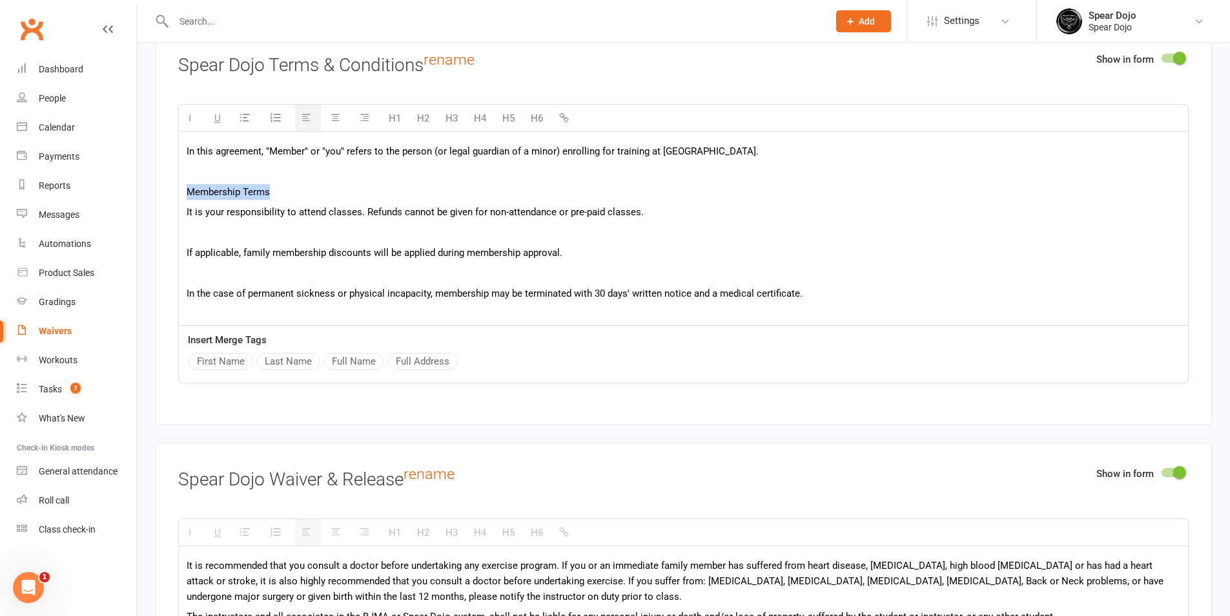
drag, startPoint x: 274, startPoint y: 189, endPoint x: 174, endPoint y: 190, distance: 100.8
click at [174, 190] on div "Show in form Spear Dojo Terms & Conditions rename H1 H2 H3 H4 H5 H6 In this agr…" at bounding box center [683, 226] width 1057 height 396
click at [561, 114] on icon "button" at bounding box center [564, 117] width 10 height 10
click at [508, 115] on button "H5" at bounding box center [508, 118] width 25 height 26
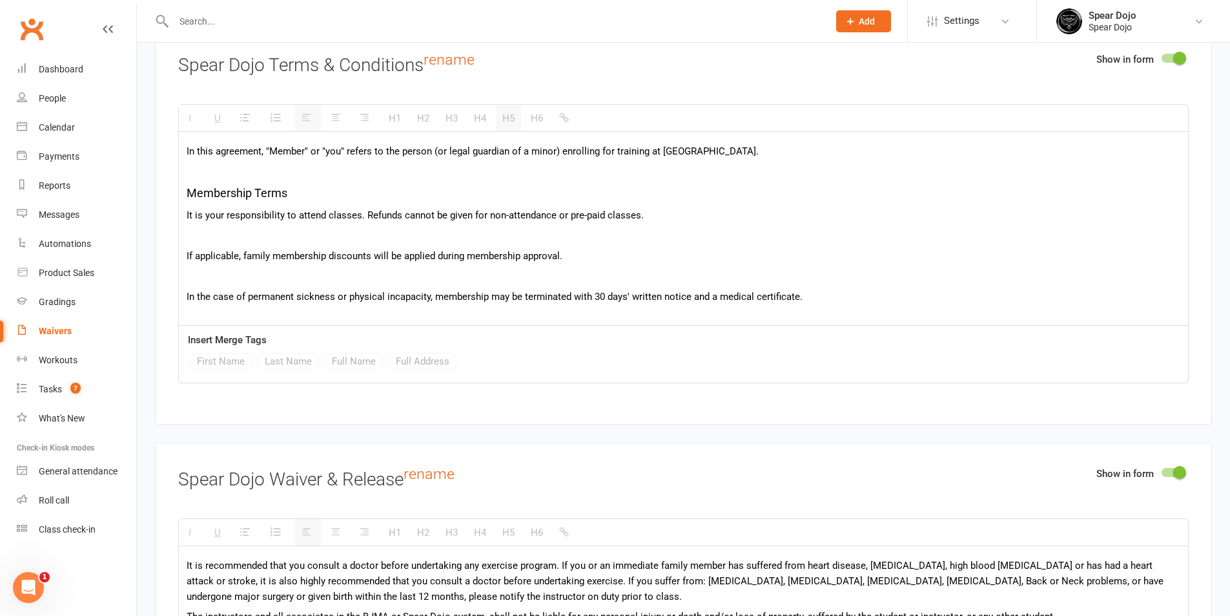
click at [326, 228] on p at bounding box center [684, 235] width 994 height 16
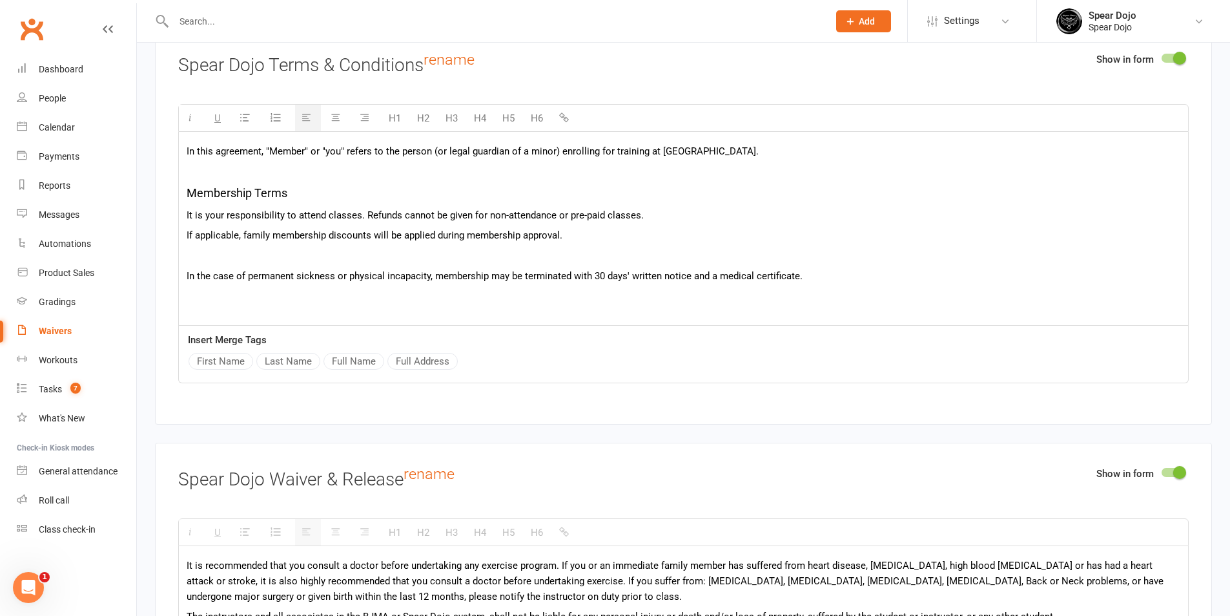
click at [325, 251] on p at bounding box center [684, 256] width 994 height 16
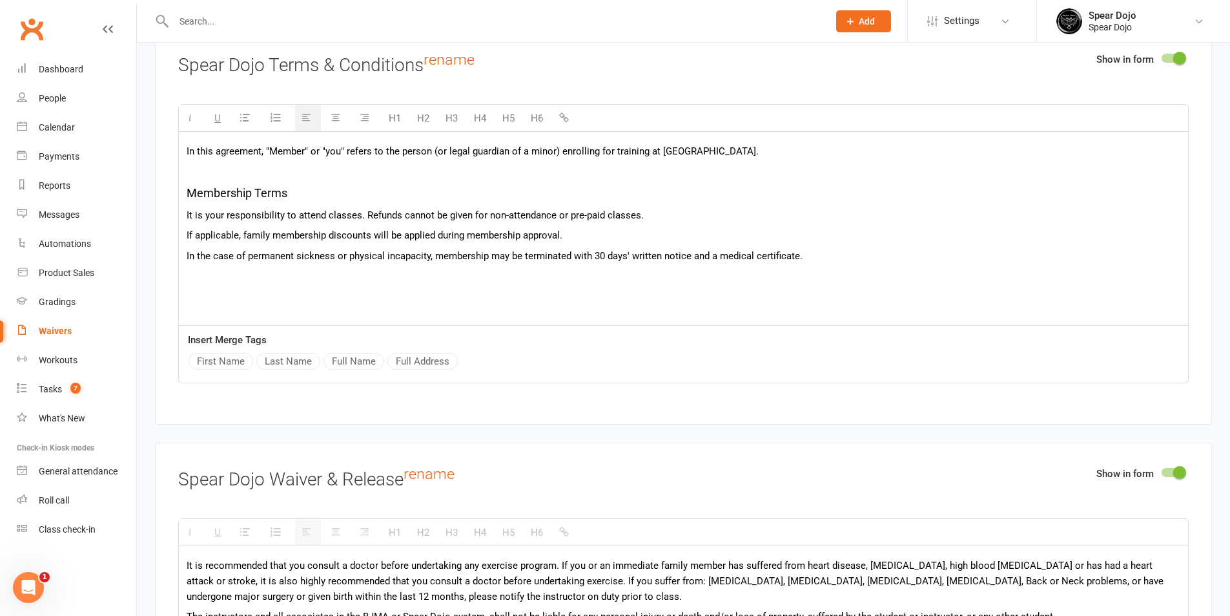
click at [310, 272] on p at bounding box center [684, 276] width 994 height 16
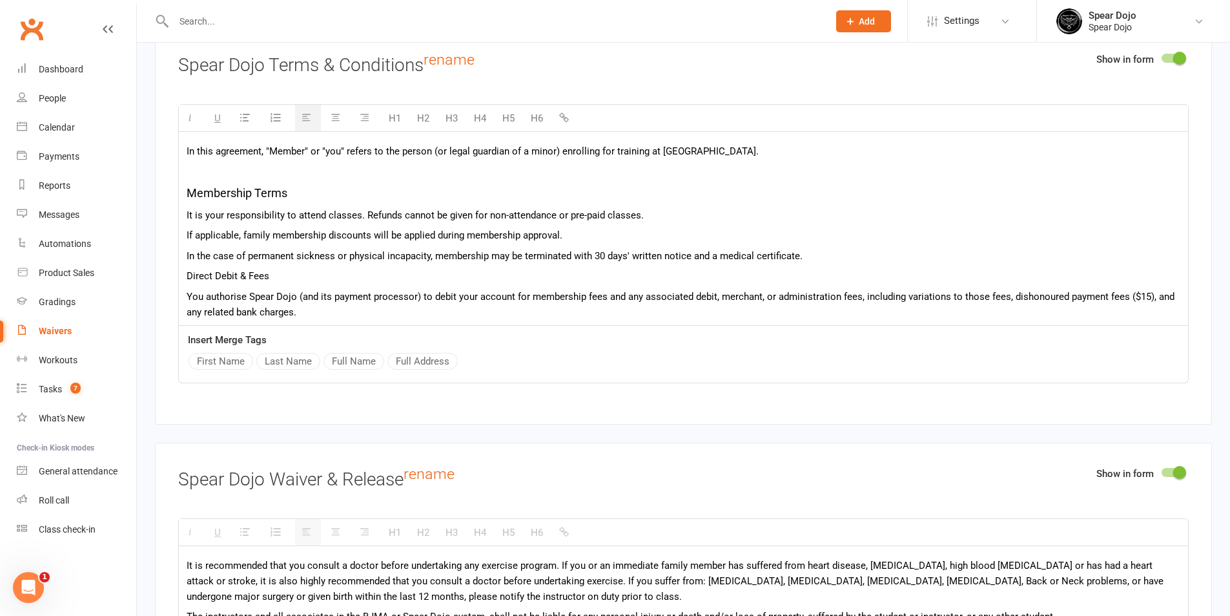
click at [279, 167] on p at bounding box center [684, 171] width 994 height 16
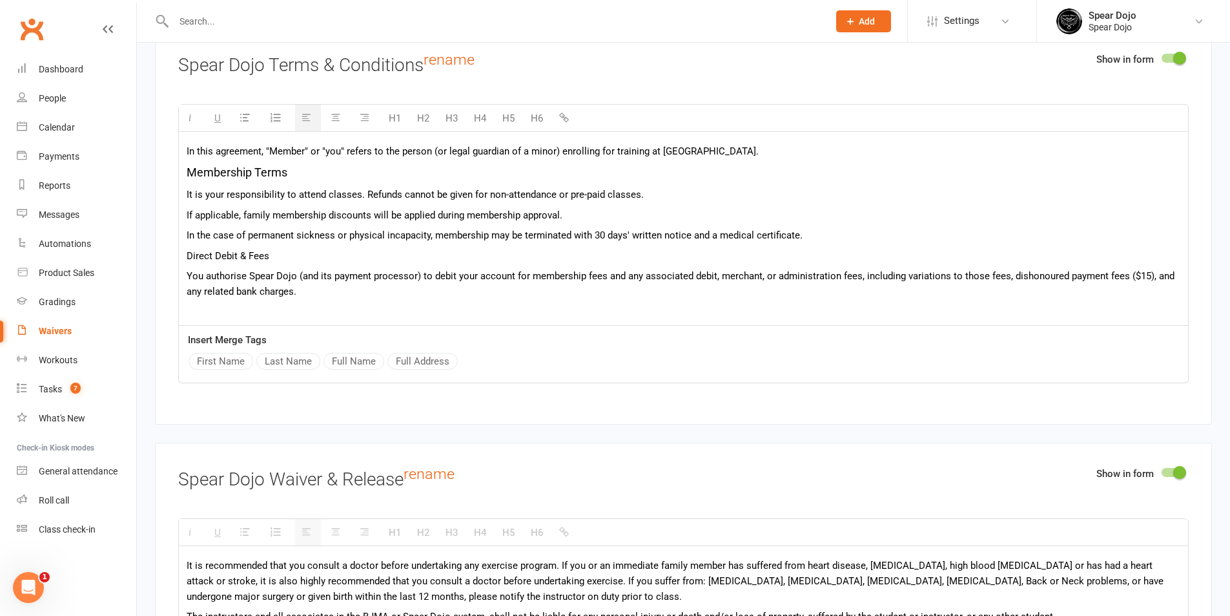
click at [185, 251] on div "In this agreement, "Member" or "you" refers to the person (or legal guardian of…" at bounding box center [683, 584] width 1009 height 904
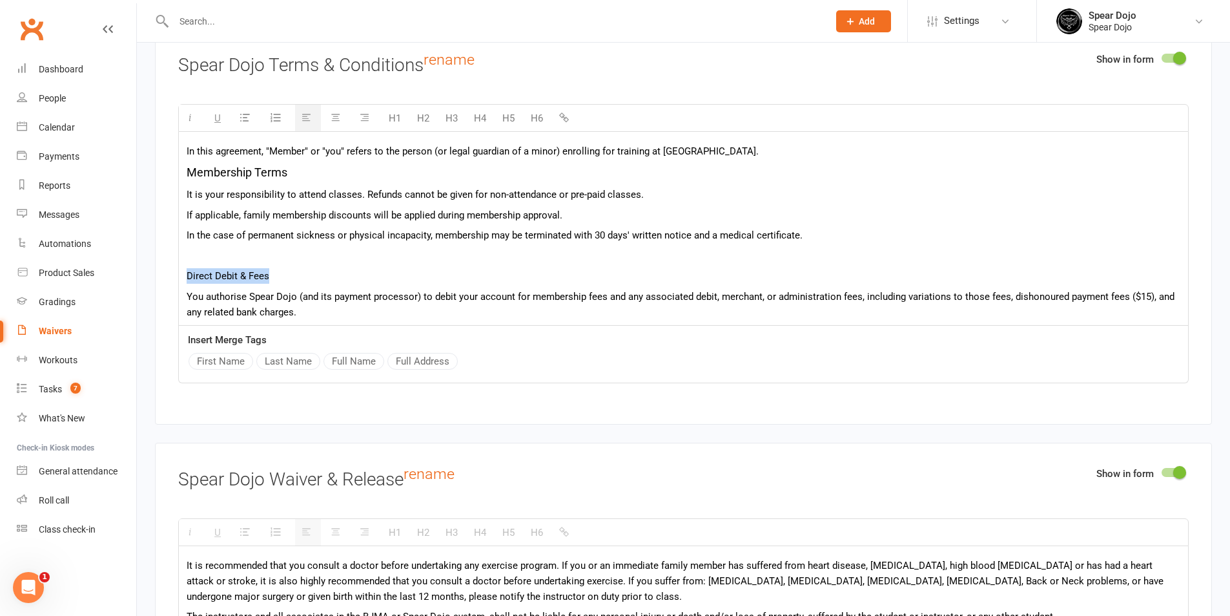
drag, startPoint x: 274, startPoint y: 273, endPoint x: 187, endPoint y: 267, distance: 88.0
click at [187, 268] on p "Direct Debit & Fees" at bounding box center [684, 276] width 994 height 16
click at [515, 112] on button "H5" at bounding box center [508, 118] width 25 height 26
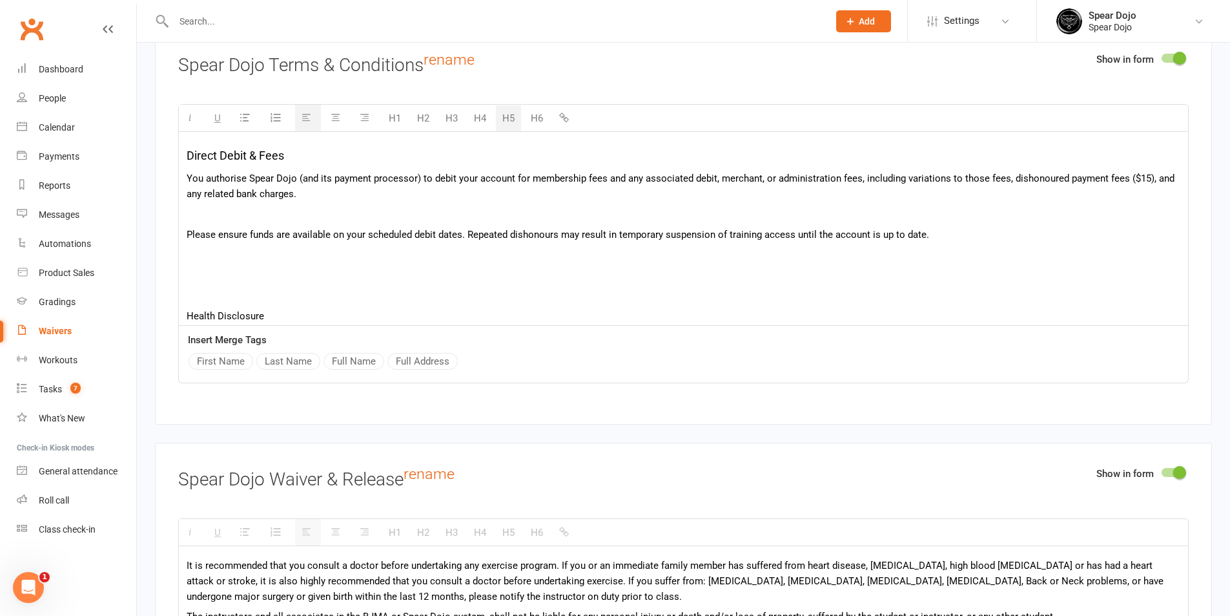
scroll to position [129, 0]
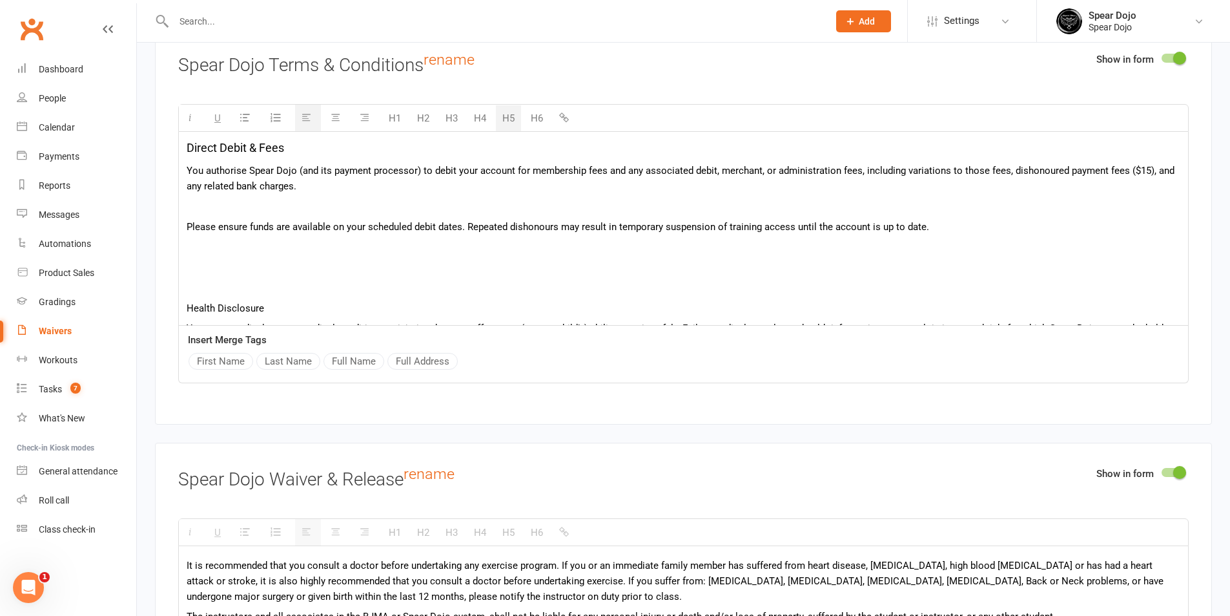
click at [274, 196] on div "In this agreement, "Member" or "you" refers to the person (or legal guardian of…" at bounding box center [683, 466] width 1009 height 927
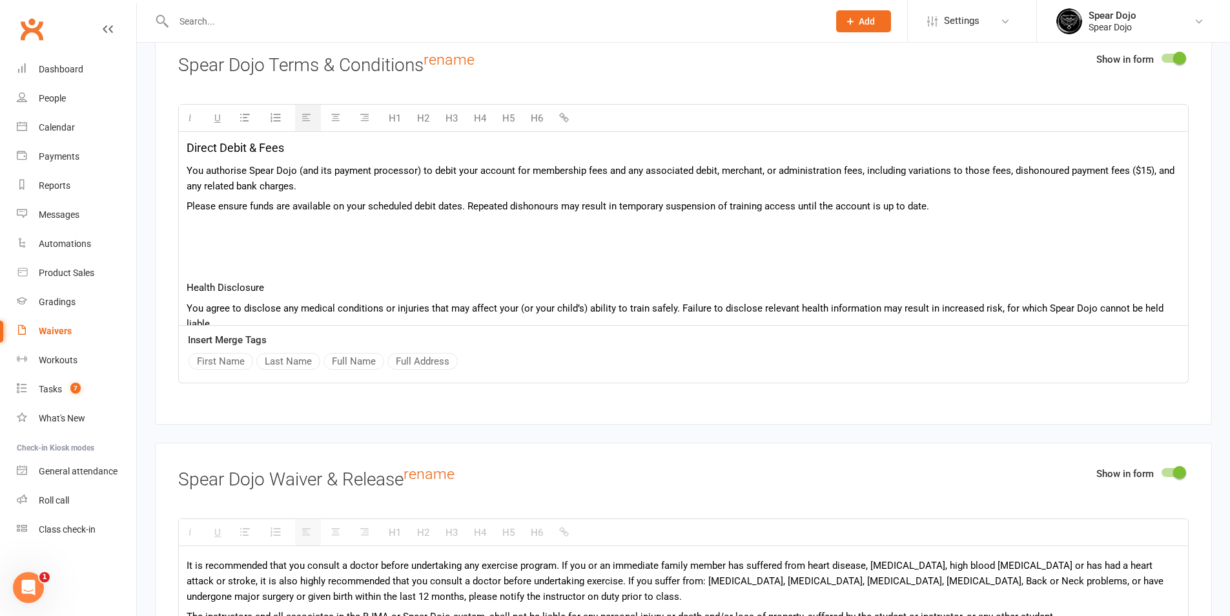
click at [244, 229] on p at bounding box center [684, 227] width 994 height 16
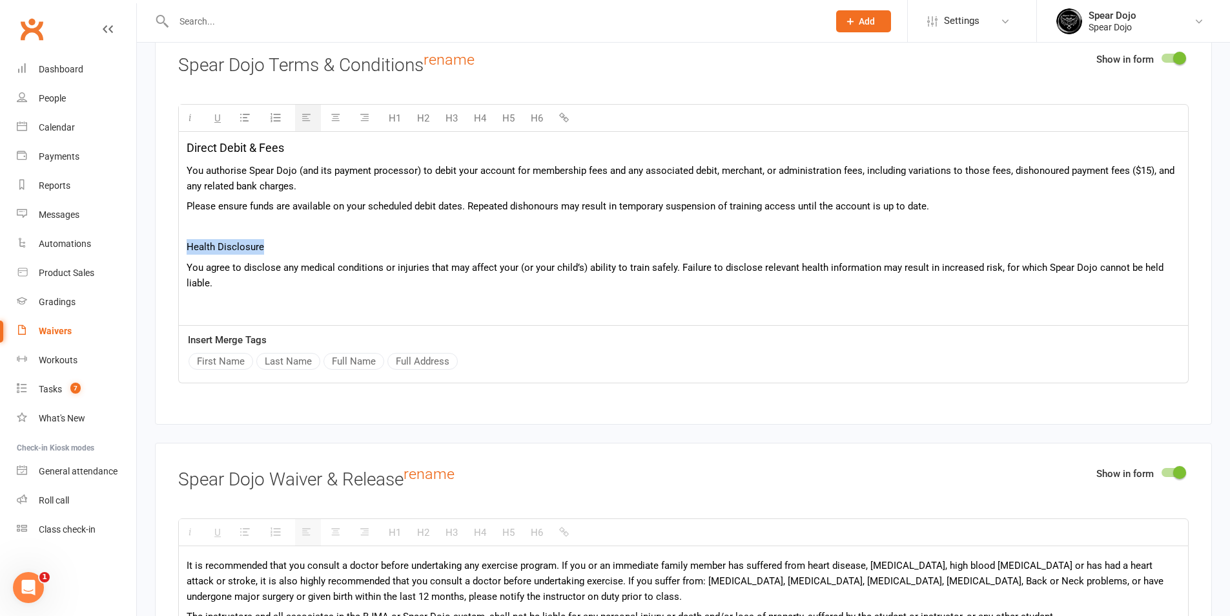
drag, startPoint x: 251, startPoint y: 243, endPoint x: 185, endPoint y: 243, distance: 65.2
click at [185, 243] on div "In this agreement, "Member" or "you" refers to the person (or legal guardian of…" at bounding box center [683, 436] width 1009 height 866
click at [512, 115] on button "H5" at bounding box center [508, 118] width 25 height 26
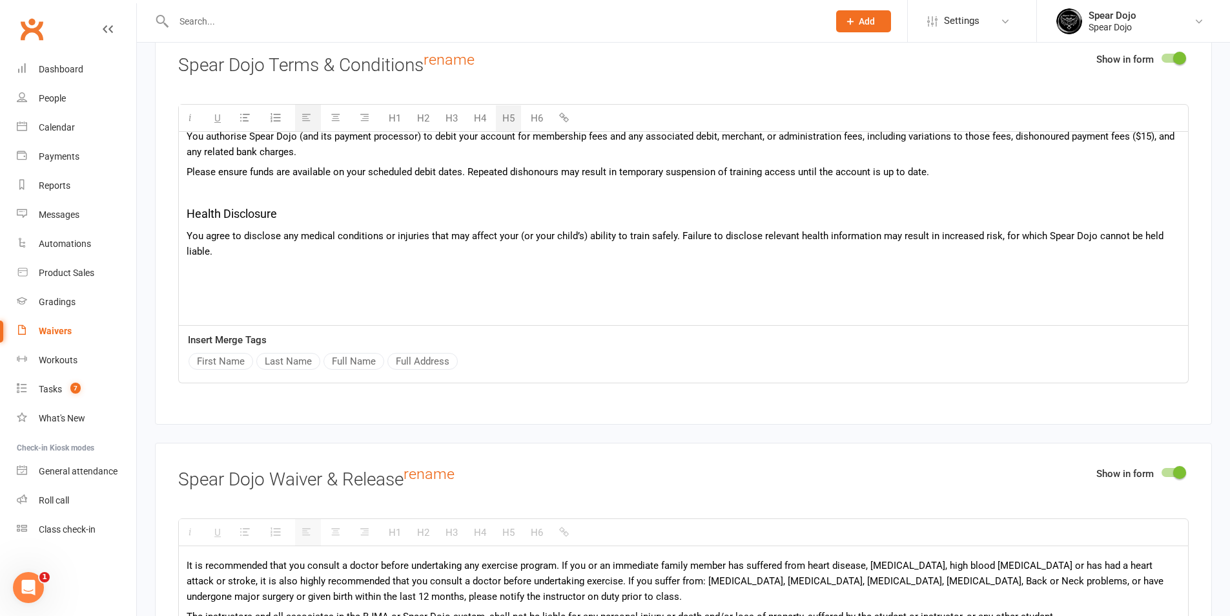
scroll to position [194, 0]
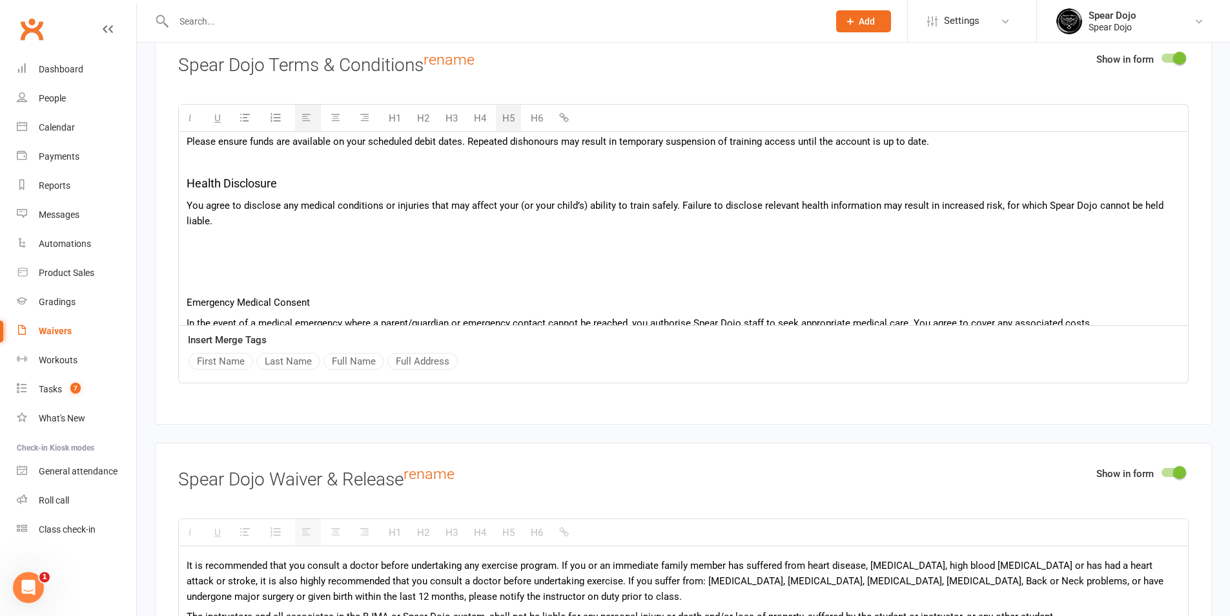
click at [242, 247] on div "In this agreement, "Member" or "you" refers to the person (or legal guardian of…" at bounding box center [683, 372] width 1009 height 869
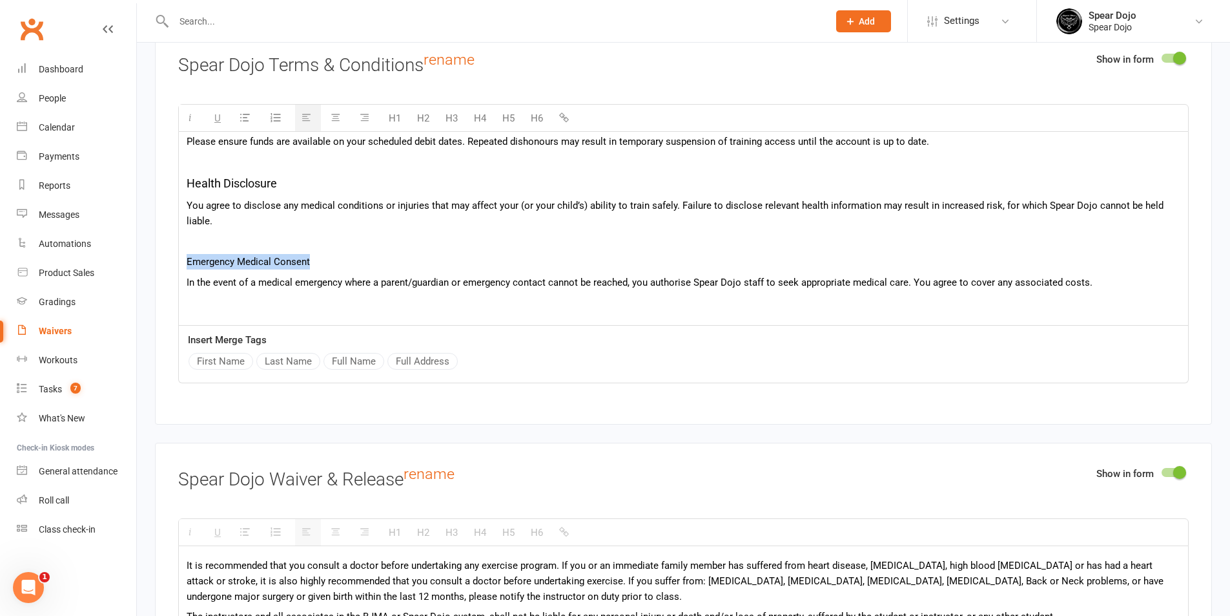
drag, startPoint x: 308, startPoint y: 258, endPoint x: 185, endPoint y: 258, distance: 123.4
click at [185, 258] on div "In this agreement, "Member" or "you" refers to the person (or legal guardian of…" at bounding box center [683, 352] width 1009 height 829
click at [508, 114] on button "H5" at bounding box center [508, 118] width 25 height 26
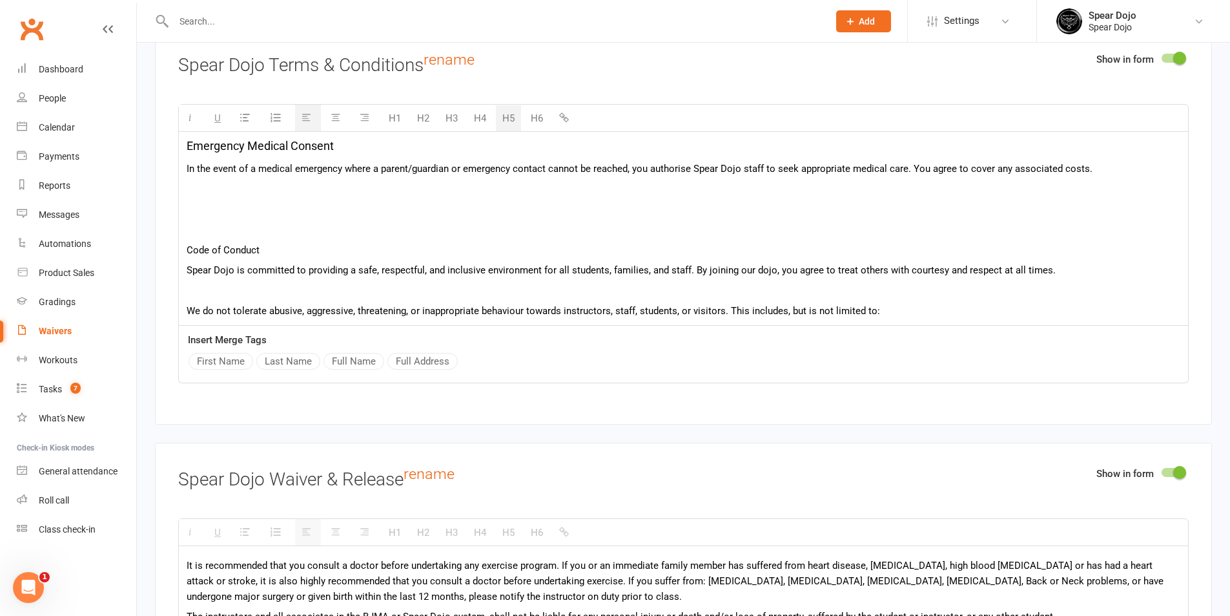
scroll to position [323, 0]
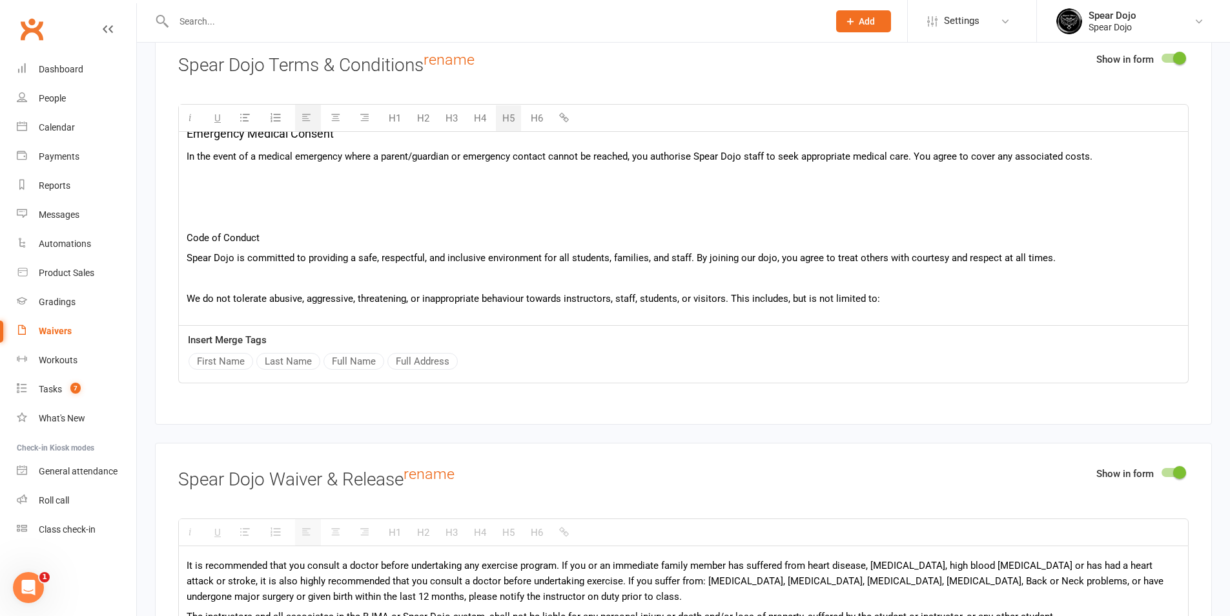
click at [306, 189] on p at bounding box center [684, 197] width 994 height 16
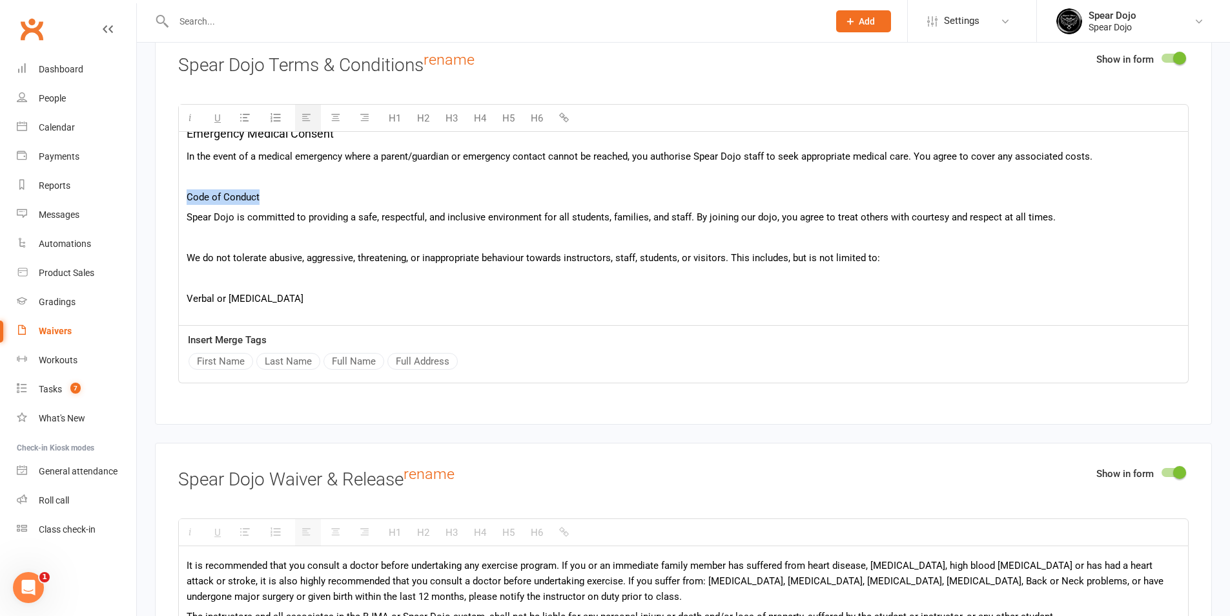
drag, startPoint x: 267, startPoint y: 194, endPoint x: 172, endPoint y: 195, distance: 95.6
click at [172, 195] on div "Show in form Spear Dojo Terms & Conditions rename H1 H2 H3 H4 H5 H6 In this agr…" at bounding box center [683, 226] width 1057 height 396
drag, startPoint x: 506, startPoint y: 113, endPoint x: 477, endPoint y: 138, distance: 38.0
click at [507, 112] on button "H5" at bounding box center [508, 118] width 25 height 26
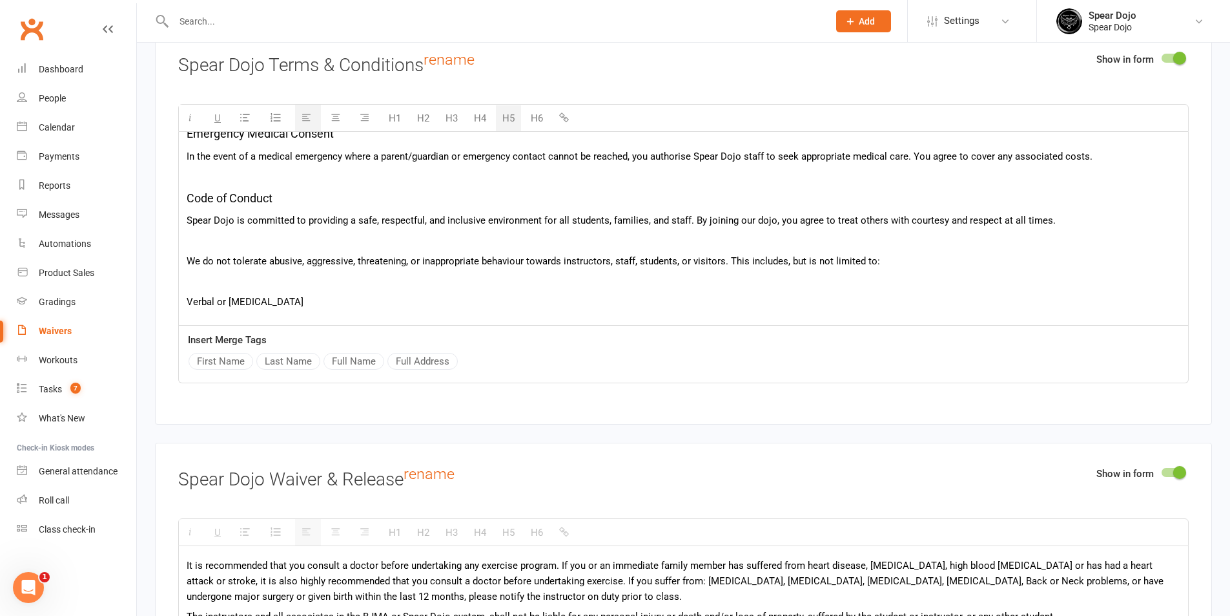
click at [268, 236] on p at bounding box center [684, 241] width 994 height 16
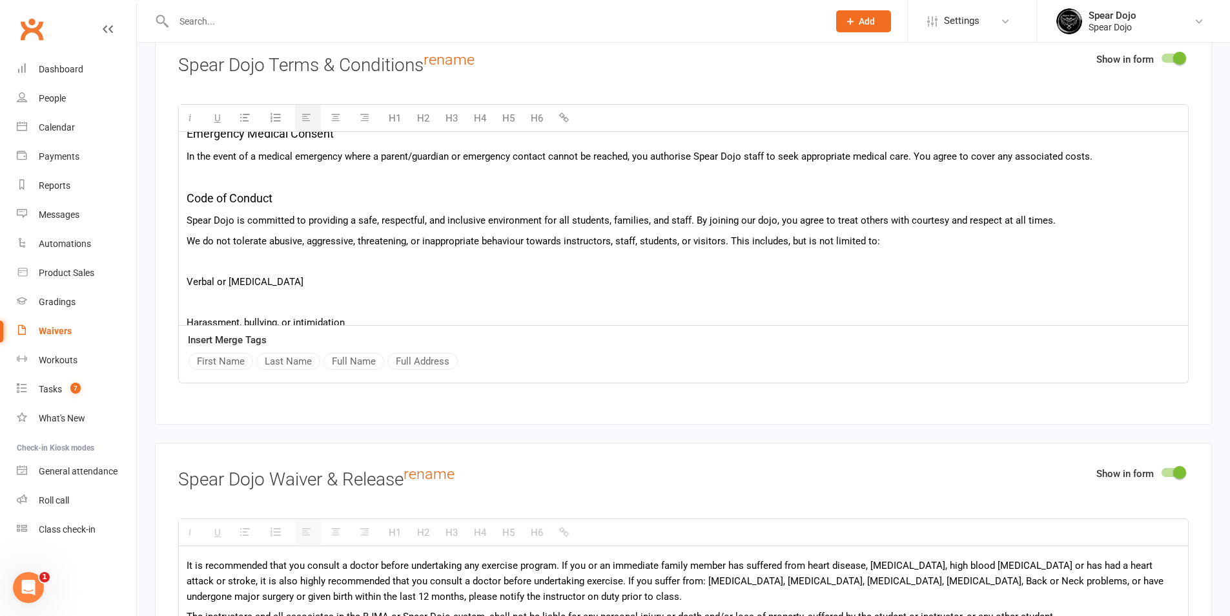
click at [255, 256] on p at bounding box center [684, 261] width 994 height 16
click at [247, 278] on p at bounding box center [684, 282] width 994 height 16
click at [241, 289] on div "In this agreement, "Member" or "you" refers to the person (or legal guardian of…" at bounding box center [683, 175] width 1009 height 733
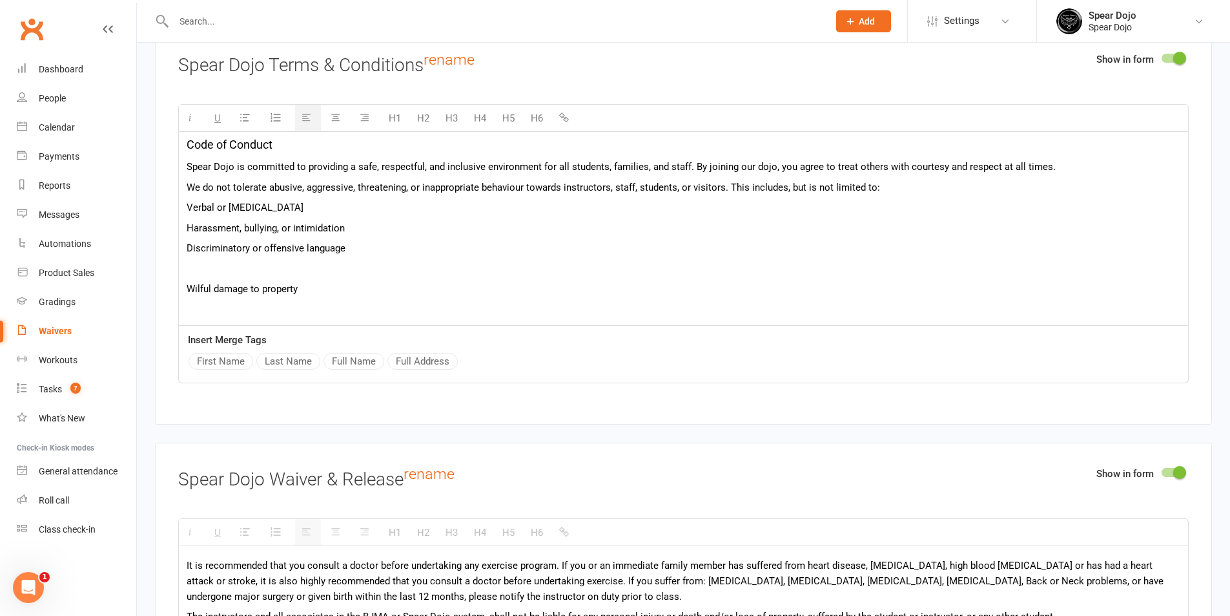
scroll to position [452, 0]
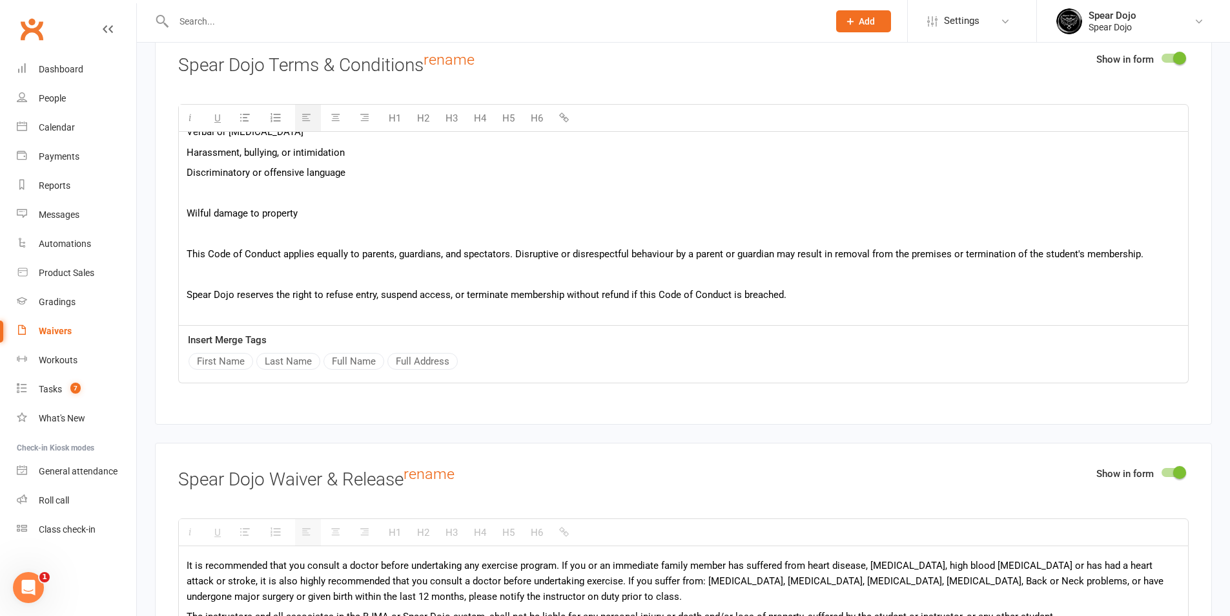
click at [295, 194] on p at bounding box center [684, 193] width 994 height 16
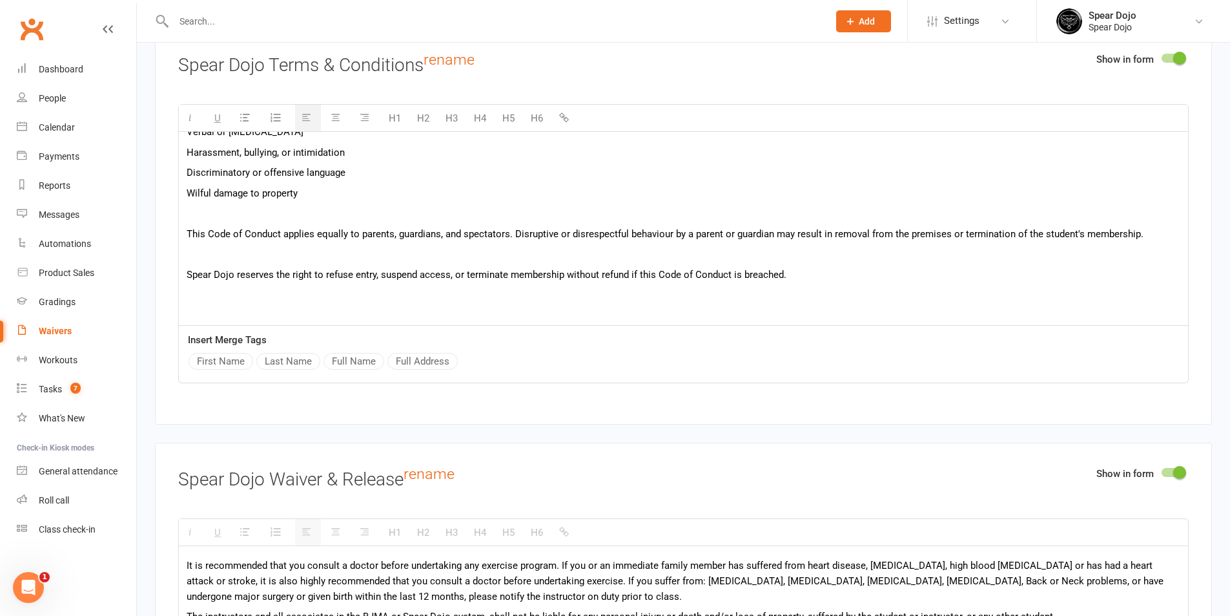
click at [277, 214] on p at bounding box center [684, 213] width 994 height 16
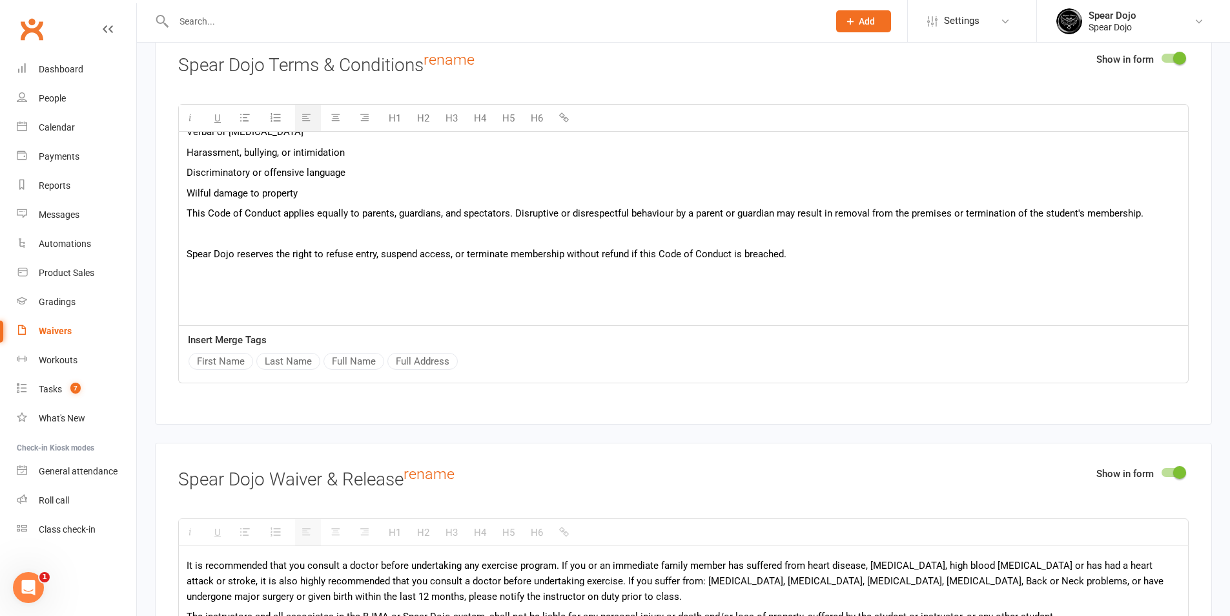
click at [269, 234] on p at bounding box center [684, 234] width 994 height 16
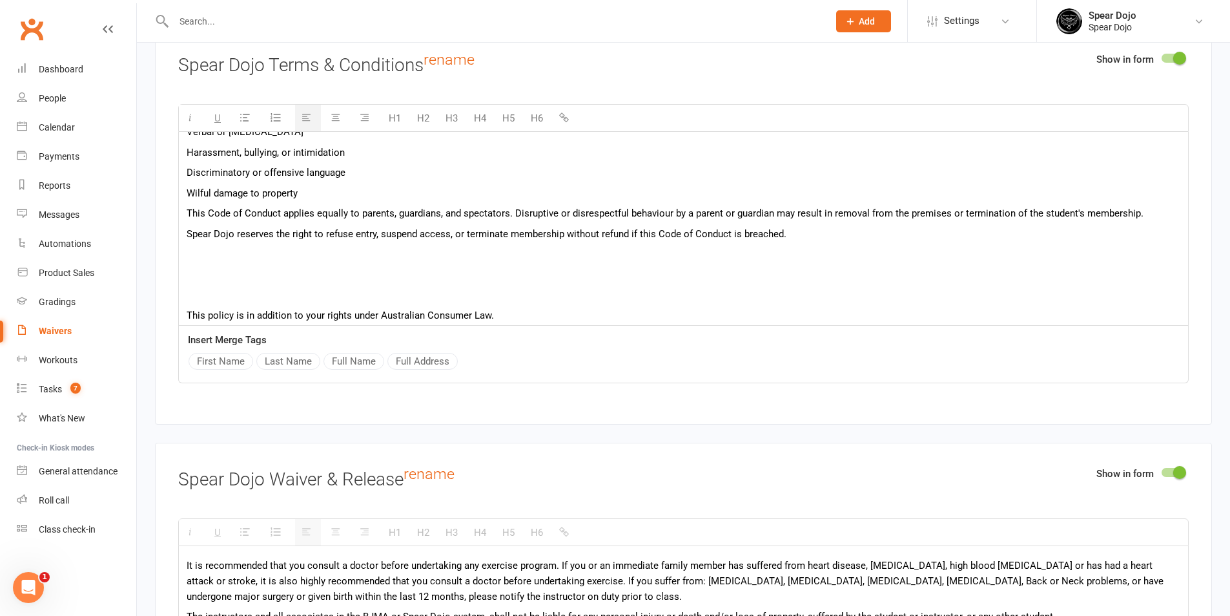
click at [259, 259] on p at bounding box center [684, 254] width 994 height 16
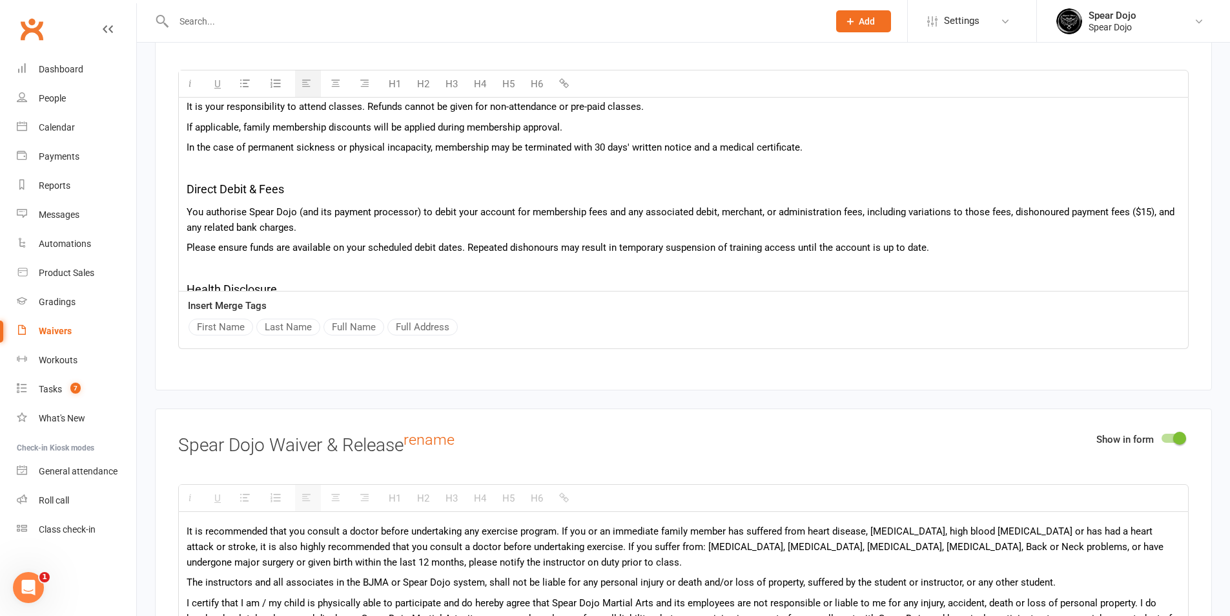
scroll to position [30, 0]
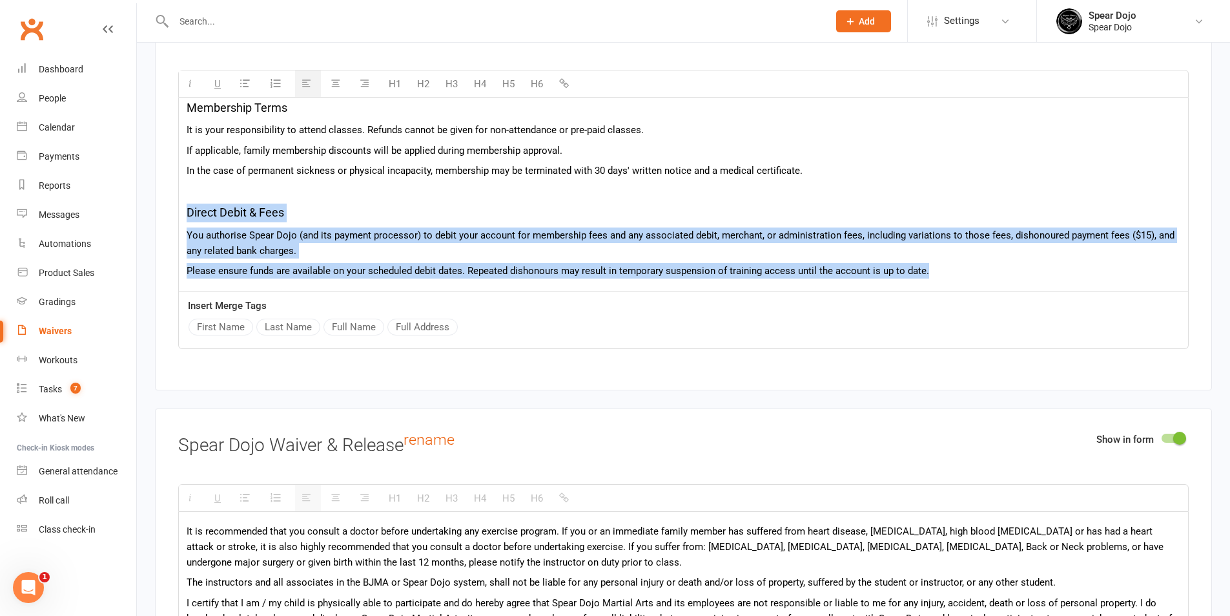
drag, startPoint x: 935, startPoint y: 266, endPoint x: 190, endPoint y: 198, distance: 748.4
click at [190, 198] on div "In this agreement, "Member" or "you" refers to the person (or legal guardian of…" at bounding box center [683, 372] width 1009 height 611
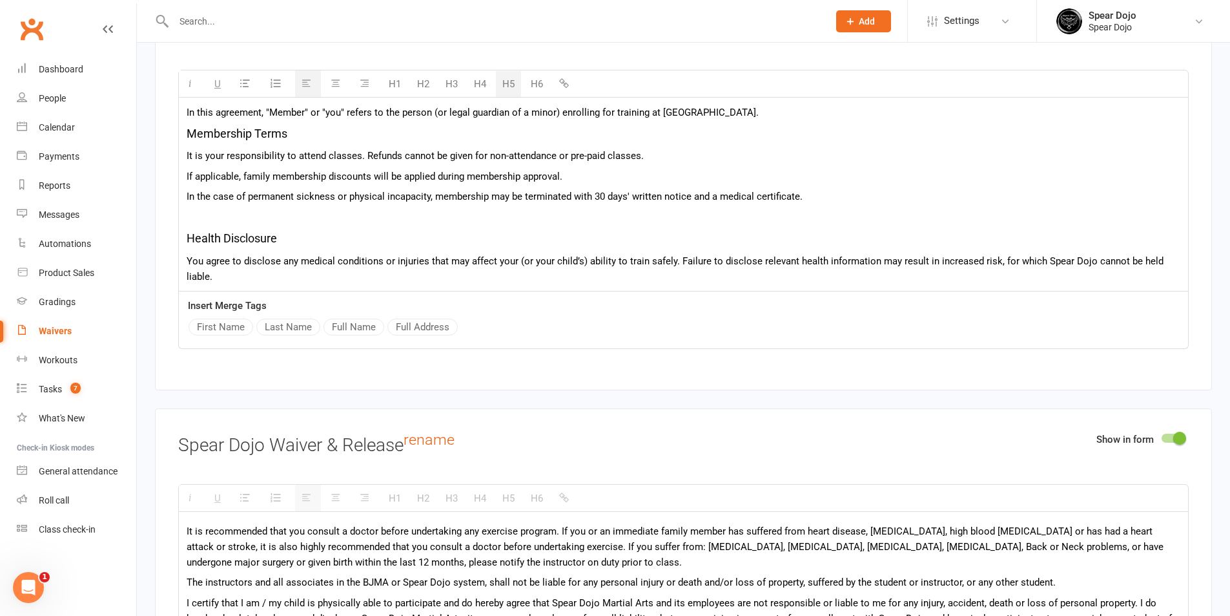
scroll to position [0, 0]
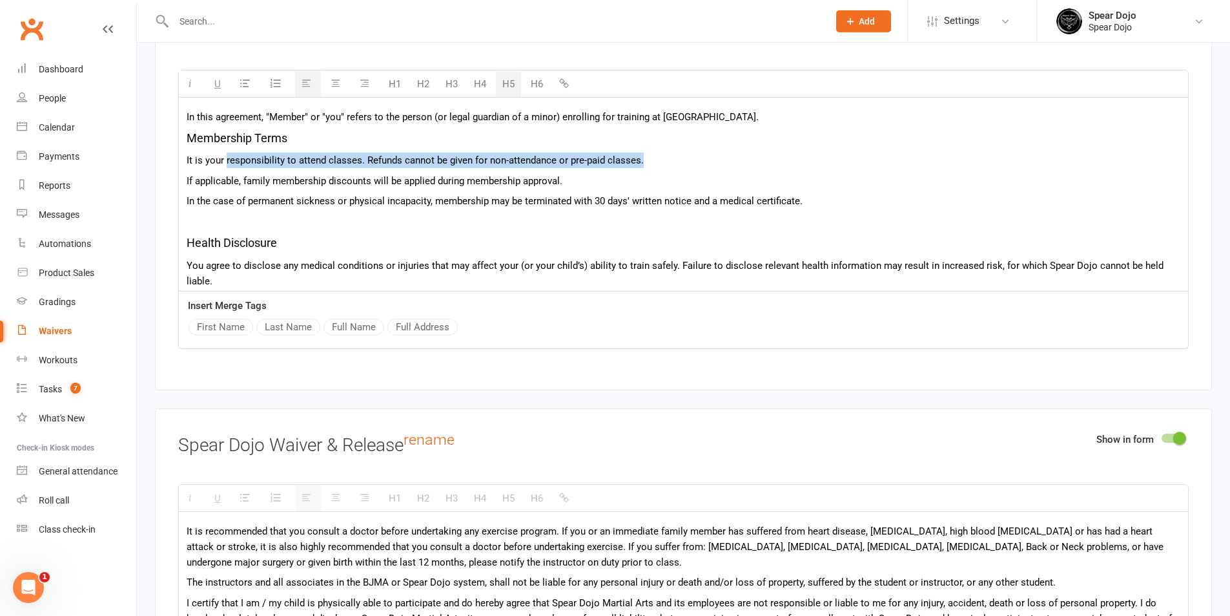
drag, startPoint x: 661, startPoint y: 158, endPoint x: 225, endPoint y: 158, distance: 435.3
click at [225, 158] on p "It is your responsibility to attend classes. Refunds cannot be given for non-at…" at bounding box center [684, 160] width 994 height 16
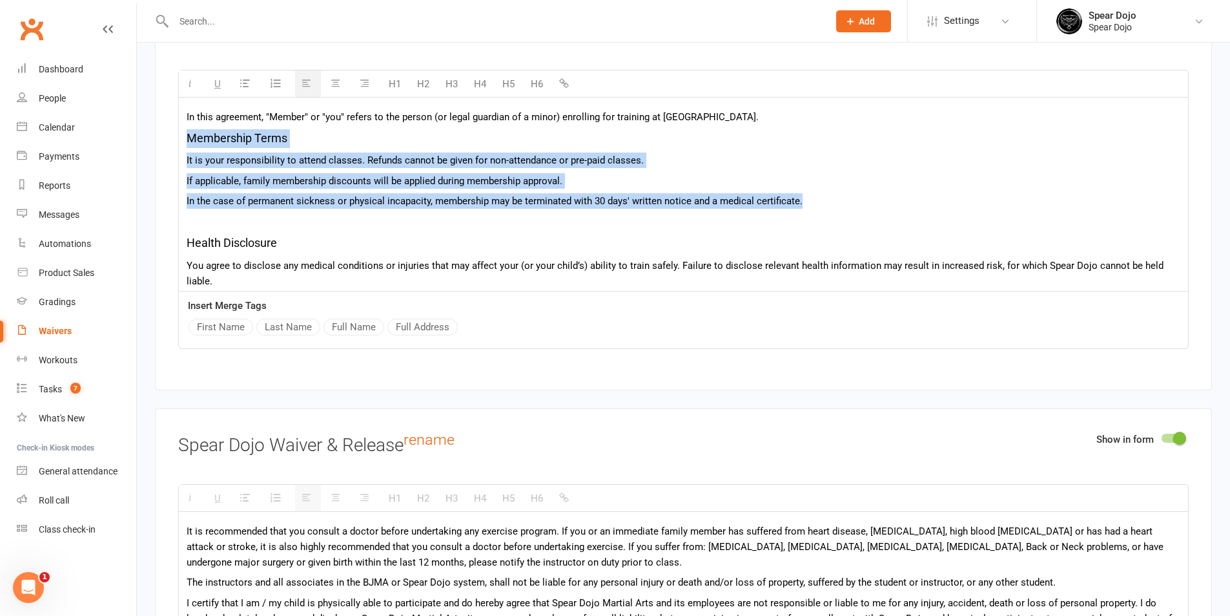
drag, startPoint x: 822, startPoint y: 205, endPoint x: 183, endPoint y: 140, distance: 641.5
click at [183, 140] on div "In this agreement, "Member" or "you" refers to the person (or legal guardian of…" at bounding box center [683, 353] width 1009 height 511
click at [371, 158] on p "It is your responsibility to attend classes. Refunds cannot be given for non-at…" at bounding box center [684, 160] width 994 height 16
drag, startPoint x: 819, startPoint y: 195, endPoint x: 167, endPoint y: 153, distance: 653.0
click at [167, 153] on div "Show in form Spear Dojo Terms & Conditions rename H1 H2 H3 H4 H5 H6 In this agr…" at bounding box center [683, 192] width 1057 height 396
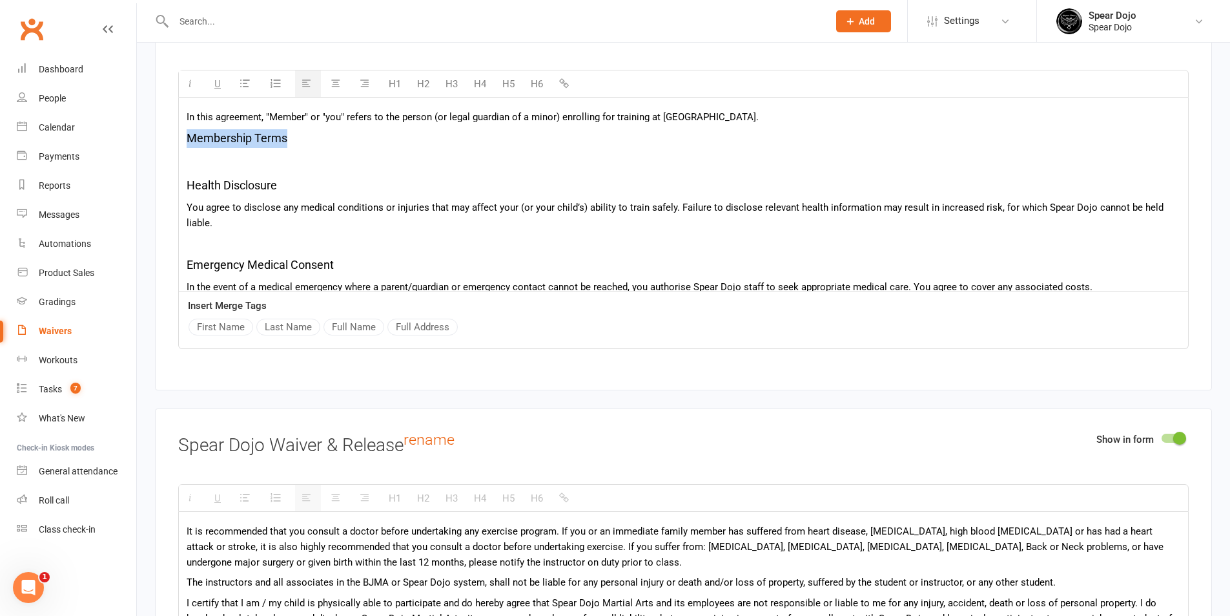
drag, startPoint x: 295, startPoint y: 141, endPoint x: 182, endPoint y: 138, distance: 113.1
click at [182, 138] on div "In this agreement, "Member" or "you" refers to the person (or legal guardian of…" at bounding box center [683, 324] width 1009 height 453
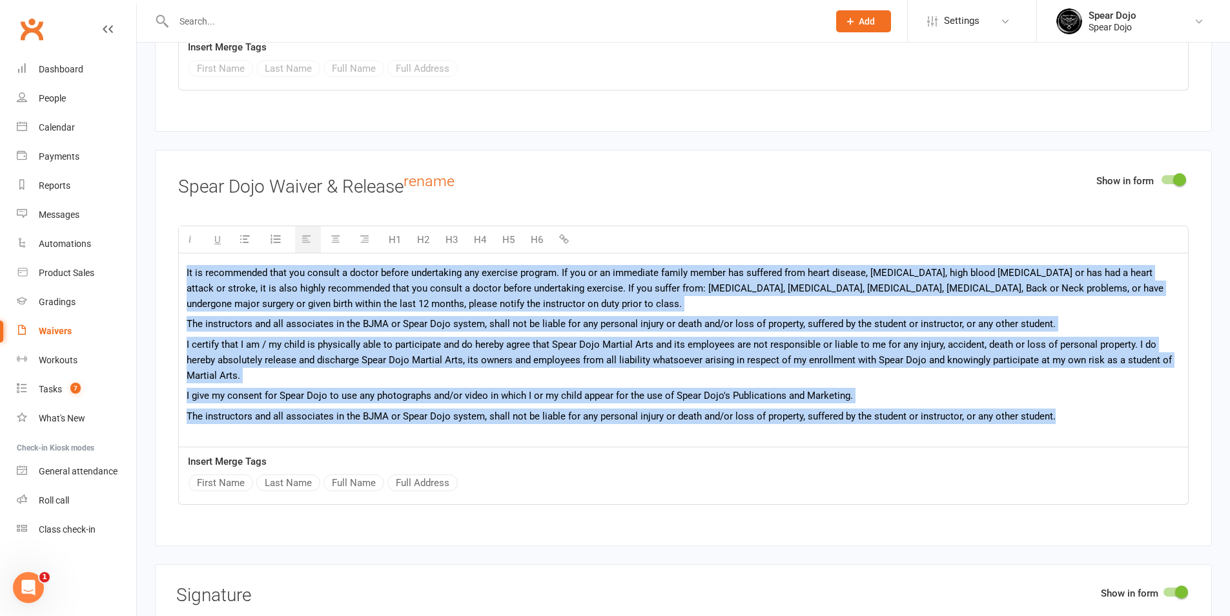
drag, startPoint x: 1061, startPoint y: 386, endPoint x: 161, endPoint y: 253, distance: 909.6
click at [161, 253] on div "Show in form Spear Dojo Waiver & Release rename H1 H2 H3 H4 H5 H6 It is recomme…" at bounding box center [683, 348] width 1057 height 396
paste div
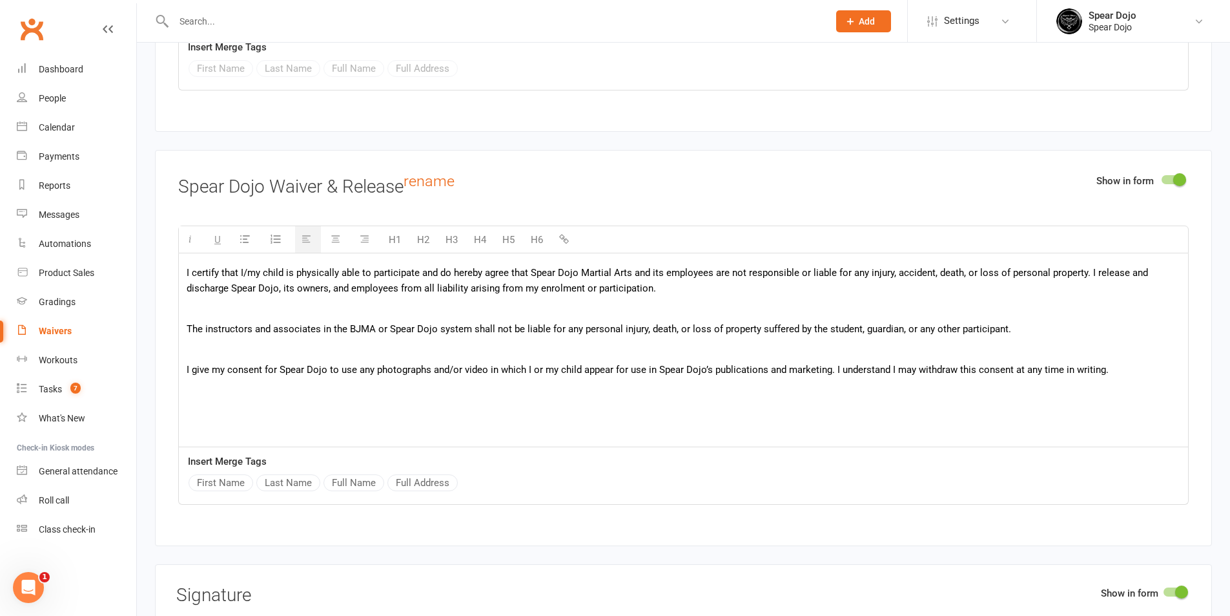
click at [353, 301] on p at bounding box center [684, 308] width 994 height 16
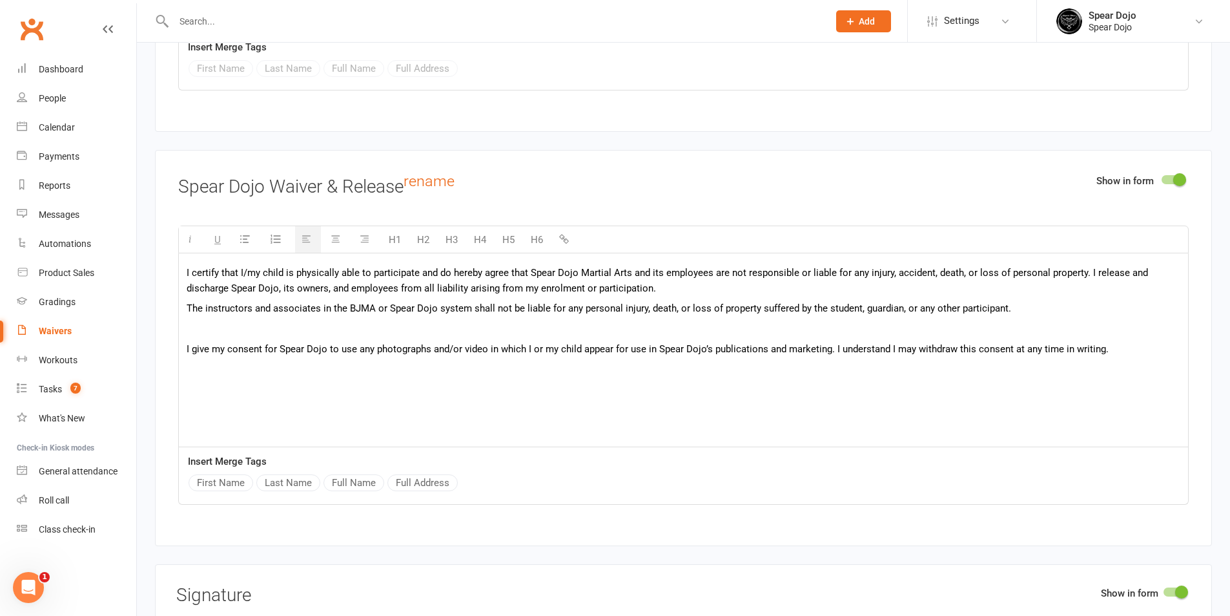
click at [335, 327] on p at bounding box center [684, 329] width 994 height 16
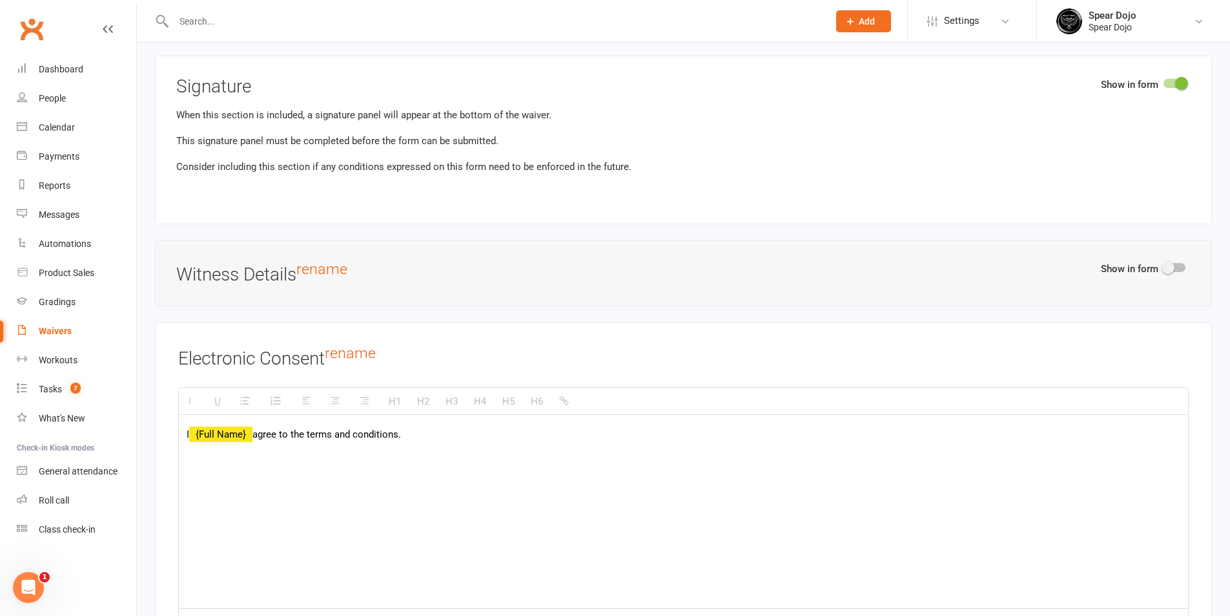
scroll to position [3909, 0]
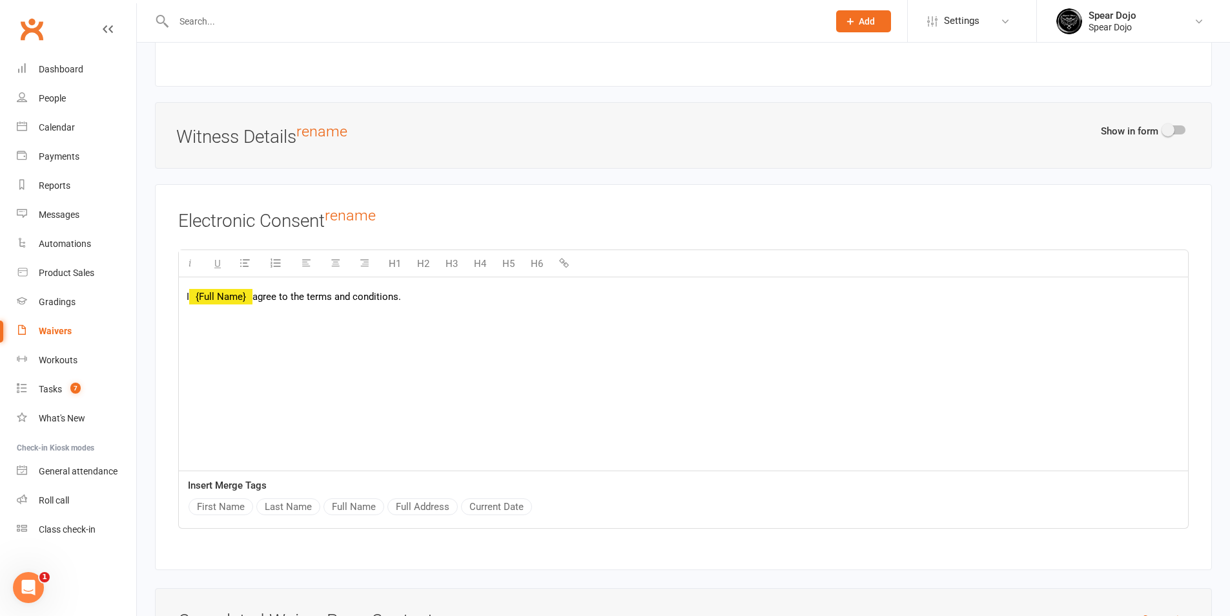
drag, startPoint x: 256, startPoint y: 295, endPoint x: 439, endPoint y: 290, distance: 183.5
click at [439, 290] on p "I {Full Name} agree to the terms and conditions." at bounding box center [684, 297] width 994 height 16
click at [350, 291] on p "I {Full Name}" at bounding box center [684, 297] width 994 height 16
click at [350, 291] on span "agree to the terms and conditions." at bounding box center [327, 297] width 149 height 12
drag, startPoint x: 260, startPoint y: 292, endPoint x: 413, endPoint y: 284, distance: 153.3
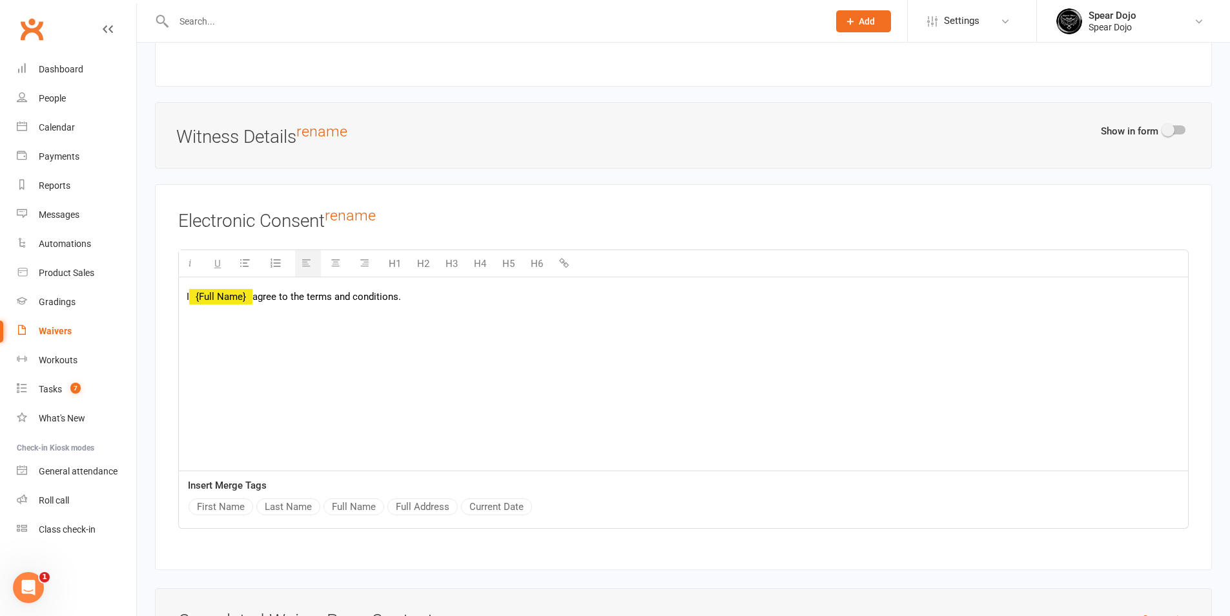
click at [413, 284] on div "I {Full Name} agree to the terms and conditions." at bounding box center [683, 374] width 1009 height 194
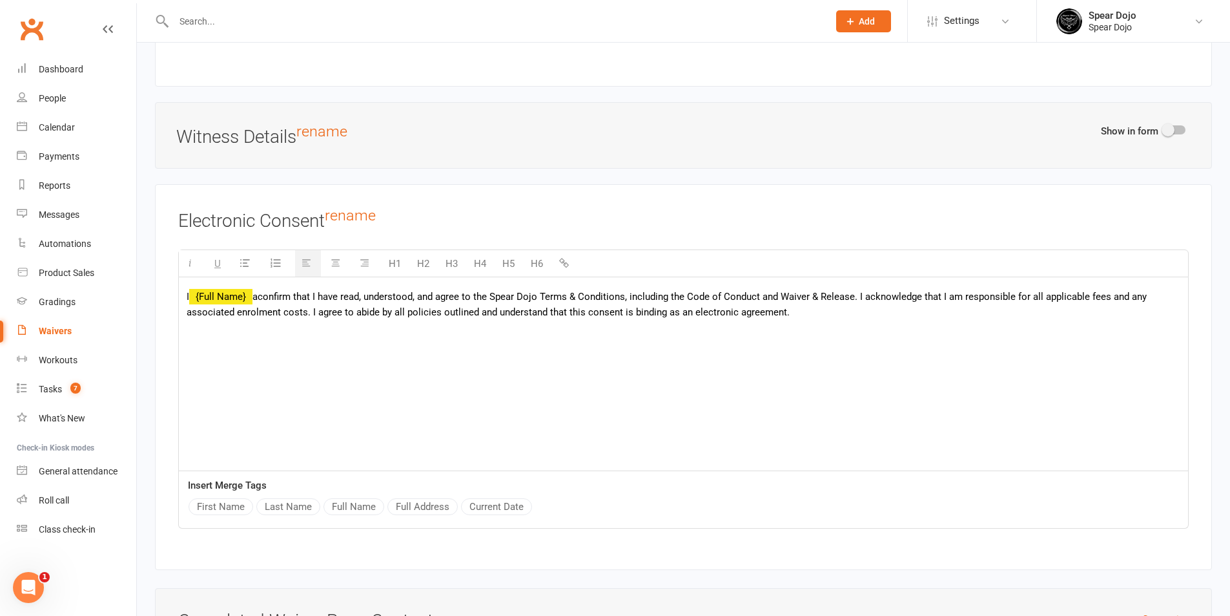
click at [264, 291] on span "aconfirm that I have read, understood, and agree to the Spear Dojo Terms & Cond…" at bounding box center [667, 304] width 960 height 27
drag, startPoint x: 855, startPoint y: 291, endPoint x: 311, endPoint y: 313, distance: 544.9
click at [311, 313] on span "confirm that I have read, understood, and agree to the Spear Dojo Terms & Condi…" at bounding box center [664, 304] width 955 height 27
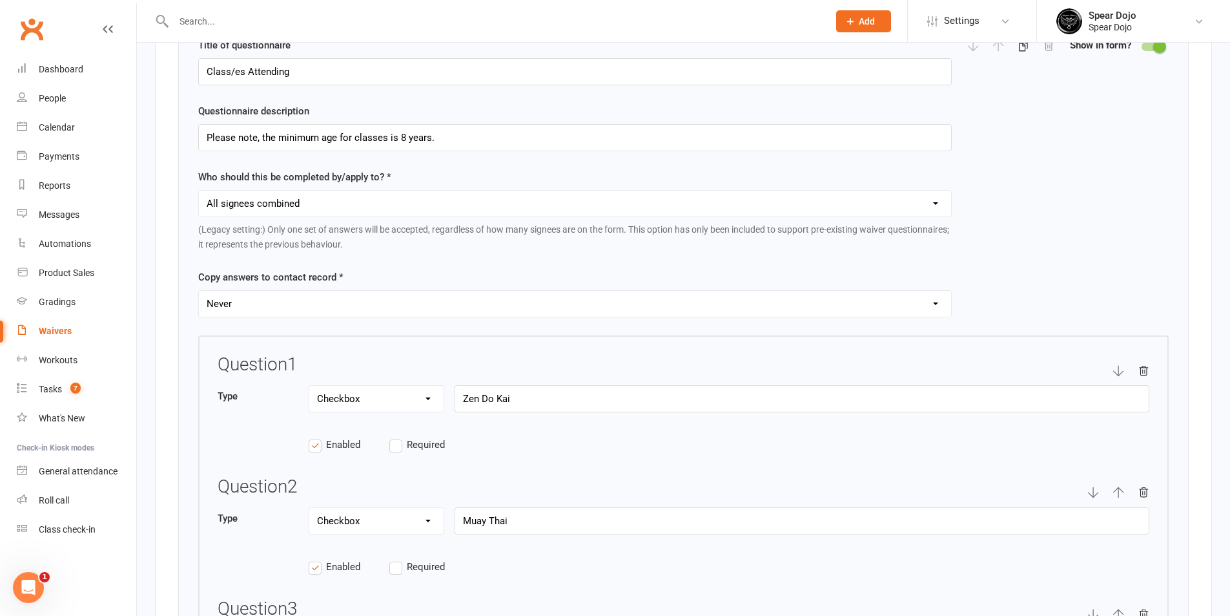
scroll to position [1808, 0]
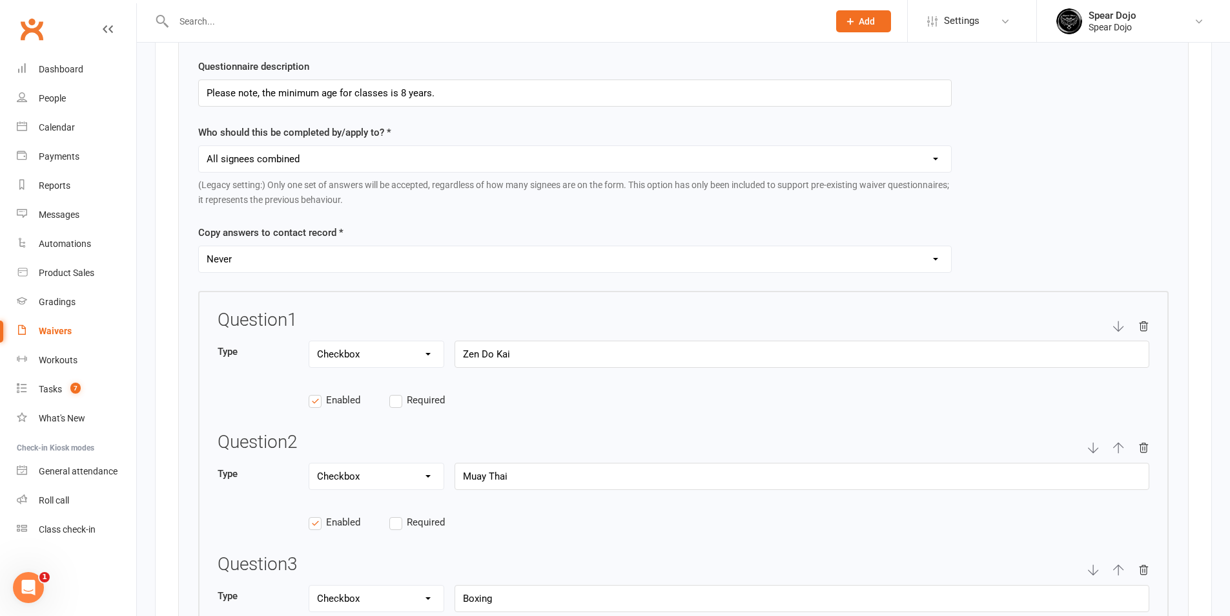
click at [949, 158] on select "Each individual signee Primary signee only Dependent signees only Attending sig…" at bounding box center [575, 159] width 752 height 26
click at [199, 146] on select "Each individual signee Primary signee only Dependent signees only Attending sig…" at bounding box center [575, 159] width 752 height 26
click at [320, 256] on select "Never For primary signee only For all signees" at bounding box center [575, 259] width 752 height 26
select select "copy_answers_for_all_signees"
click at [199, 246] on select "Never For primary signee only For all signees" at bounding box center [575, 259] width 752 height 26
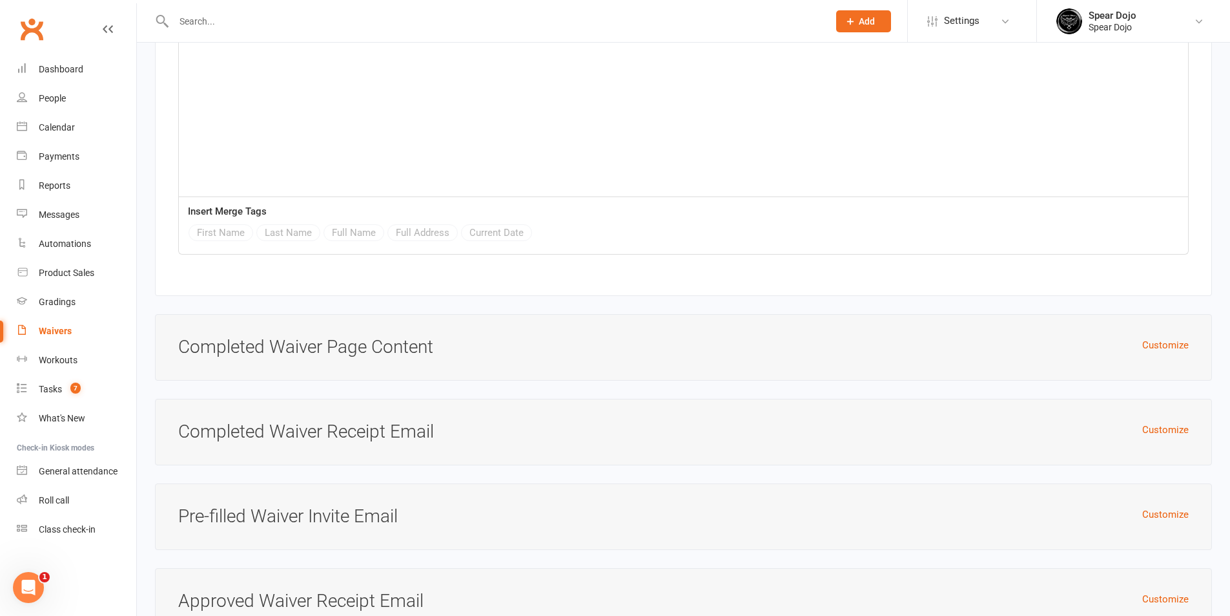
scroll to position [4279, 0]
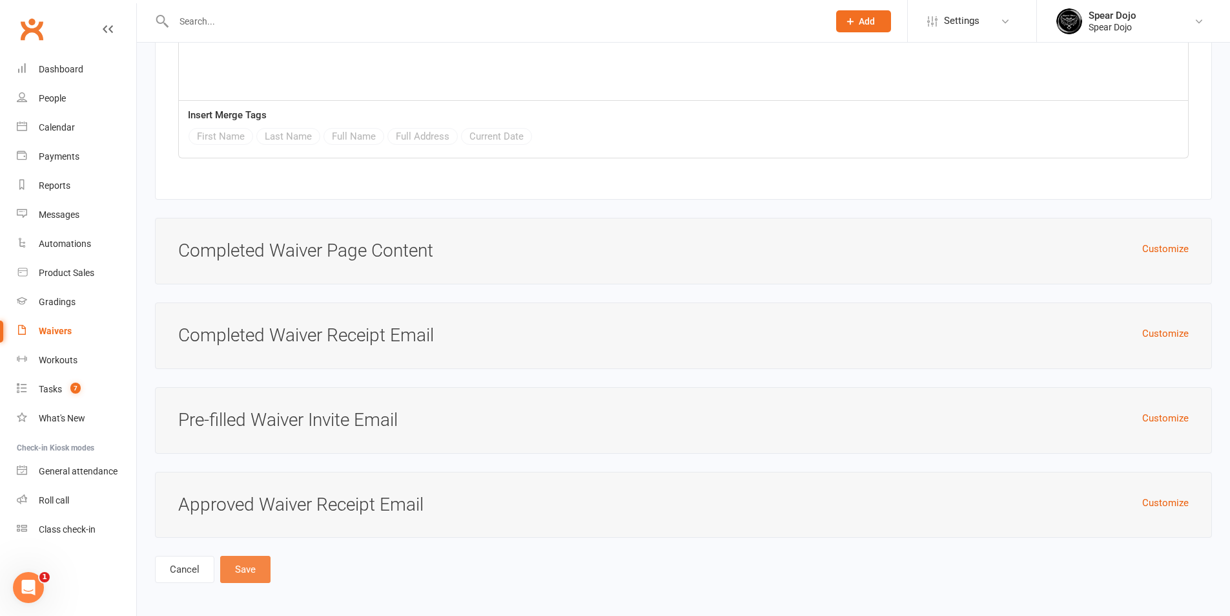
click at [242, 564] on button "Save" at bounding box center [245, 568] width 50 height 27
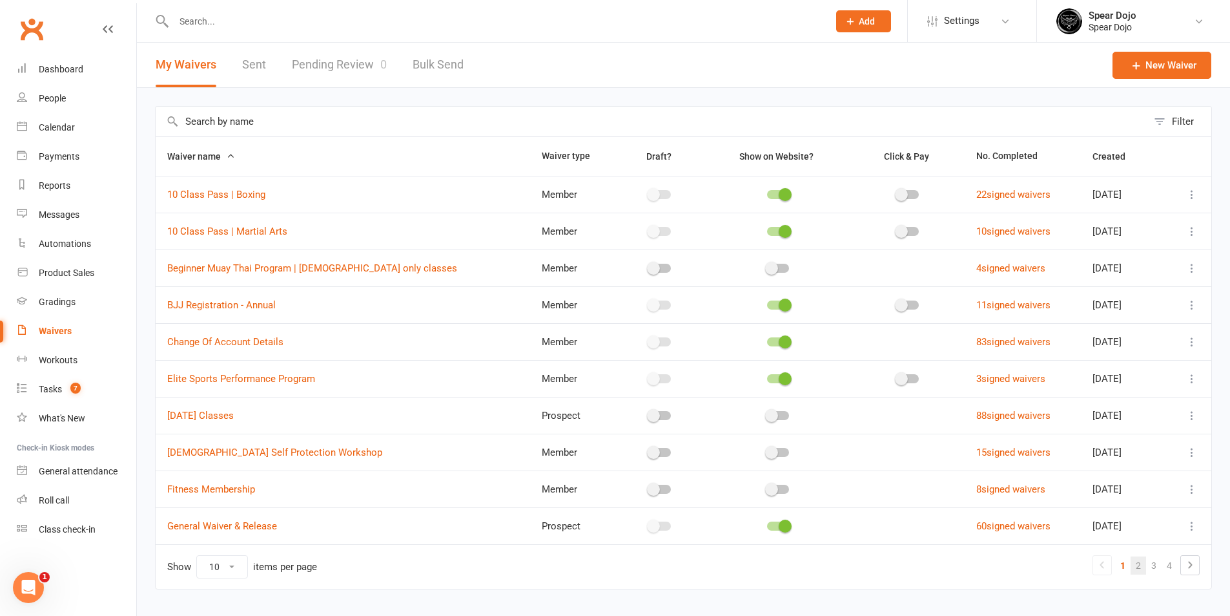
click at [1145, 564] on link "2" at bounding box center [1139, 565] width 16 height 18
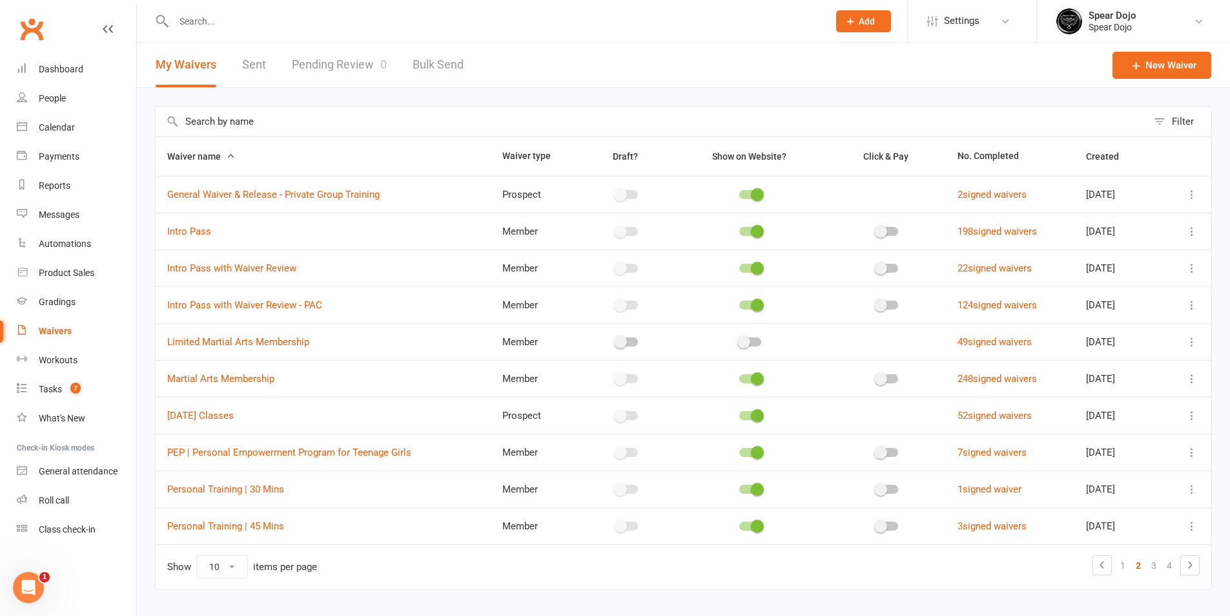
click at [1190, 194] on icon at bounding box center [1192, 194] width 13 height 13
click at [1133, 222] on link "Edit waiver" at bounding box center [1114, 220] width 152 height 26
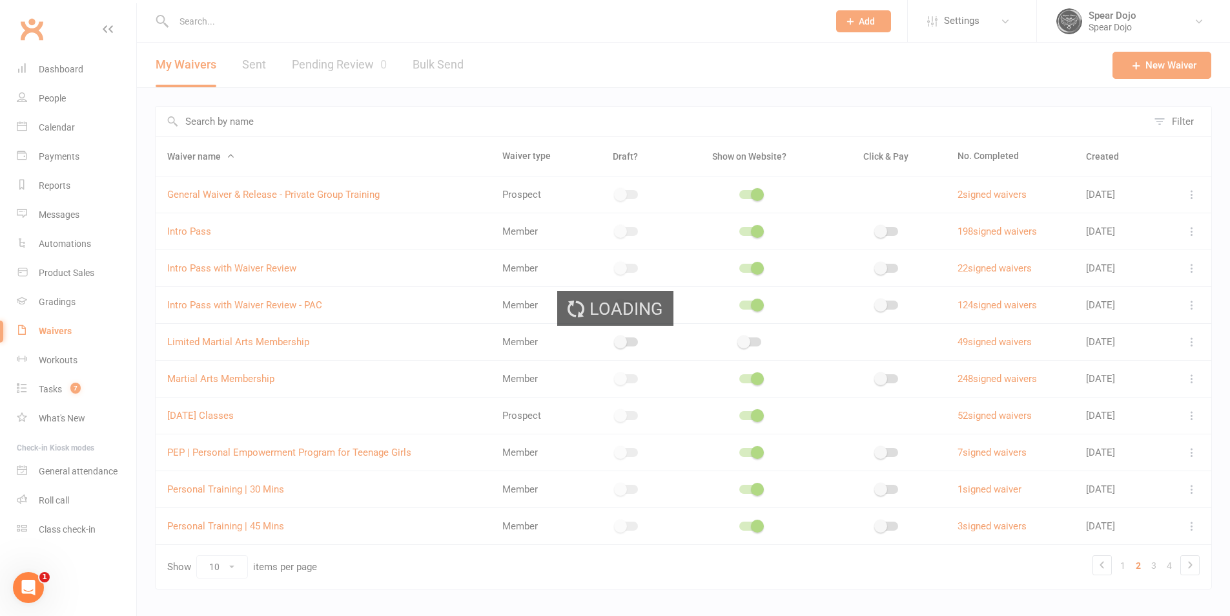
select select "applies_to_all_signees"
select select "copy_answers_for_all_signees"
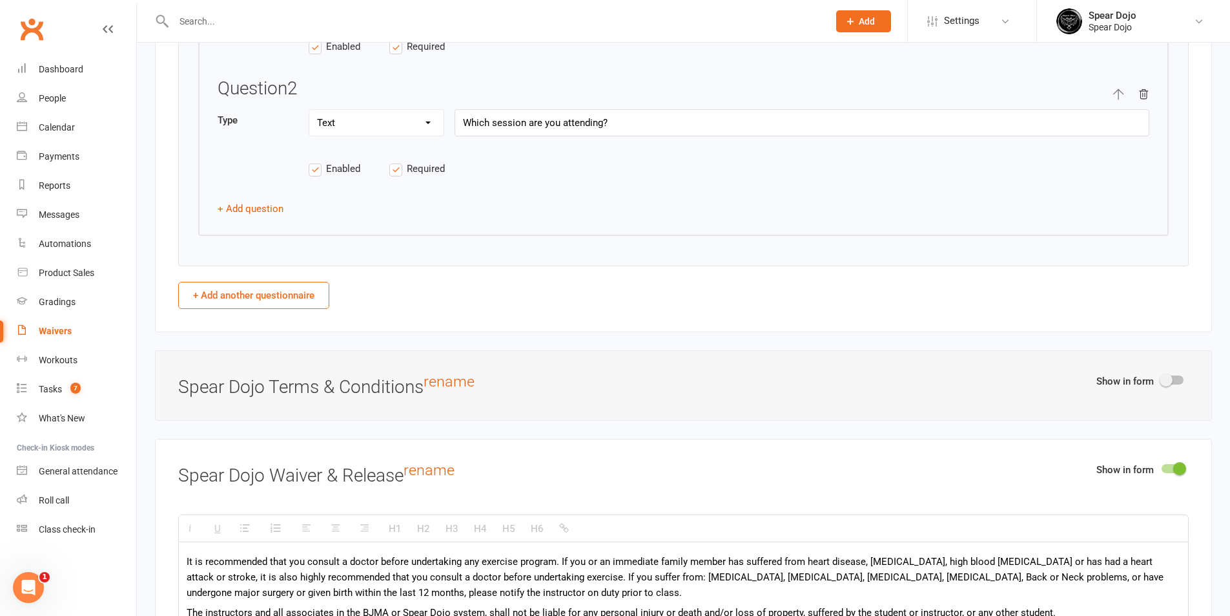
scroll to position [2325, 0]
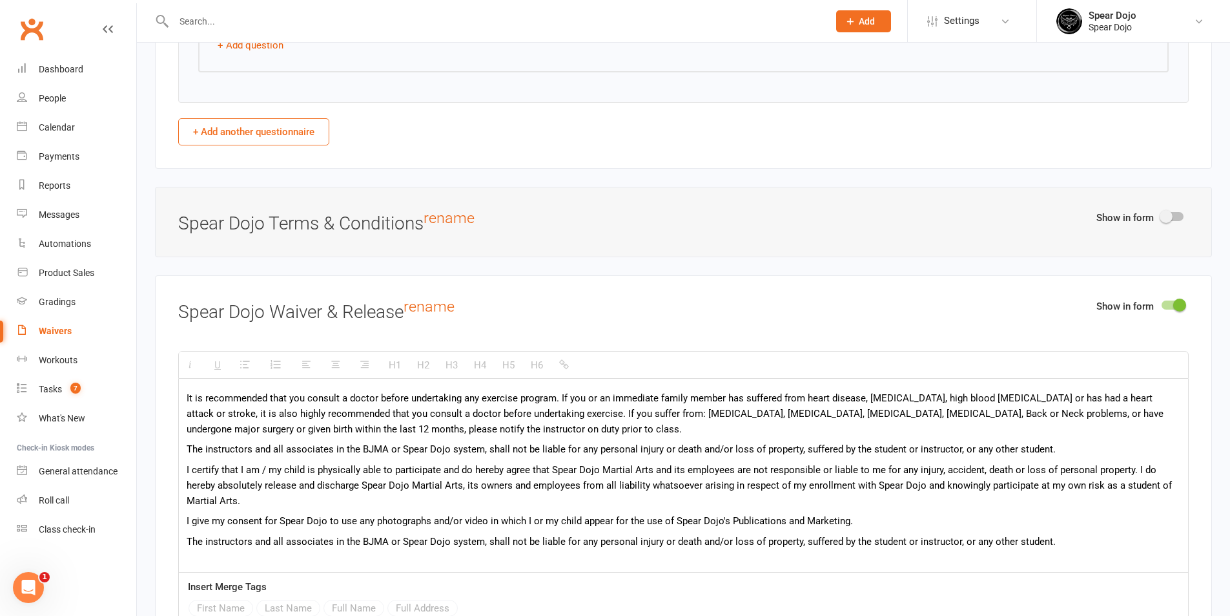
click at [1129, 215] on label "Show in form" at bounding box center [1125, 218] width 57 height 16
click at [1177, 216] on div at bounding box center [1173, 216] width 22 height 9
click at [1162, 214] on input "checkbox" at bounding box center [1162, 214] width 0 height 0
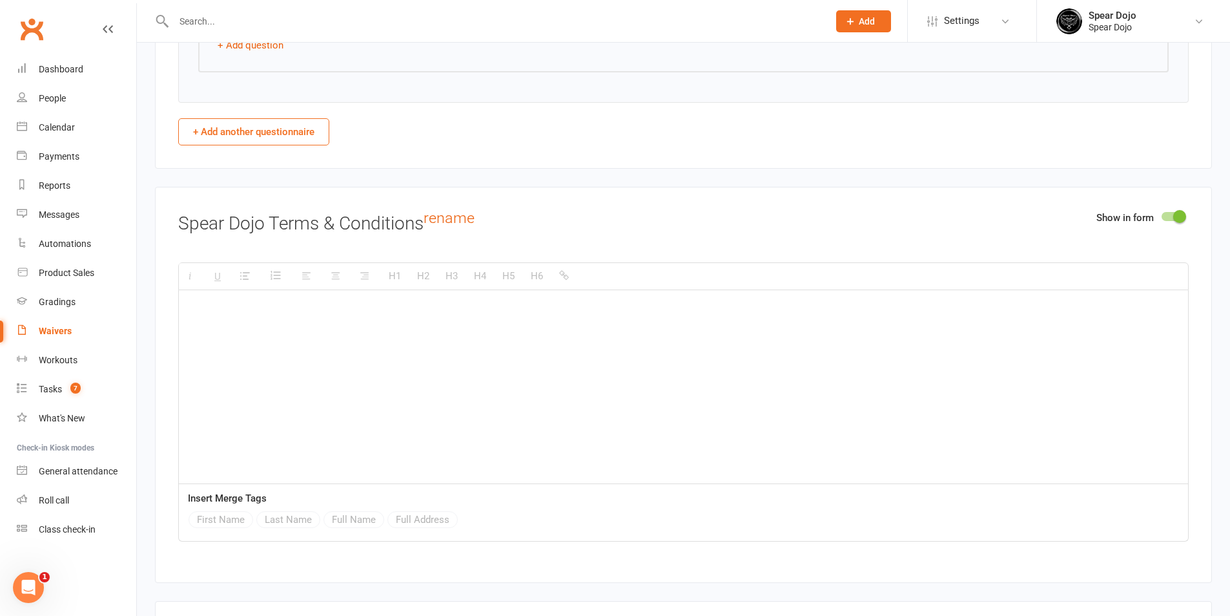
click at [253, 301] on p at bounding box center [684, 309] width 994 height 16
drag, startPoint x: 253, startPoint y: 300, endPoint x: 243, endPoint y: 305, distance: 11.0
paste div
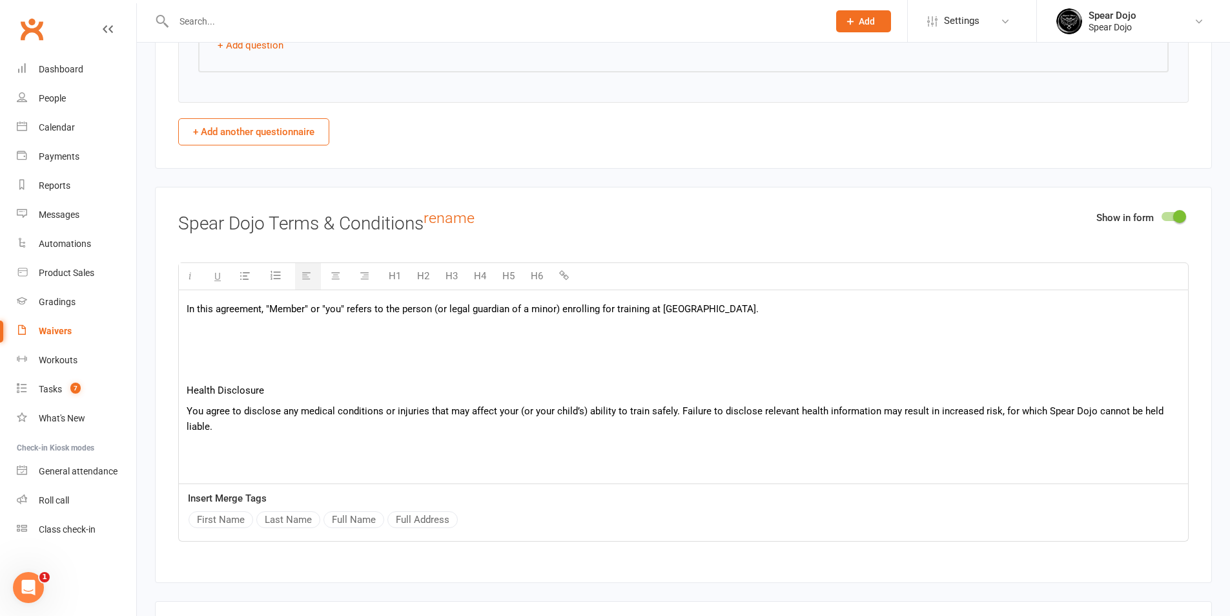
click at [229, 326] on p at bounding box center [684, 330] width 994 height 16
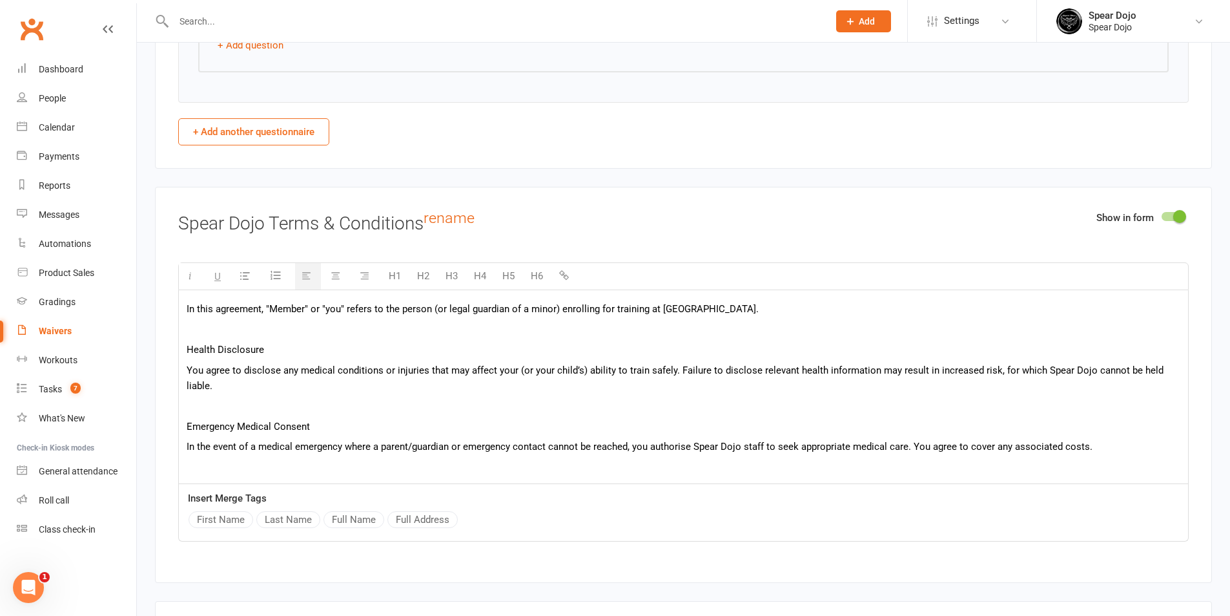
click at [209, 459] on p at bounding box center [684, 467] width 994 height 16
drag, startPoint x: 308, startPoint y: 426, endPoint x: 176, endPoint y: 427, distance: 132.4
click at [176, 427] on div "Show in form Spear Dojo Terms & Conditions rename H1 H2 H3 H4 H5 H6 In this agr…" at bounding box center [683, 385] width 1057 height 396
click at [512, 273] on button "H5" at bounding box center [508, 276] width 25 height 26
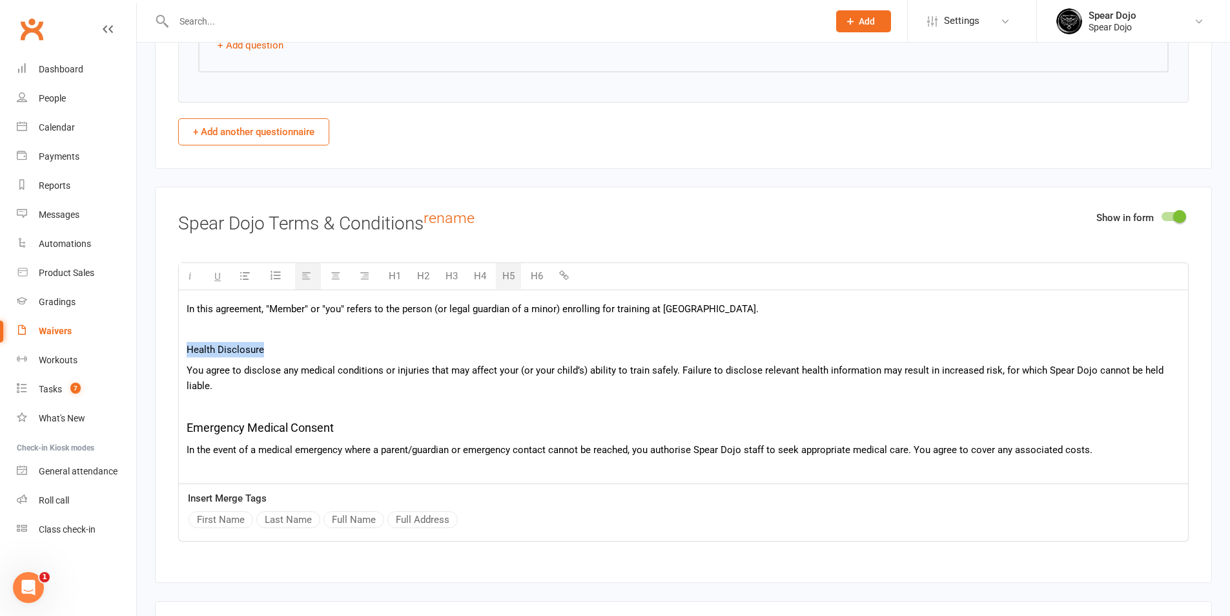
drag, startPoint x: 214, startPoint y: 350, endPoint x: 176, endPoint y: 351, distance: 38.1
click at [176, 351] on div "Show in form Spear Dojo Terms & Conditions rename H1 H2 H3 H4 H5 H6 In this agr…" at bounding box center [683, 385] width 1057 height 396
click at [510, 275] on button "H5" at bounding box center [508, 276] width 25 height 26
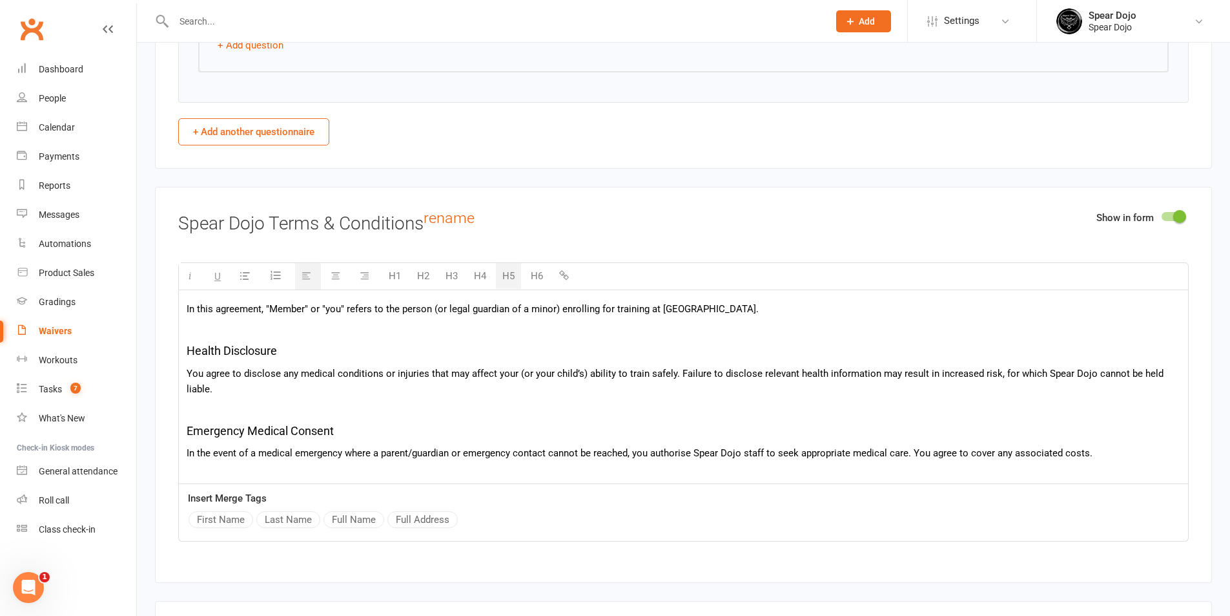
click at [321, 324] on p at bounding box center [684, 330] width 994 height 16
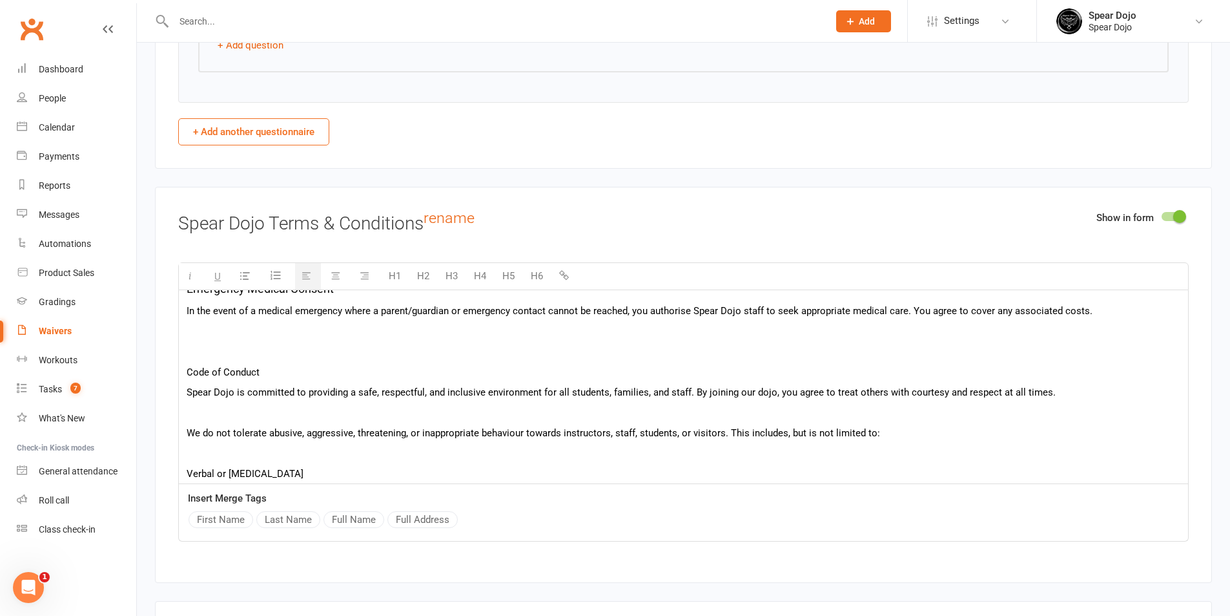
scroll to position [129, 0]
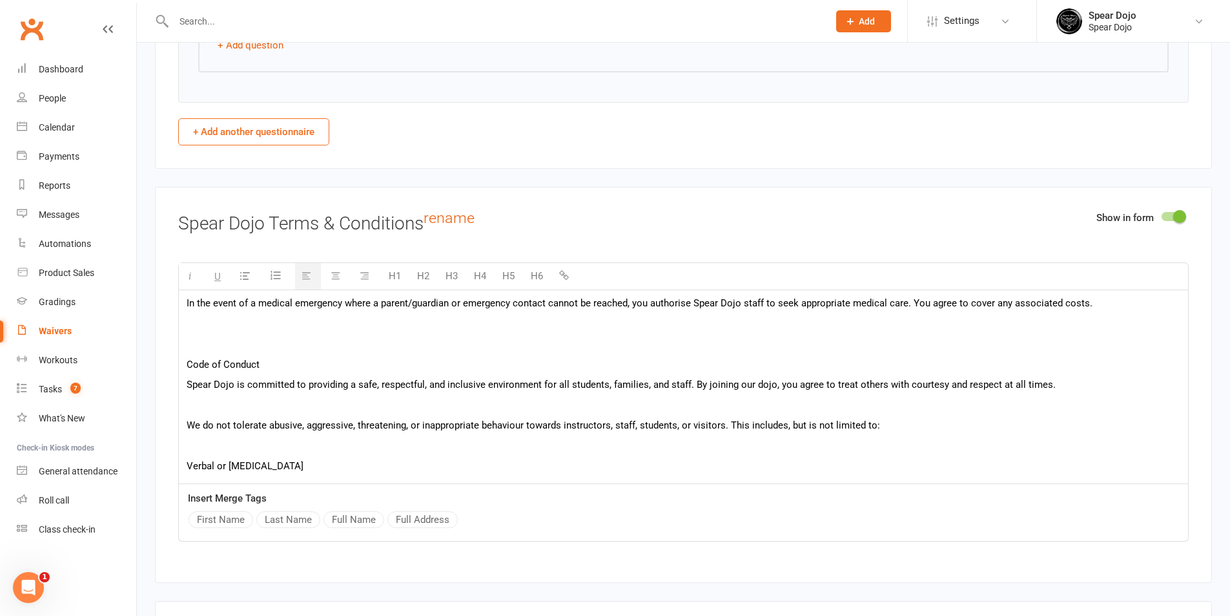
click at [344, 327] on p at bounding box center [684, 324] width 994 height 16
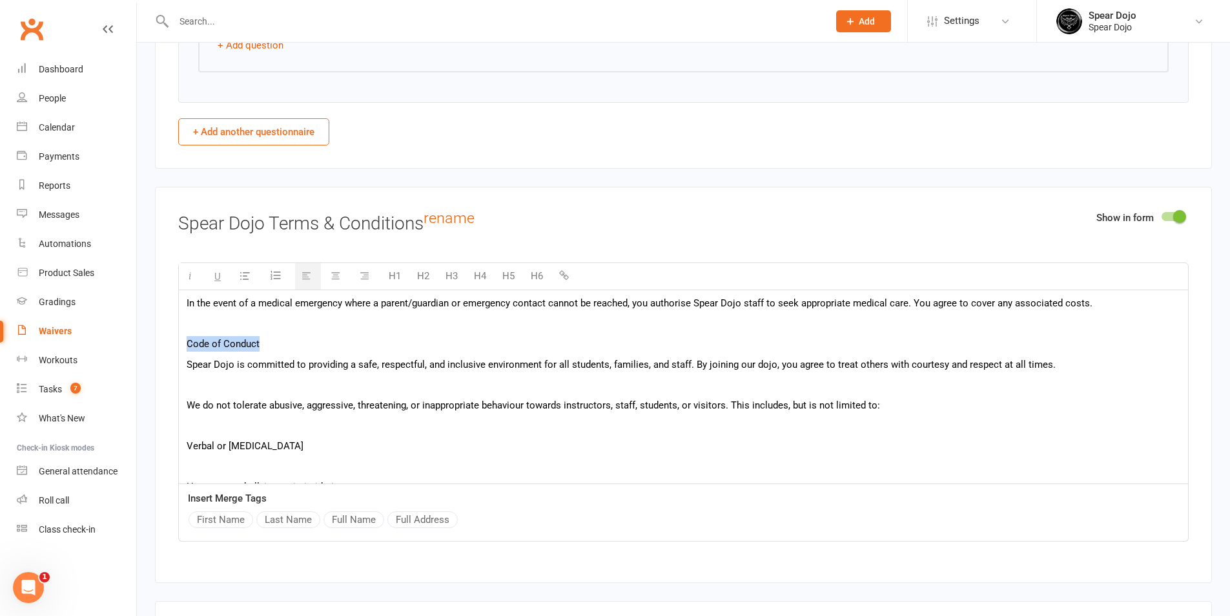
drag, startPoint x: 258, startPoint y: 343, endPoint x: 180, endPoint y: 346, distance: 78.9
click at [180, 346] on div "In this agreement, "Member" or "you" refers to the person (or legal guardian of…" at bounding box center [683, 454] width 1009 height 586
click at [508, 272] on button "H5" at bounding box center [508, 276] width 25 height 26
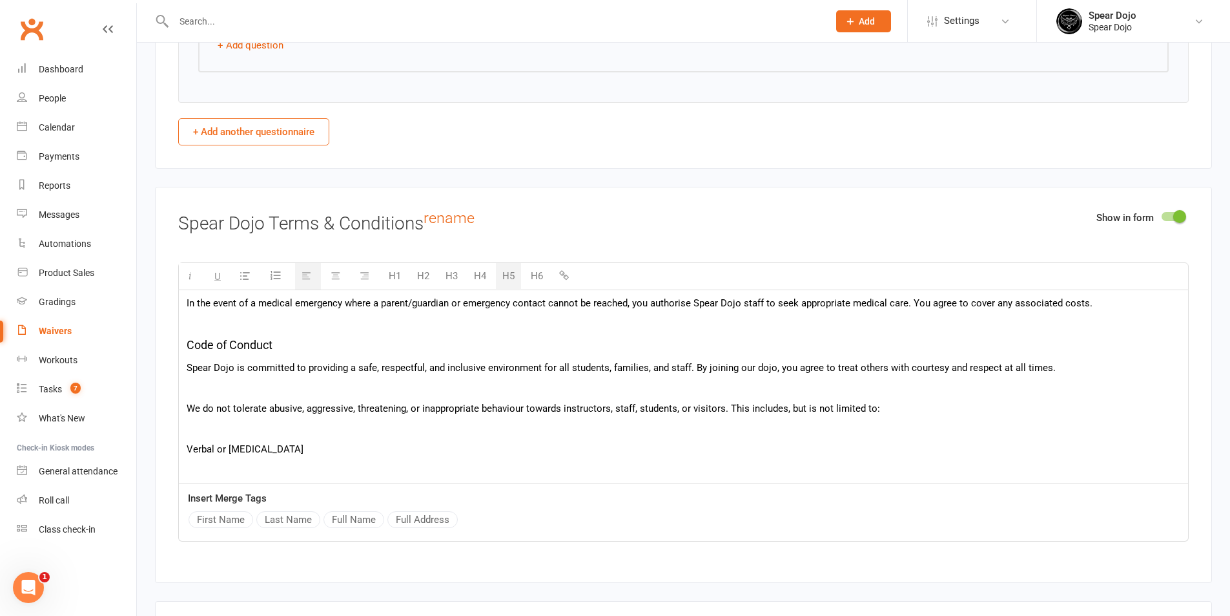
click at [256, 381] on p at bounding box center [684, 388] width 994 height 16
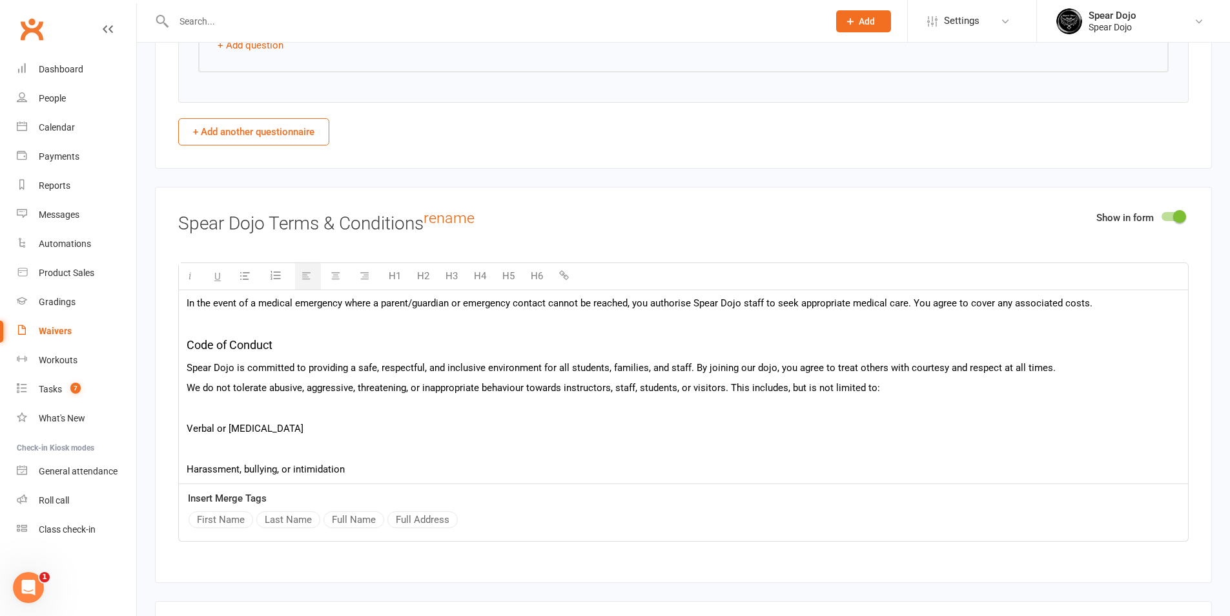
click at [240, 396] on div "In this agreement, "Member" or "you" refers to the person (or legal guardian of…" at bounding box center [683, 445] width 1009 height 569
click at [227, 420] on p at bounding box center [684, 428] width 994 height 16
click at [221, 442] on p at bounding box center [684, 449] width 994 height 16
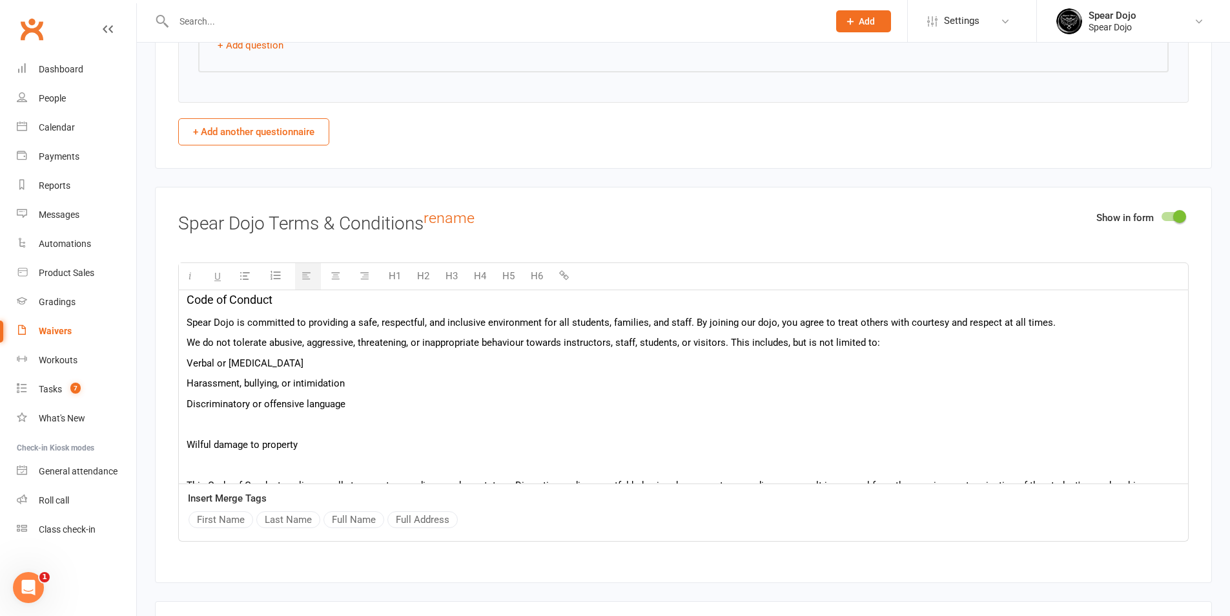
scroll to position [194, 0]
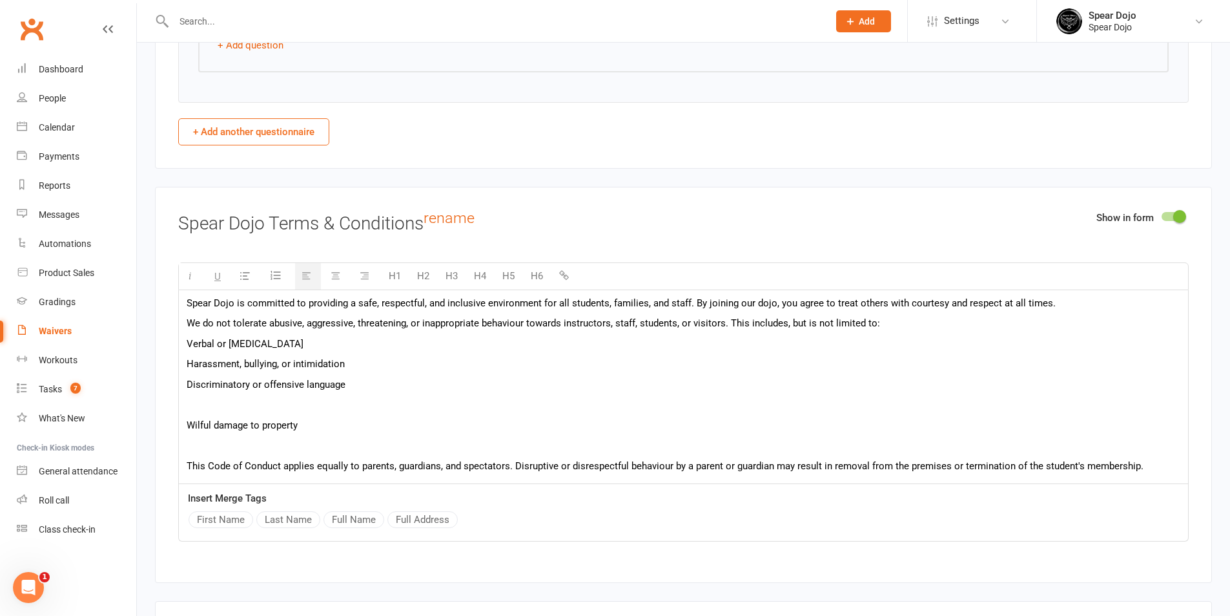
click at [265, 398] on p at bounding box center [684, 405] width 994 height 16
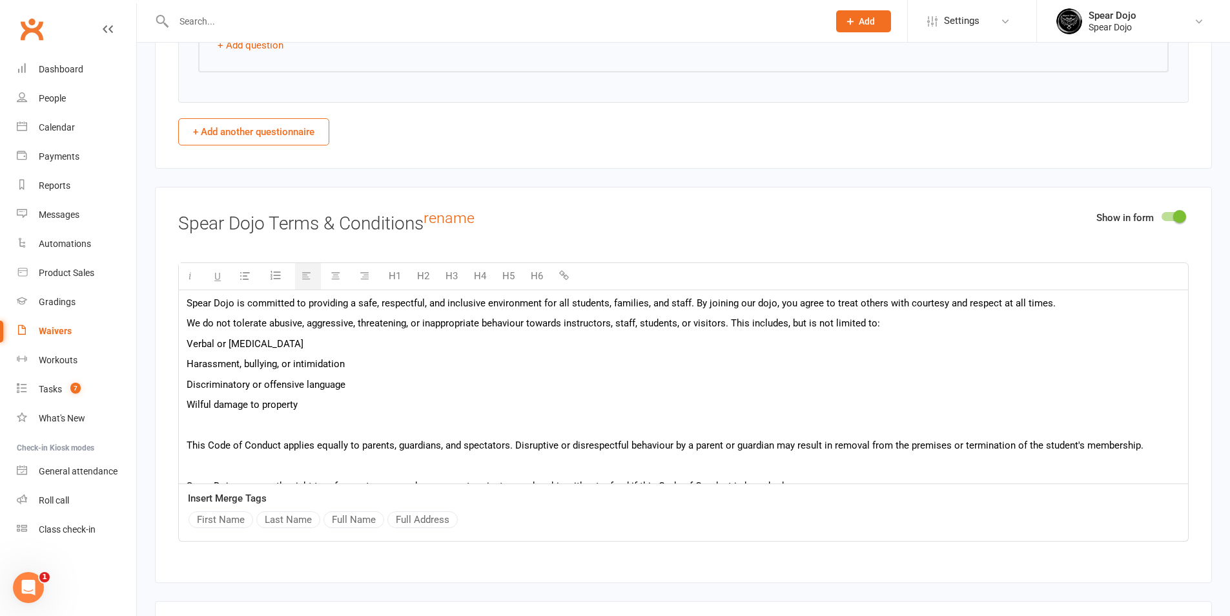
click at [239, 421] on p at bounding box center [684, 425] width 994 height 16
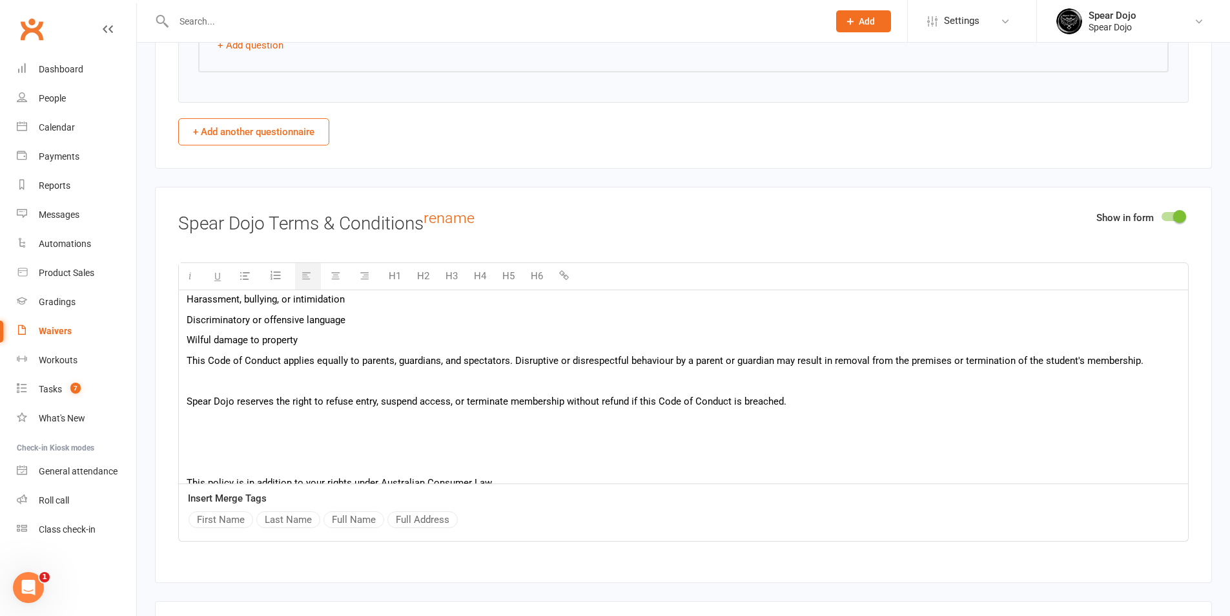
click at [269, 380] on p at bounding box center [684, 381] width 994 height 16
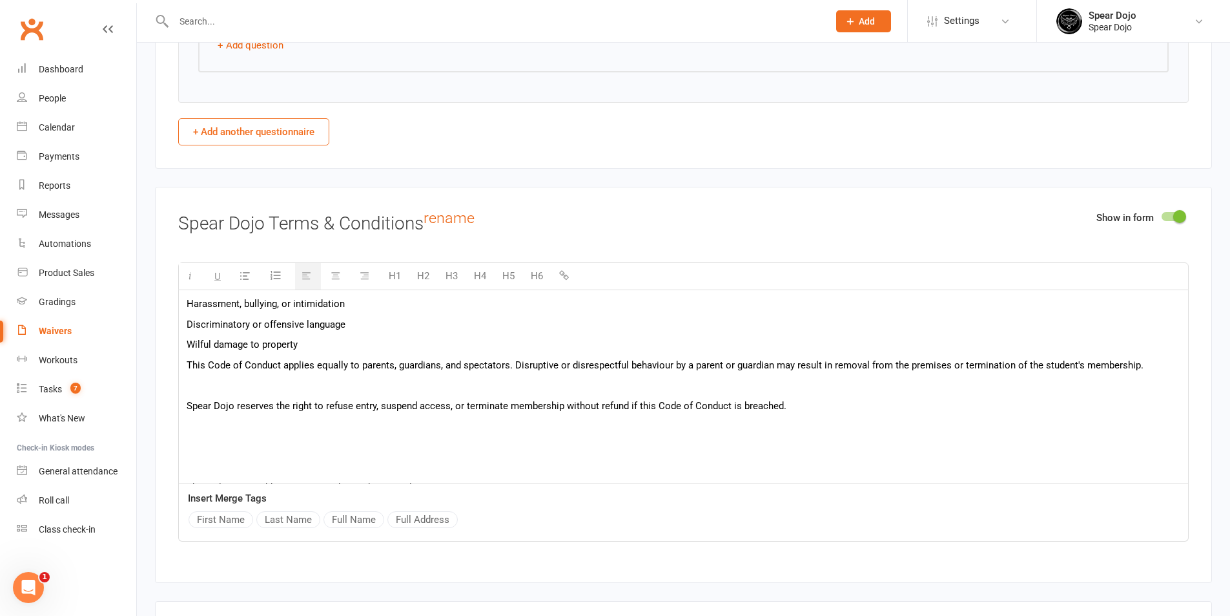
scroll to position [2330, 0]
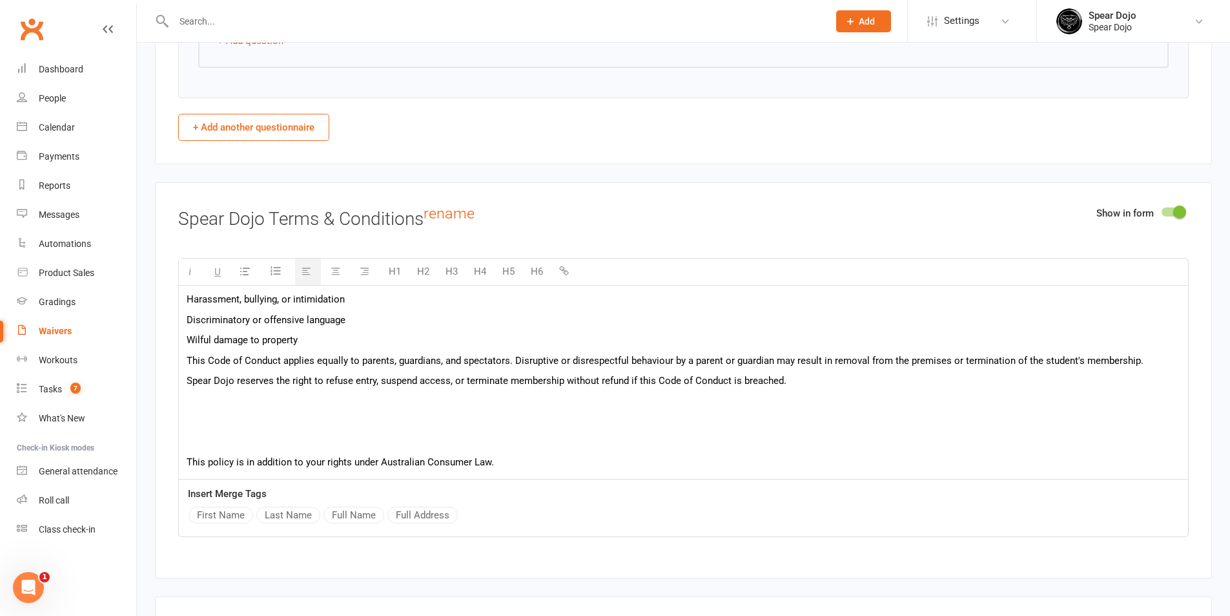
click at [248, 413] on p at bounding box center [684, 421] width 994 height 16
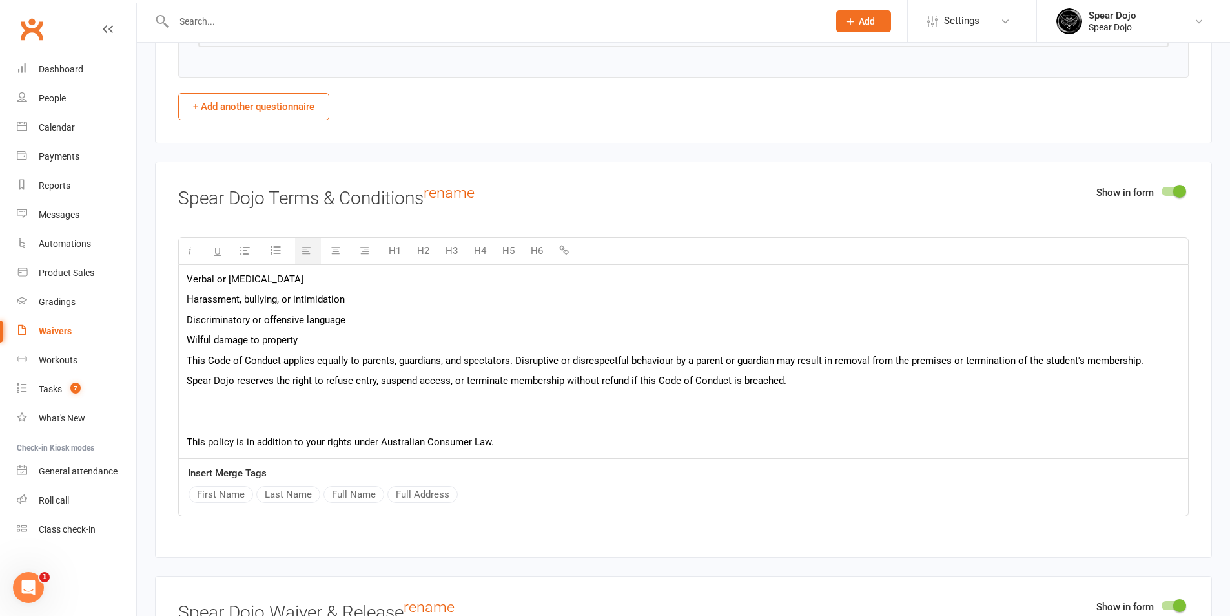
scroll to position [2370, 0]
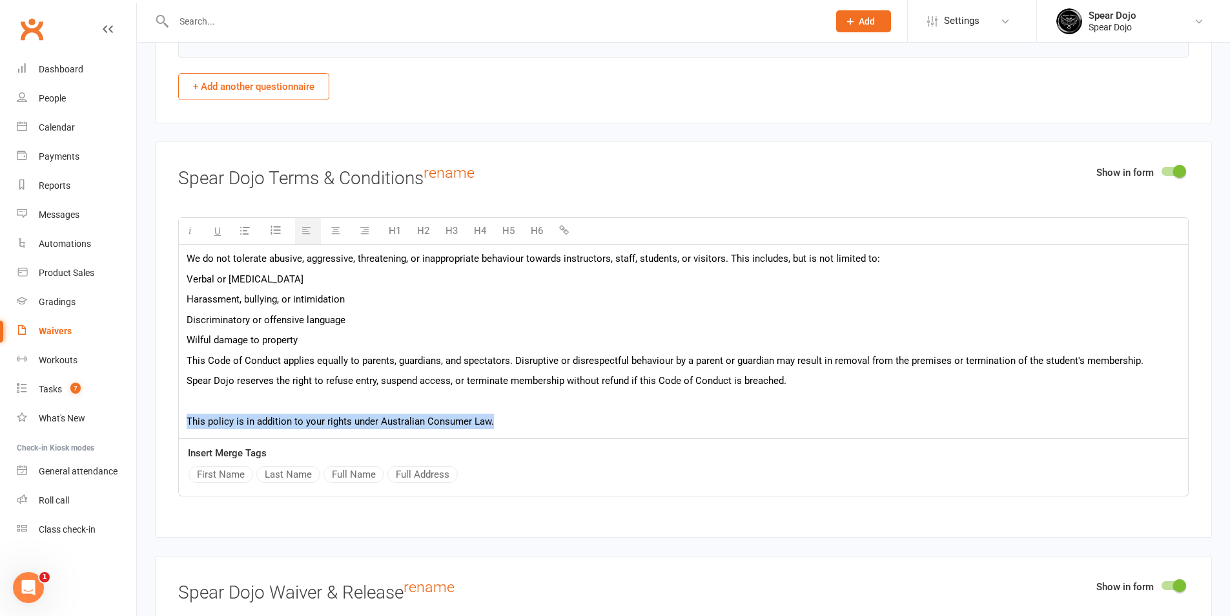
drag, startPoint x: 502, startPoint y: 420, endPoint x: 183, endPoint y: 424, distance: 319.1
click at [183, 424] on div "In this agreement, "Member" or "you" refers to the person (or legal guardian of…" at bounding box center [683, 235] width 1009 height 406
click at [260, 397] on p at bounding box center [684, 401] width 994 height 16
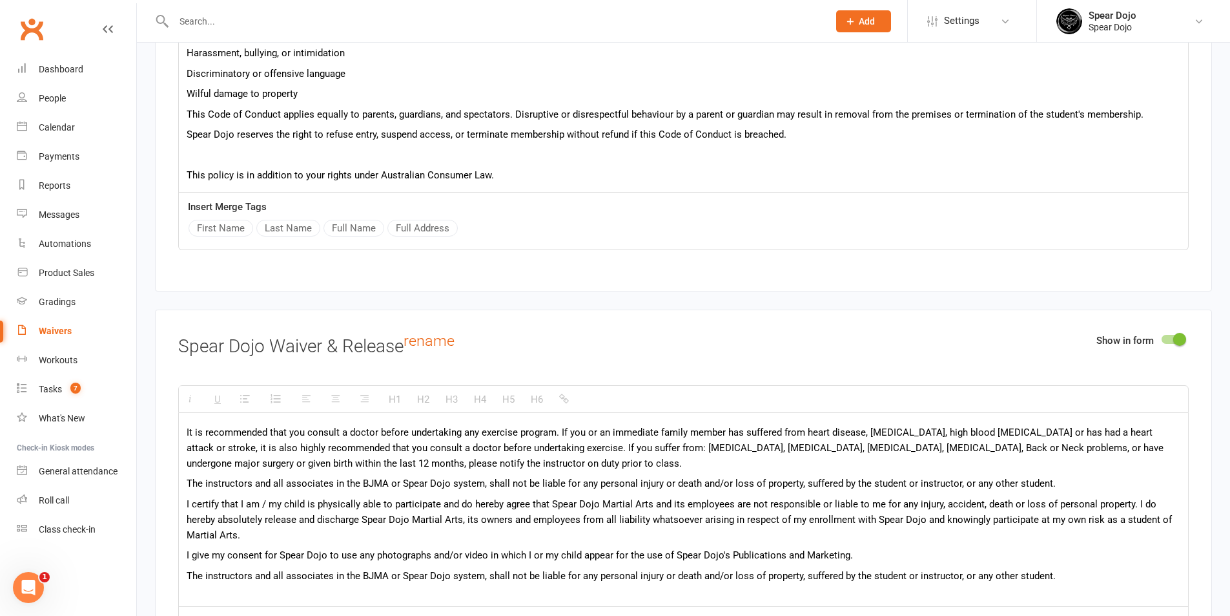
scroll to position [2693, 0]
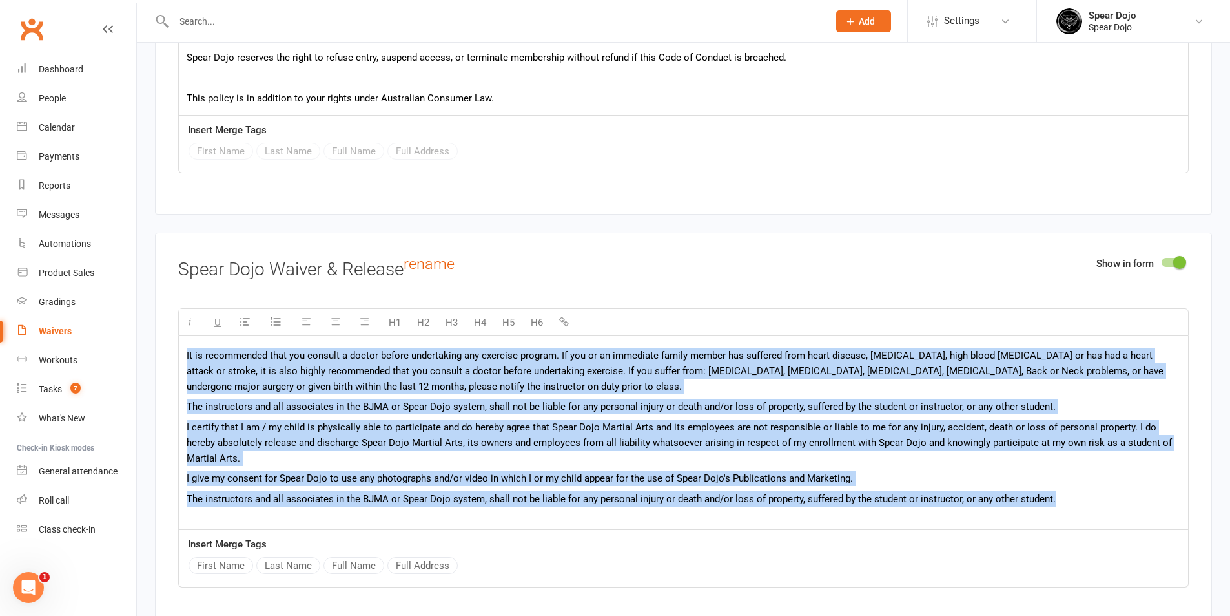
drag, startPoint x: 1071, startPoint y: 497, endPoint x: 179, endPoint y: 351, distance: 903.8
click at [179, 351] on div "It is recommended that you consult a doctor before undertaking any exercise pro…" at bounding box center [683, 446] width 1009 height 220
paste div
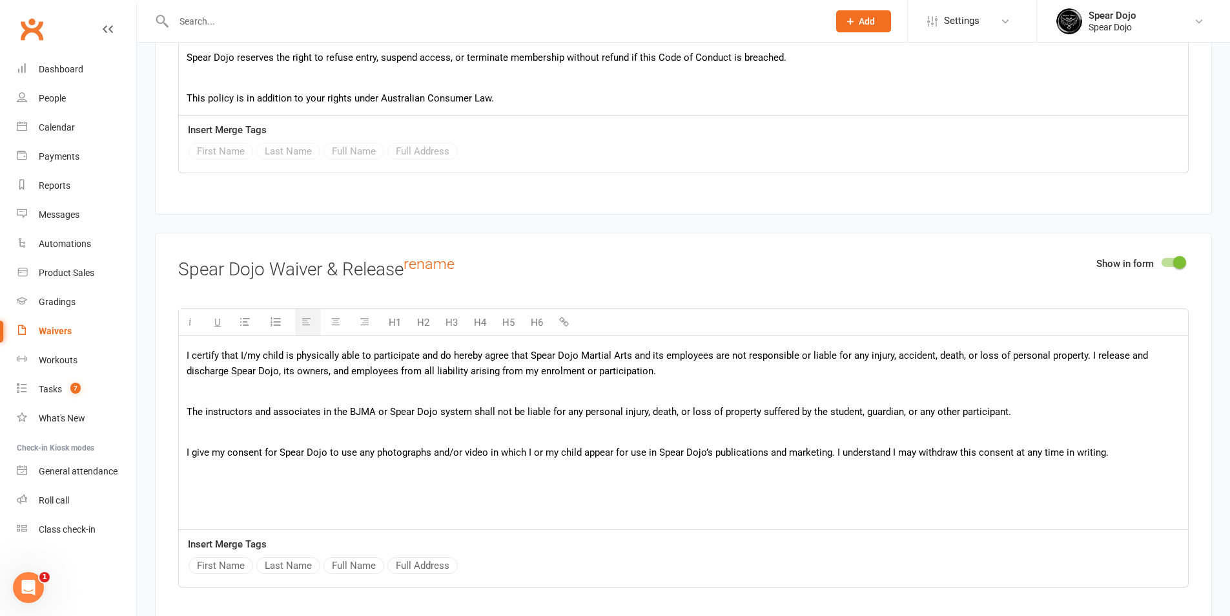
click at [234, 387] on p at bounding box center [684, 391] width 994 height 16
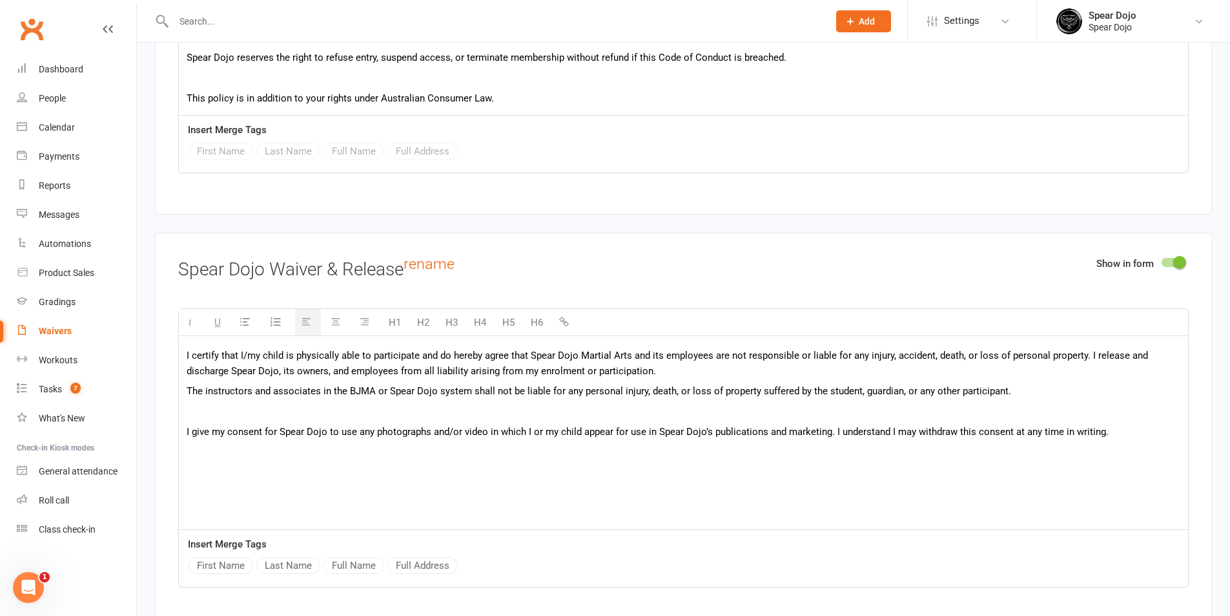
click at [220, 415] on p at bounding box center [684, 412] width 994 height 16
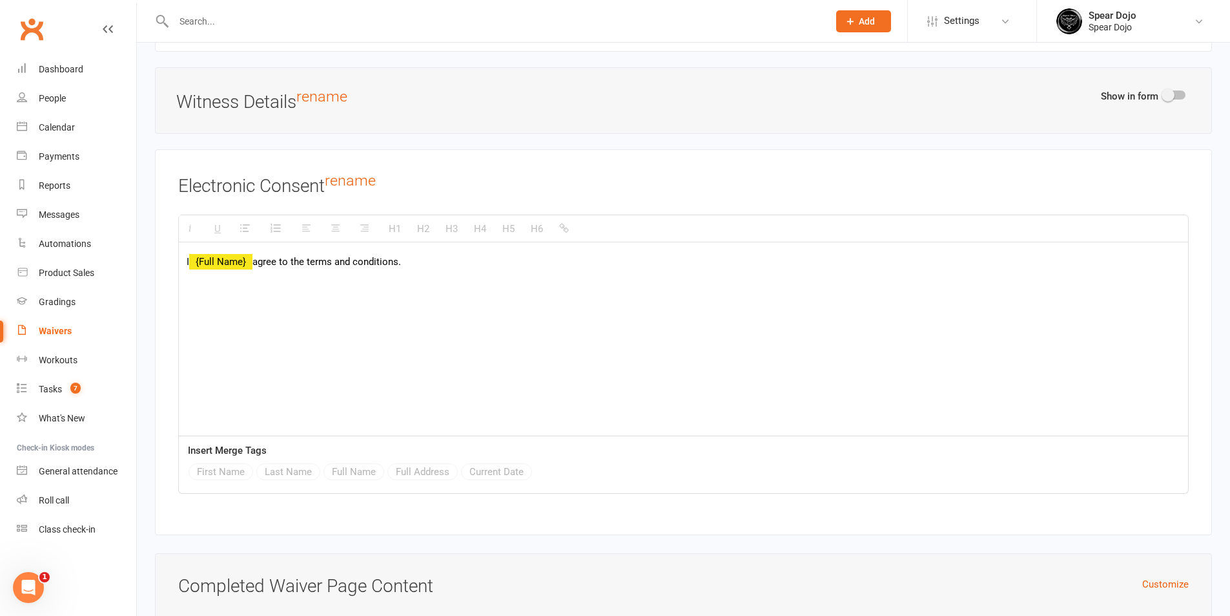
scroll to position [3597, 0]
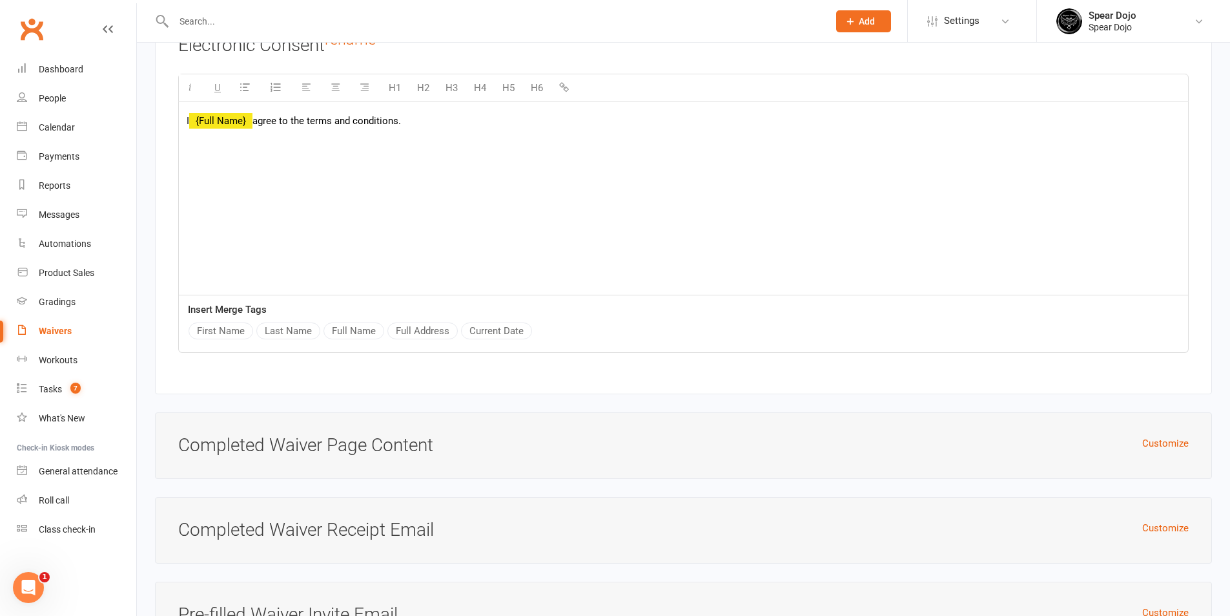
drag, startPoint x: 258, startPoint y: 119, endPoint x: 470, endPoint y: 129, distance: 212.7
click at [470, 129] on div "I {Full Name} agree to the terms and conditions." at bounding box center [683, 198] width 1009 height 194
paste div
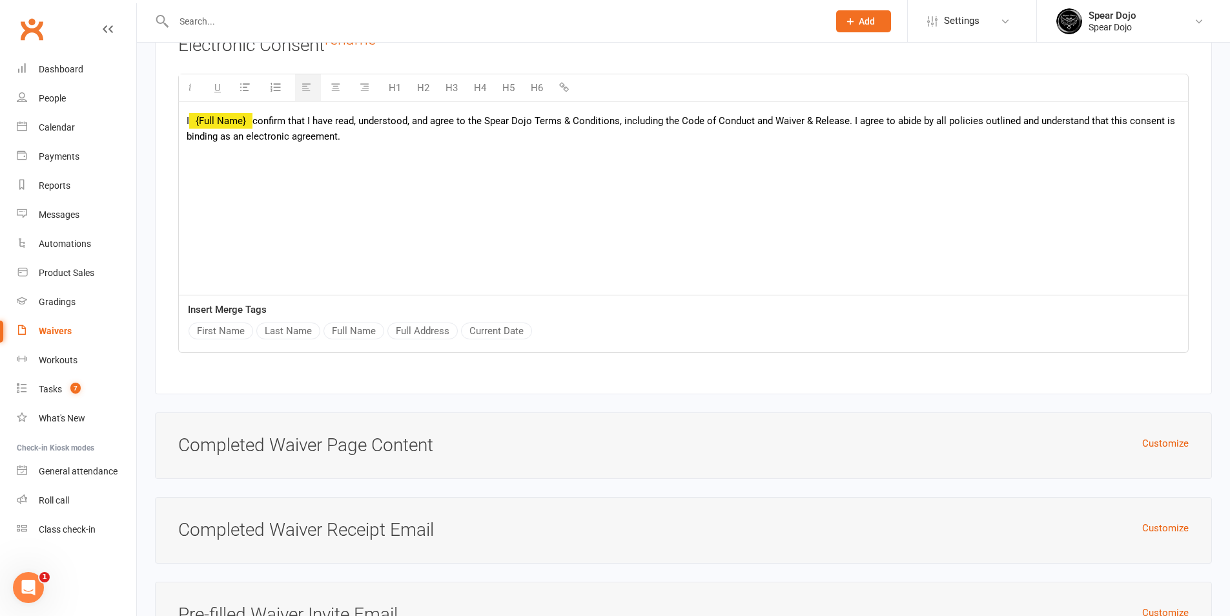
scroll to position [3792, 0]
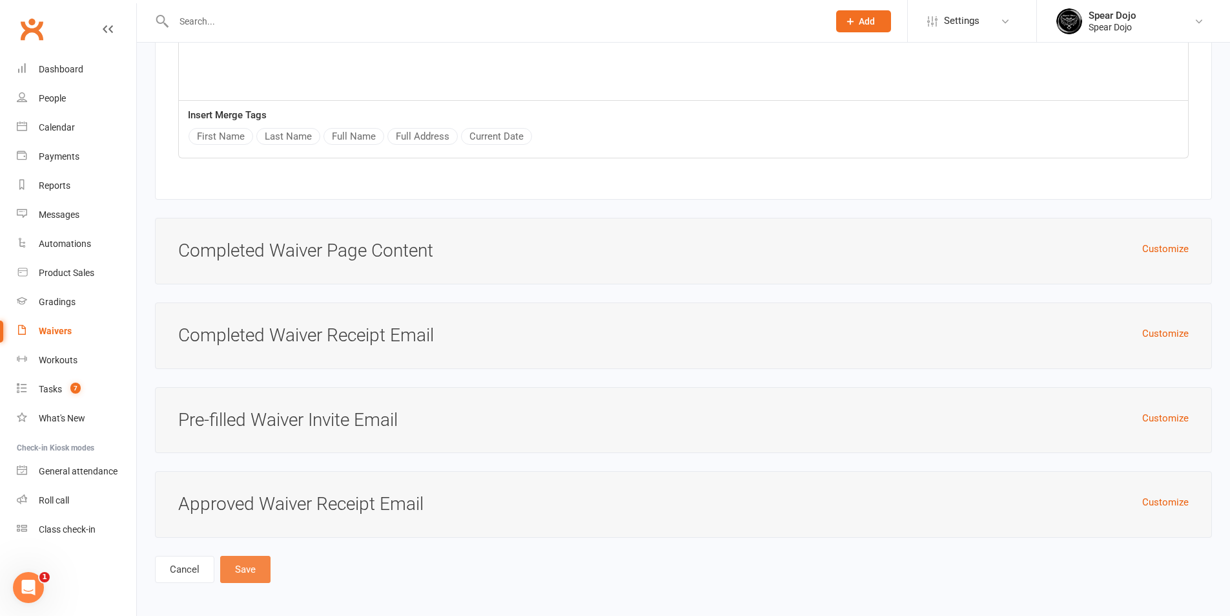
click at [236, 575] on button "Save" at bounding box center [245, 568] width 50 height 27
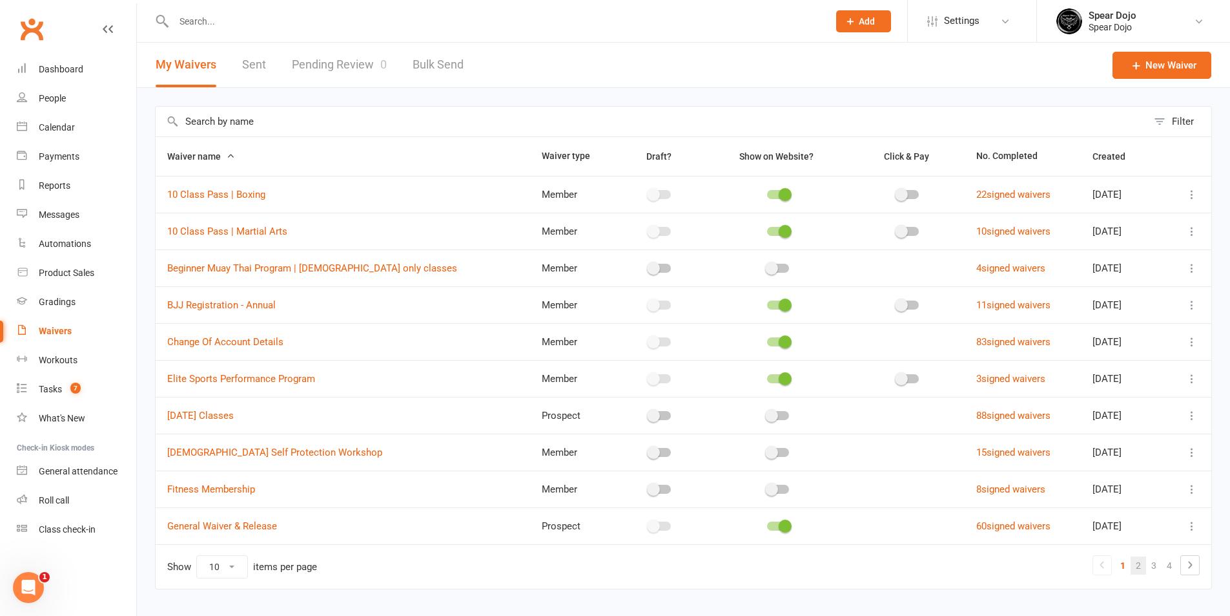
click at [1138, 563] on link "2" at bounding box center [1139, 565] width 16 height 18
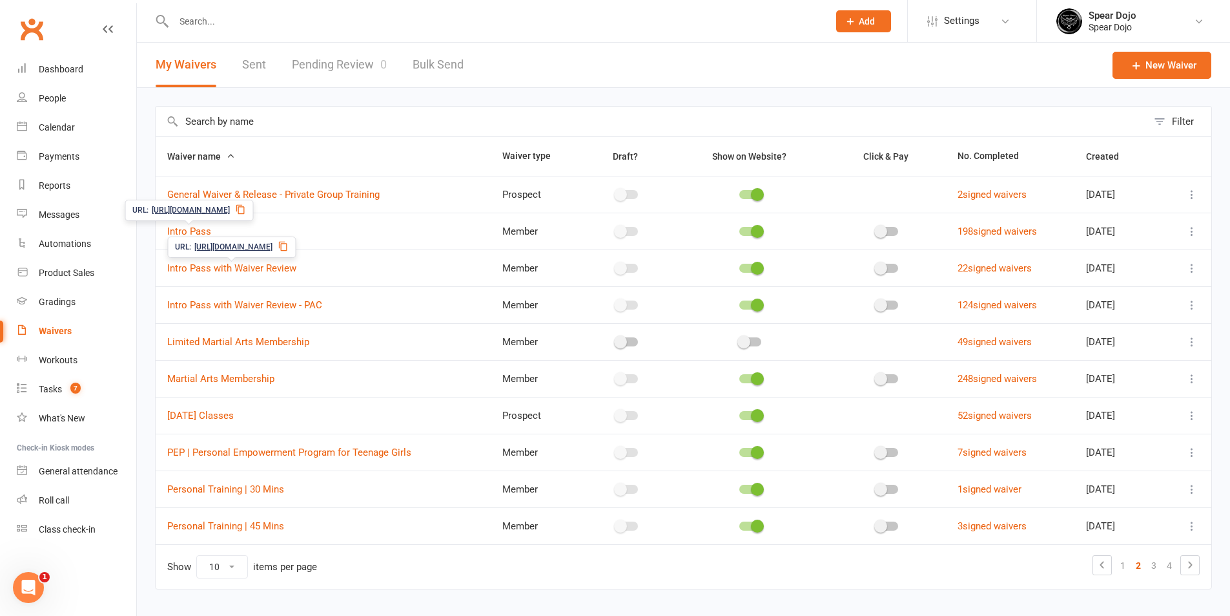
click at [190, 221] on div "URL: https://app.clubworx.com/s/Mxnuyz4U" at bounding box center [189, 210] width 129 height 21
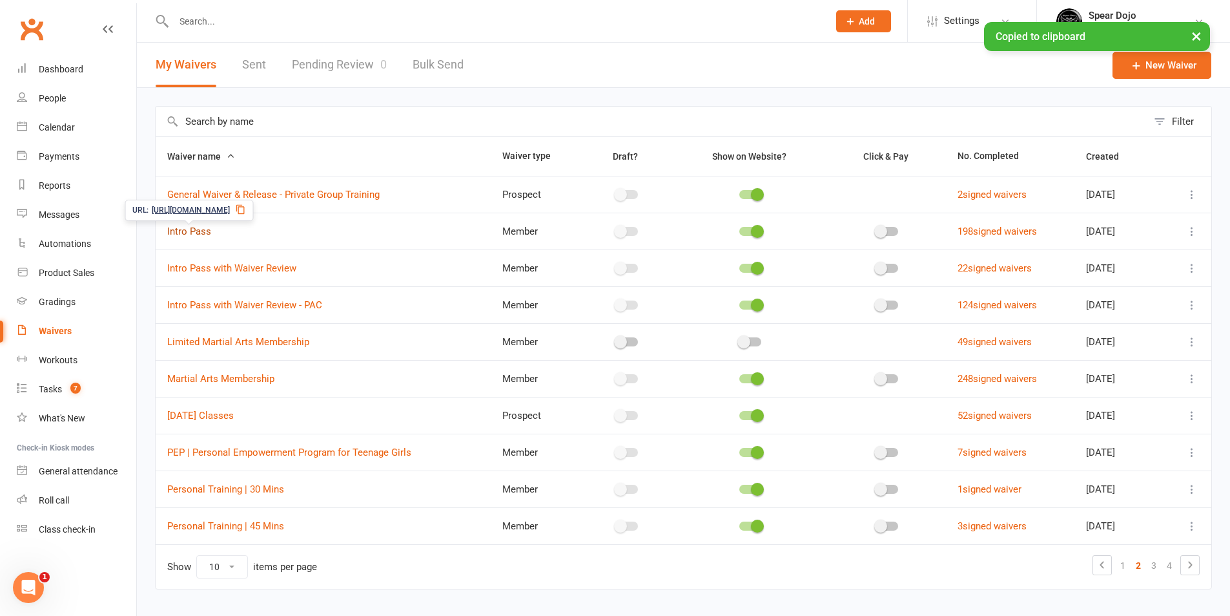
click at [190, 229] on link "Intro Pass" at bounding box center [189, 231] width 44 height 12
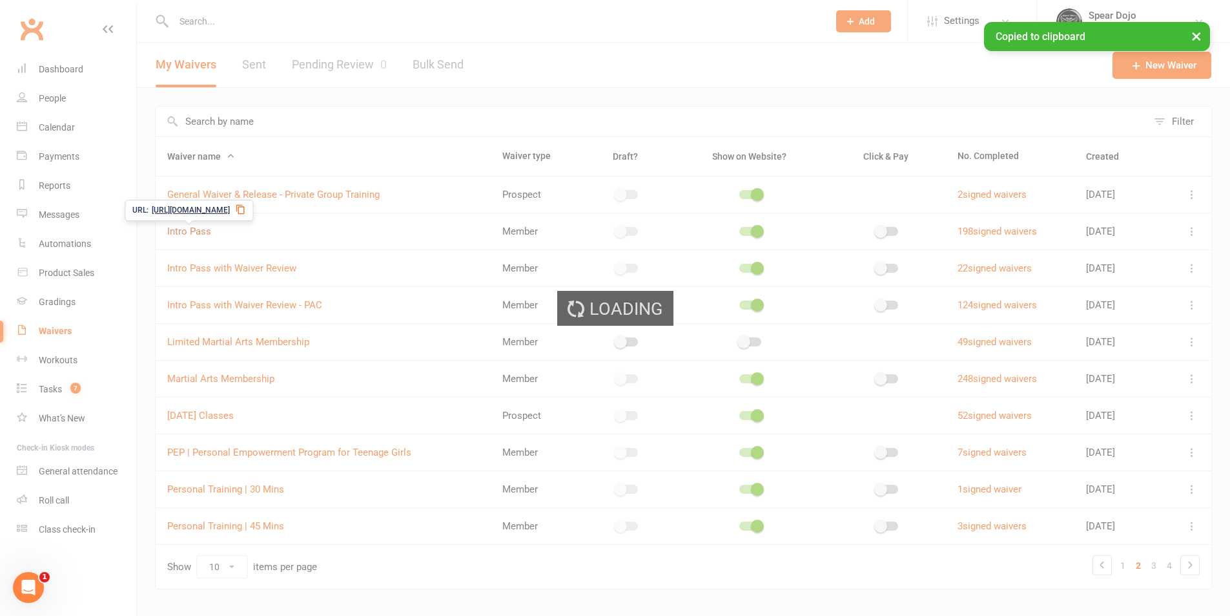
select select "applies_to_all_signees"
select select "copy_answers_for_all_signees"
select select "select"
select select "bank_account"
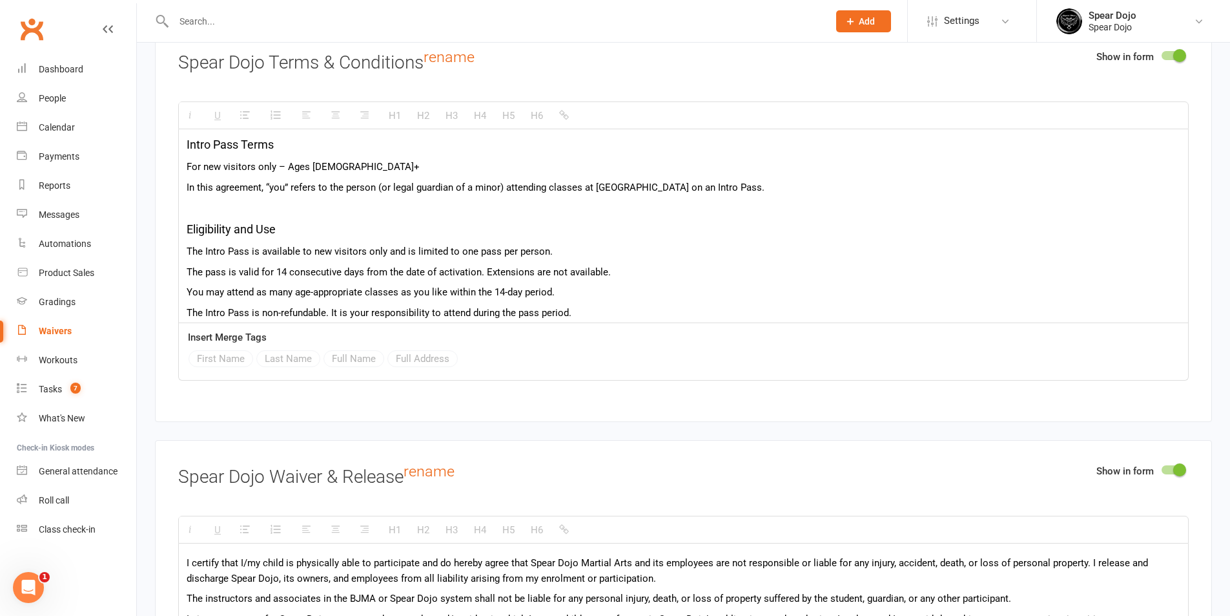
scroll to position [65, 0]
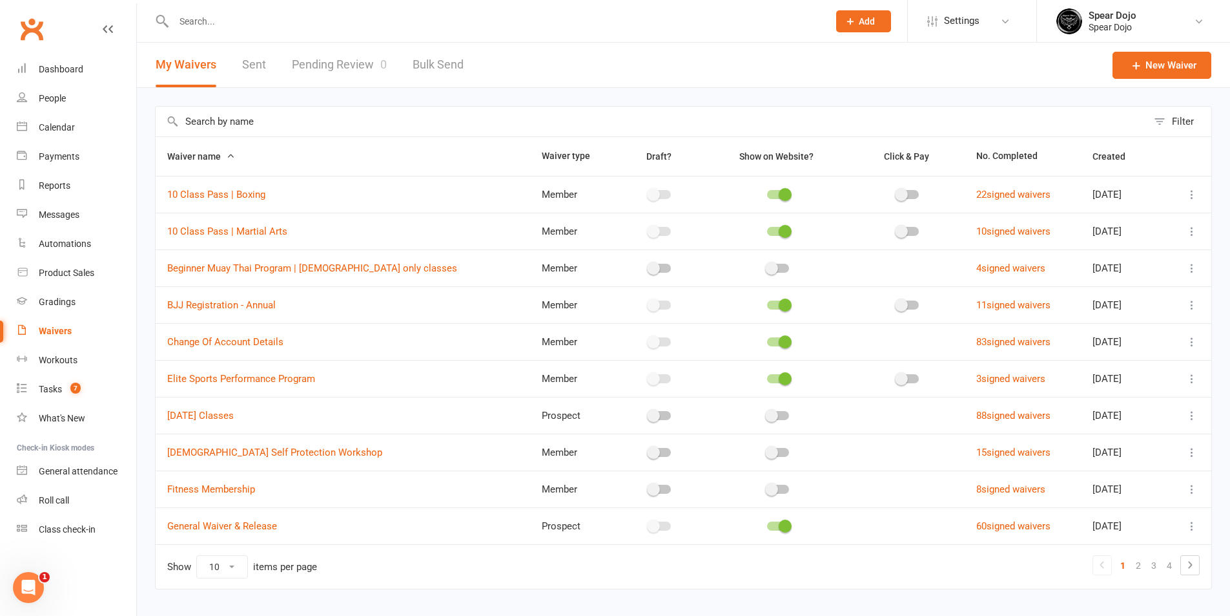
click at [224, 565] on select "10 25 50 100" at bounding box center [222, 566] width 50 height 22
select select "100"
click at [197, 555] on select "10 25 50 100" at bounding box center [222, 566] width 50 height 22
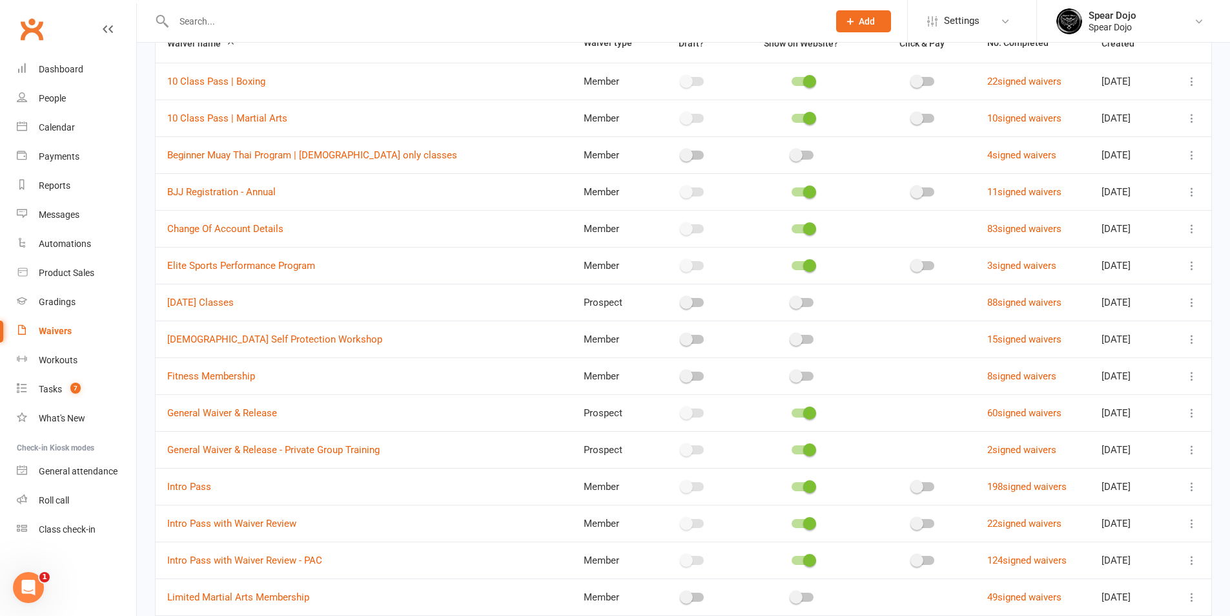
scroll to position [258, 0]
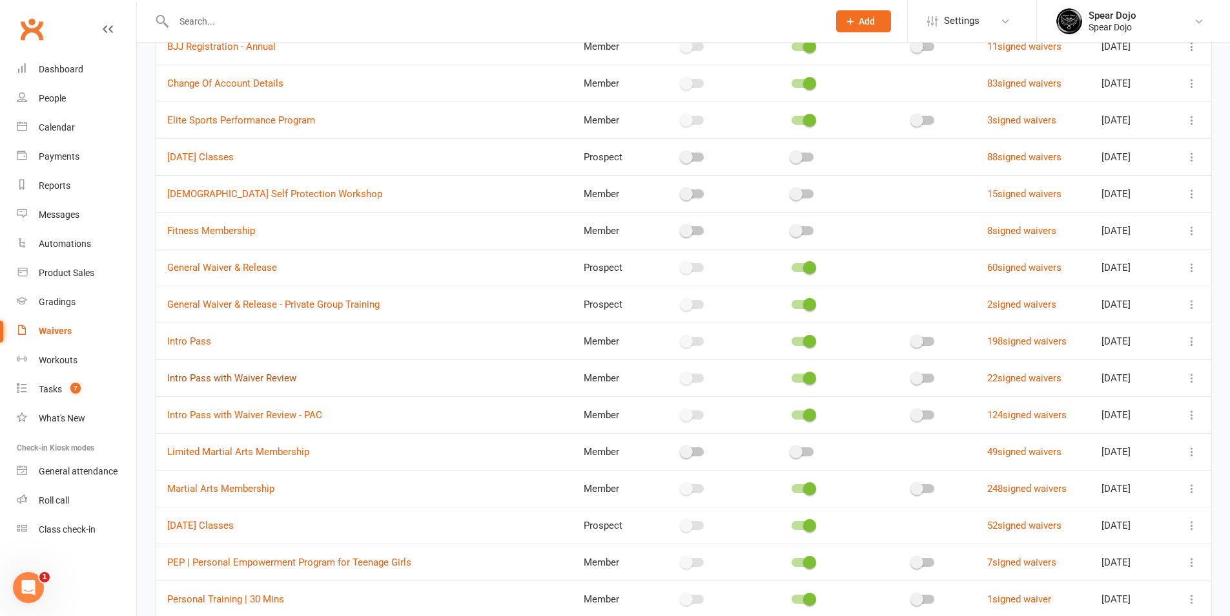
click at [268, 377] on link "Intro Pass with Waiver Review" at bounding box center [231, 378] width 129 height 12
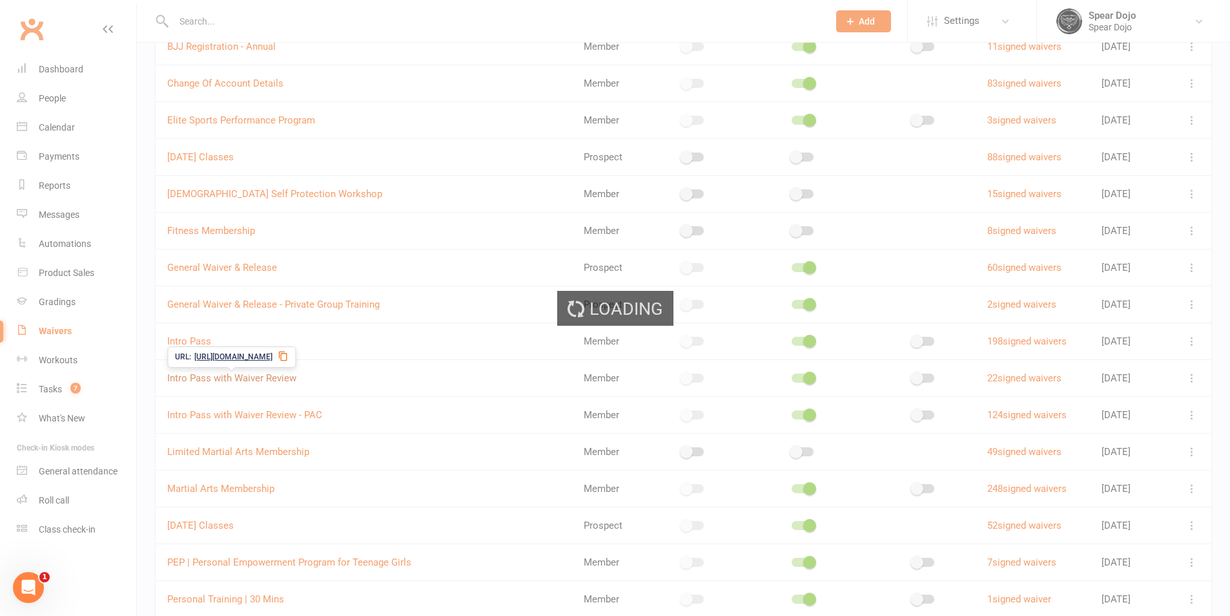
select select "applies_to_all_signees"
select select "copy_answers_for_all_signees"
select select "select"
select select "bank_account"
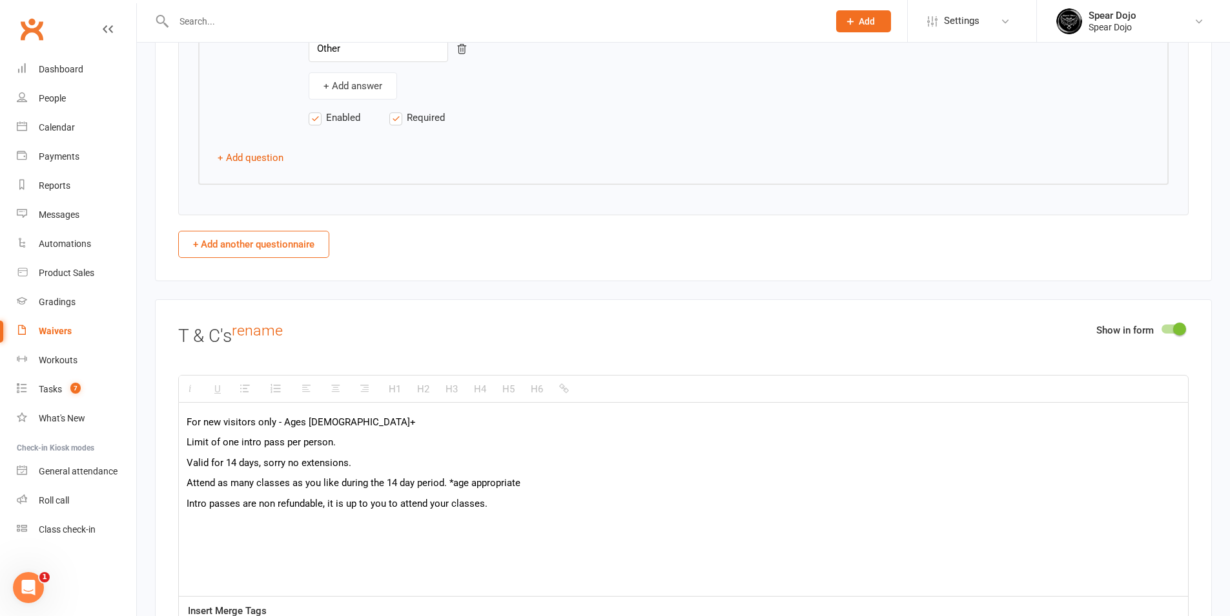
scroll to position [2454, 0]
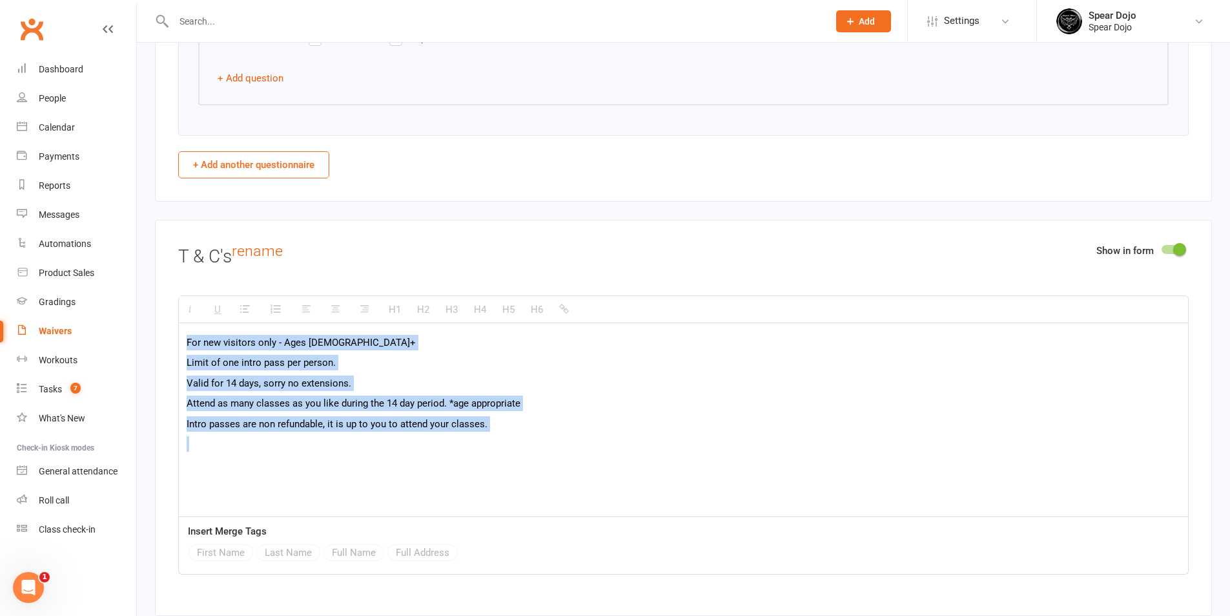
drag, startPoint x: 187, startPoint y: 334, endPoint x: 536, endPoint y: 465, distance: 373.2
click at [547, 475] on div "For new visitors only - Ages 8+ Limit of one intro pass per person. Valid for 1…" at bounding box center [683, 420] width 1009 height 194
paste div
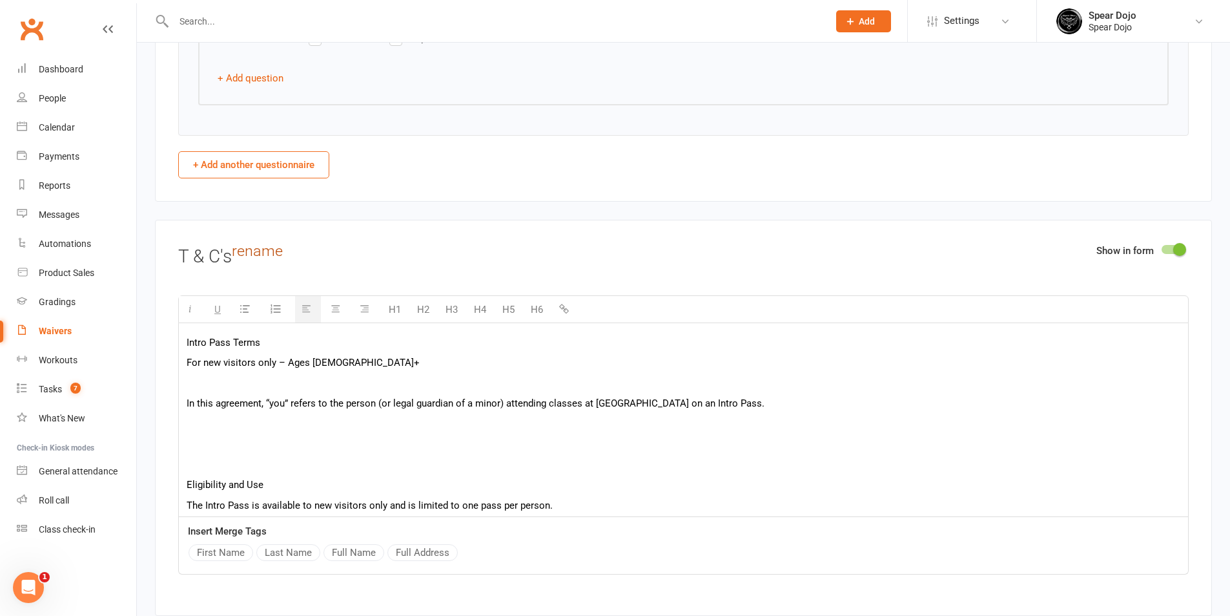
click at [270, 254] on link "rename" at bounding box center [257, 251] width 51 height 18
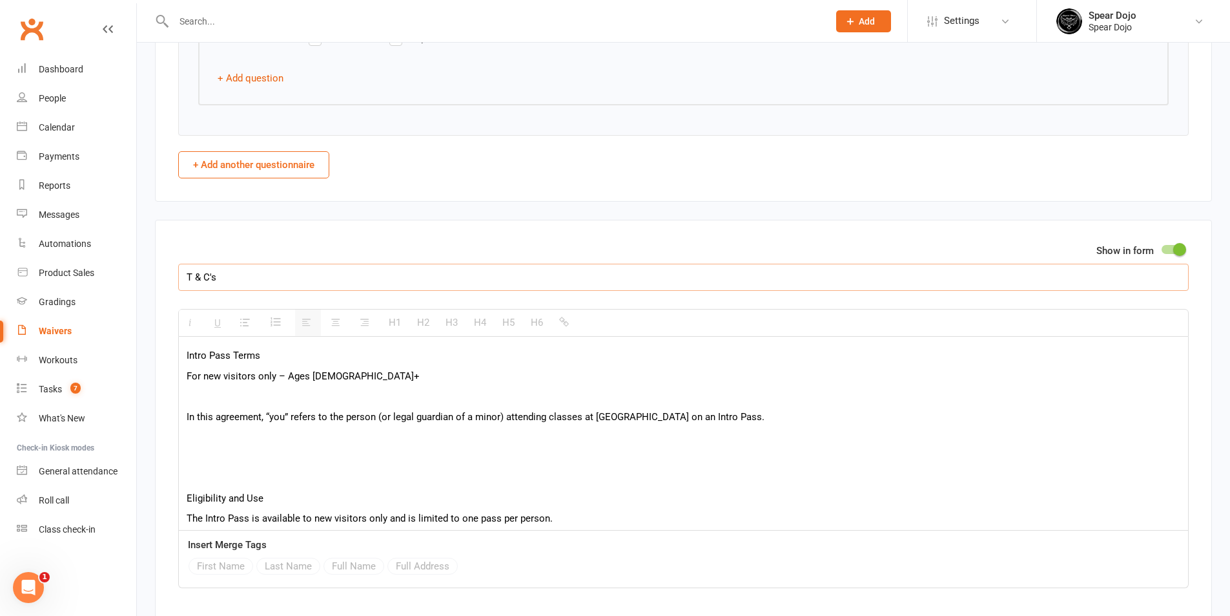
drag, startPoint x: 236, startPoint y: 275, endPoint x: 173, endPoint y: 276, distance: 63.3
click at [173, 276] on div "Show in form T & C's H1 H2 H3 H4 H5 H6 Intro Pass Terms For new visitors only –…" at bounding box center [683, 424] width 1057 height 409
paste input "Spear Dojo Terms & Condition"
type input "Spear Dojo Terms & Conditions"
click at [219, 397] on p at bounding box center [684, 396] width 994 height 16
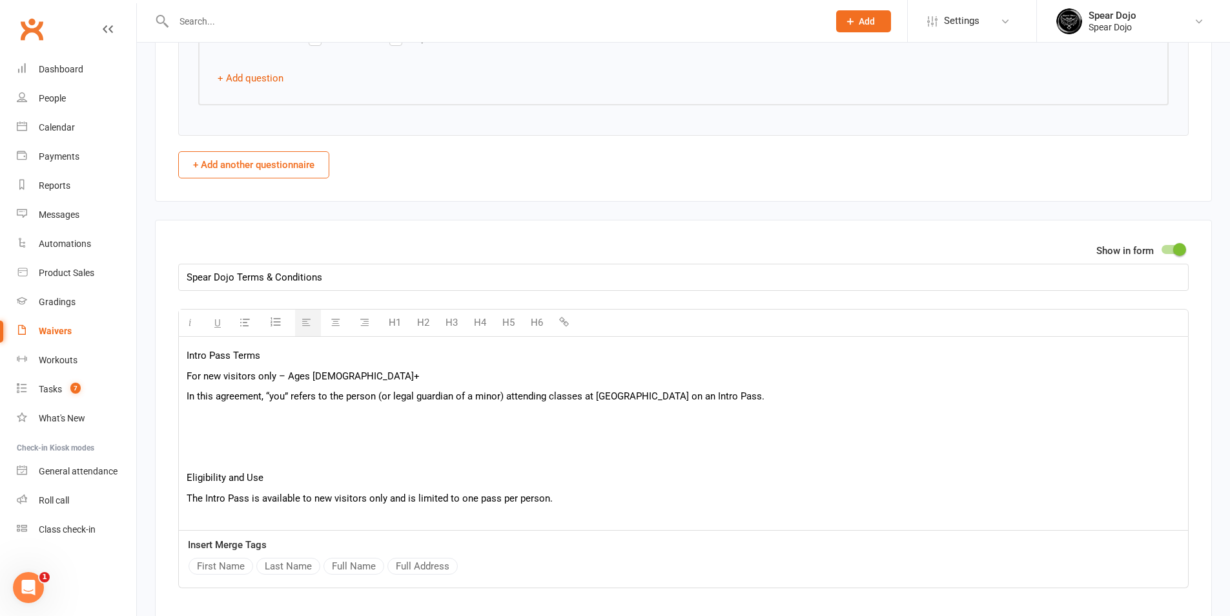
click at [214, 414] on p at bounding box center [684, 417] width 994 height 16
click at [216, 477] on p at bounding box center [684, 478] width 994 height 16
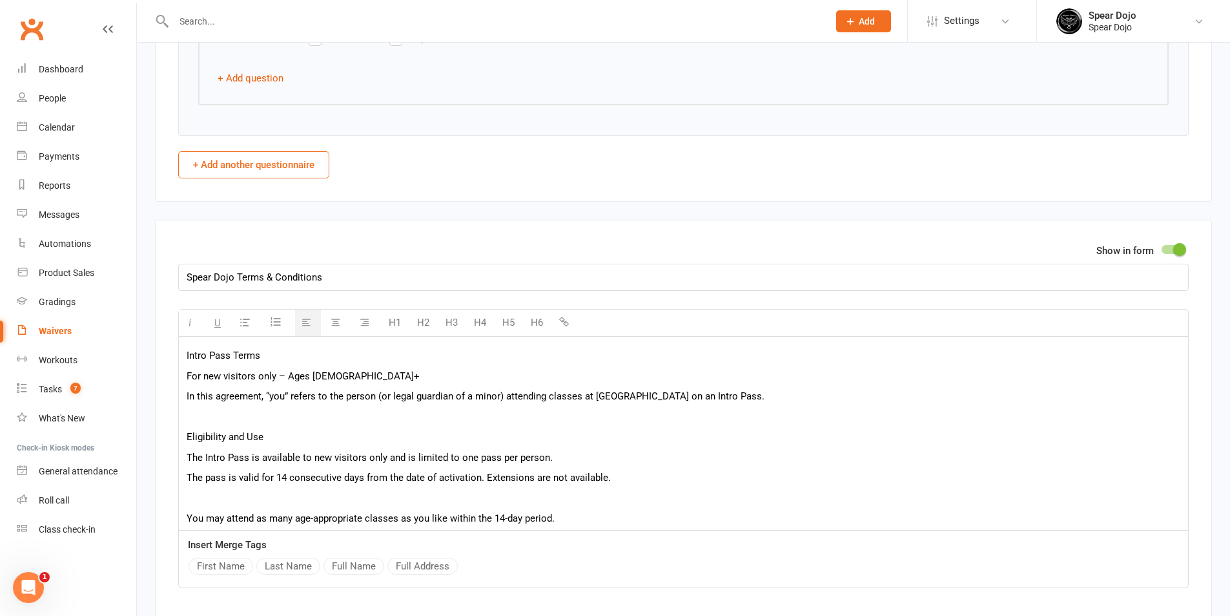
click at [207, 493] on p at bounding box center [684, 498] width 994 height 16
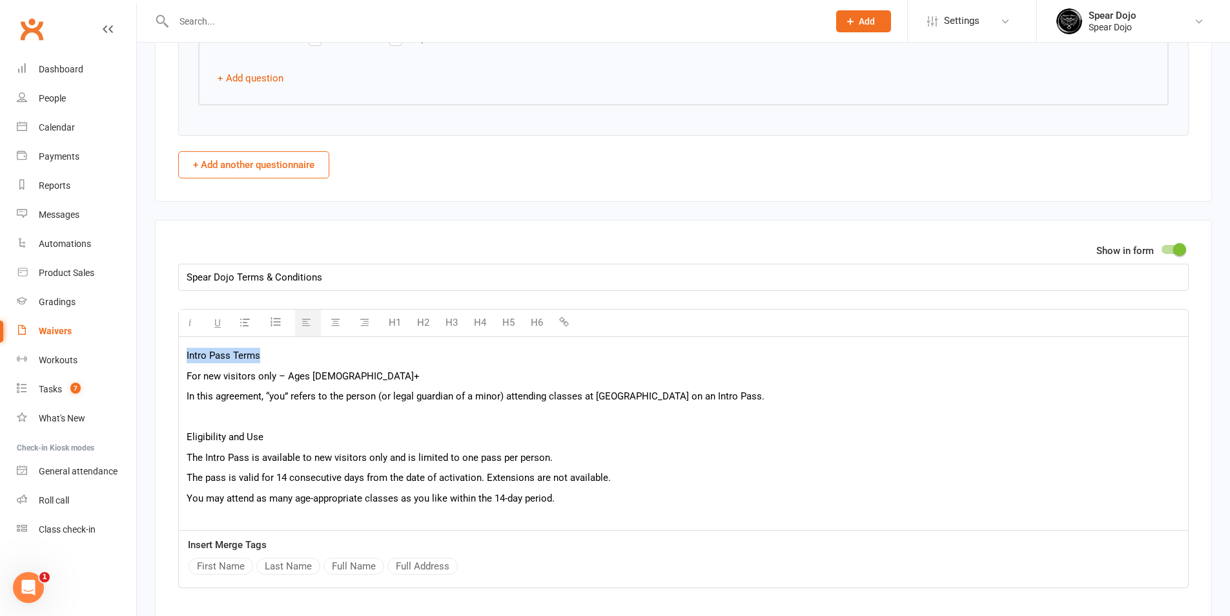
drag, startPoint x: 269, startPoint y: 357, endPoint x: 178, endPoint y: 358, distance: 91.7
click at [178, 358] on div "Show in form Spear Dojo Terms & Conditions H1 H2 H3 H4 H5 H6 Intro Pass Terms F…" at bounding box center [683, 424] width 1057 height 409
click at [514, 320] on button "H5" at bounding box center [508, 322] width 25 height 26
drag, startPoint x: 272, startPoint y: 438, endPoint x: 176, endPoint y: 438, distance: 95.6
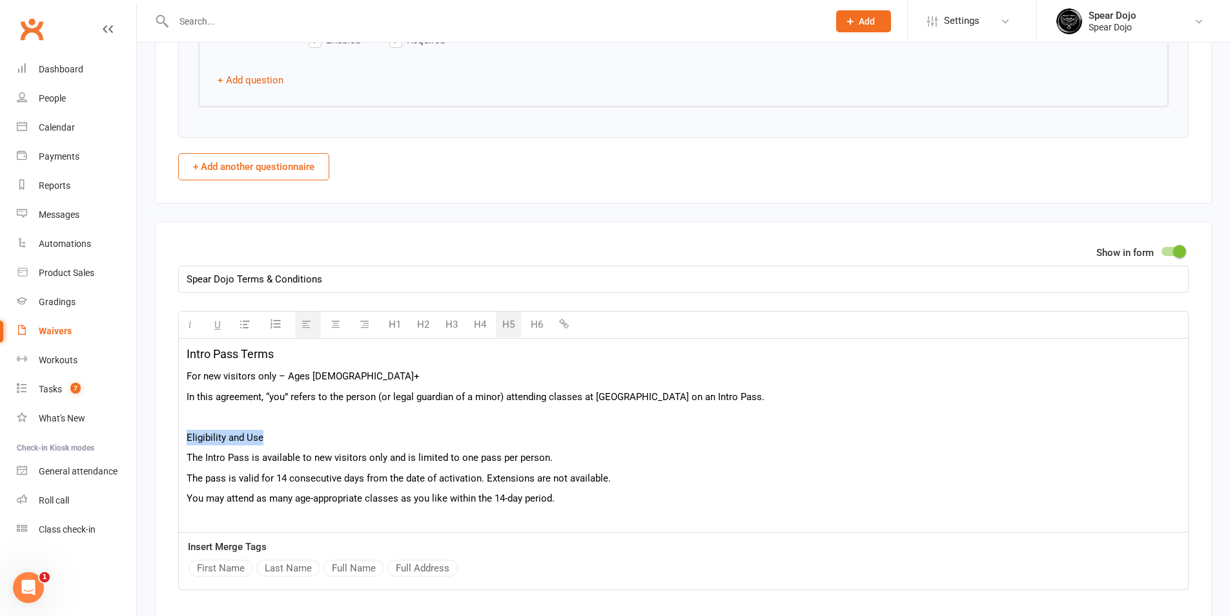
click at [176, 438] on div "Show in form Spear Dojo Terms & Conditions H1 H2 H3 H4 H5 H6 Intro Pass Terms F…" at bounding box center [683, 426] width 1057 height 409
click at [511, 318] on button "H5" at bounding box center [508, 324] width 25 height 26
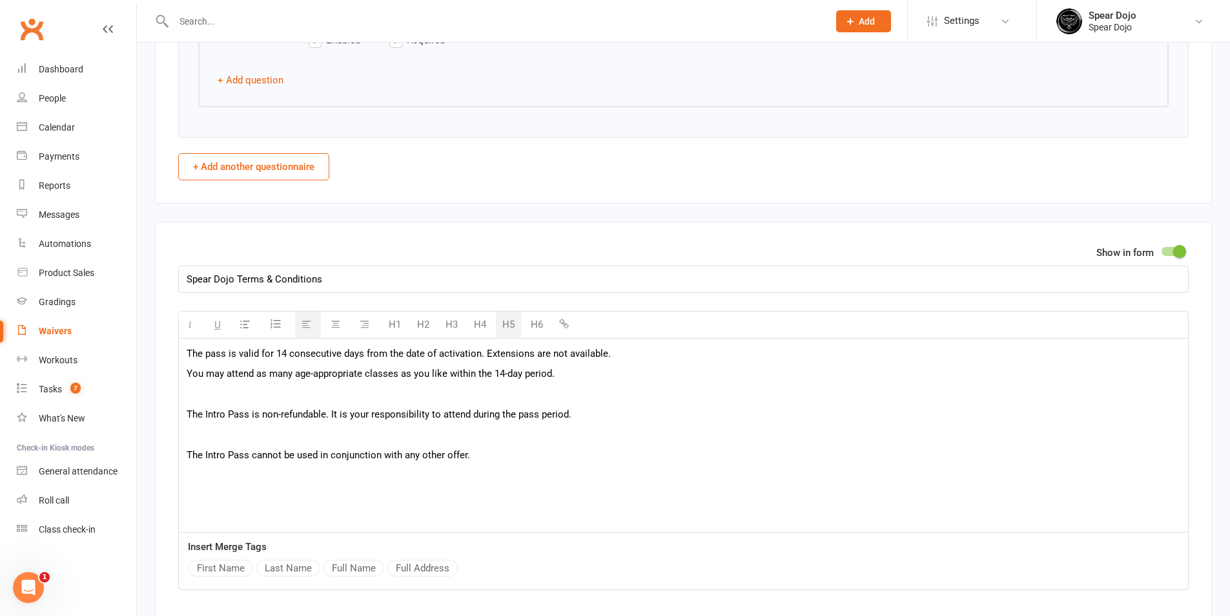
scroll to position [129, 0]
click at [348, 389] on p at bounding box center [684, 393] width 994 height 16
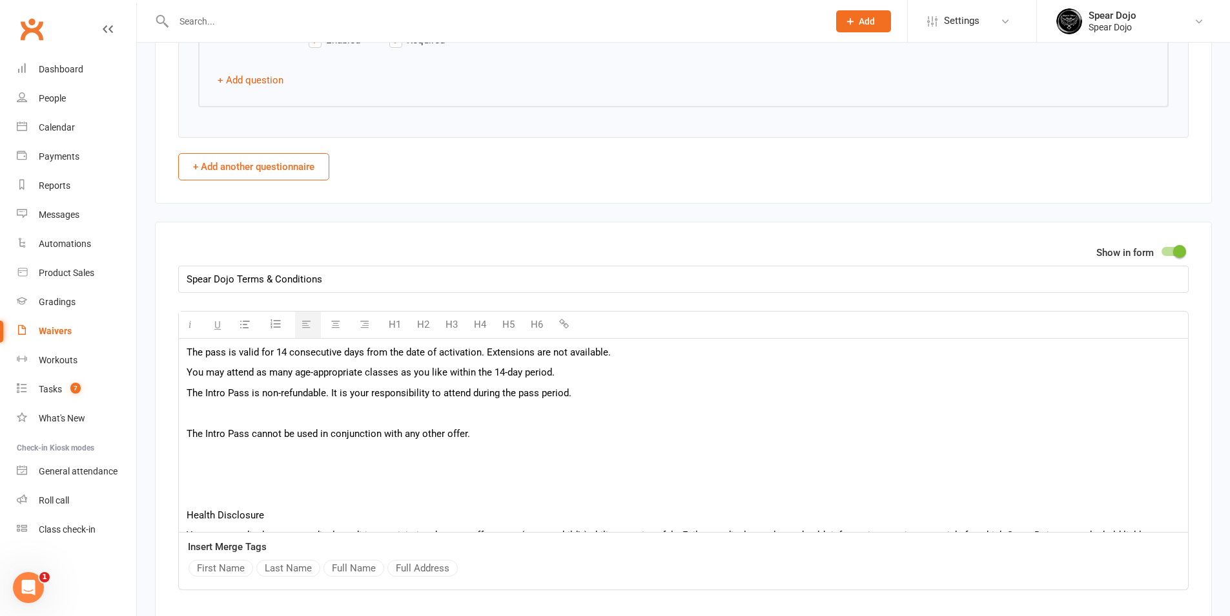
click at [324, 415] on p at bounding box center [684, 413] width 994 height 16
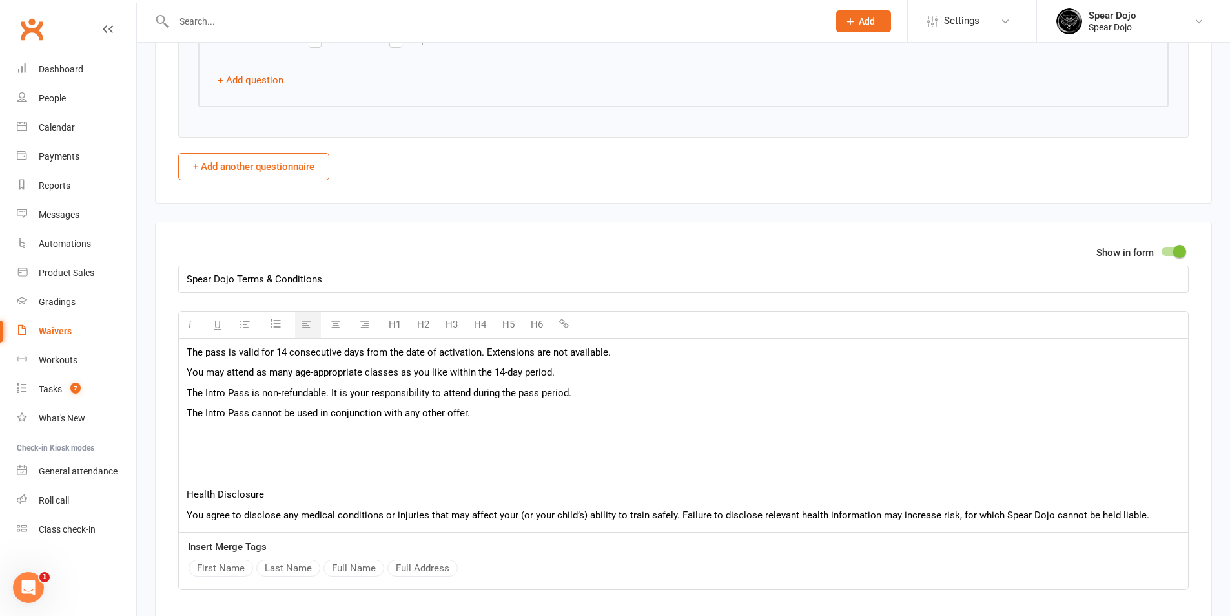
click at [296, 435] on p at bounding box center [684, 434] width 994 height 16
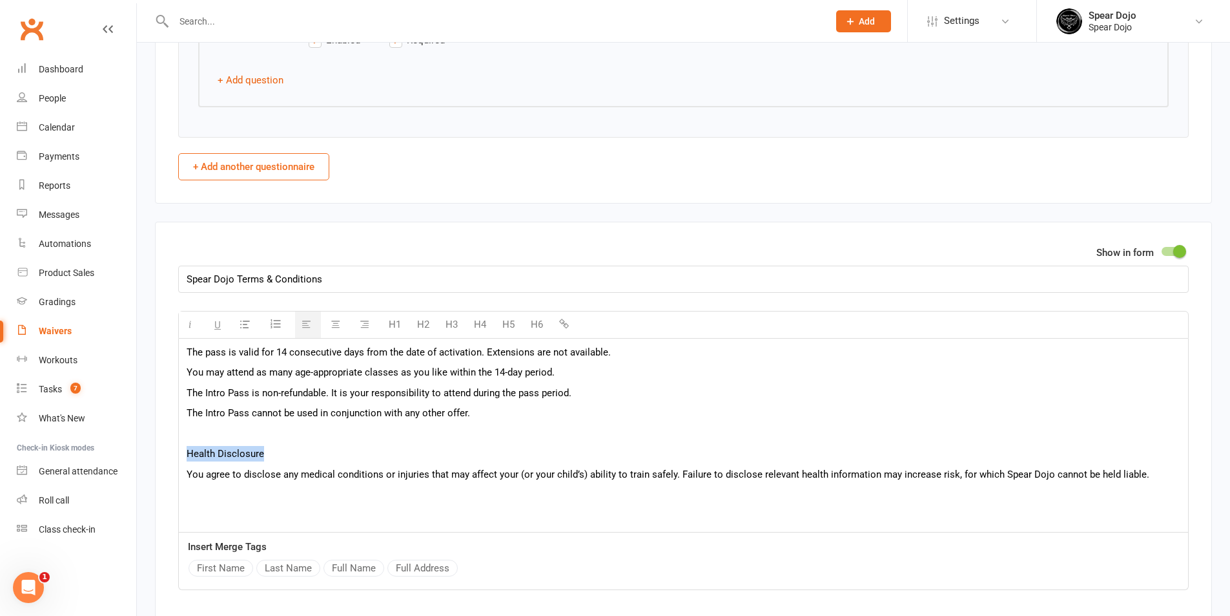
drag, startPoint x: 268, startPoint y: 449, endPoint x: 176, endPoint y: 452, distance: 91.8
click at [176, 452] on div "Show in form Spear Dojo Terms & Conditions H1 H2 H3 H4 H5 H6 Intro Pass Terms F…" at bounding box center [683, 426] width 1057 height 409
click at [506, 324] on button "H5" at bounding box center [508, 324] width 25 height 26
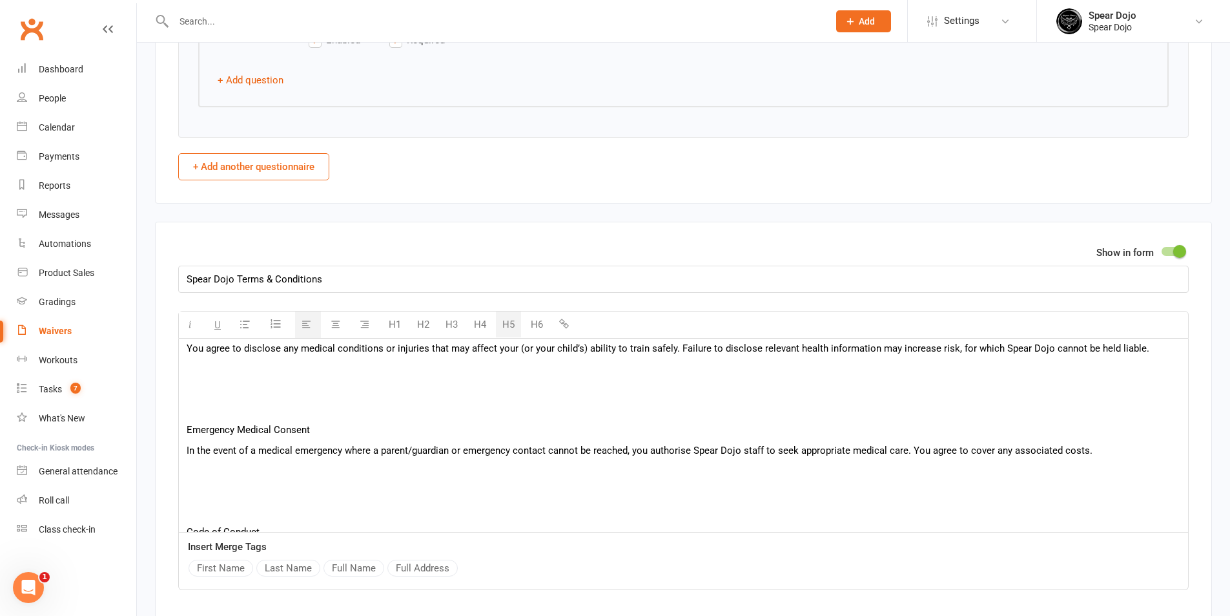
scroll to position [258, 0]
click at [327, 366] on p at bounding box center [684, 368] width 994 height 16
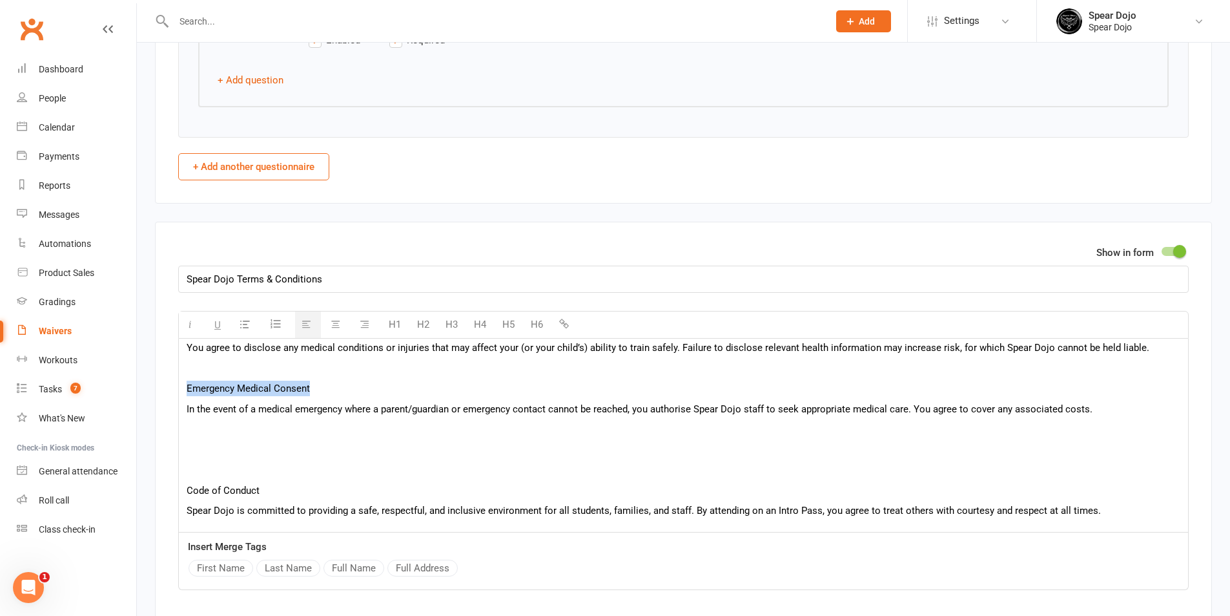
drag, startPoint x: 316, startPoint y: 384, endPoint x: 180, endPoint y: 393, distance: 136.6
click at [180, 393] on div "Intro Pass Terms For new visitors only – Ages 8+ In this agreement, “you” refer…" at bounding box center [683, 486] width 1009 height 813
click at [504, 323] on button "H5" at bounding box center [508, 324] width 25 height 26
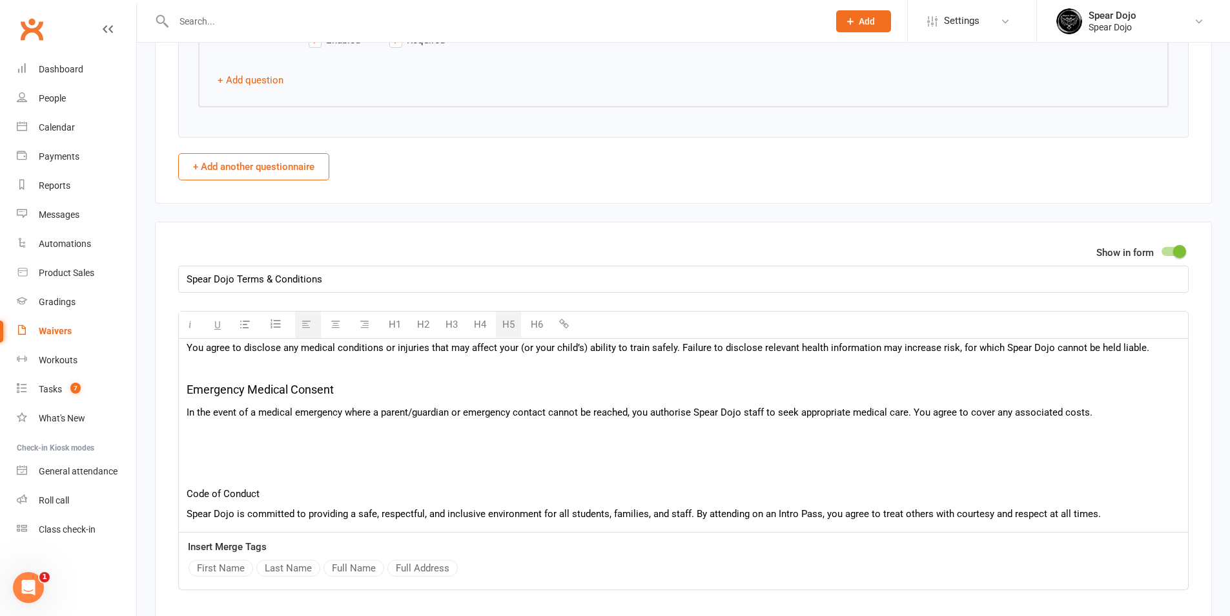
click at [250, 437] on p at bounding box center [684, 432] width 994 height 16
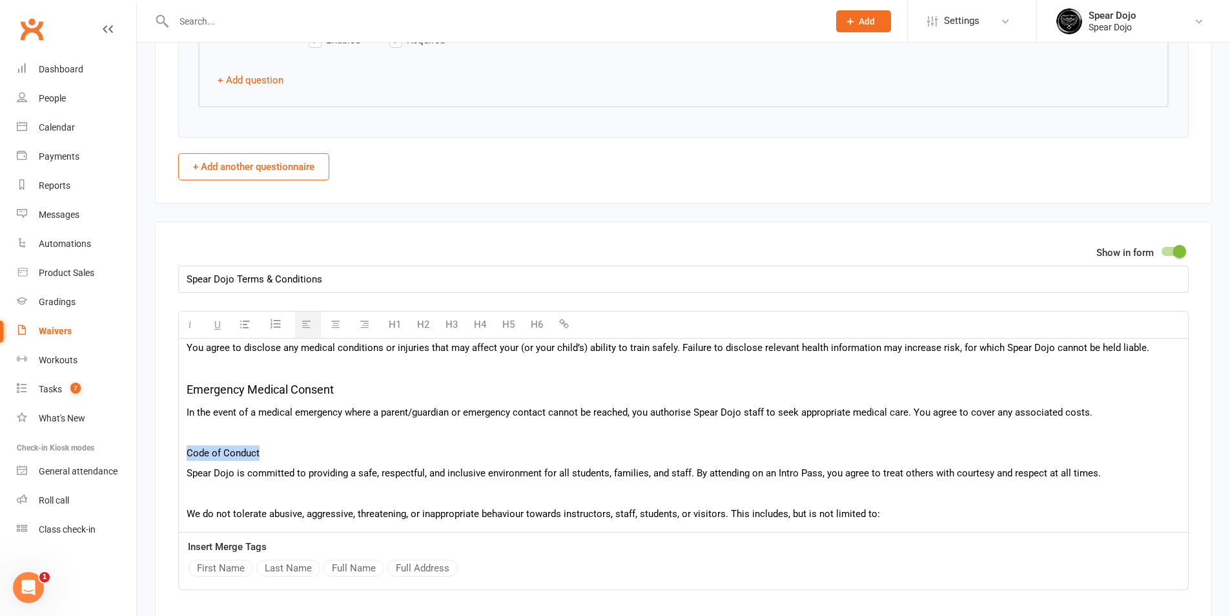
drag, startPoint x: 259, startPoint y: 448, endPoint x: 180, endPoint y: 453, distance: 79.0
click at [180, 453] on div "Intro Pass Terms For new visitors only – Ages 8+ In this agreement, “you” refer…" at bounding box center [683, 468] width 1009 height 776
drag, startPoint x: 504, startPoint y: 320, endPoint x: 424, endPoint y: 375, distance: 97.1
click at [504, 320] on button "H5" at bounding box center [508, 324] width 25 height 26
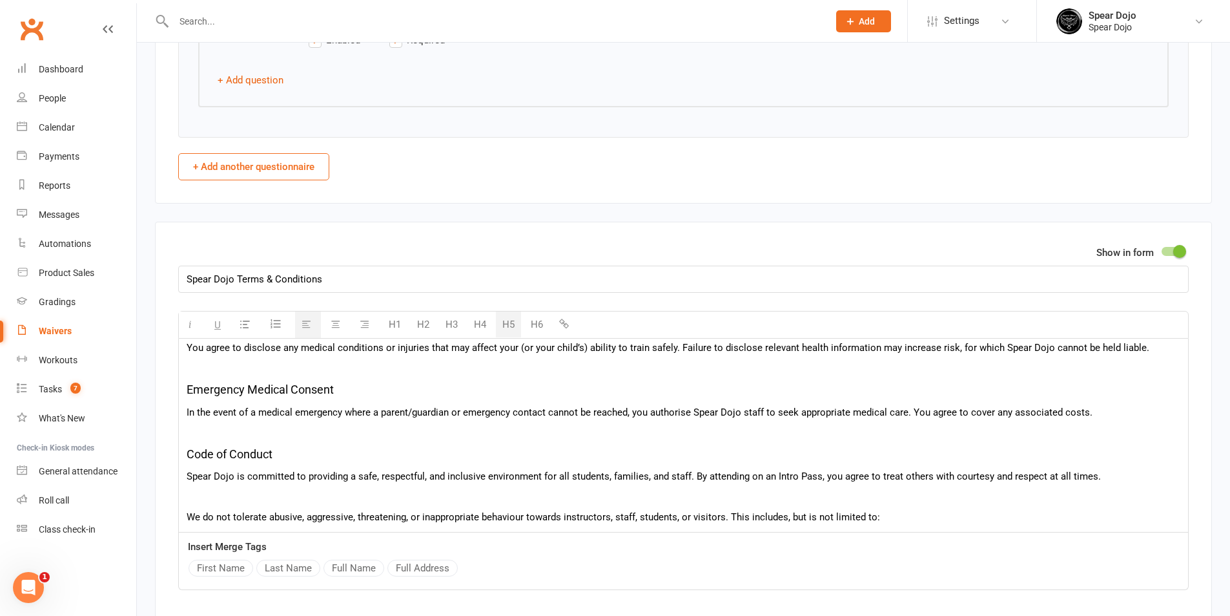
click at [262, 499] on p at bounding box center [684, 496] width 994 height 16
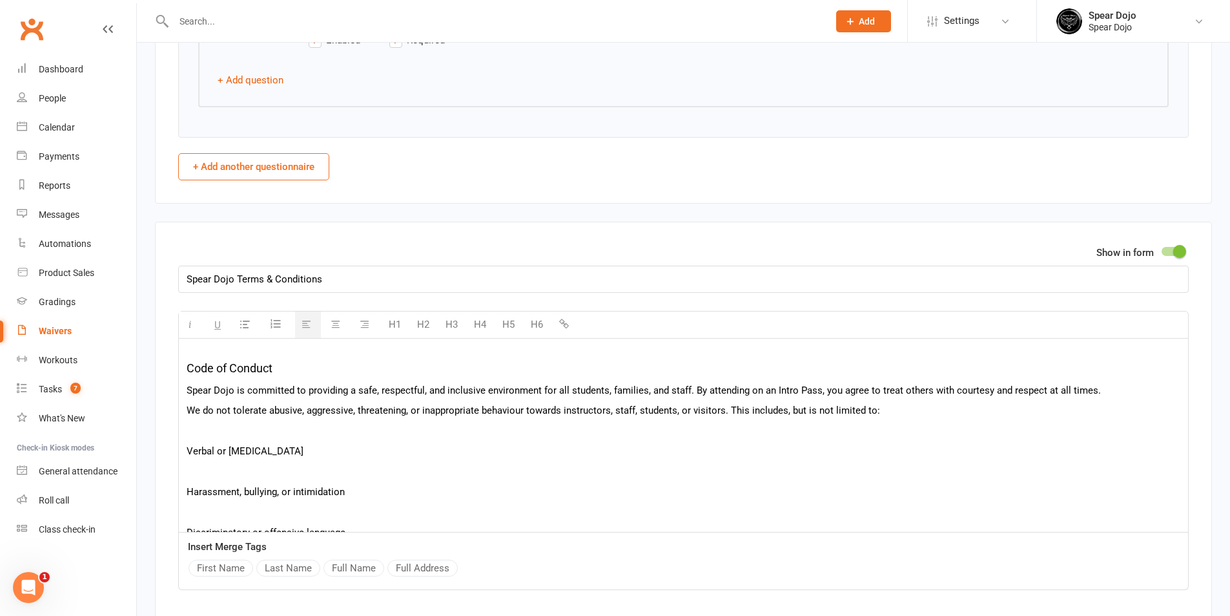
scroll to position [323, 0]
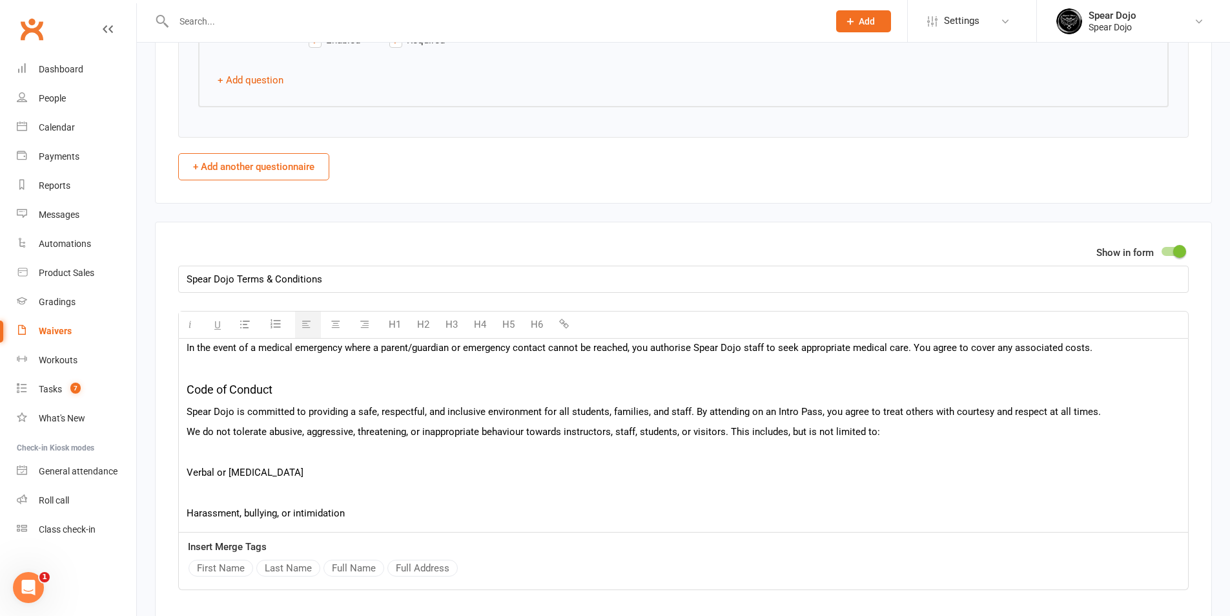
click at [273, 448] on p at bounding box center [684, 452] width 994 height 16
click at [267, 461] on div "Intro Pass Terms For new visitors only – Ages 8+ In this agreement, “you” refer…" at bounding box center [683, 385] width 1009 height 738
click at [262, 489] on p at bounding box center [684, 493] width 994 height 16
click at [256, 506] on p at bounding box center [684, 513] width 994 height 16
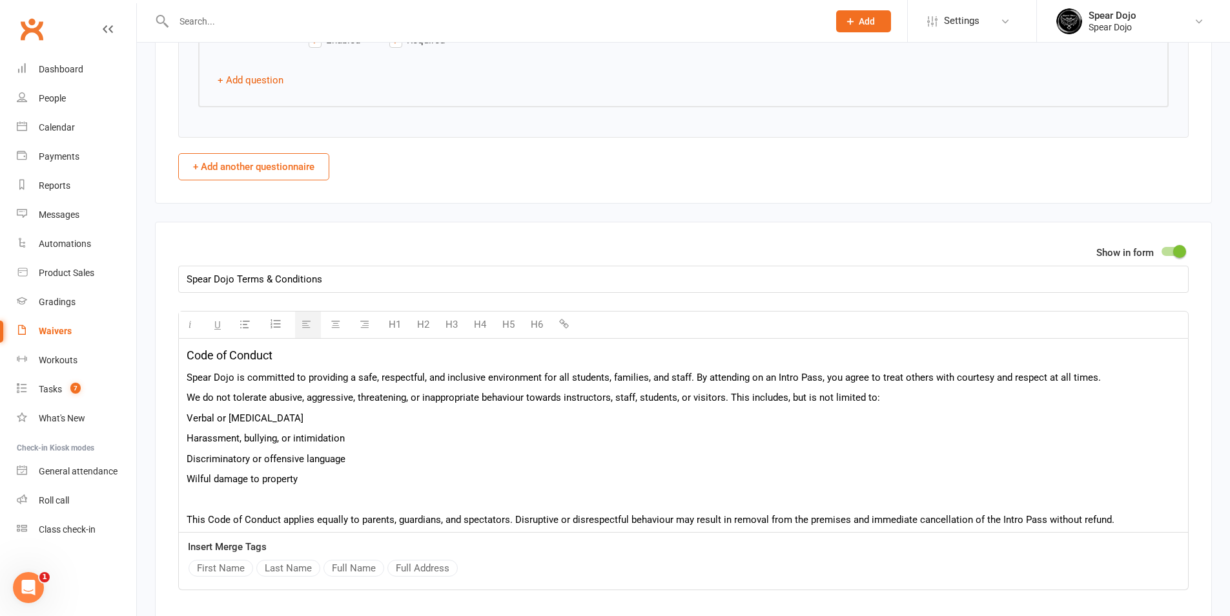
scroll to position [388, 0]
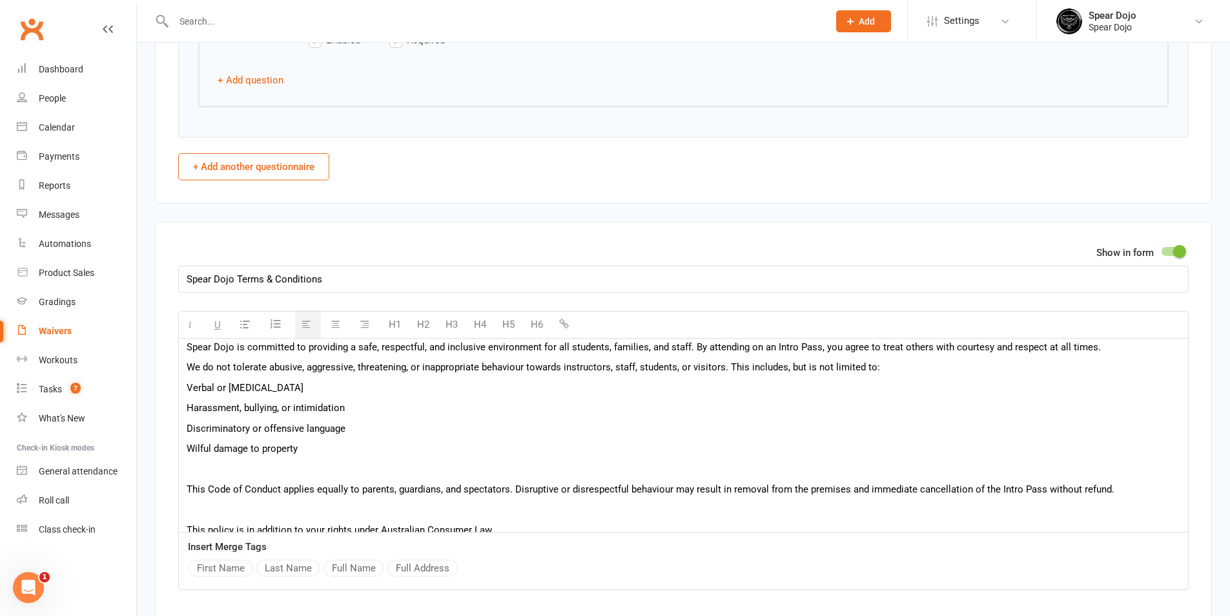
click at [290, 461] on p at bounding box center [684, 469] width 994 height 16
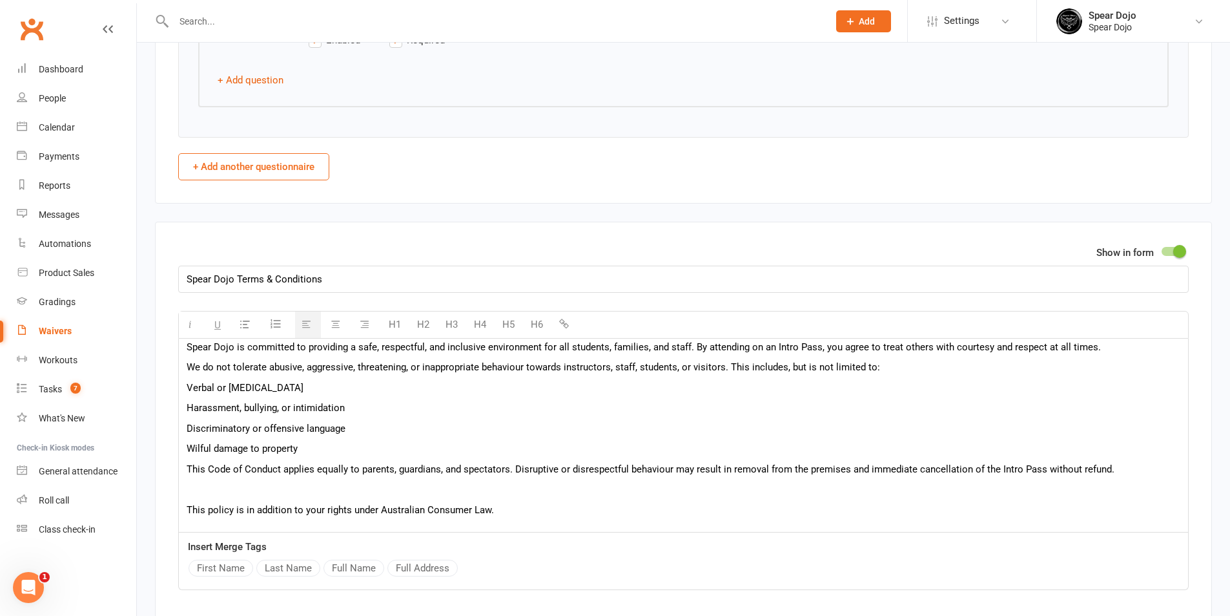
click at [272, 490] on p at bounding box center [684, 489] width 994 height 16
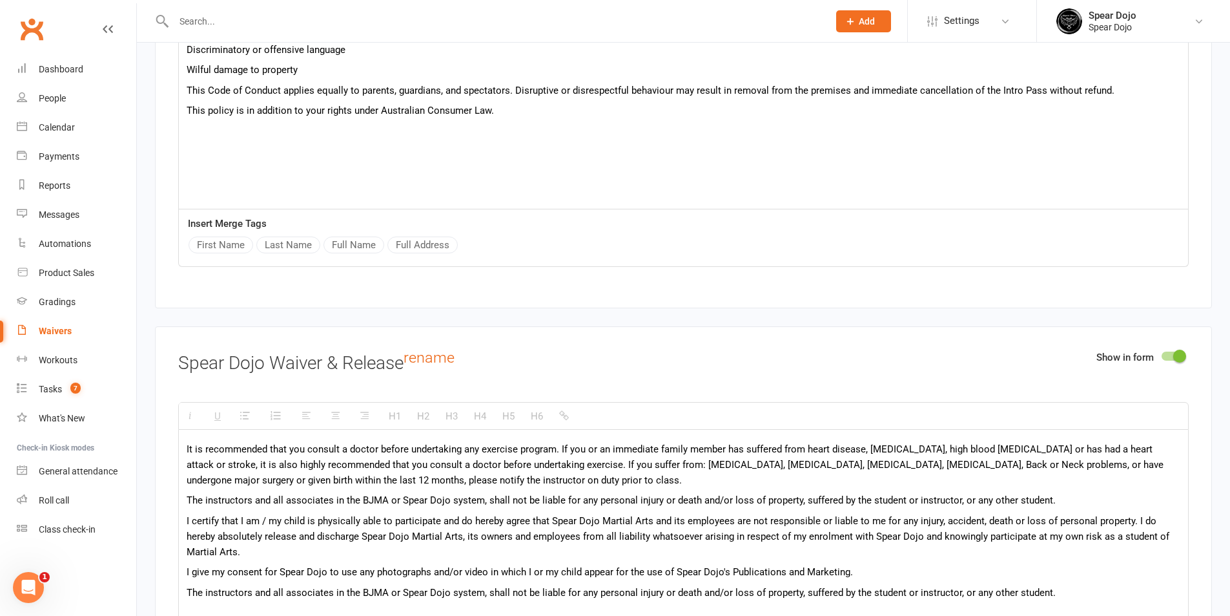
scroll to position [1, 0]
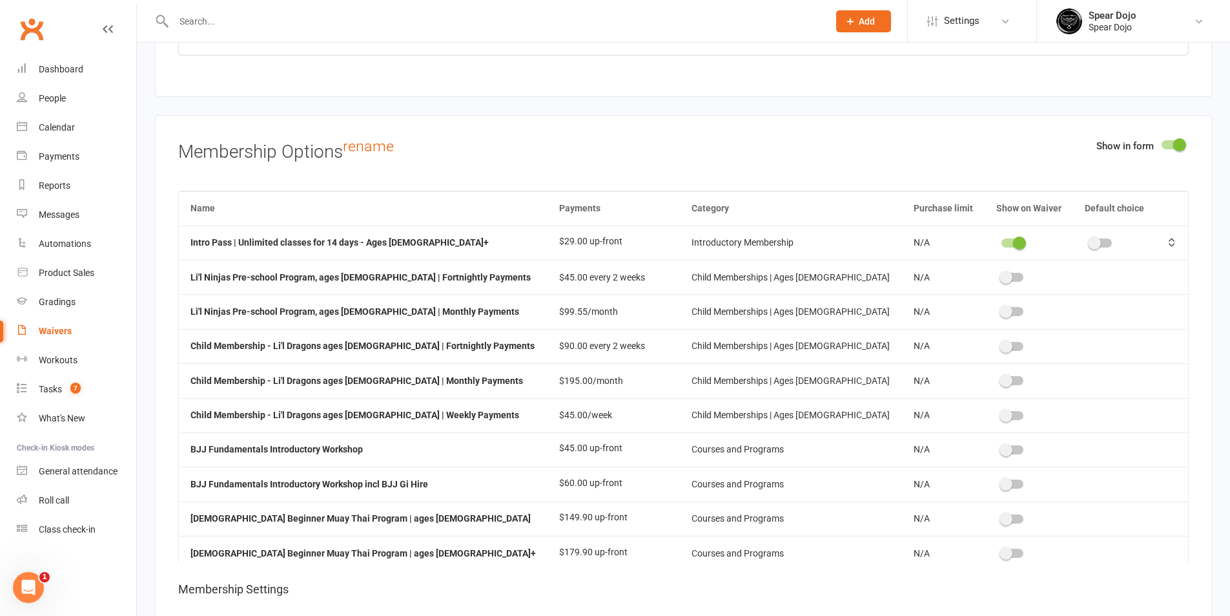
drag, startPoint x: 186, startPoint y: 447, endPoint x: 1025, endPoint y: 425, distance: 839.3
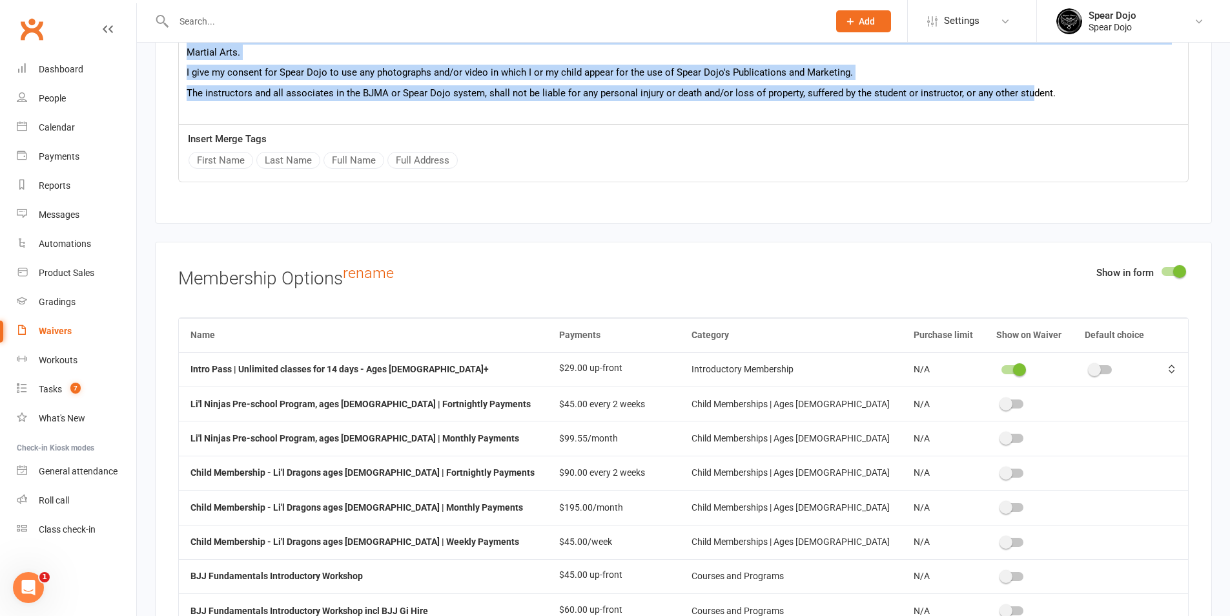
scroll to position [3078, 0]
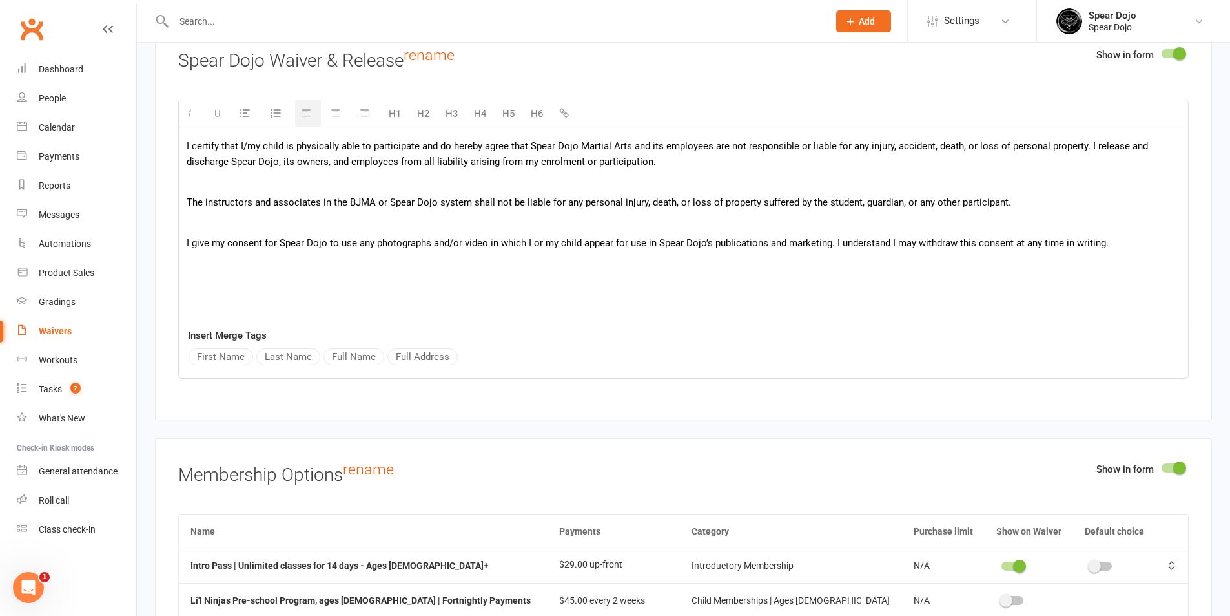
click at [229, 187] on p at bounding box center [684, 182] width 994 height 16
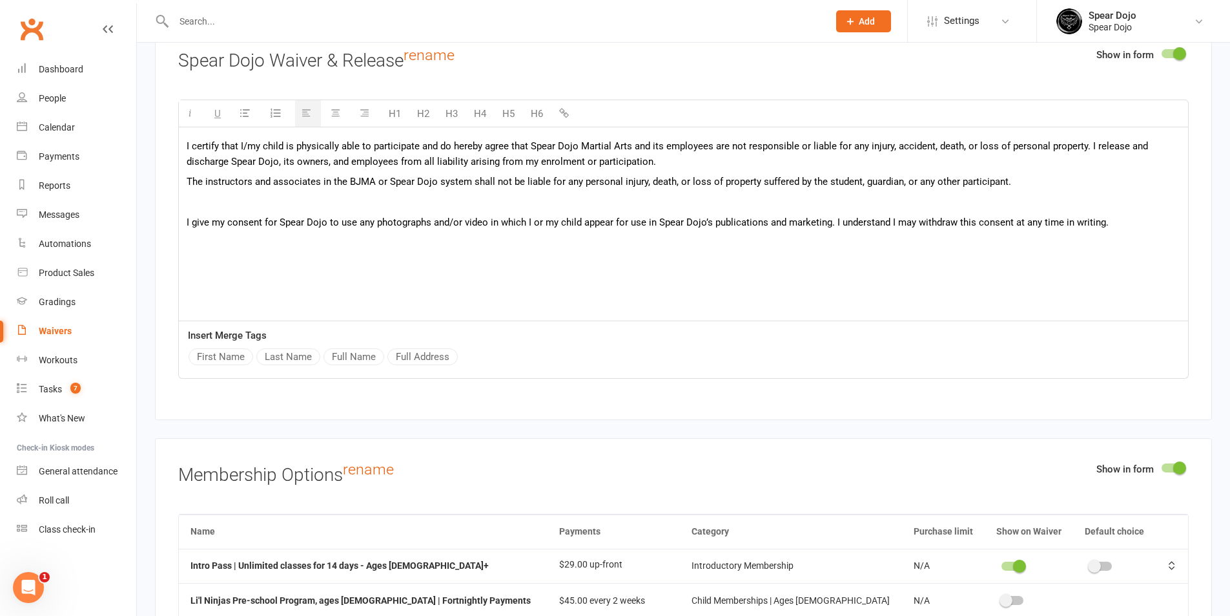
click at [228, 200] on p at bounding box center [684, 202] width 994 height 16
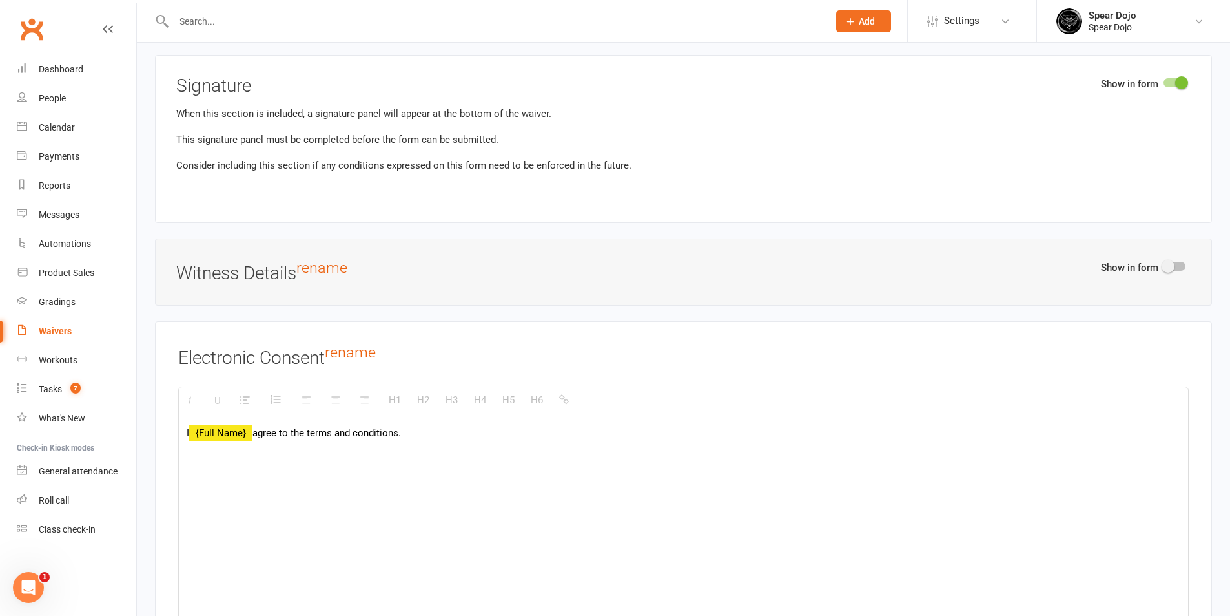
scroll to position [4628, 0]
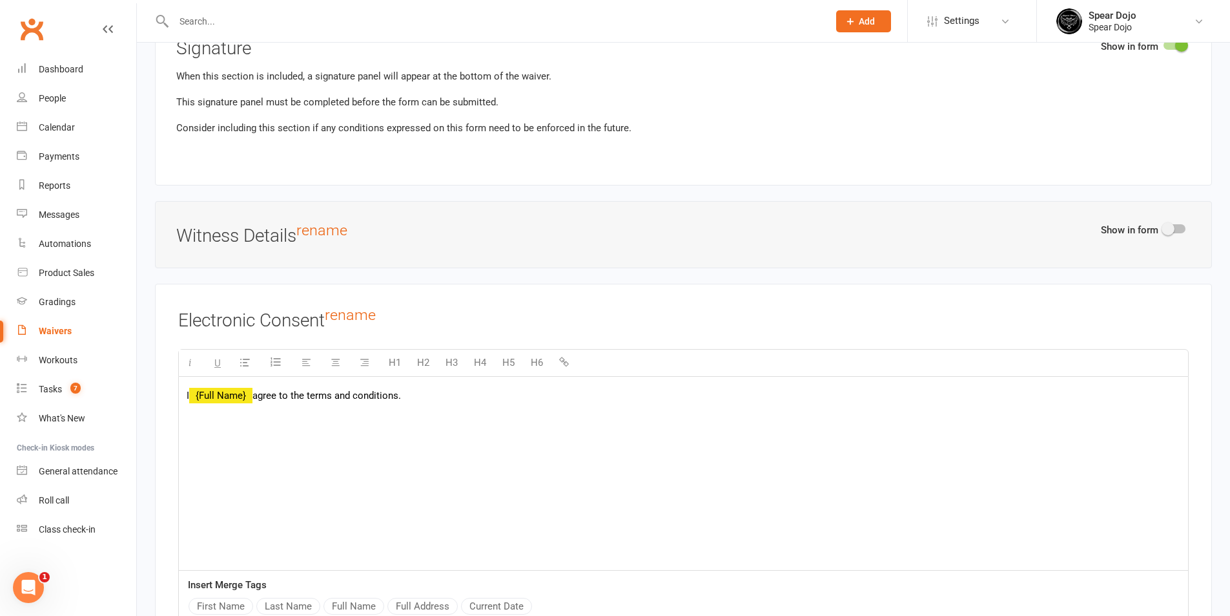
drag, startPoint x: 258, startPoint y: 395, endPoint x: 453, endPoint y: 393, distance: 195.1
click at [453, 393] on p "I {Full Name} agree to the terms and conditions." at bounding box center [684, 396] width 994 height 16
paste div
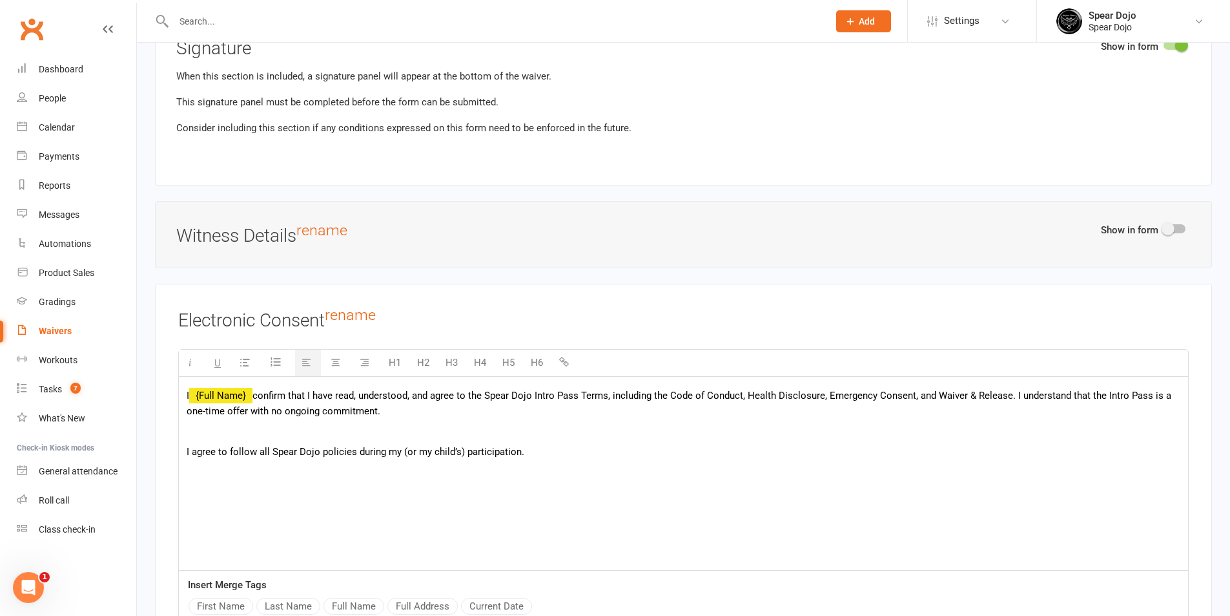
click at [305, 424] on p at bounding box center [684, 432] width 994 height 16
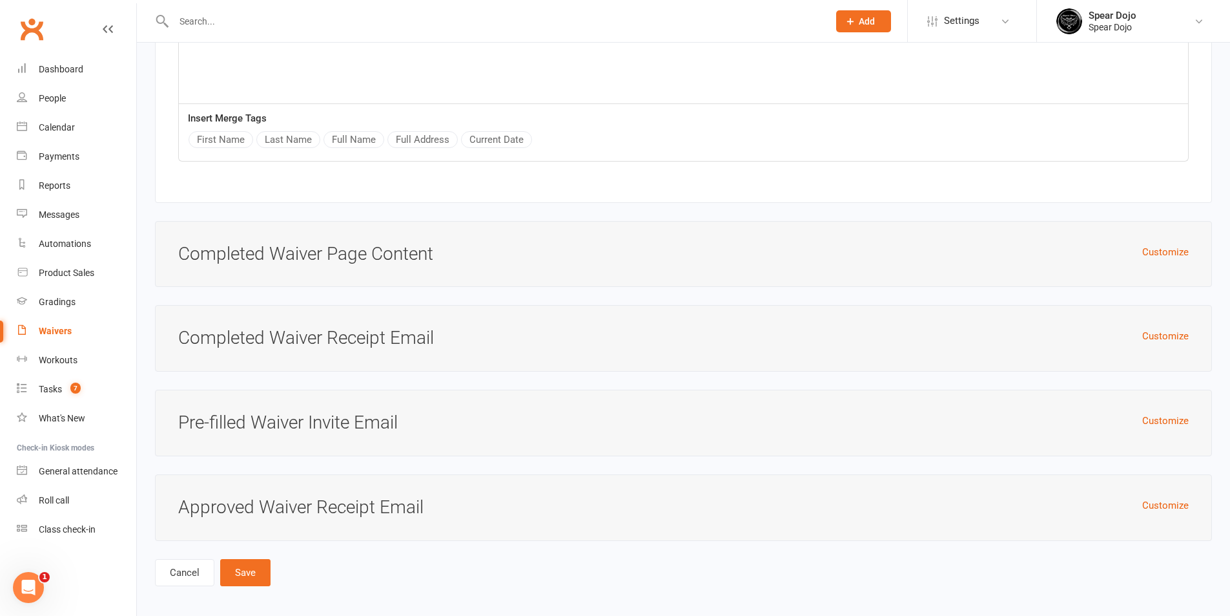
scroll to position [5097, 0]
click at [259, 571] on button "Save" at bounding box center [245, 568] width 50 height 27
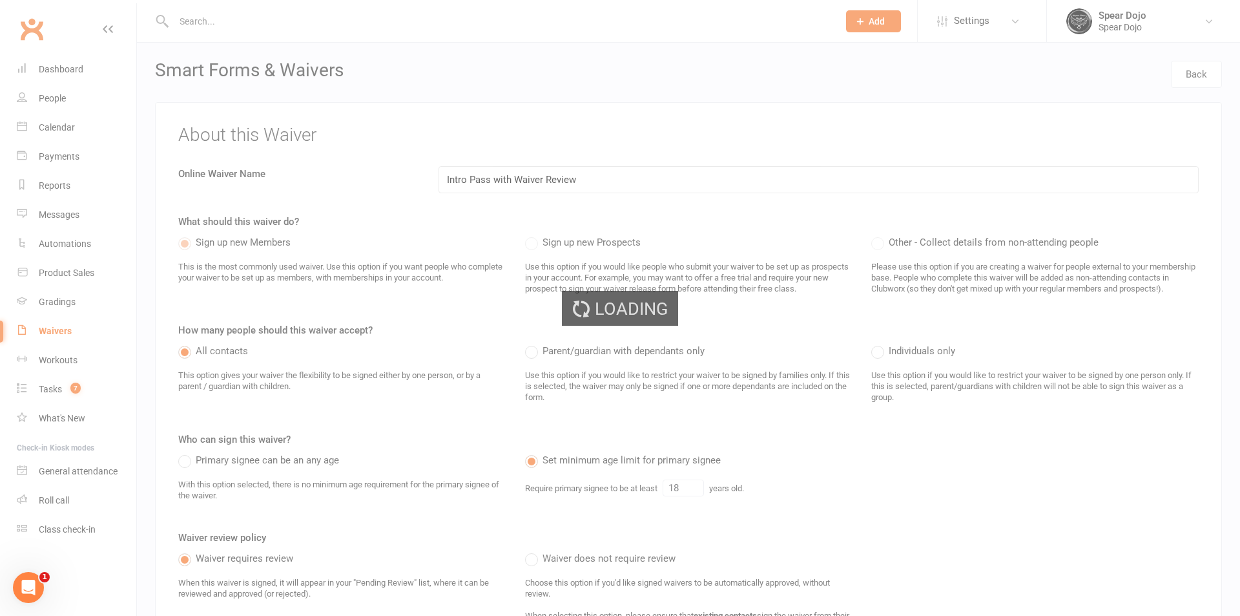
select select "100"
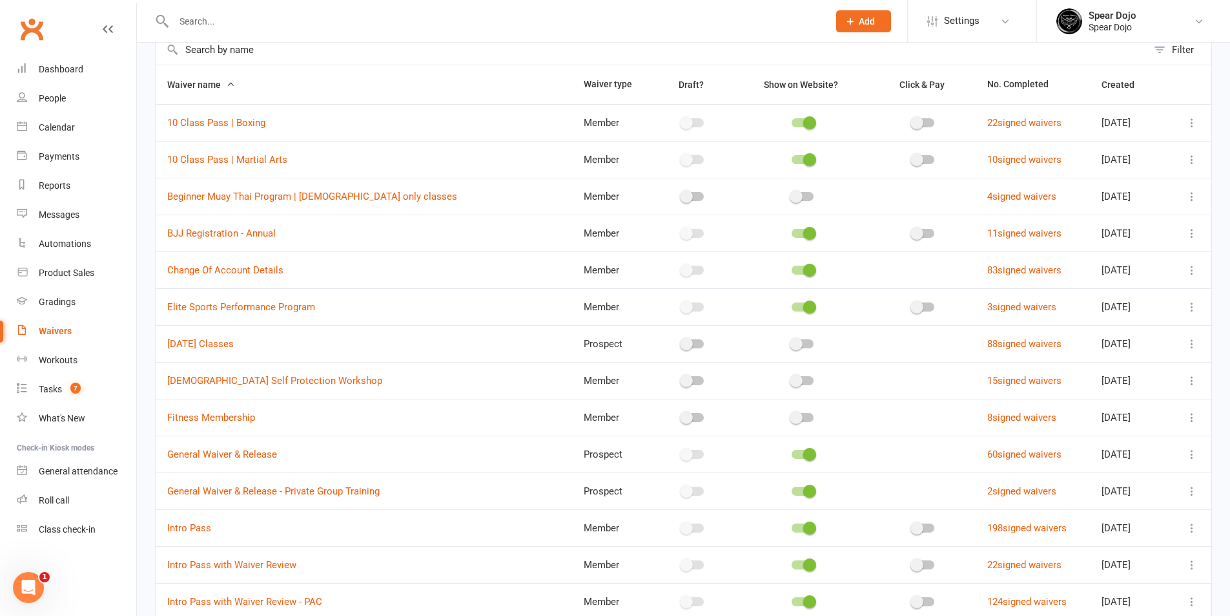
scroll to position [323, 0]
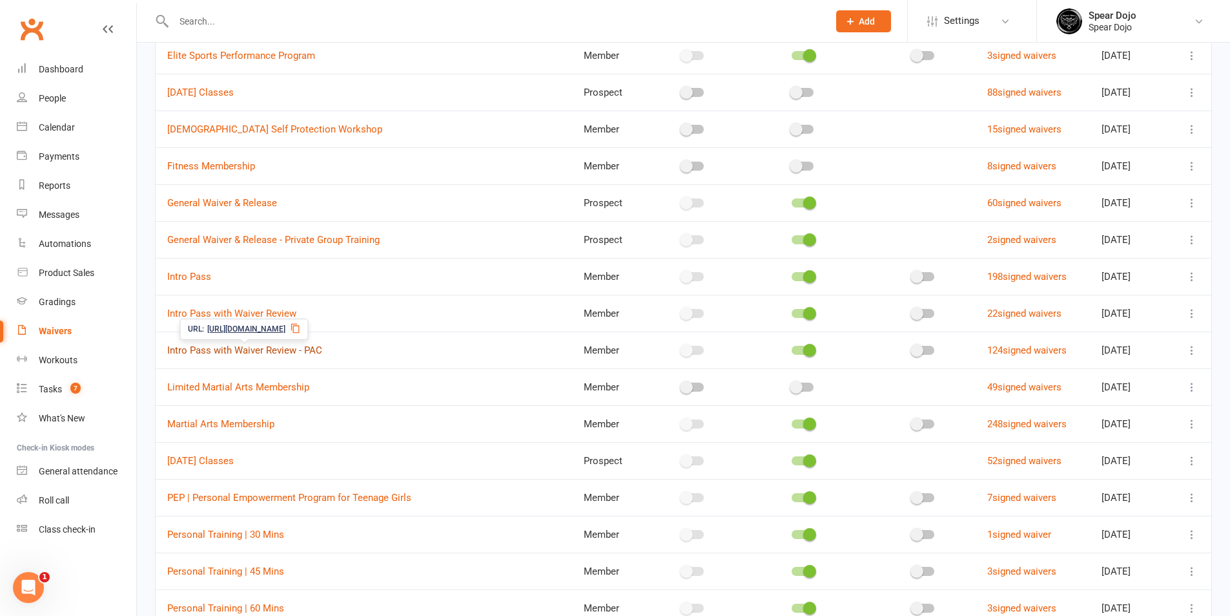
click at [295, 355] on link "Intro Pass with Waiver Review - PAC" at bounding box center [244, 350] width 155 height 12
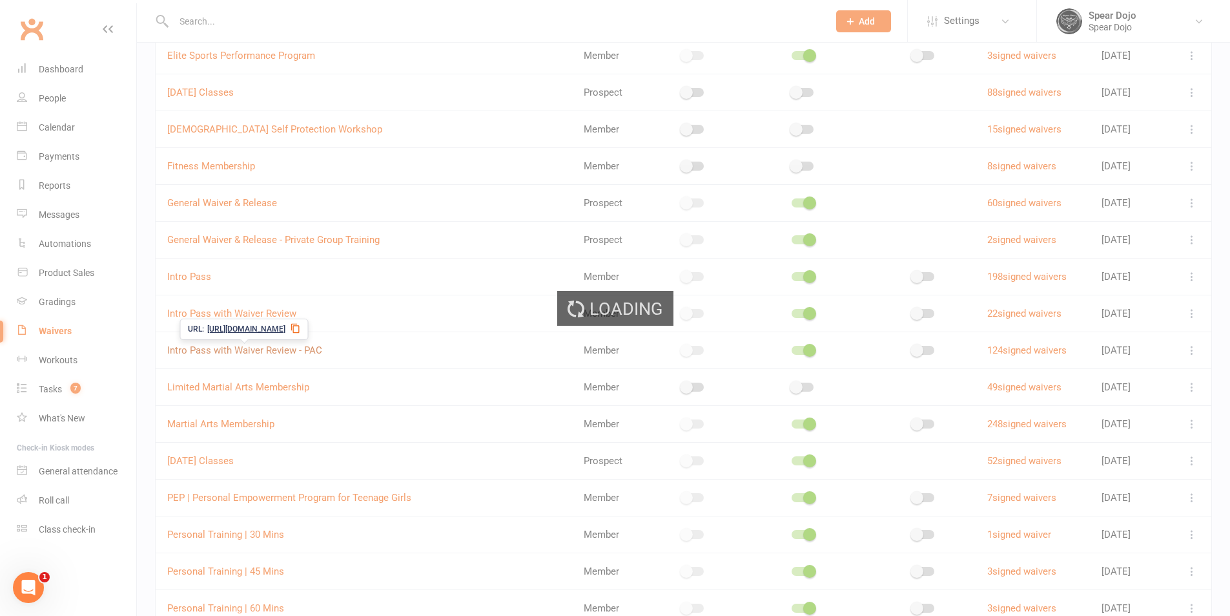
select select "applies_to_all_signees"
select select "copy_answers_for_all_signees"
select select "select"
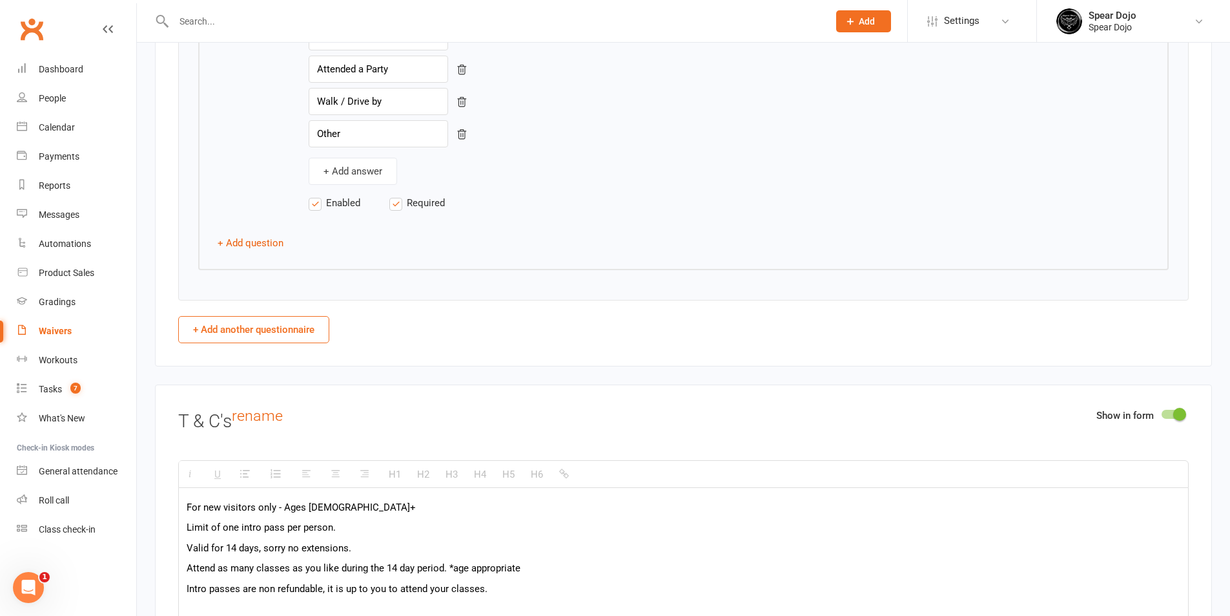
scroll to position [2454, 0]
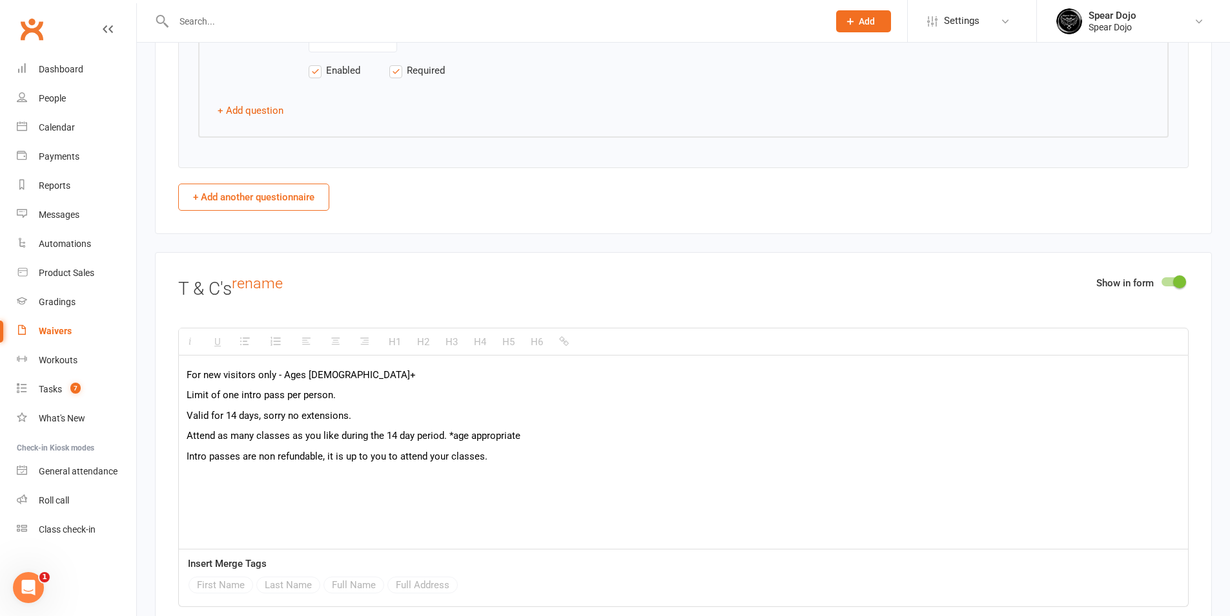
click at [268, 282] on link "rename" at bounding box center [257, 283] width 51 height 18
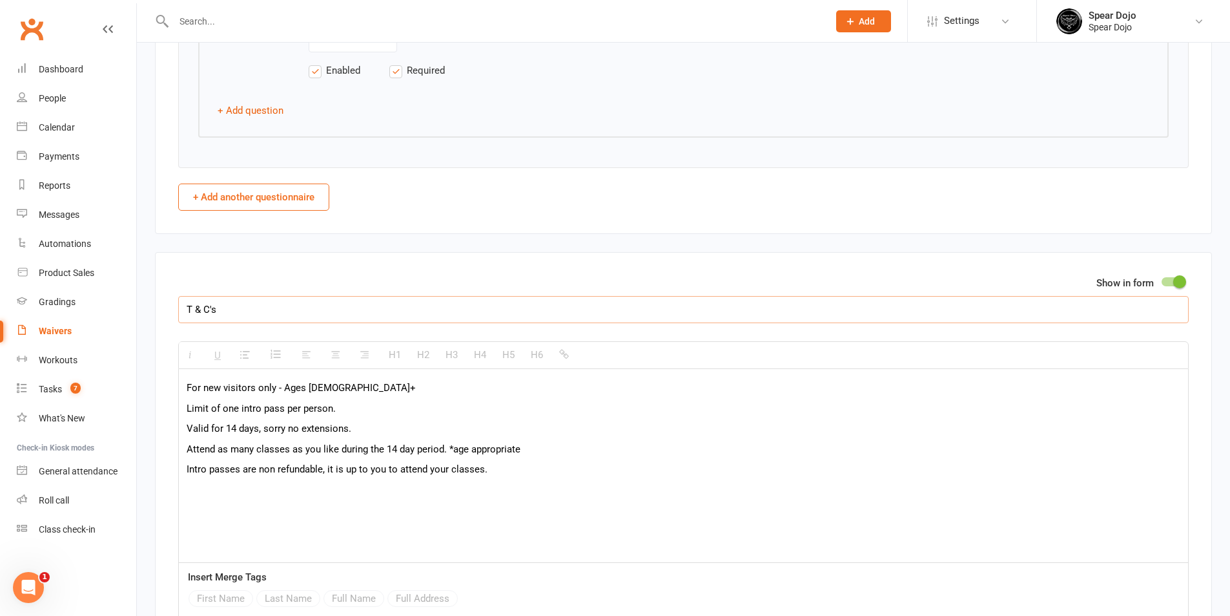
drag, startPoint x: 224, startPoint y: 307, endPoint x: 173, endPoint y: 312, distance: 51.3
click at [173, 312] on div "Show in form T & C's H1 H2 H3 H4 H5 H6 For new visitors only - Ages 8+ Limit of…" at bounding box center [683, 456] width 1057 height 409
paste input "Spear Dojo Terms & Condition"
type input "Spear Dojo Terms & Conditions"
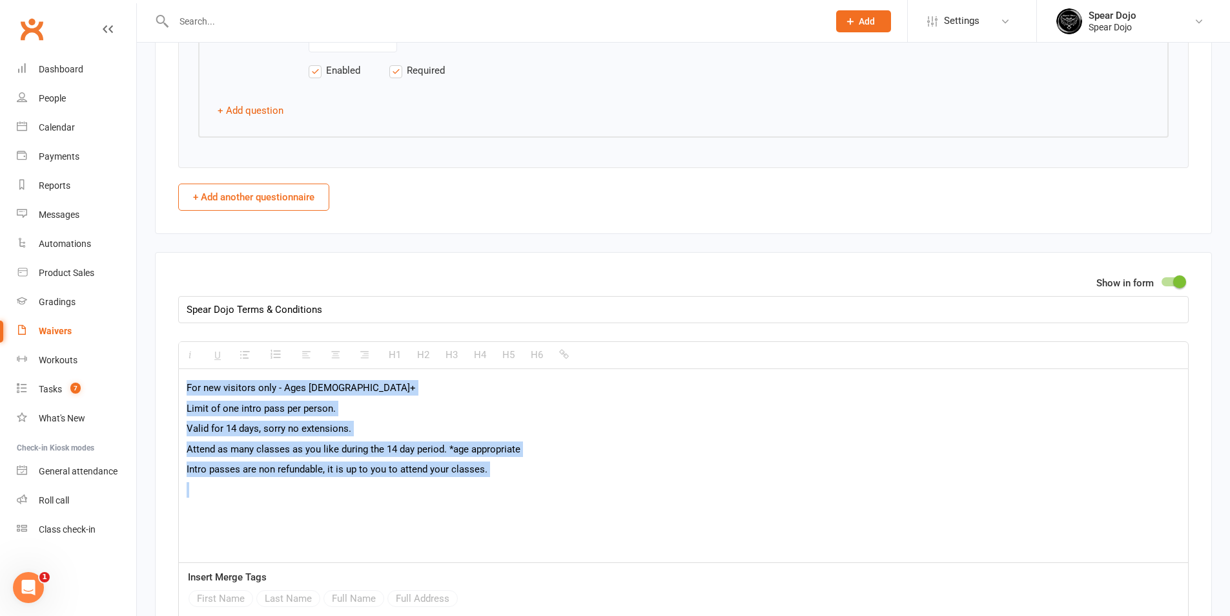
drag, startPoint x: 185, startPoint y: 388, endPoint x: 616, endPoint y: 478, distance: 440.2
click at [616, 478] on div "For new visitors only - Ages 8+ Limit of one intro pass per person. Valid for 1…" at bounding box center [683, 466] width 1009 height 194
paste div
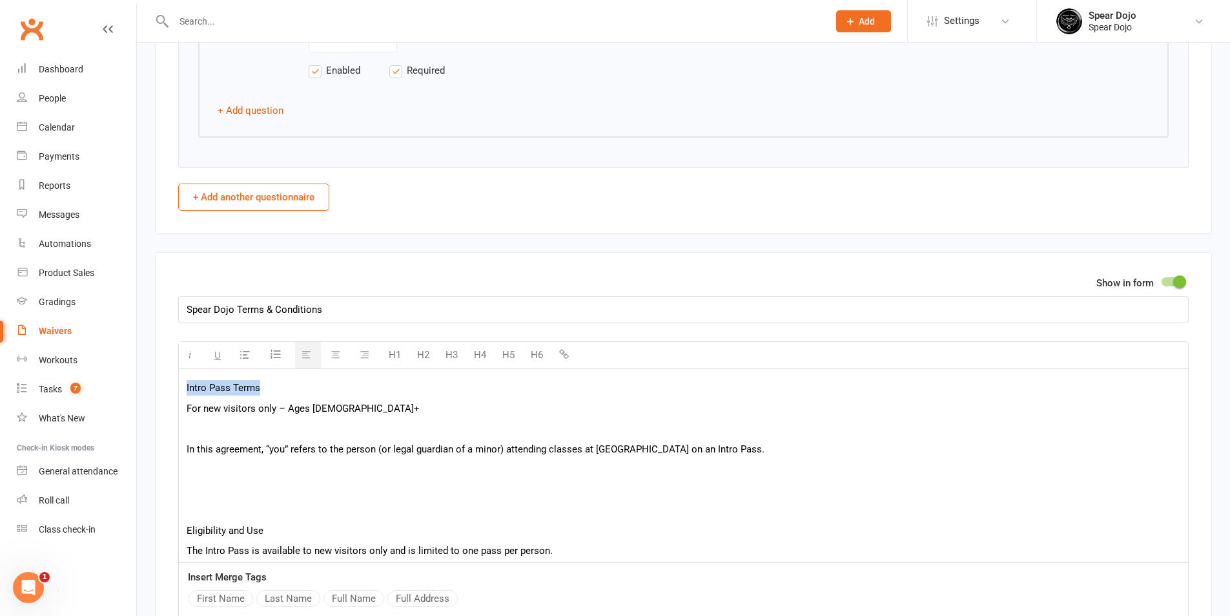
drag, startPoint x: 267, startPoint y: 382, endPoint x: 164, endPoint y: 383, distance: 103.3
click at [164, 383] on div "Show in form Spear Dojo Terms & Conditions H1 H2 H3 H4 H5 H6 Intro Pass Terms F…" at bounding box center [683, 456] width 1057 height 409
click at [507, 351] on button "H5" at bounding box center [508, 355] width 25 height 26
click at [279, 422] on p at bounding box center [684, 427] width 994 height 16
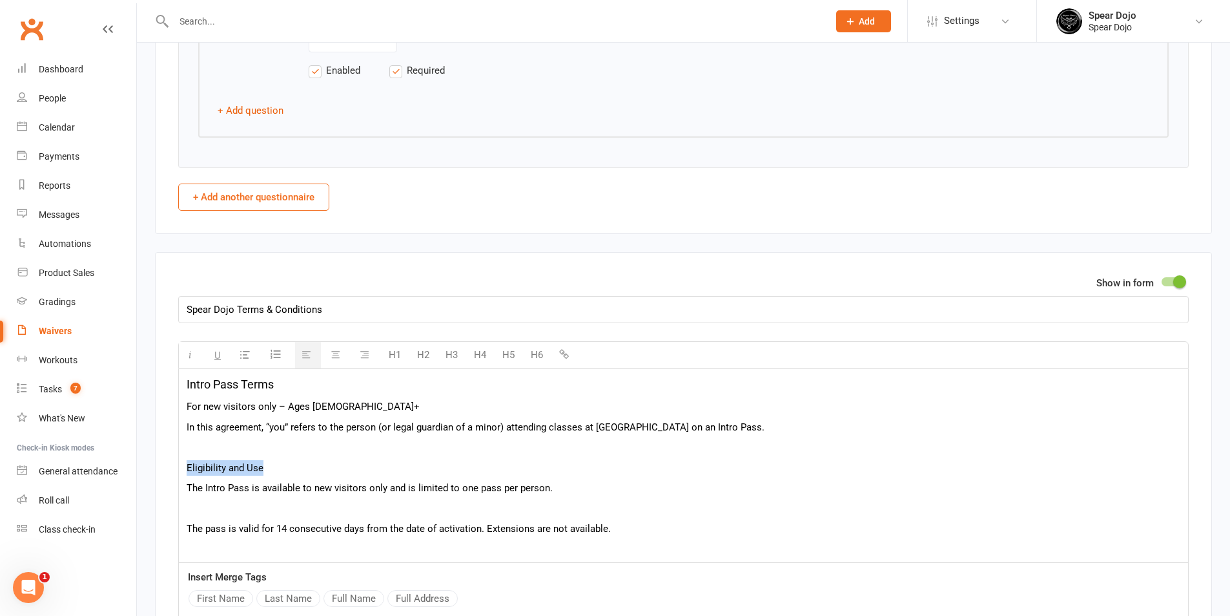
drag, startPoint x: 233, startPoint y: 462, endPoint x: 176, endPoint y: 460, distance: 56.9
click at [176, 460] on div "Show in form Spear Dojo Terms & Conditions H1 H2 H3 H4 H5 H6 Intro Pass Terms F…" at bounding box center [683, 456] width 1057 height 409
click at [507, 355] on button "H5" at bounding box center [508, 355] width 25 height 26
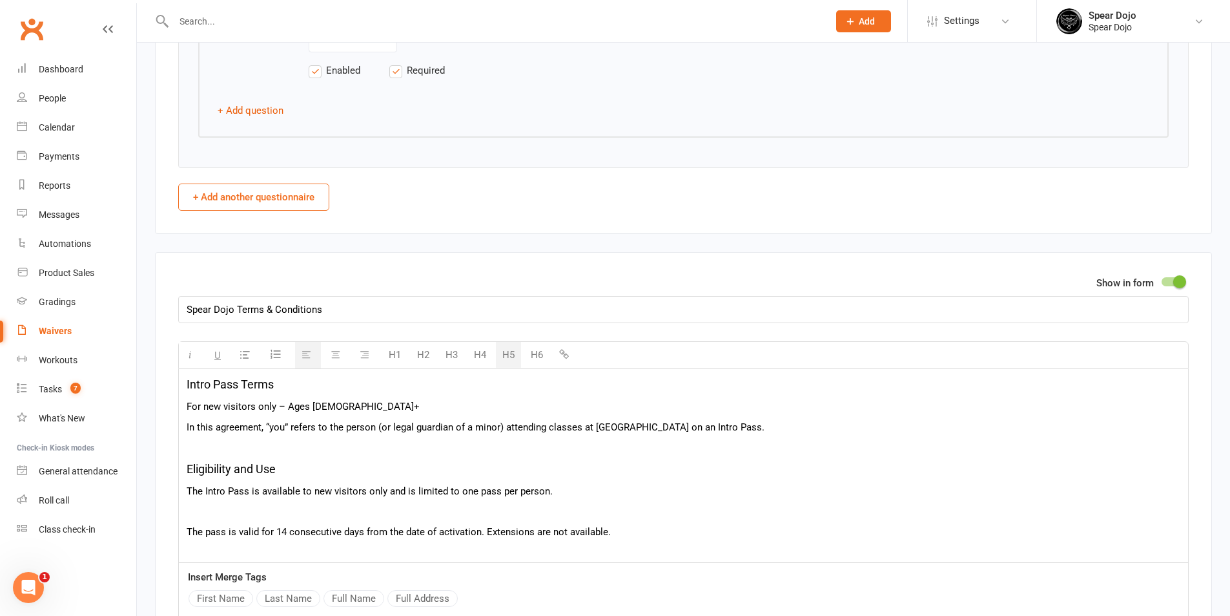
click at [265, 508] on p at bounding box center [684, 512] width 994 height 16
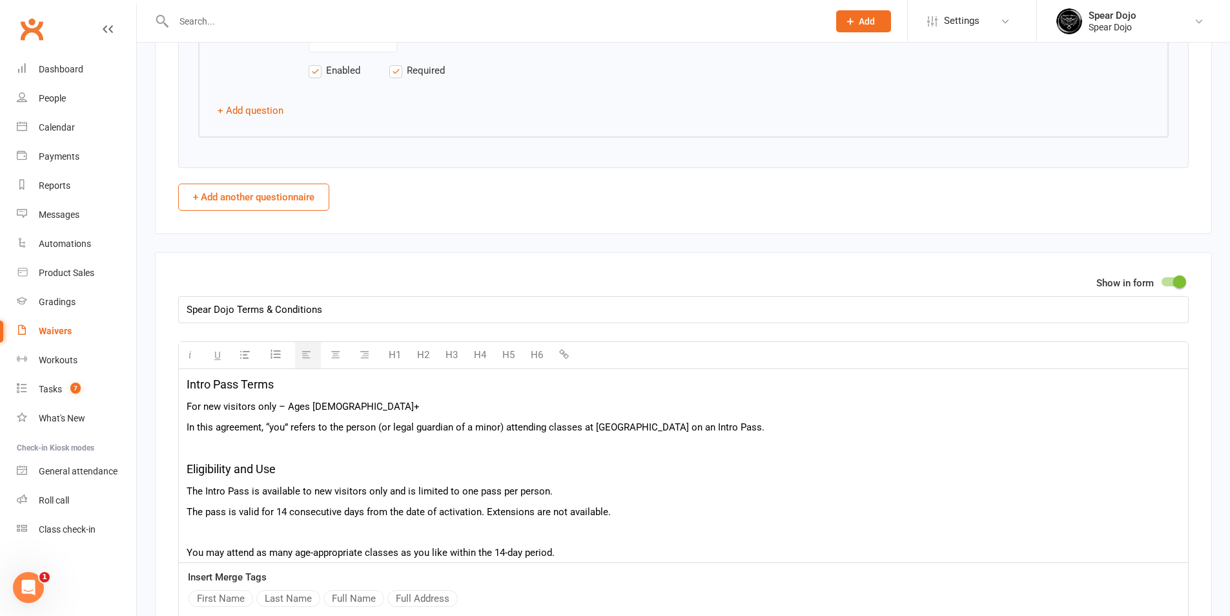
click at [253, 524] on p at bounding box center [684, 532] width 994 height 16
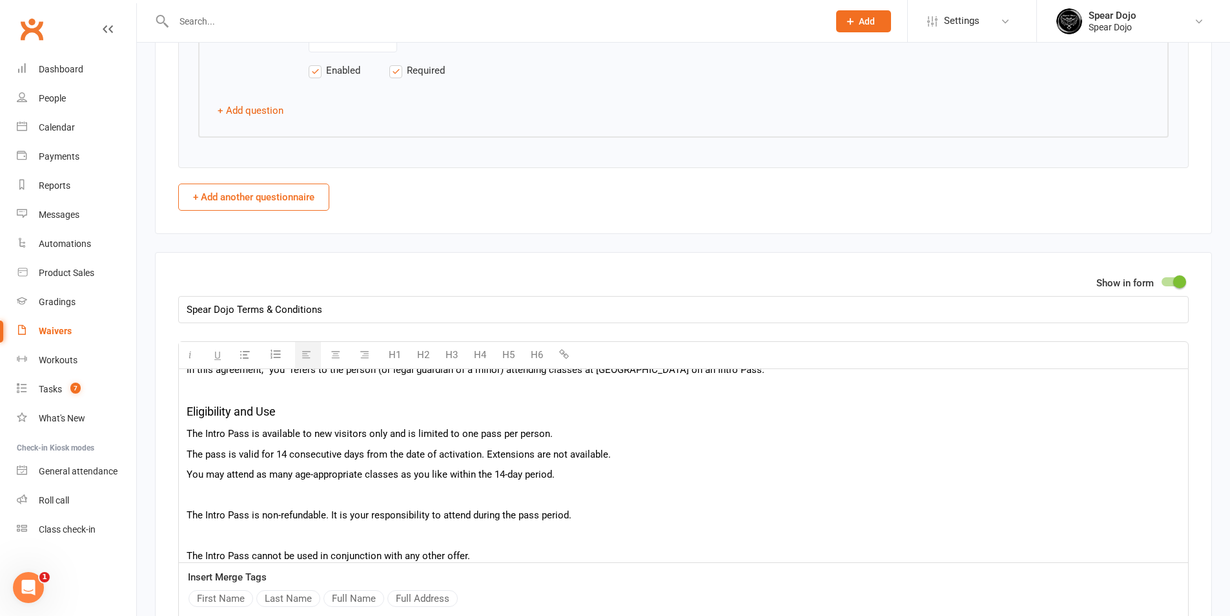
scroll to position [129, 0]
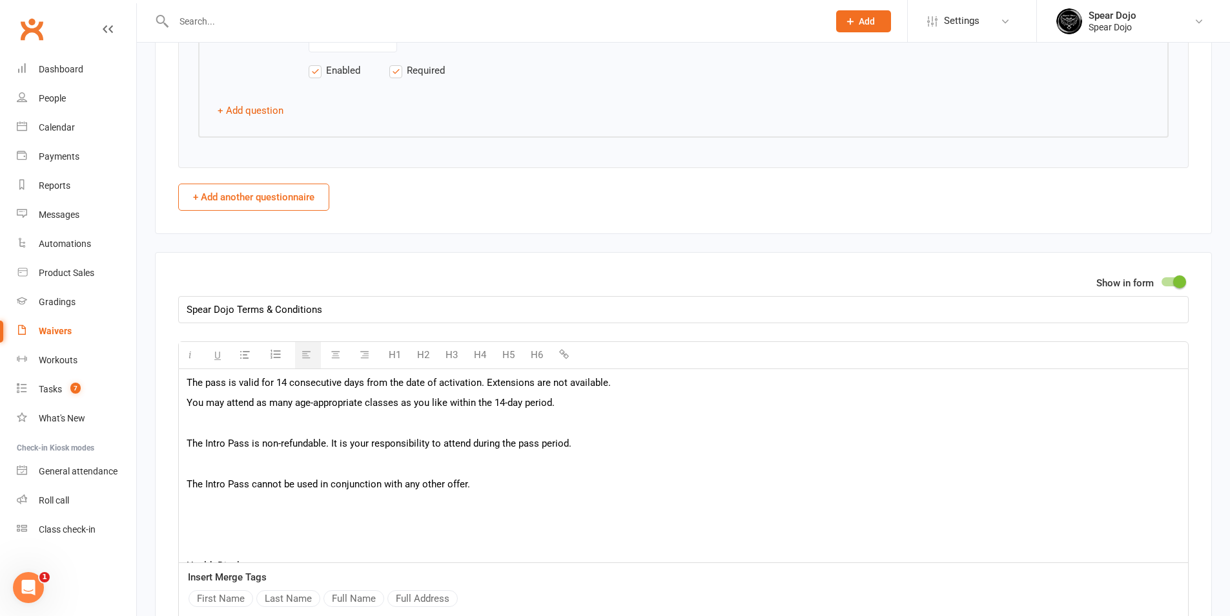
click at [289, 424] on p at bounding box center [684, 423] width 994 height 16
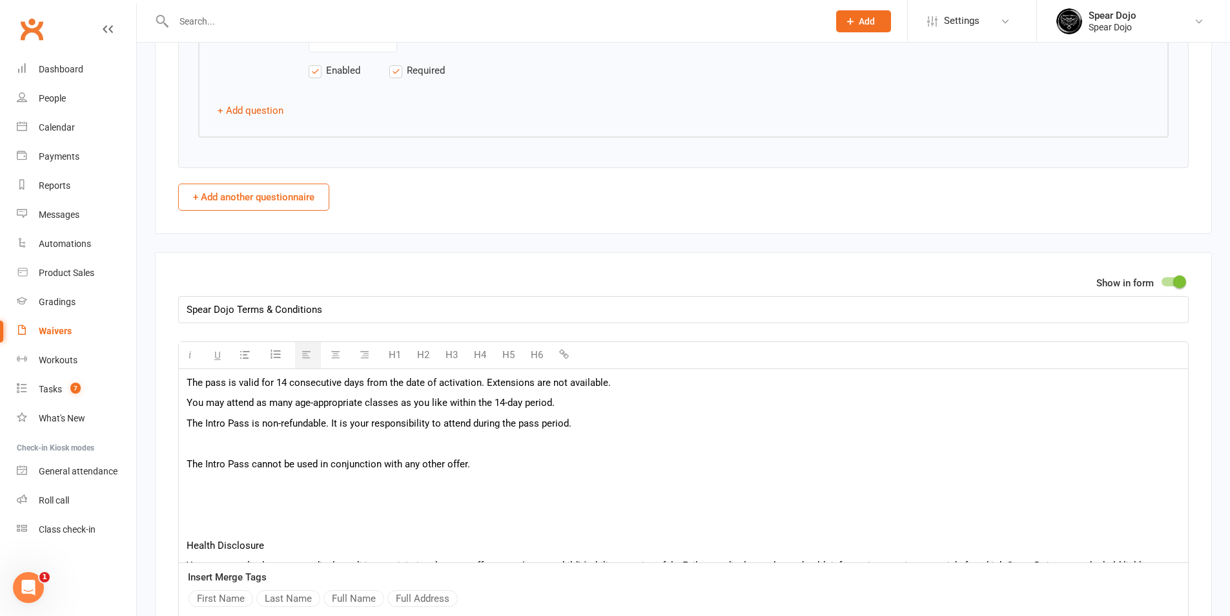
click at [290, 437] on p at bounding box center [684, 443] width 994 height 16
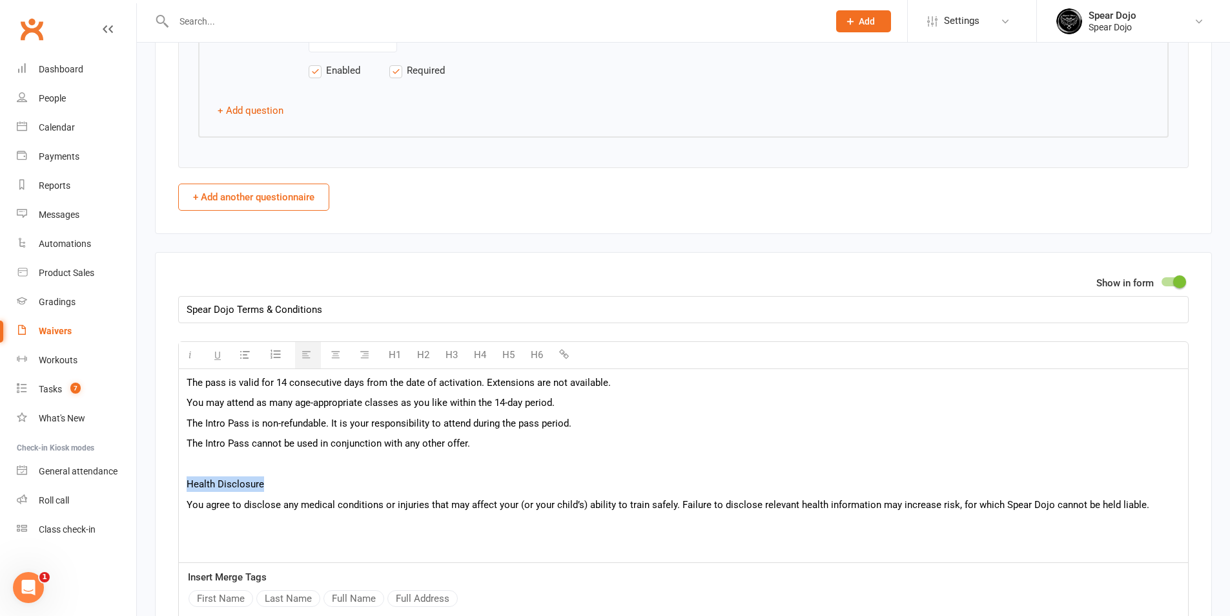
drag, startPoint x: 273, startPoint y: 484, endPoint x: 181, endPoint y: 479, distance: 91.9
click at [505, 358] on button "H5" at bounding box center [508, 355] width 25 height 26
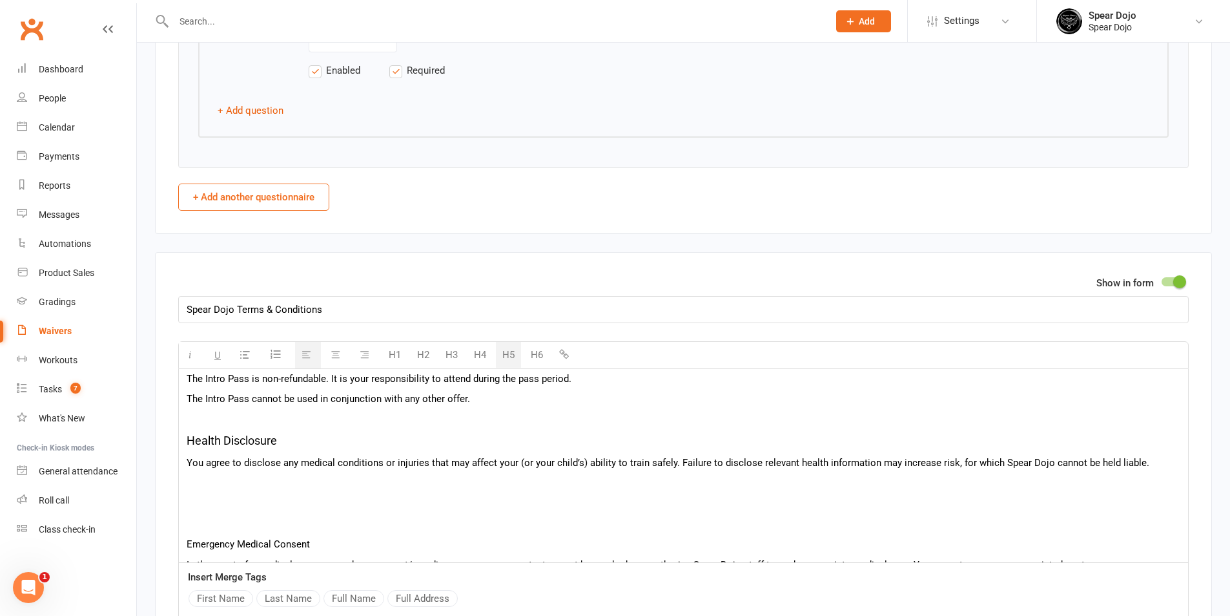
scroll to position [194, 0]
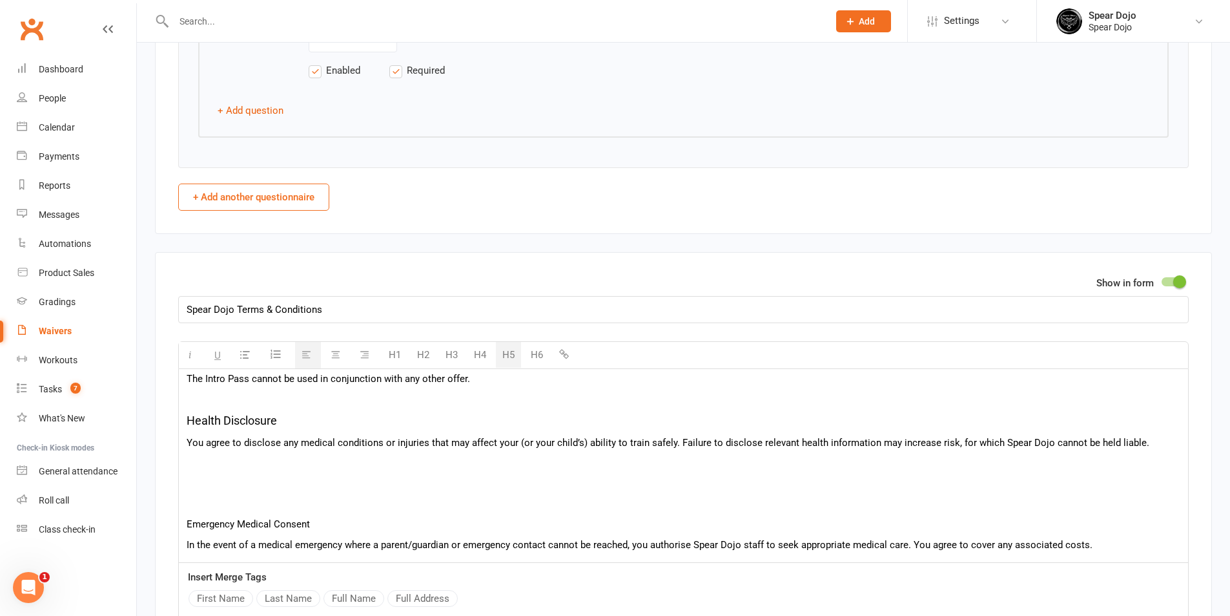
click at [316, 471] on div "Intro Pass Terms For new visitors only – Ages 8+ In this agreement, “you” refer…" at bounding box center [683, 581] width 1009 height 813
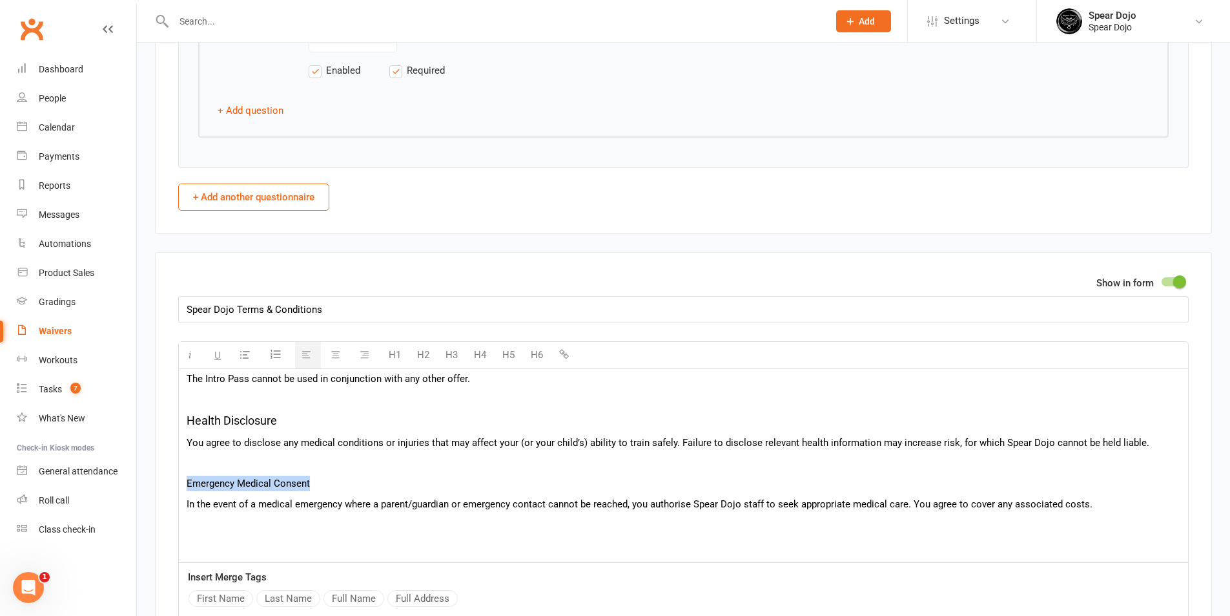
drag, startPoint x: 314, startPoint y: 482, endPoint x: 185, endPoint y: 482, distance: 129.2
click at [185, 482] on div "Intro Pass Terms For new visitors only – Ages 8+ In this agreement, “you” refer…" at bounding box center [683, 561] width 1009 height 772
click at [515, 355] on button "H5" at bounding box center [508, 355] width 25 height 26
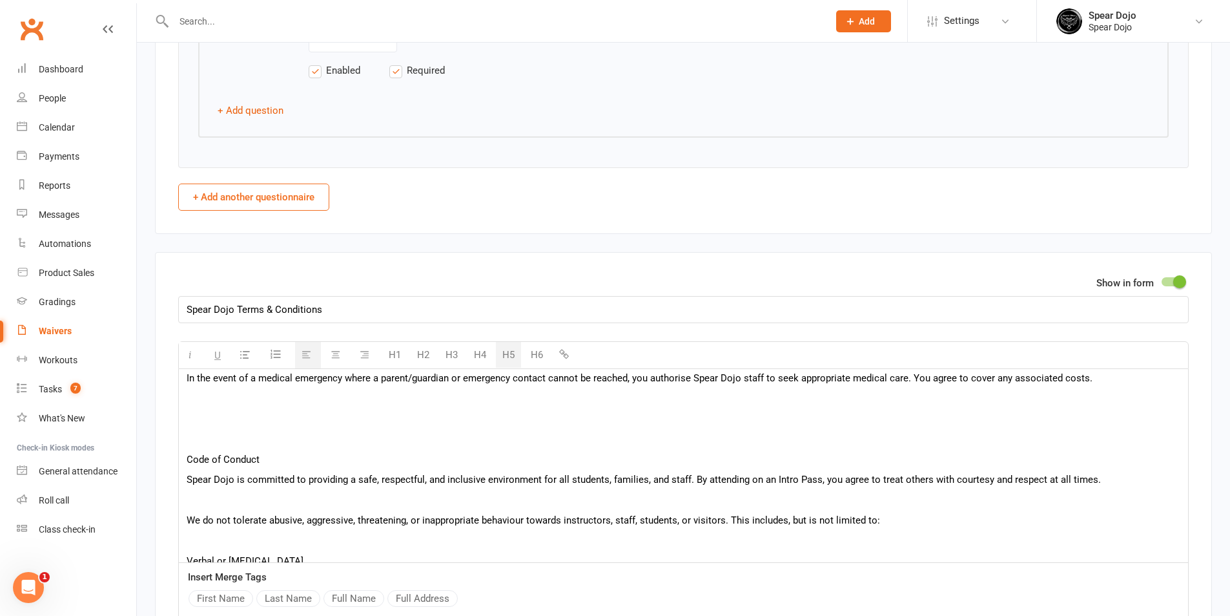
click at [316, 407] on div "Intro Pass Terms For new visitors only – Ages 8+ In this agreement, “you” refer…" at bounding box center [683, 434] width 1009 height 776
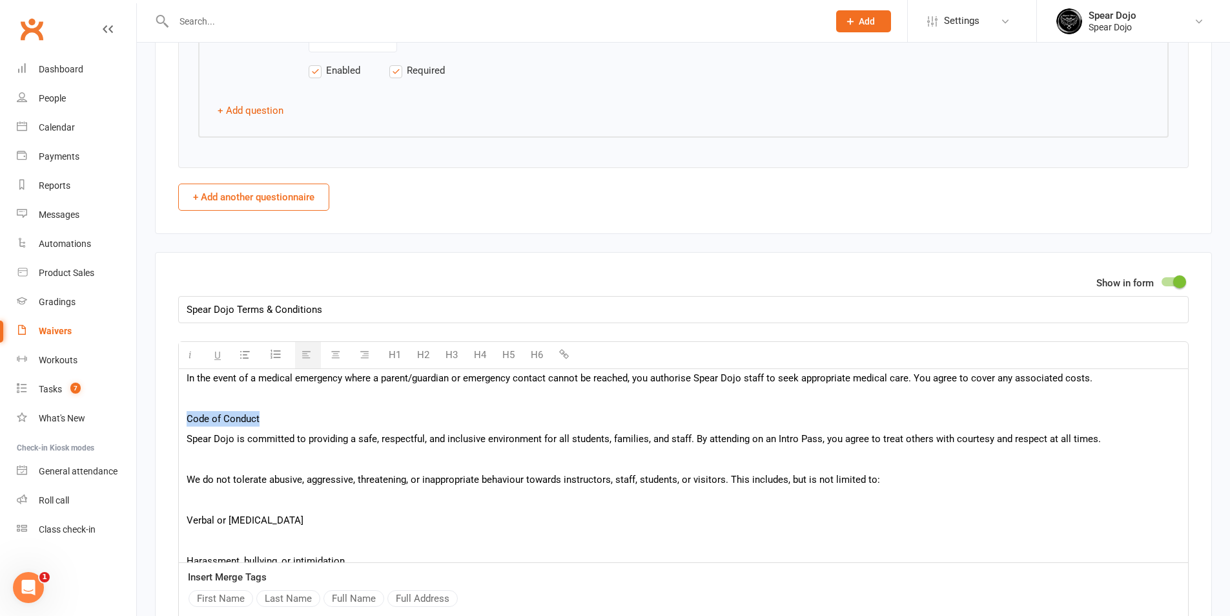
drag, startPoint x: 259, startPoint y: 417, endPoint x: 179, endPoint y: 415, distance: 80.1
click at [179, 415] on div "Intro Pass Terms For new visitors only – Ages 8+ In this agreement, “you” refer…" at bounding box center [683, 413] width 1009 height 735
click at [509, 347] on button "H5" at bounding box center [508, 355] width 25 height 26
click at [340, 450] on div "Intro Pass Terms For new visitors only – Ages 8+ In this agreement, “you” refer…" at bounding box center [683, 415] width 1009 height 738
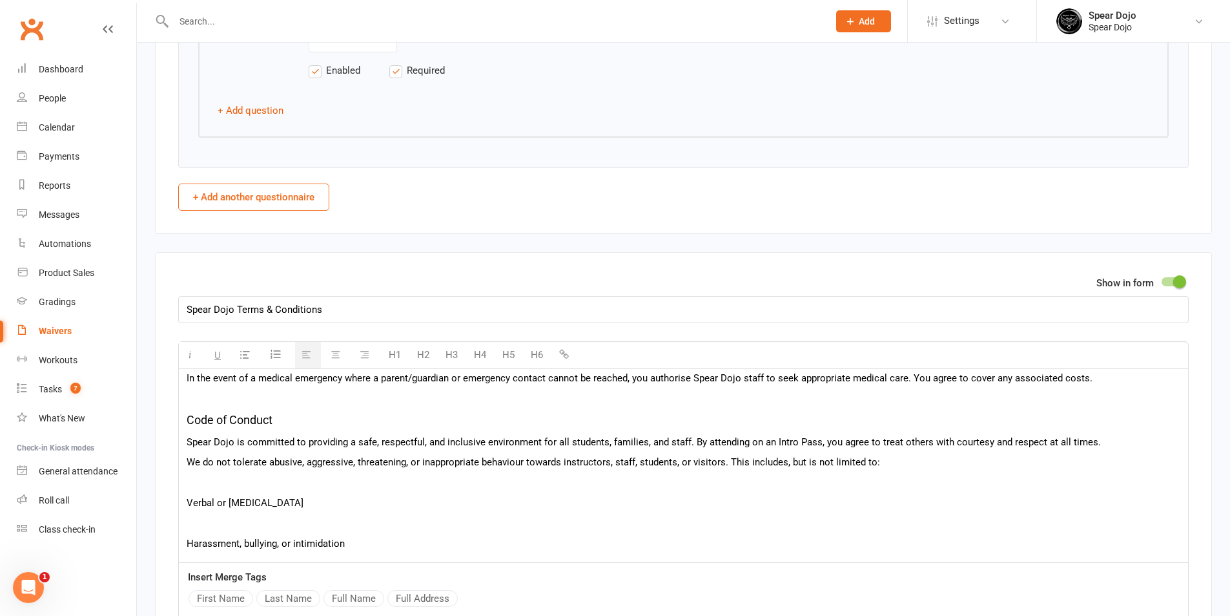
click at [305, 476] on p at bounding box center [684, 483] width 994 height 16
click at [284, 498] on p at bounding box center [684, 503] width 994 height 16
click at [268, 517] on p at bounding box center [684, 523] width 994 height 16
click at [260, 530] on div "Intro Pass Terms For new visitors only – Ages 8+ In this agreement, “you” refer…" at bounding box center [683, 374] width 1009 height 656
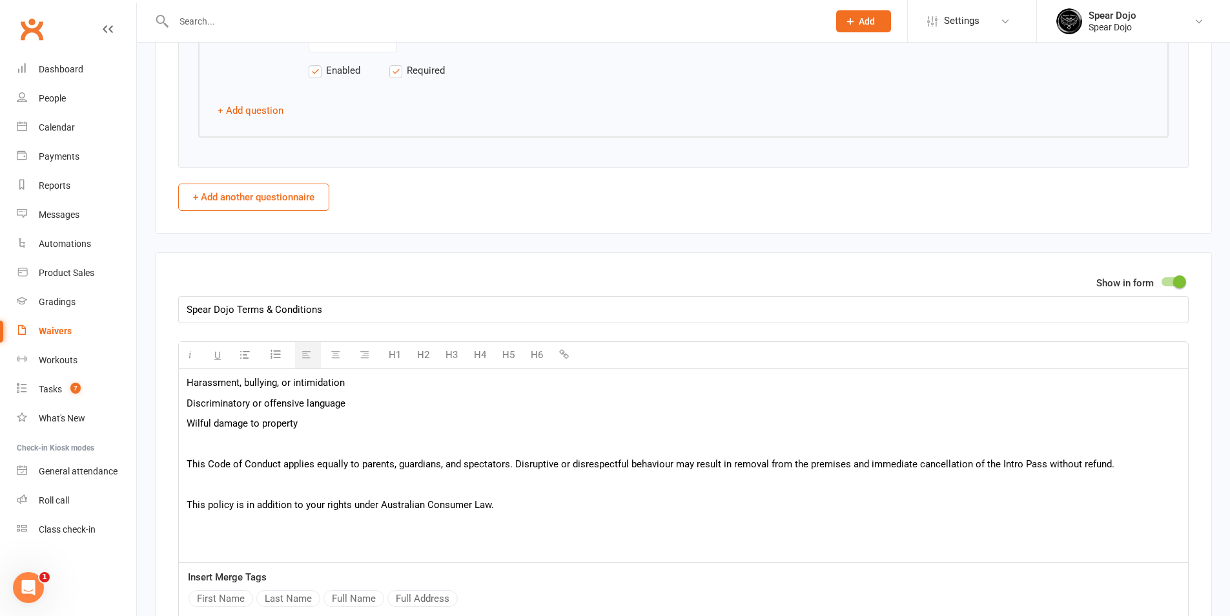
click at [284, 441] on p at bounding box center [684, 444] width 994 height 16
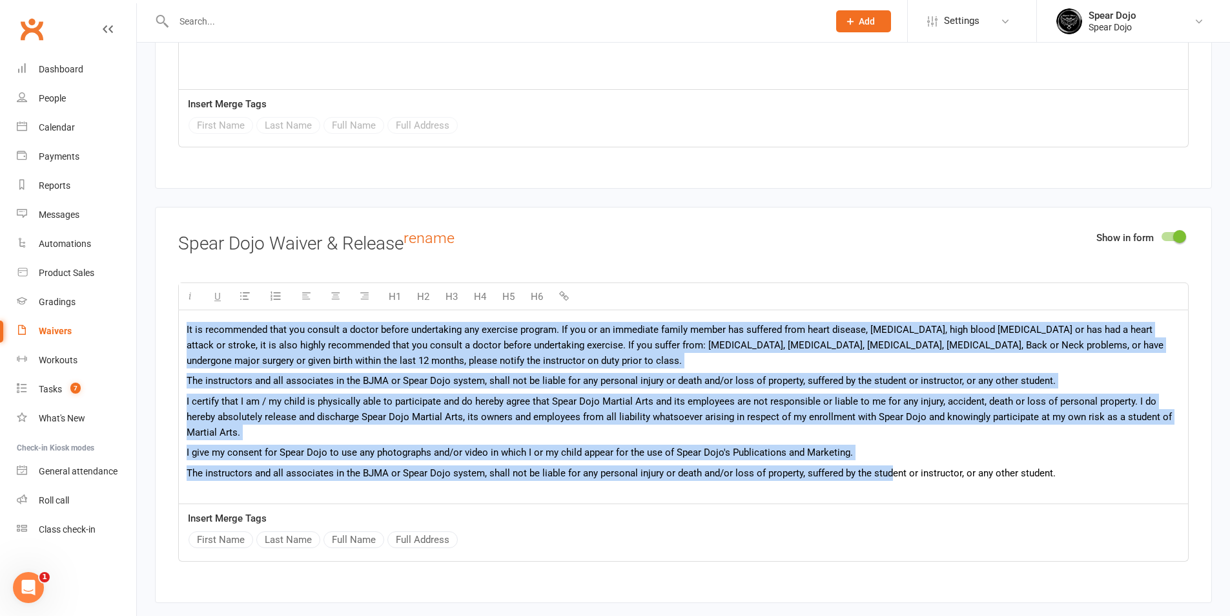
scroll to position [1, 0]
drag, startPoint x: 187, startPoint y: 324, endPoint x: 1083, endPoint y: 504, distance: 914.4
click at [1185, 559] on div "H1 H2 H3 H4 H5 H6 It is recommended that you consult a doctor before undertakin…" at bounding box center [683, 421] width 1011 height 279
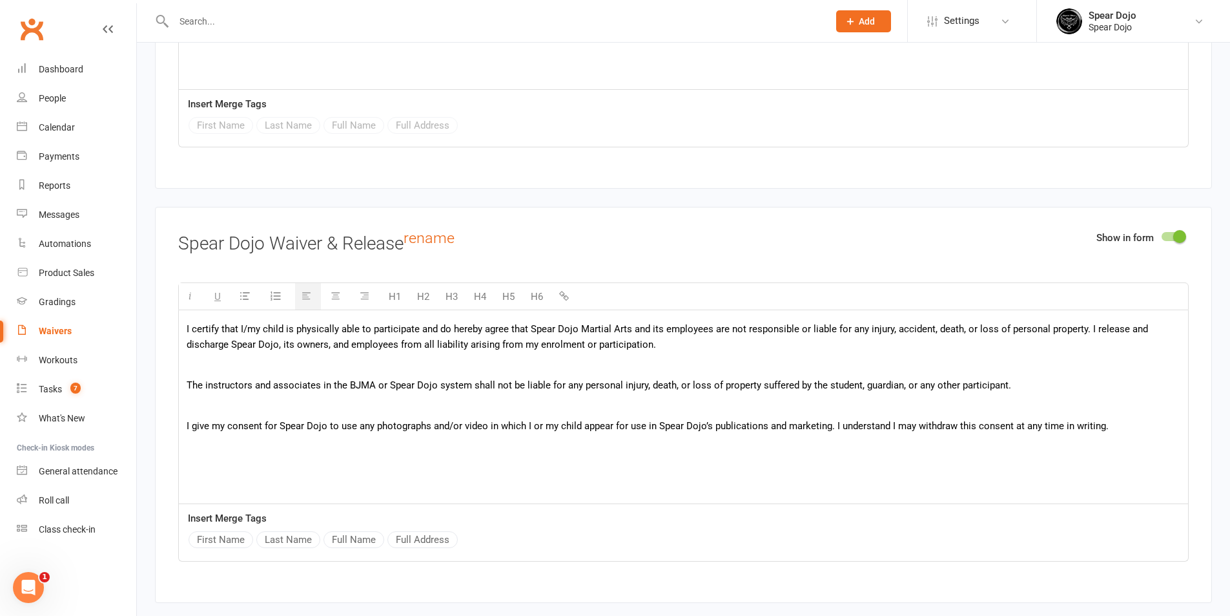
click at [330, 363] on p at bounding box center [684, 365] width 994 height 16
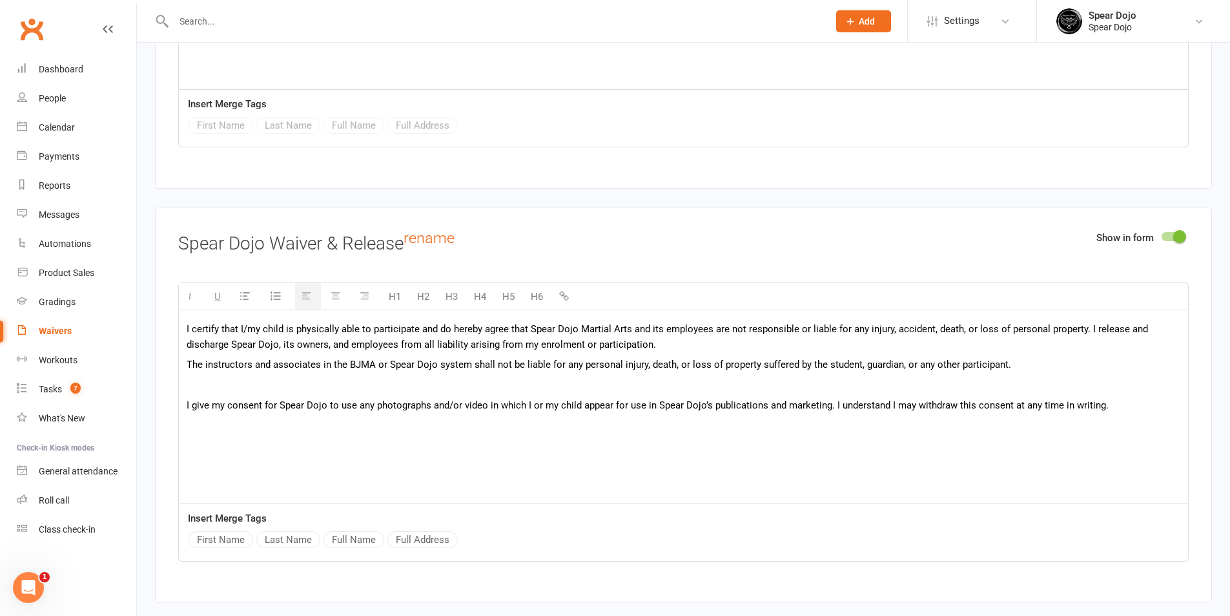
click at [303, 387] on p at bounding box center [684, 385] width 994 height 16
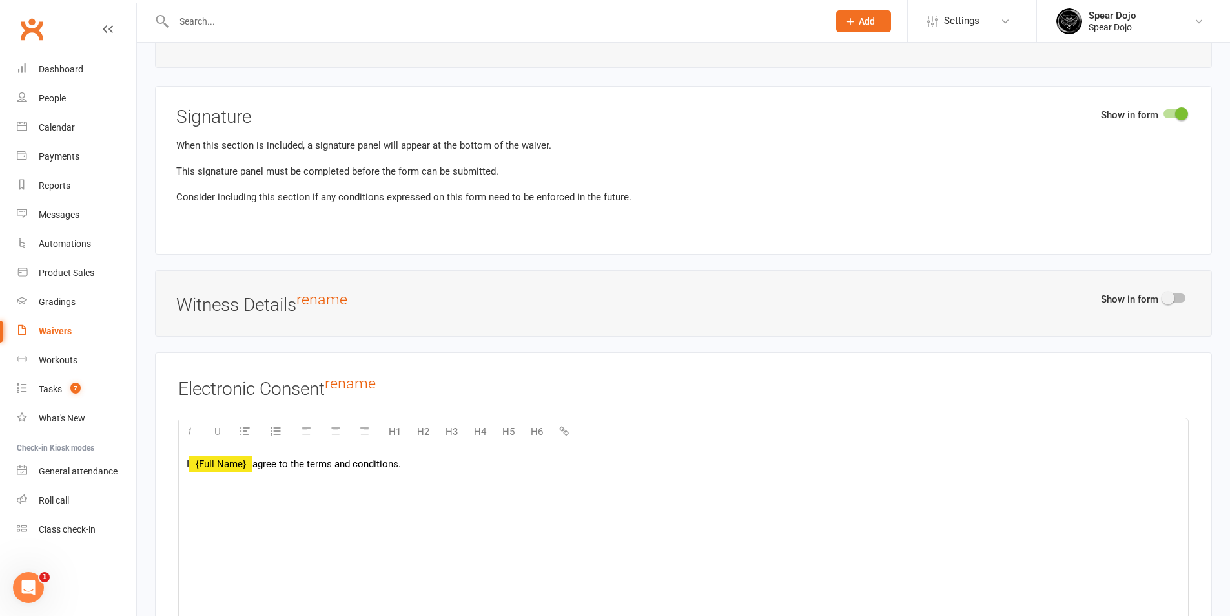
drag, startPoint x: 411, startPoint y: 466, endPoint x: 254, endPoint y: 461, distance: 157.7
click at [254, 460] on p "I {Full Name} agree to the terms and conditions." at bounding box center [684, 464] width 994 height 16
paste div
click at [311, 469] on div "I {Full Name} agree to the terms and conditions." at bounding box center [683, 541] width 1009 height 194
drag, startPoint x: 259, startPoint y: 460, endPoint x: 446, endPoint y: 463, distance: 187.3
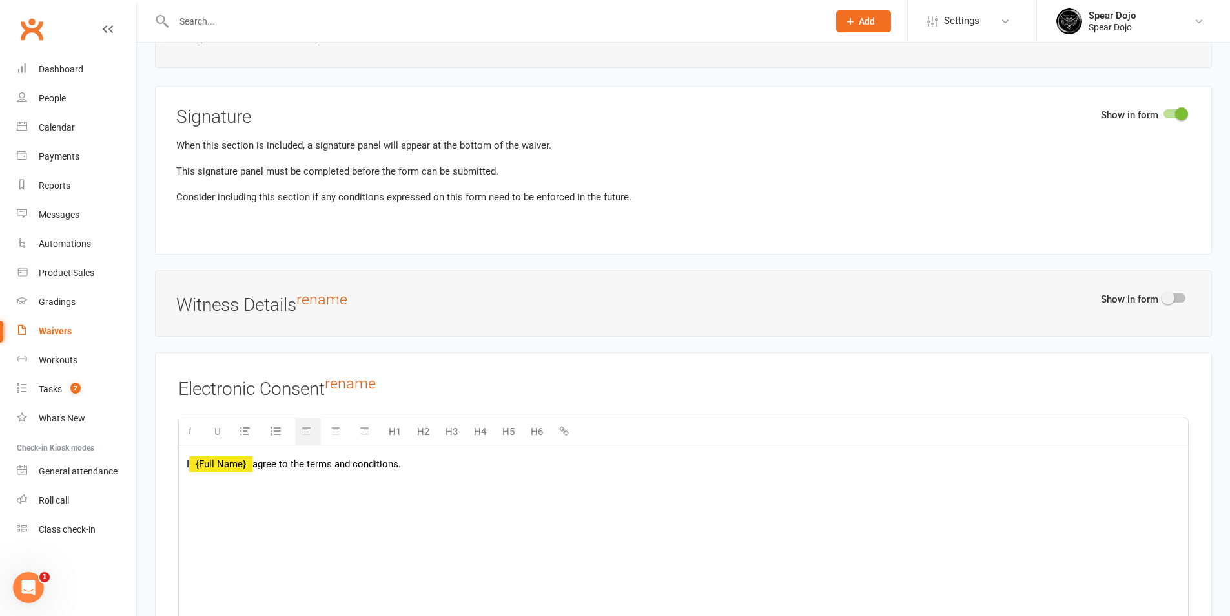
click at [446, 463] on p "I {Full Name} agree to the terms and conditions." at bounding box center [684, 464] width 994 height 16
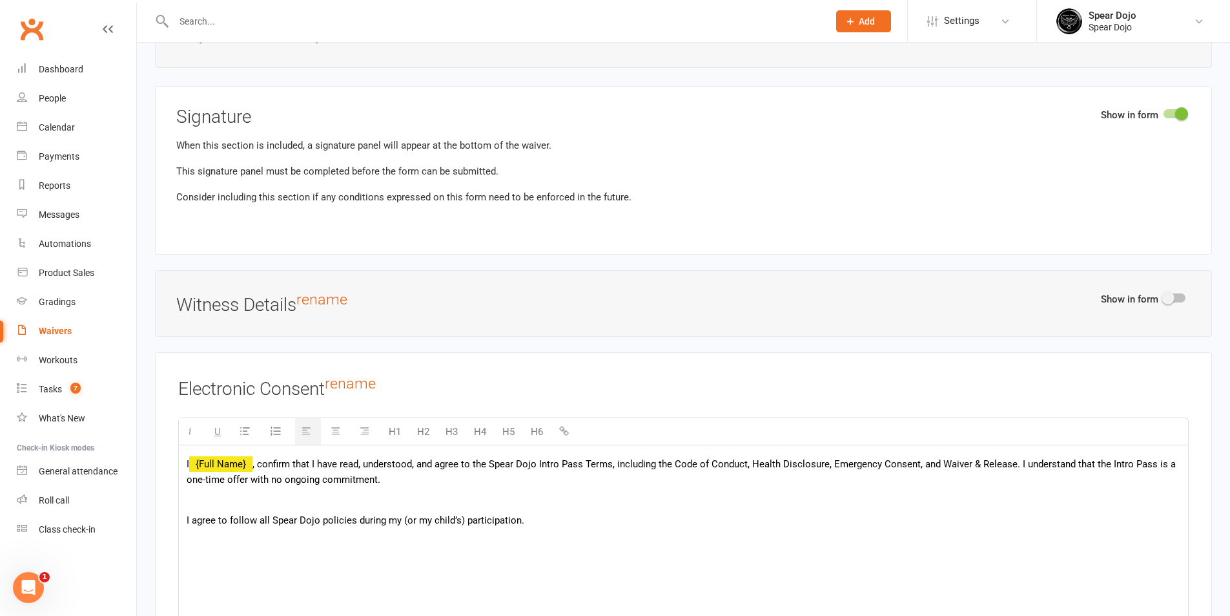
click at [259, 461] on span ", confirm that I have read, understood, and agree to the Spear Dojo Intro Pass …" at bounding box center [681, 471] width 989 height 27
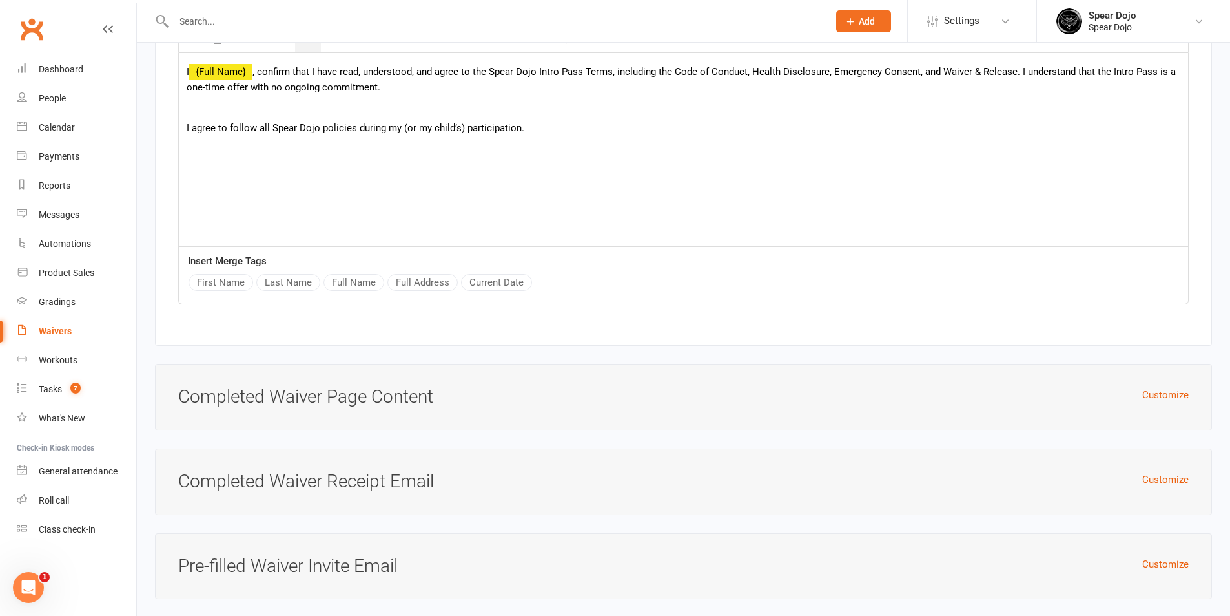
scroll to position [4542, 0]
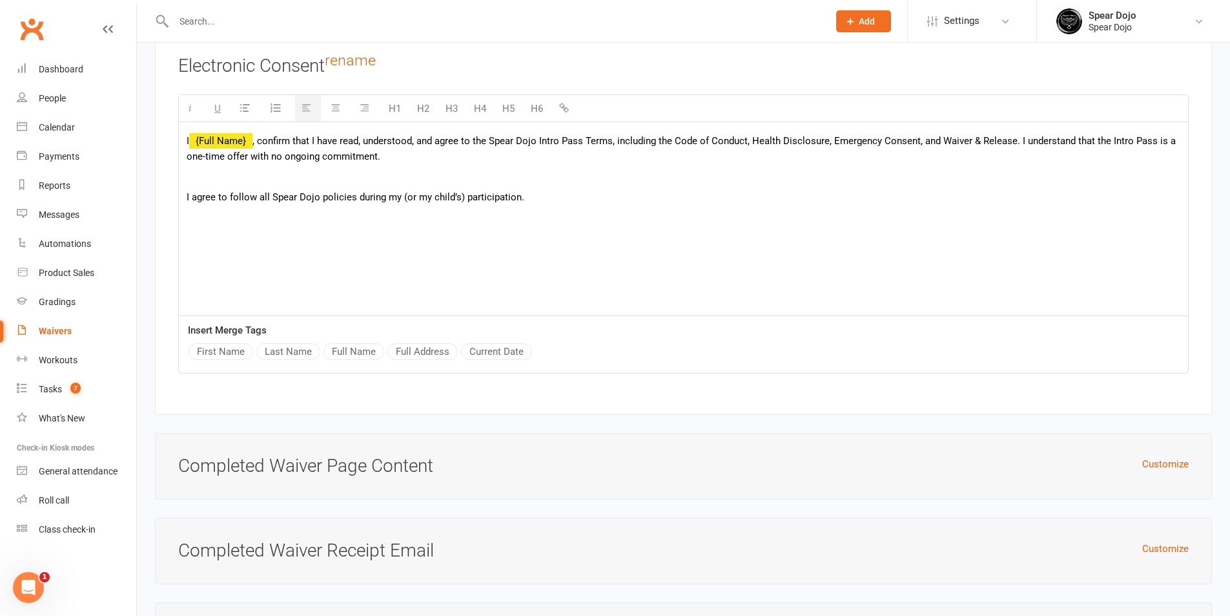
click at [540, 175] on p at bounding box center [684, 177] width 994 height 16
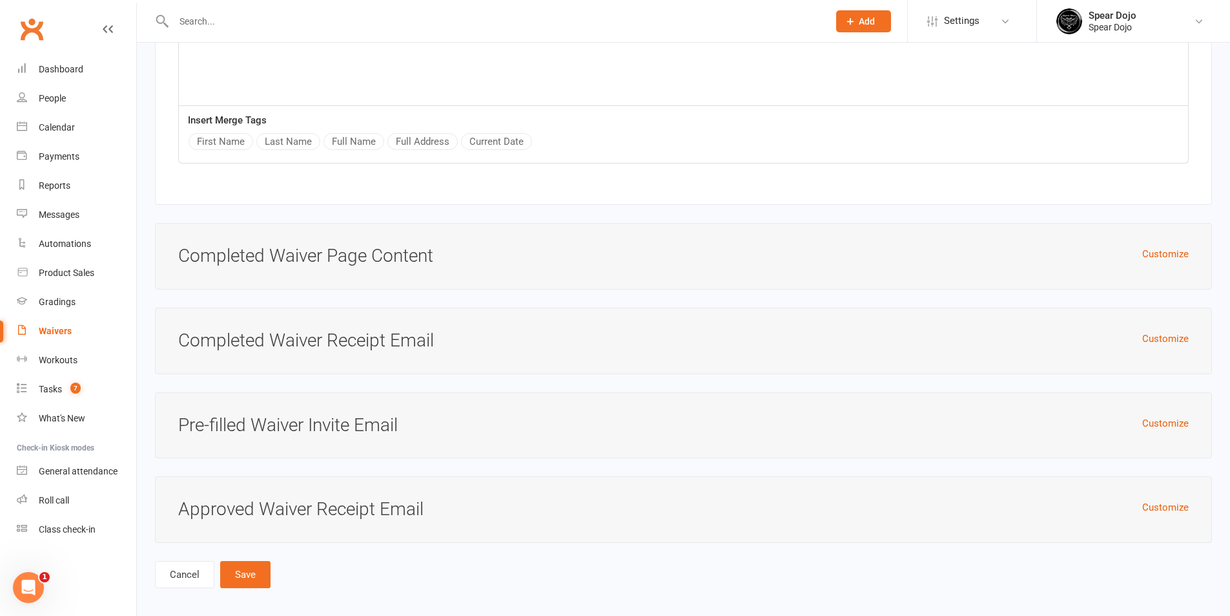
scroll to position [4757, 0]
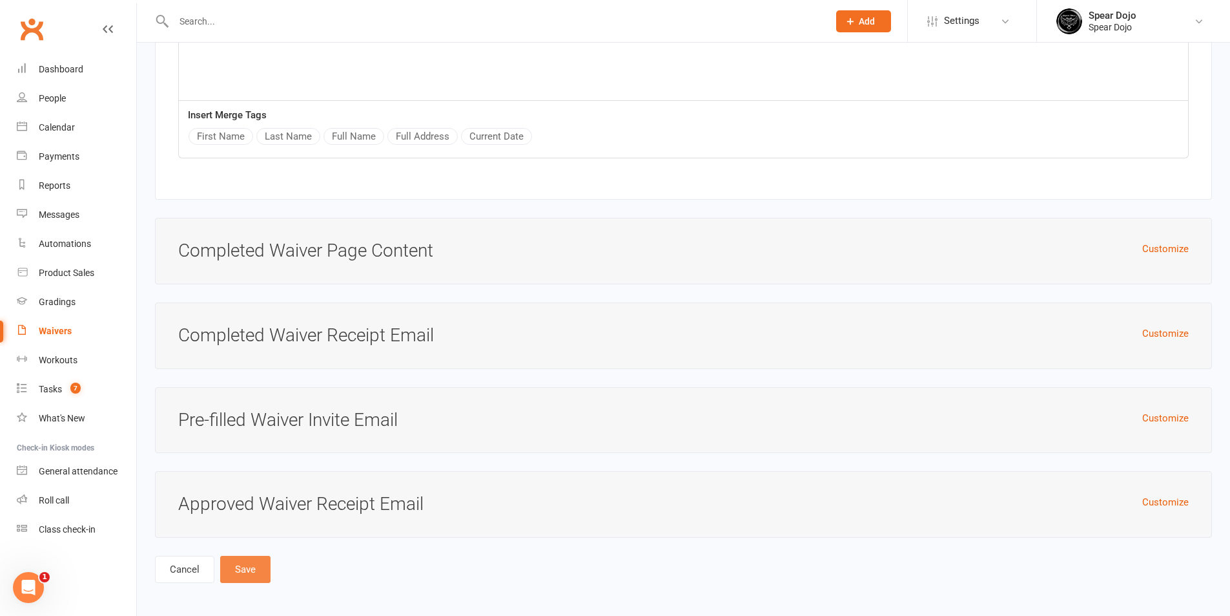
click at [240, 568] on button "Save" at bounding box center [245, 568] width 50 height 27
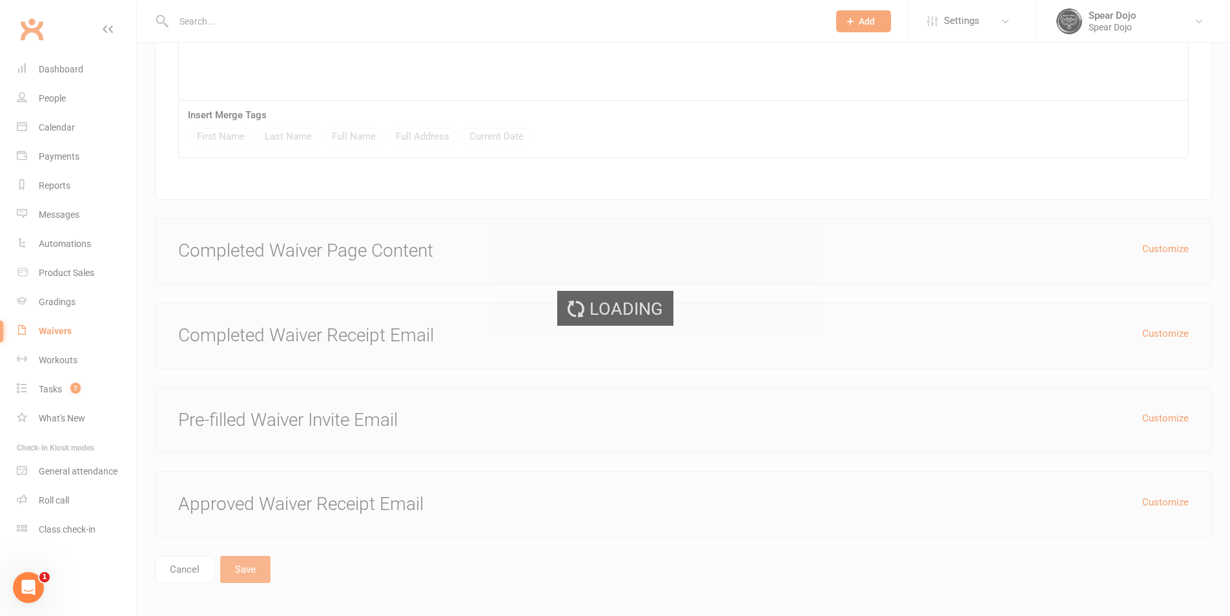
select select "100"
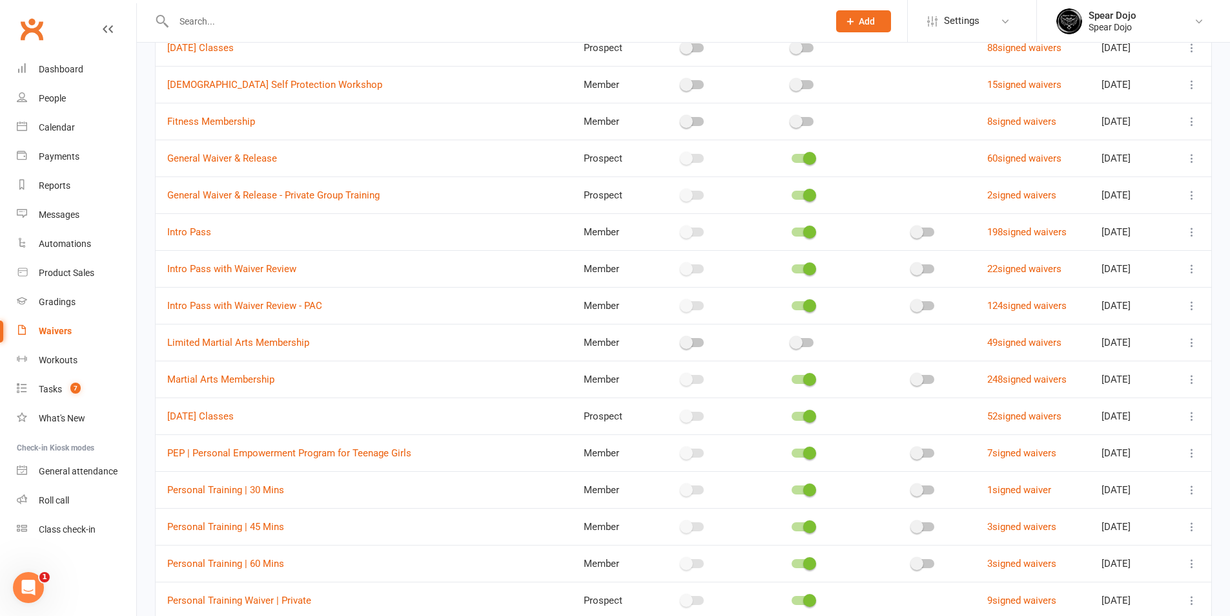
scroll to position [388, 0]
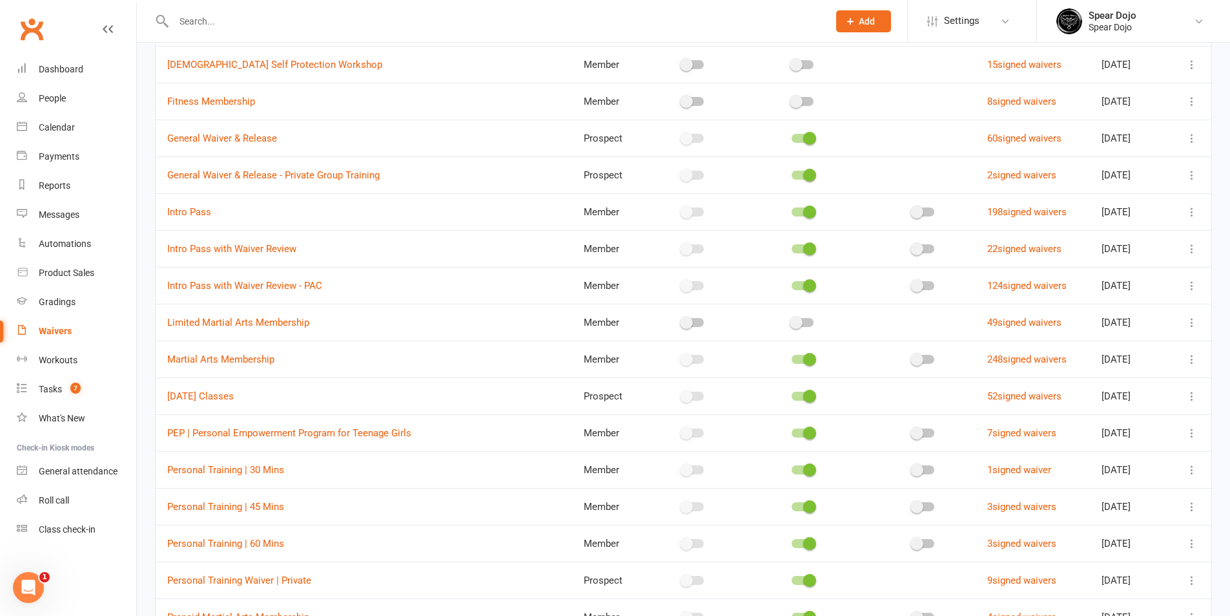
click at [792, 395] on div at bounding box center [803, 395] width 22 height 9
click at [792, 394] on input "checkbox" at bounding box center [792, 394] width 0 height 0
click at [803, 430] on span at bounding box center [809, 432] width 13 height 13
click at [792, 431] on input "checkbox" at bounding box center [792, 431] width 0 height 0
click at [269, 462] on span "Personal Training | 30 Mins" at bounding box center [225, 469] width 117 height 25
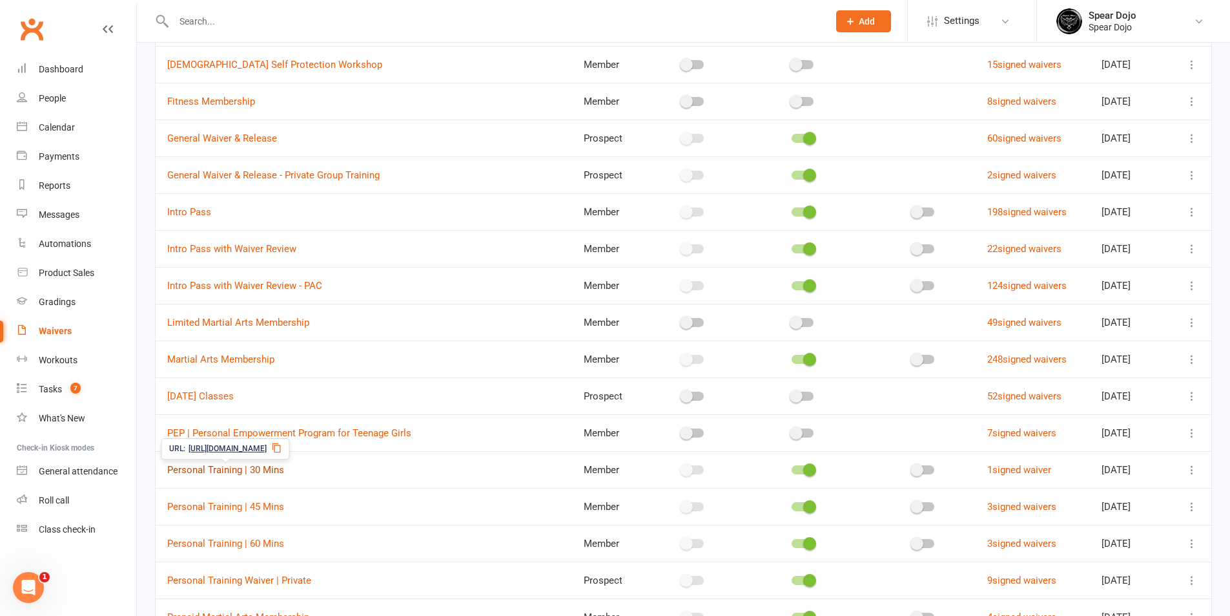
click at [234, 467] on link "Personal Training | 30 Mins" at bounding box center [225, 470] width 117 height 12
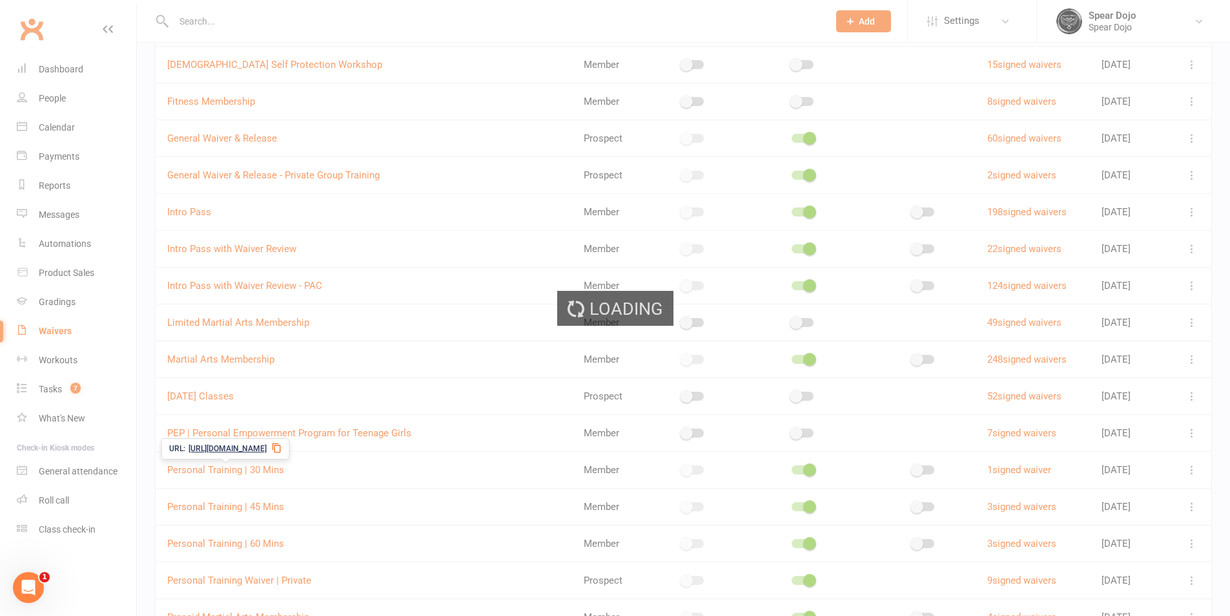
select select "applies_to_all_signees"
select select "copy_answers_for_all_signees"
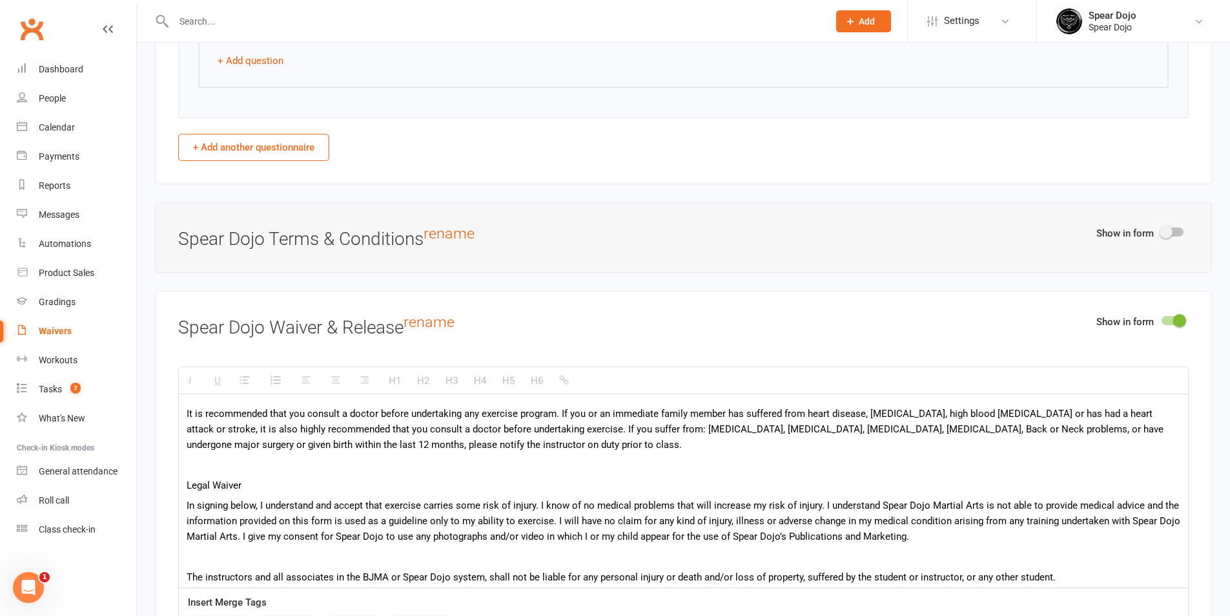
click at [187, 412] on p "It is recommended that you consult a doctor before undertaking any exercise pro…" at bounding box center [684, 429] width 994 height 47
click at [1189, 231] on div "Show in form Spear Dojo Terms & Conditions rename" at bounding box center [683, 237] width 1057 height 70
click at [1174, 232] on div at bounding box center [1173, 231] width 22 height 9
click at [1162, 230] on input "checkbox" at bounding box center [1162, 230] width 0 height 0
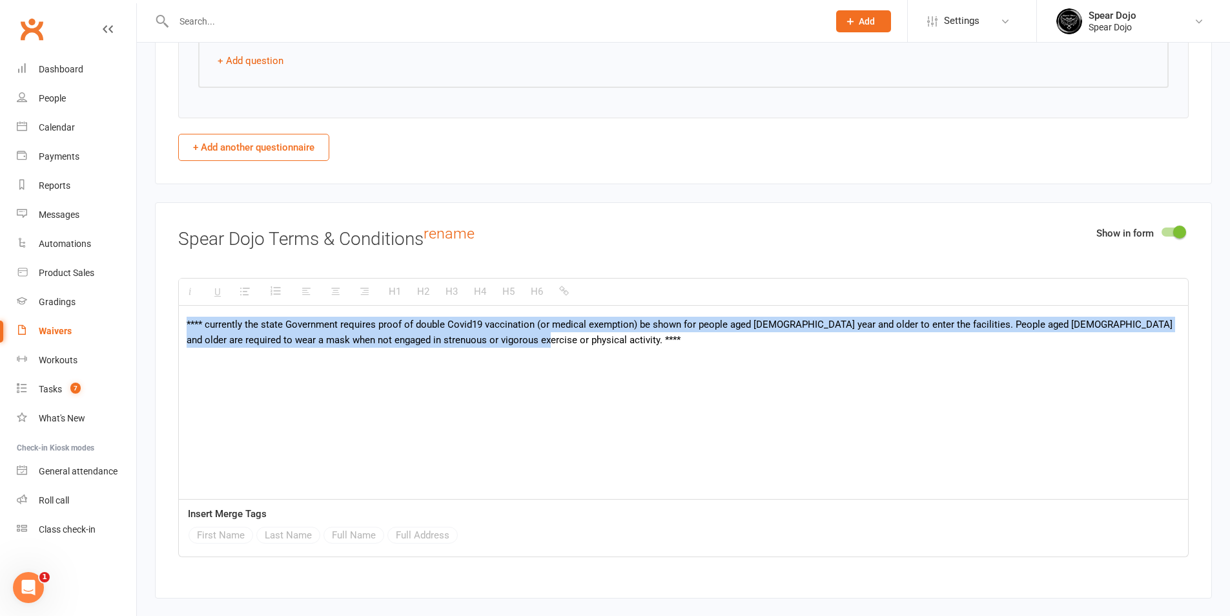
drag, startPoint x: 533, startPoint y: 335, endPoint x: 173, endPoint y: 326, distance: 360.5
click at [173, 326] on div "Show in form Spear Dojo Terms & Conditions rename H1 H2 H3 H4 H5 H6 **** curren…" at bounding box center [683, 400] width 1057 height 396
paste div
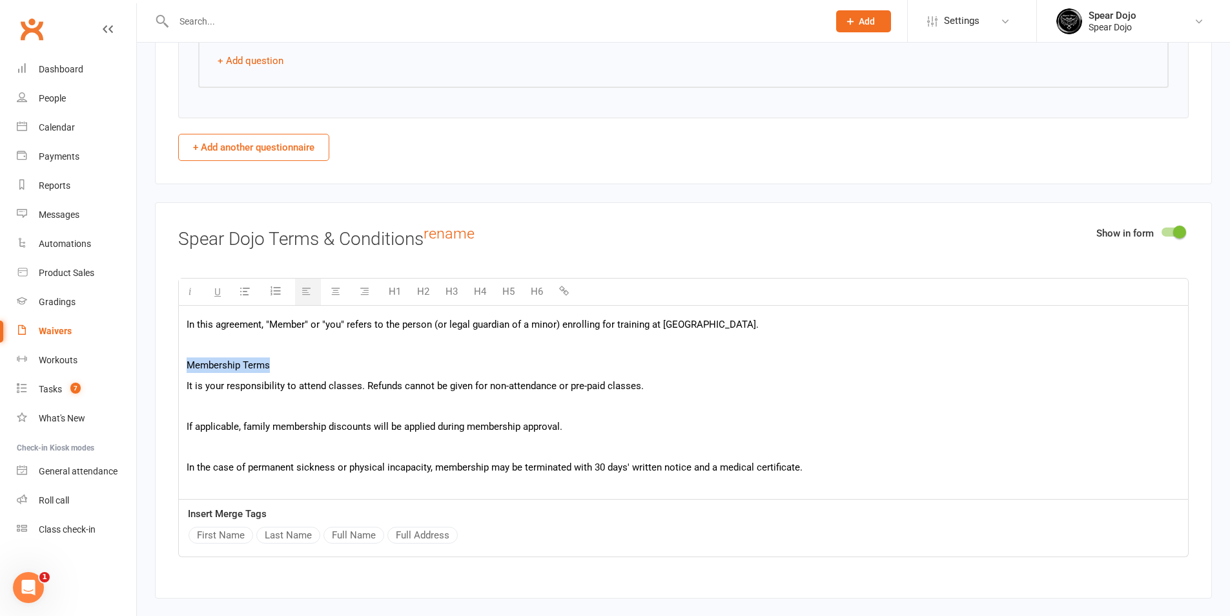
drag, startPoint x: 251, startPoint y: 358, endPoint x: 178, endPoint y: 357, distance: 72.4
click at [178, 357] on div "In this agreement, "Member" or "you" refers to the person (or legal guardian of…" at bounding box center [683, 402] width 1011 height 194
click at [511, 290] on button "H5" at bounding box center [508, 291] width 25 height 26
click at [327, 408] on p at bounding box center [684, 409] width 994 height 16
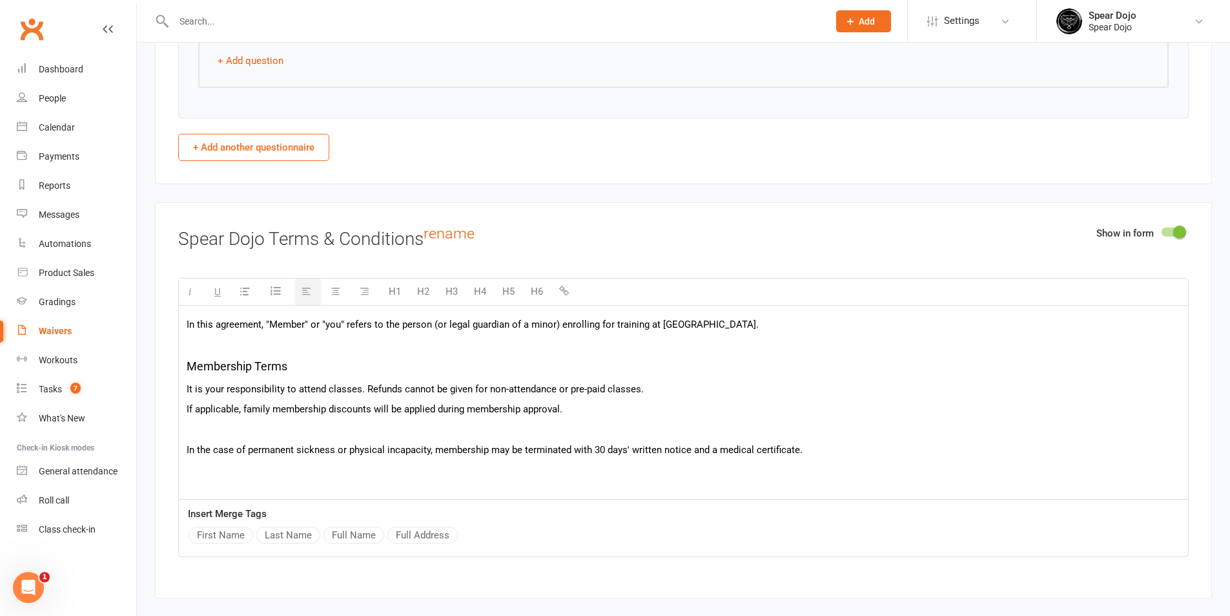
click at [326, 422] on p at bounding box center [684, 430] width 994 height 16
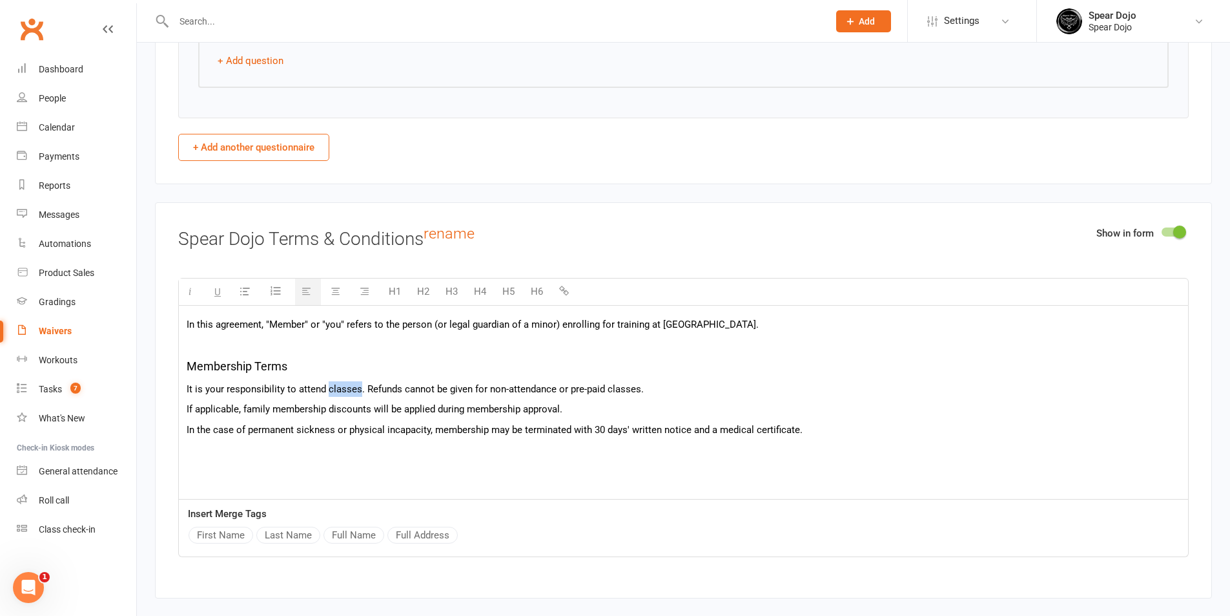
drag, startPoint x: 326, startPoint y: 388, endPoint x: 358, endPoint y: 386, distance: 33.0
click at [358, 386] on p "It is your responsibility to attend classes. Refunds cannot be given for non-at…" at bounding box center [684, 389] width 994 height 16
drag, startPoint x: 563, startPoint y: 385, endPoint x: 642, endPoint y: 388, distance: 78.8
click at [642, 388] on p "It is your responsibility to attend sessions. Refunds cannot be given for non-a…" at bounding box center [684, 389] width 994 height 16
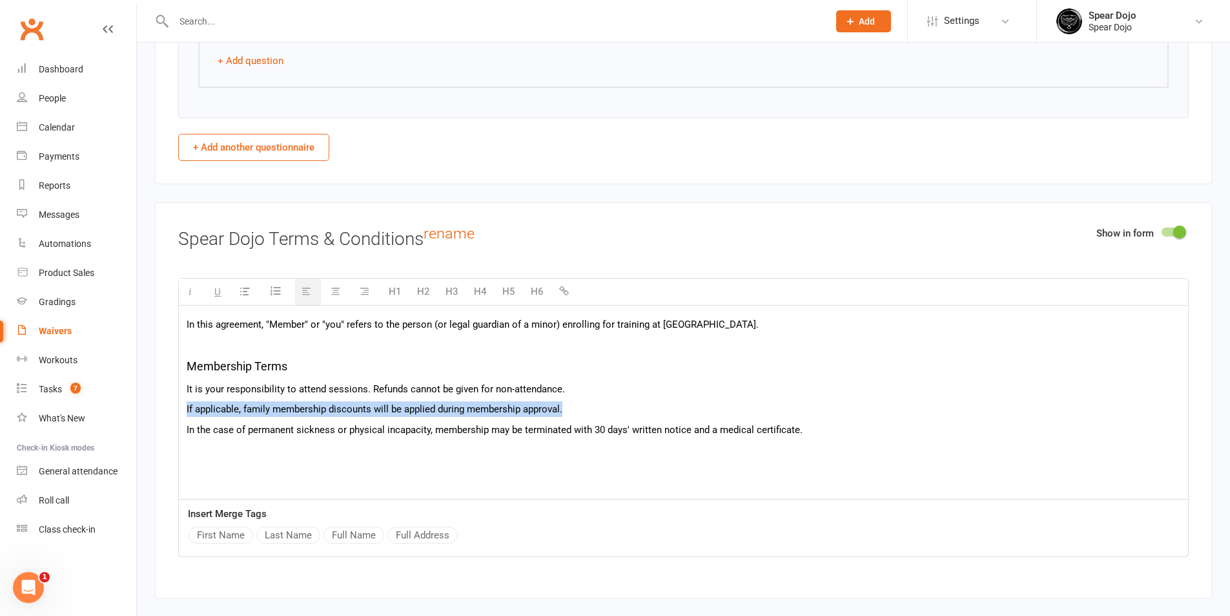
drag, startPoint x: 592, startPoint y: 407, endPoint x: 188, endPoint y: 413, distance: 403.7
click at [188, 413] on p "If applicable, family membership discounts will be applied during membership ap…" at bounding box center [684, 409] width 994 height 16
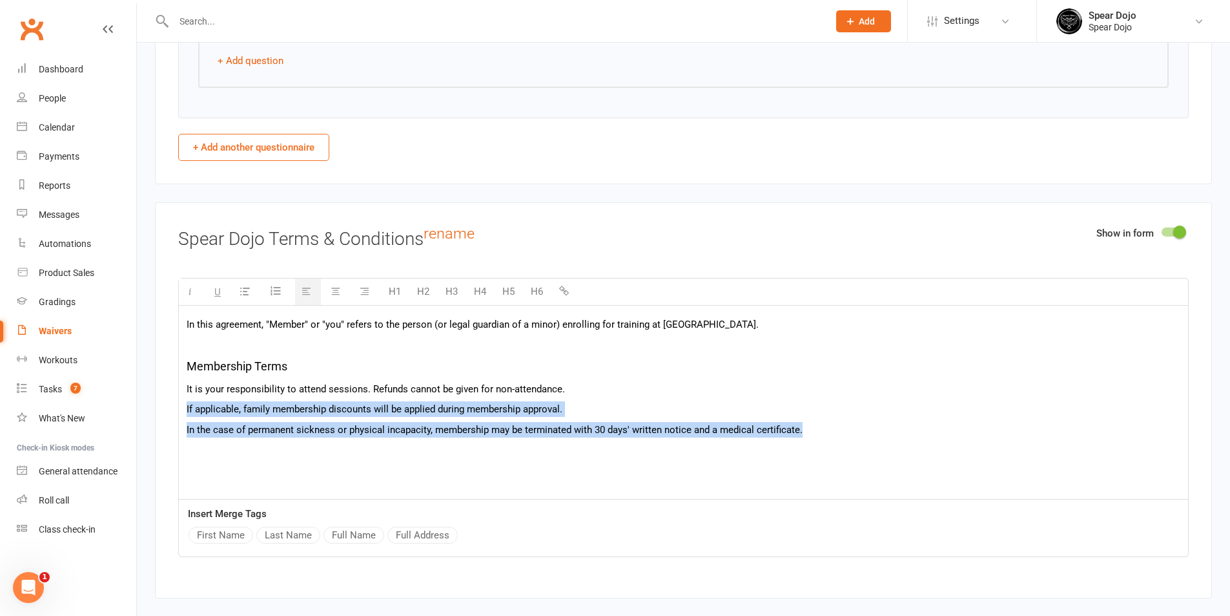
drag, startPoint x: 826, startPoint y: 420, endPoint x: 187, endPoint y: 413, distance: 638.8
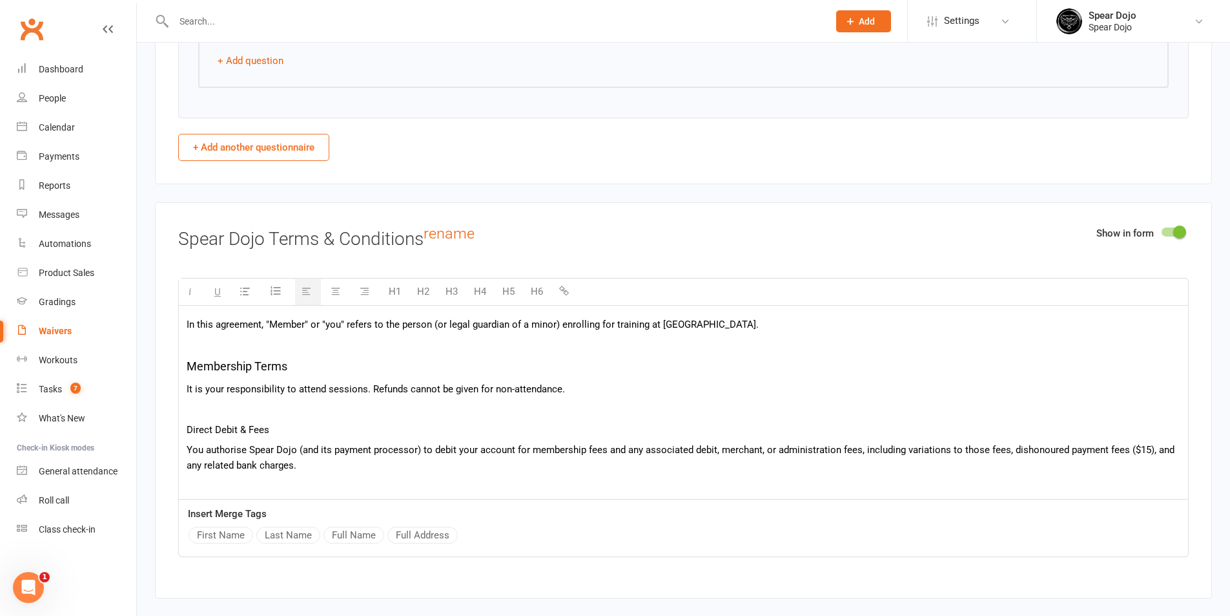
click at [326, 381] on p "It is your responsibility to attend sessions. Refunds cannot be given for non-a…" at bounding box center [684, 389] width 994 height 16
drag, startPoint x: 267, startPoint y: 424, endPoint x: 181, endPoint y: 426, distance: 85.9
click at [502, 289] on button "H5" at bounding box center [508, 291] width 25 height 26
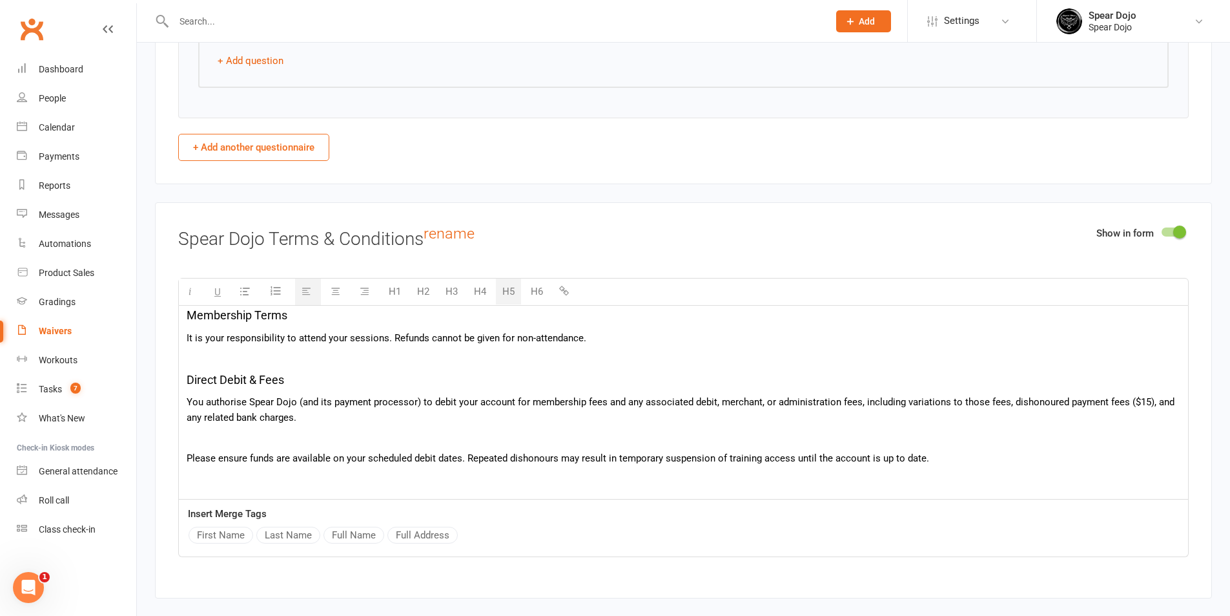
scroll to position [129, 0]
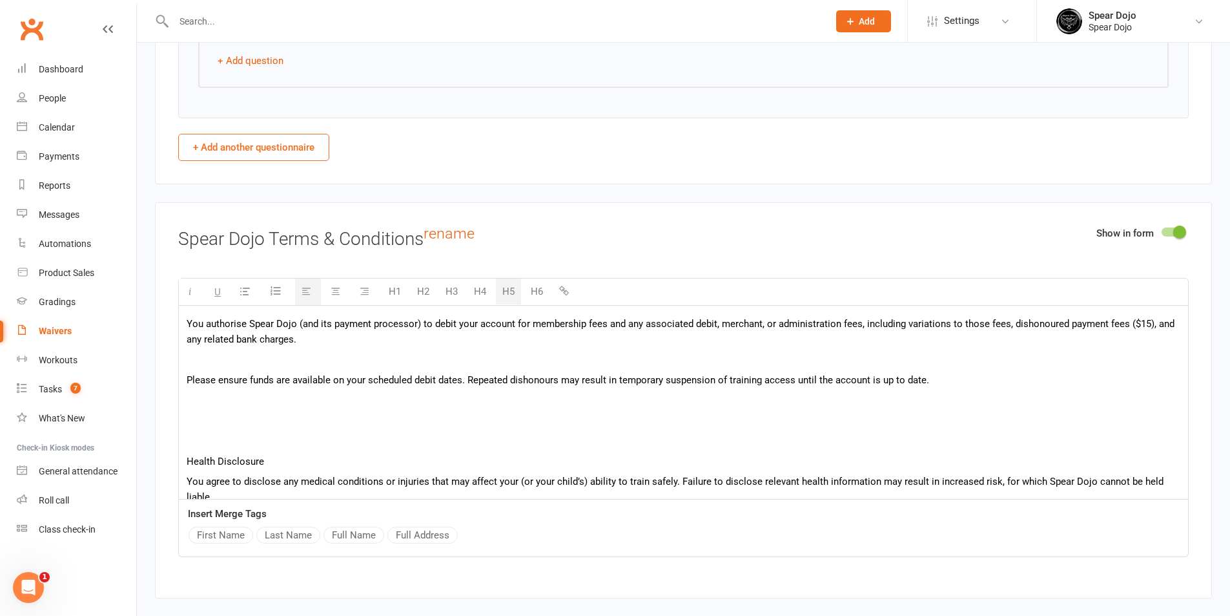
click at [335, 355] on p at bounding box center [684, 359] width 994 height 16
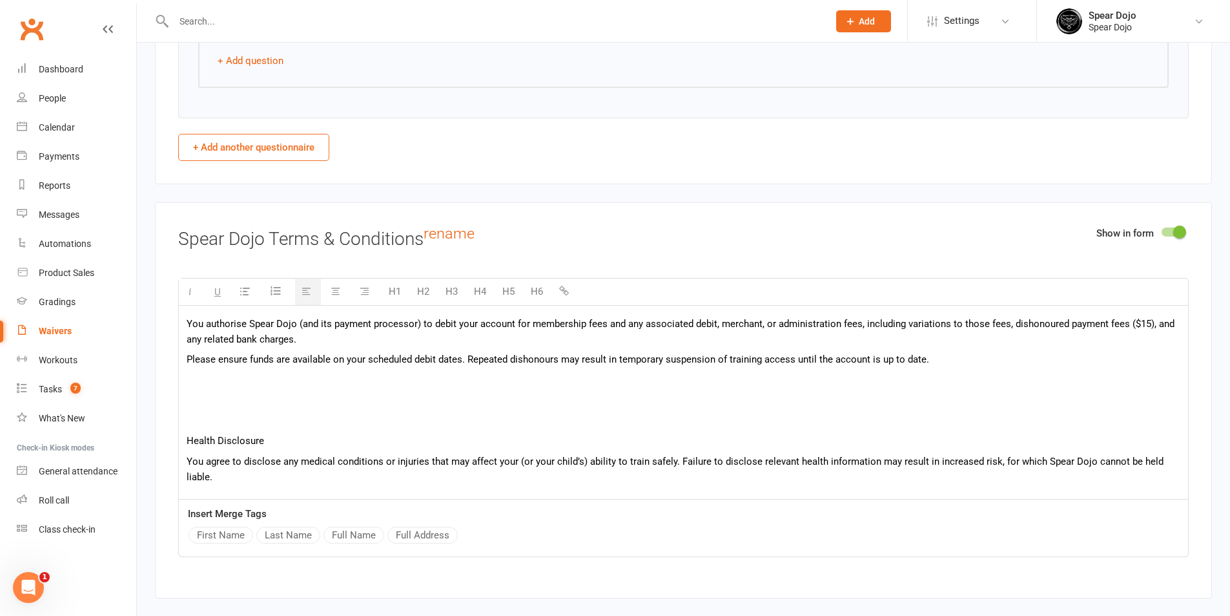
click at [295, 384] on p at bounding box center [684, 380] width 994 height 16
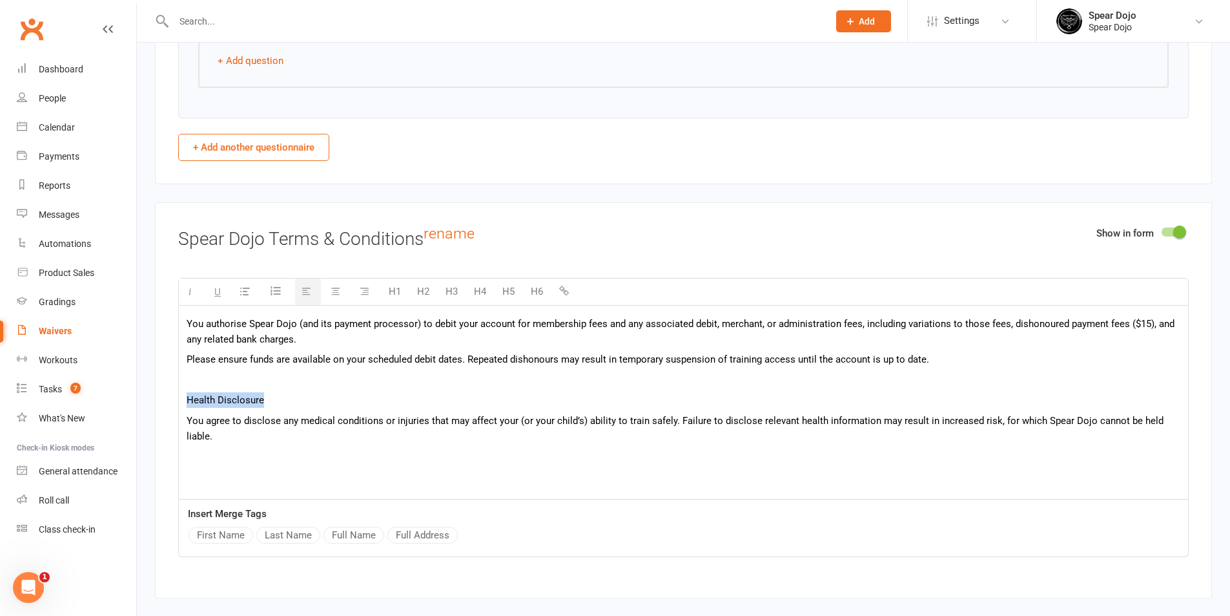
drag, startPoint x: 278, startPoint y: 397, endPoint x: 175, endPoint y: 397, distance: 102.7
click at [175, 397] on div "Show in form Spear Dojo Terms & Conditions rename H1 H2 H3 H4 H5 H6 In this agr…" at bounding box center [683, 400] width 1057 height 396
click at [506, 290] on button "H5" at bounding box center [508, 291] width 25 height 26
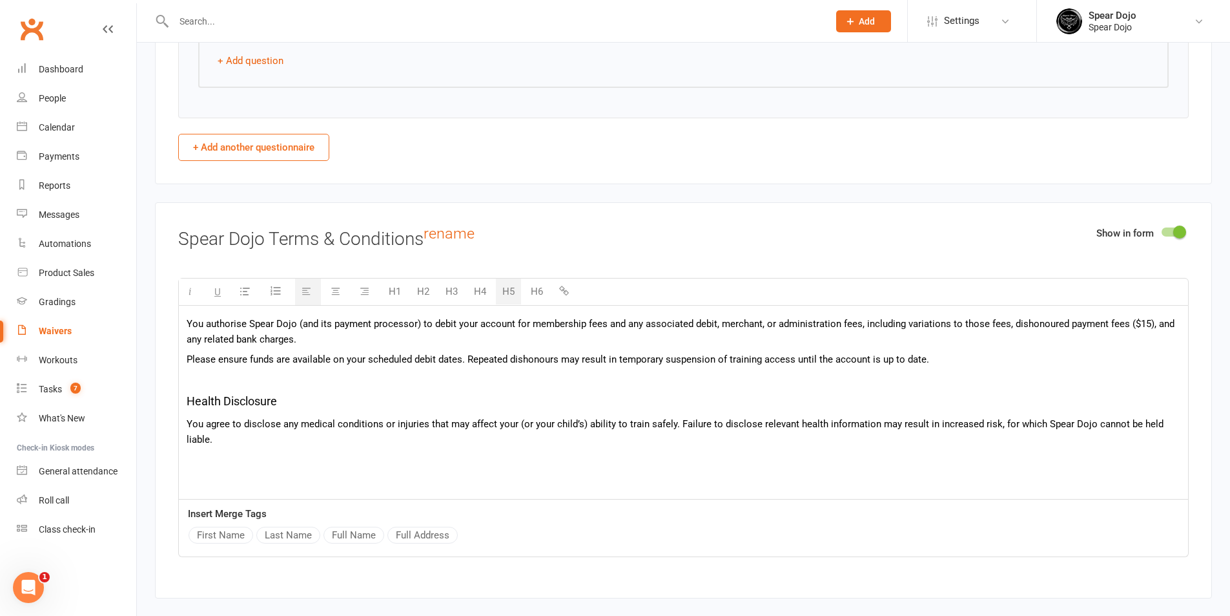
scroll to position [194, 0]
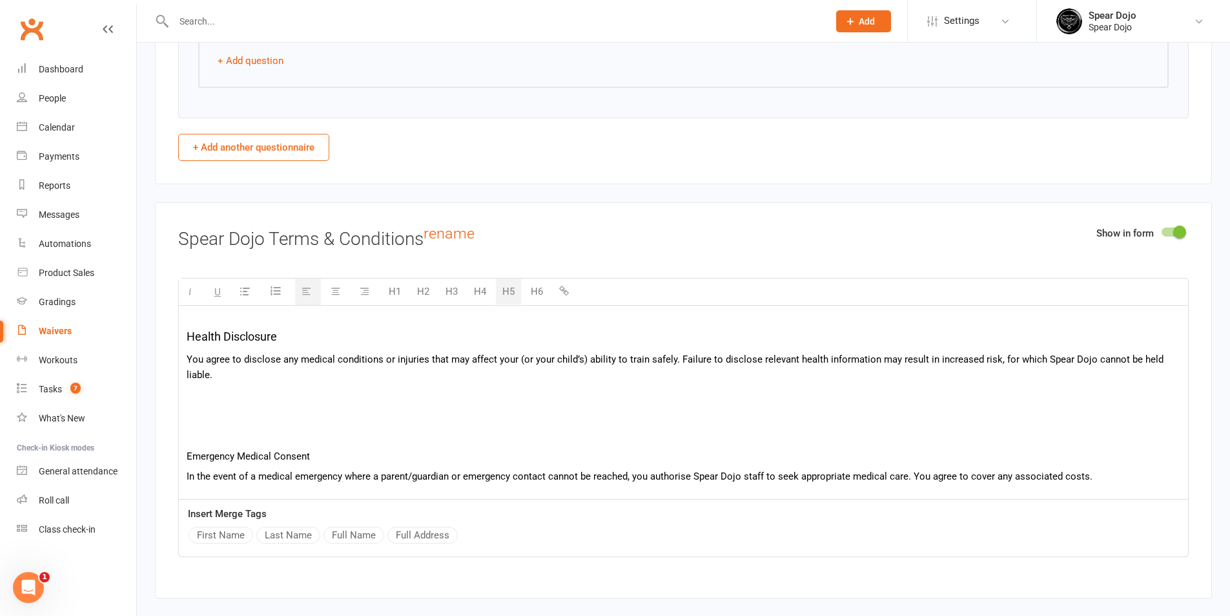
click at [277, 408] on p at bounding box center [684, 416] width 994 height 16
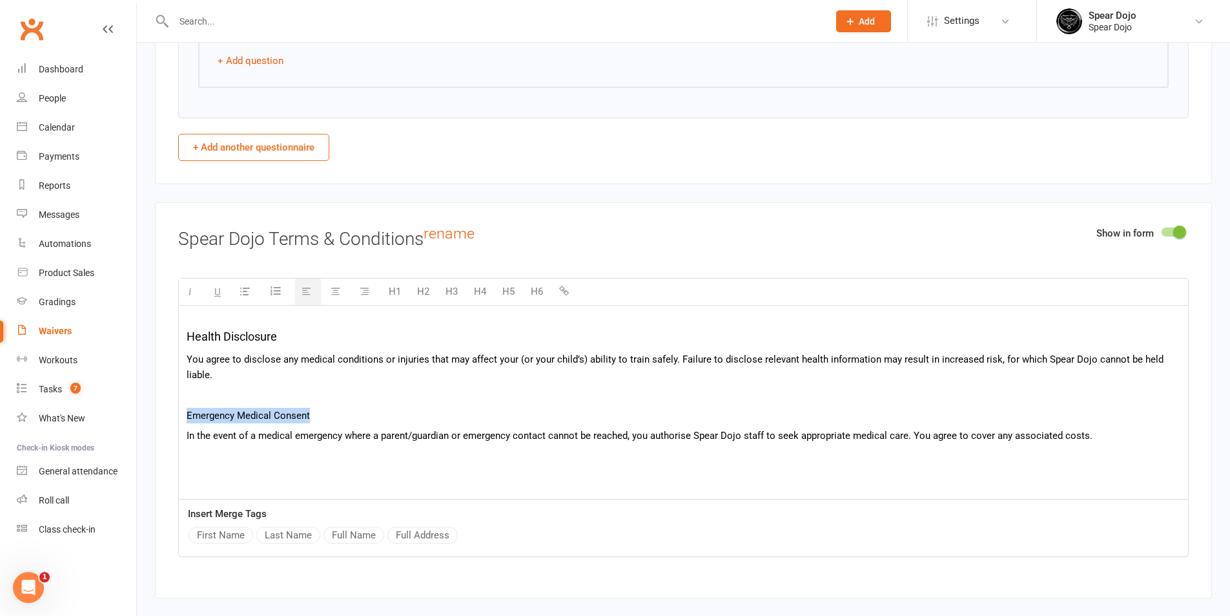
drag, startPoint x: 310, startPoint y: 410, endPoint x: 188, endPoint y: 415, distance: 122.2
click at [188, 415] on p "Emergency Medical Consent" at bounding box center [684, 416] width 994 height 16
click at [507, 291] on button "H5" at bounding box center [508, 291] width 25 height 26
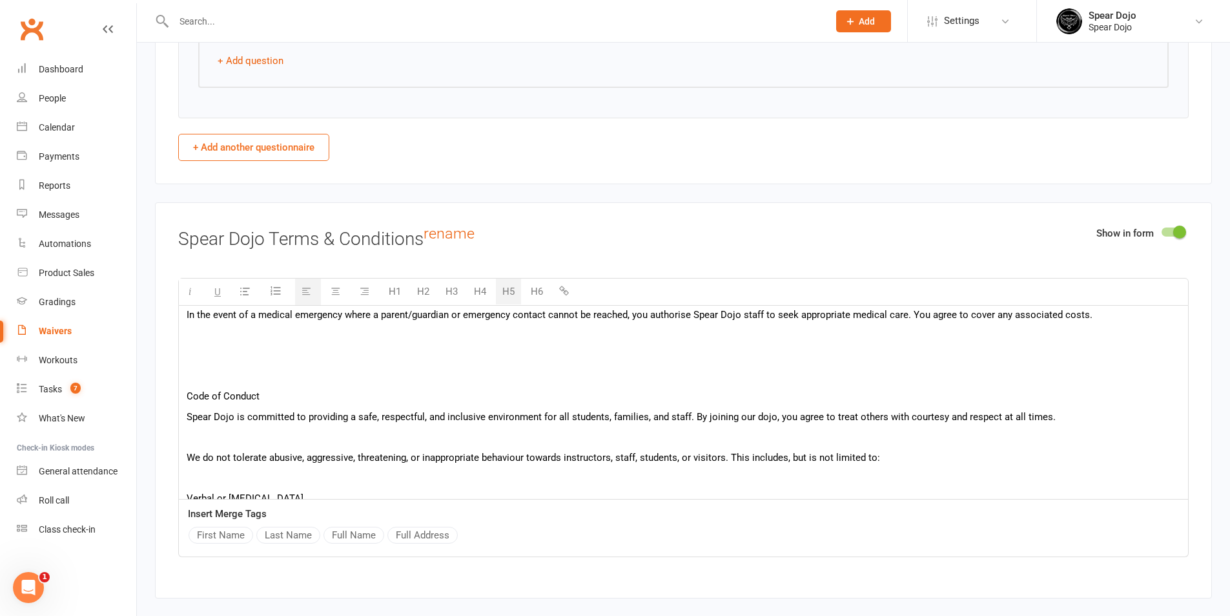
scroll to position [323, 0]
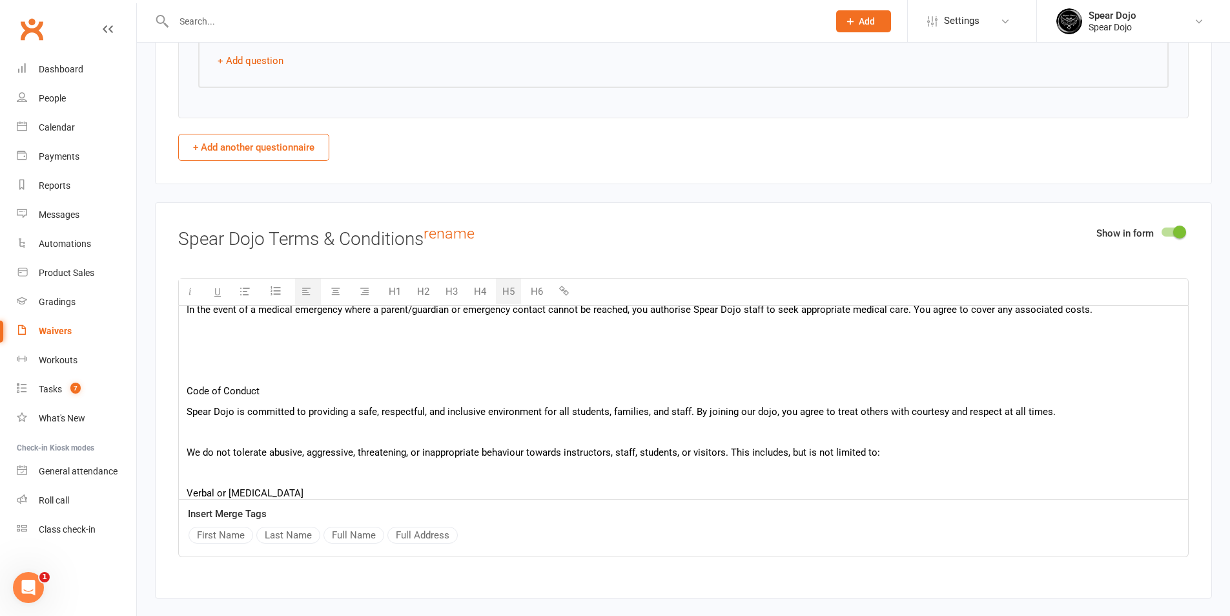
click at [329, 346] on p at bounding box center [684, 350] width 994 height 16
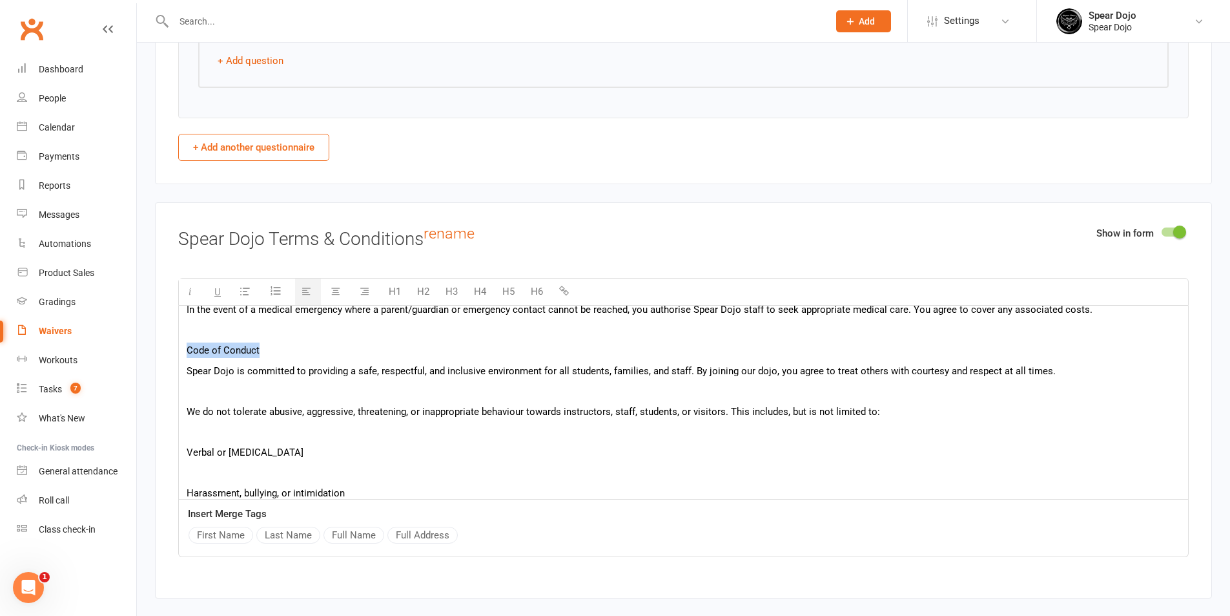
drag, startPoint x: 262, startPoint y: 348, endPoint x: 185, endPoint y: 351, distance: 77.5
click at [185, 351] on div "In this agreement, "Member" or "you" refers to the person (or legal guardian of…" at bounding box center [683, 368] width 1009 height 771
click at [507, 285] on button "H5" at bounding box center [508, 291] width 25 height 26
click at [326, 386] on p at bounding box center [684, 394] width 994 height 16
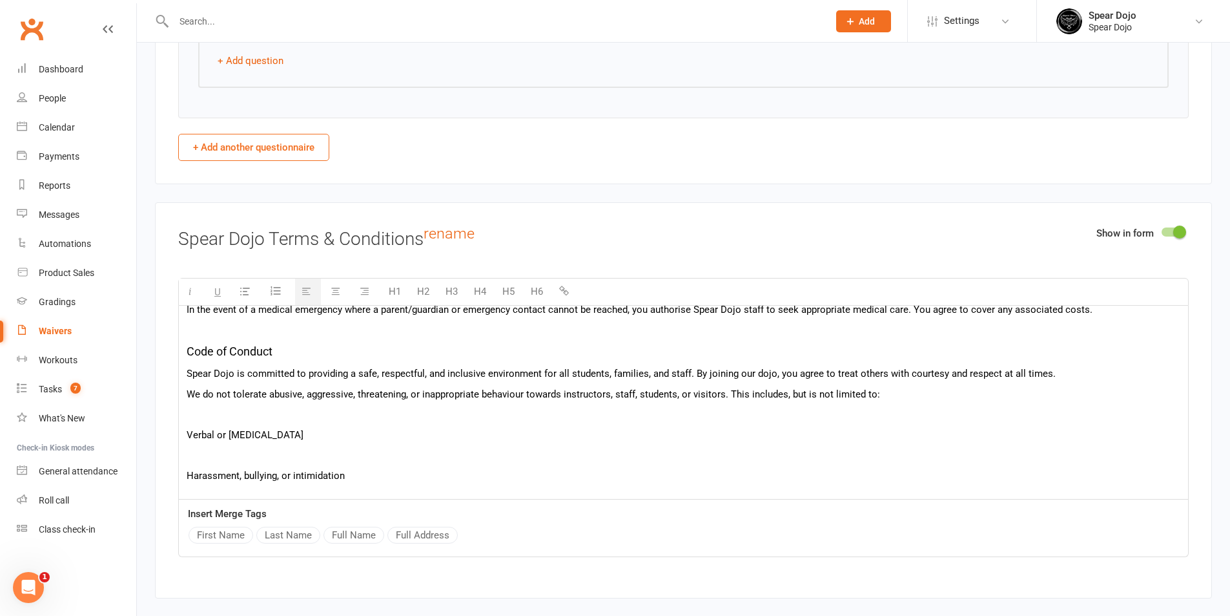
click at [293, 409] on p at bounding box center [684, 414] width 994 height 16
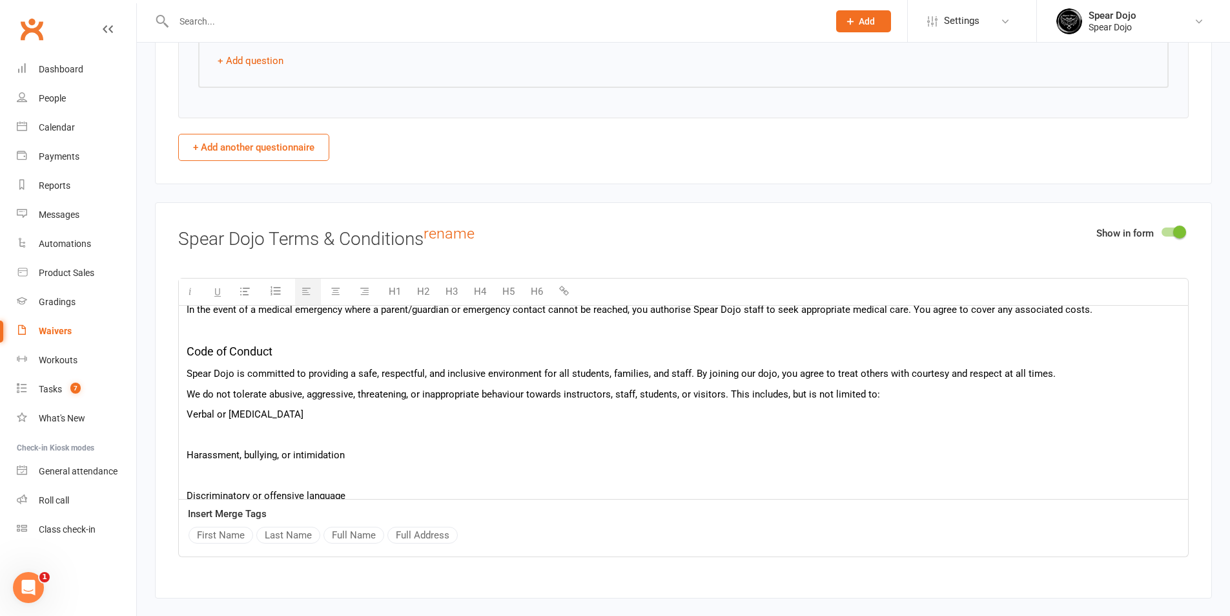
click at [278, 427] on p at bounding box center [684, 435] width 994 height 16
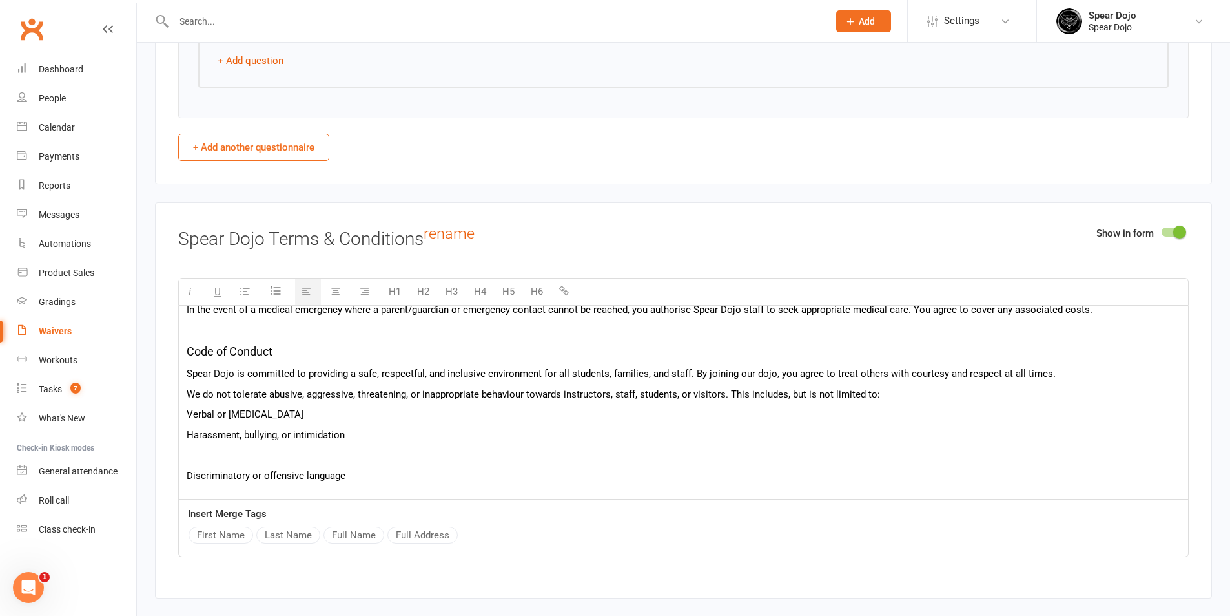
click at [263, 444] on div "In this agreement, "Member" or "you" refers to the person (or legal guardian of…" at bounding box center [683, 339] width 1009 height 712
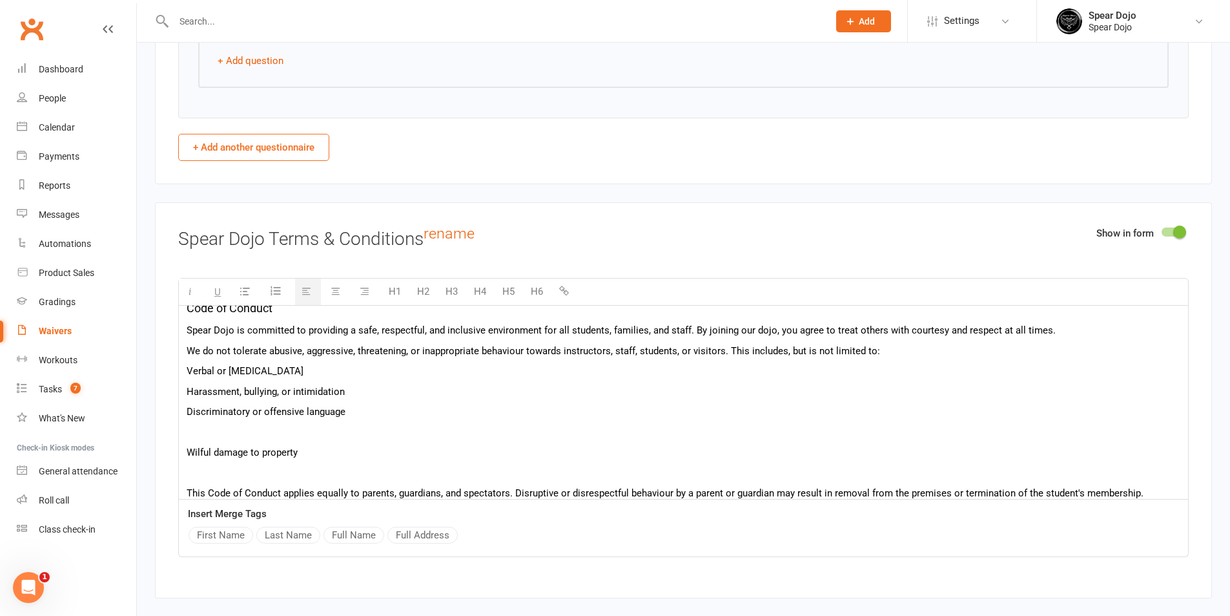
scroll to position [388, 0]
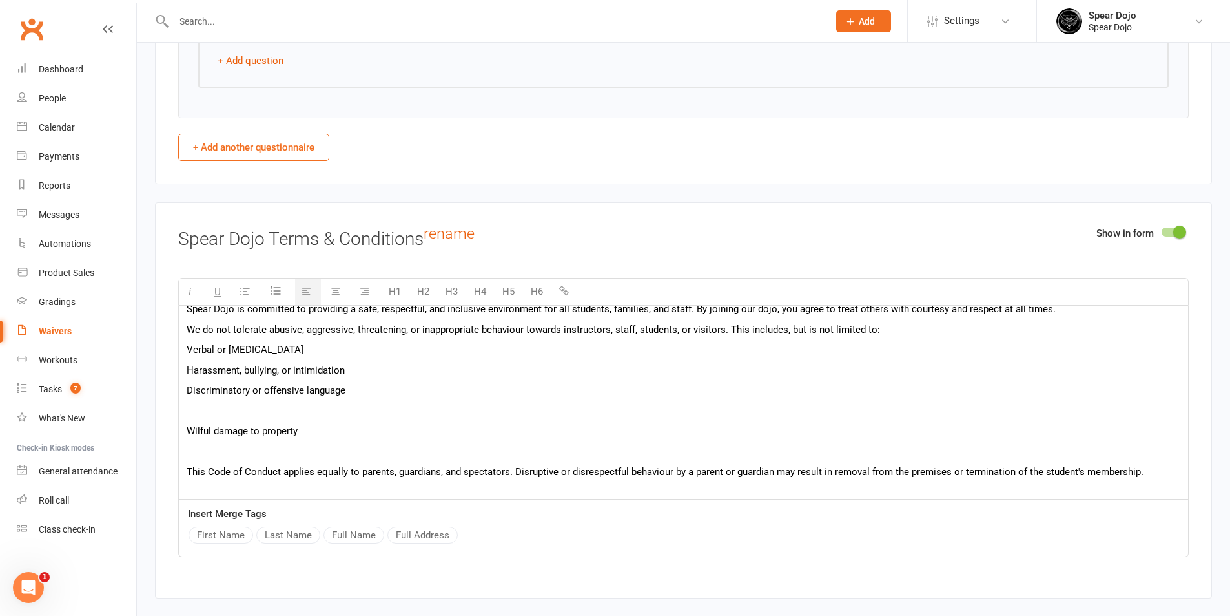
click at [293, 414] on p at bounding box center [684, 411] width 994 height 16
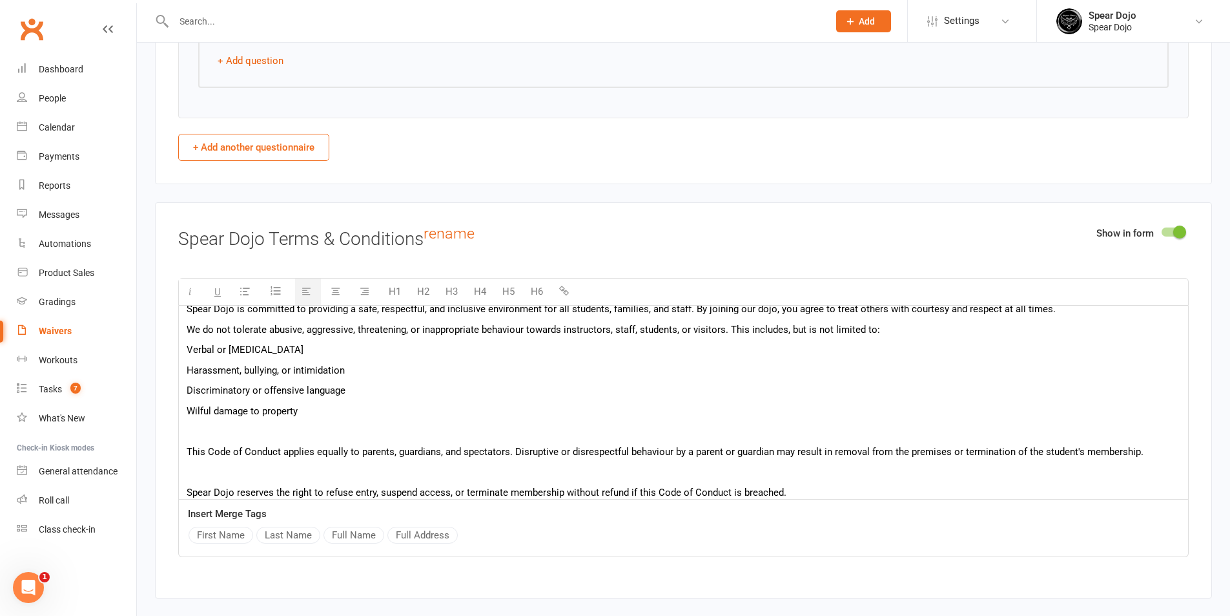
click at [278, 429] on p at bounding box center [684, 431] width 994 height 16
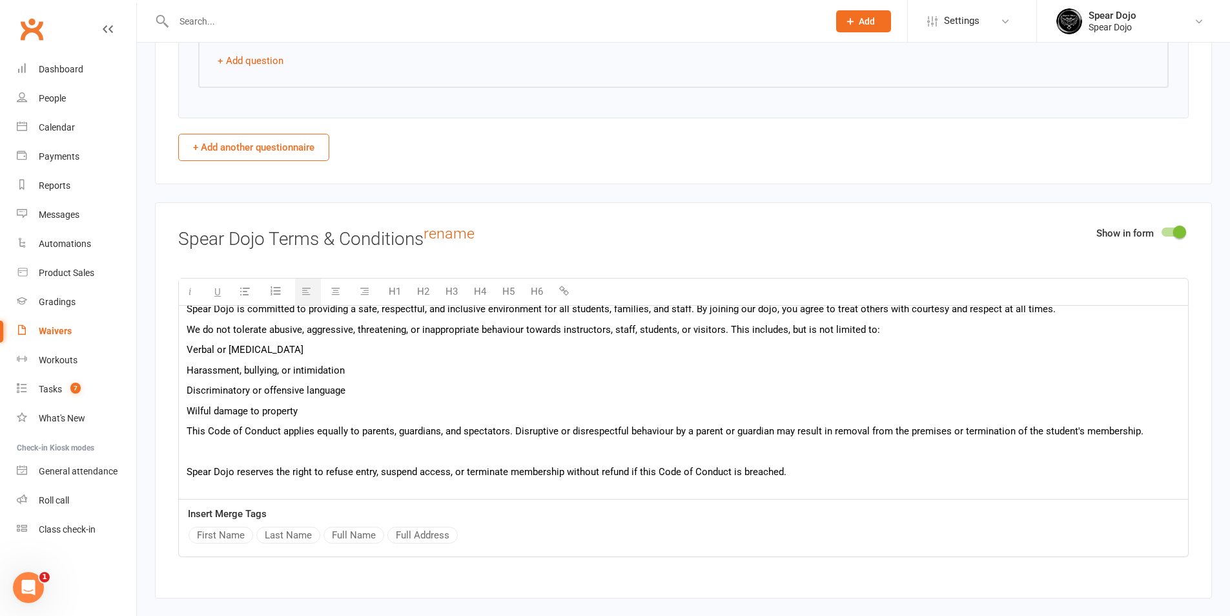
click at [271, 444] on p at bounding box center [684, 452] width 994 height 16
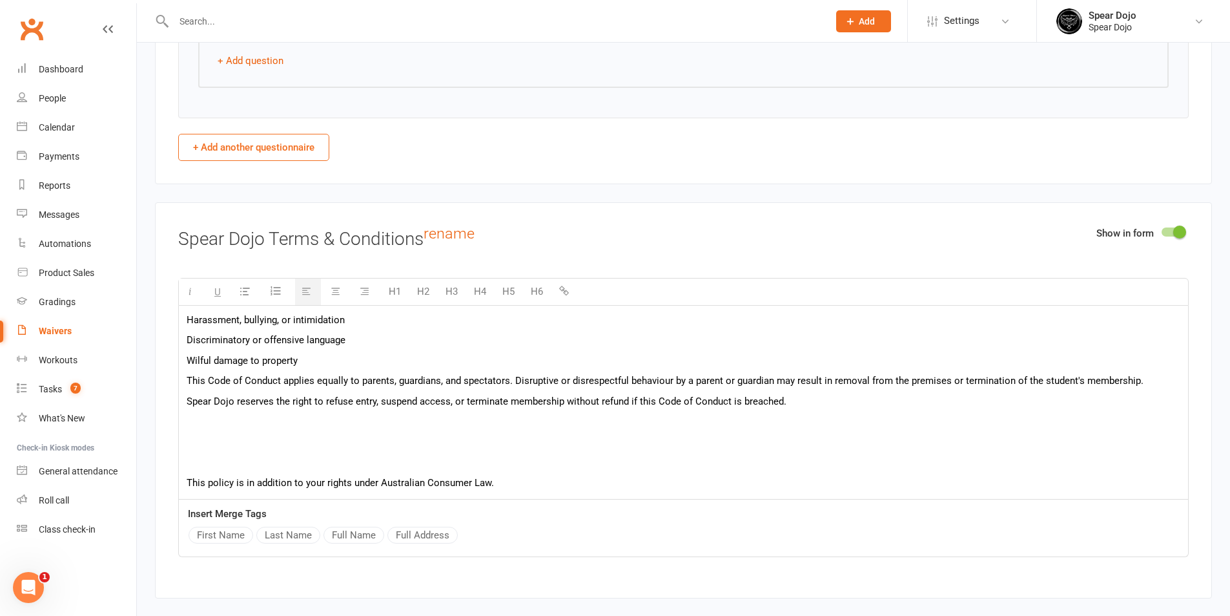
click at [284, 427] on p at bounding box center [684, 421] width 994 height 16
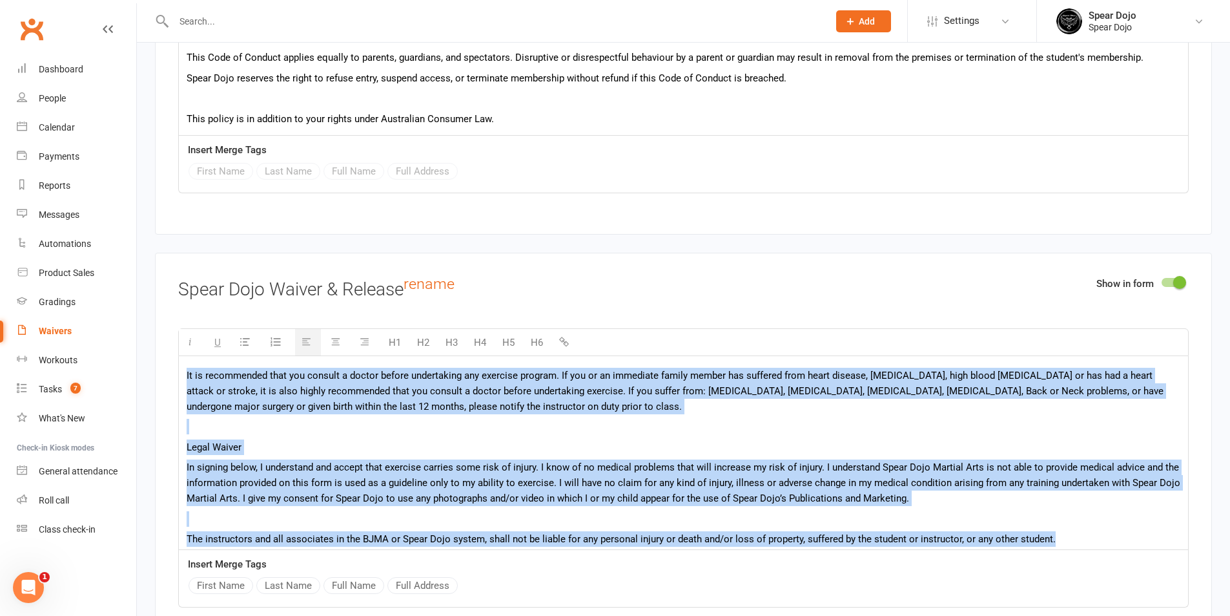
scroll to position [47, 0]
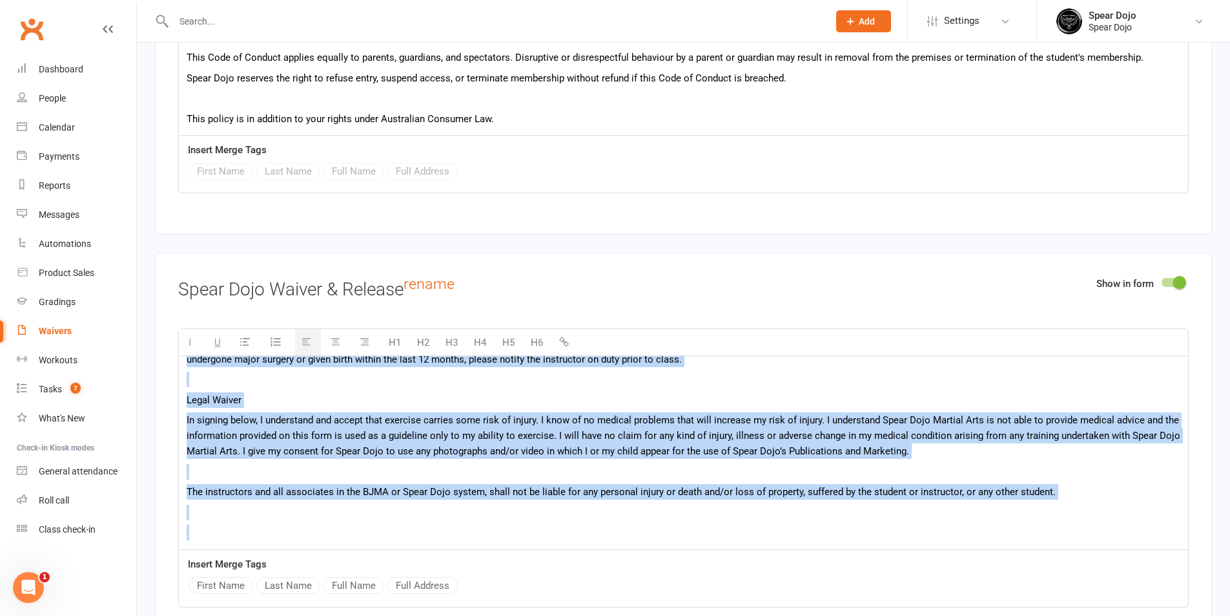
drag, startPoint x: 187, startPoint y: 371, endPoint x: 1090, endPoint y: 498, distance: 911.7
click at [1154, 547] on div "It is recommended that you consult a doctor before undertaking any exercise pro…" at bounding box center [683, 453] width 1011 height 194
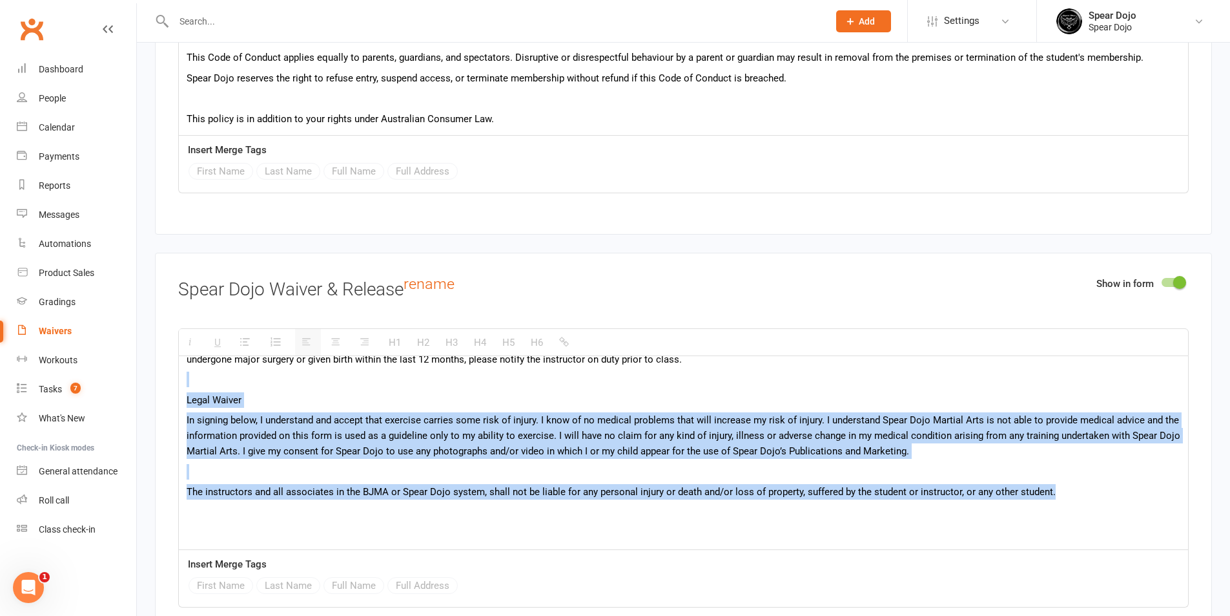
scroll to position [0, 0]
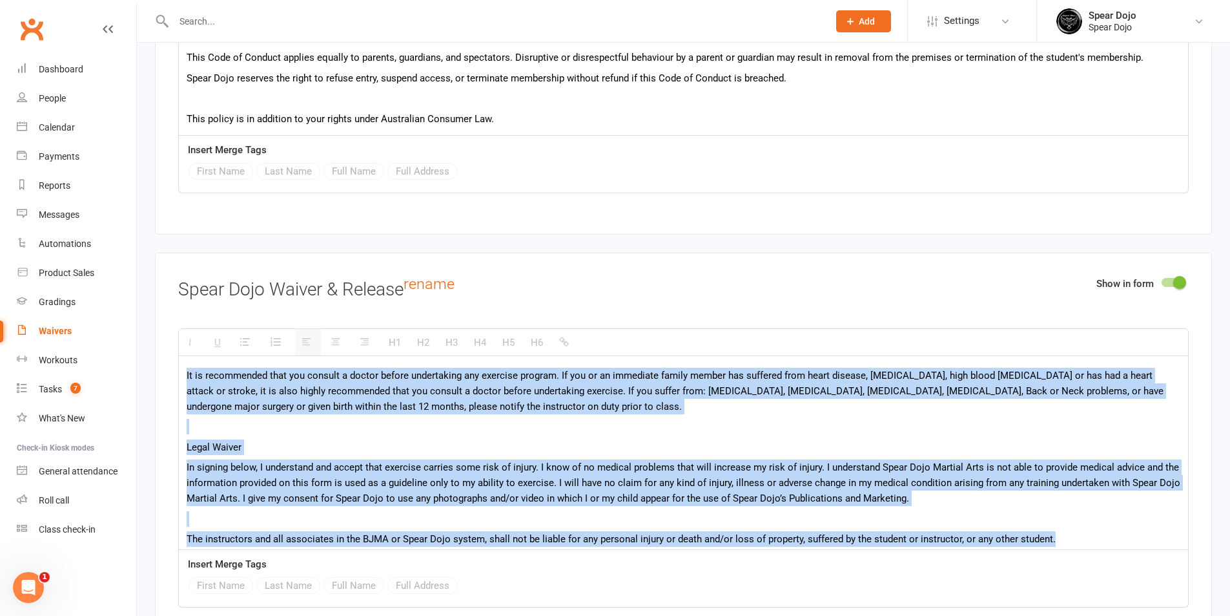
drag, startPoint x: 1073, startPoint y: 489, endPoint x: 175, endPoint y: 348, distance: 909.4
click at [175, 348] on div "Show in form Spear Dojo Waiver & Release rename H1 H2 H3 H4 H5 H6 It is recomme…" at bounding box center [683, 451] width 1057 height 396
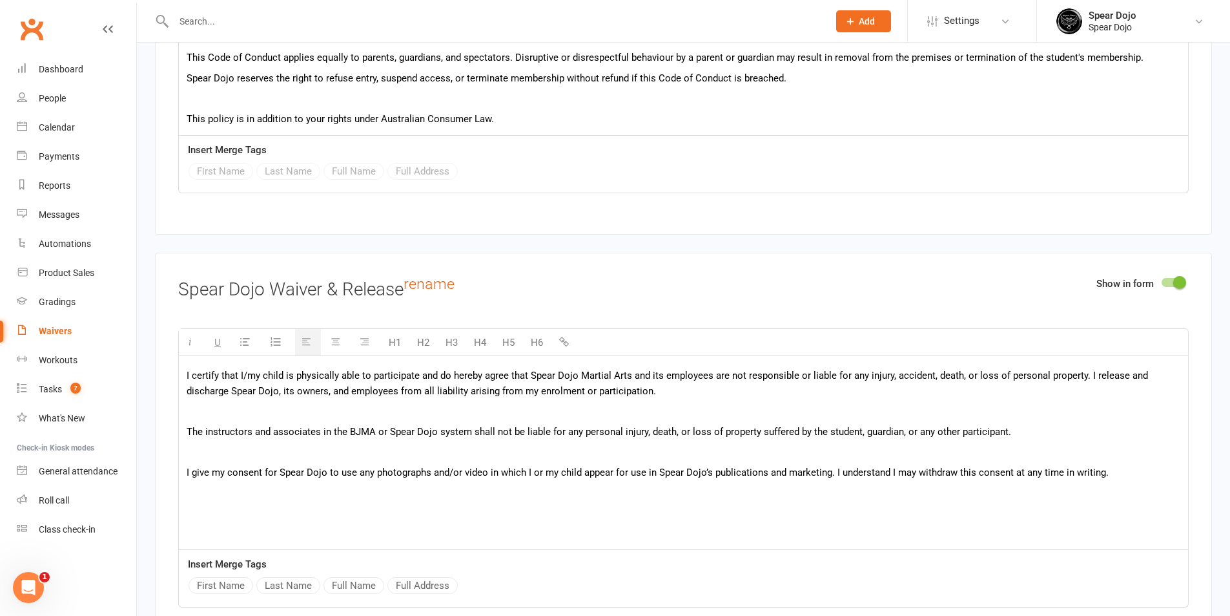
click at [212, 409] on p at bounding box center [684, 411] width 994 height 16
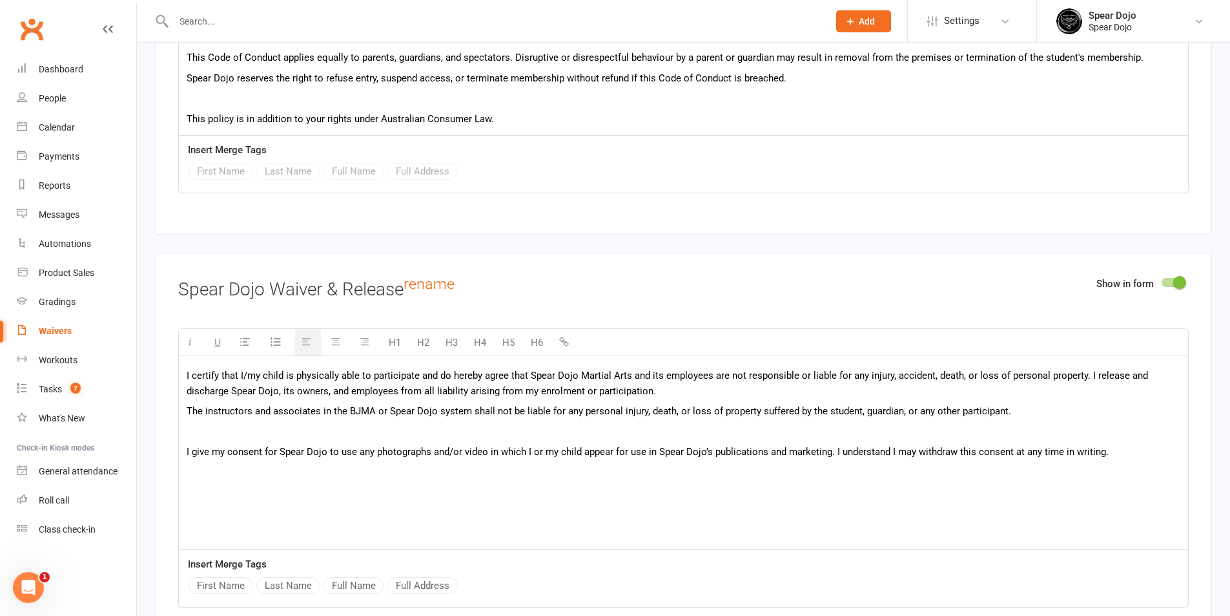
click at [209, 430] on p at bounding box center [684, 432] width 994 height 16
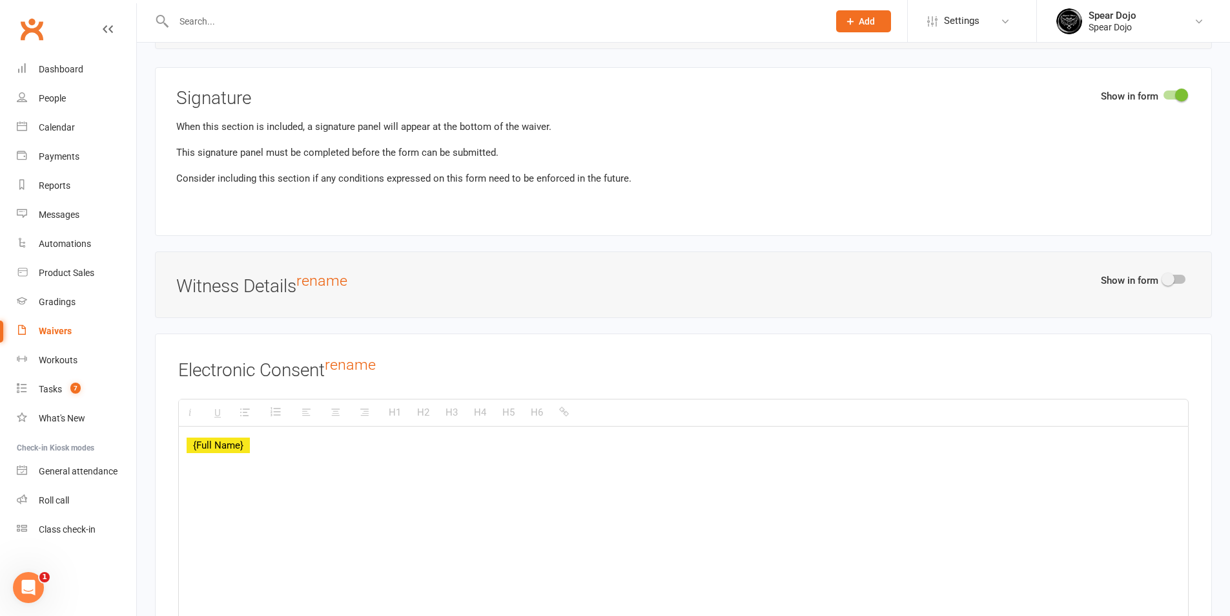
scroll to position [1, 0]
click at [287, 440] on p "{Full Name}" at bounding box center [684, 445] width 994 height 16
paste div
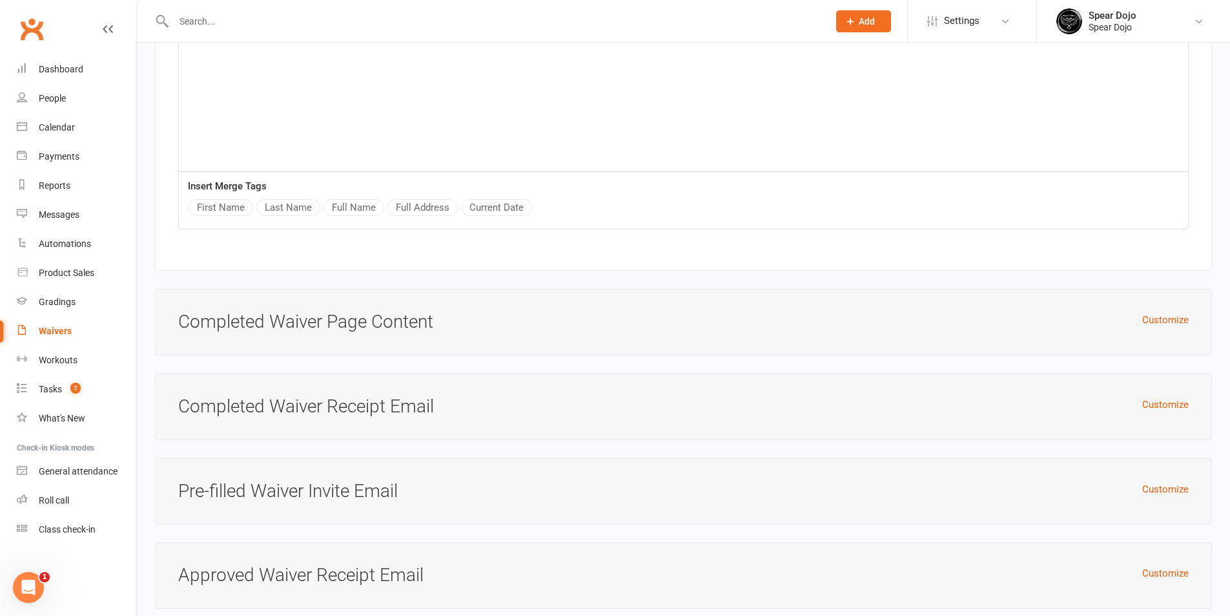
scroll to position [4564, 0]
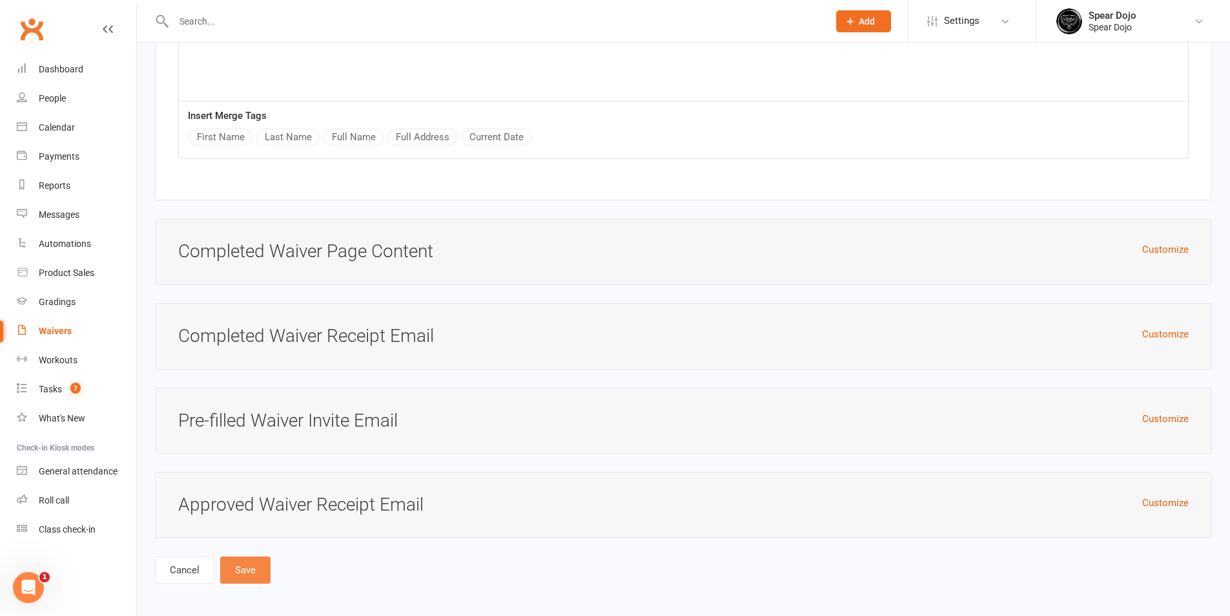
click at [229, 570] on button "Save" at bounding box center [245, 569] width 50 height 27
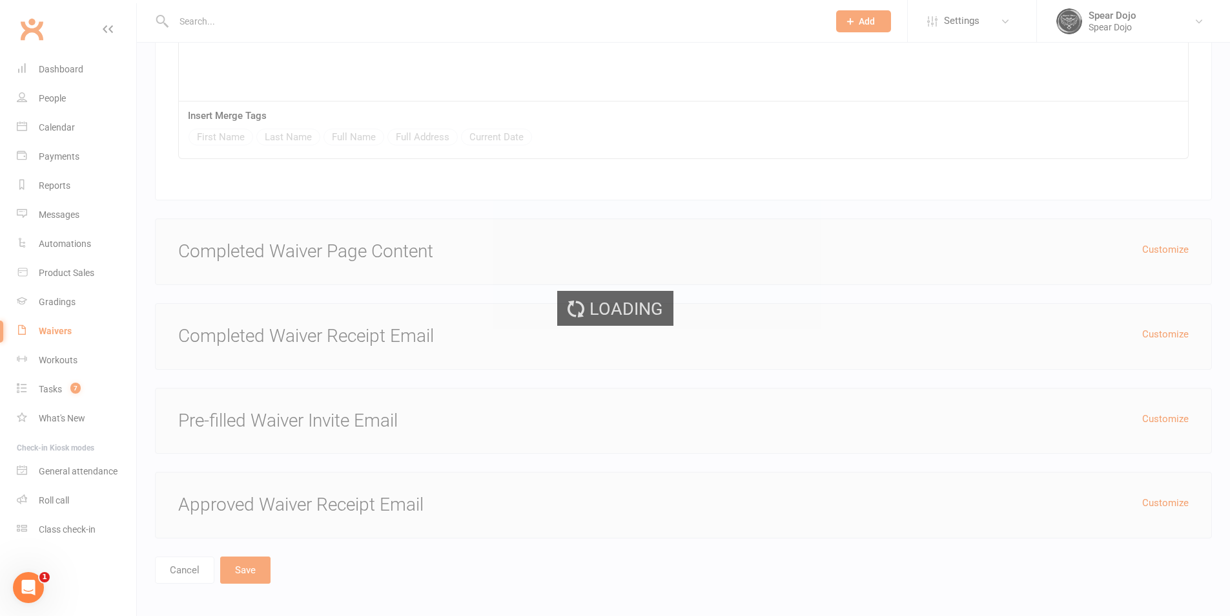
select select "100"
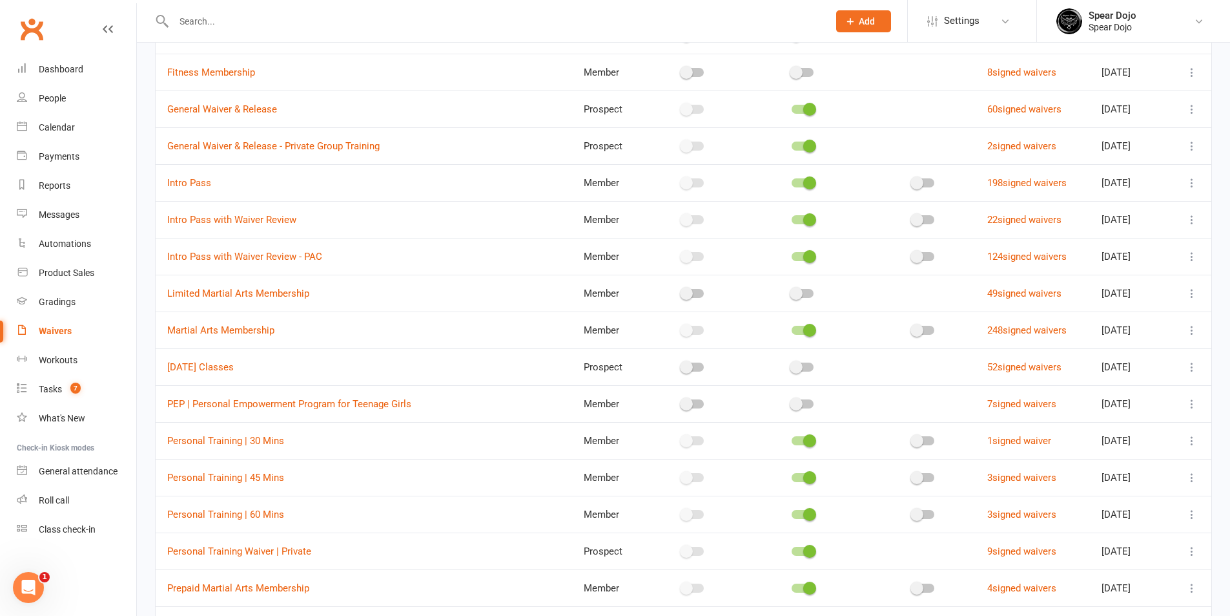
scroll to position [452, 0]
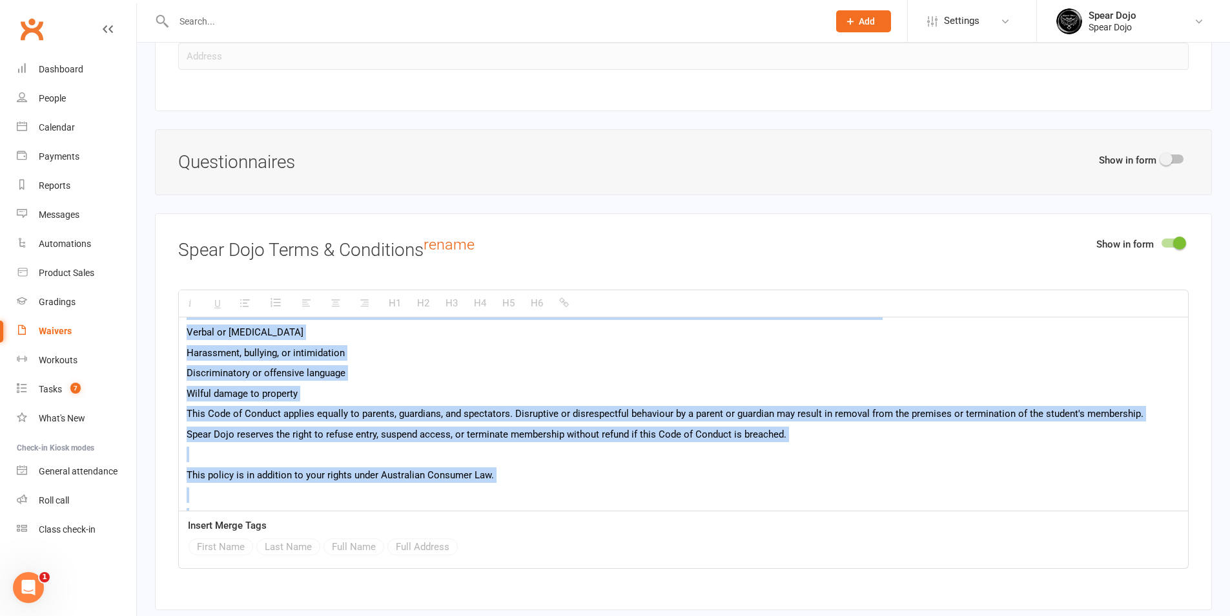
scroll to position [560, 0]
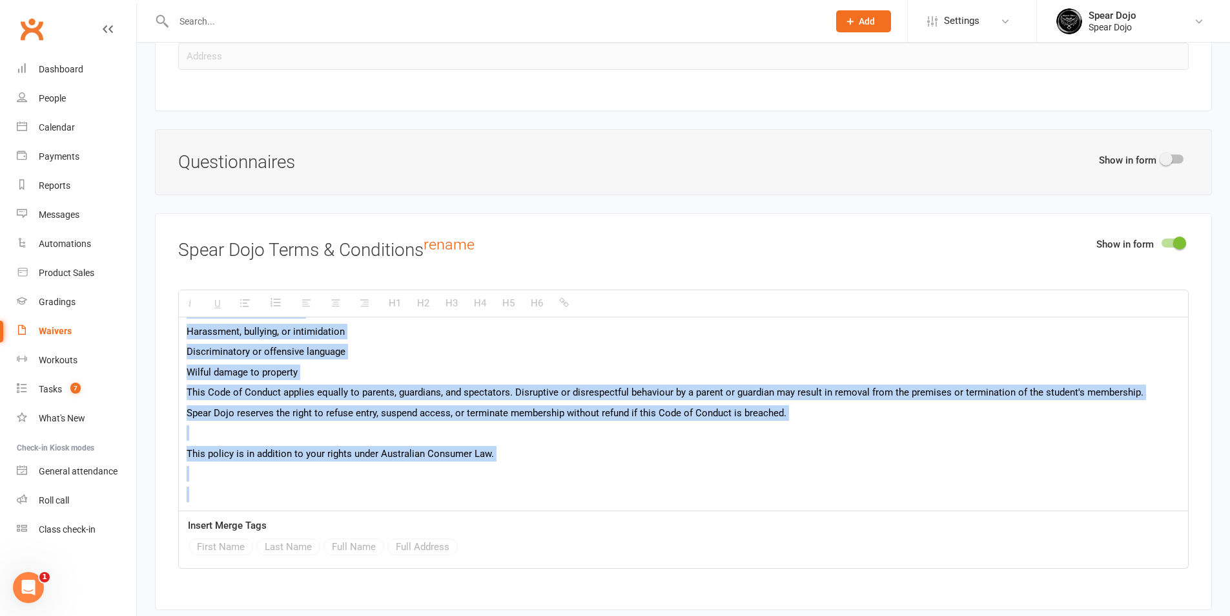
drag, startPoint x: 187, startPoint y: 336, endPoint x: 491, endPoint y: 455, distance: 326.0
click at [513, 511] on div "H1 H2 H3 H4 H5 H6 In this agreement, "Member" or "you" refers to the person (or…" at bounding box center [683, 428] width 1011 height 279
copy div "In this agreement, "Member" or "you" refers to the person (or legal guardian of…"
click at [521, 439] on div "In this agreement, "Member" or "you" refers to the person (or legal guardian of…" at bounding box center [683, 133] width 1009 height 753
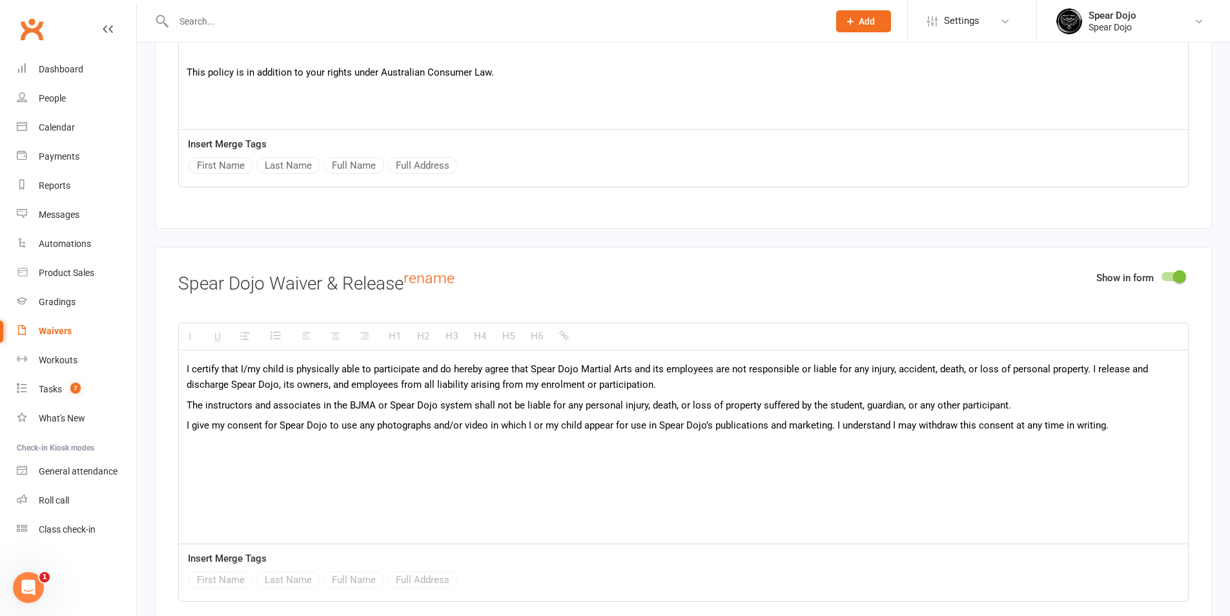
scroll to position [2002, 0]
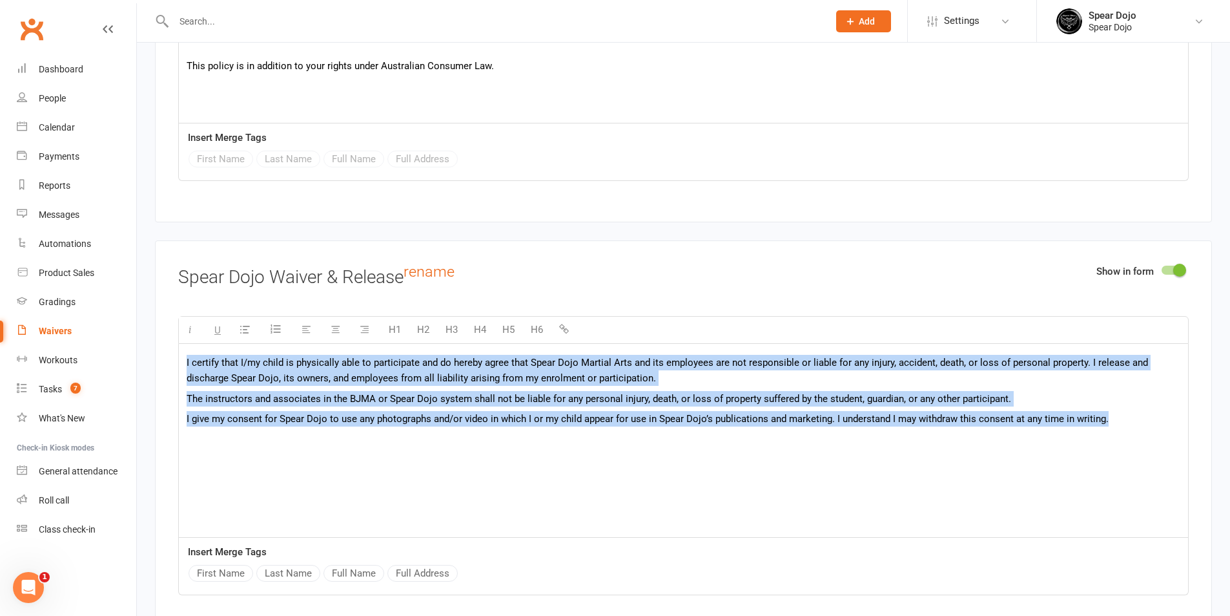
drag, startPoint x: 183, startPoint y: 362, endPoint x: 1099, endPoint y: 403, distance: 916.1
click at [1172, 415] on div "I certify that I/my child is physically able to participate and do hereby agree…" at bounding box center [683, 441] width 1009 height 194
copy div "I certify that I/my child is physically able to participate and do hereby agree…"
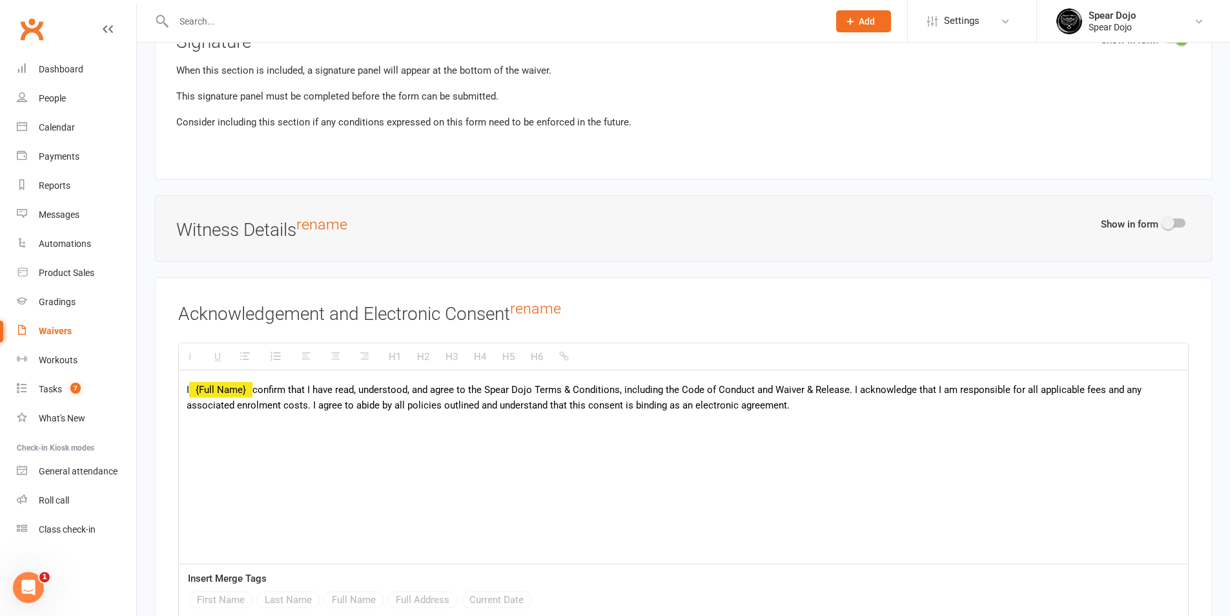
scroll to position [3746, 0]
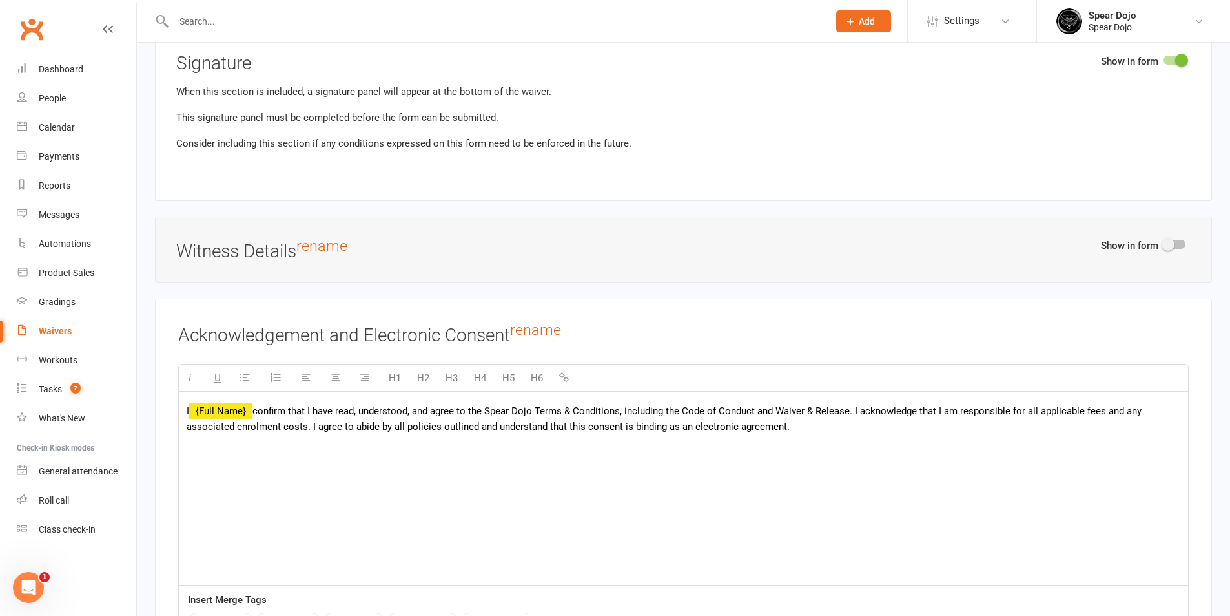
drag, startPoint x: 803, startPoint y: 423, endPoint x: 259, endPoint y: 403, distance: 544.2
click at [259, 403] on p "I {Full Name} confirm that I have read, understood, and agree to the Spear Dojo…" at bounding box center [684, 418] width 994 height 31
copy span "confirm that I have read, understood, and agree to the Spear Dojo Terms & Condi…"
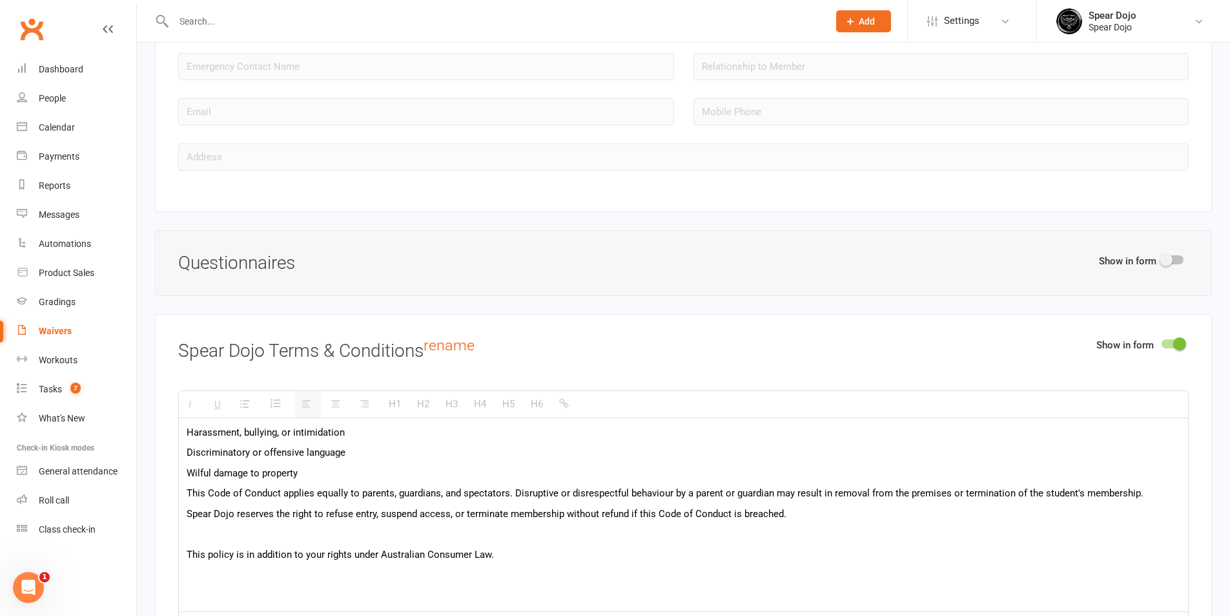
scroll to position [1679, 0]
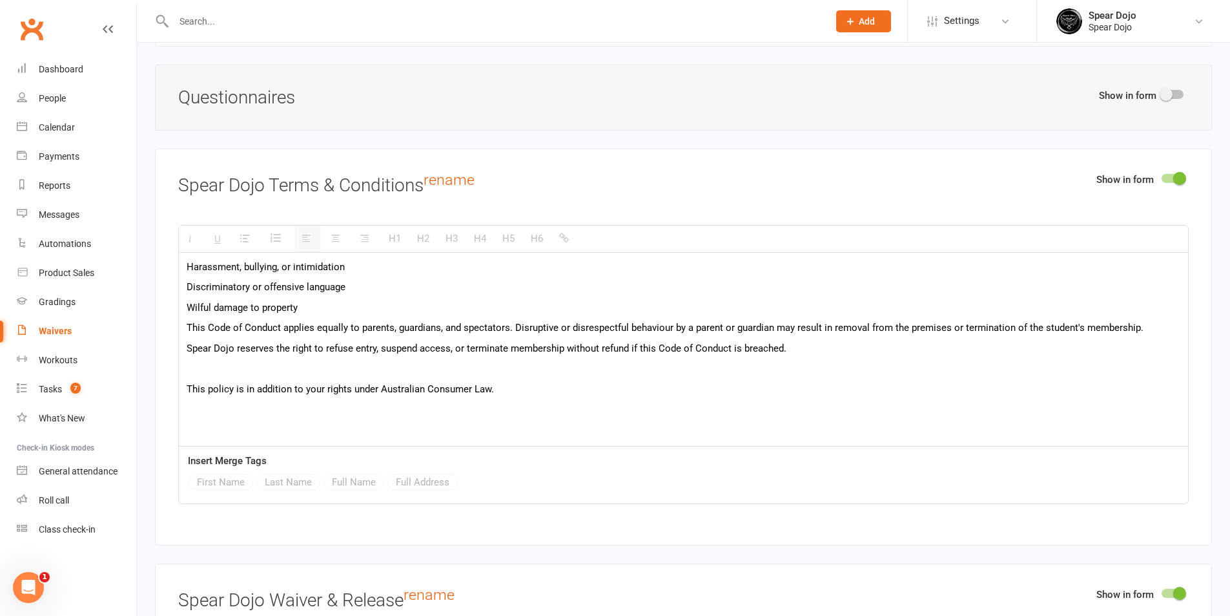
click at [335, 331] on span "This Code of Conduct applies equally to parents, guardians, and spectators. Dis…" at bounding box center [665, 328] width 957 height 12
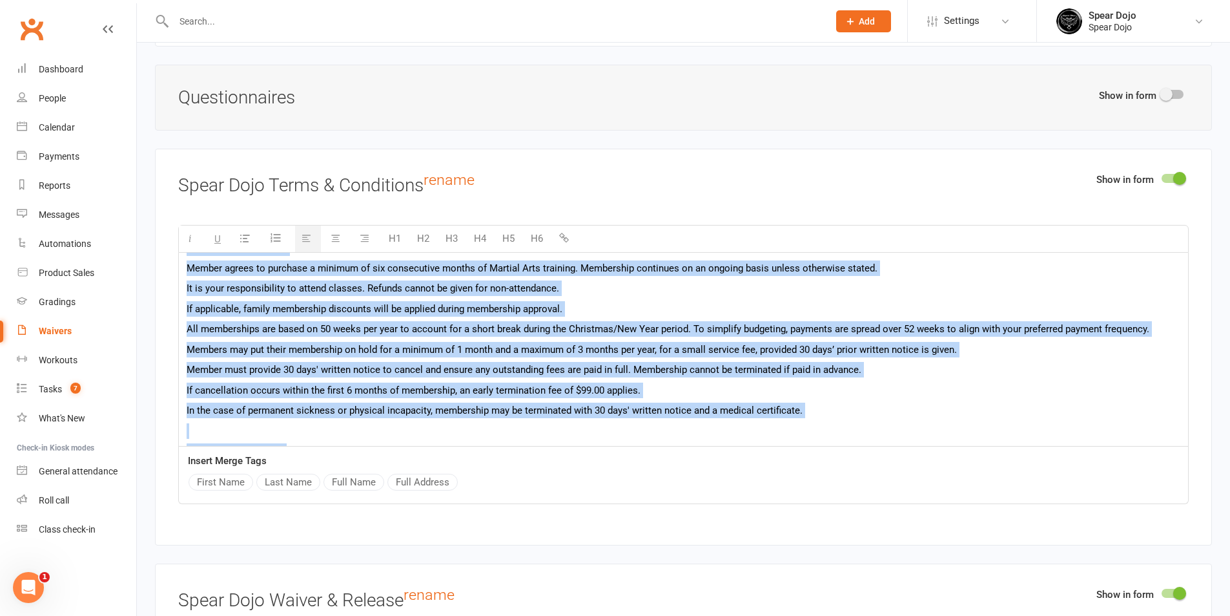
scroll to position [0, 0]
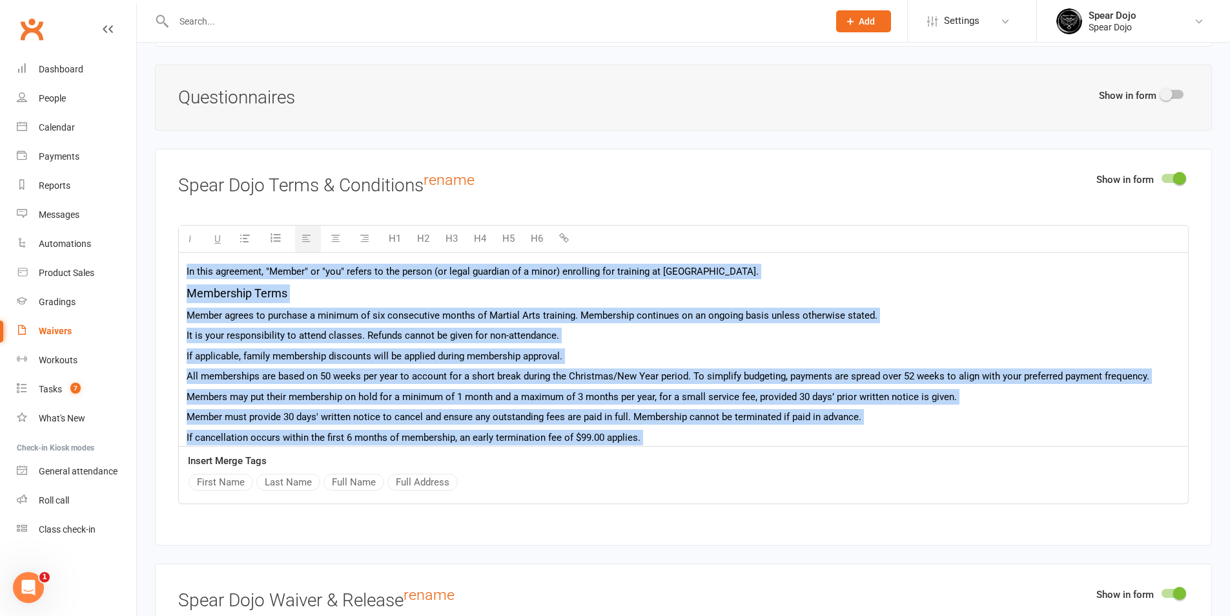
drag, startPoint x: 490, startPoint y: 388, endPoint x: 182, endPoint y: 253, distance: 336.3
copy div "In this agreement, "Member" or "you" refers to the person (or legal guardian of…"
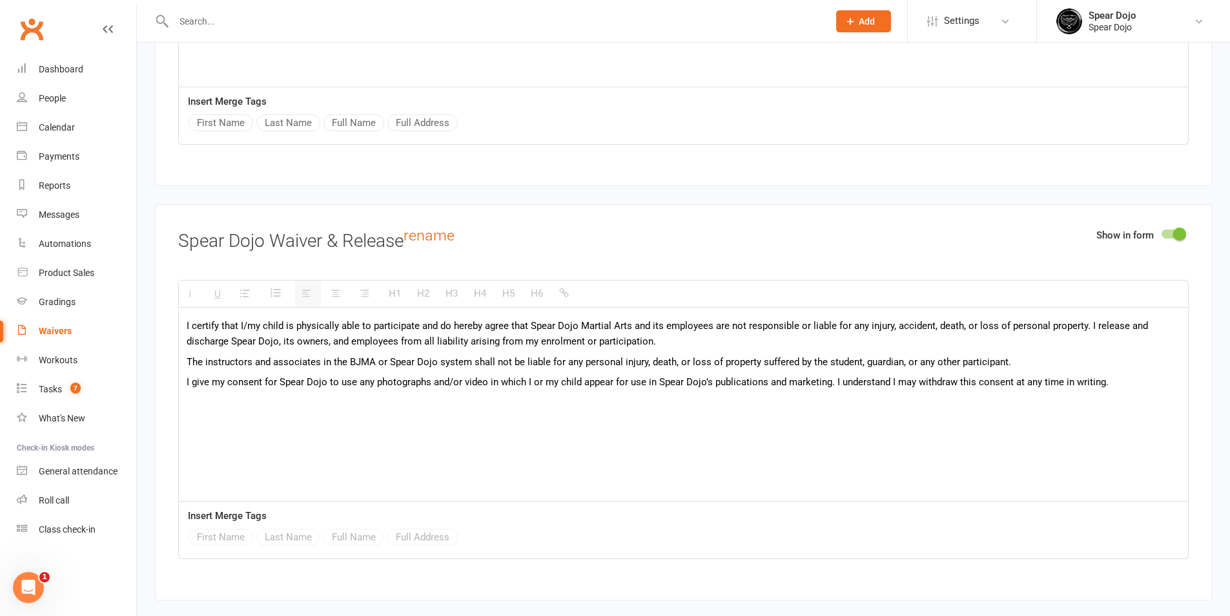
scroll to position [2067, 0]
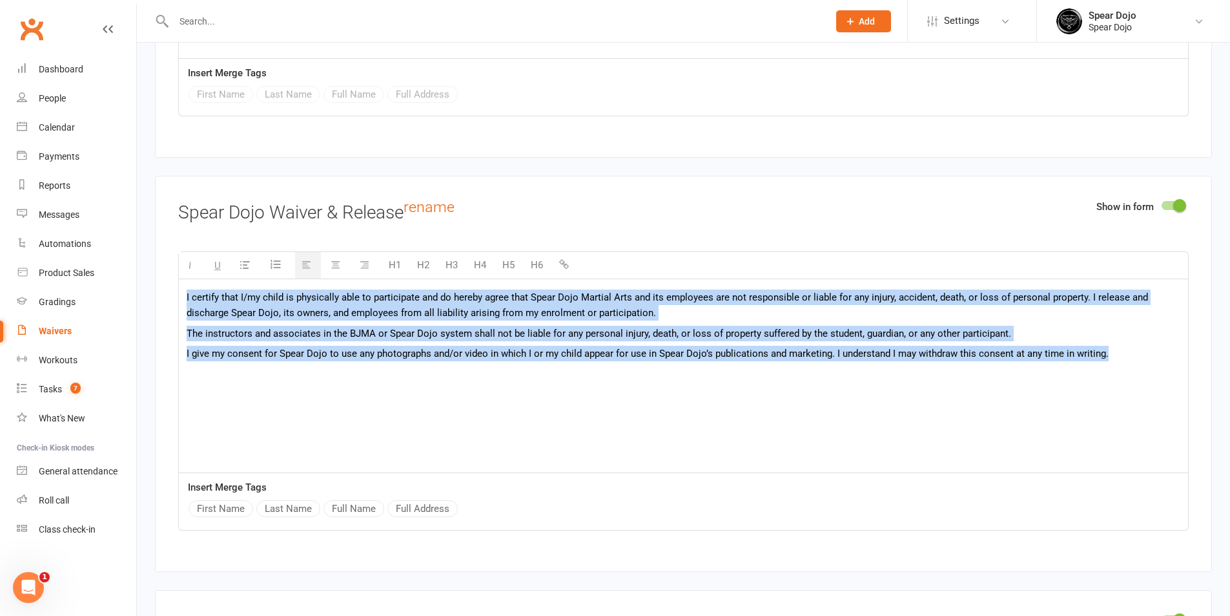
drag, startPoint x: 187, startPoint y: 294, endPoint x: 1126, endPoint y: 358, distance: 941.3
click at [1126, 358] on div "I certify that I/my child is physically able to participate and do hereby agree…" at bounding box center [683, 375] width 1009 height 194
copy div "I certify that I/my child is physically able to participate and do hereby agree…"
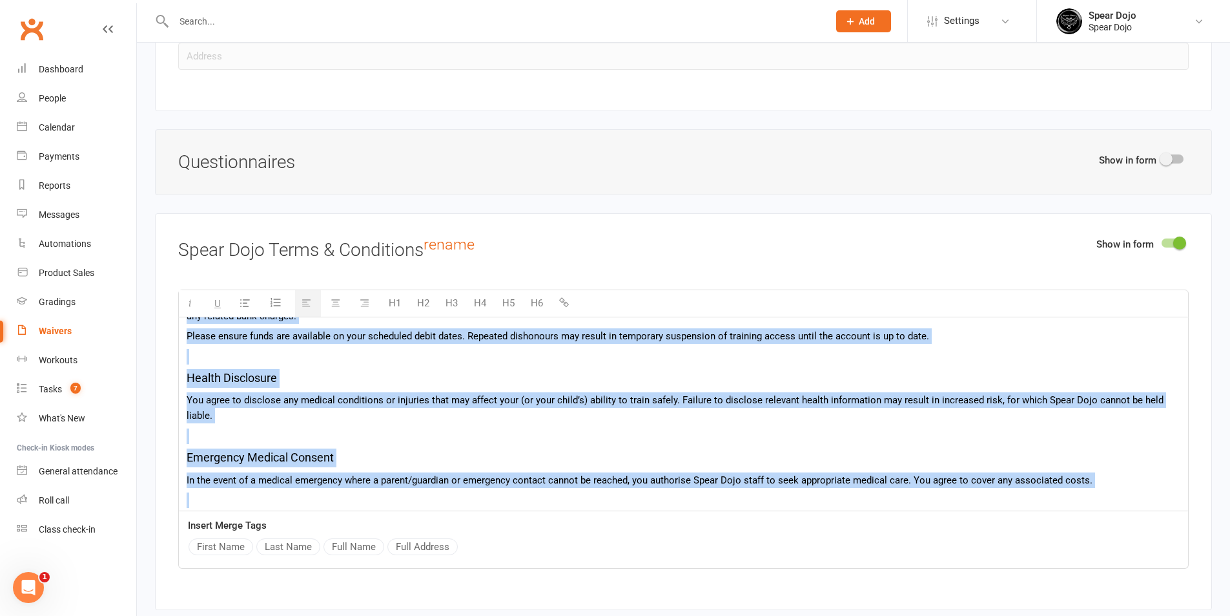
scroll to position [560, 0]
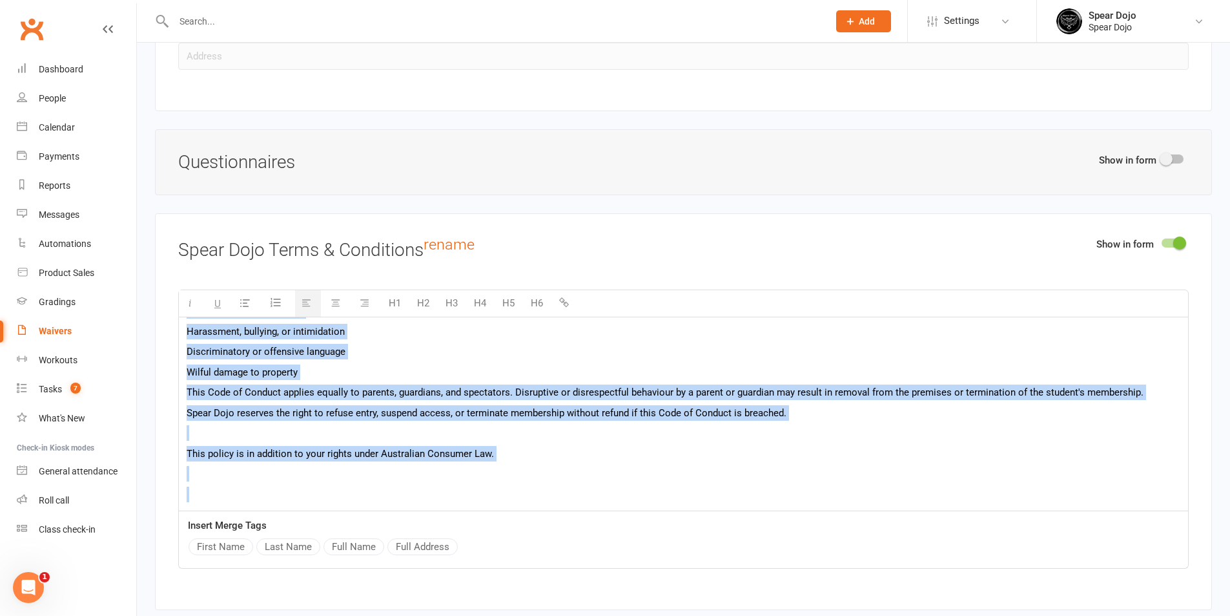
drag, startPoint x: 183, startPoint y: 335, endPoint x: 681, endPoint y: 526, distance: 533.6
click at [681, 526] on div "H1 H2 H3 H4 H5 H6 In this agreement, "Member" or "you" refers to the person (or…" at bounding box center [683, 428] width 1011 height 279
copy div "In this agreement, "Member" or "you" refers to the person (or legal guardian of…"
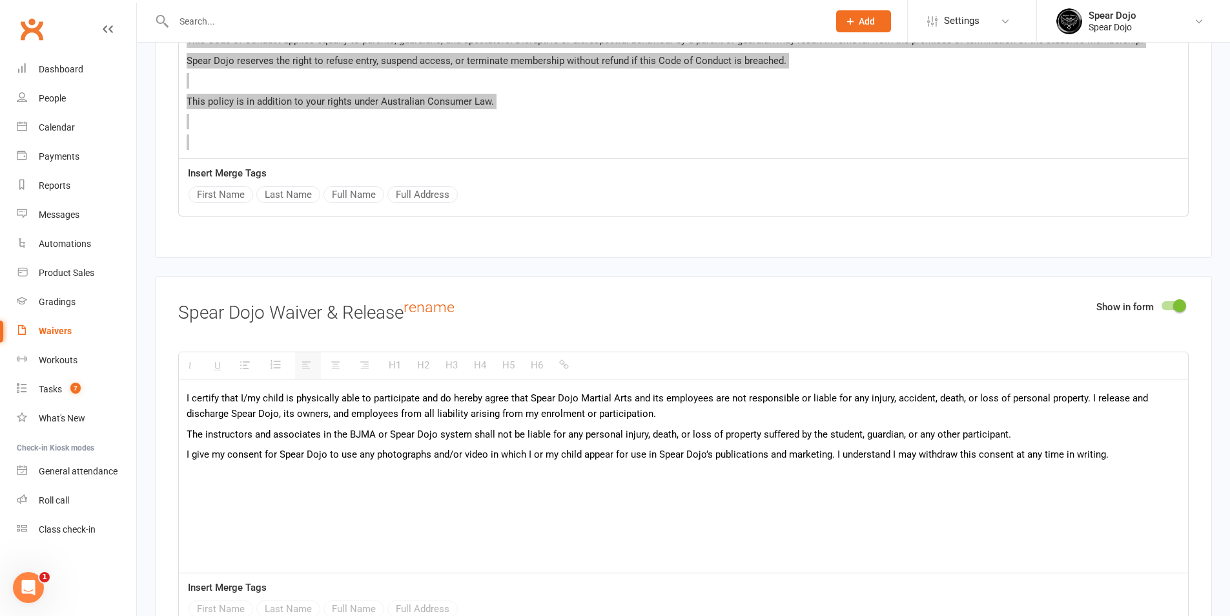
scroll to position [2067, 0]
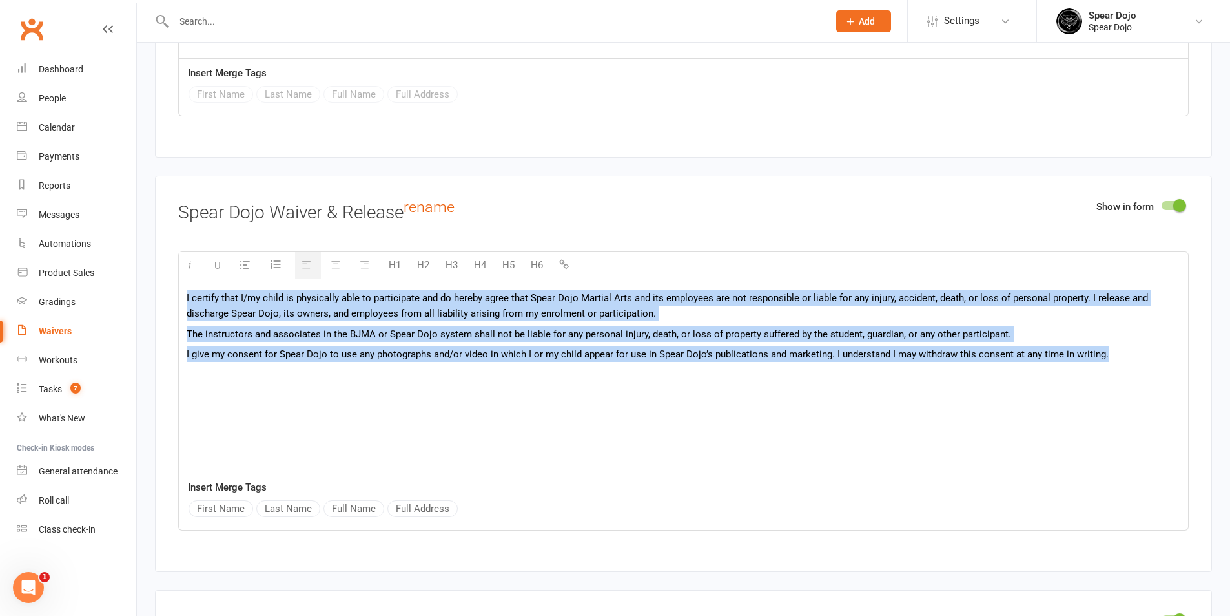
drag, startPoint x: 1112, startPoint y: 354, endPoint x: 153, endPoint y: 296, distance: 960.2
click at [153, 296] on div "Smart Forms & Waivers Back About this Waiver Online Waiver Name Martial Arts Me…" at bounding box center [683, 370] width 1093 height 4788
copy div "I certify that I/my child is physically able to participate and do hereby agree…"
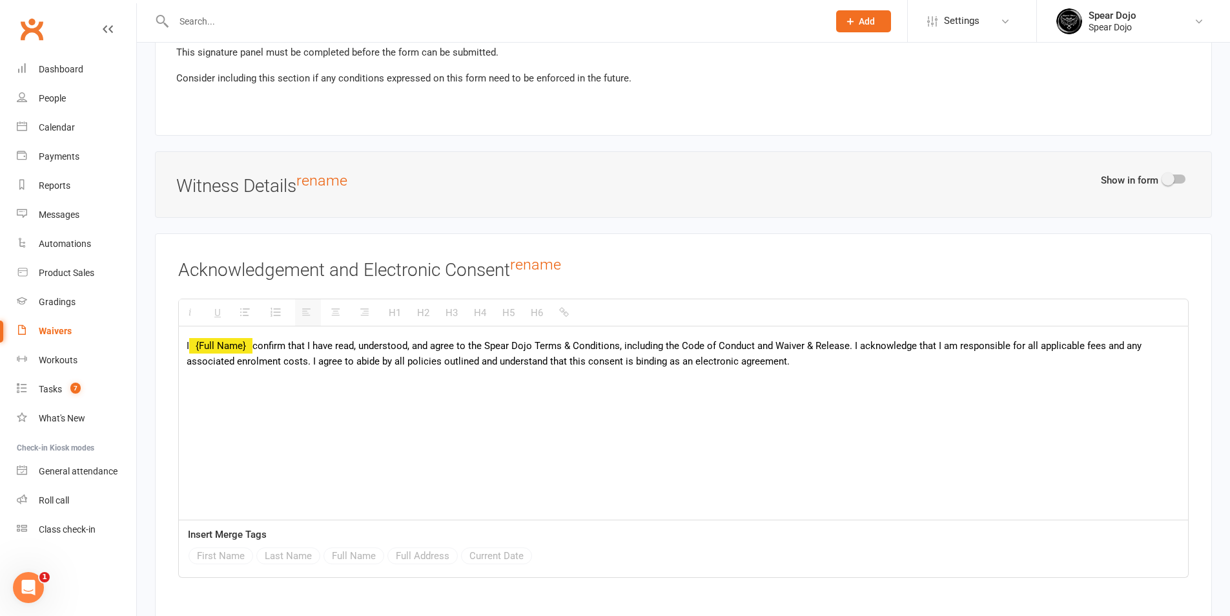
scroll to position [4004, 0]
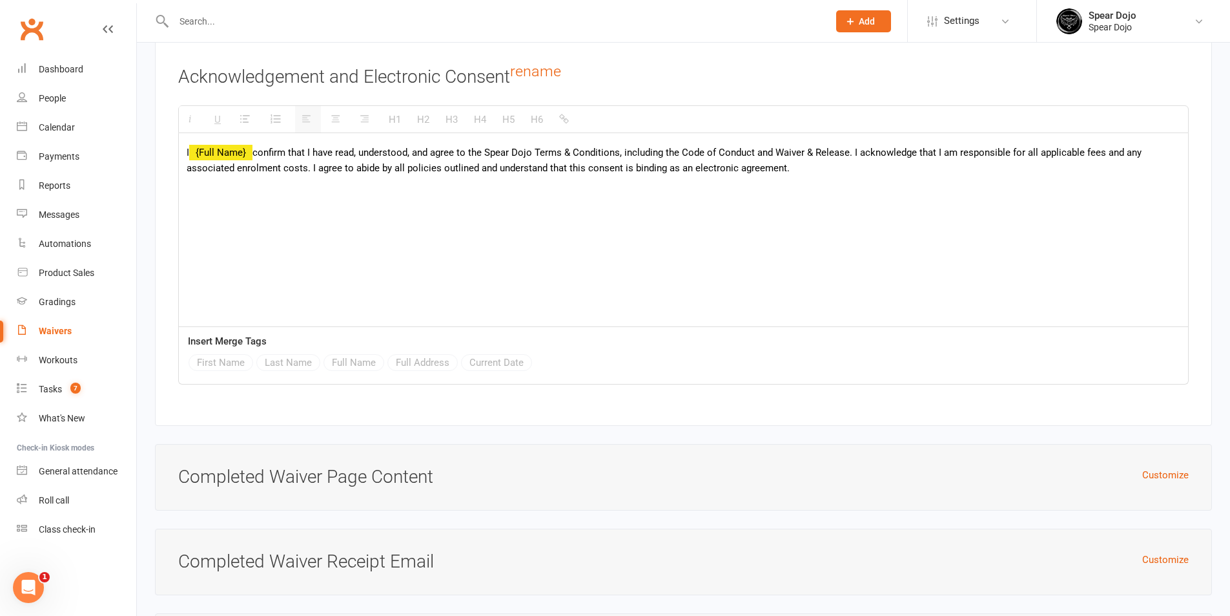
drag, startPoint x: 790, startPoint y: 165, endPoint x: 256, endPoint y: 147, distance: 533.8
click at [256, 147] on p "I {Full Name} confirm that I have read, understood, and agree to the Spear Dojo…" at bounding box center [684, 160] width 994 height 31
copy span "confirm that I have read, understood, and agree to the Spear Dojo Terms & Condi…"
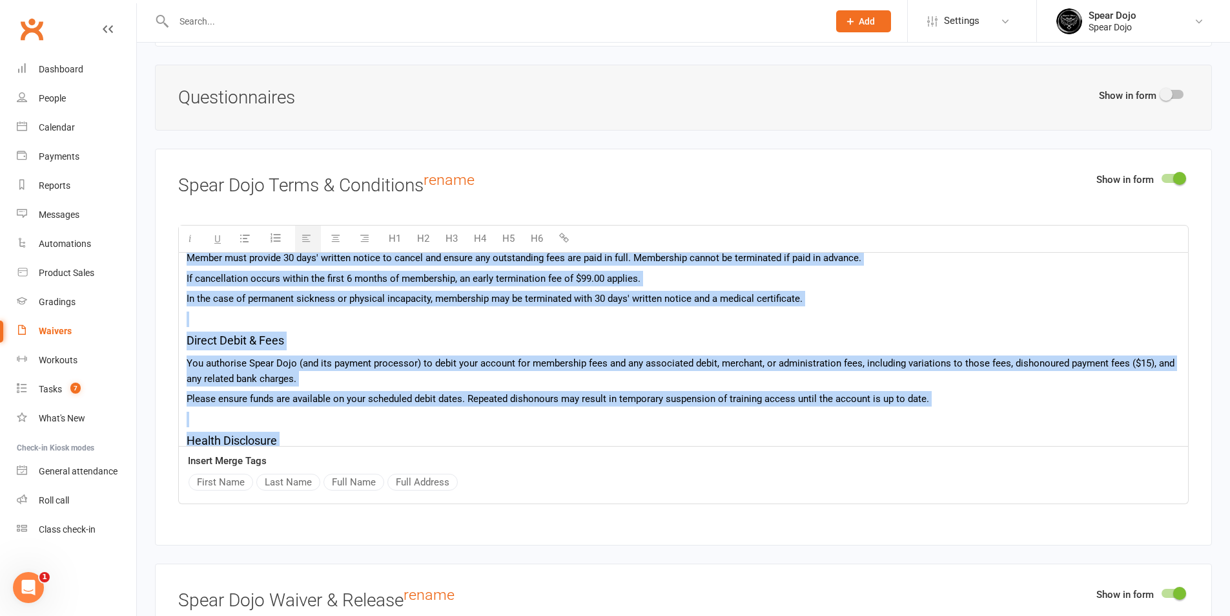
scroll to position [0, 0]
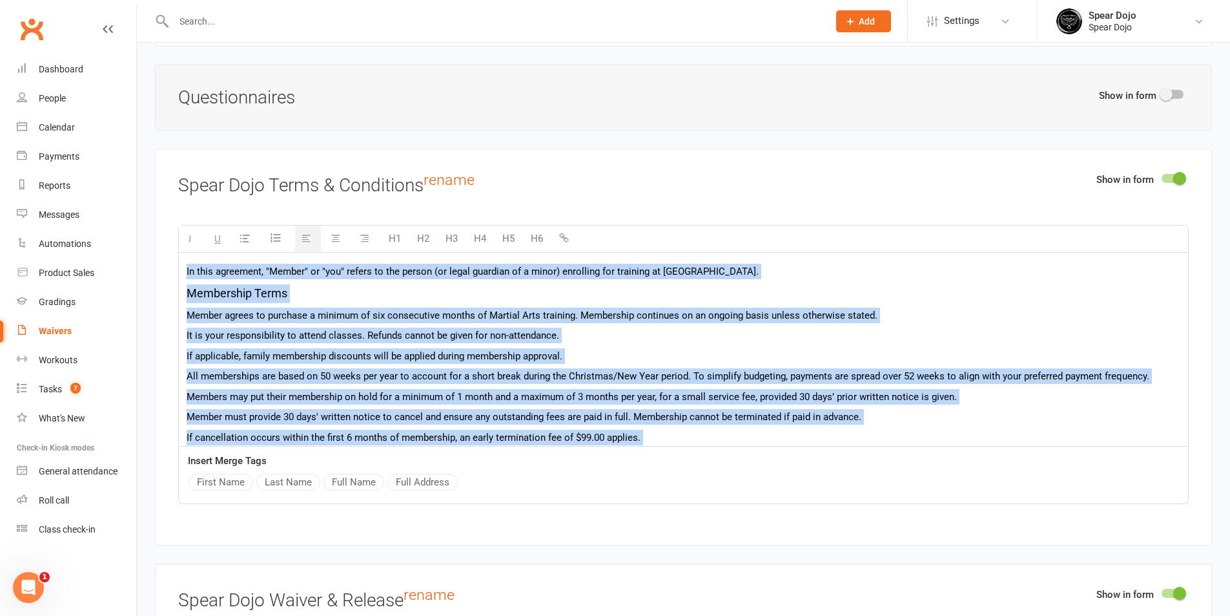
drag, startPoint x: 498, startPoint y: 394, endPoint x: 182, endPoint y: 239, distance: 351.8
click at [182, 239] on div "H1 H2 H3 H4 H5 H6 In this agreement, "Member" or "you" refers to the person (or…" at bounding box center [683, 364] width 1011 height 279
copy div "In this agreement, "Member" or "you" refers to the person (or legal guardian of…"
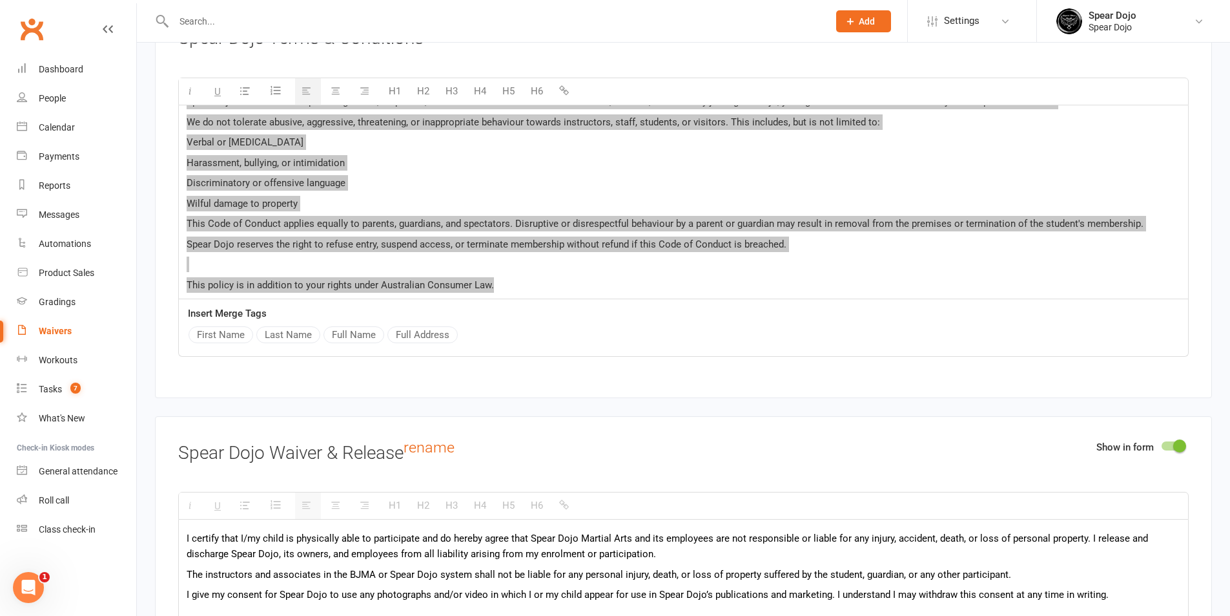
scroll to position [2002, 0]
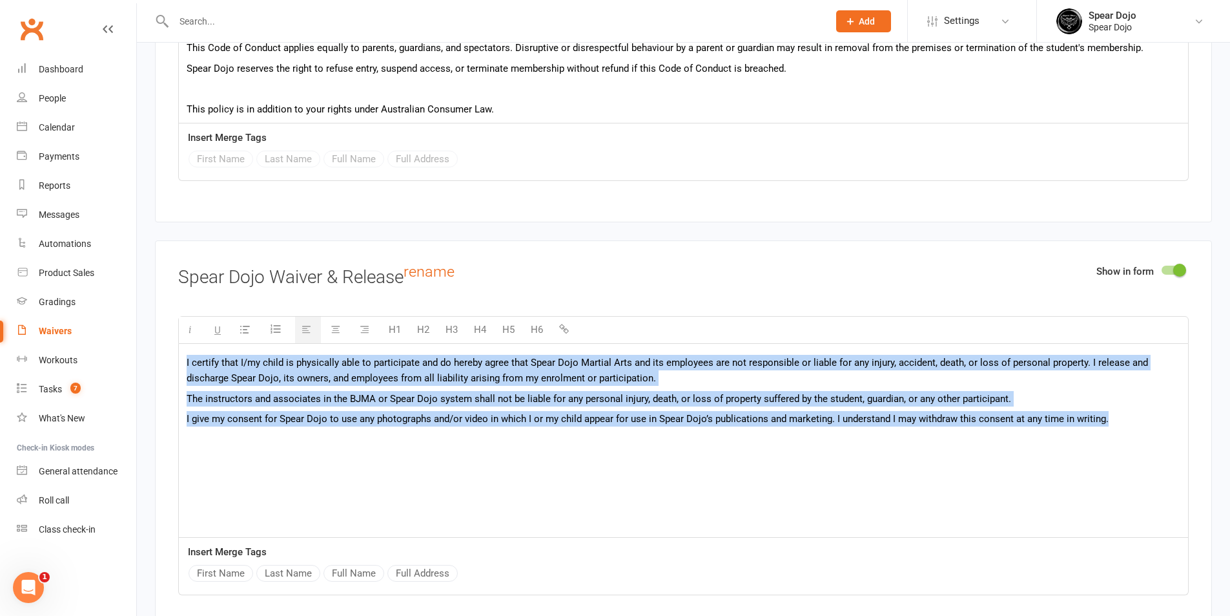
drag, startPoint x: 1106, startPoint y: 420, endPoint x: 160, endPoint y: 358, distance: 948.2
click at [160, 358] on div "Show in form Spear Dojo Waiver & Release rename H1 H2 H3 H4 H5 H6 I certify tha…" at bounding box center [683, 438] width 1057 height 396
copy div "I certify that I/my child is physically able to participate and do hereby agree…"
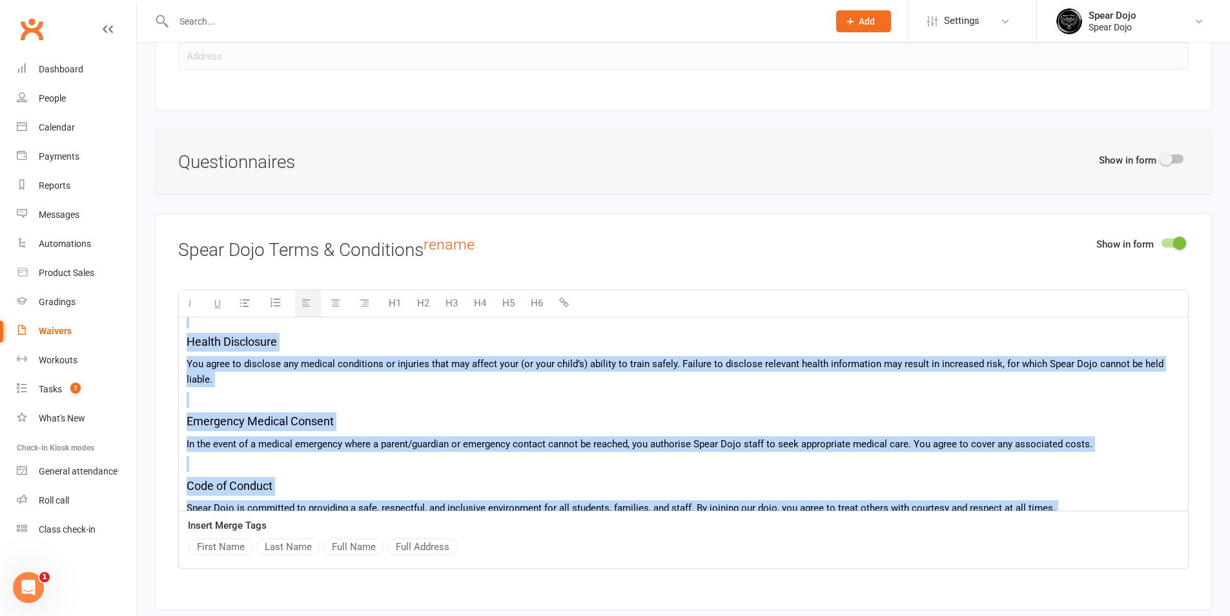
scroll to position [560, 0]
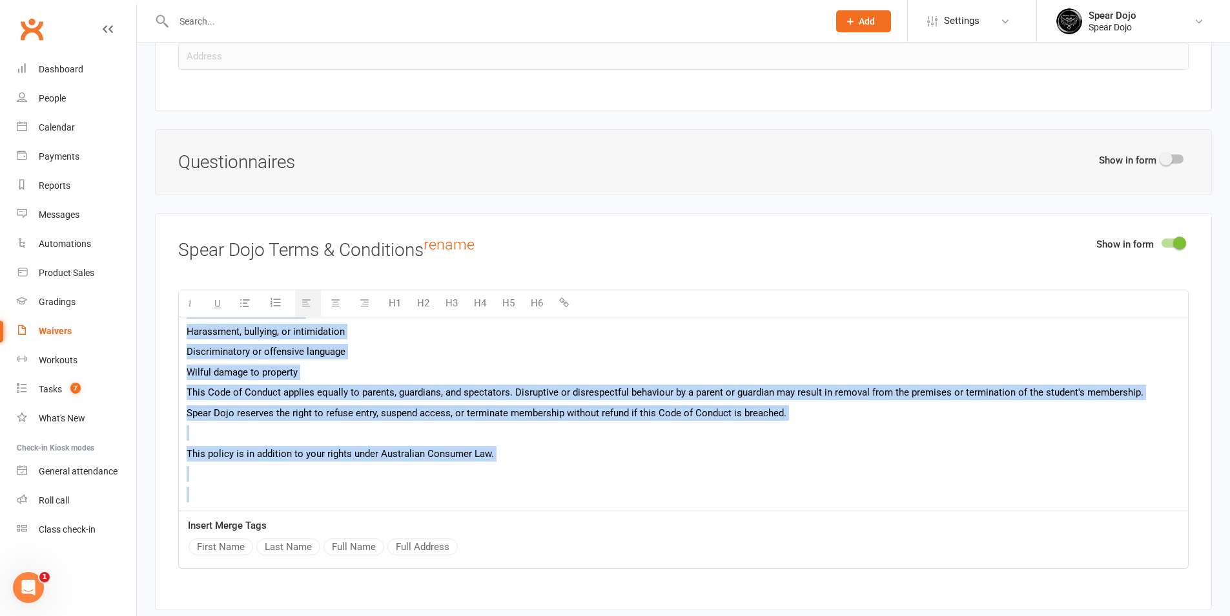
drag, startPoint x: 185, startPoint y: 330, endPoint x: 570, endPoint y: 532, distance: 434.5
click at [570, 532] on div "H1 H2 H3 H4 H5 H6 In this agreement, "Member" or "you" refers to the person (or…" at bounding box center [683, 428] width 1011 height 279
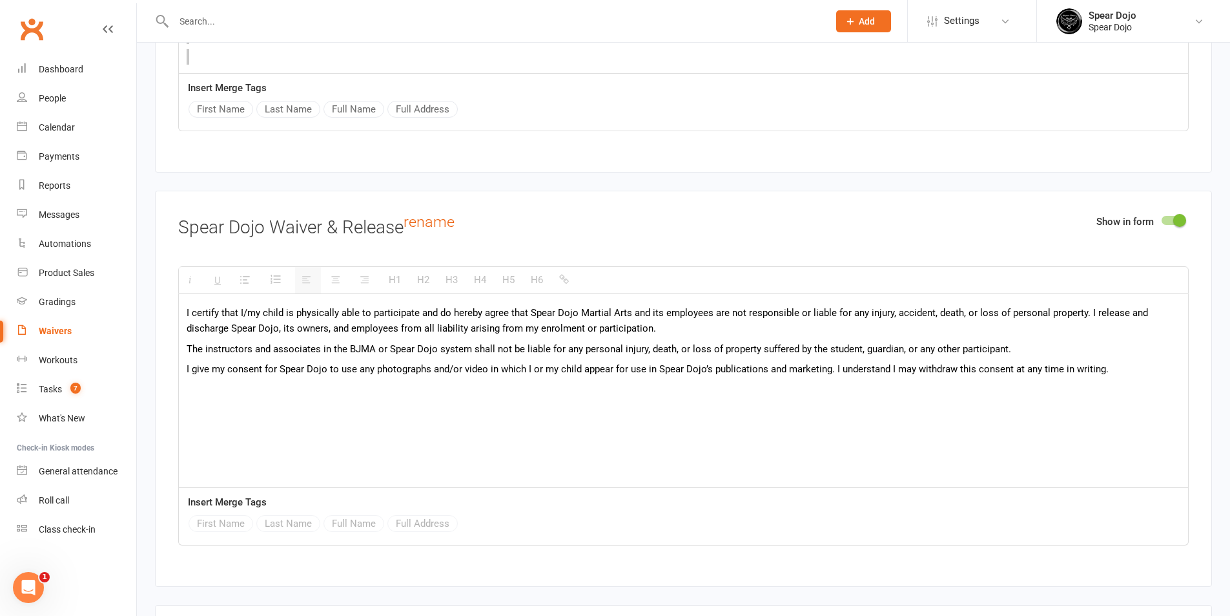
scroll to position [2067, 0]
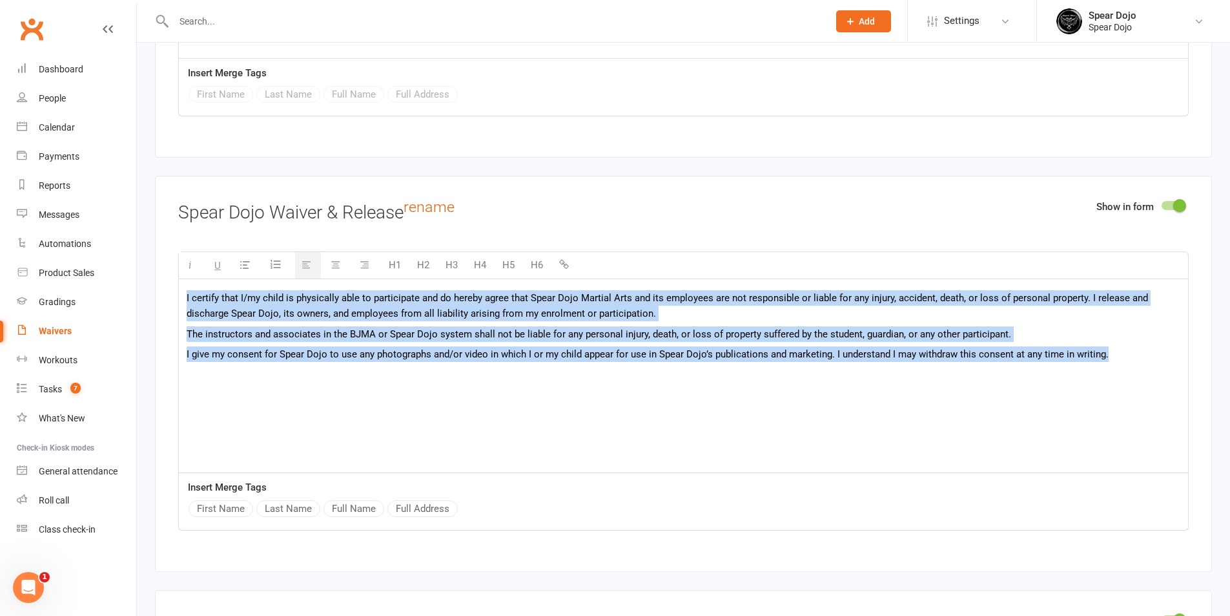
drag, startPoint x: 185, startPoint y: 295, endPoint x: 1140, endPoint y: 348, distance: 956.0
click at [1140, 348] on div "I certify that I/my child is physically able to participate and do hereby agree…" at bounding box center [683, 376] width 1009 height 194
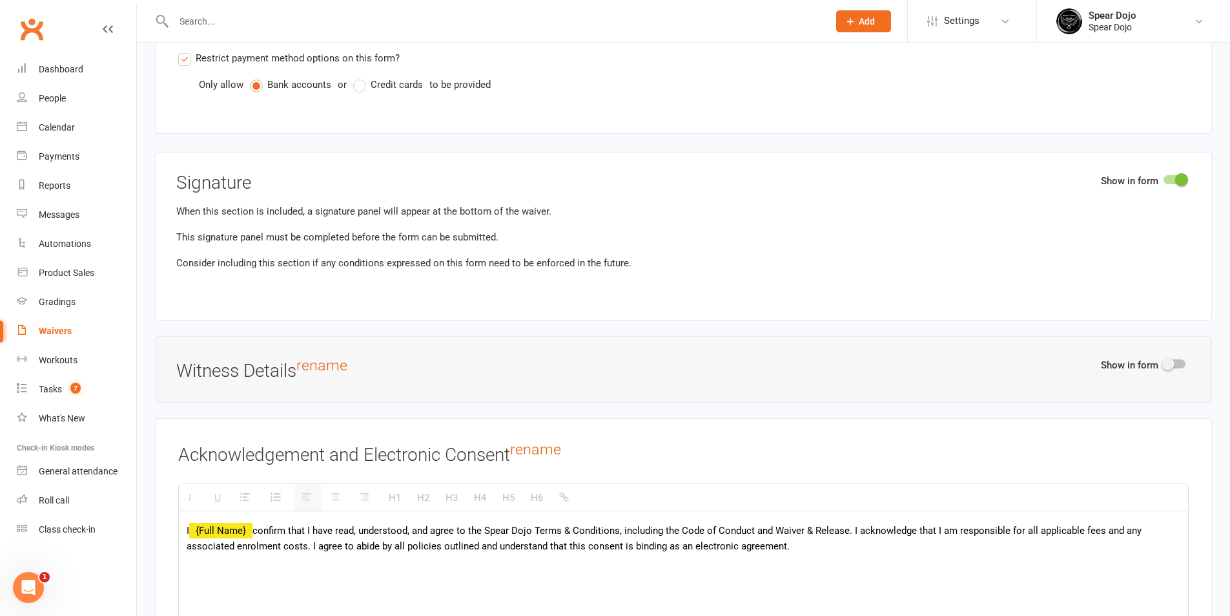
scroll to position [3811, 0]
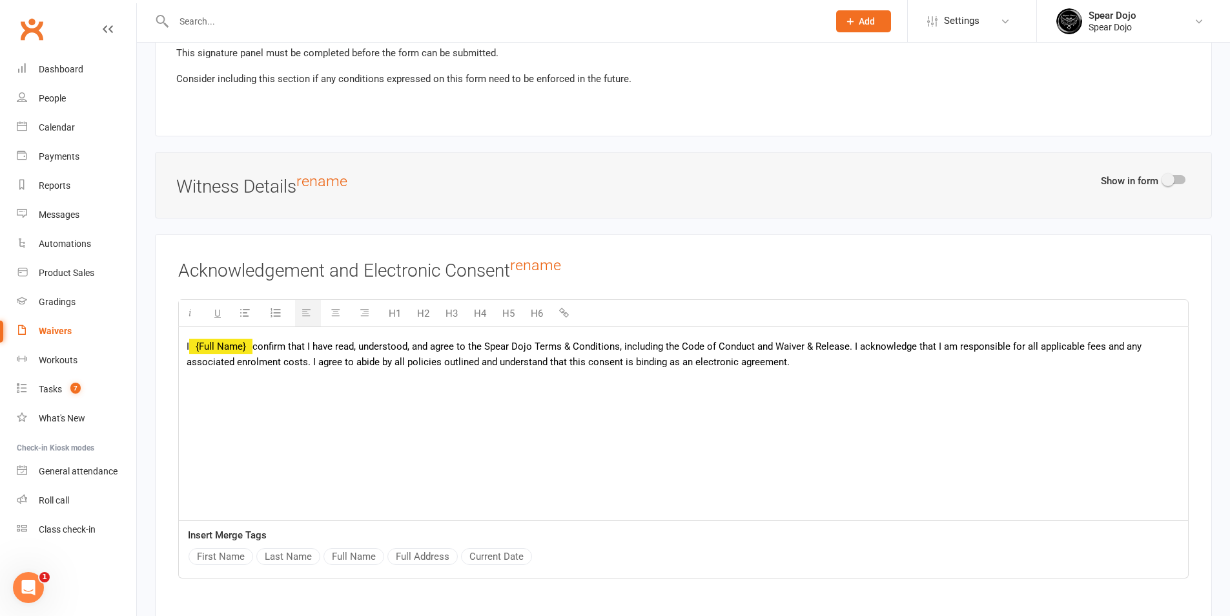
drag, startPoint x: 258, startPoint y: 345, endPoint x: 860, endPoint y: 371, distance: 602.5
click at [860, 371] on div "I {Full Name} confirm that I have read, understood, and agree to the Spear Dojo…" at bounding box center [683, 424] width 1009 height 194
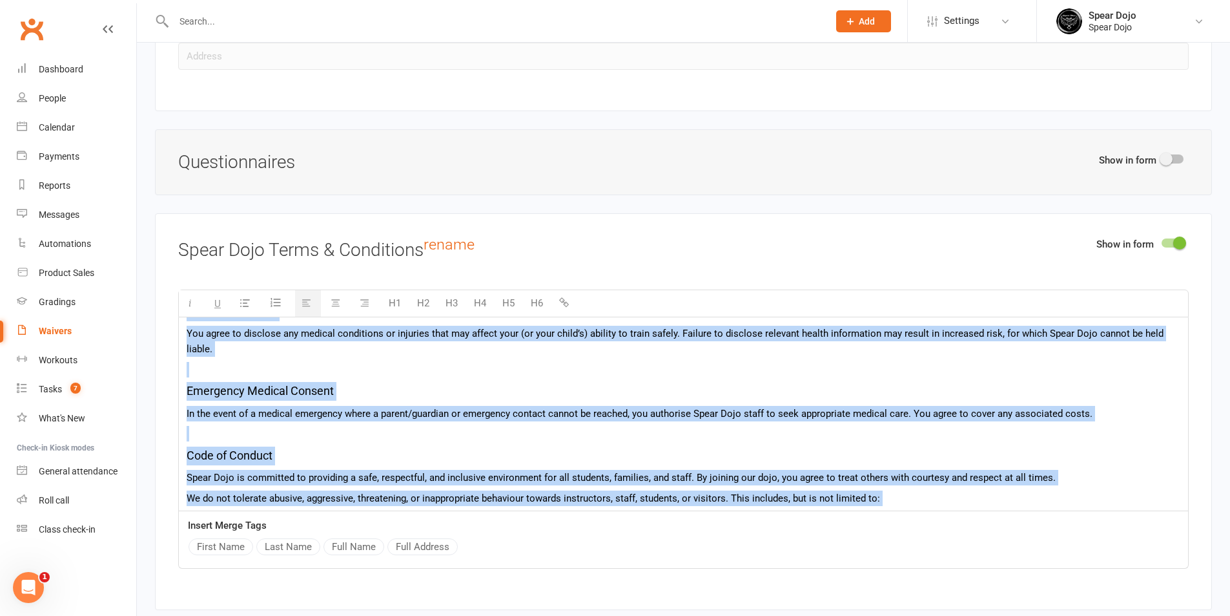
scroll to position [0, 0]
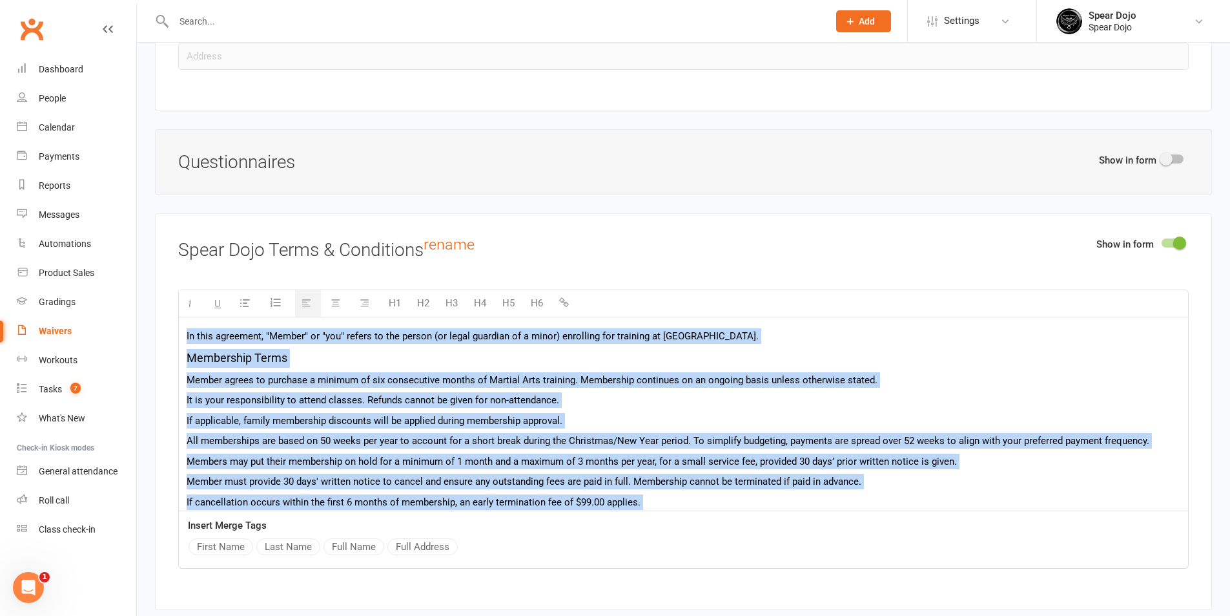
drag, startPoint x: 504, startPoint y: 455, endPoint x: 147, endPoint y: 302, distance: 388.8
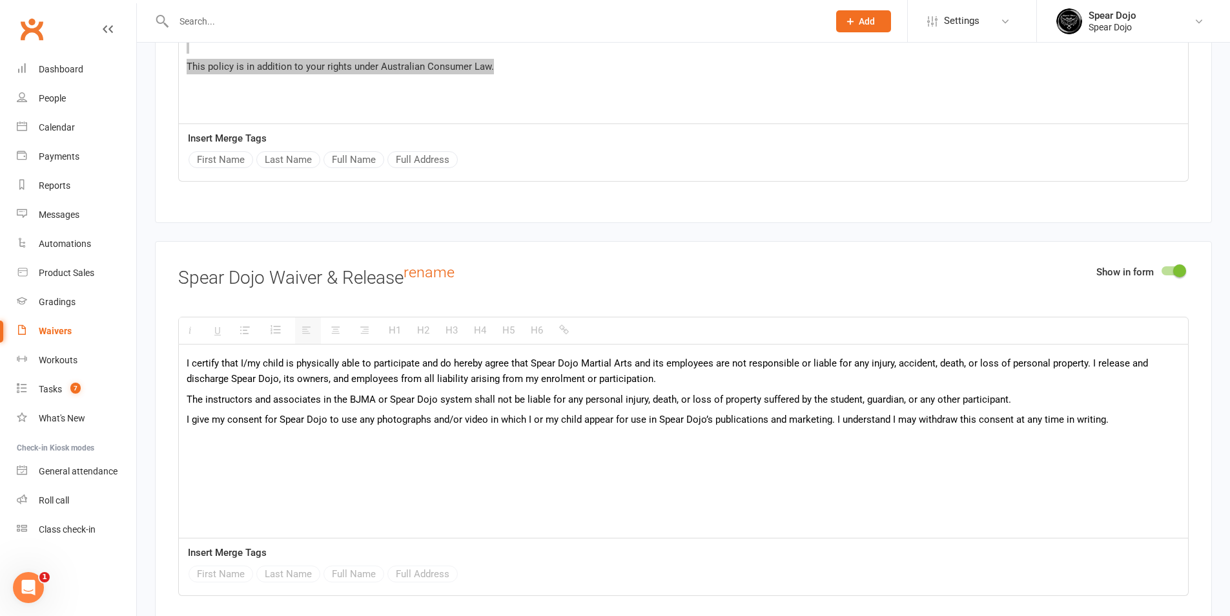
scroll to position [2002, 0]
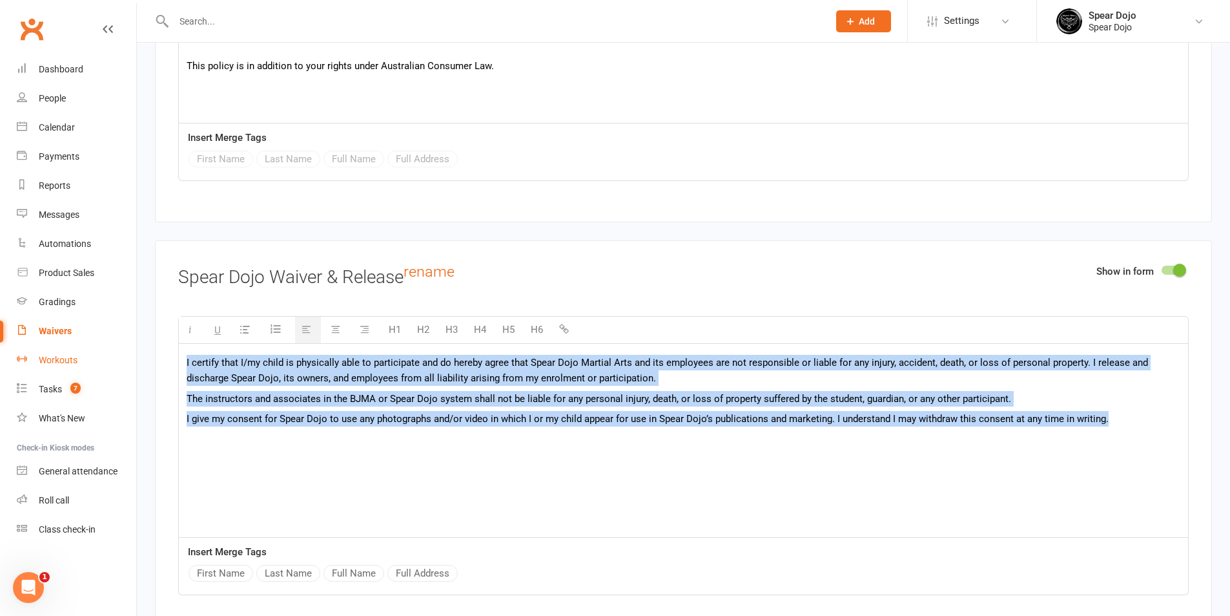
drag, startPoint x: 1112, startPoint y: 417, endPoint x: 129, endPoint y: 346, distance: 985.5
click at [129, 346] on ui-view "Prospect Member Non-attending contact Class / event Appointment Grading event T…" at bounding box center [615, 415] width 1230 height 4828
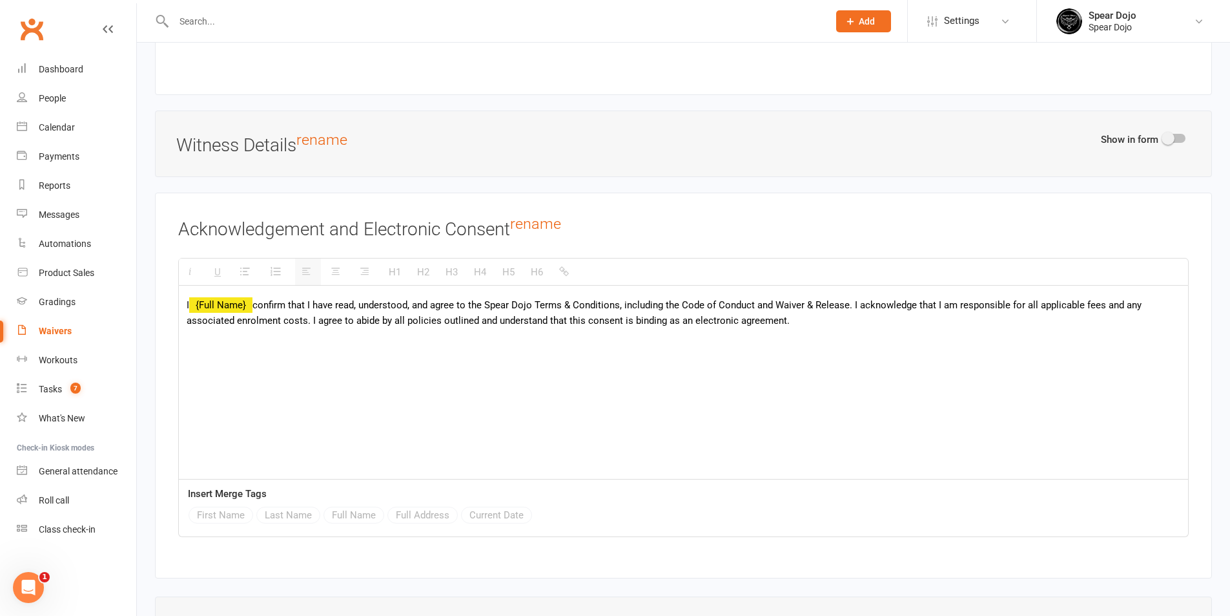
scroll to position [3875, 0]
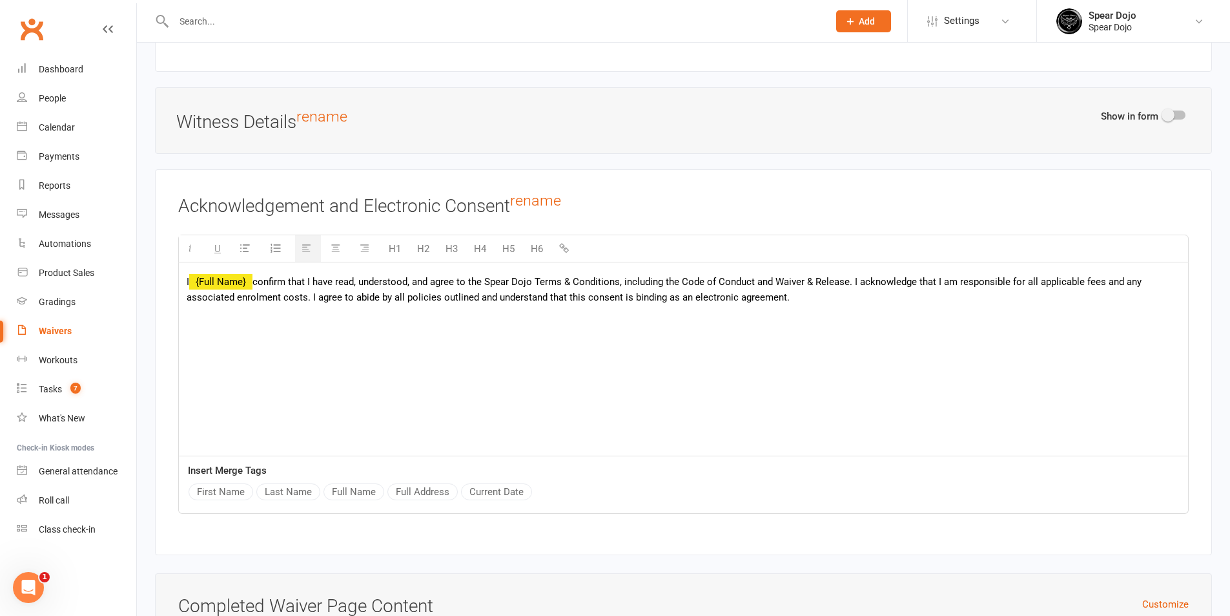
drag, startPoint x: 789, startPoint y: 291, endPoint x: 259, endPoint y: 278, distance: 530.4
click at [259, 278] on p "I {Full Name} confirm that I have read, understood, and agree to the Spear Dojo…" at bounding box center [684, 289] width 994 height 31
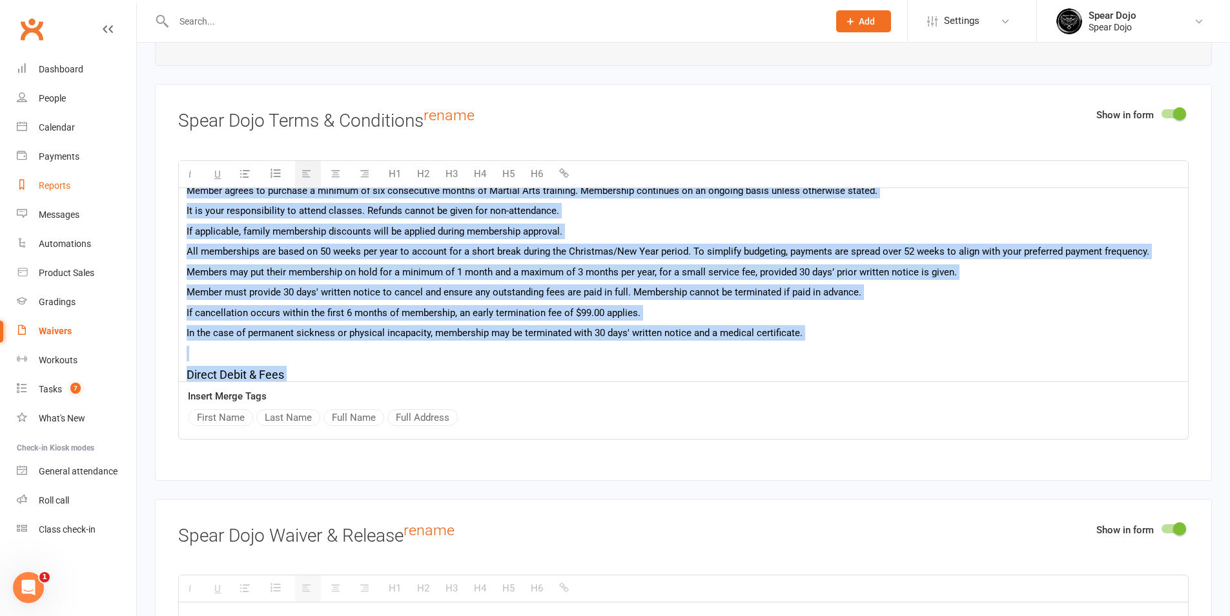
scroll to position [0, 0]
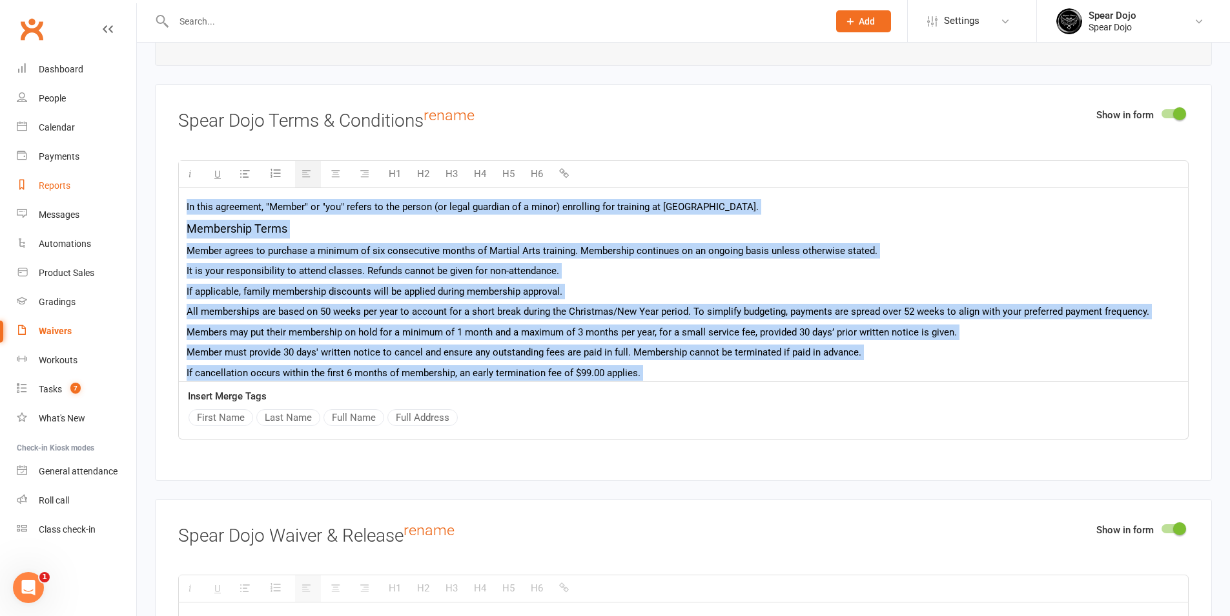
drag, startPoint x: 513, startPoint y: 328, endPoint x: 133, endPoint y: 177, distance: 409.3
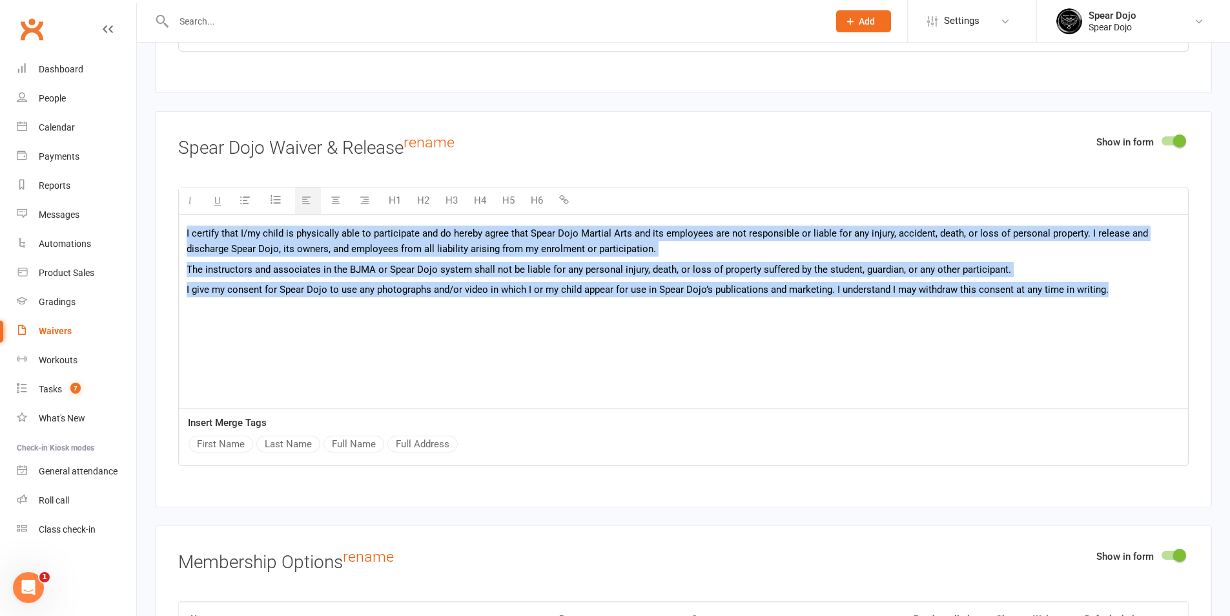
drag, startPoint x: 1114, startPoint y: 286, endPoint x: 163, endPoint y: 214, distance: 954.0
click at [163, 214] on div "Show in form Spear Dojo Waiver & Release rename H1 H2 H3 H4 H5 H6 I certify tha…" at bounding box center [683, 309] width 1057 height 396
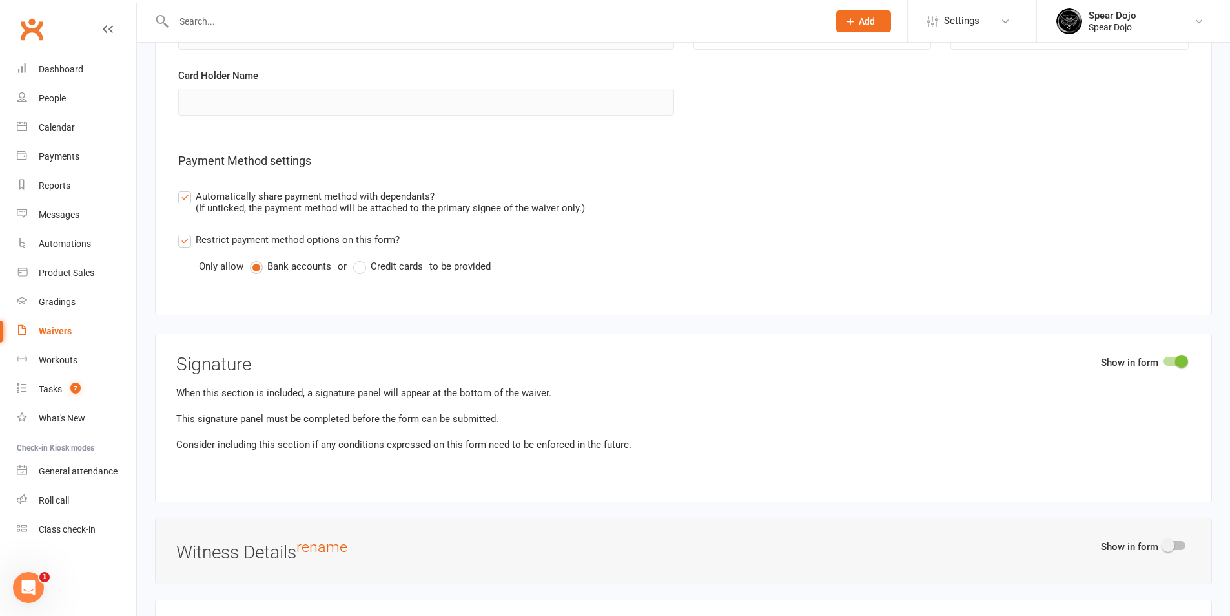
scroll to position [3681, 0]
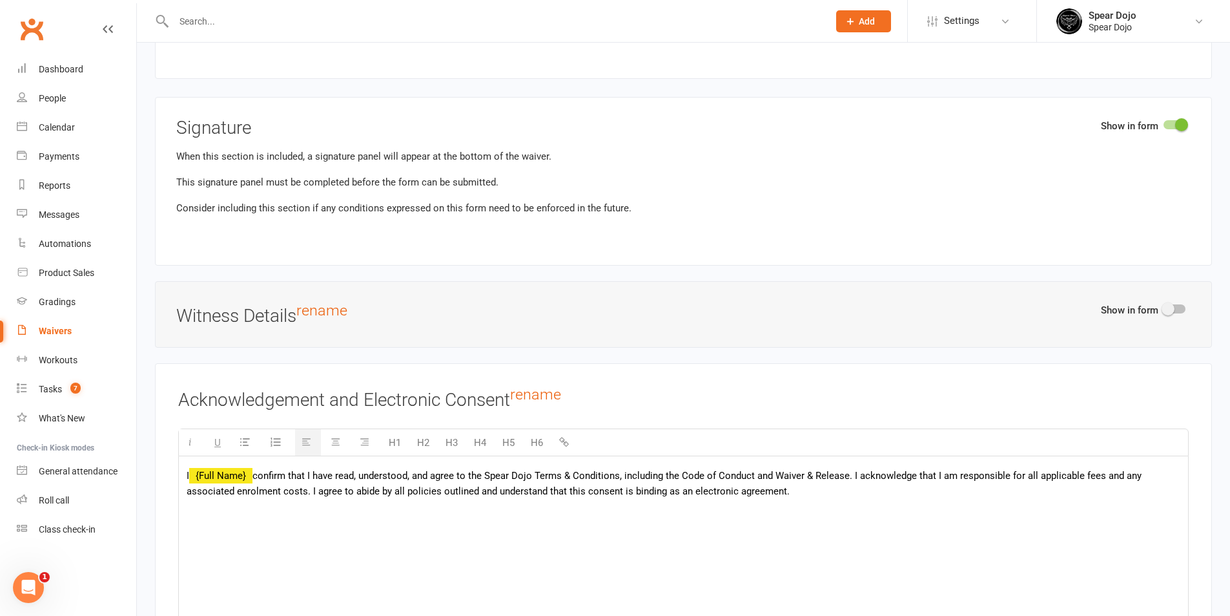
drag, startPoint x: 808, startPoint y: 492, endPoint x: 258, endPoint y: 473, distance: 549.9
click at [258, 473] on p "I {Full Name} confirm that I have read, understood, and agree to the Spear Dojo…" at bounding box center [684, 483] width 994 height 31
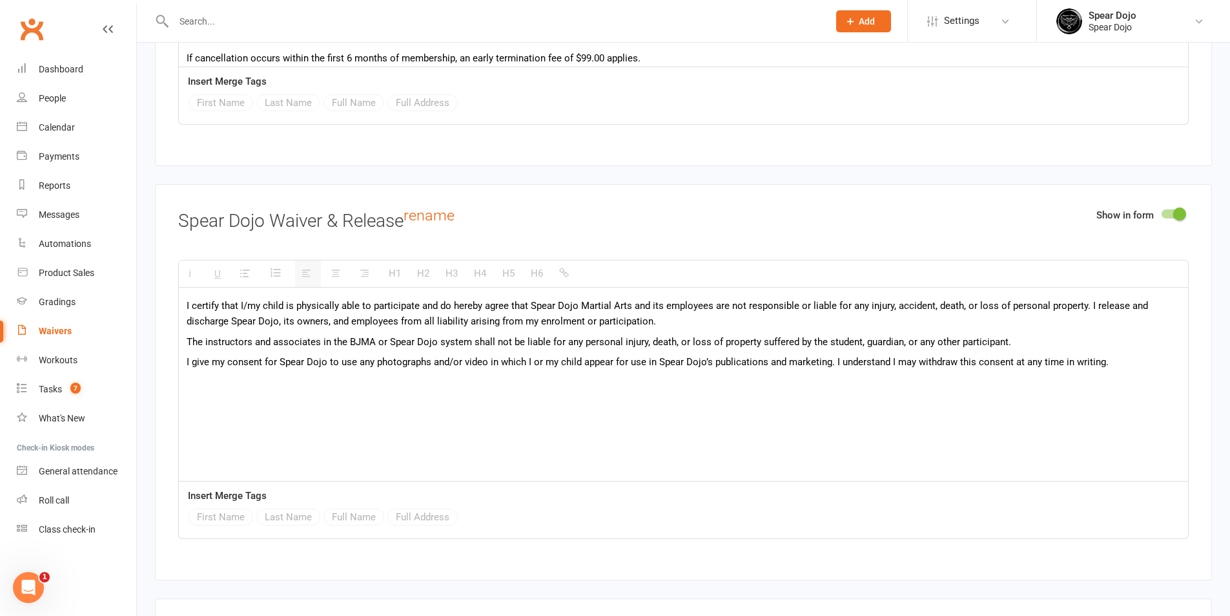
scroll to position [1808, 0]
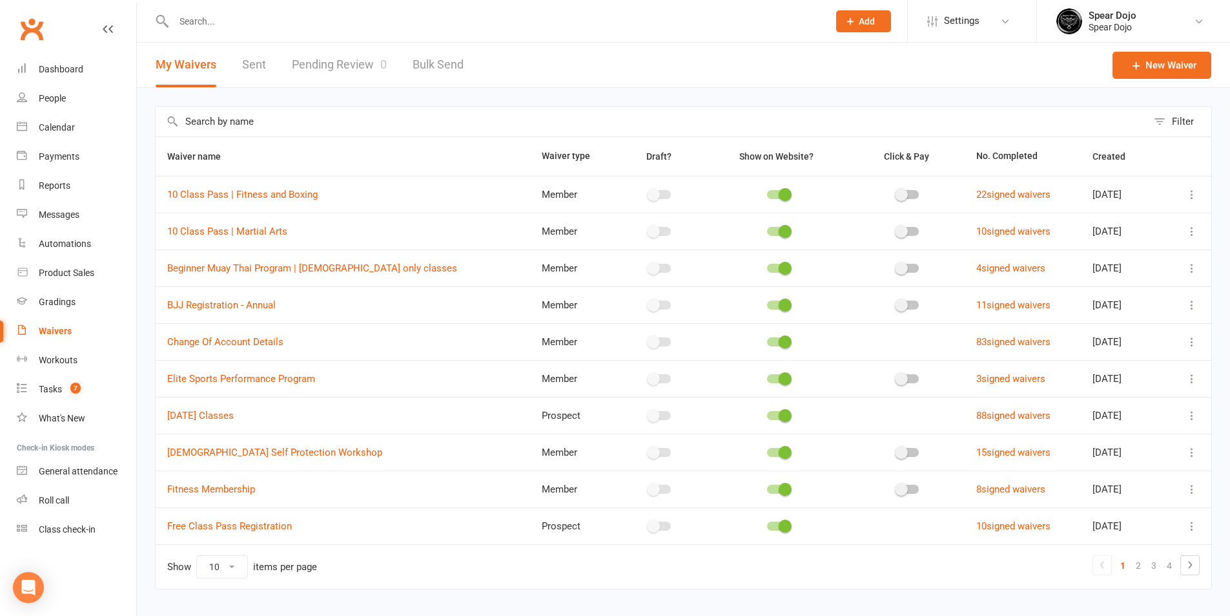
click at [272, 125] on input "text" at bounding box center [652, 122] width 992 height 30
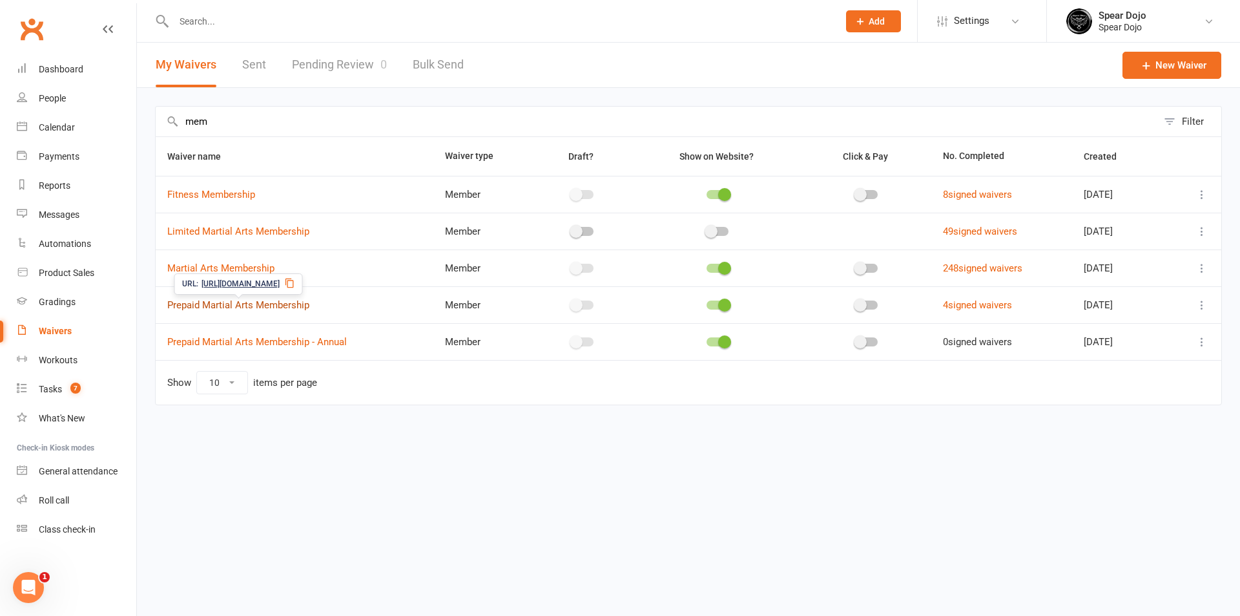
type input "mem"
click at [259, 302] on link "Prepaid Martial Arts Membership" at bounding box center [238, 305] width 142 height 12
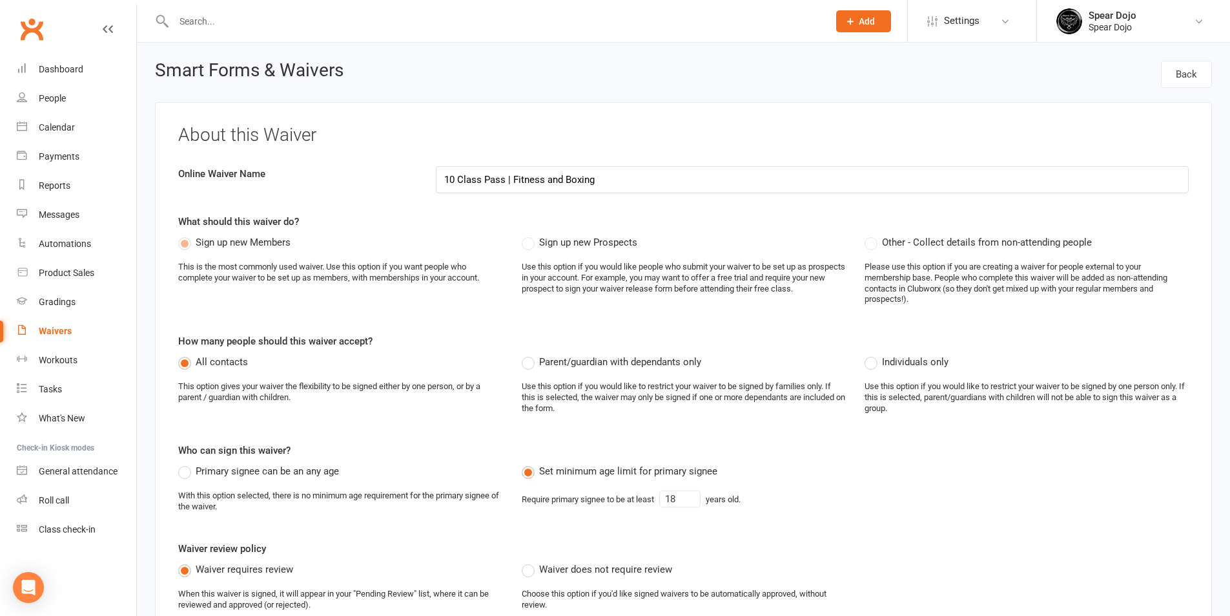
select select "bank_account"
drag, startPoint x: 513, startPoint y: 181, endPoint x: 567, endPoint y: 177, distance: 53.7
click at [567, 177] on input "10 Class Pass | Fitness and Boxing" at bounding box center [812, 179] width 753 height 27
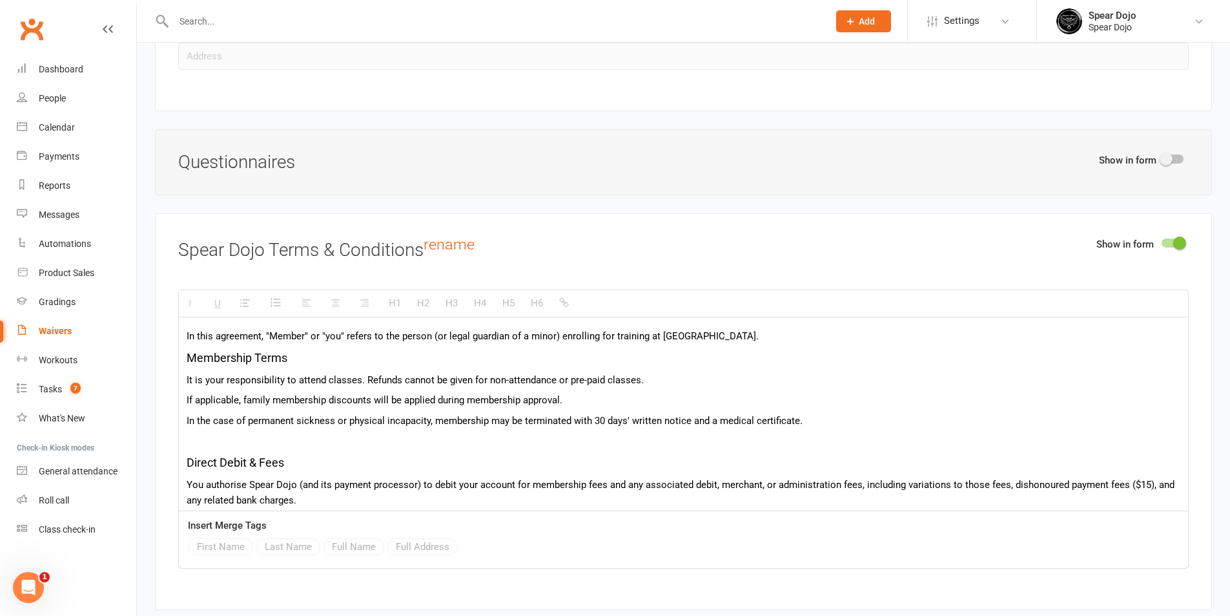
type input "10 Class Pass | Boxing"
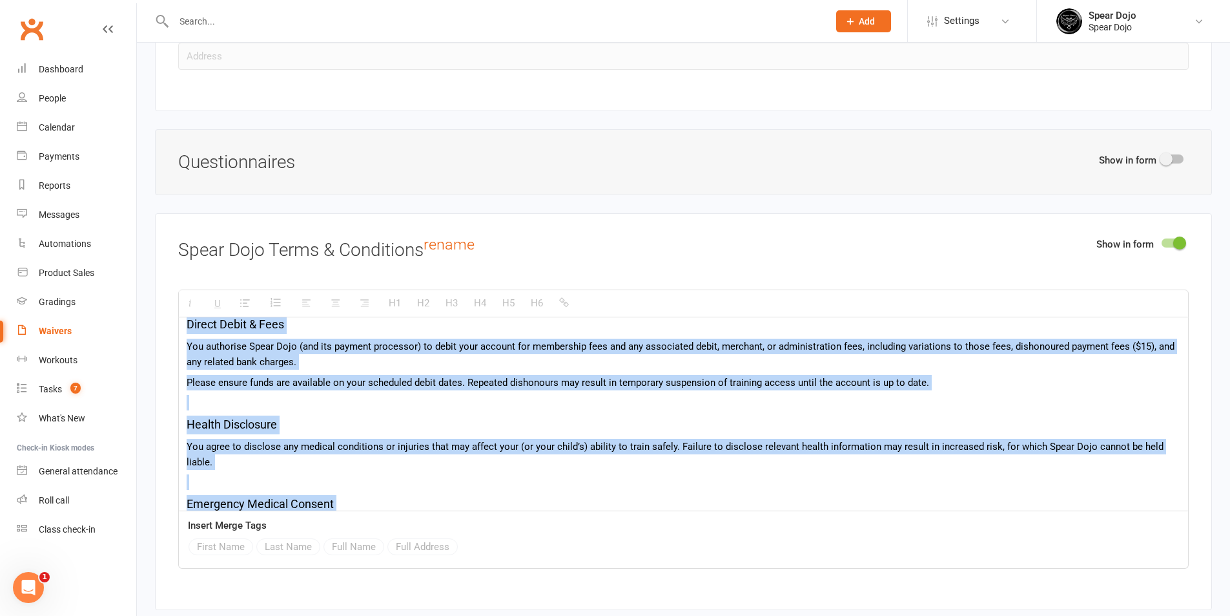
scroll to position [418, 0]
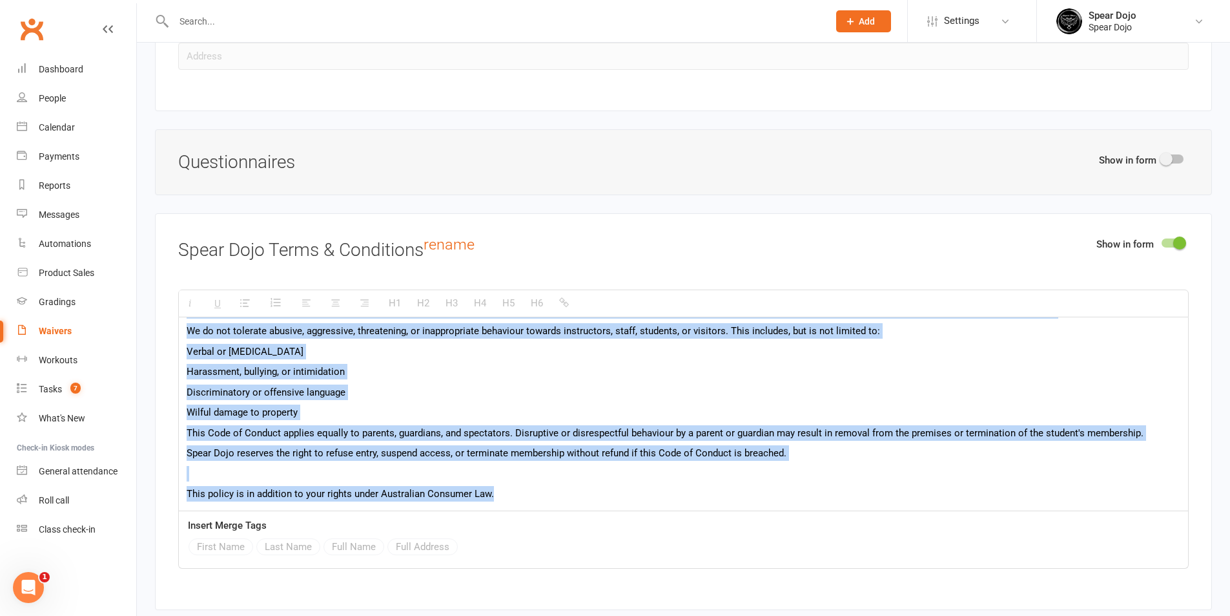
drag, startPoint x: 185, startPoint y: 332, endPoint x: 598, endPoint y: 517, distance: 452.2
click at [598, 517] on div "H1 H2 H3 H4 H5 H6 In this agreement, "Member" or "you" refers to the person (or…" at bounding box center [683, 428] width 1011 height 279
copy div "In this agreement, "Member" or "you" refers to the person (or legal guardian of…"
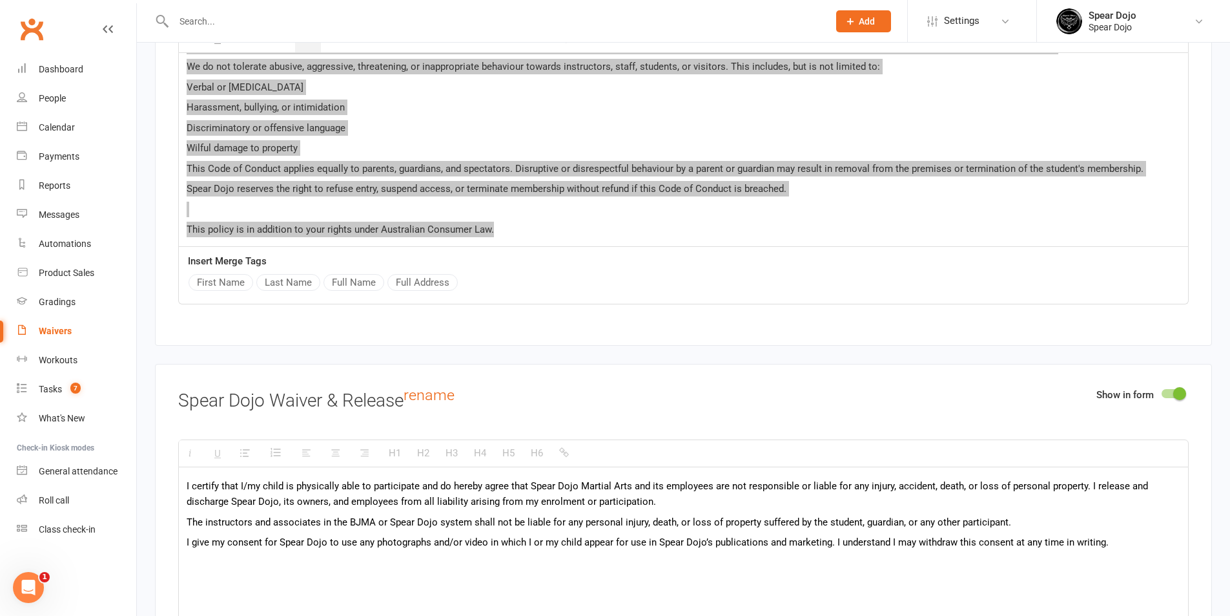
scroll to position [2002, 0]
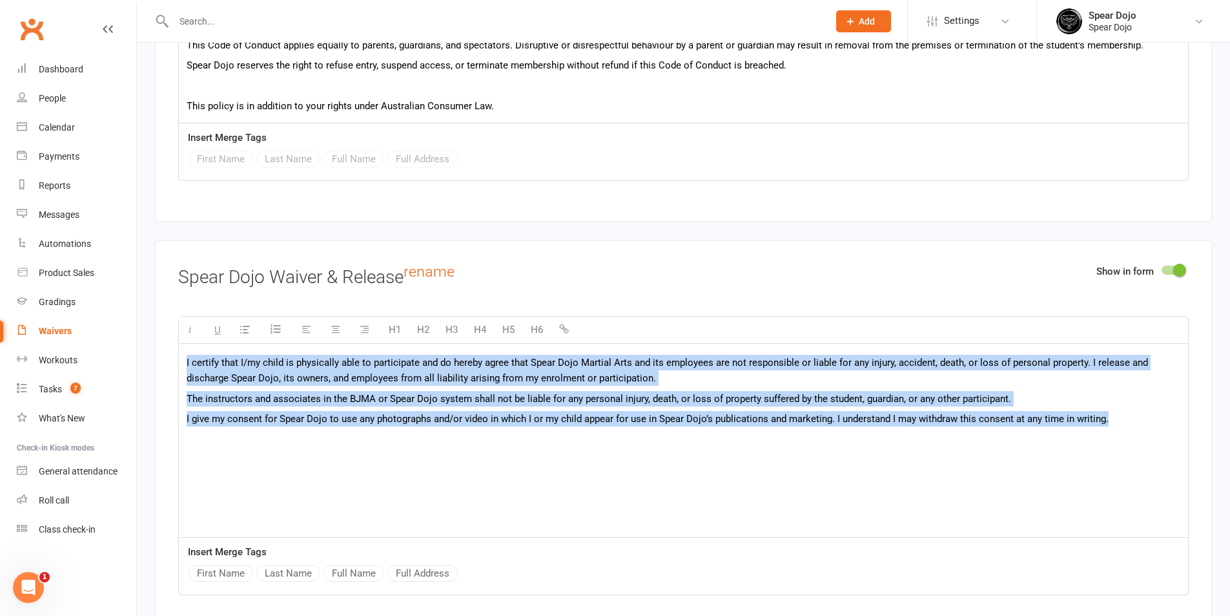
drag, startPoint x: 1110, startPoint y: 419, endPoint x: 146, endPoint y: 349, distance: 966.1
click at [146, 349] on div "Smart Forms & Waivers Back About this Waiver Online Waiver Name 10 Class Pass |…" at bounding box center [683, 437] width 1093 height 4795
copy div "I certify that I/my child is physically able to participate and do hereby agree…"
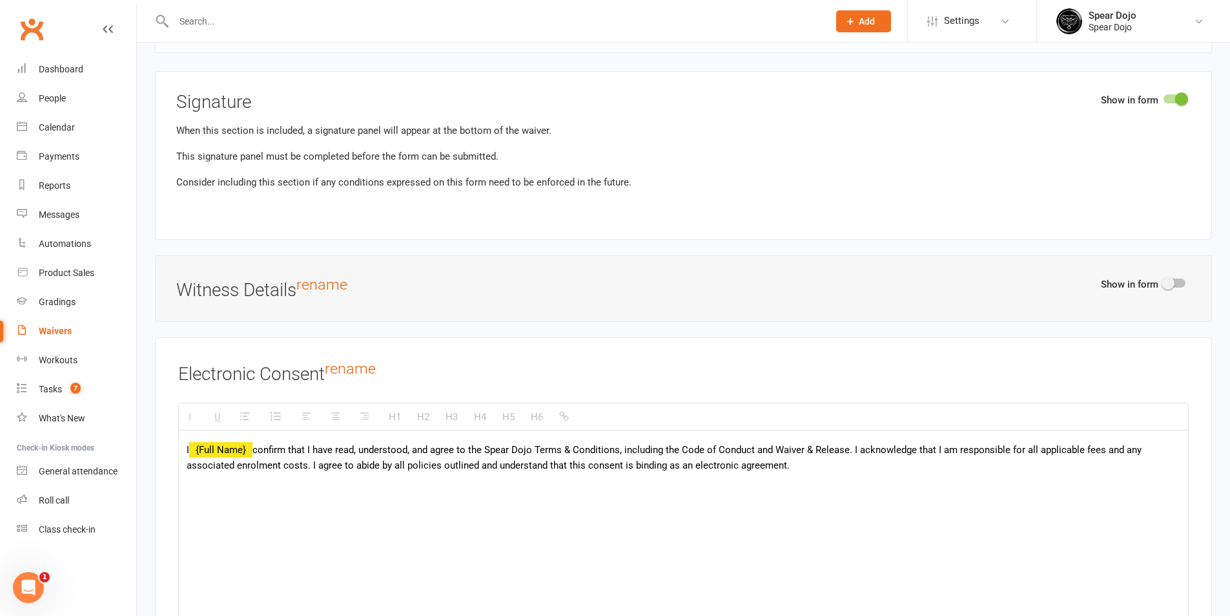
scroll to position [3746, 0]
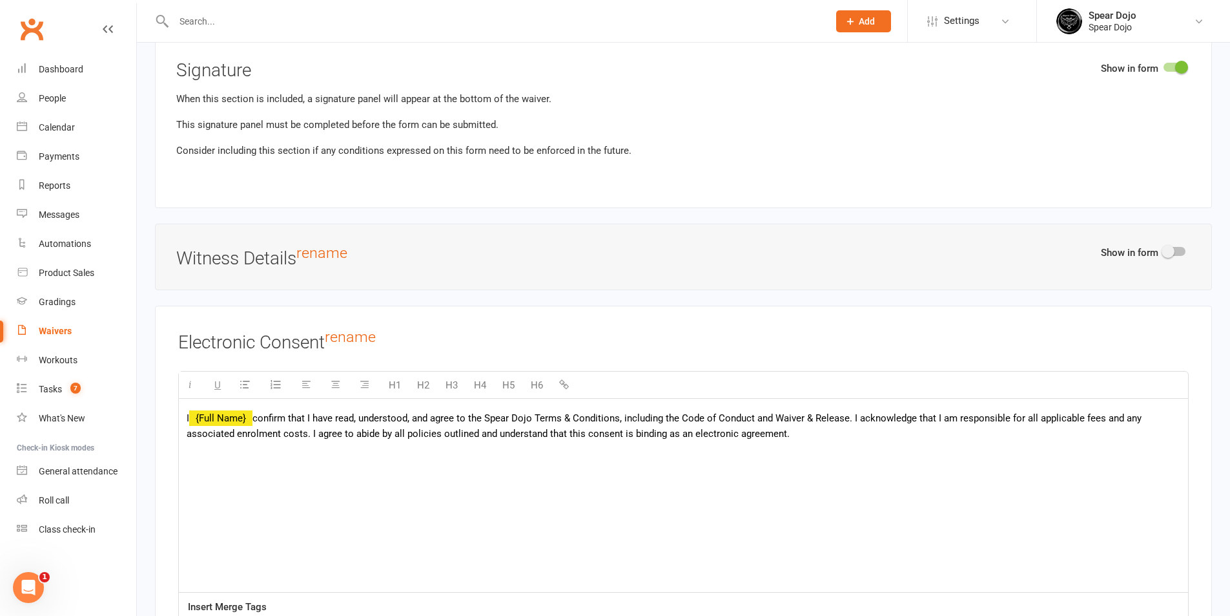
drag, startPoint x: 258, startPoint y: 413, endPoint x: 877, endPoint y: 442, distance: 620.0
click at [877, 442] on div "I {Full Name} confirm that I have read, understood, and agree to the Spear Dojo…" at bounding box center [683, 495] width 1009 height 194
copy span "confirm that I have read, understood, and agree to the Spear Dojo Terms & Condi…"
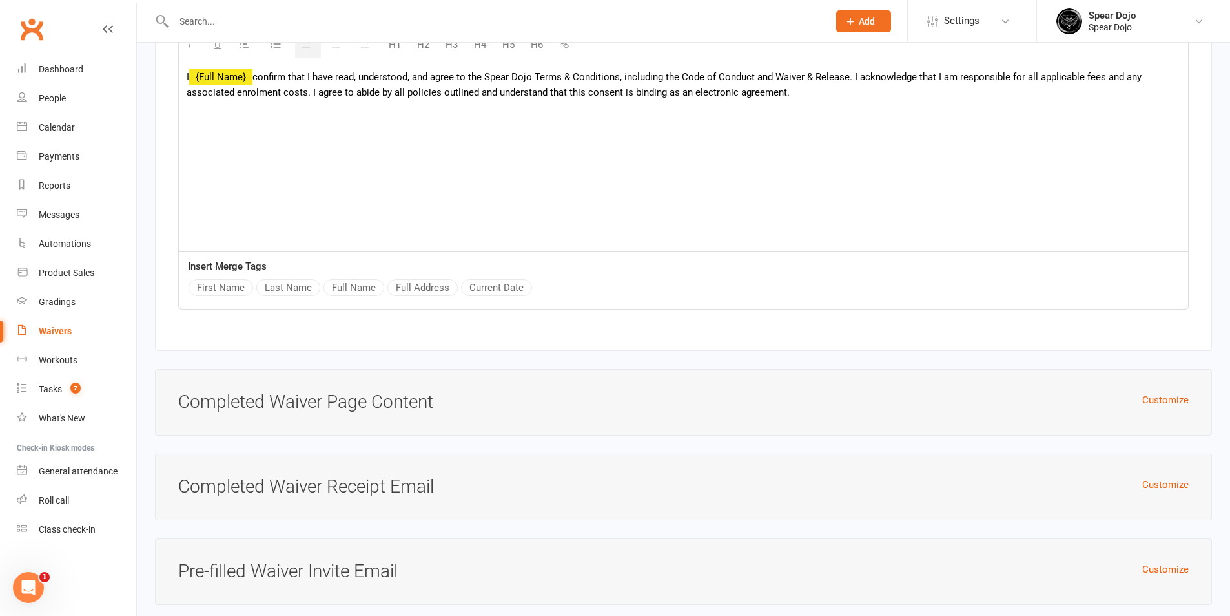
scroll to position [4237, 0]
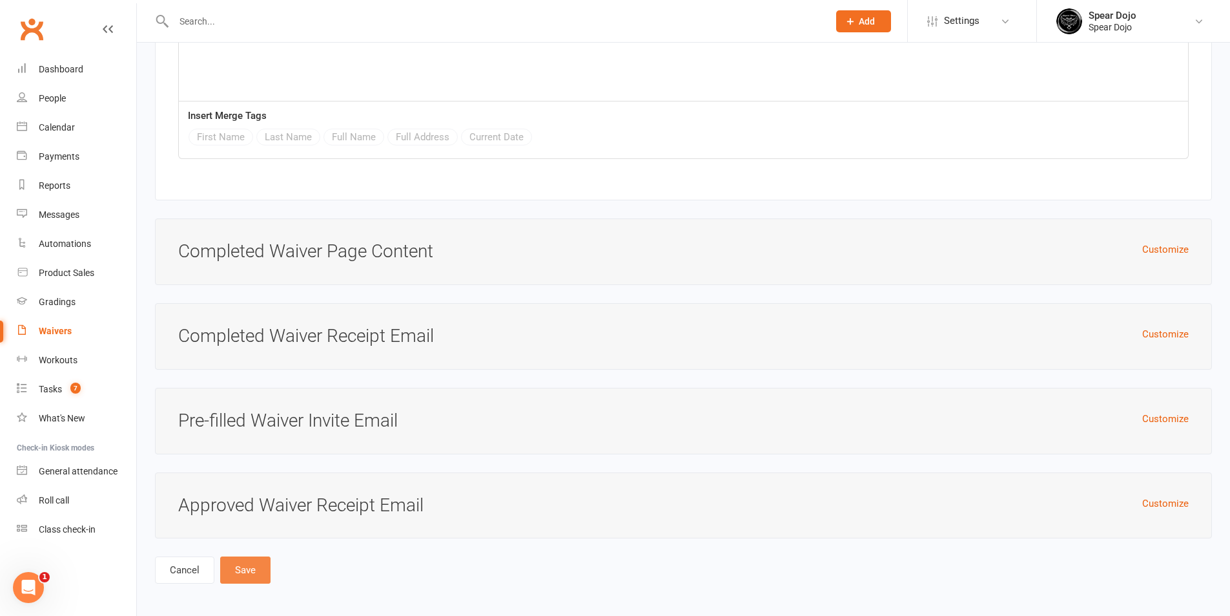
click at [251, 573] on button "Save" at bounding box center [245, 569] width 50 height 27
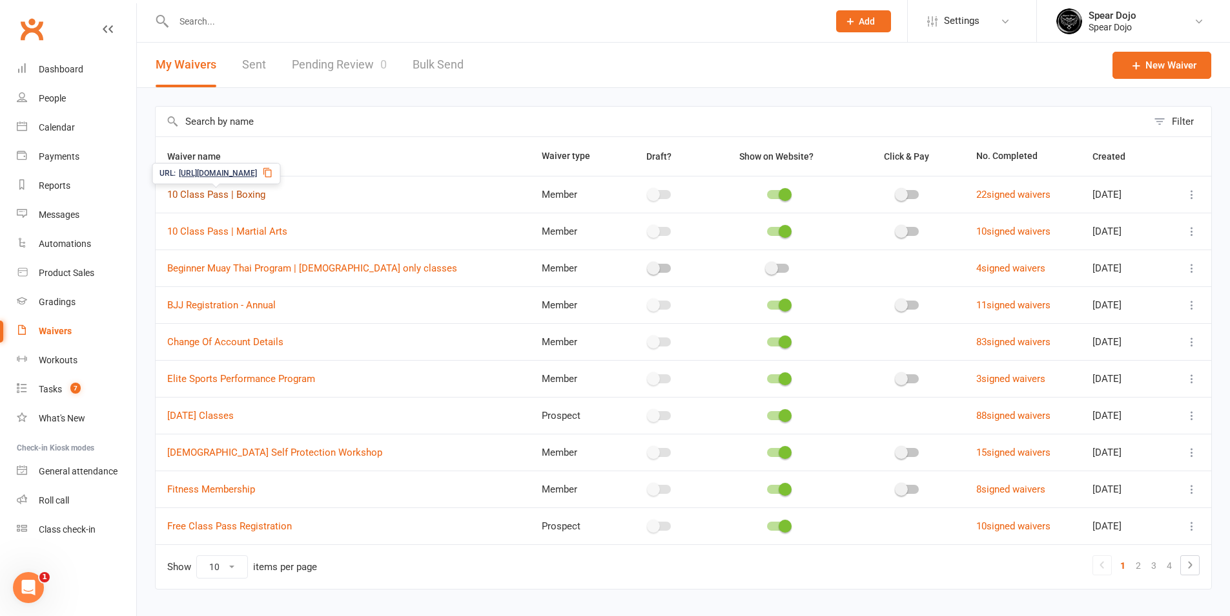
click at [248, 192] on link "10 Class Pass | Boxing" at bounding box center [216, 195] width 98 height 12
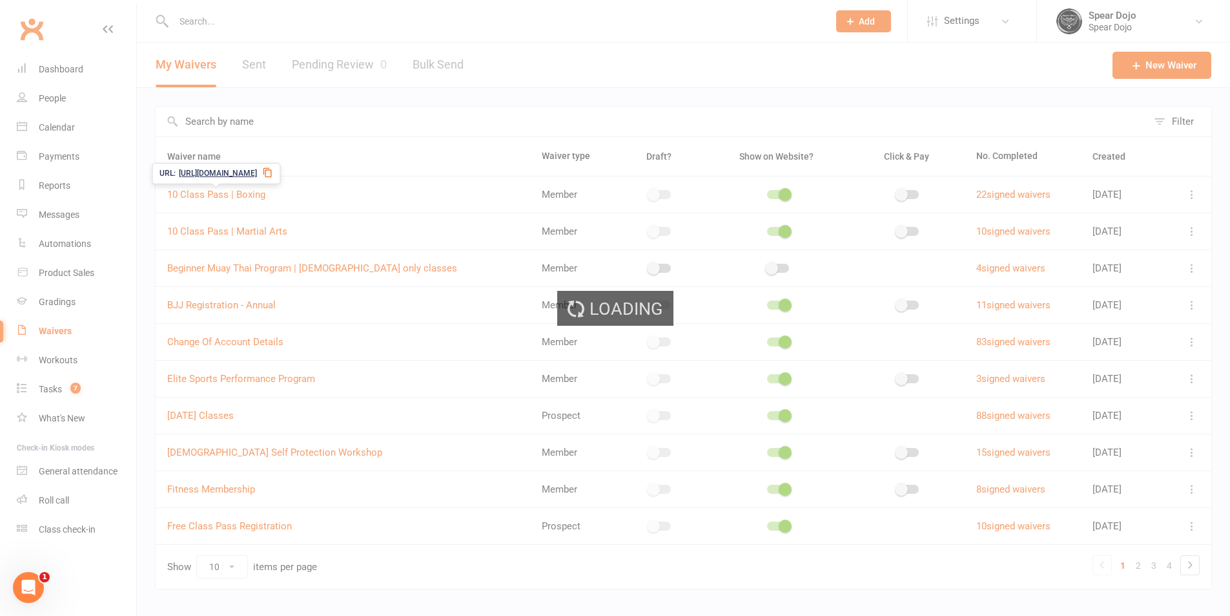
select select "bank_account"
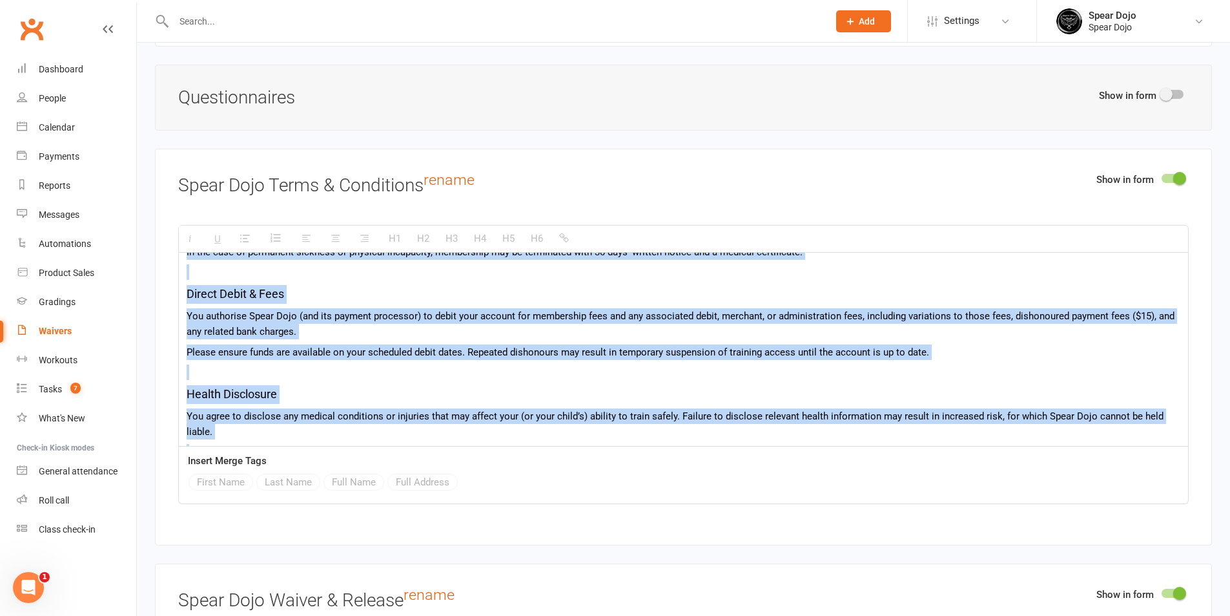
scroll to position [418, 0]
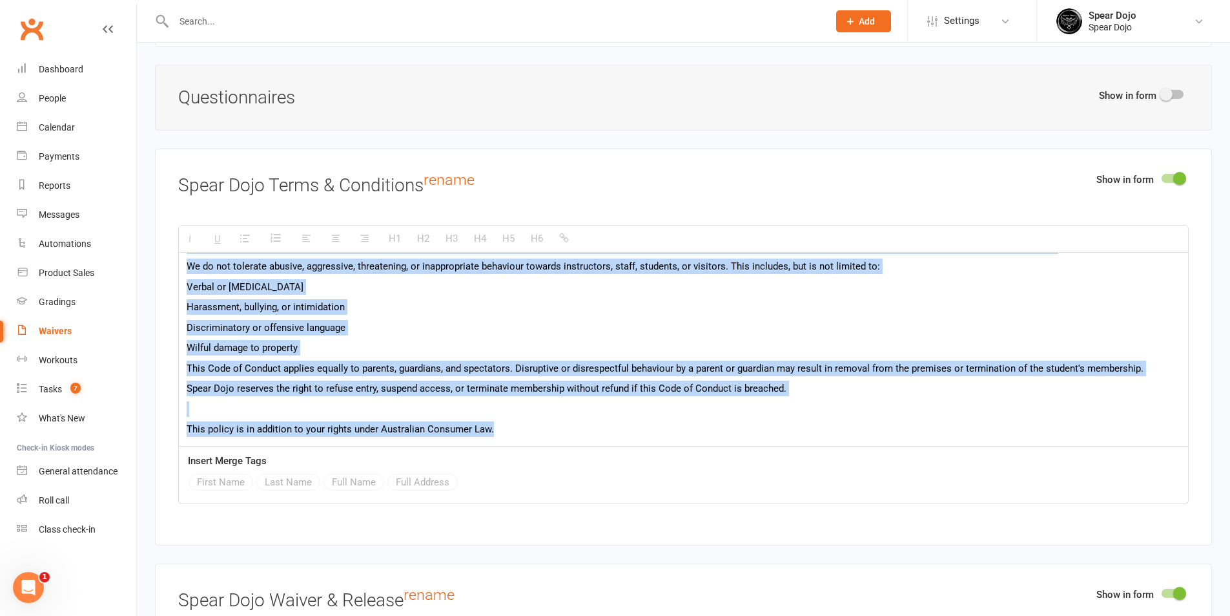
drag, startPoint x: 185, startPoint y: 270, endPoint x: 539, endPoint y: 466, distance: 404.2
click at [539, 466] on div "H1 H2 H3 H4 H5 H6 In this agreement, "Member" or "you" refers to the person (or…" at bounding box center [683, 364] width 1011 height 279
drag, startPoint x: 262, startPoint y: 347, endPoint x: 248, endPoint y: 350, distance: 14.4
copy div "In this agreement, "Member" or "you" refers to the person (or legal guardian of…"
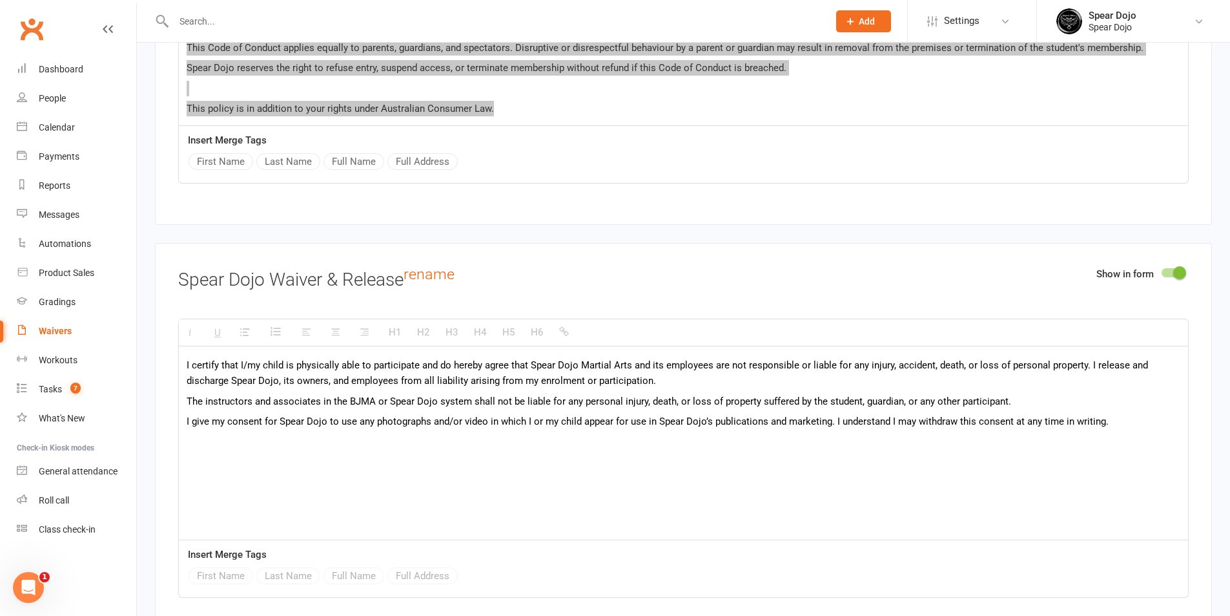
scroll to position [2002, 0]
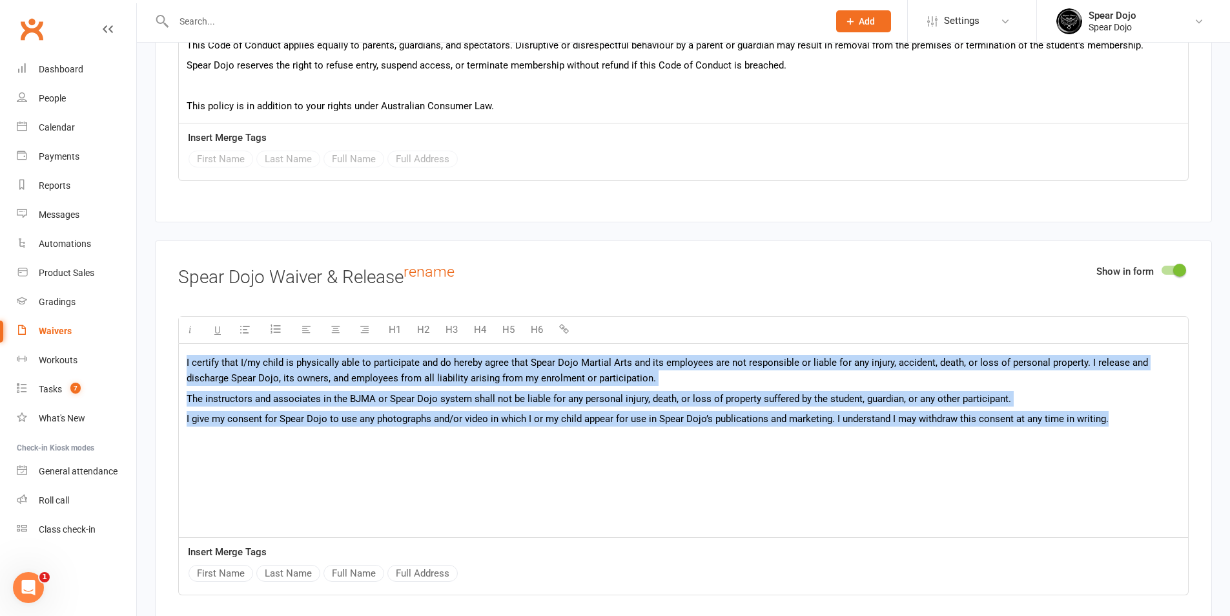
drag, startPoint x: 1108, startPoint y: 416, endPoint x: 179, endPoint y: 360, distance: 931.0
click at [179, 360] on div "I certify that I/my child is physically able to participate and do hereby agree…" at bounding box center [683, 441] width 1009 height 194
copy div "I certify that I/my child is physically able to participate and do hereby agree…"
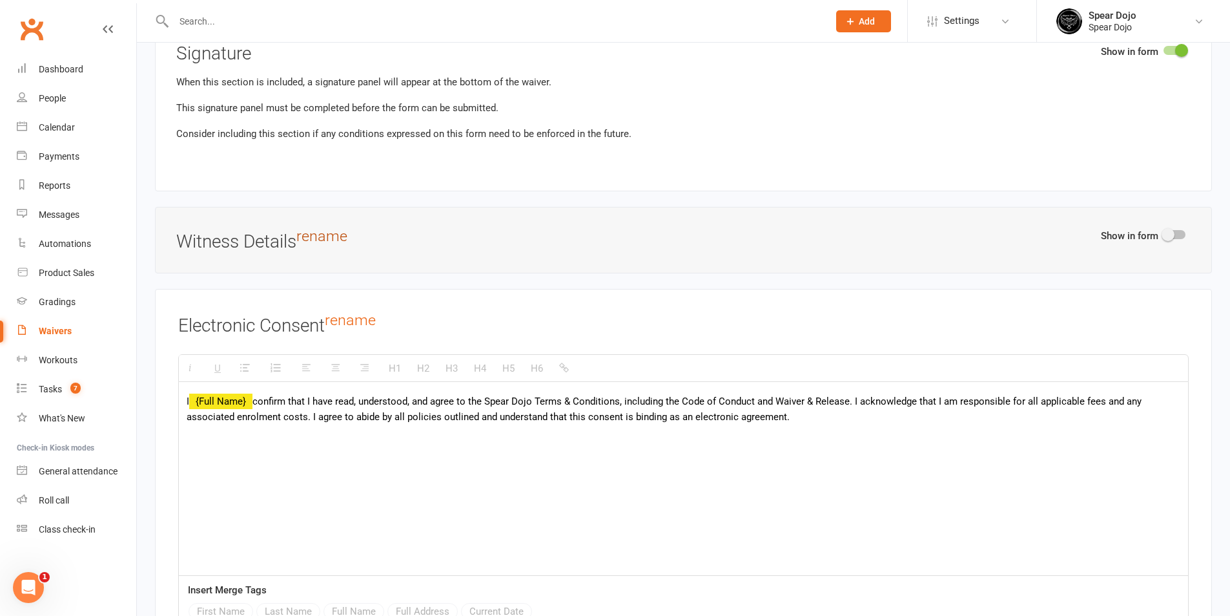
scroll to position [3940, 0]
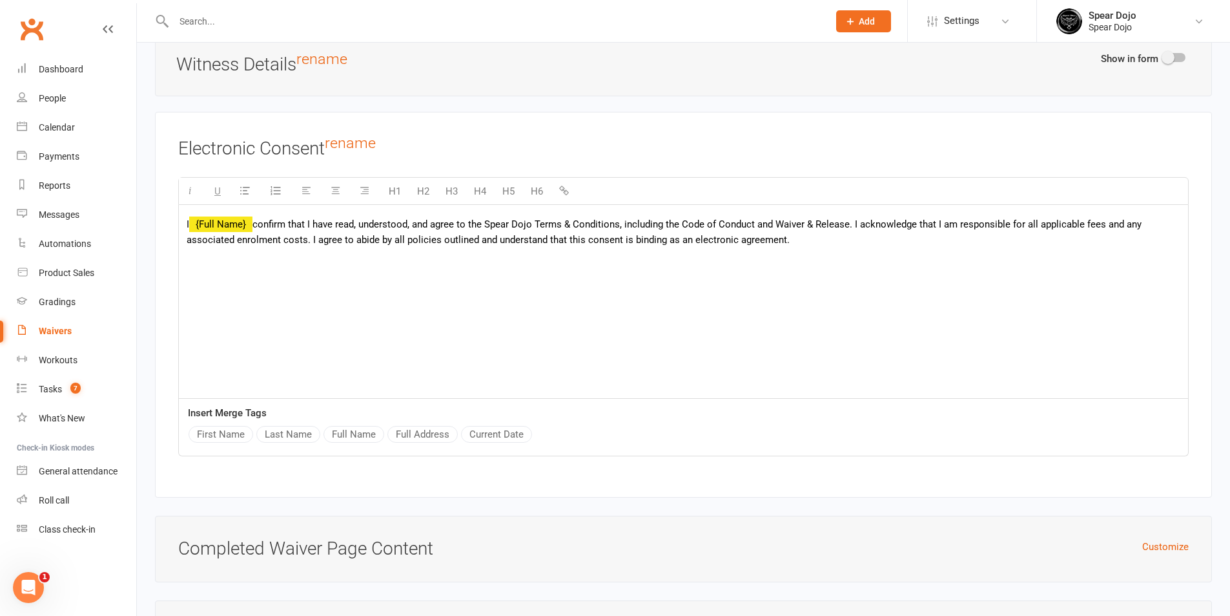
drag, startPoint x: 258, startPoint y: 220, endPoint x: 823, endPoint y: 231, distance: 565.2
click at [823, 231] on p "I {Full Name} confirm that I have read, understood, and agree to the Spear Dojo…" at bounding box center [684, 231] width 994 height 31
copy span "confirm that I have read, understood, and agree to the Spear Dojo Terms & Condi…"
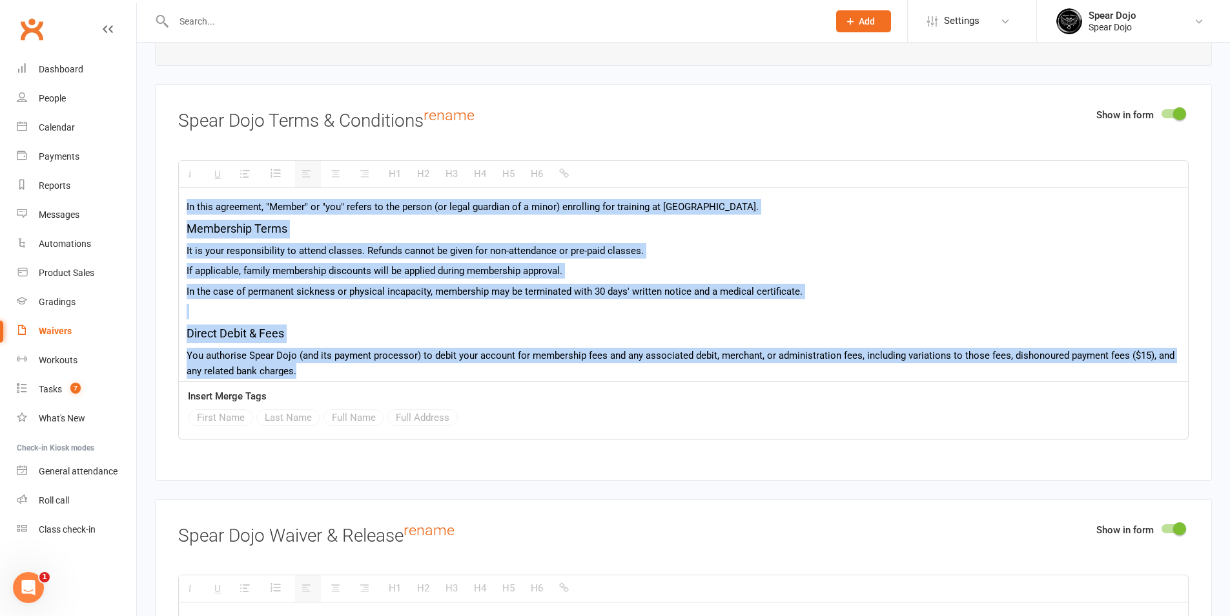
scroll to position [418, 0]
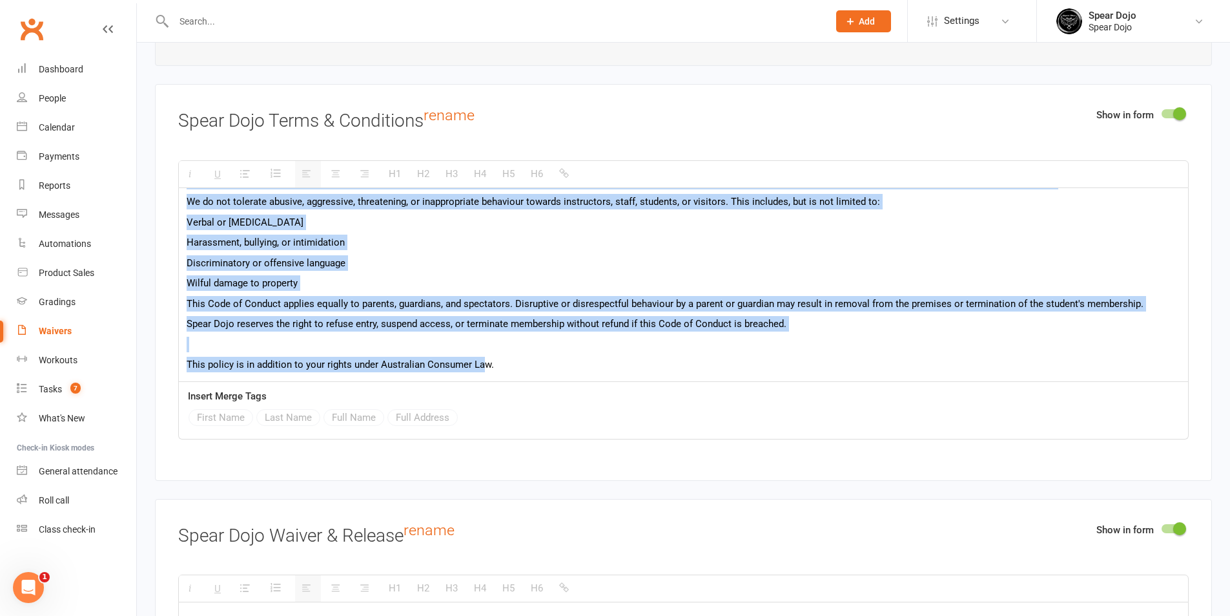
drag, startPoint x: 187, startPoint y: 204, endPoint x: 481, endPoint y: 443, distance: 379.3
click at [481, 443] on div "Show in form Spear Dojo Terms & Conditions rename H1 H2 H3 H4 H5 H6 In this agr…" at bounding box center [683, 282] width 1057 height 396
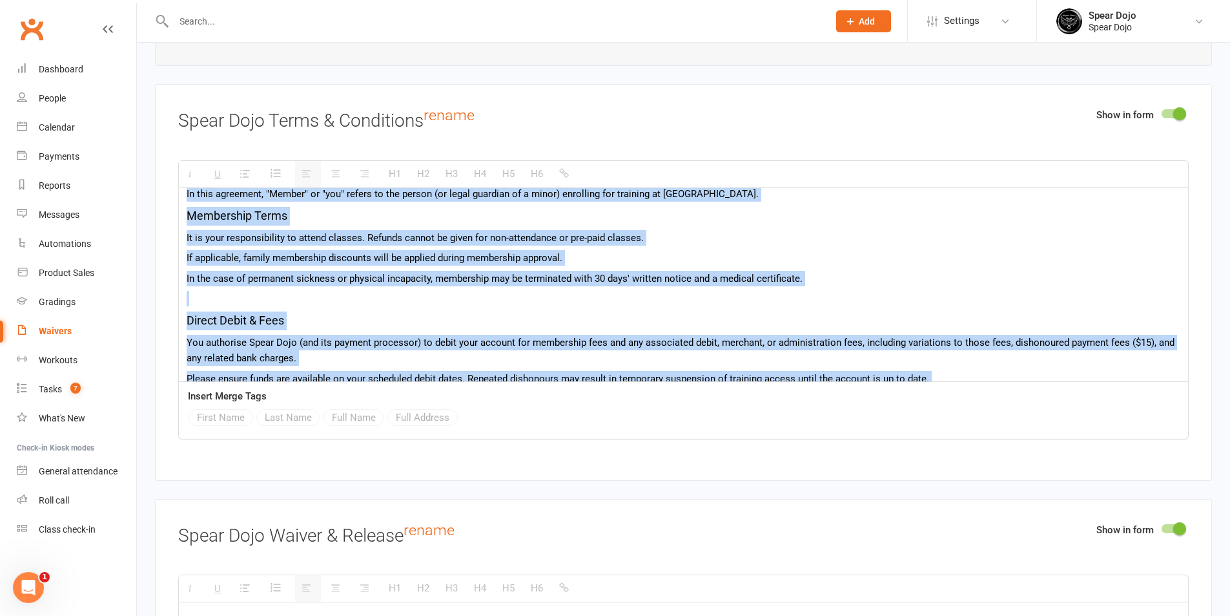
scroll to position [0, 0]
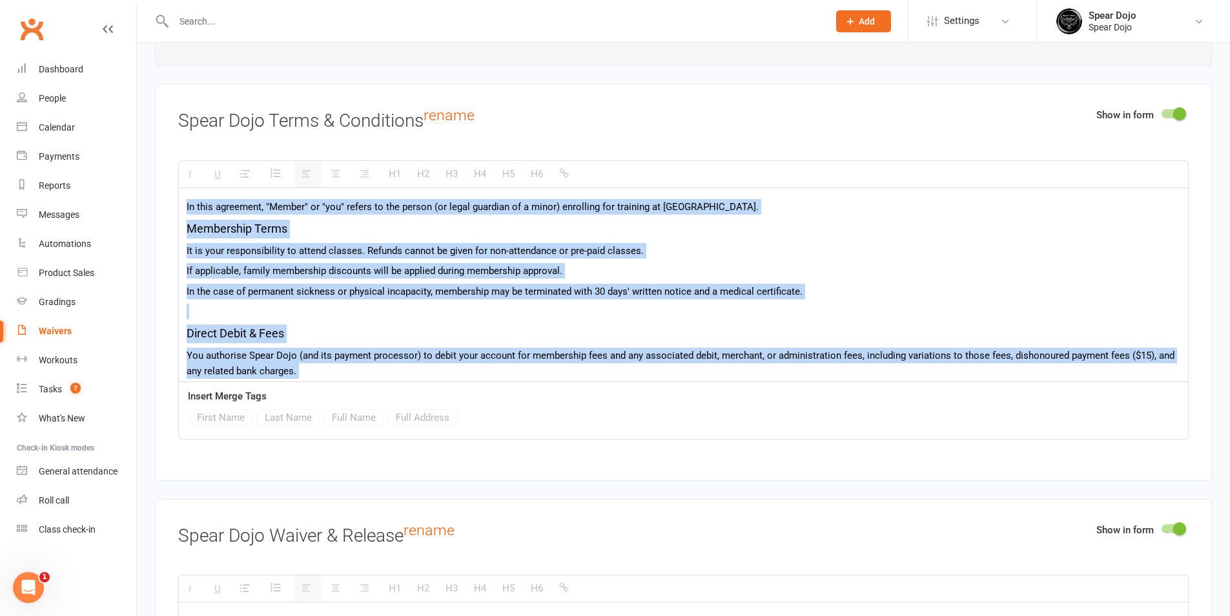
drag, startPoint x: 493, startPoint y: 365, endPoint x: 172, endPoint y: 183, distance: 368.2
click at [172, 183] on div "Show in form Spear Dojo Terms & Conditions rename H1 H2 H3 H4 H5 H6 In this agr…" at bounding box center [683, 282] width 1057 height 396
copy div "In this agreement, "Member" or "you" refers to the person (or legal guardian of…"
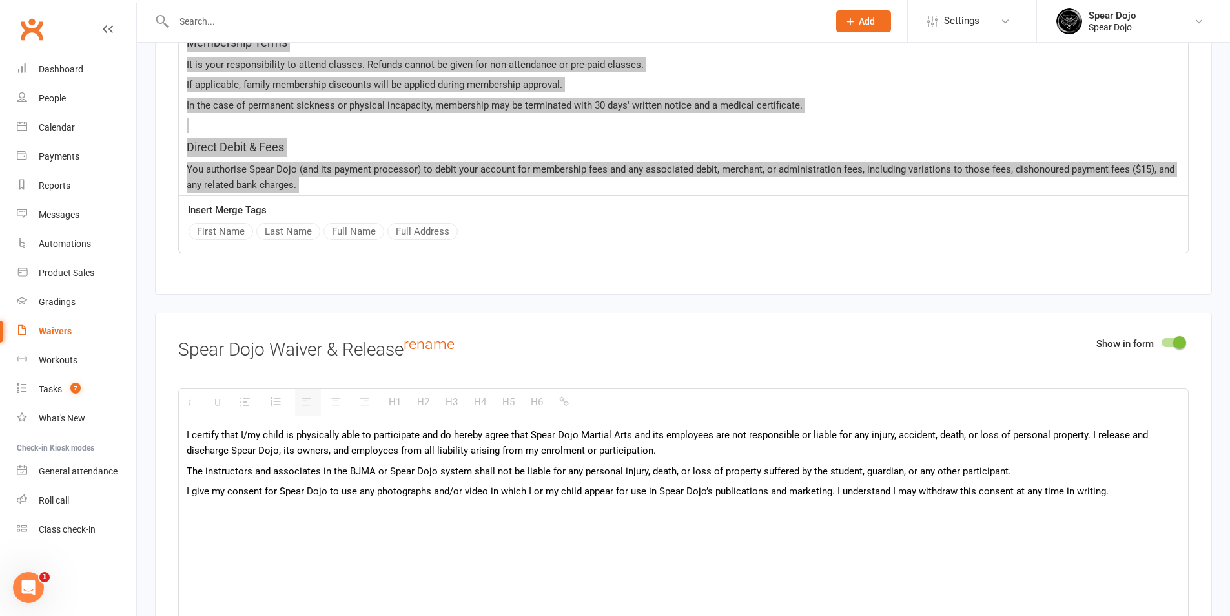
scroll to position [1938, 0]
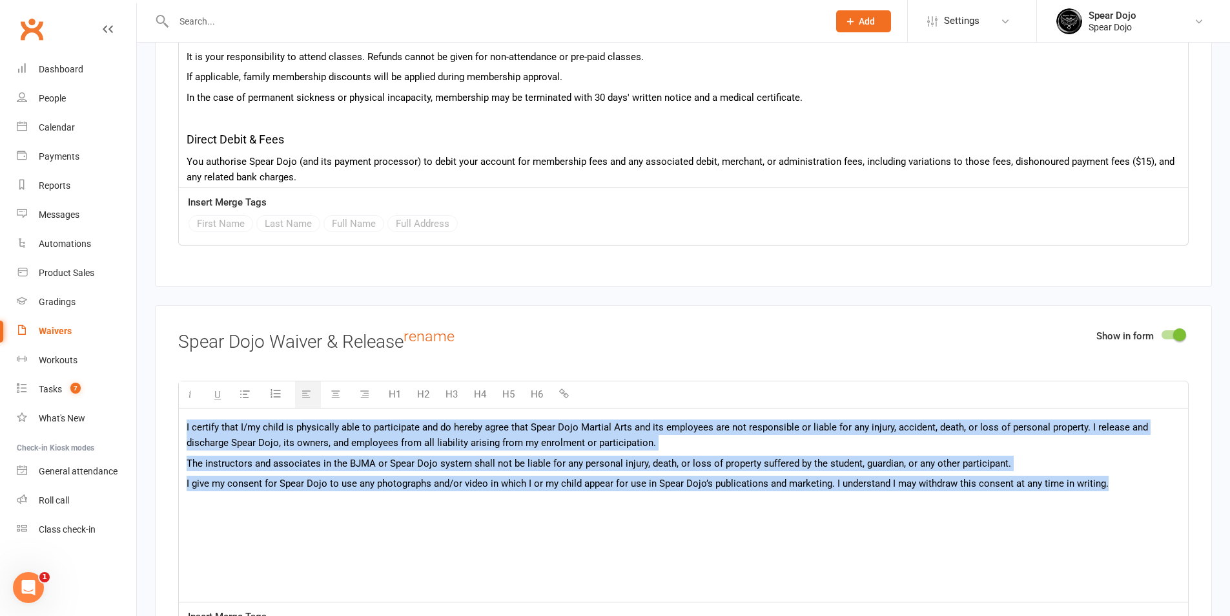
drag, startPoint x: 182, startPoint y: 424, endPoint x: 991, endPoint y: 497, distance: 812.6
click at [1163, 508] on div "I certify that I/my child is physically able to participate and do hereby agree…" at bounding box center [683, 505] width 1009 height 194
copy div "I certify that I/my child is physically able to participate and do hereby agree…"
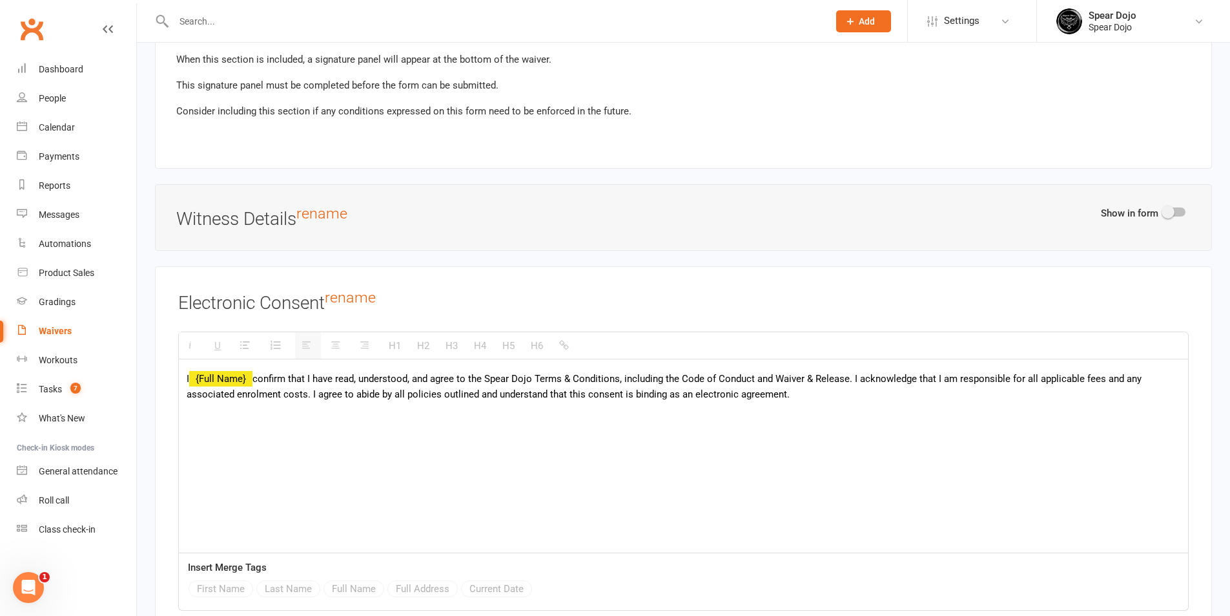
scroll to position [3875, 0]
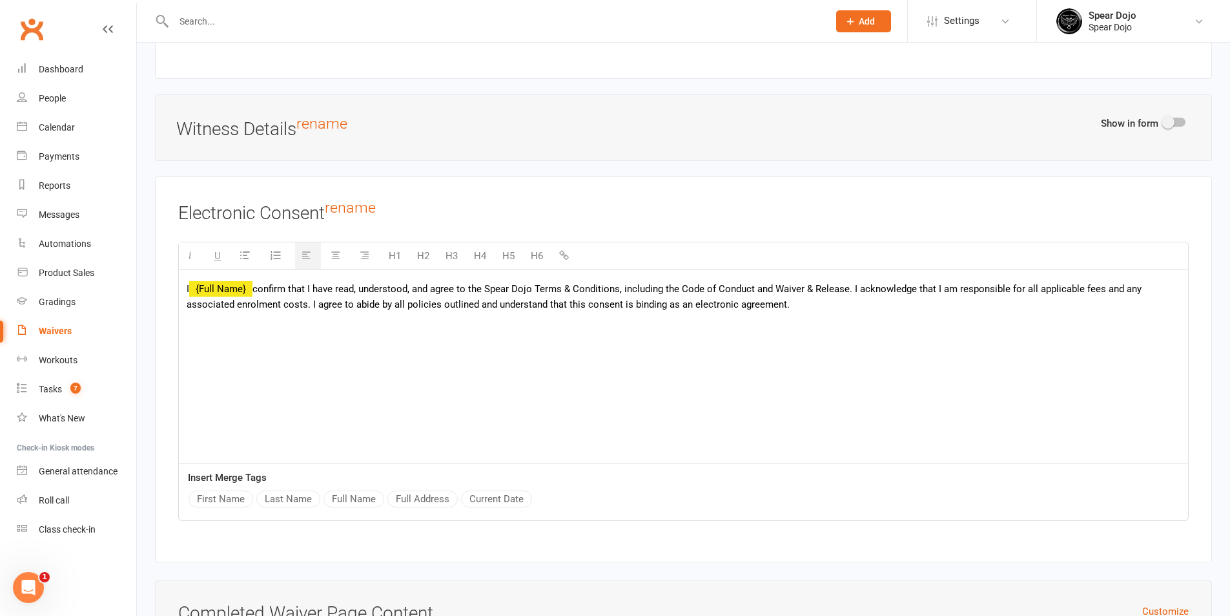
drag, startPoint x: 791, startPoint y: 304, endPoint x: 258, endPoint y: 284, distance: 533.8
click at [258, 284] on p "I {Full Name} confirm that I have read, understood, and agree to the Spear Dojo…" at bounding box center [684, 296] width 994 height 31
copy span "confirm that I have read, understood, and agree to the Spear Dojo Terms & Condi…"
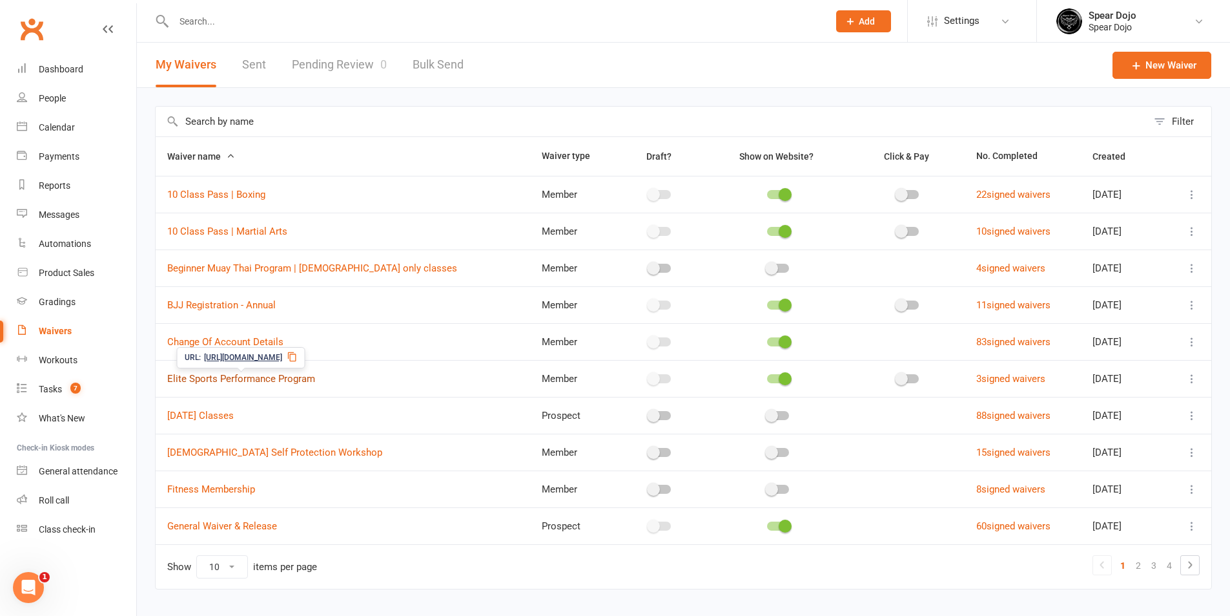
click at [298, 375] on link "Elite Sports Performance Program" at bounding box center [241, 379] width 148 height 12
click at [265, 522] on link "General Waiver & Release" at bounding box center [222, 526] width 110 height 12
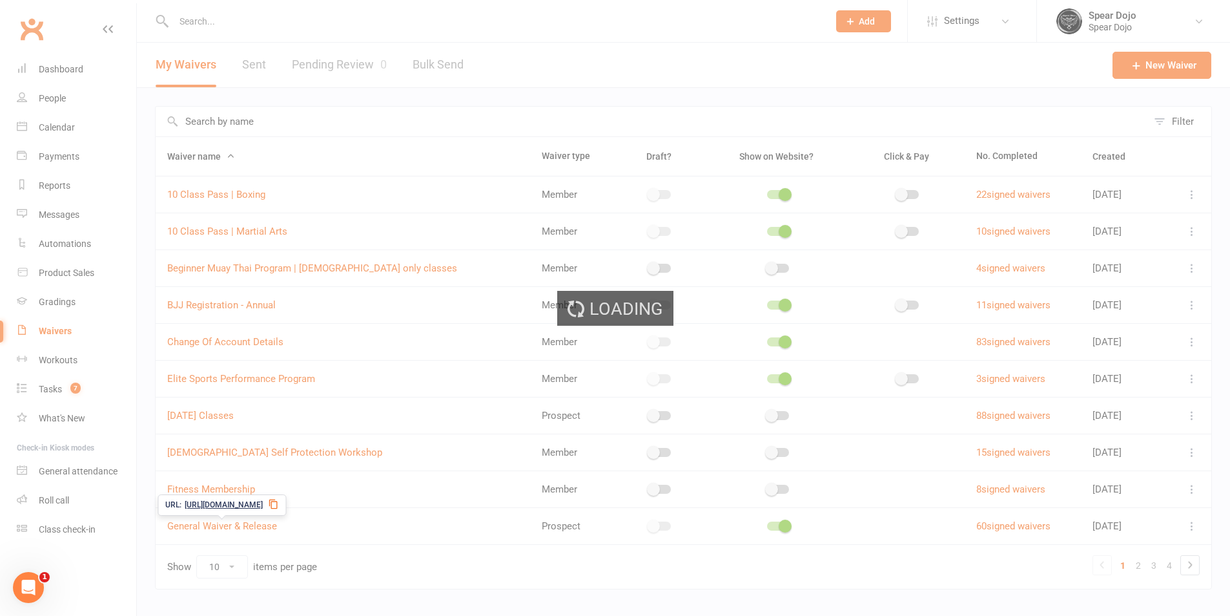
select select "applies_to_all_signees"
select select "copy_answers_for_all_signees"
select select "checkbox"
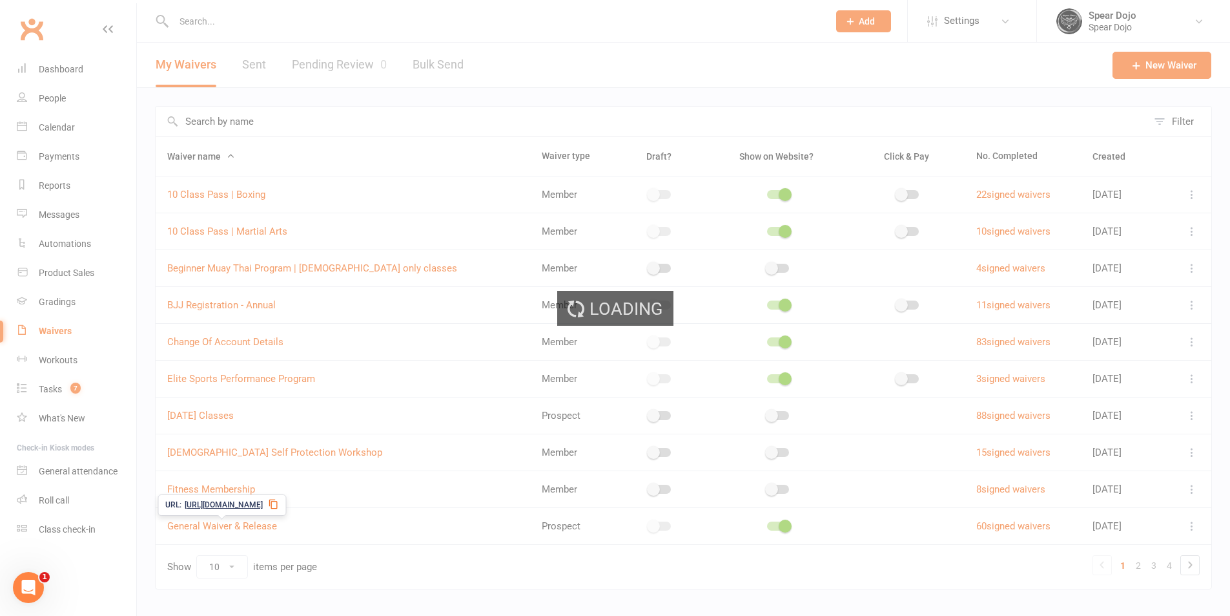
select select "checkbox"
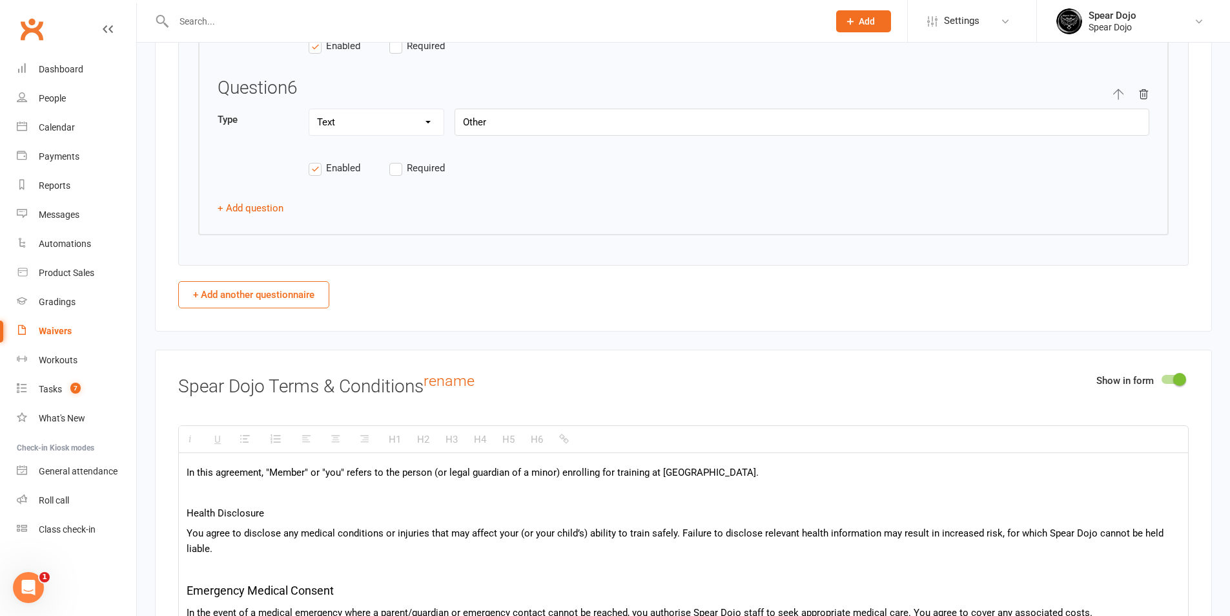
scroll to position [2842, 0]
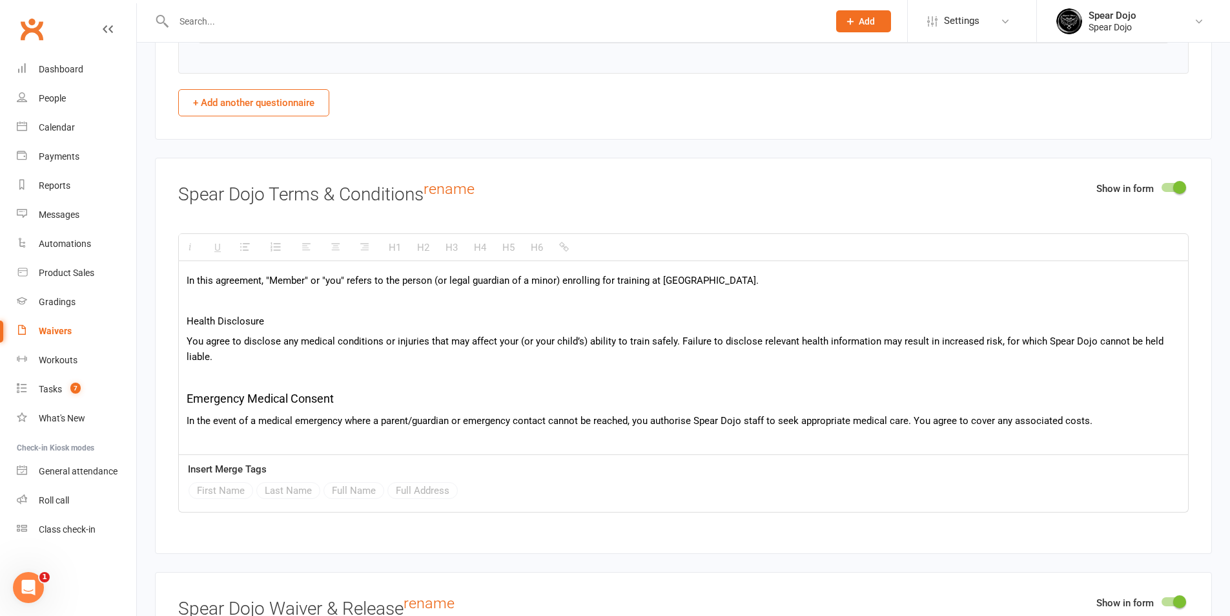
click at [281, 327] on div "In this agreement, "Member" or "you" refers to the person (or legal guardian of…" at bounding box center [683, 473] width 1009 height 424
drag, startPoint x: 274, startPoint y: 318, endPoint x: 180, endPoint y: 318, distance: 93.6
click at [180, 318] on div "In this agreement, "Member" or "you" refers to the person (or legal guardian of…" at bounding box center [683, 473] width 1009 height 424
click at [508, 246] on button "H5" at bounding box center [508, 247] width 25 height 26
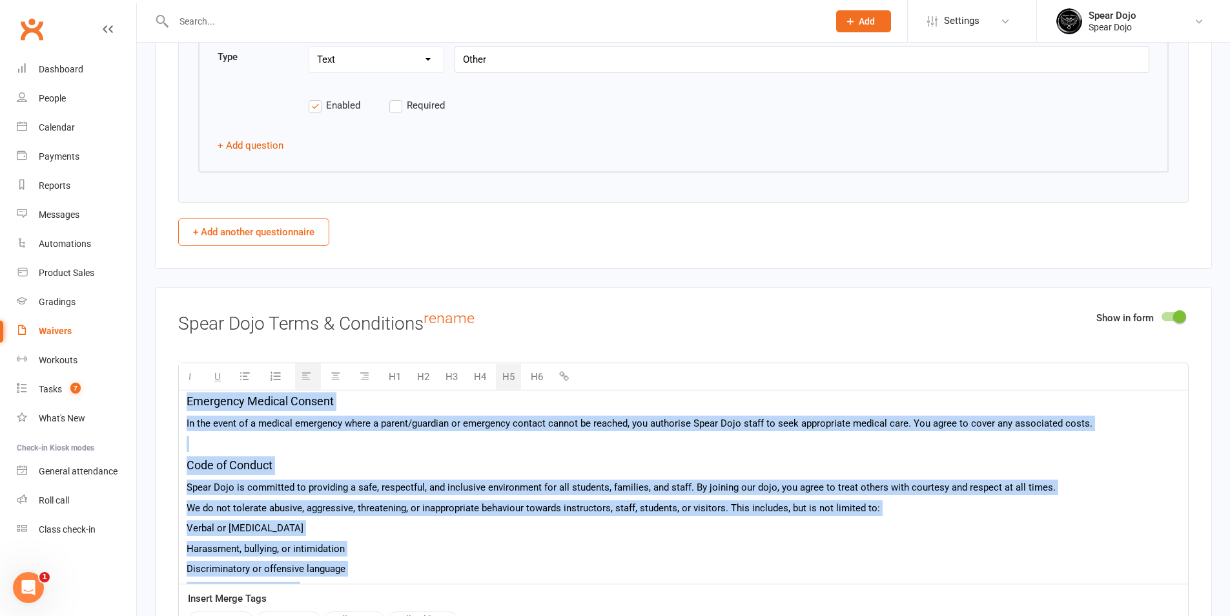
scroll to position [233, 0]
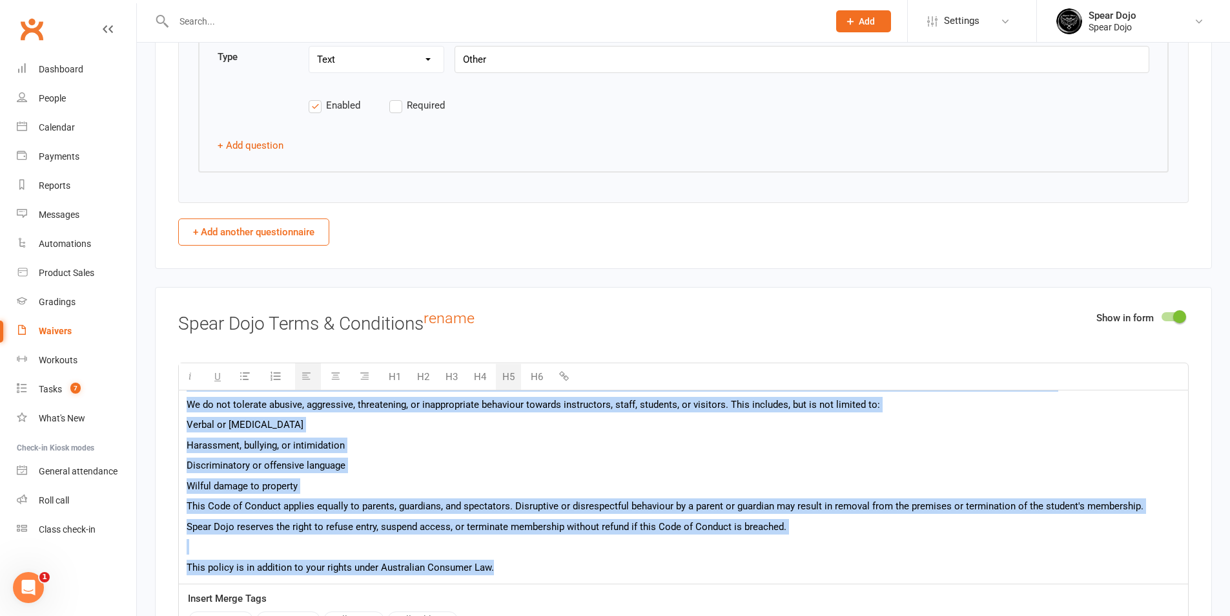
drag, startPoint x: 187, startPoint y: 408, endPoint x: 519, endPoint y: 583, distance: 376.2
click at [519, 583] on div "H1 H2 H3 H4 H5 H6 In this agreement, "Member" or "you" refers to the person (or…" at bounding box center [683, 501] width 1011 height 279
copy div "In this agreement, "Member" or "you" refers to the person (or legal guardian of…"
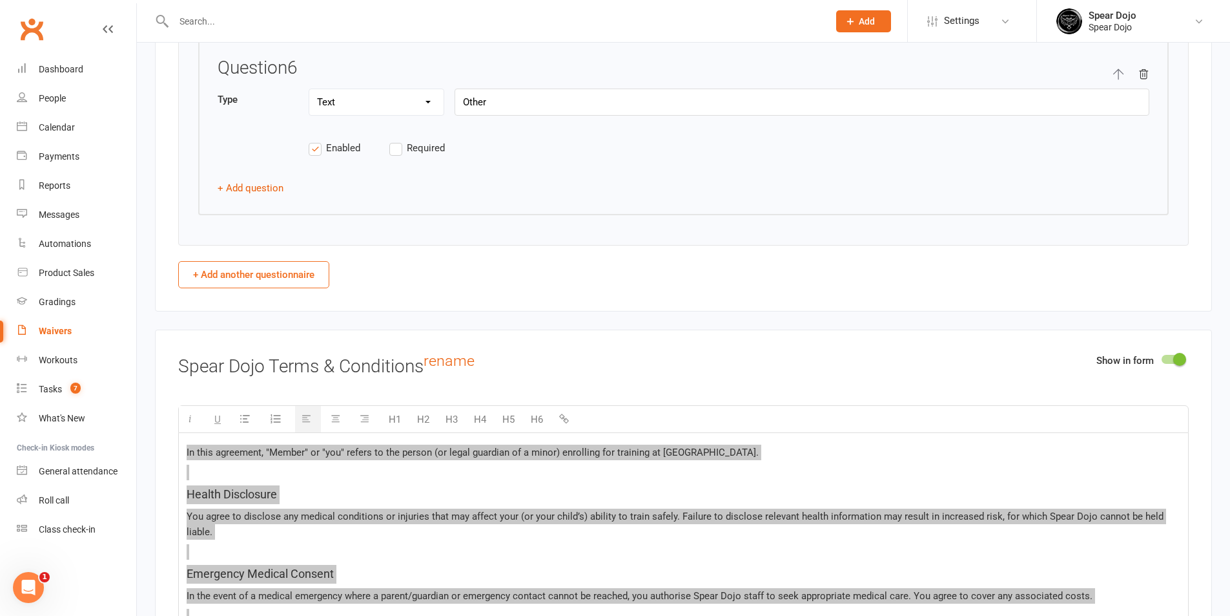
scroll to position [2648, 0]
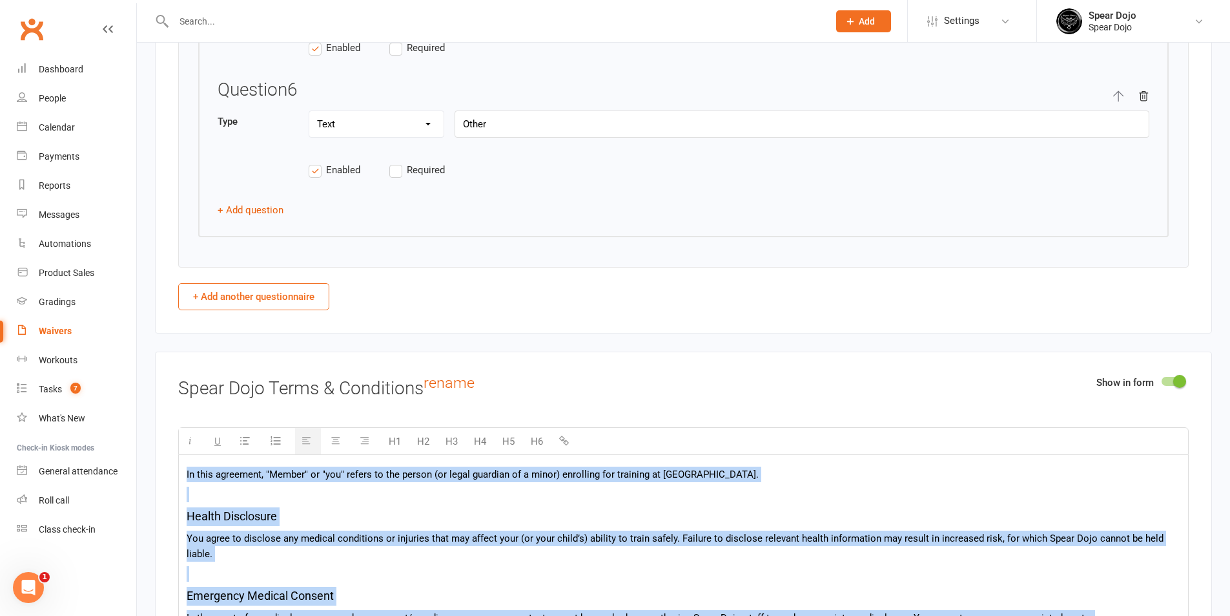
click at [318, 437] on button "button" at bounding box center [308, 441] width 26 height 26
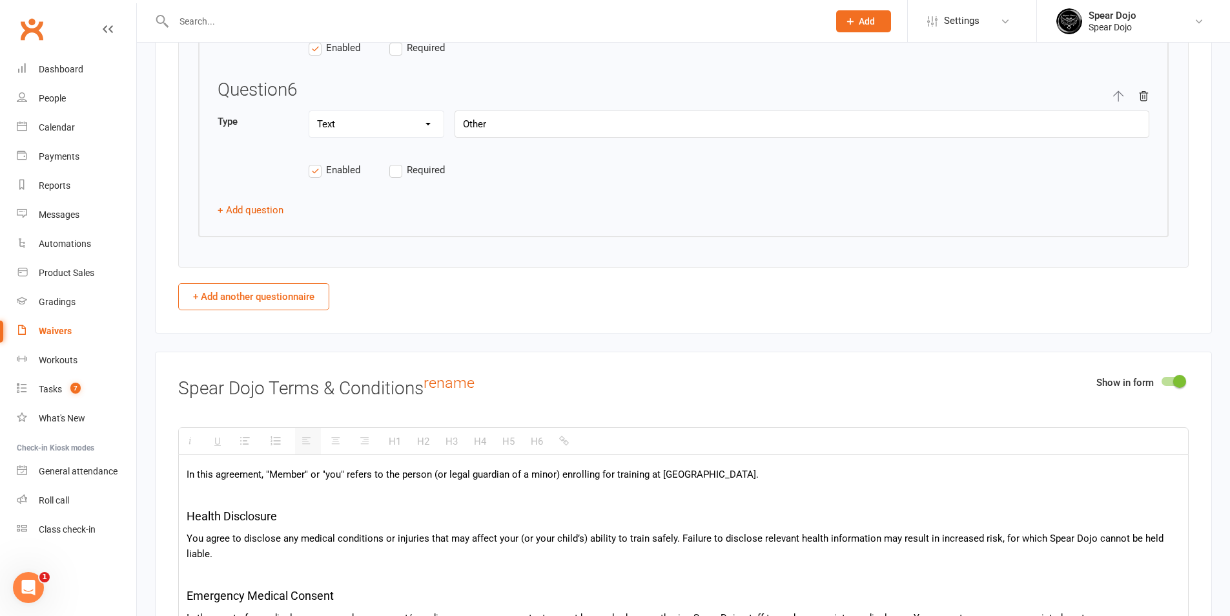
click at [296, 493] on p at bounding box center [684, 494] width 994 height 16
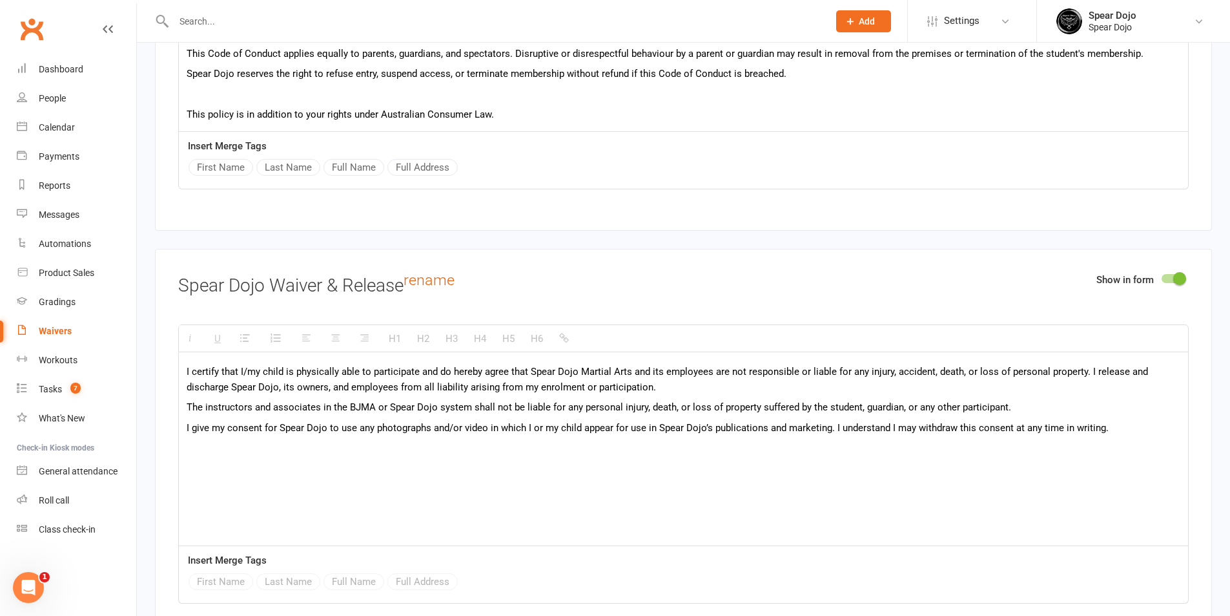
scroll to position [1, 0]
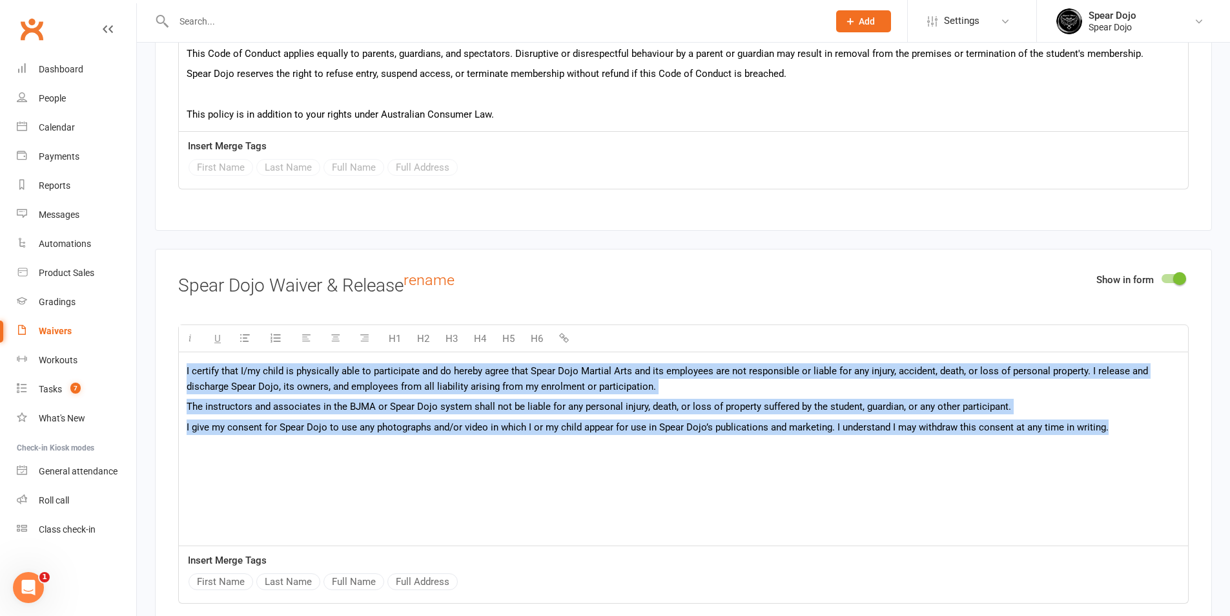
drag, startPoint x: 1118, startPoint y: 428, endPoint x: 173, endPoint y: 364, distance: 947.1
click at [173, 364] on div "Show in form Spear Dojo Waiver & Release rename H1 H2 H3 H4 H5 H6 I certify tha…" at bounding box center [683, 447] width 1057 height 396
copy div "I certify that I/my child is physically able to participate and do hereby agree…"
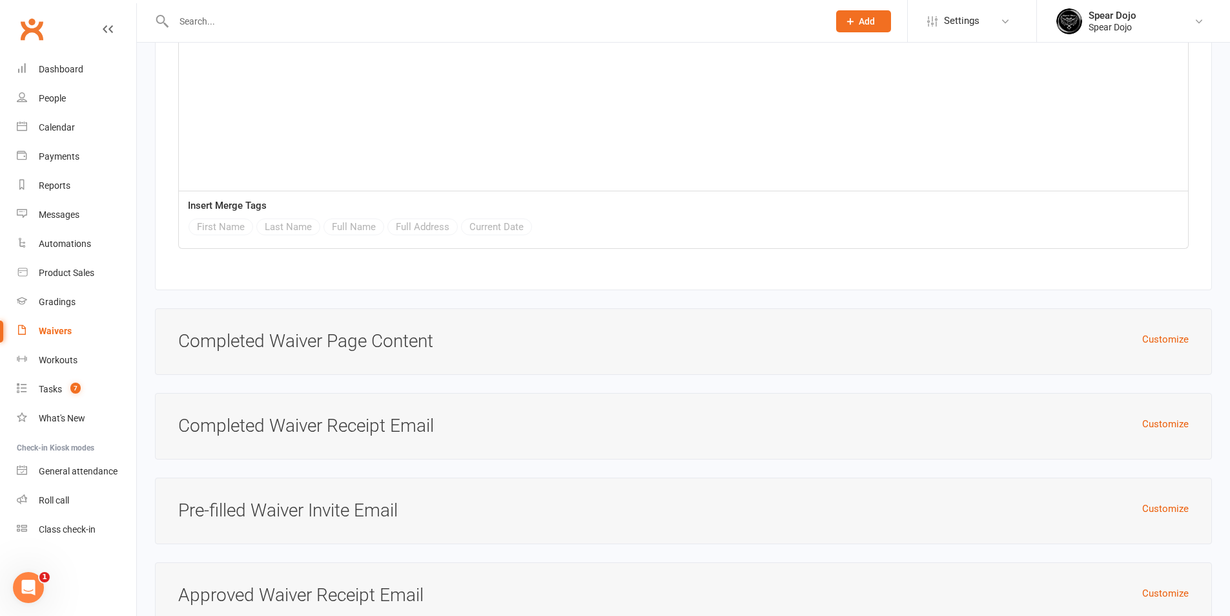
scroll to position [3957, 0]
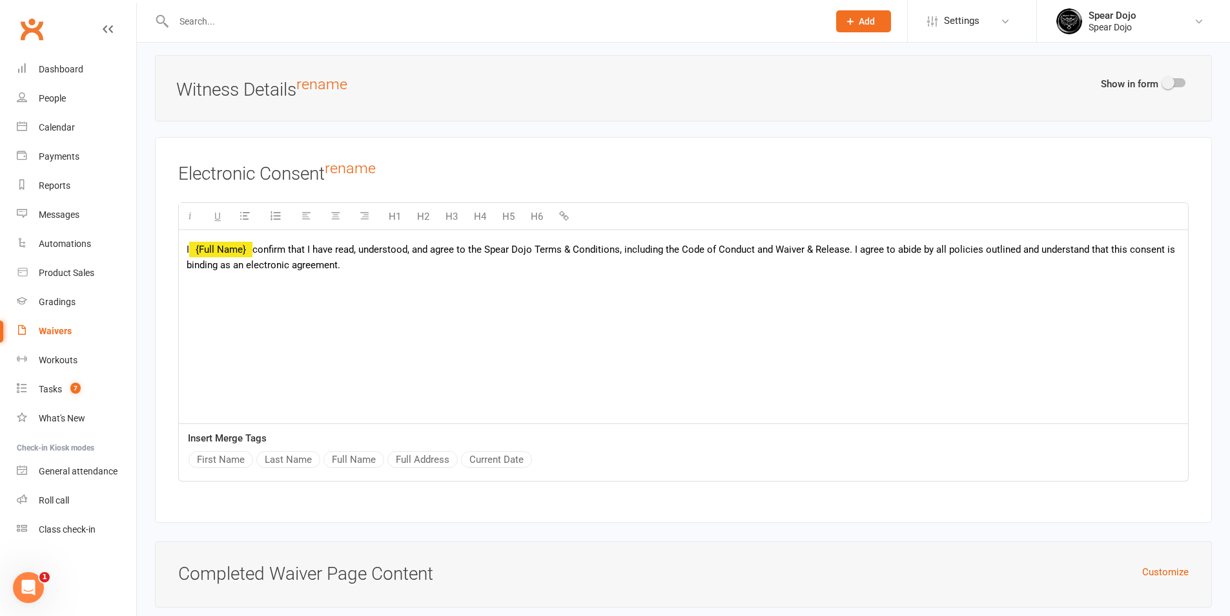
drag, startPoint x: 353, startPoint y: 264, endPoint x: 257, endPoint y: 247, distance: 97.7
click at [257, 247] on p "I {Full Name} confirm that I have read, understood, and agree to the Spear Dojo…" at bounding box center [684, 257] width 994 height 31
copy span "confirm that I have read, understood, and agree to the Spear Dojo Terms & Condi…"
click at [65, 326] on div "Waivers" at bounding box center [55, 331] width 33 height 10
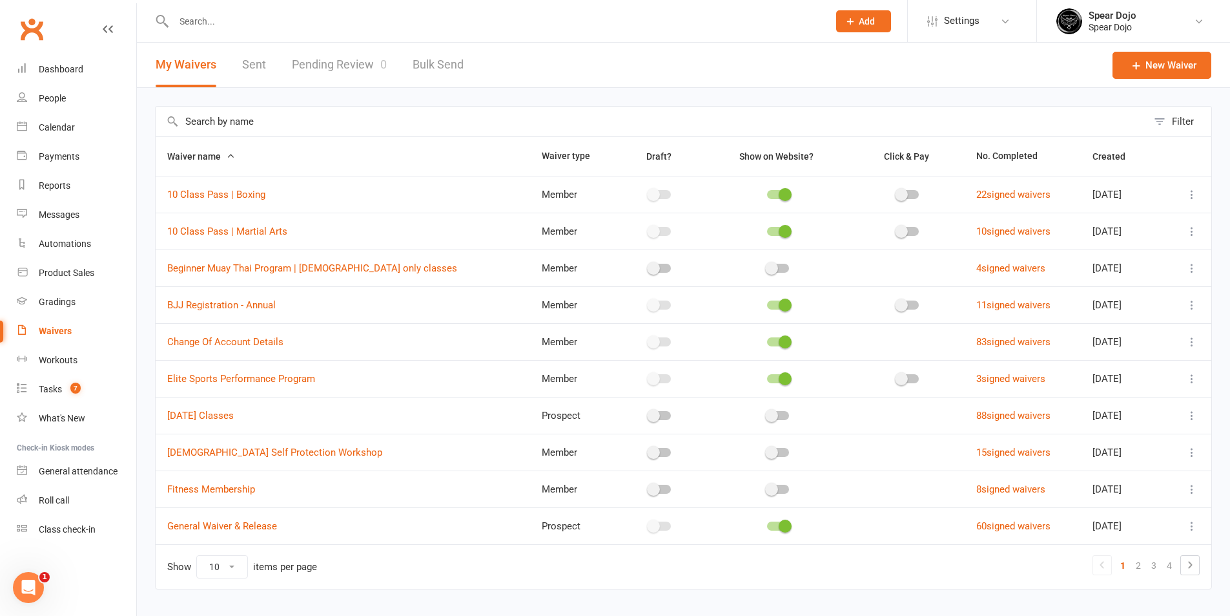
scroll to position [28, 0]
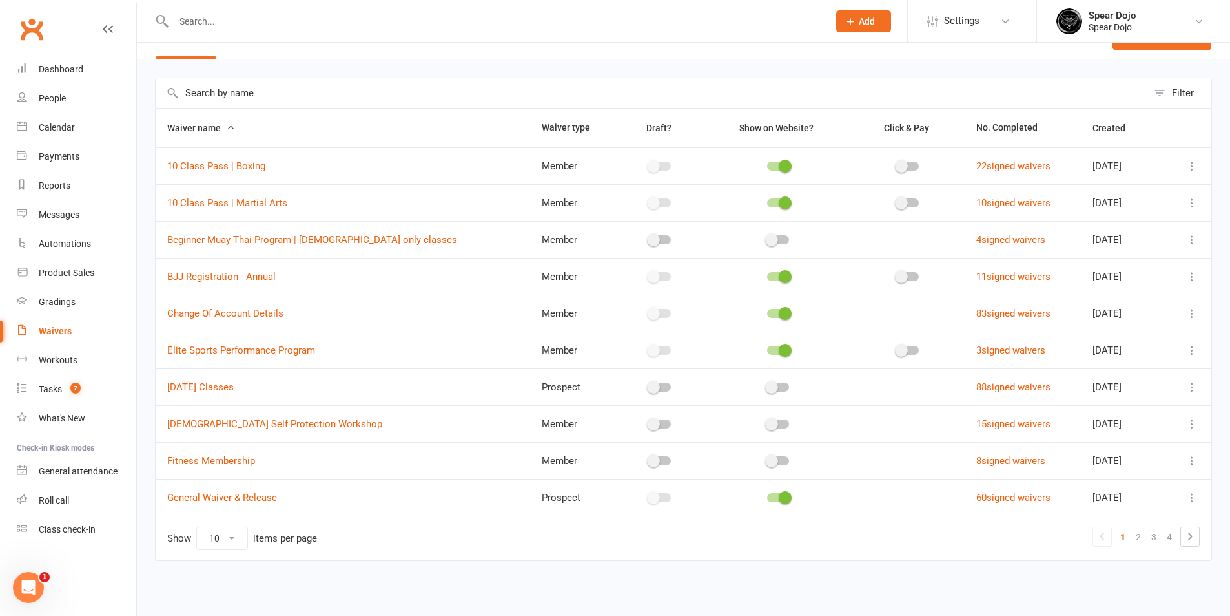
click at [225, 541] on select "10 25 50 100" at bounding box center [222, 538] width 50 height 22
select select "100"
click at [197, 527] on select "10 25 50 100" at bounding box center [222, 538] width 50 height 22
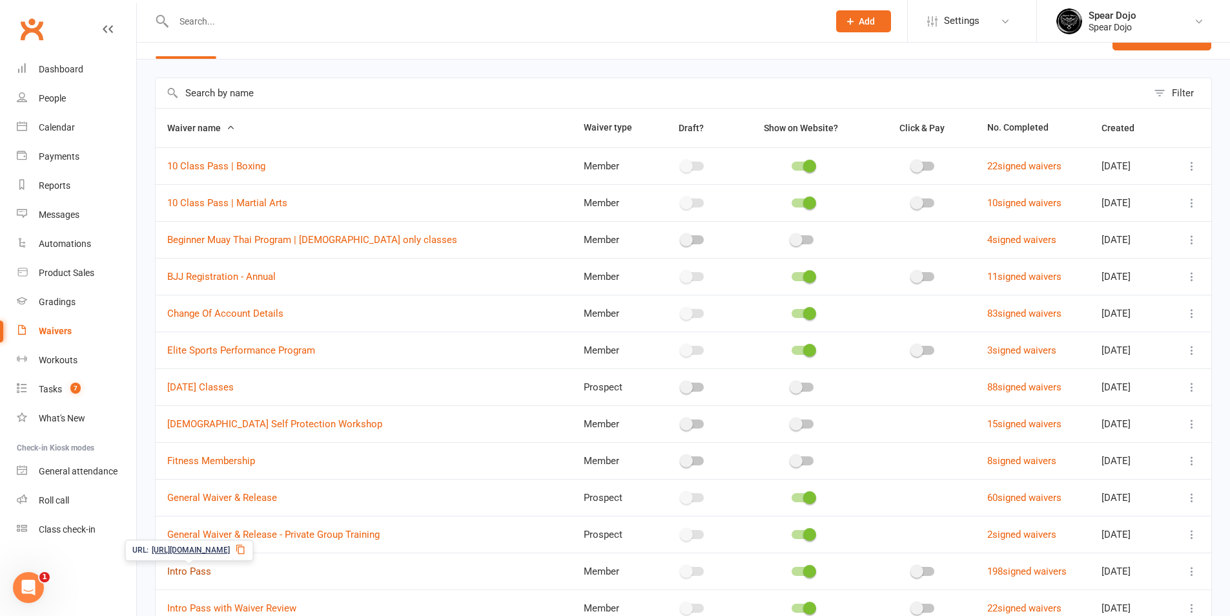
click at [200, 573] on link "Intro Pass" at bounding box center [189, 571] width 44 height 12
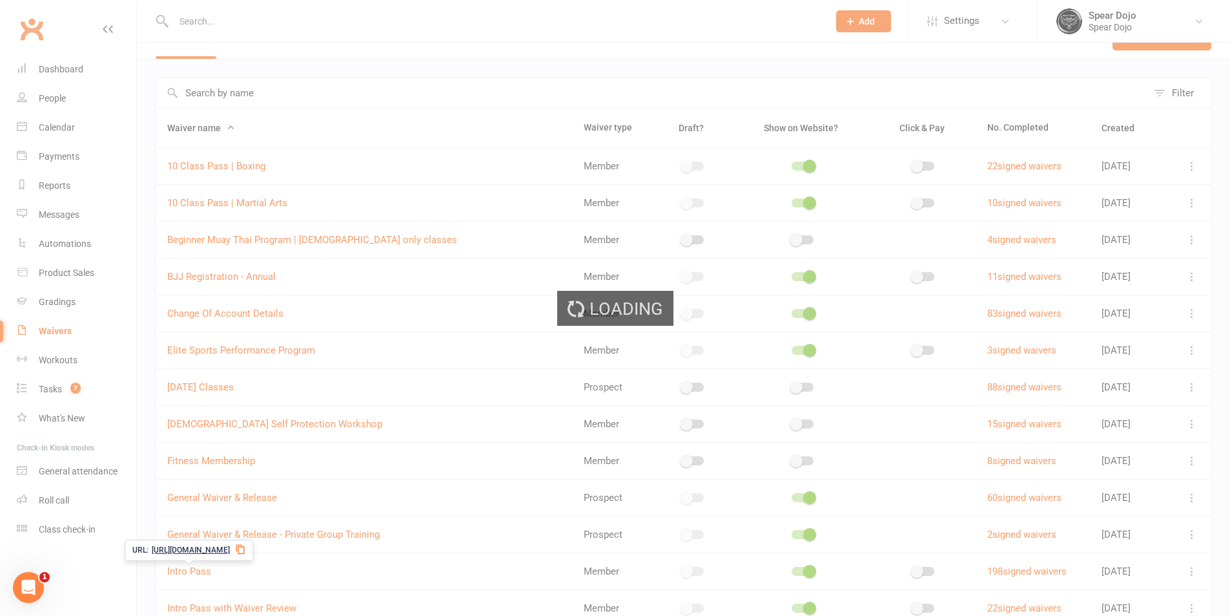
select select "applies_to_all_signees"
select select "copy_answers_for_all_signees"
select select "select"
select select "bank_account"
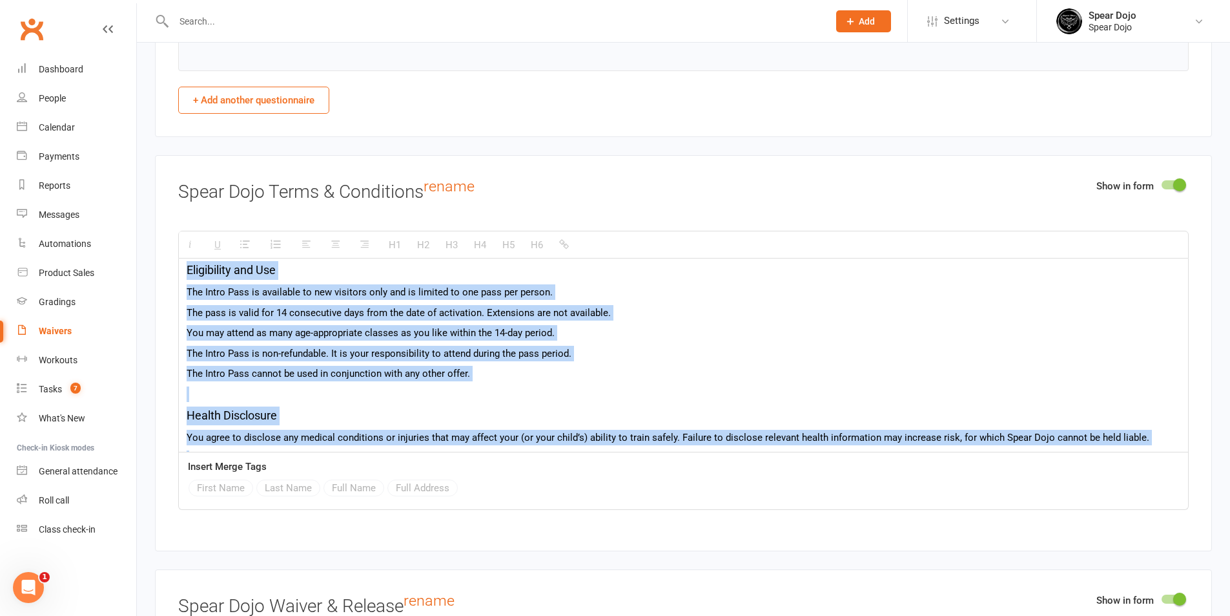
scroll to position [402, 0]
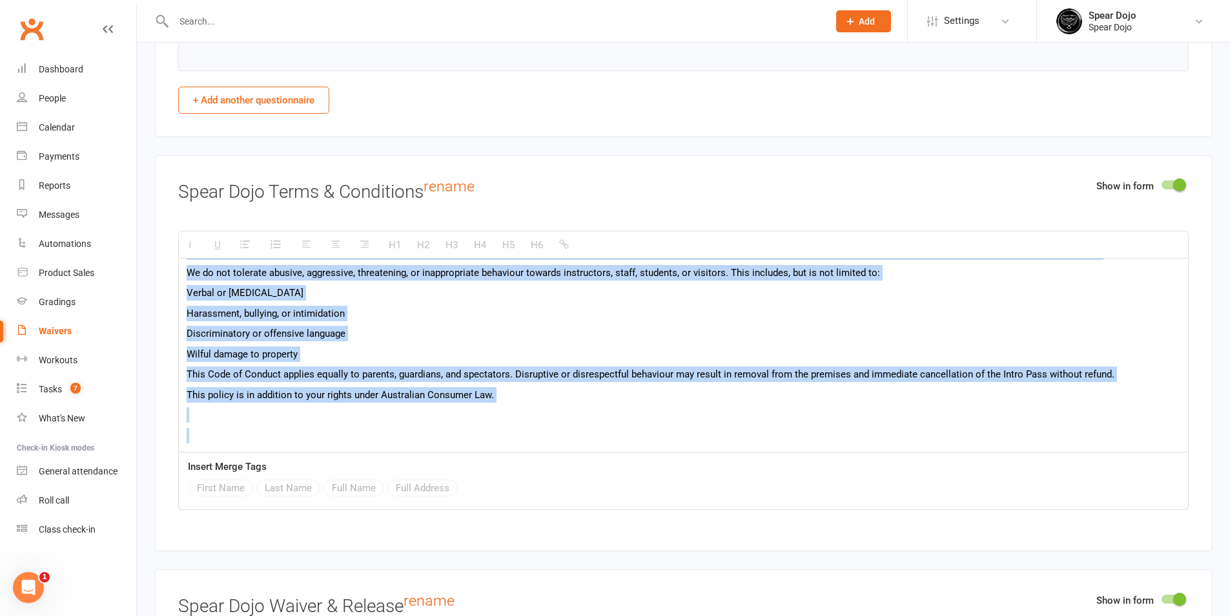
drag, startPoint x: 185, startPoint y: 275, endPoint x: 518, endPoint y: 471, distance: 385.9
click at [518, 471] on div "H1 H2 H3 H4 H5 H6 Intro Pass Terms For new visitors only – Ages 8+ In this agre…" at bounding box center [683, 370] width 1011 height 279
copy div "Intro Pass Terms For new visitors only – Ages 8+ In this agreement, “you” refer…"
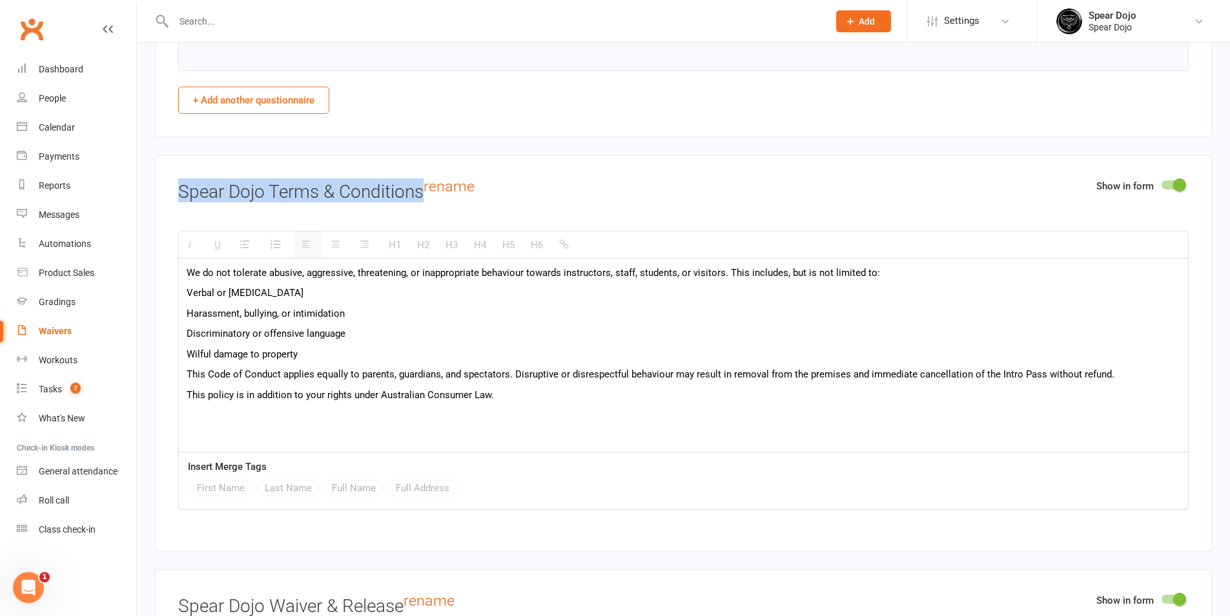
drag, startPoint x: 426, startPoint y: 193, endPoint x: 167, endPoint y: 193, distance: 259.6
click at [167, 193] on div "Show in form Spear Dojo Terms & Conditions rename H1 H2 H3 H4 H5 H6 Intro Pass …" at bounding box center [683, 353] width 1057 height 396
copy h3 "Spear Dojo Terms & Conditions"
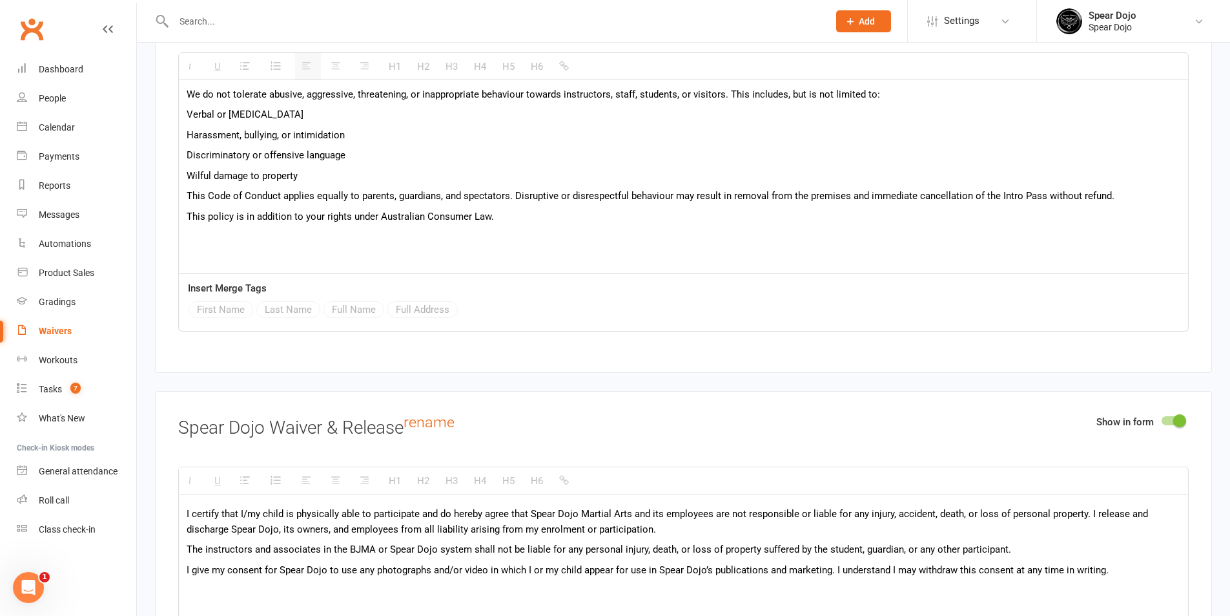
scroll to position [2842, 0]
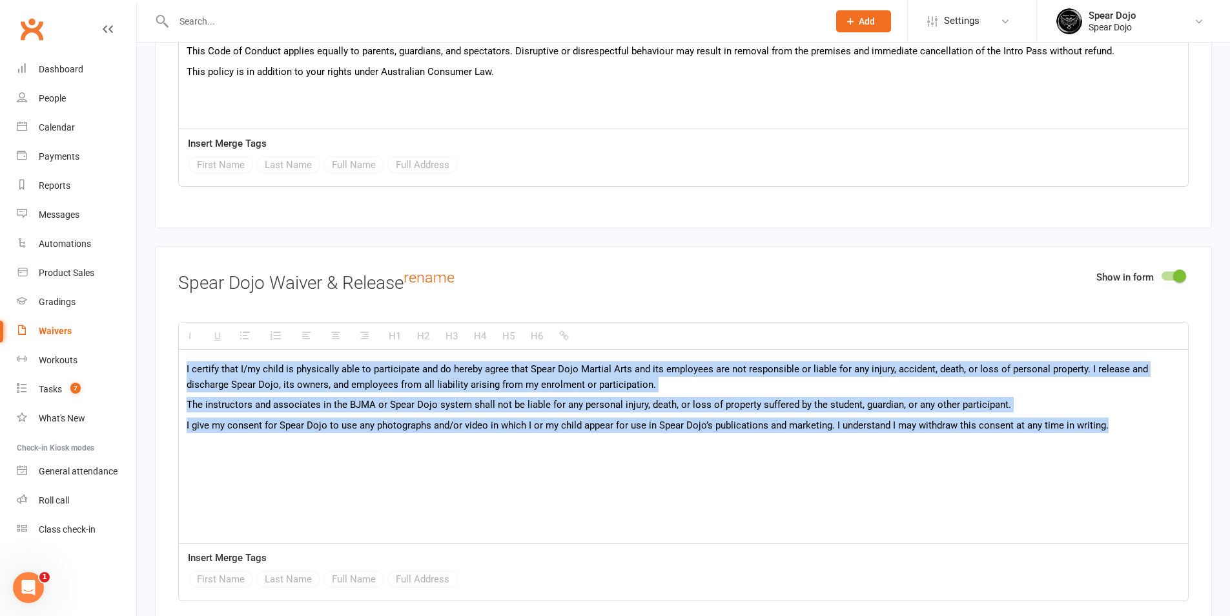
drag, startPoint x: 1106, startPoint y: 420, endPoint x: 167, endPoint y: 355, distance: 942.0
click at [157, 350] on div "Show in form Spear Dojo Waiver & Release rename H1 H2 H3 H4 H5 H6 I certify tha…" at bounding box center [683, 444] width 1057 height 396
copy div "I certify that I/my child is physically able to participate and do hereby agree…"
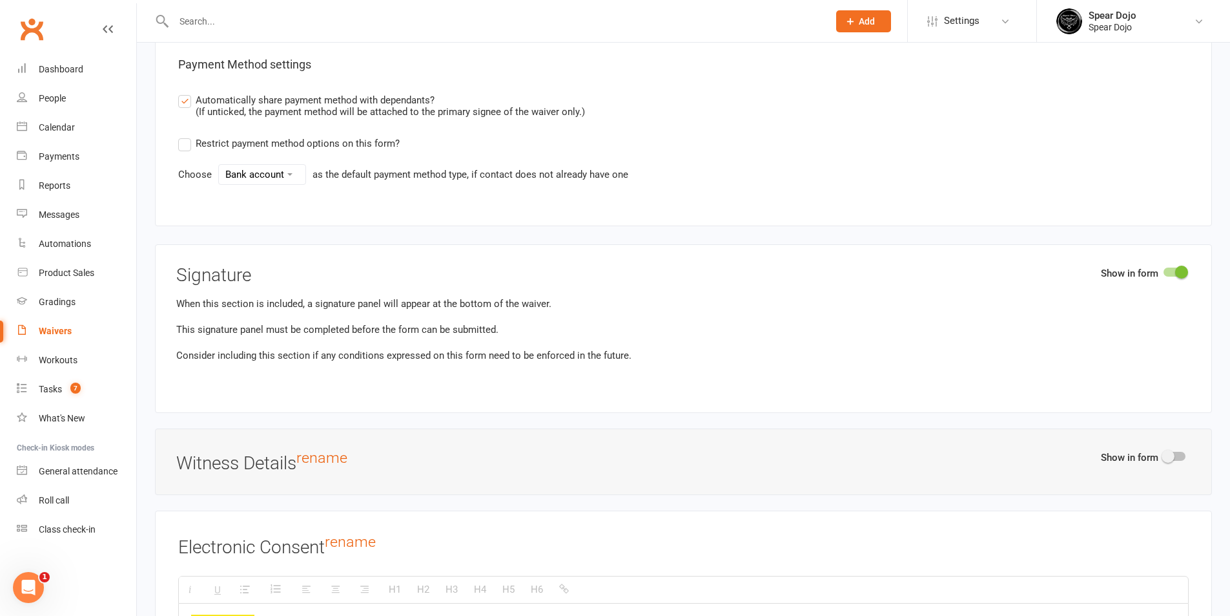
scroll to position [4586, 0]
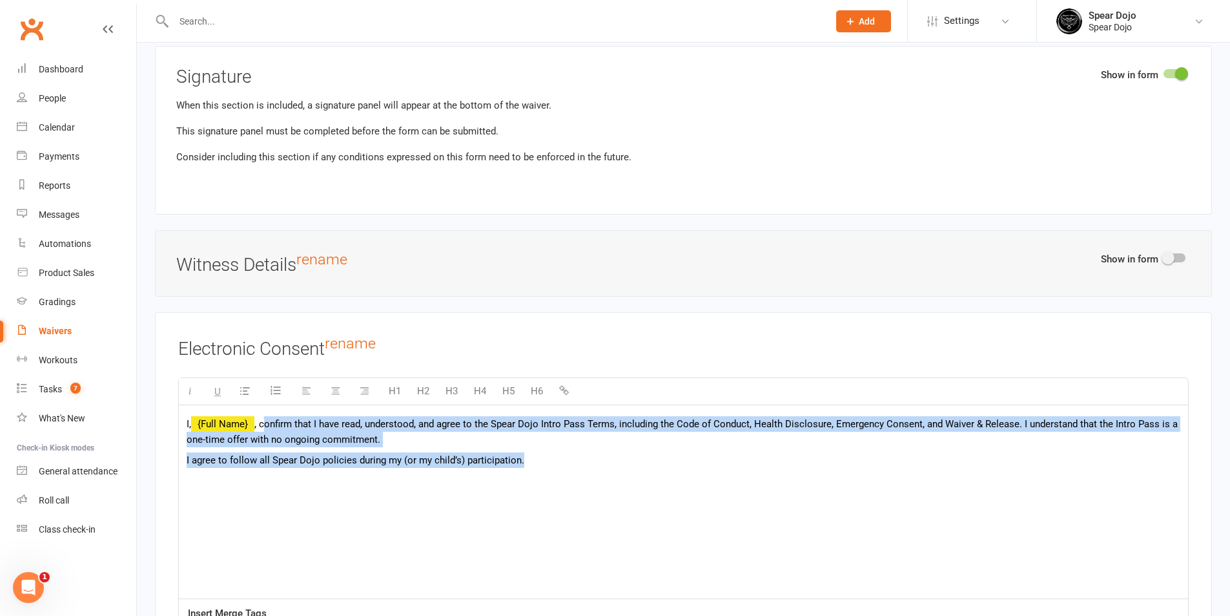
drag, startPoint x: 264, startPoint y: 420, endPoint x: 583, endPoint y: 451, distance: 319.9
click at [583, 451] on div "I, {Full Name} , confirm that I have read, understood, and agree to the Spear D…" at bounding box center [683, 502] width 1009 height 194
copy div "confirm that I have read, understood, and agree to the Spear Dojo Intro Pass Te…"
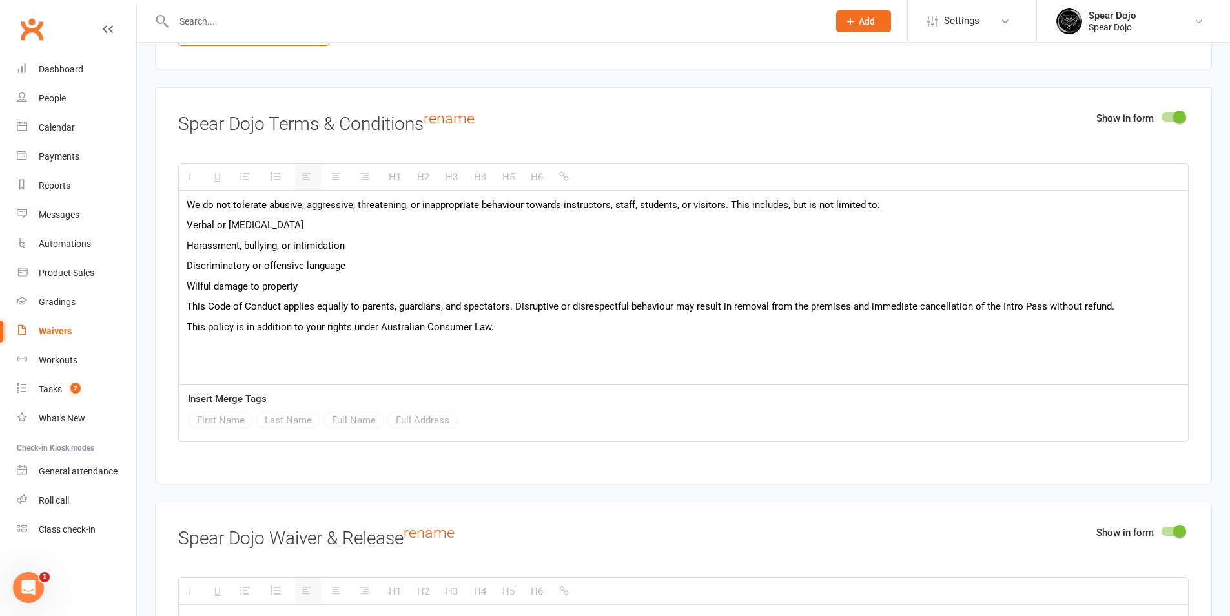
scroll to position [2583, 0]
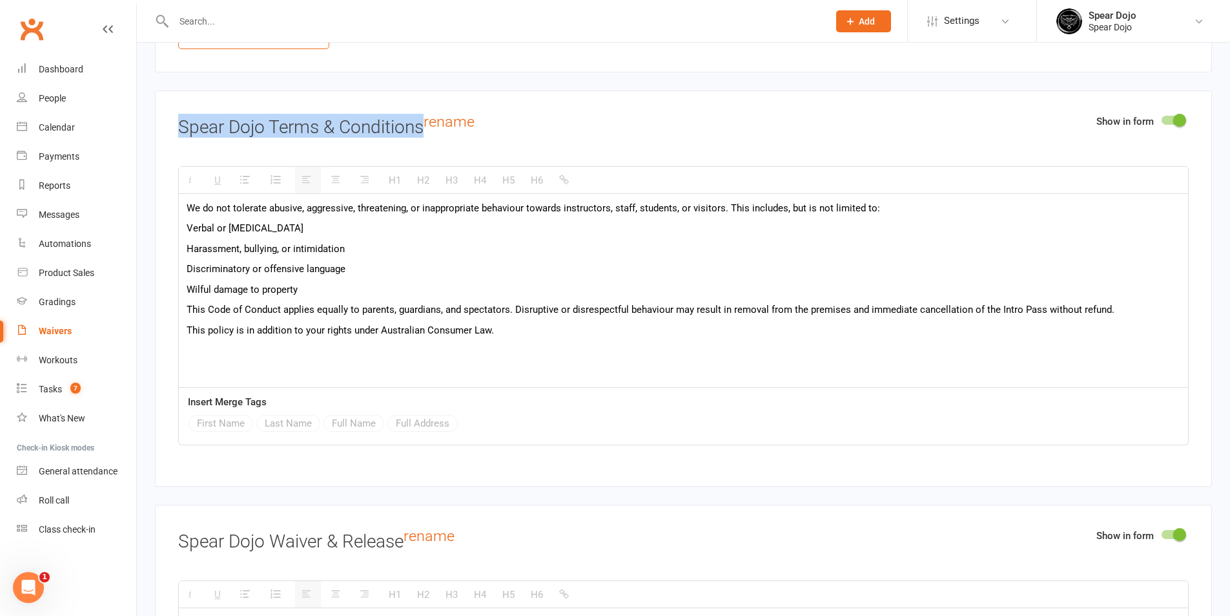
drag, startPoint x: 426, startPoint y: 129, endPoint x: 172, endPoint y: 138, distance: 254.0
click at [172, 138] on div "Show in form Spear Dojo Terms & Conditions rename H1 H2 H3 H4 H5 H6 Intro Pass …" at bounding box center [683, 288] width 1057 height 396
copy h3 "Spear Dojo Terms & Conditions"
click at [266, 244] on span "Harassment, bullying, or intimidation" at bounding box center [266, 249] width 158 height 12
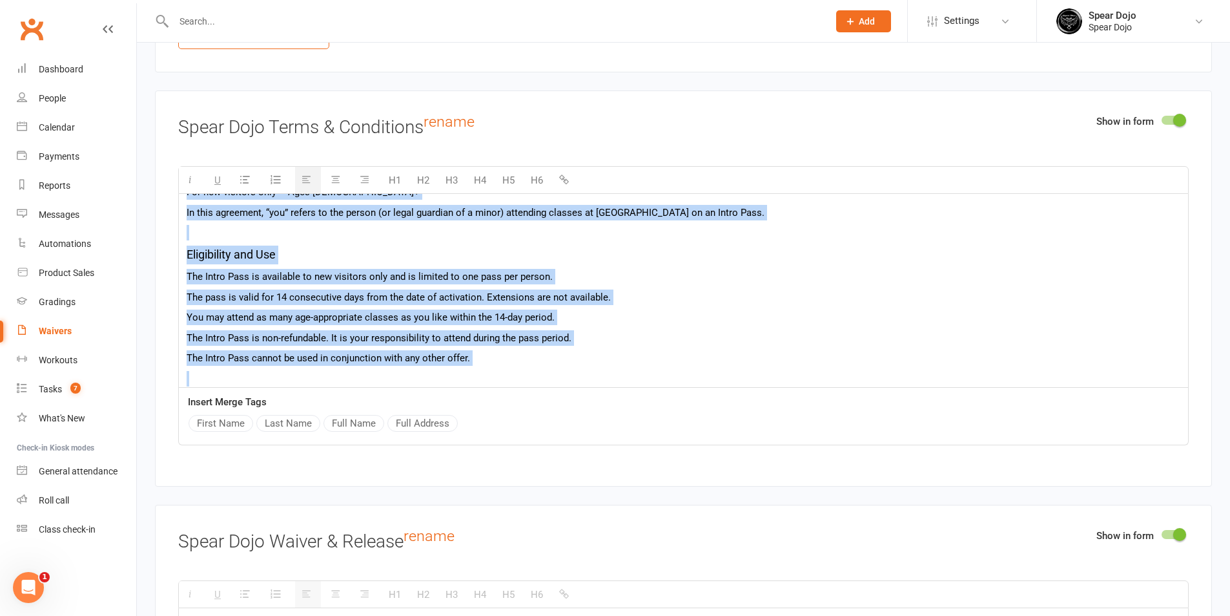
scroll to position [0, 0]
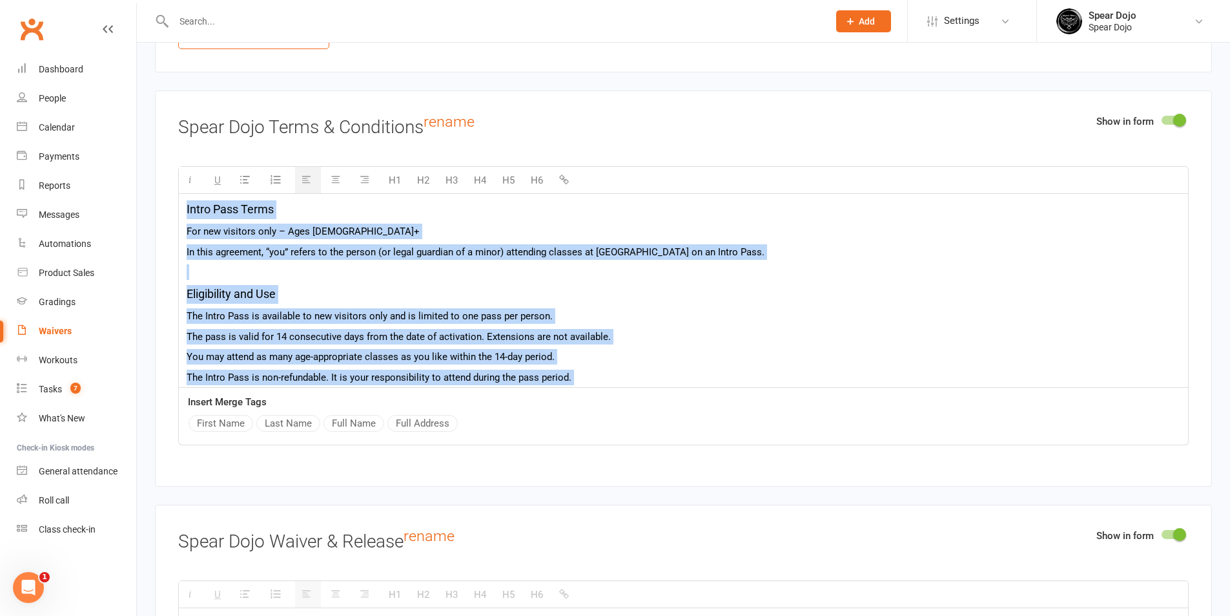
drag, startPoint x: 509, startPoint y: 338, endPoint x: 181, endPoint y: 189, distance: 359.8
click at [181, 189] on div "H1 H2 H3 H4 H5 H6 Intro Pass Terms For new visitors only – Ages 8+ In this agre…" at bounding box center [683, 305] width 1011 height 279
copy div "Intro Pass Terms For new visitors only – Ages 8+ In this agreement, “you” refer…"
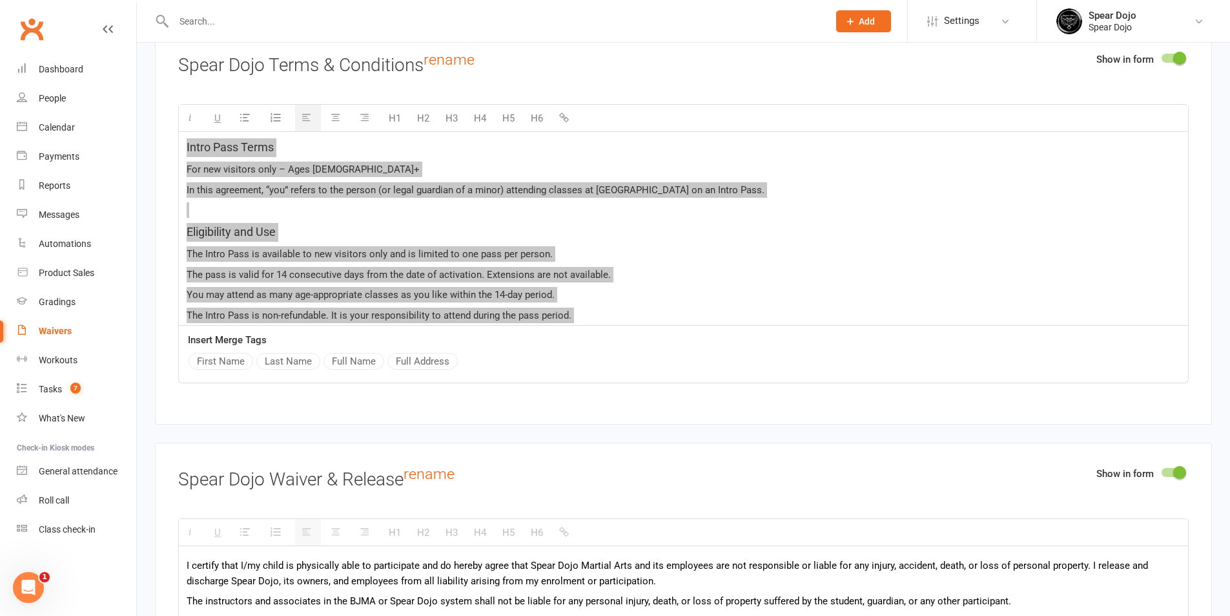
scroll to position [2842, 0]
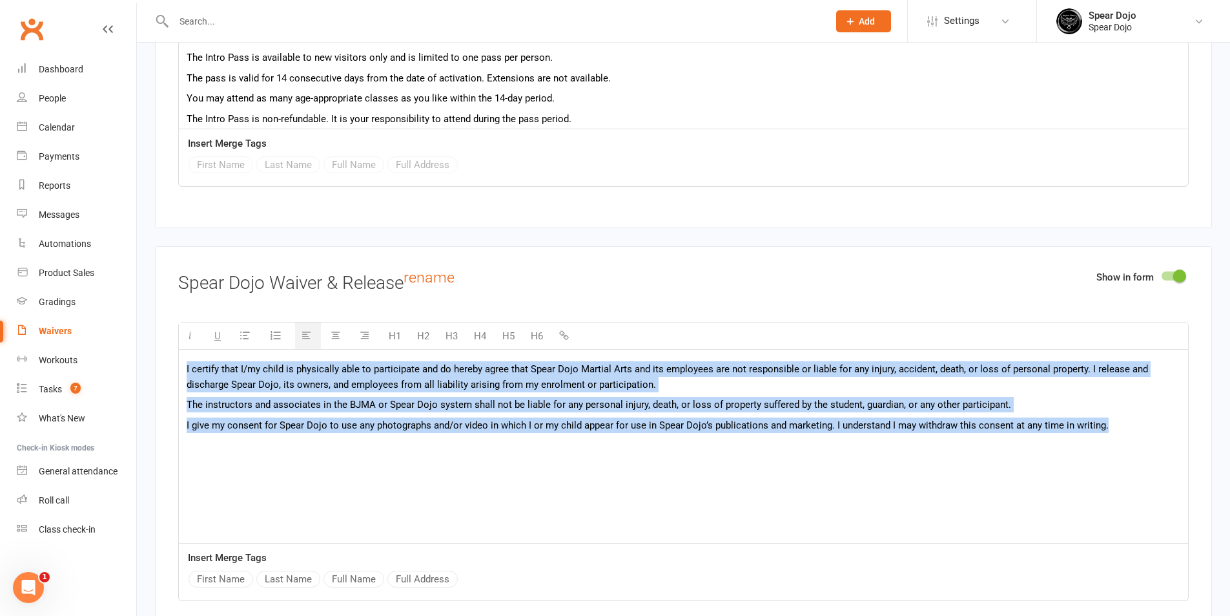
drag, startPoint x: 1113, startPoint y: 422, endPoint x: 170, endPoint y: 361, distance: 944.9
click at [170, 361] on div "Show in form Spear Dojo Waiver & Release rename H1 H2 H3 H4 H5 H6 I certify tha…" at bounding box center [683, 444] width 1057 height 396
copy div "I certify that I/my child is physically able to participate and do hereby agree…"
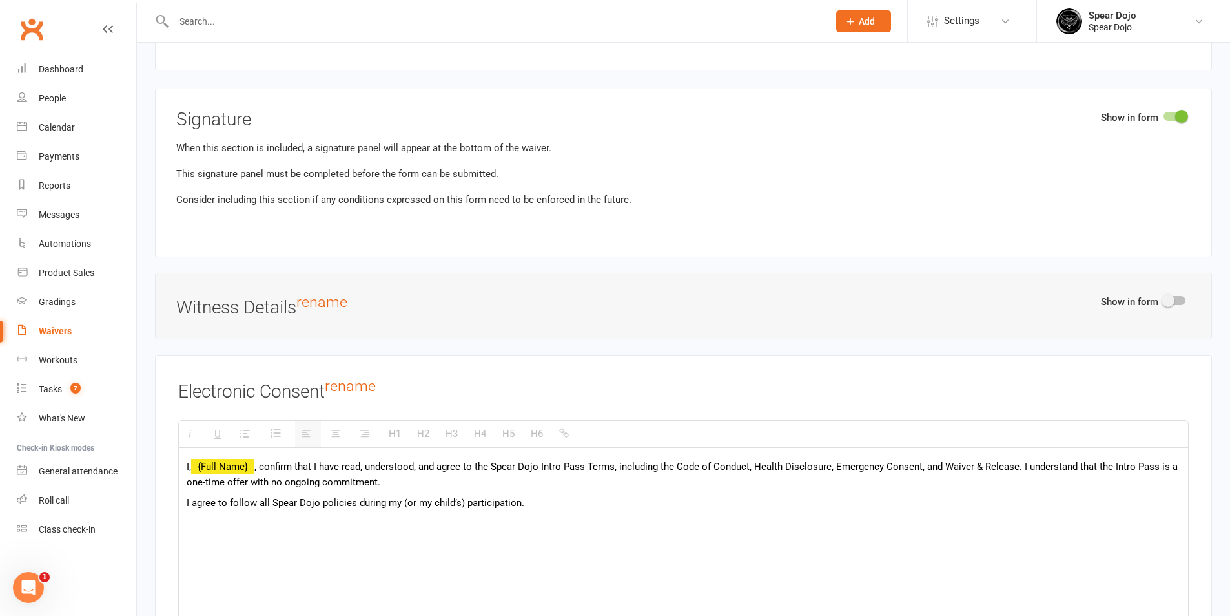
scroll to position [4650, 0]
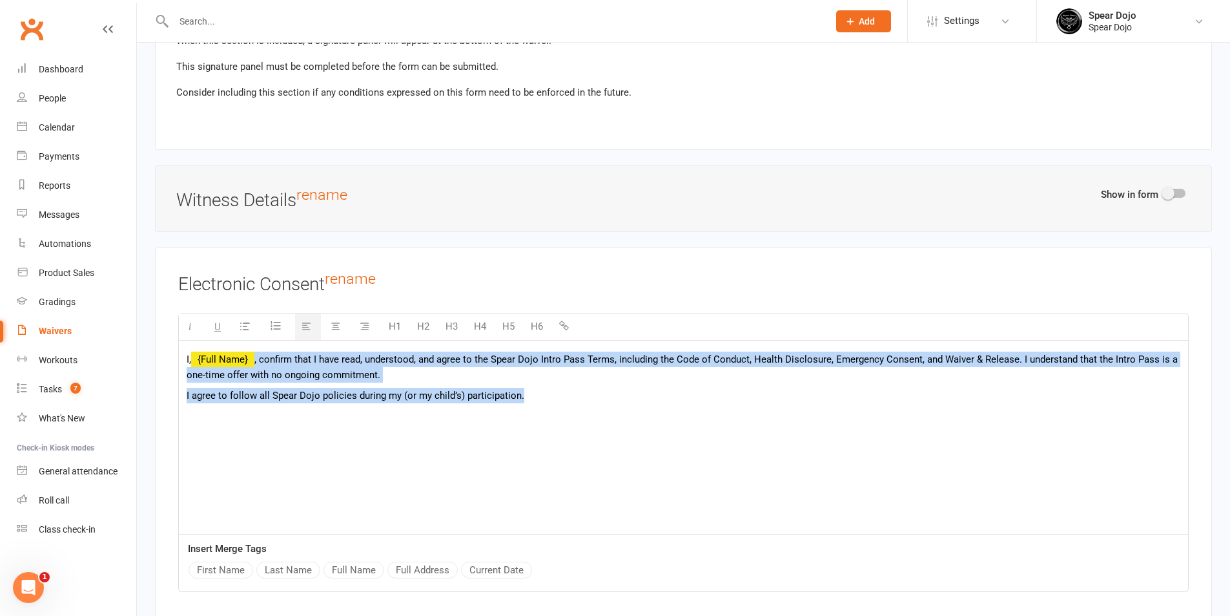
drag, startPoint x: 553, startPoint y: 394, endPoint x: 256, endPoint y: 357, distance: 299.4
click at [256, 357] on div "I, {Full Name} , confirm that I have read, understood, and agree to the Spear D…" at bounding box center [683, 437] width 1009 height 194
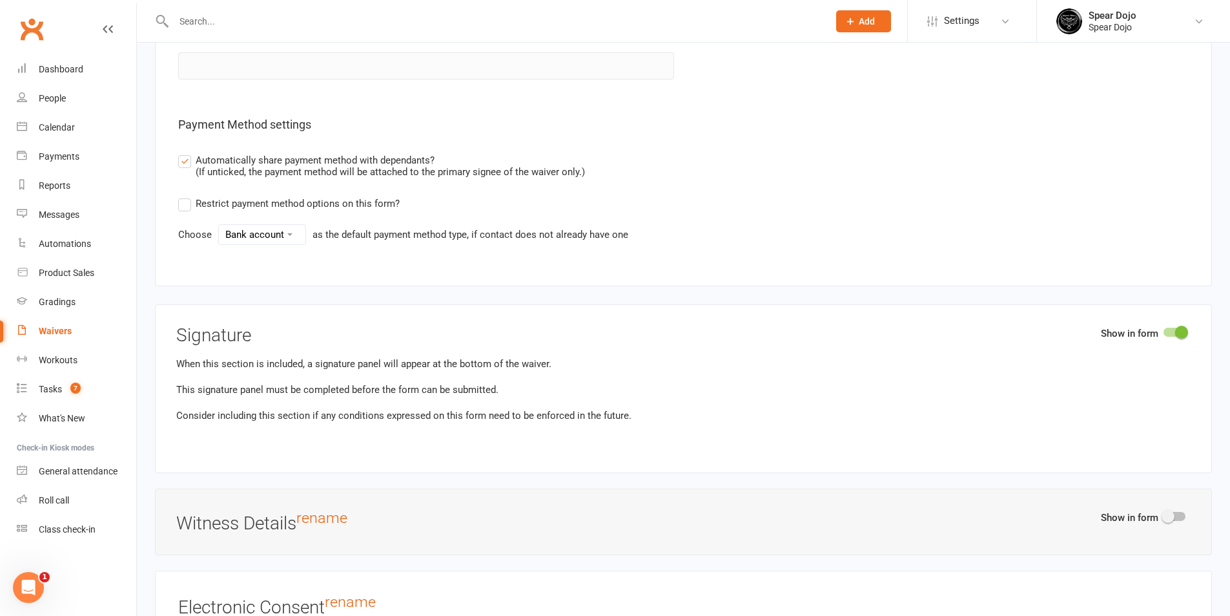
scroll to position [4004, 0]
